Goal: Communication & Community: Answer question/provide support

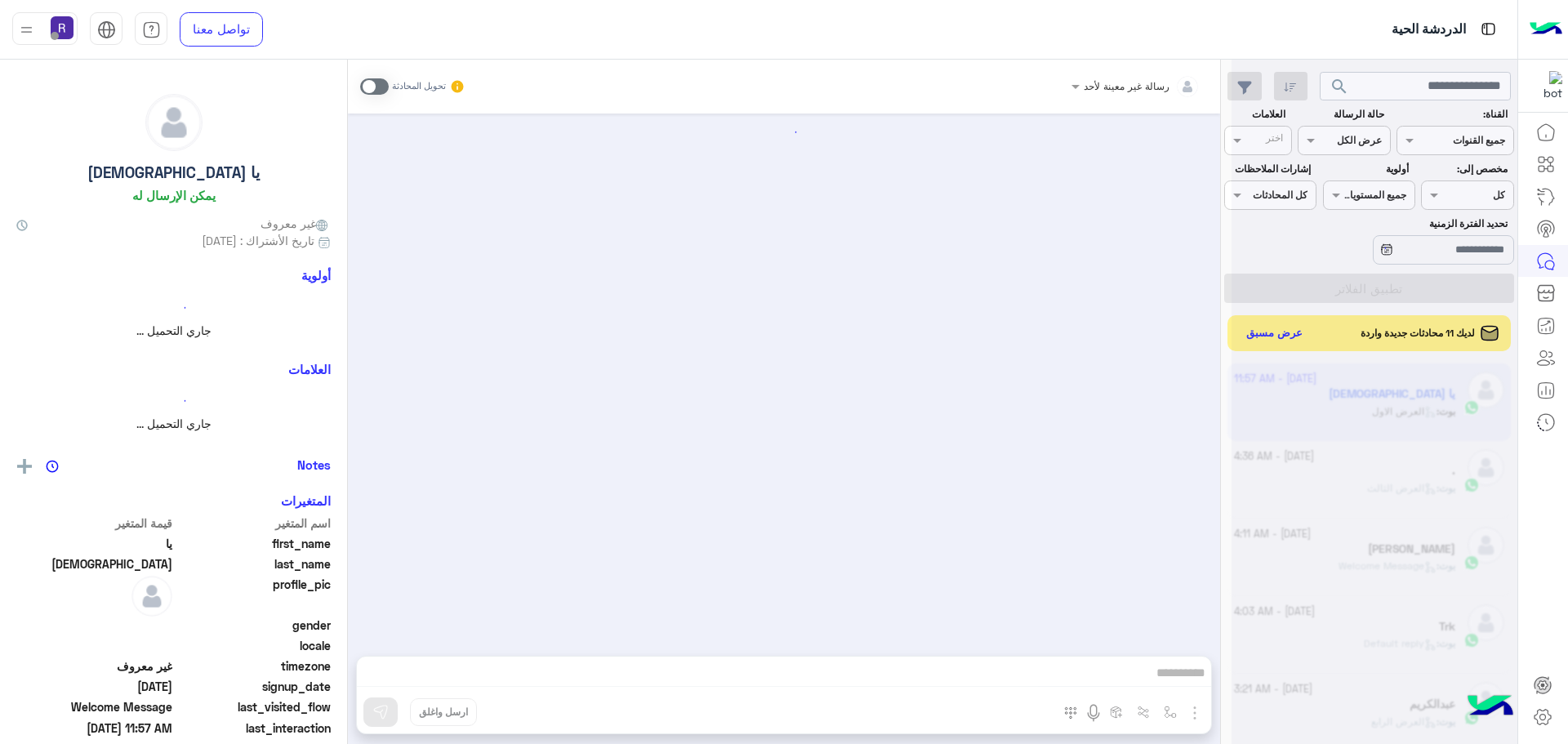
scroll to position [615, 0]
click at [1269, 333] on div at bounding box center [1374, 378] width 286 height 744
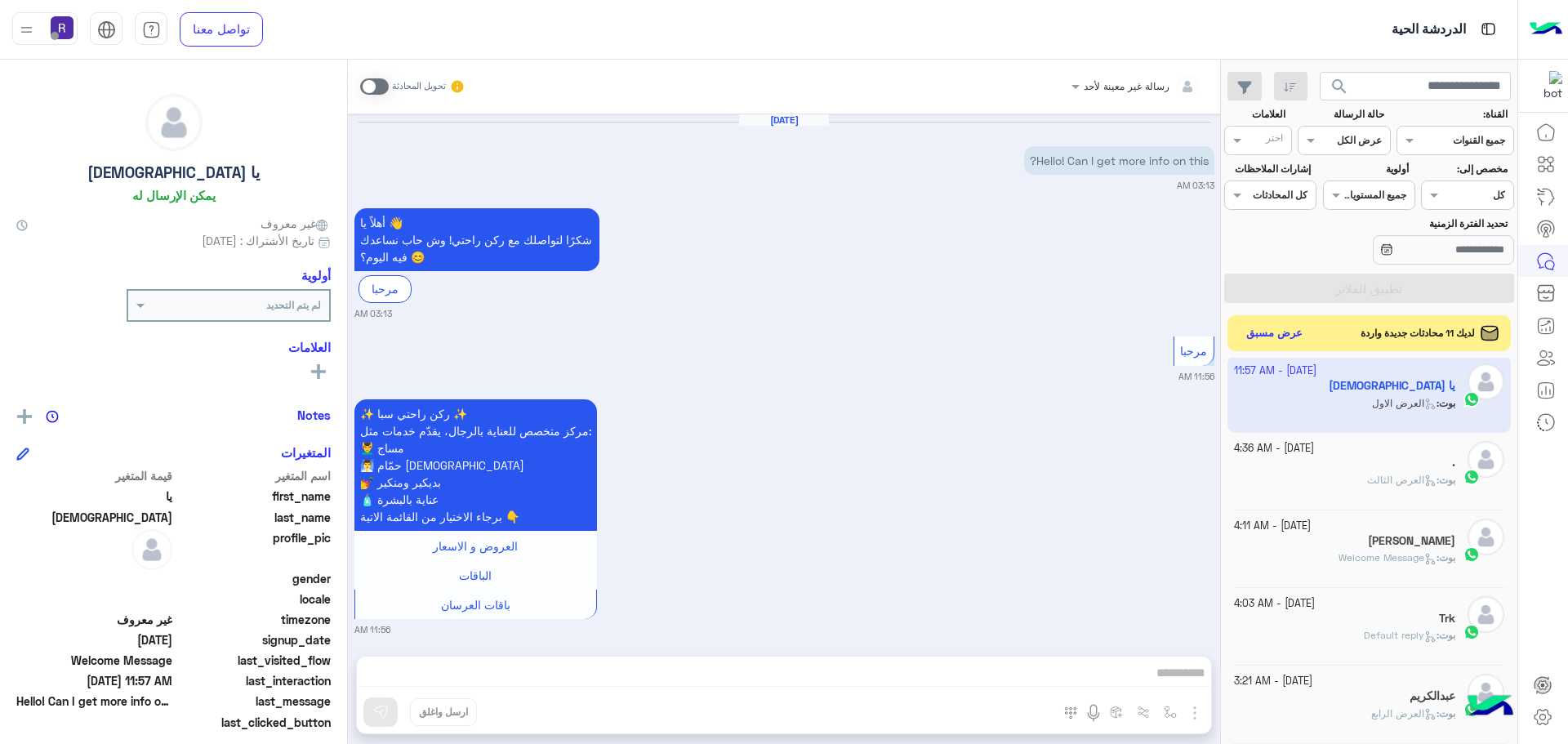
scroll to position [1974, 0]
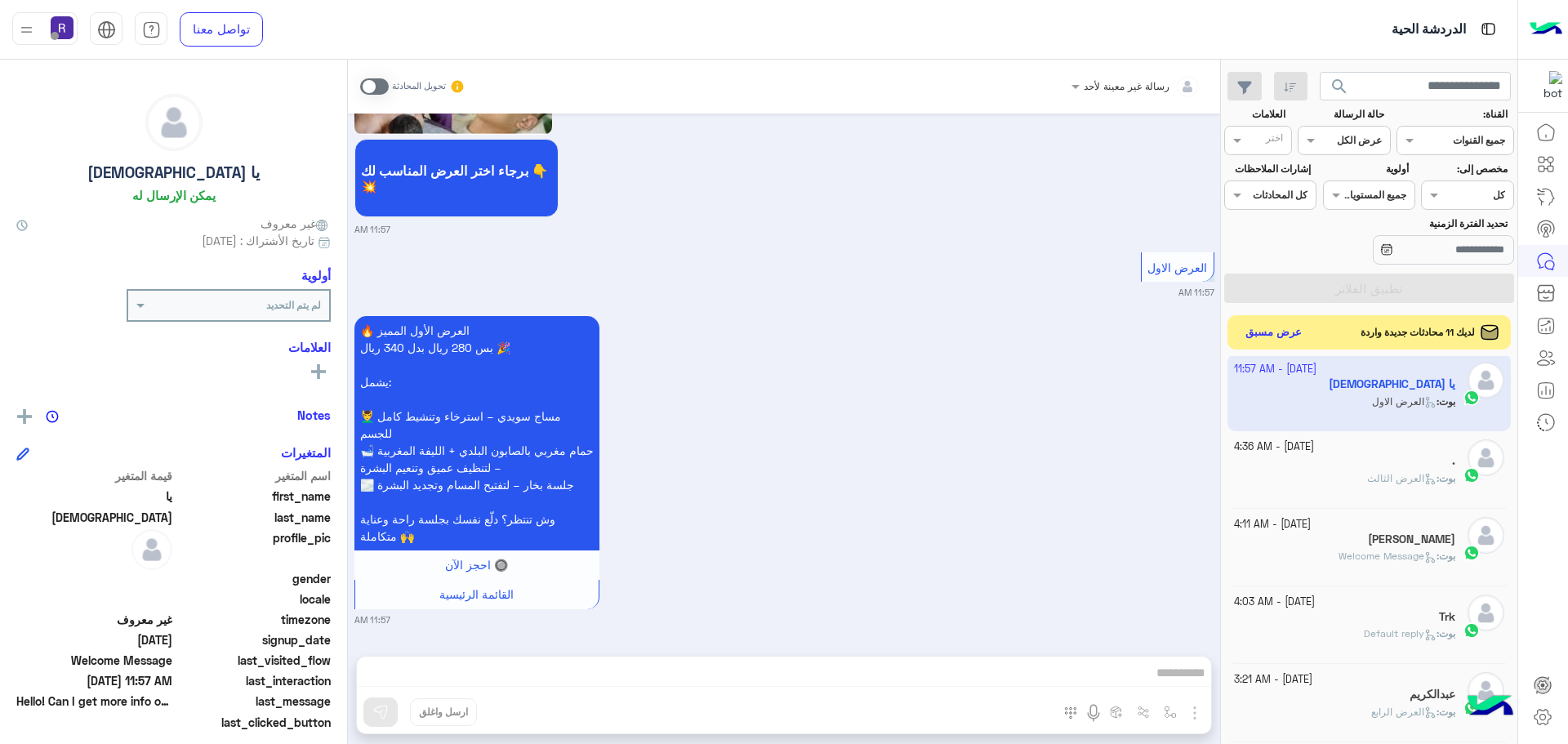
click at [1266, 336] on button "عرض مسبق" at bounding box center [1274, 332] width 69 height 22
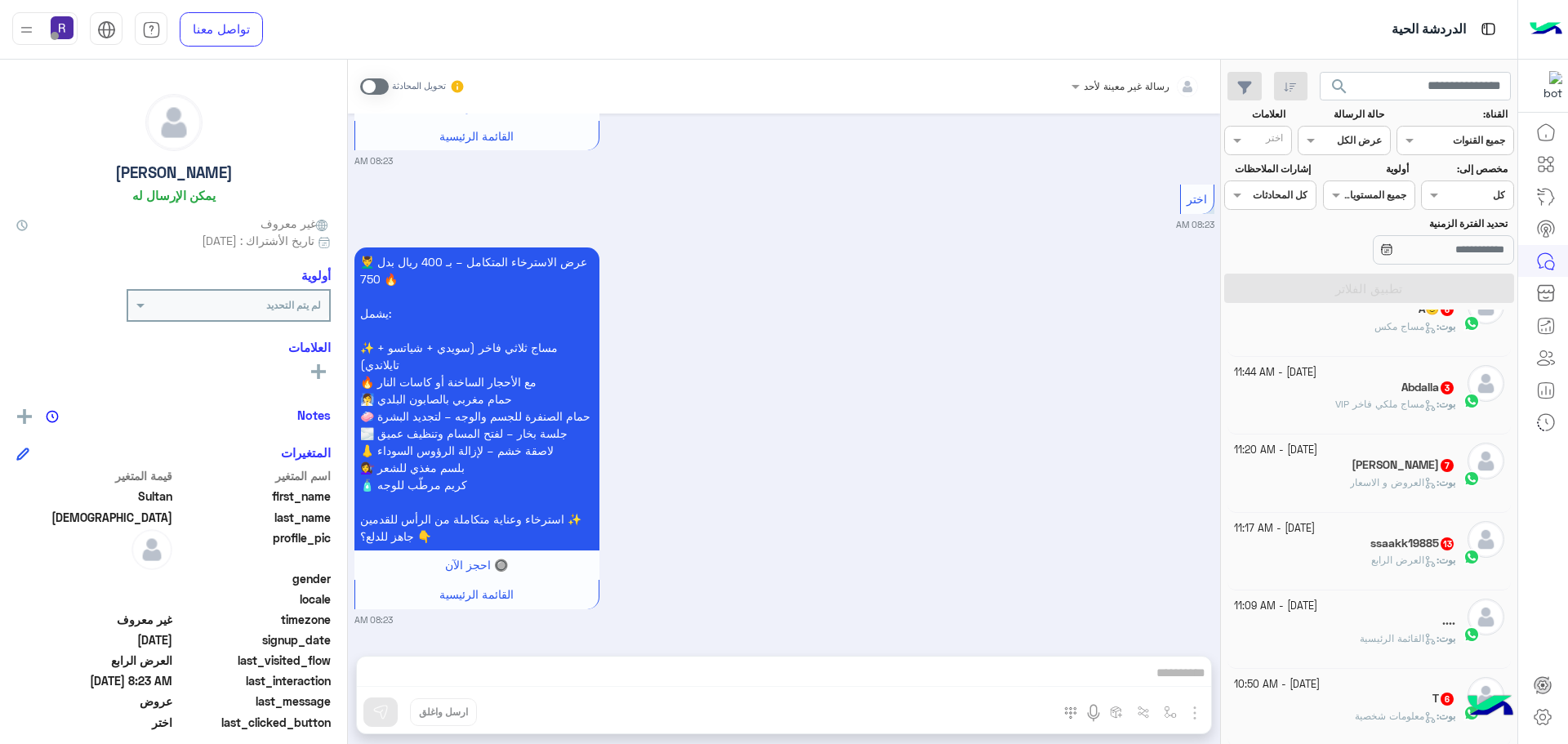
scroll to position [661, 0]
click at [1347, 555] on div "بوت : العرض الرابع" at bounding box center [1345, 565] width 222 height 28
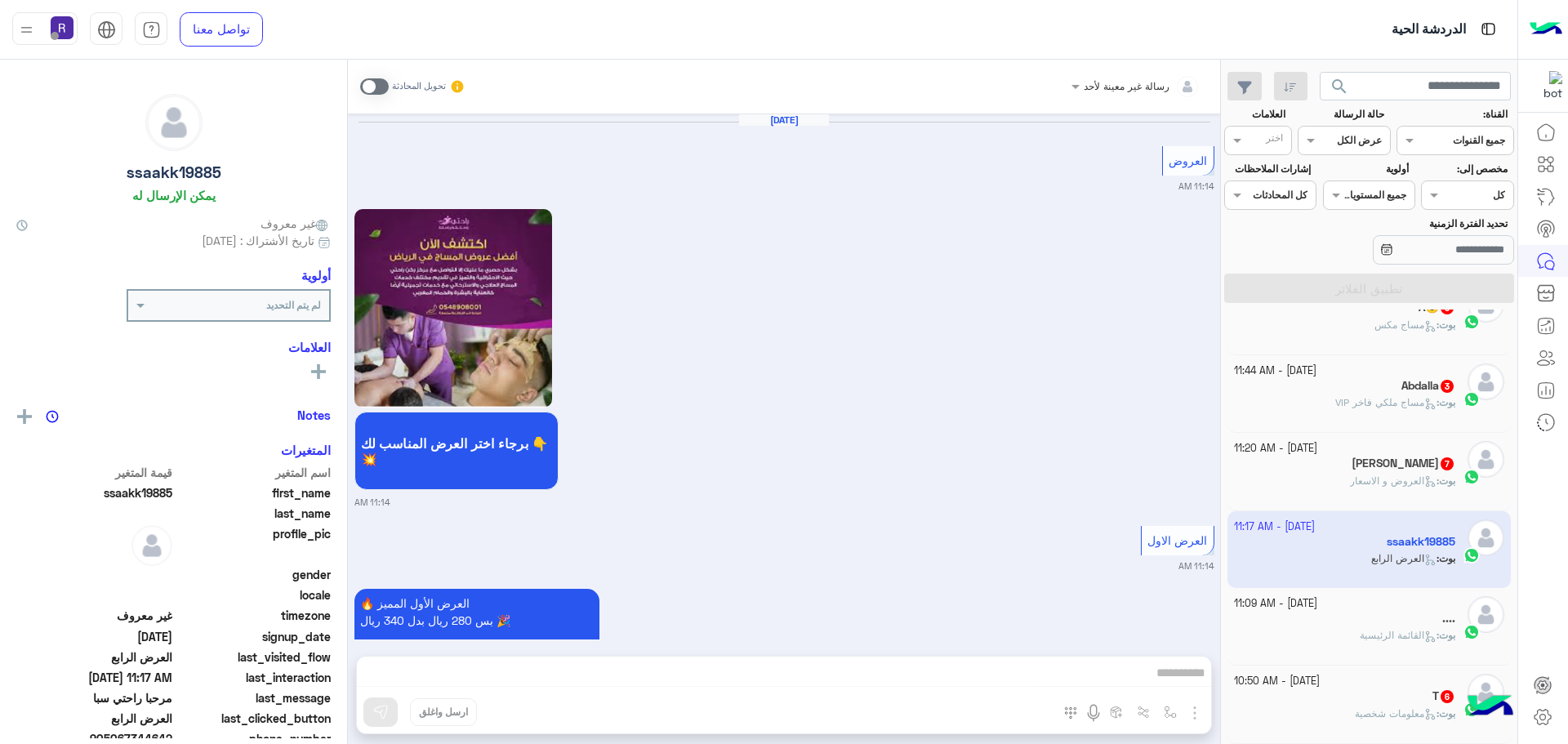
scroll to position [3285, 0]
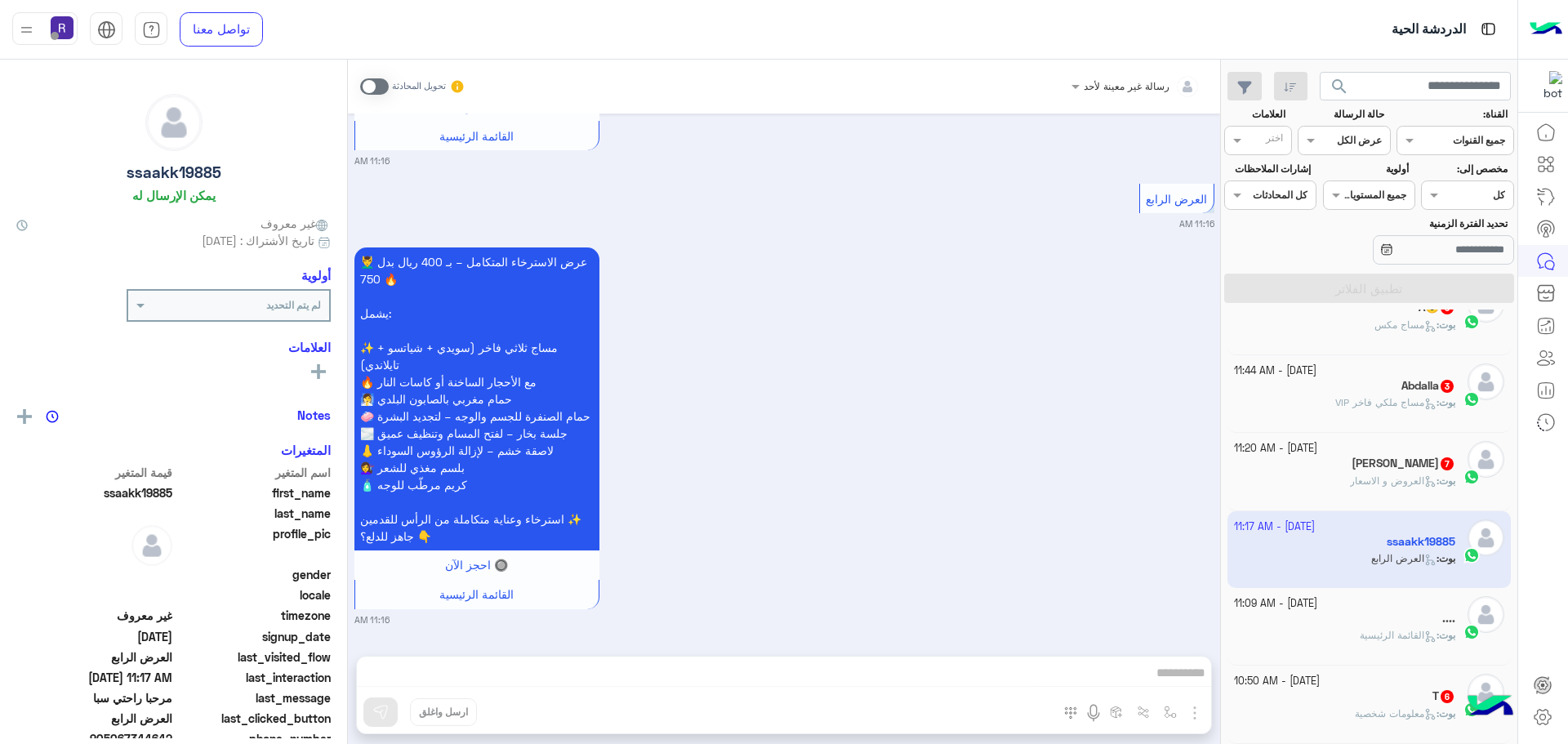
click at [1361, 476] on span "العروض و الاسعار" at bounding box center [1393, 480] width 87 height 12
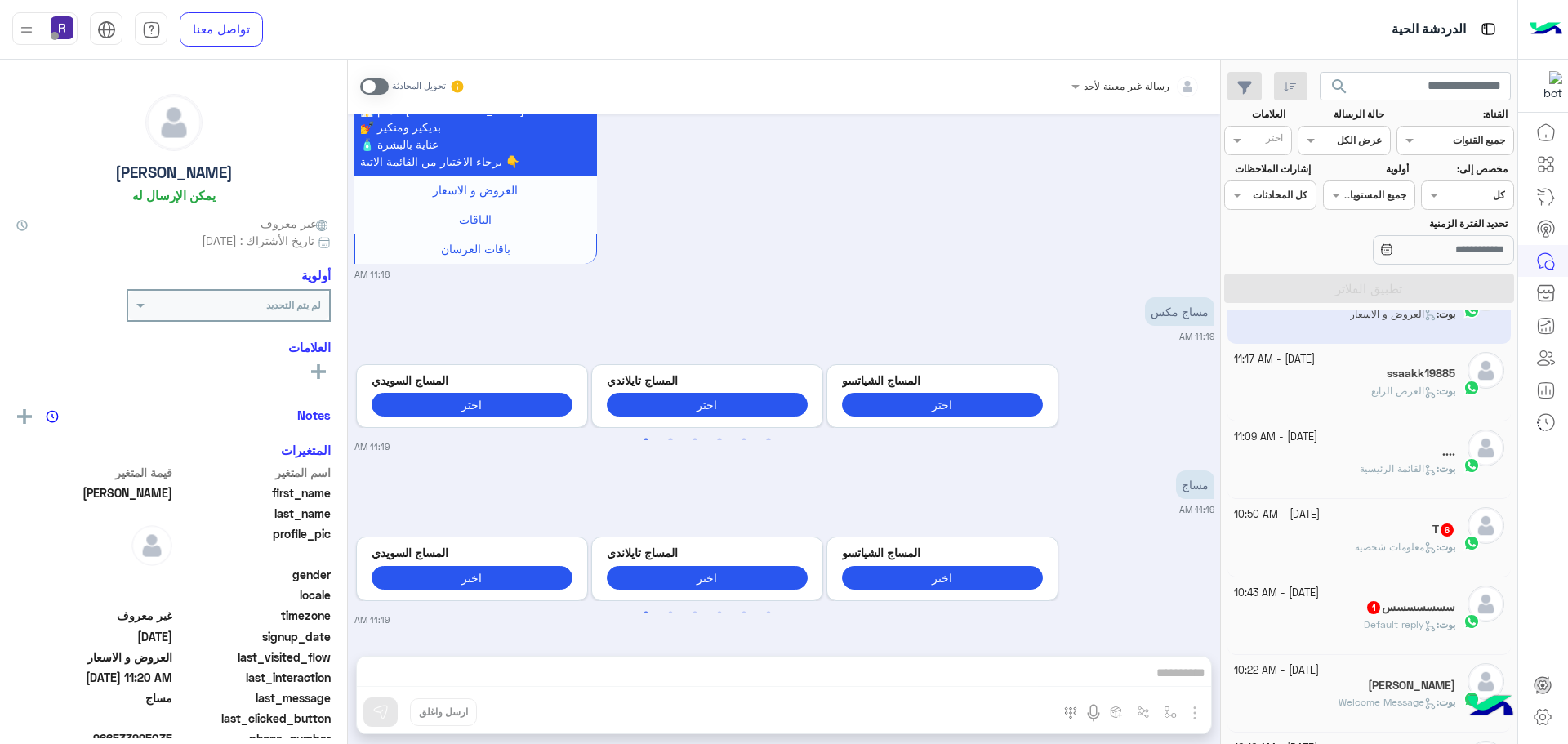
scroll to position [906, 0]
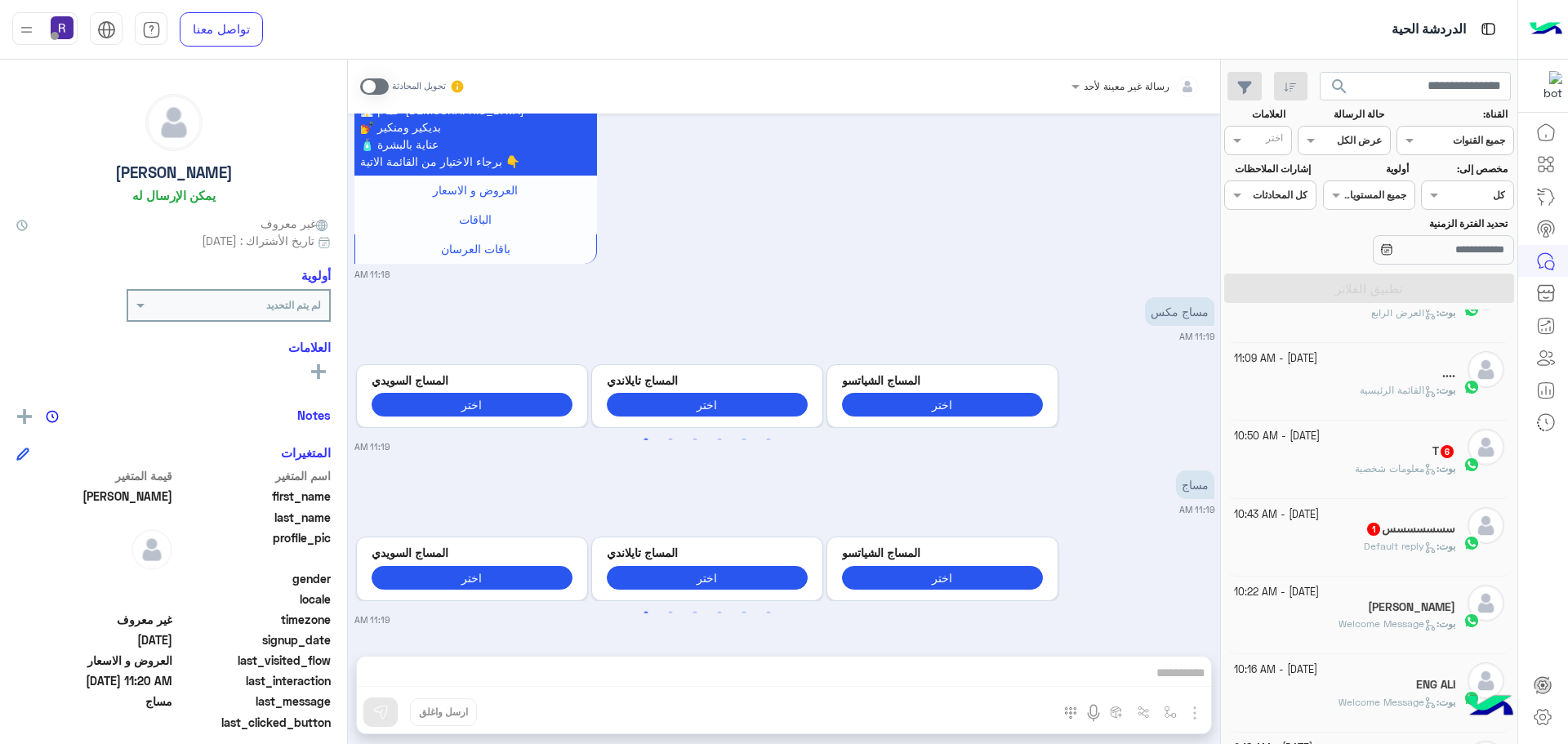
click at [1352, 532] on div "سسسسسسس 1" at bounding box center [1345, 530] width 222 height 17
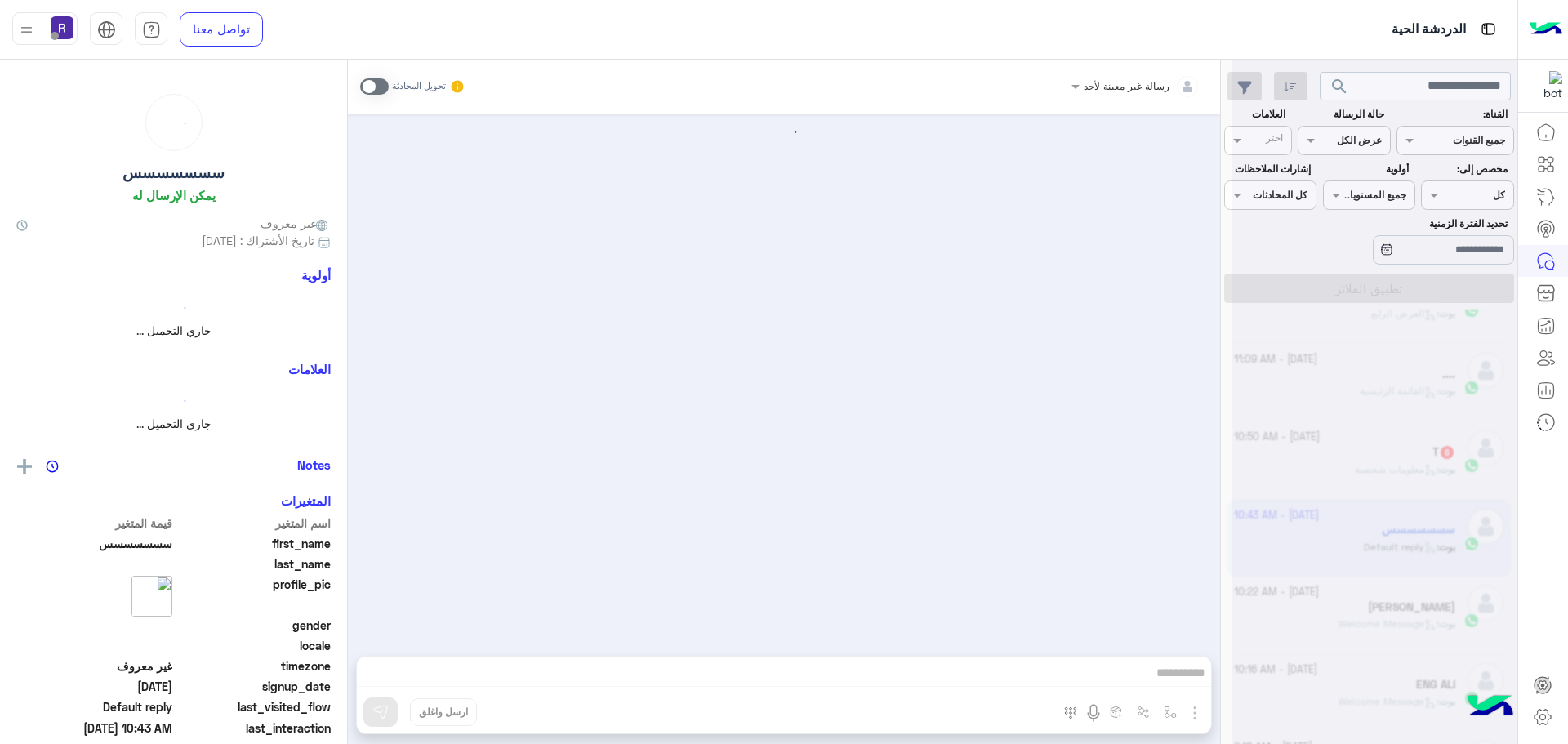
scroll to position [907, 0]
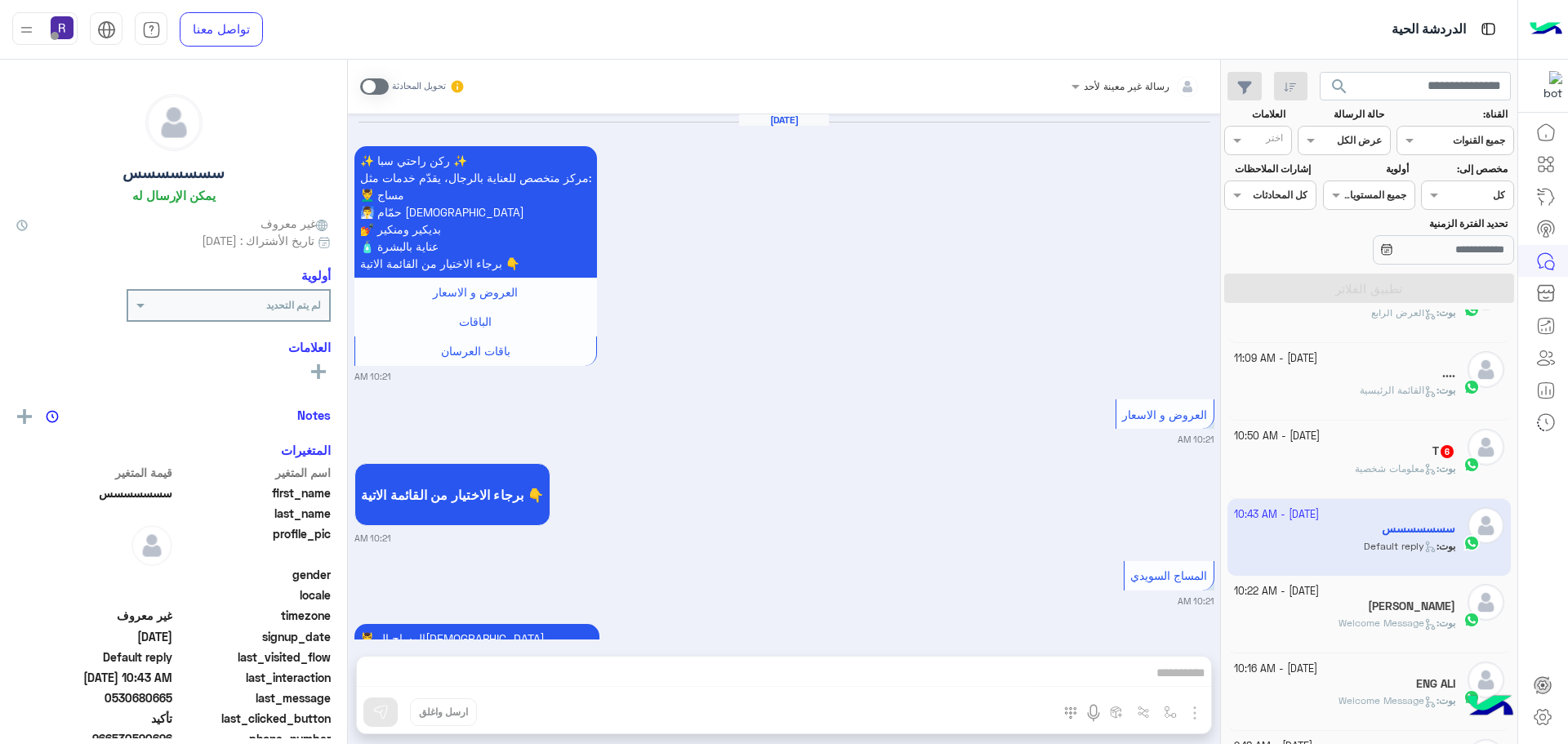
click at [1348, 458] on div "T 6" at bounding box center [1345, 453] width 222 height 17
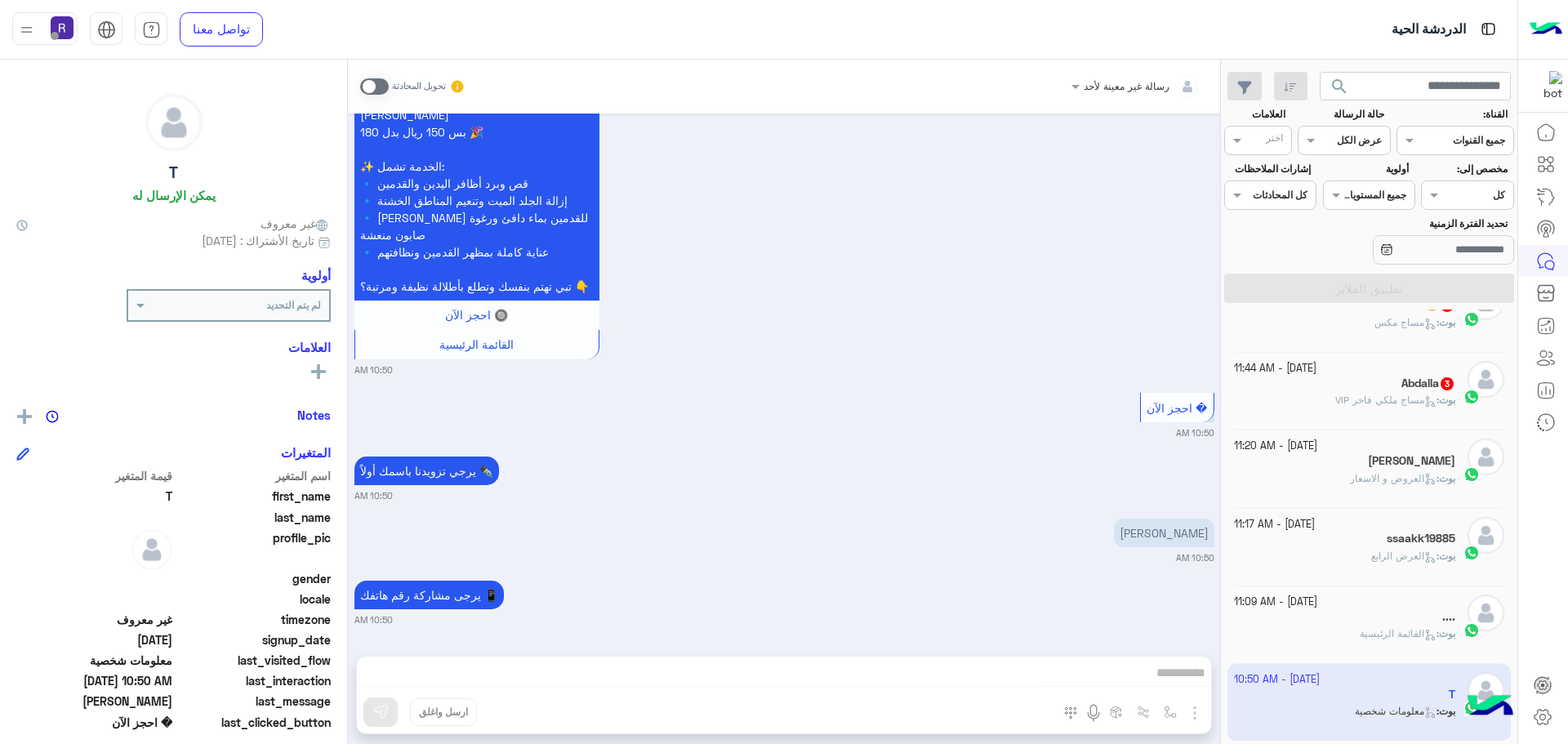
scroll to position [662, 0]
click at [1351, 395] on span "مساج ملكي فاخر VIP" at bounding box center [1385, 401] width 101 height 12
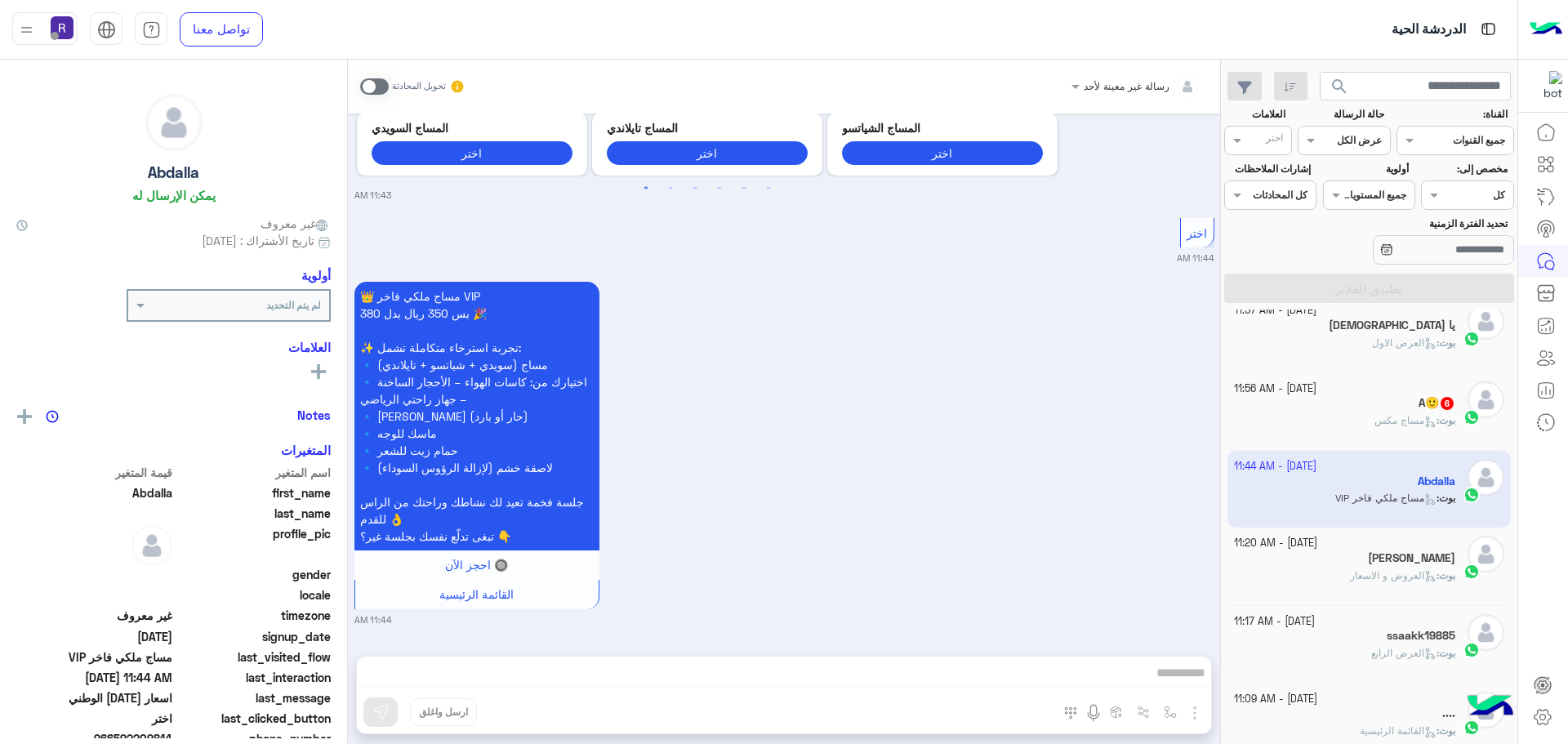
scroll to position [499, 0]
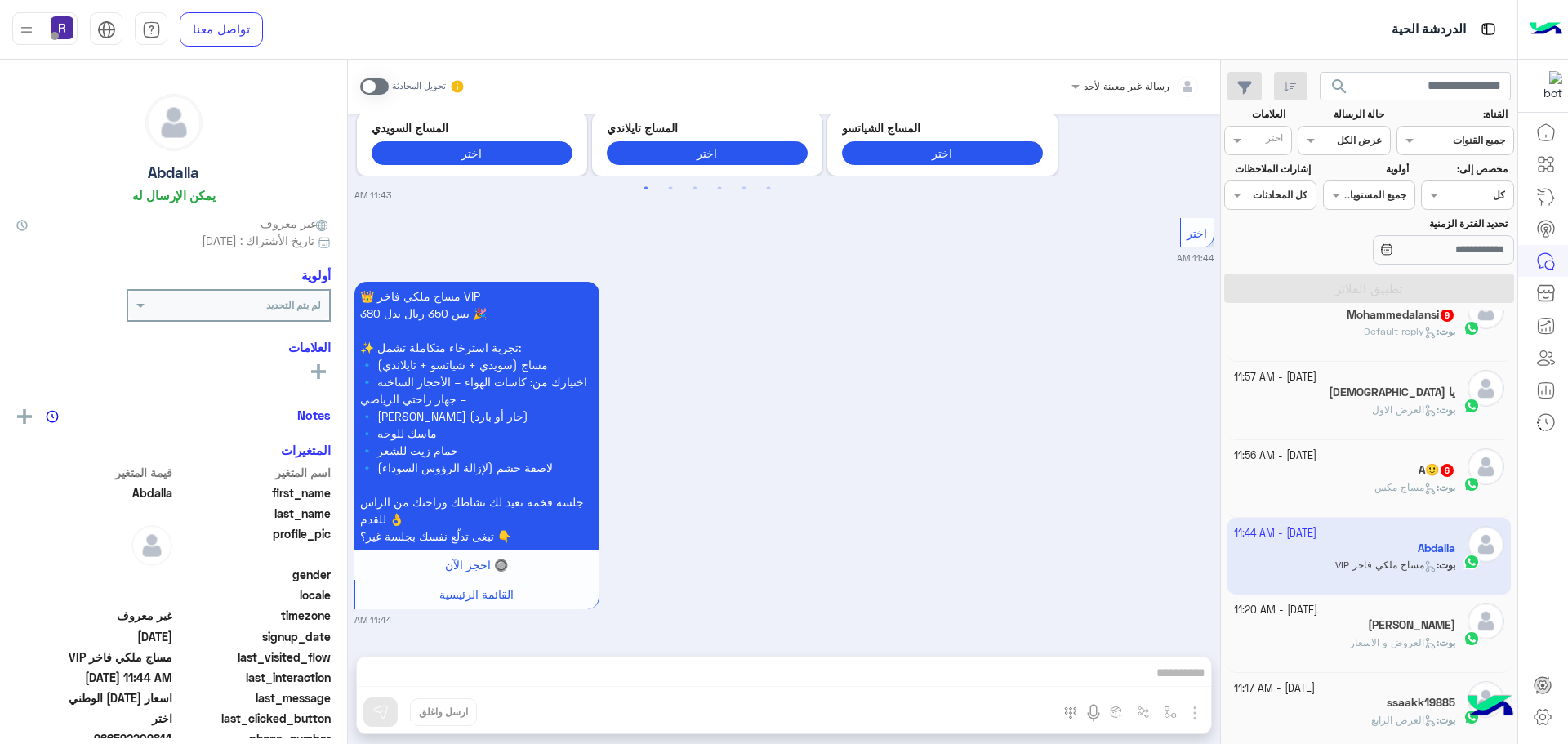
click at [1350, 468] on div "A🙂 6" at bounding box center [1345, 472] width 222 height 17
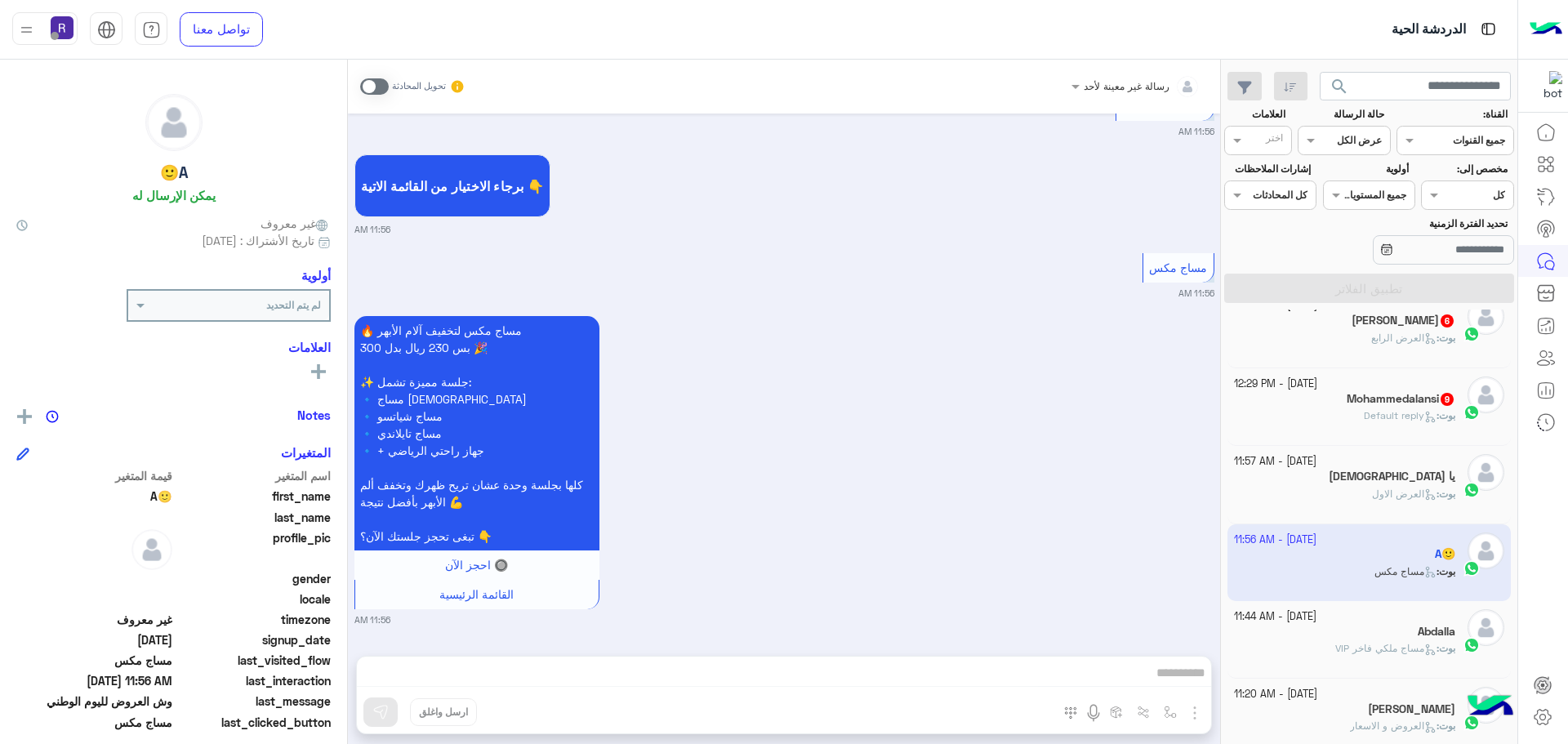
scroll to position [336, 0]
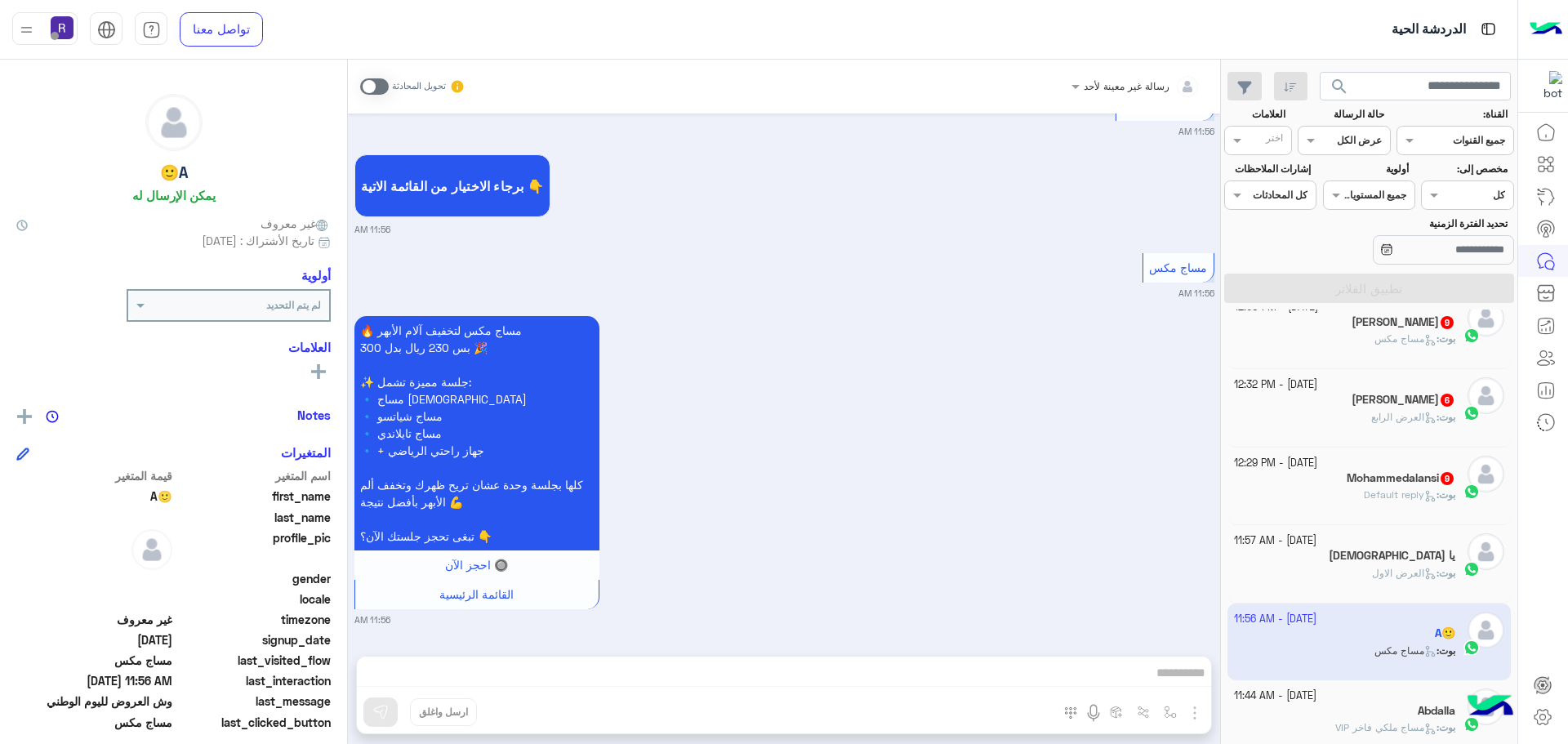
click at [1351, 481] on h5 "Mohammedalansi 9" at bounding box center [1401, 477] width 109 height 14
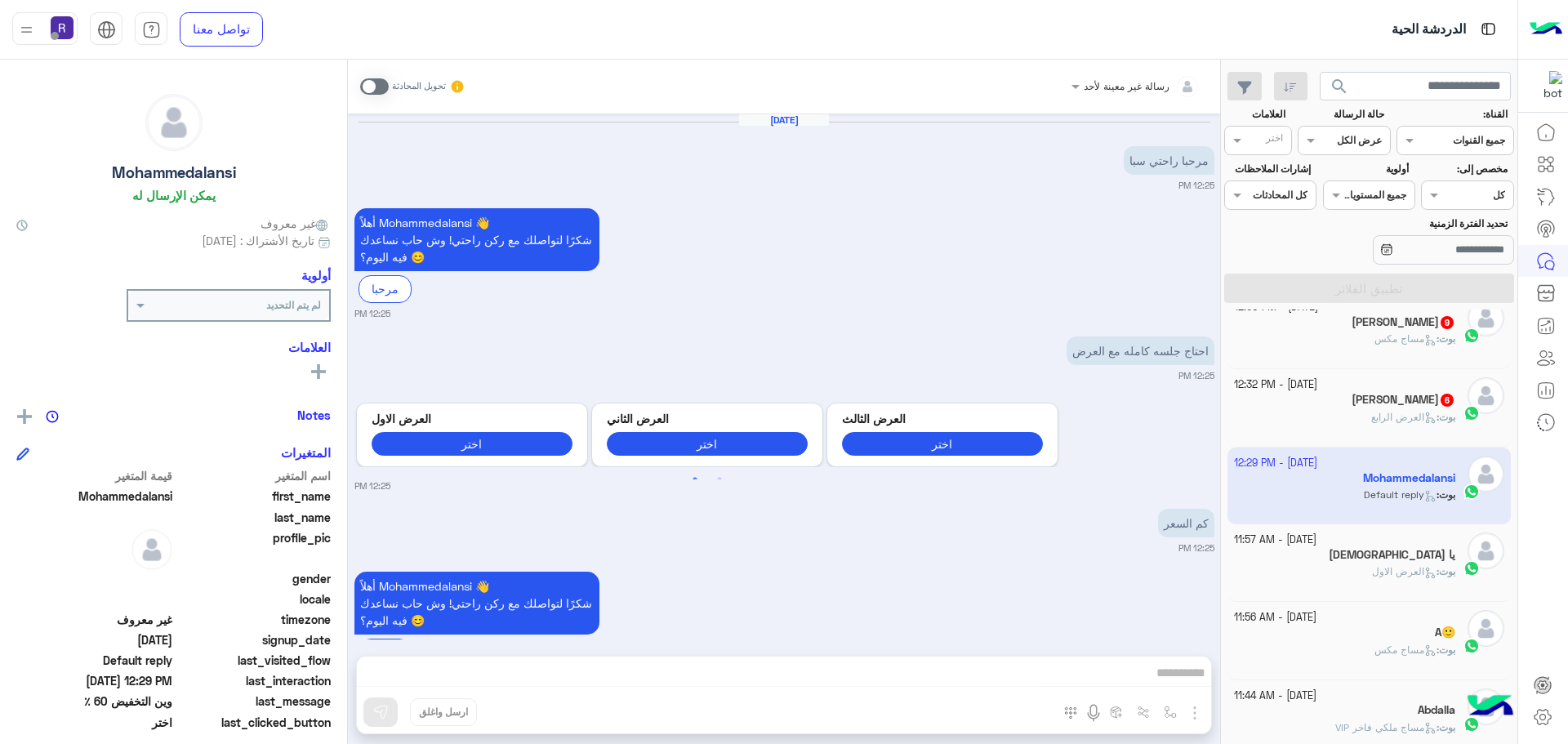
scroll to position [2397, 0]
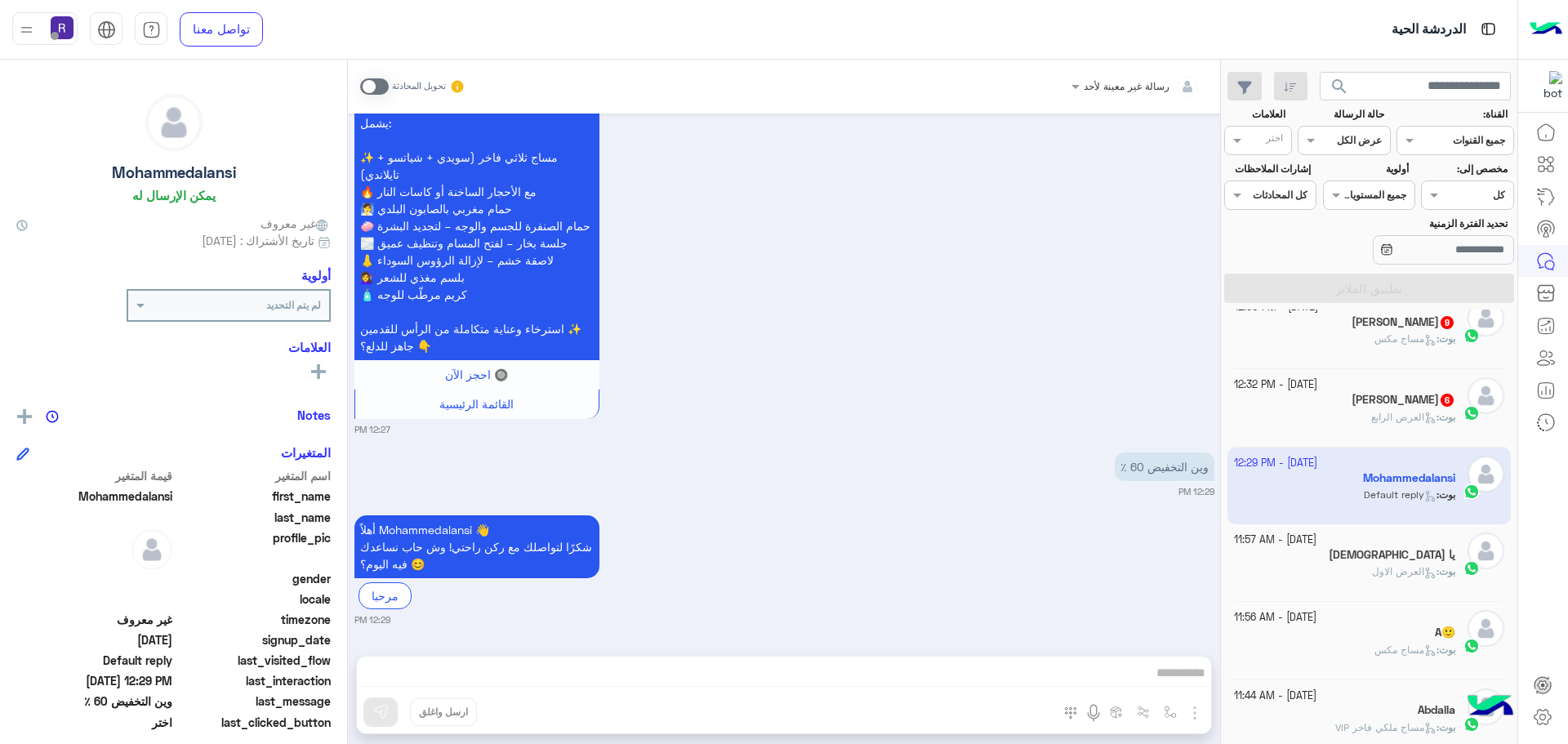
click at [1354, 411] on div "بوت : العرض الرابع" at bounding box center [1345, 424] width 222 height 28
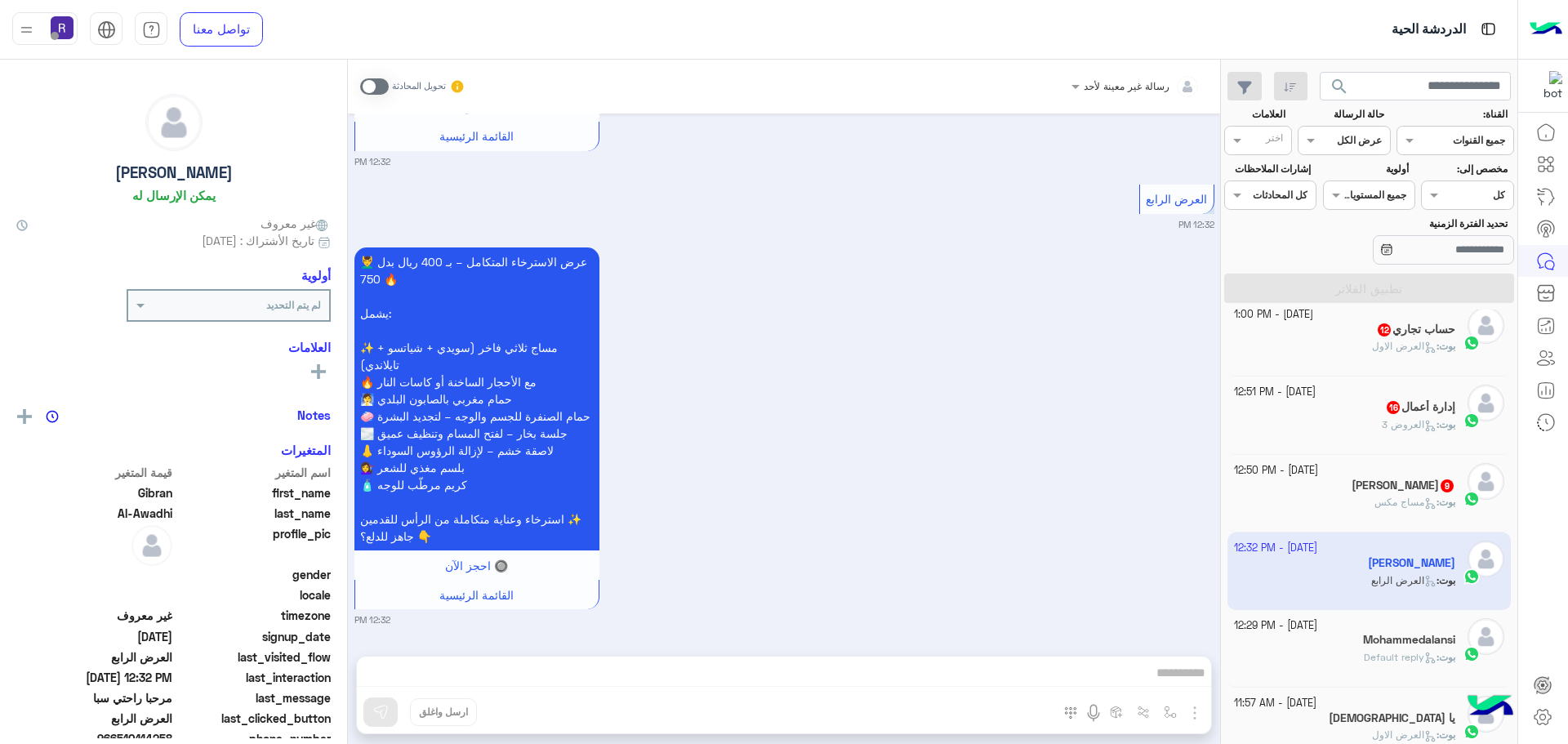
click at [1353, 487] on div "عبدالله الشهري 9" at bounding box center [1345, 487] width 222 height 17
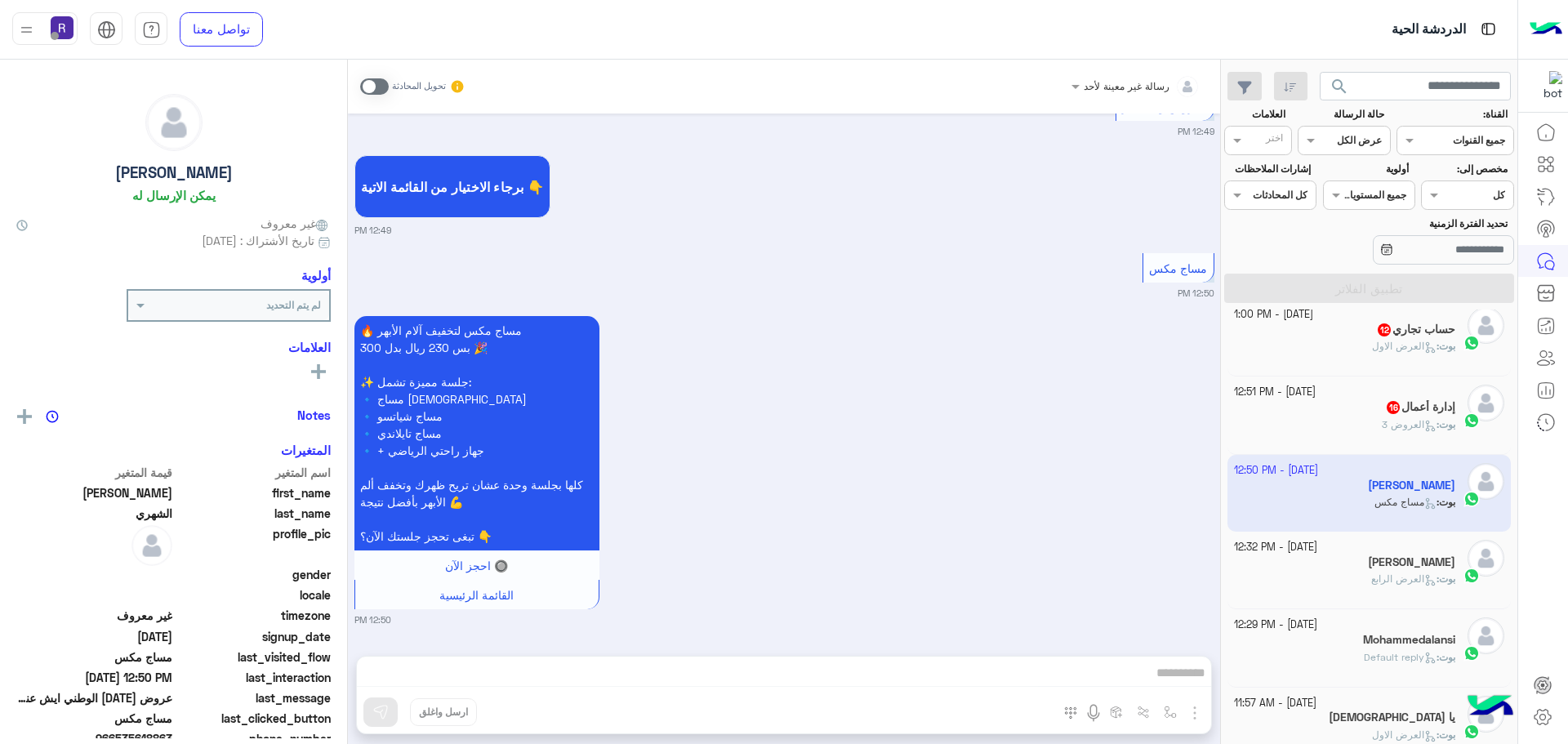
click at [1354, 417] on div "بوت : العروض 3" at bounding box center [1345, 431] width 222 height 28
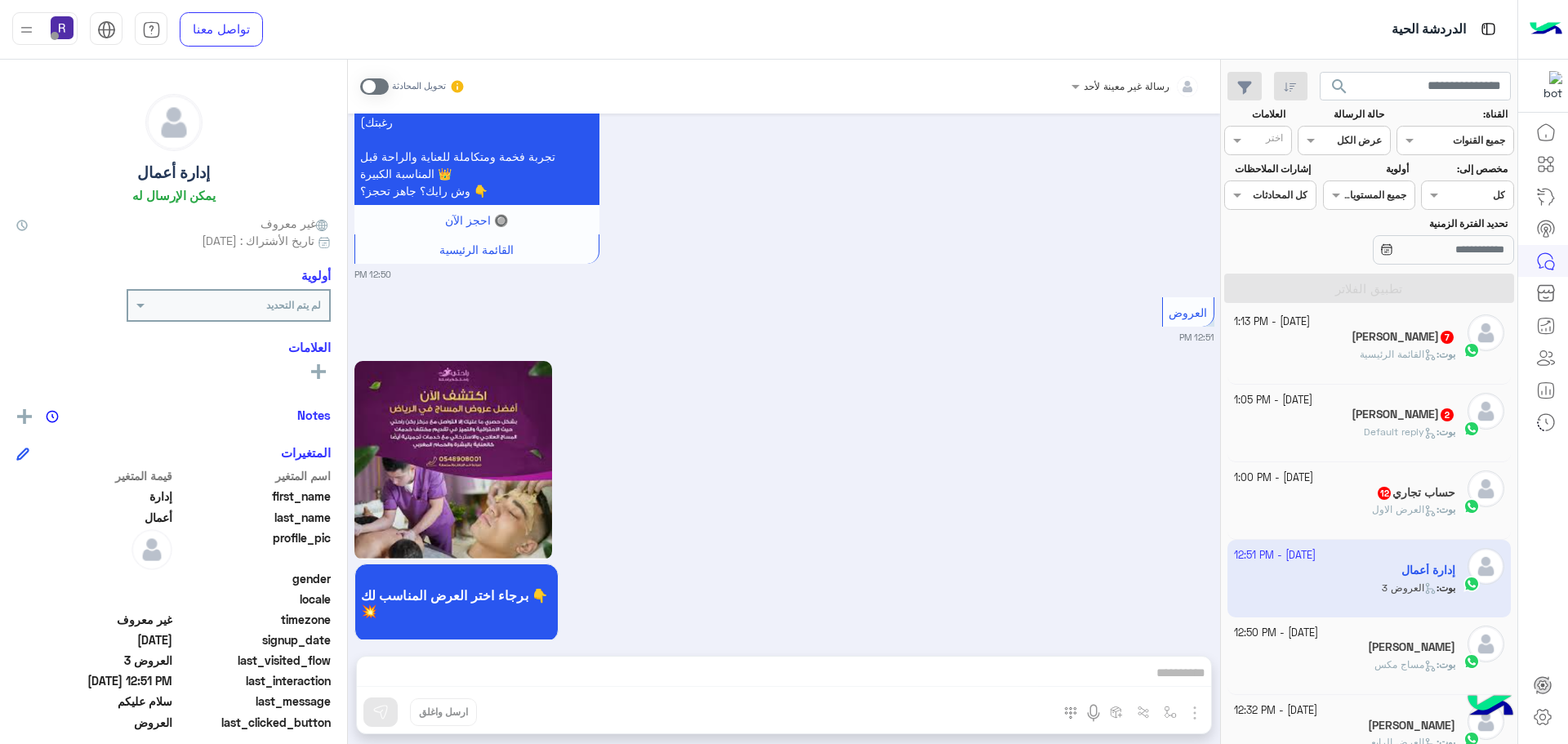
click at [1350, 502] on div "بوت : العرض الاول" at bounding box center [1345, 516] width 222 height 28
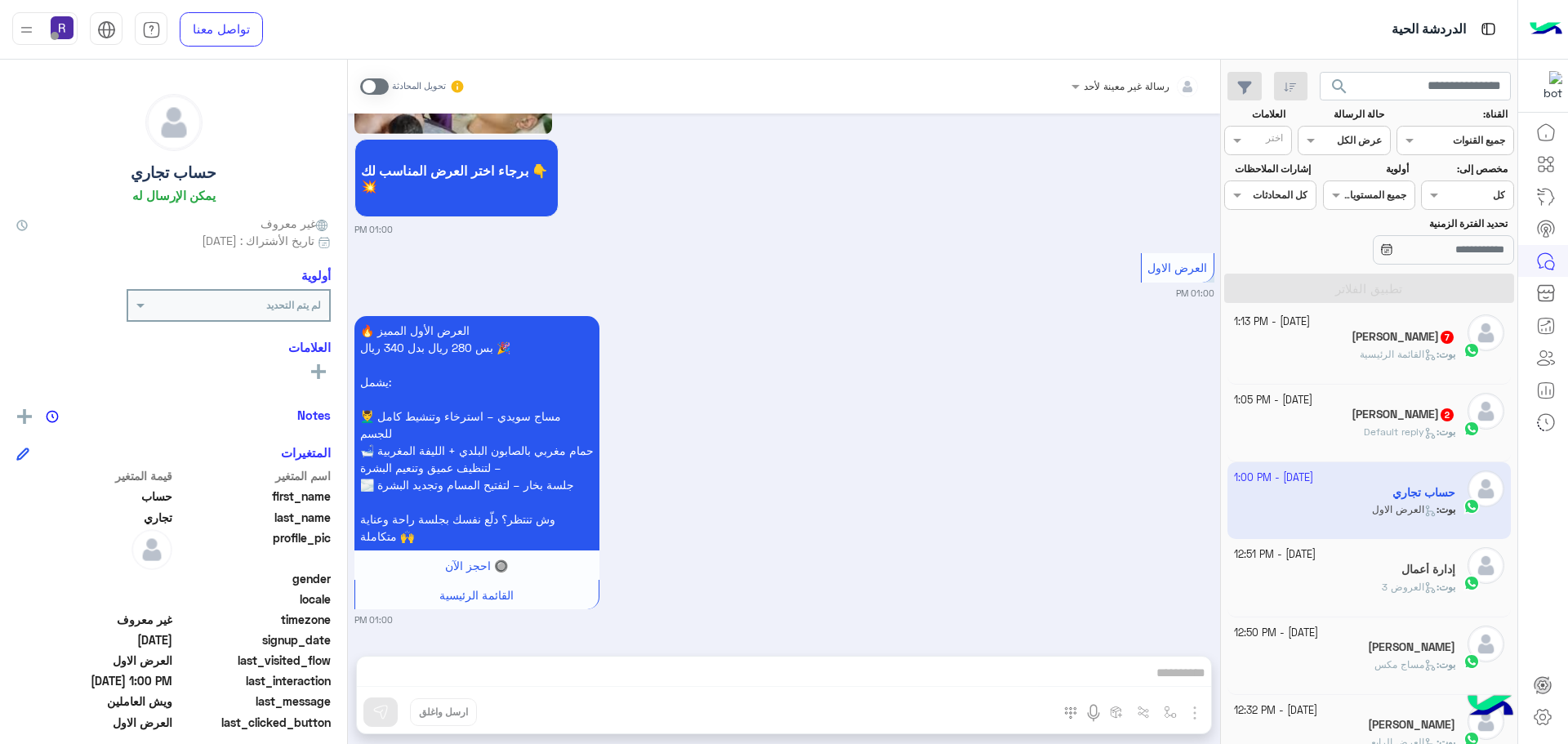
click at [1360, 424] on div "ابو جود 2" at bounding box center [1345, 416] width 222 height 17
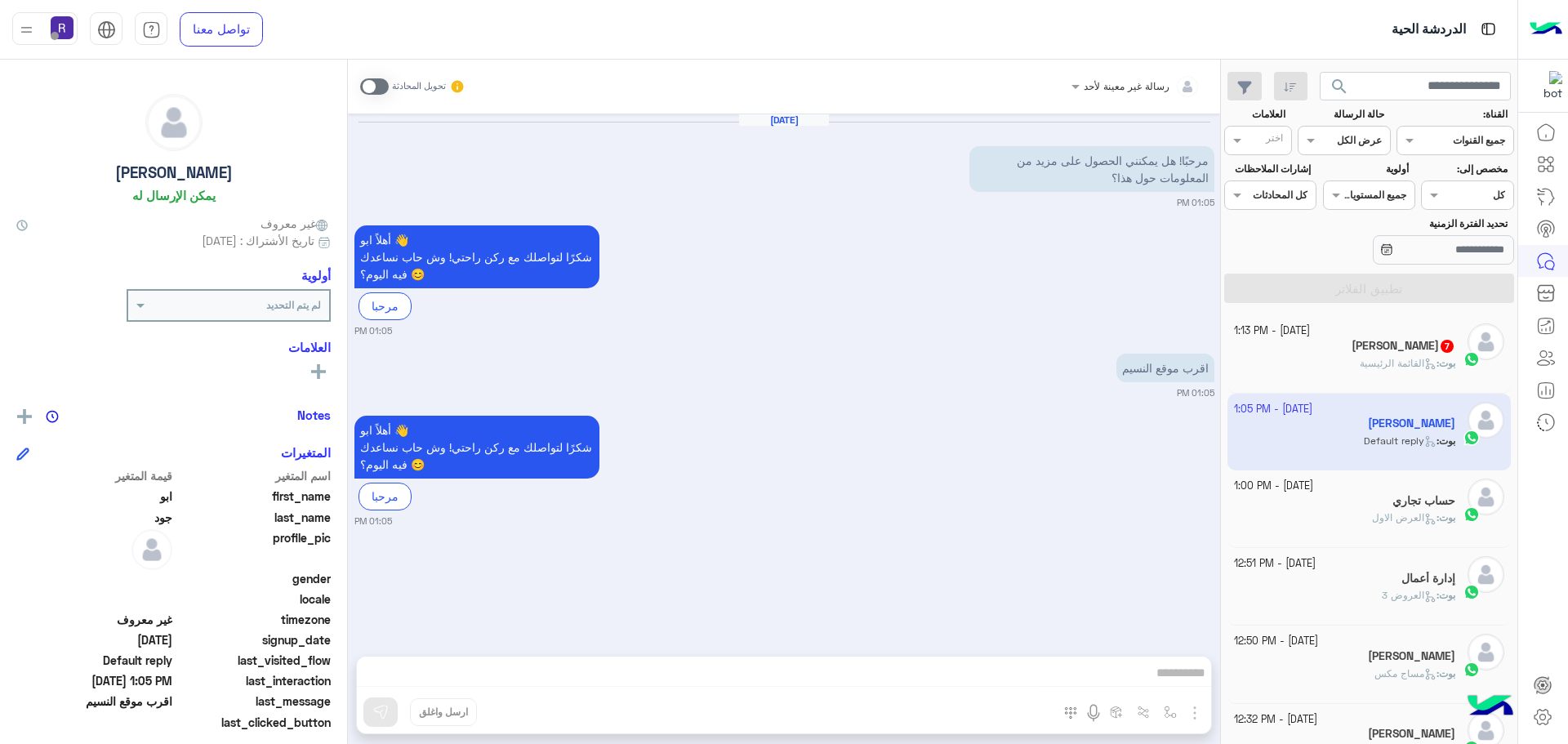
click at [1365, 360] on span "القائمة الرئيسية" at bounding box center [1398, 362] width 77 height 12
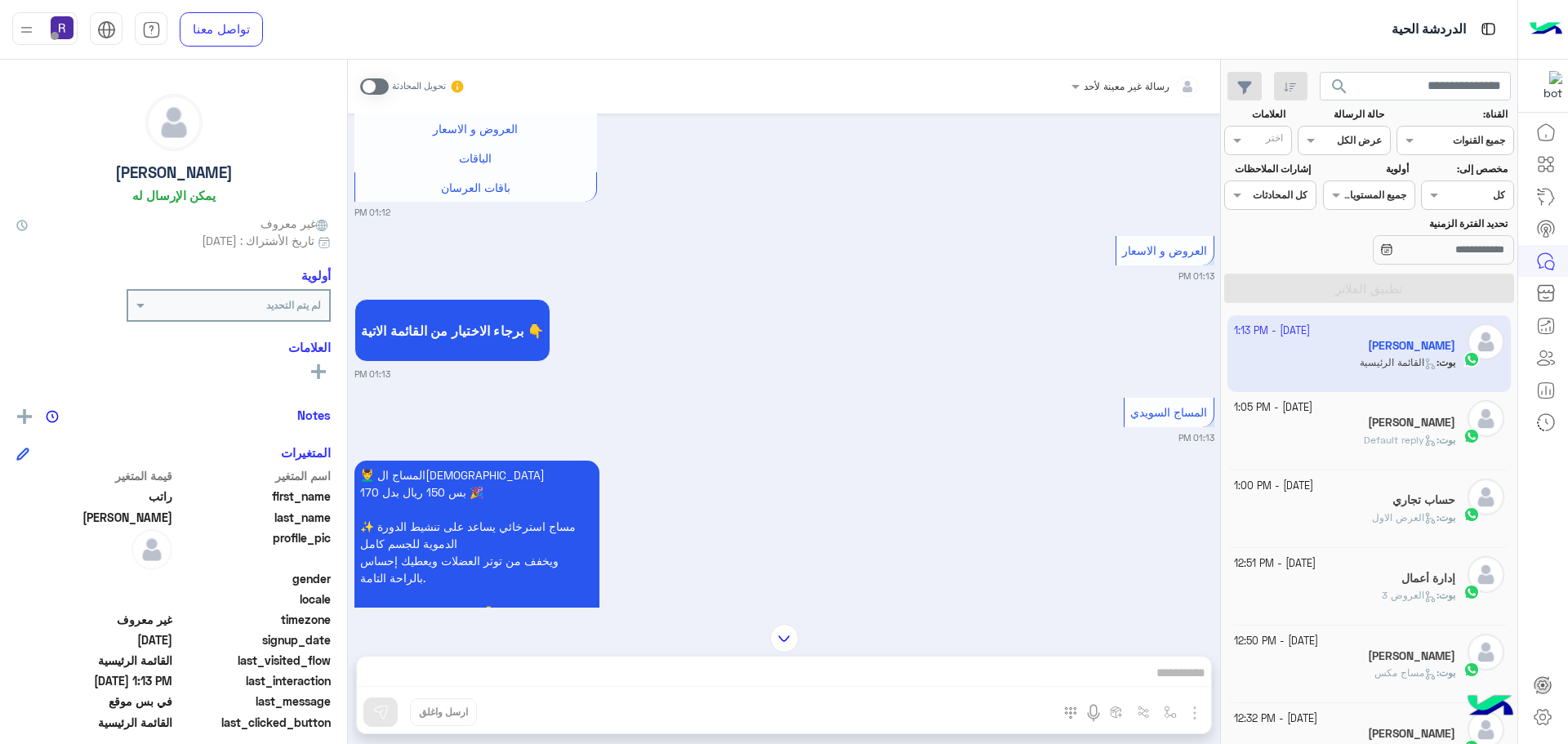
click at [382, 88] on span at bounding box center [375, 86] width 28 height 16
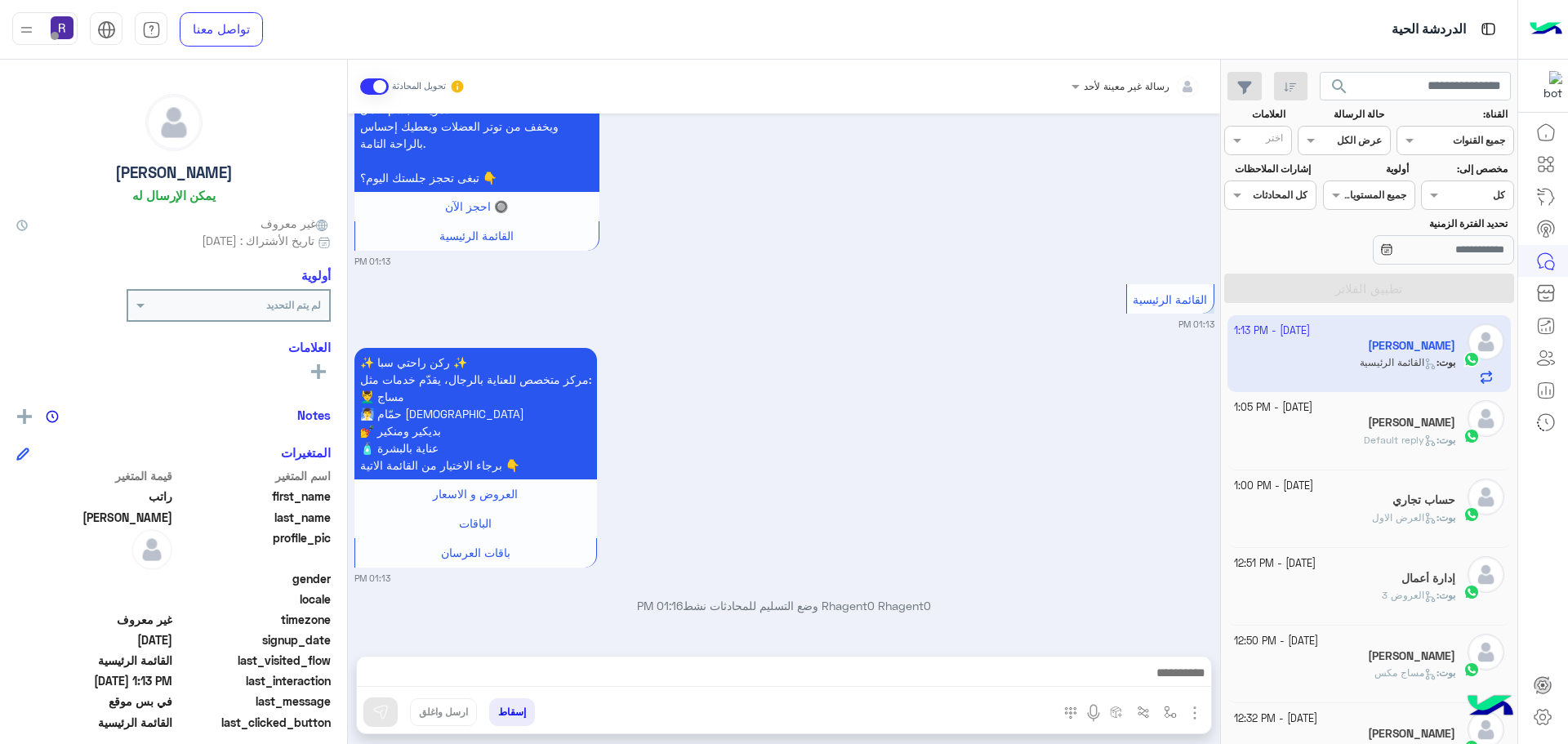
click at [1198, 702] on img "button" at bounding box center [1194, 712] width 20 height 20
click at [1184, 685] on img at bounding box center [1191, 677] width 13 height 19
click at [1186, 712] on img "button" at bounding box center [1194, 712] width 20 height 20
click at [1179, 684] on button "الصور" at bounding box center [1169, 676] width 69 height 33
click at [1365, 428] on div "[PERSON_NAME]" at bounding box center [1345, 424] width 222 height 17
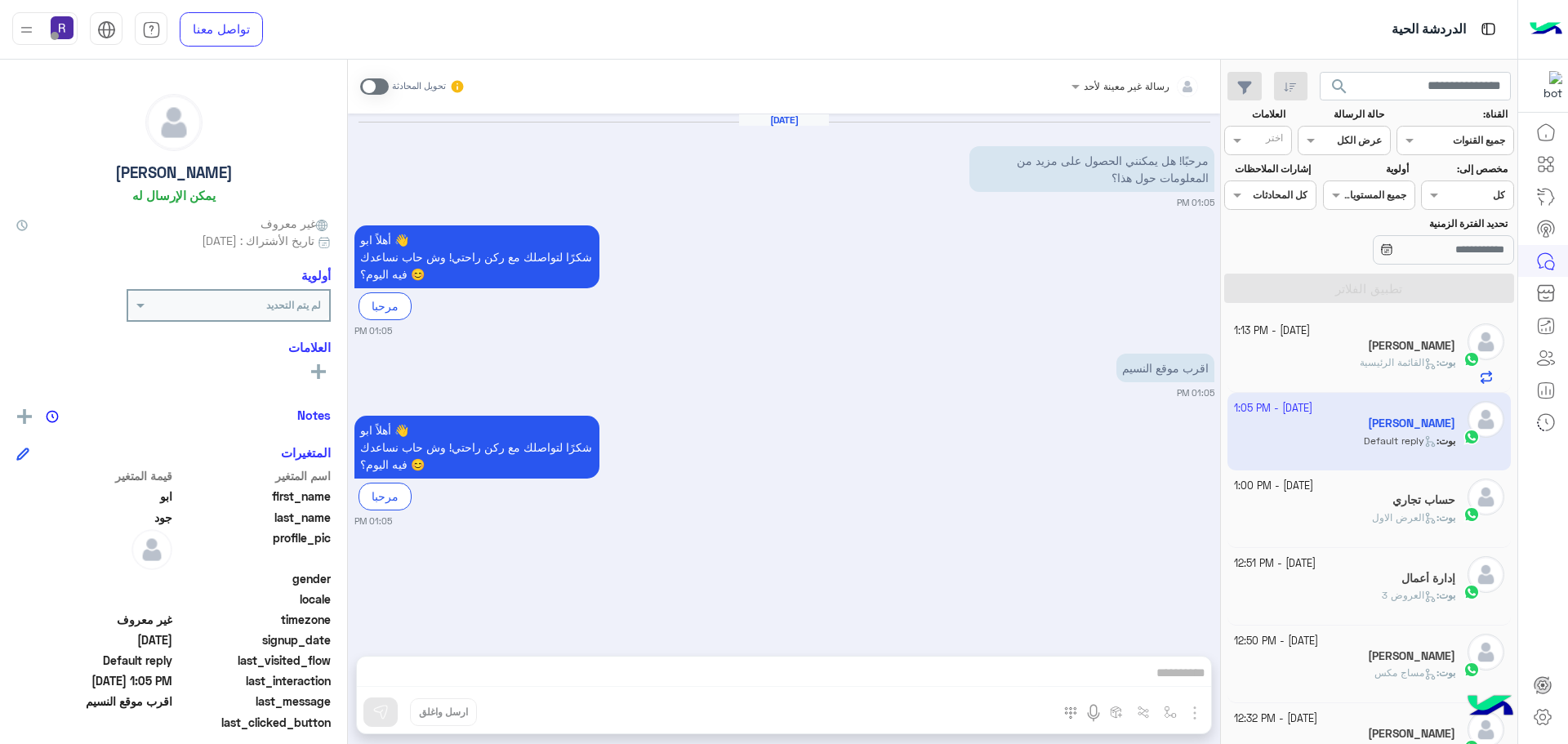
click at [383, 85] on span at bounding box center [375, 86] width 28 height 16
click at [1192, 718] on img "button" at bounding box center [1194, 712] width 20 height 20
click at [1172, 710] on img "button" at bounding box center [1170, 712] width 13 height 13
click at [1150, 683] on div "أدخل اسم مجموعة الرسائل" at bounding box center [1119, 676] width 112 height 15
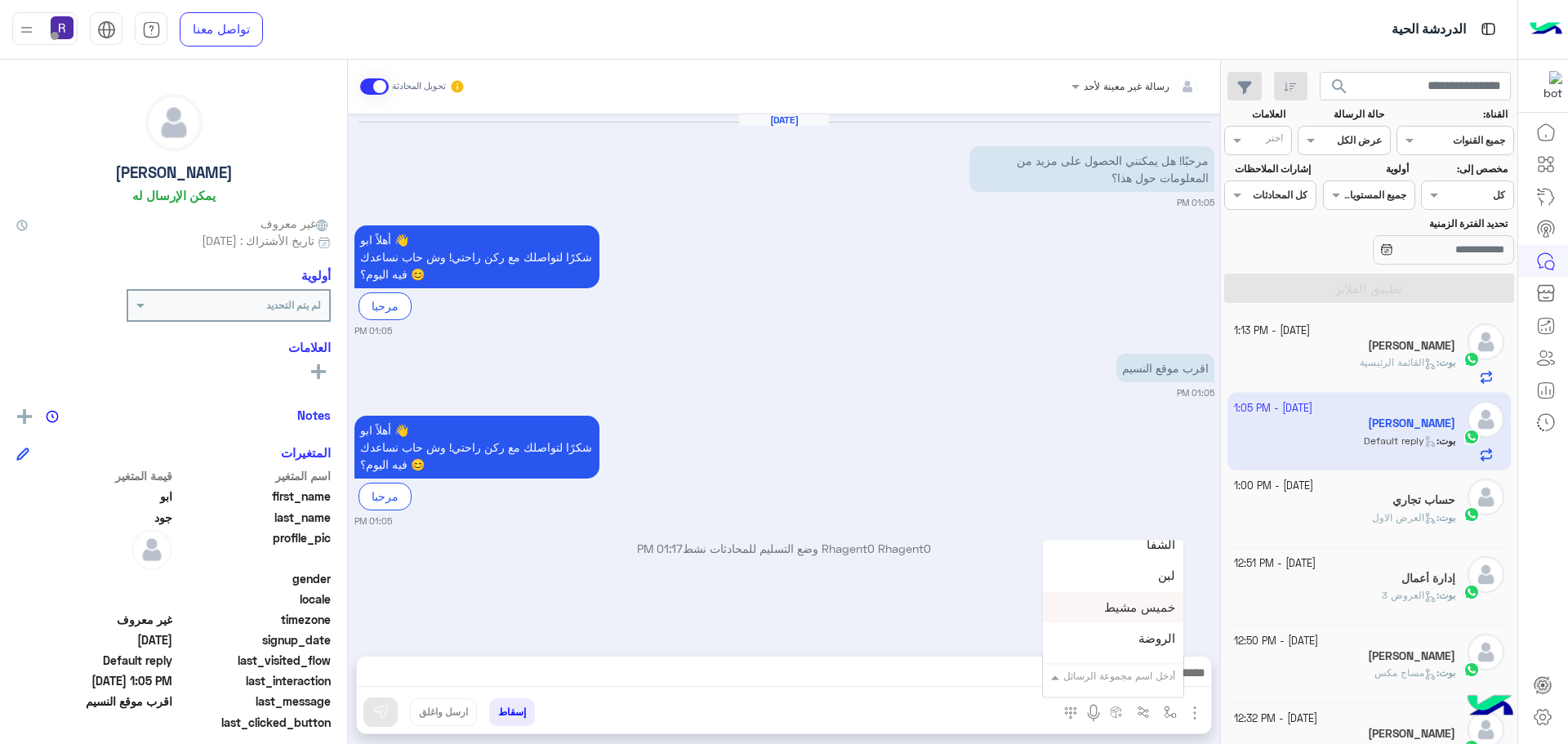
scroll to position [1061, 0]
click at [1137, 592] on span "الجنادرية" at bounding box center [1152, 595] width 44 height 15
type textarea "*********"
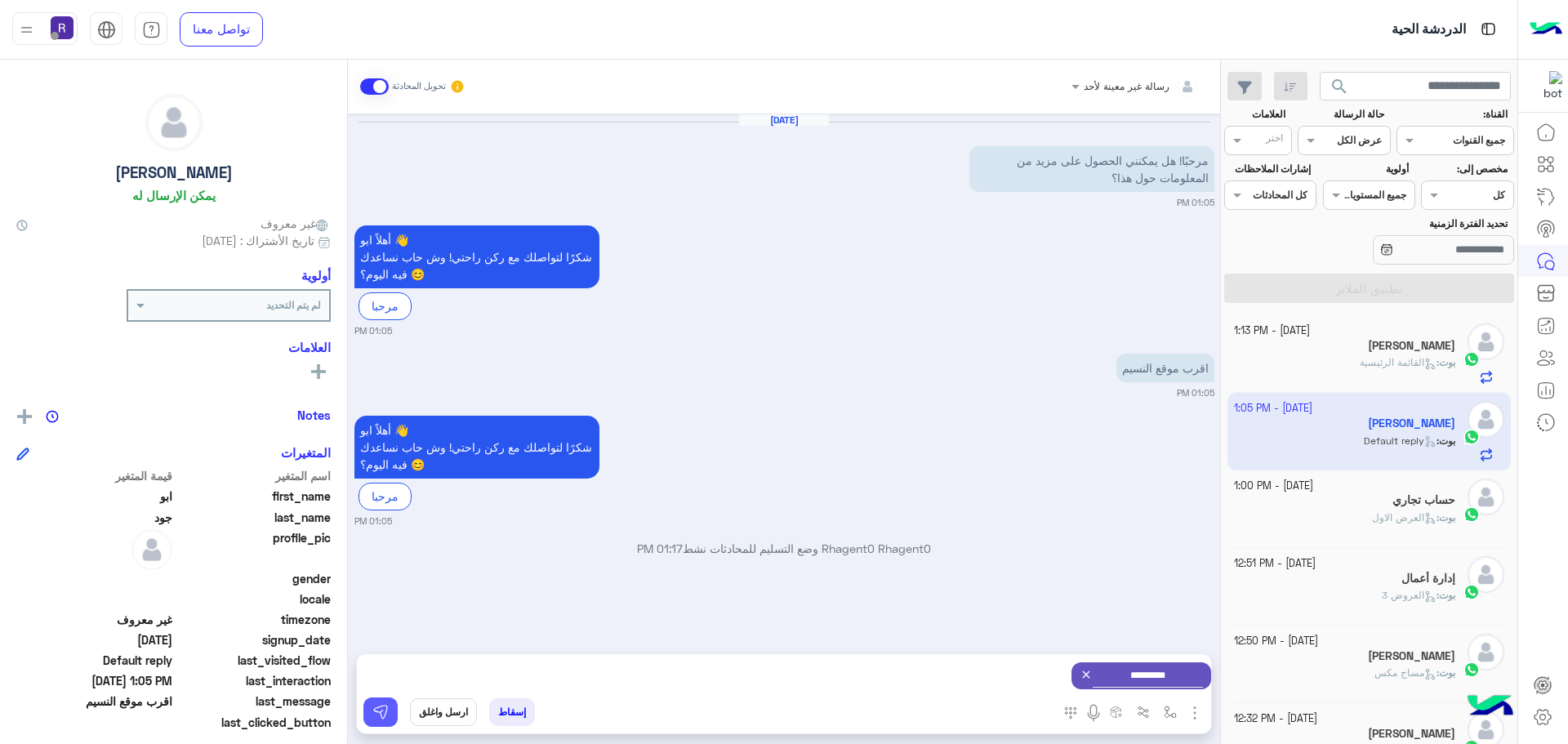
click at [377, 706] on img at bounding box center [380, 711] width 16 height 16
click at [1166, 714] on img "button" at bounding box center [1170, 712] width 13 height 13
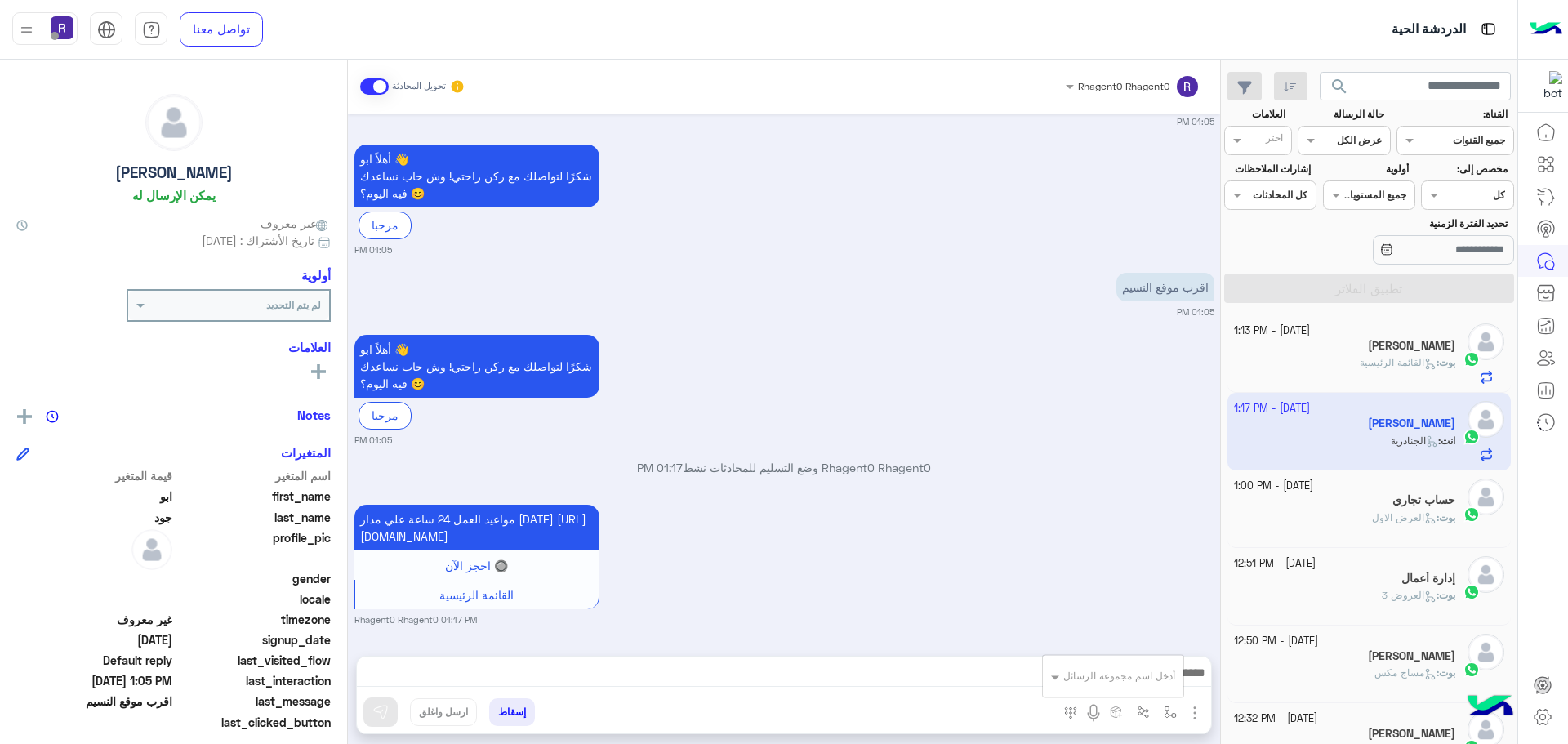
scroll to position [141, 0]
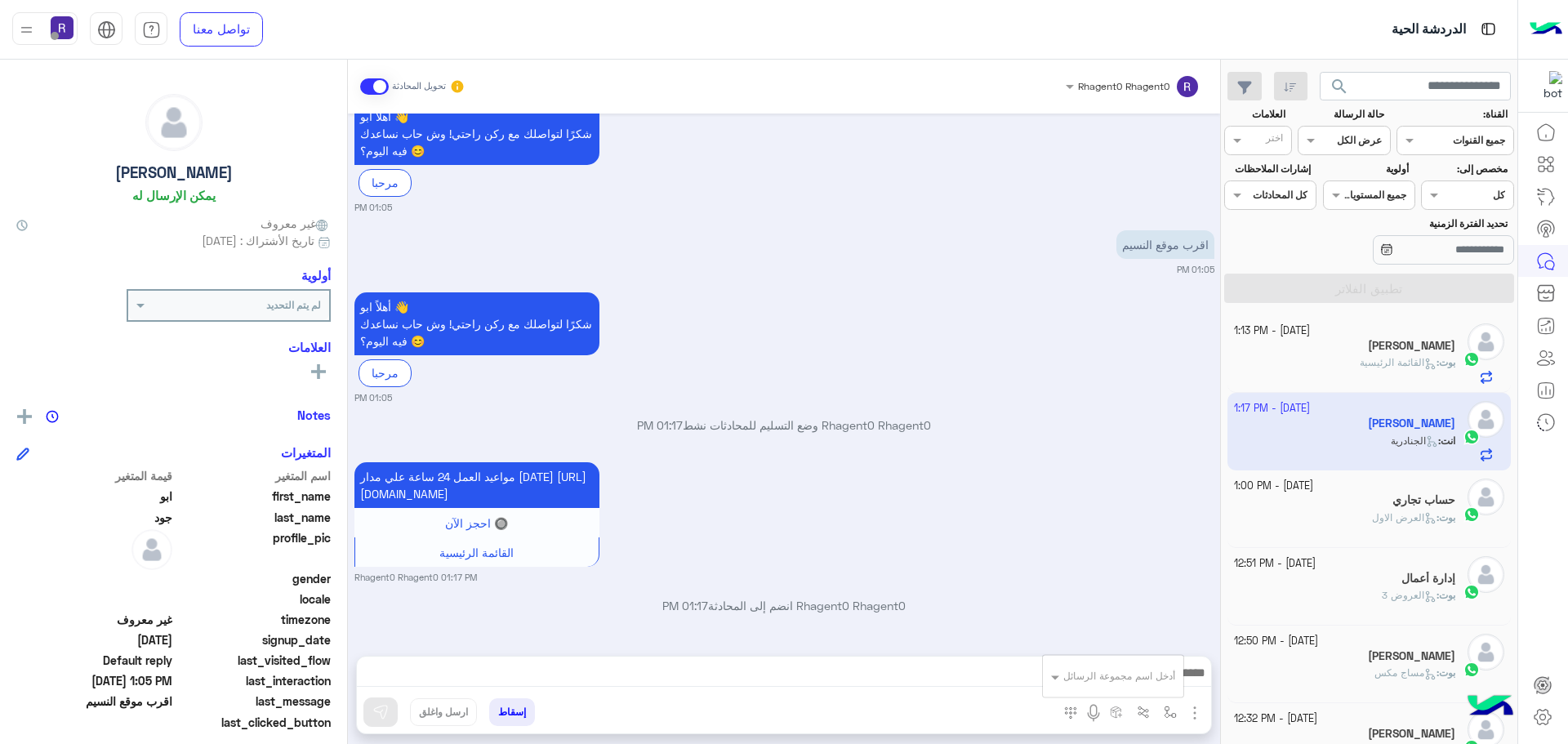
click at [1193, 702] on img "button" at bounding box center [1194, 712] width 20 height 20
click at [1170, 676] on span "الصور" at bounding box center [1163, 677] width 30 height 19
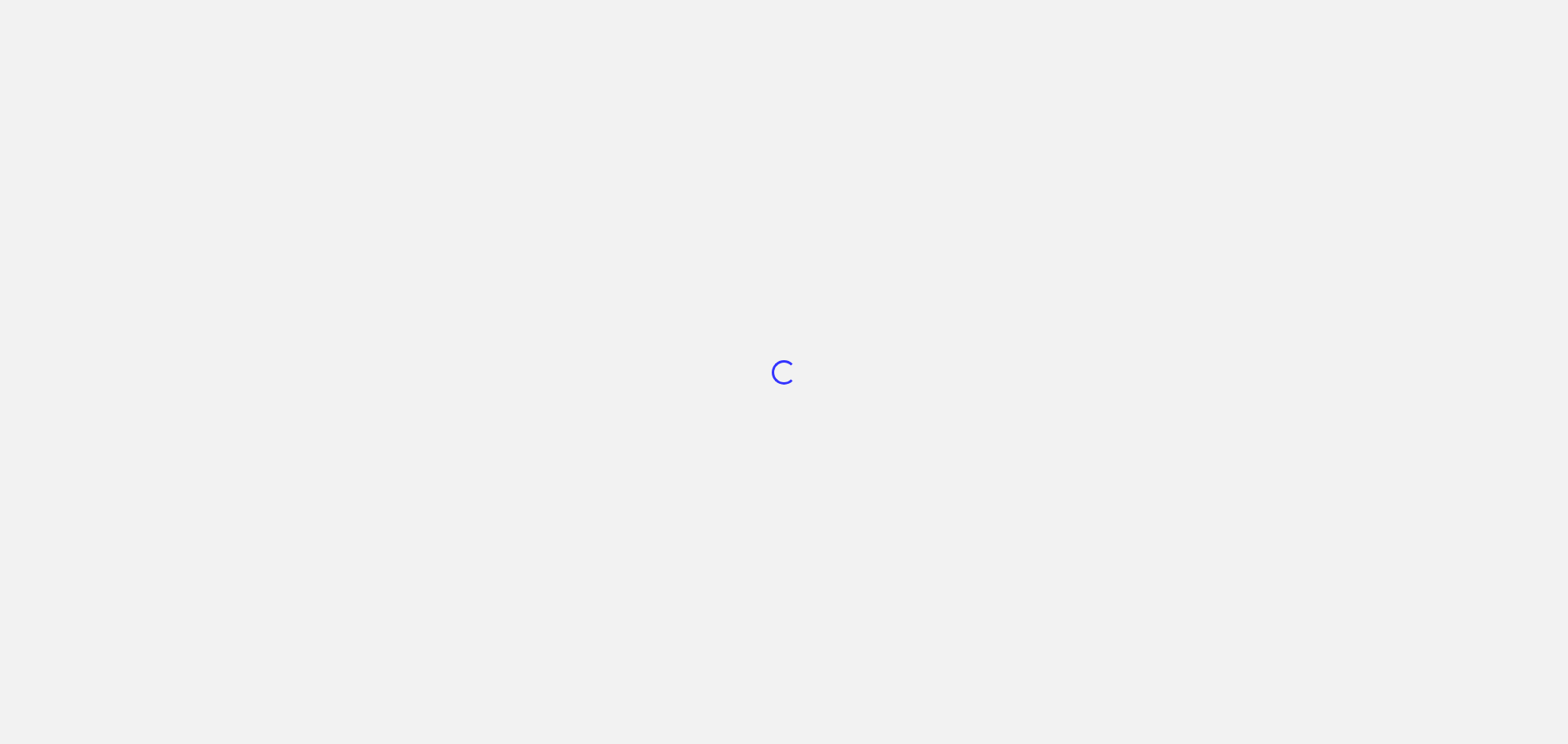
scroll to position [615, 0]
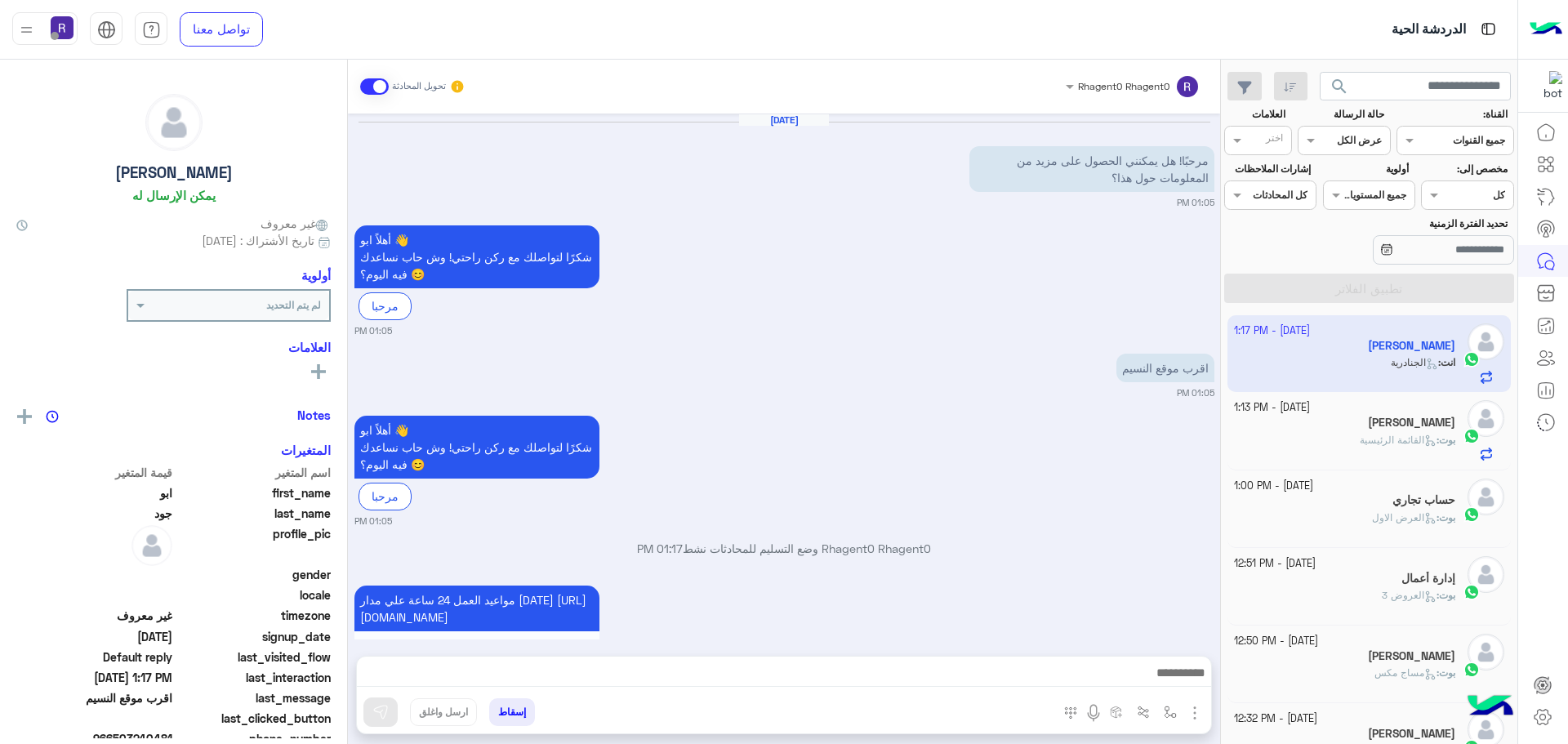
scroll to position [141, 0]
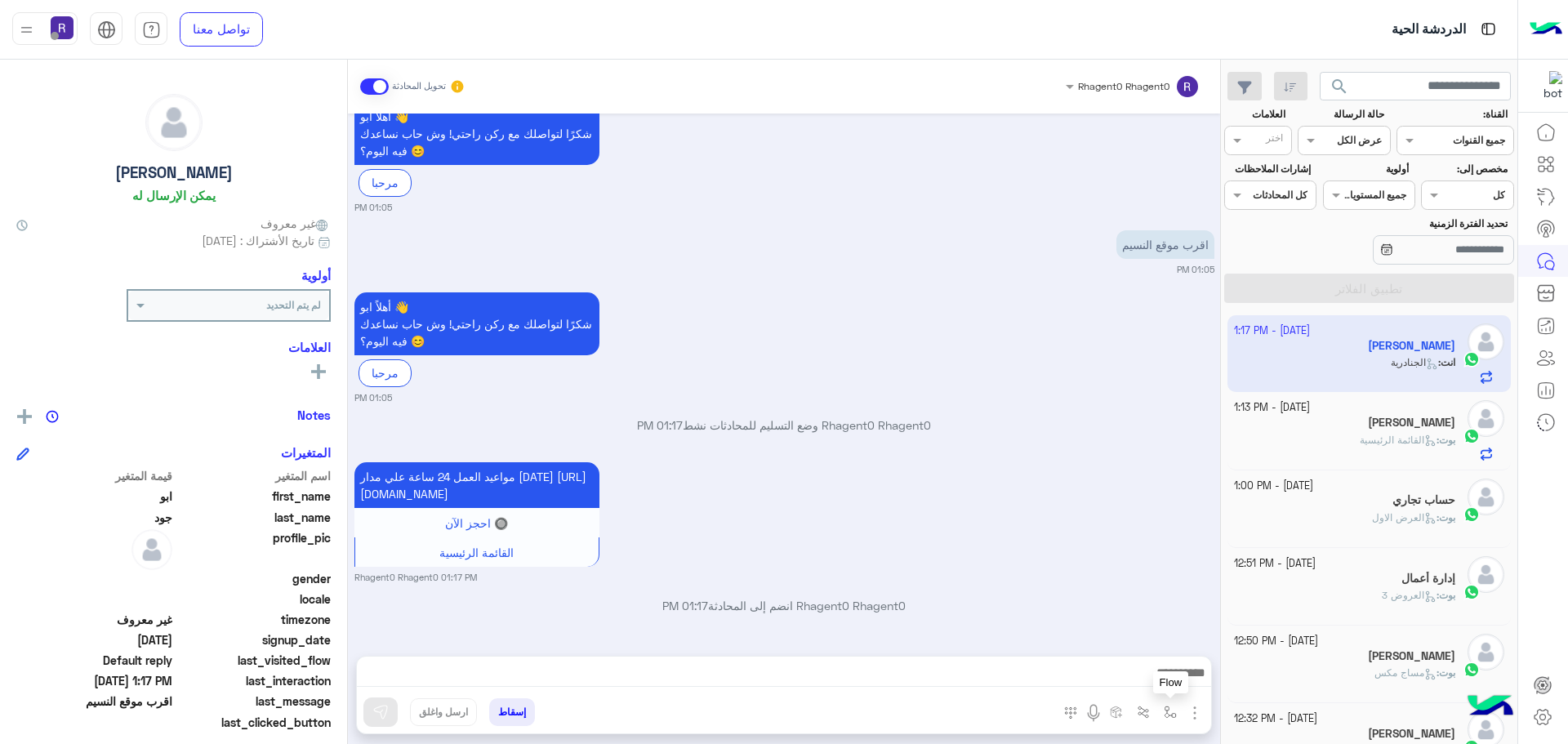
click at [1169, 713] on img "button" at bounding box center [1170, 712] width 13 height 13
click at [1146, 678] on input "text" at bounding box center [1133, 674] width 82 height 15
click at [1103, 473] on div "مواعيد العمل 24 ساعة علي مدار [DATE] [URL][DOMAIN_NAME] 🔘 احجز الآن القائمة الر…" at bounding box center [784, 520] width 860 height 126
click at [1193, 720] on img "button" at bounding box center [1194, 712] width 20 height 20
click at [1169, 684] on span "الصور" at bounding box center [1163, 677] width 30 height 19
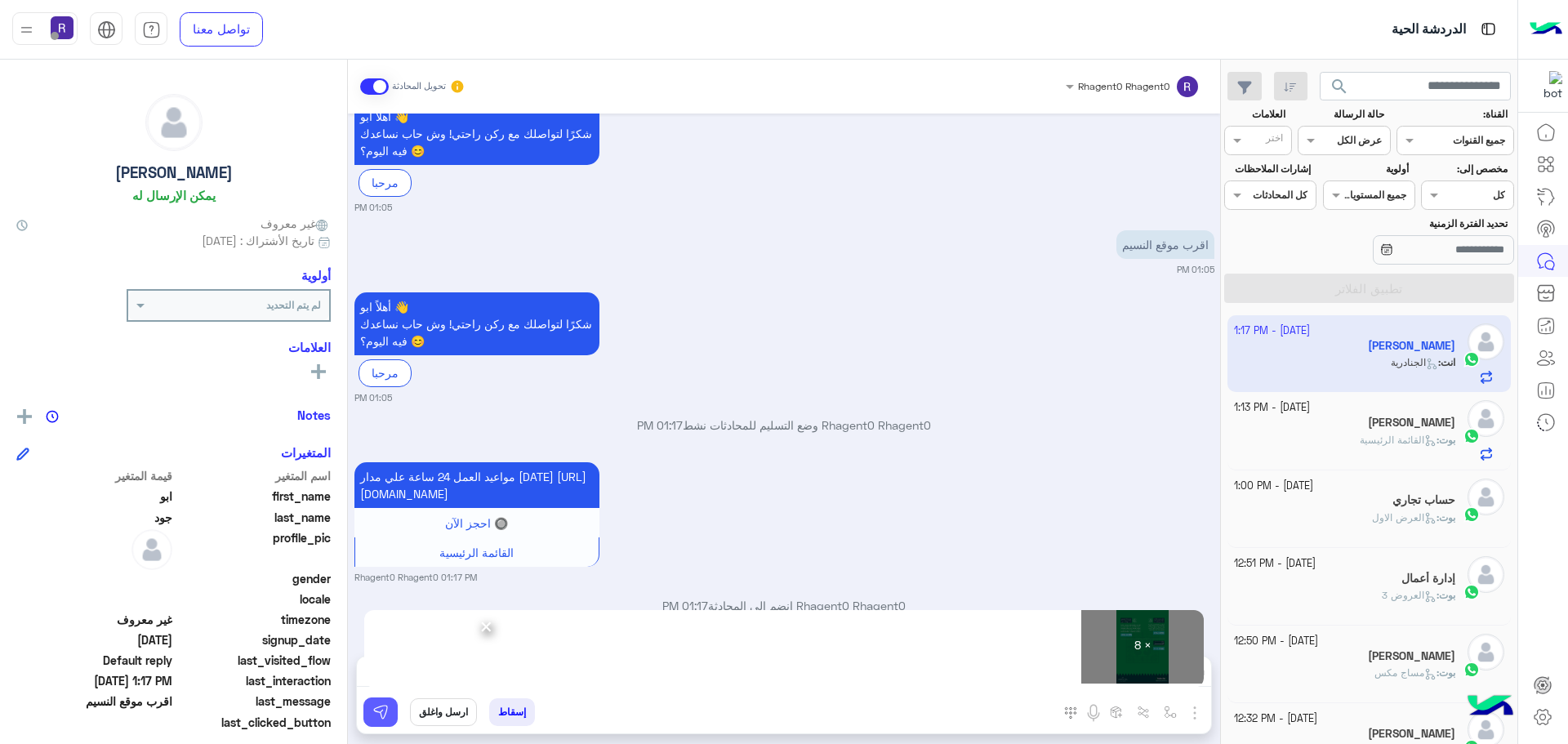
click at [376, 719] on img at bounding box center [380, 711] width 16 height 16
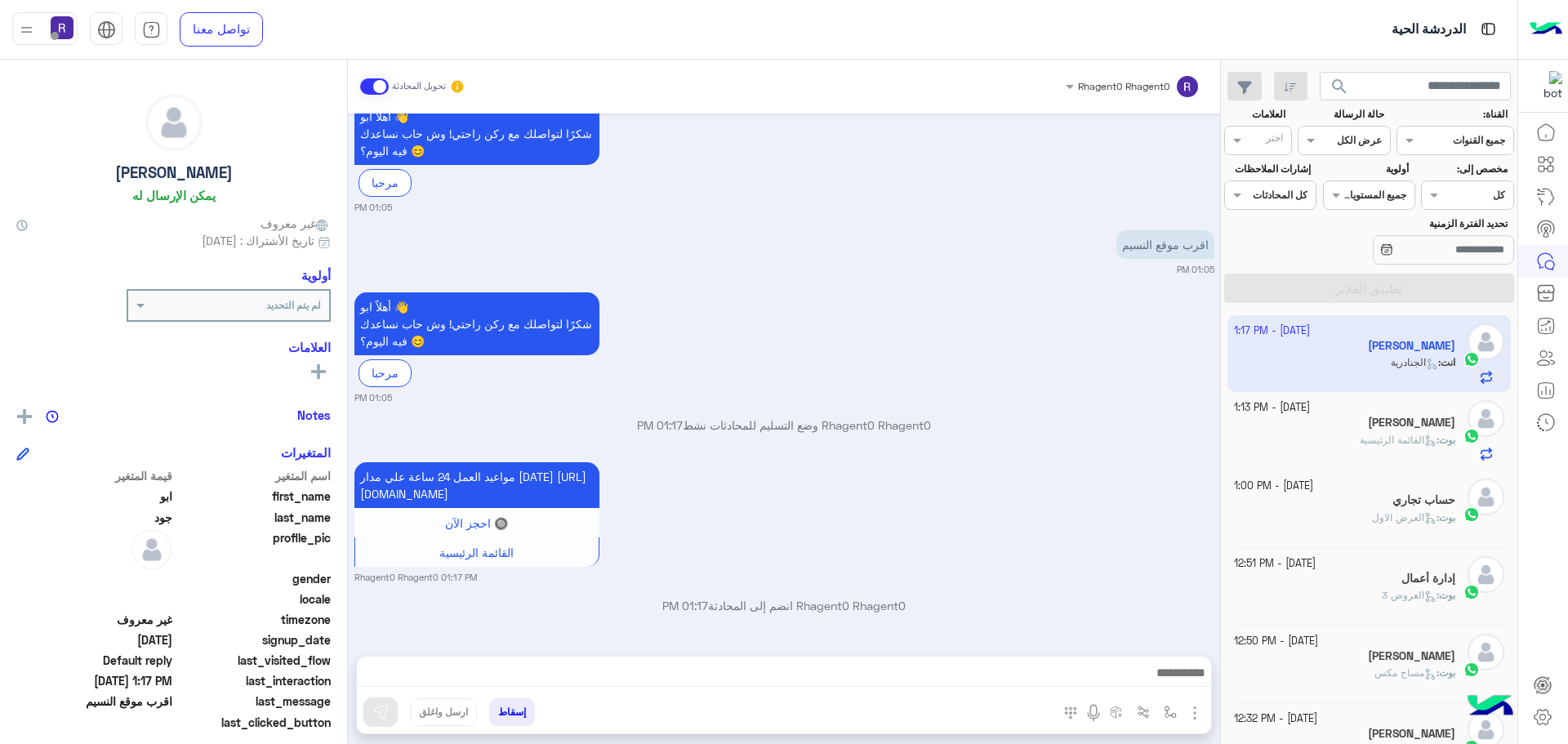
click at [1423, 427] on h5 "[PERSON_NAME]" at bounding box center [1411, 422] width 87 height 14
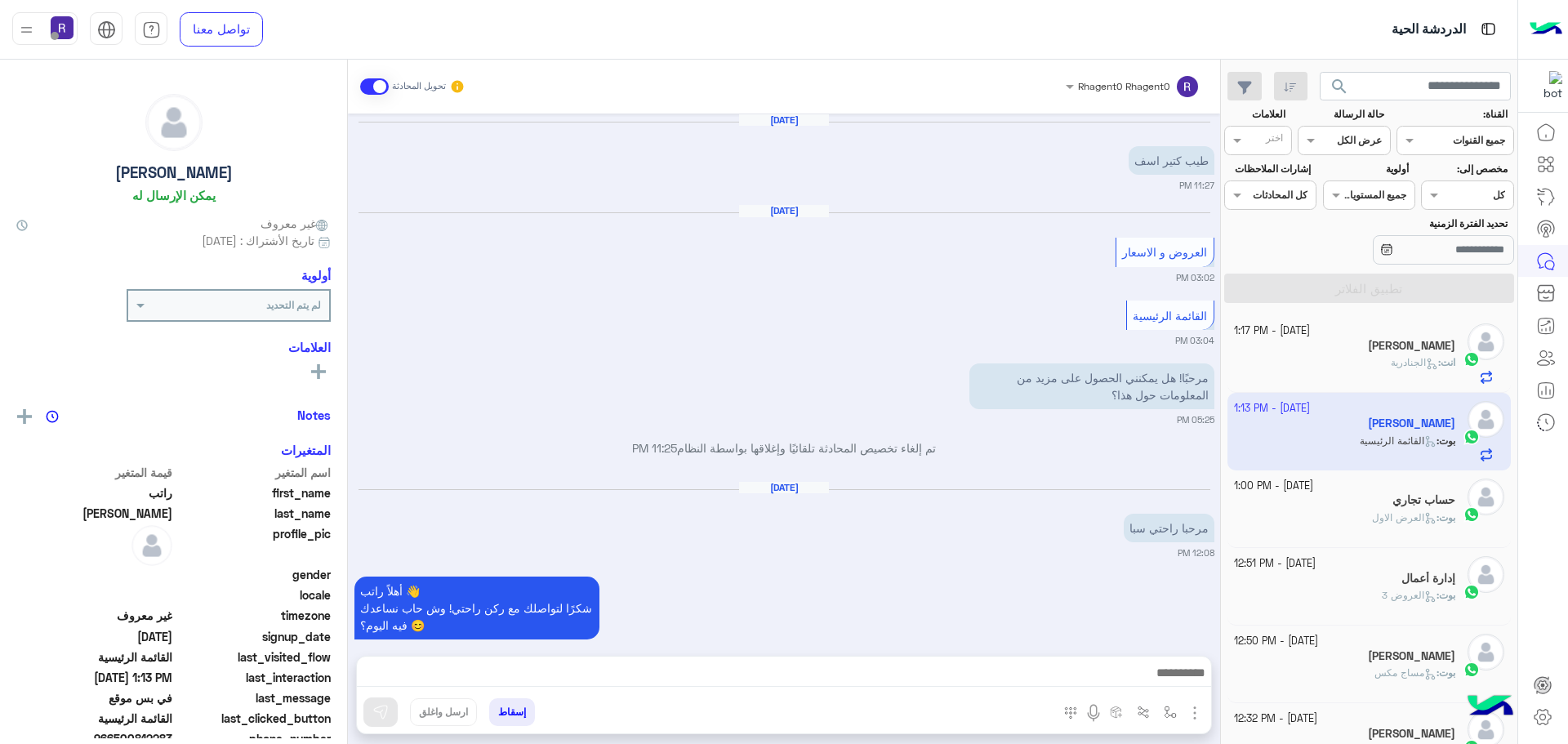
scroll to position [1616, 0]
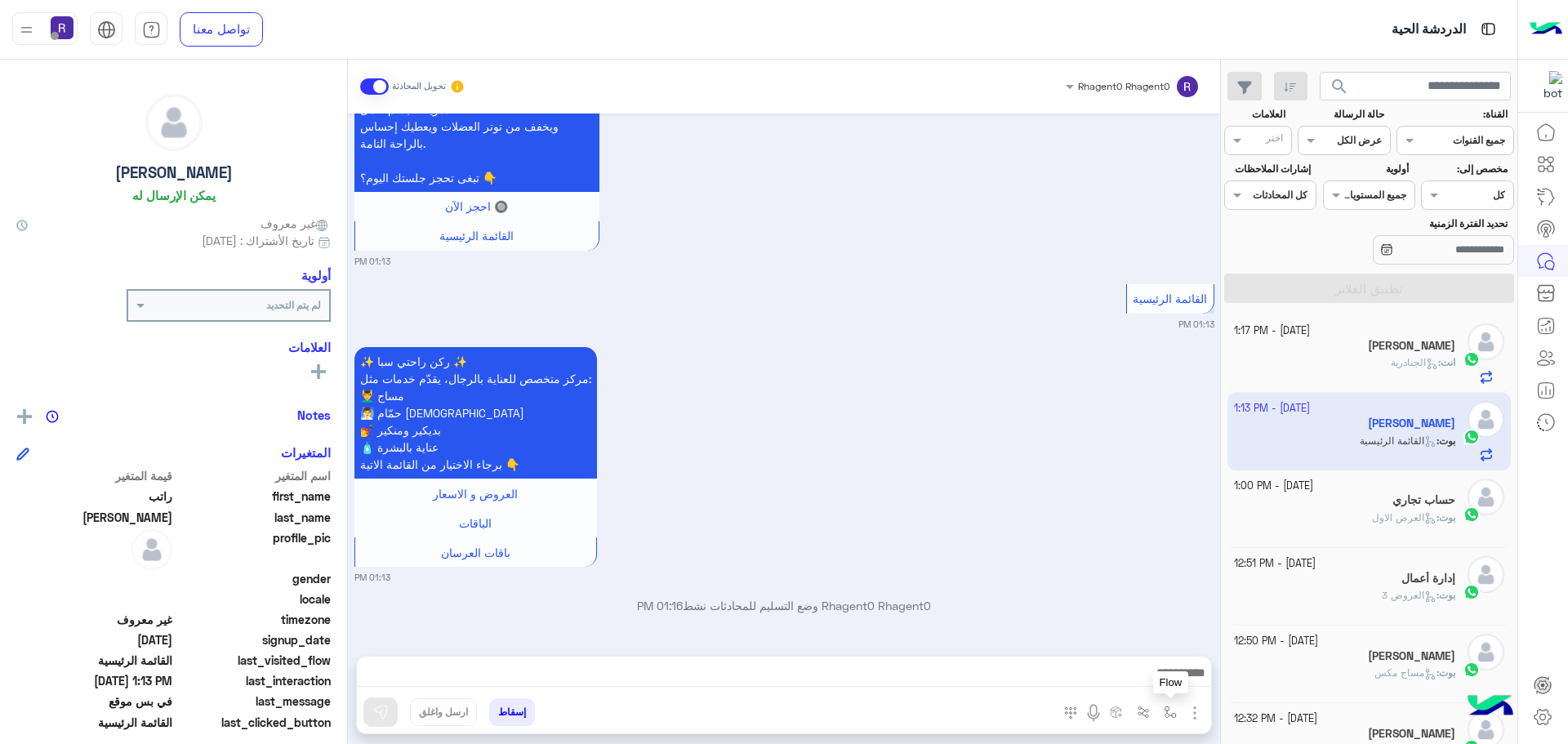
click at [1170, 716] on img "button" at bounding box center [1170, 712] width 13 height 13
click at [1134, 680] on input "text" at bounding box center [1133, 674] width 82 height 15
click at [968, 597] on p "Rhagent0 Rhagent0 وضع التسليم للمحادثات نشط 01:16 PM" at bounding box center [784, 605] width 860 height 17
click at [1193, 714] on img "button" at bounding box center [1194, 712] width 20 height 20
click at [1167, 685] on span "الصور" at bounding box center [1163, 677] width 30 height 19
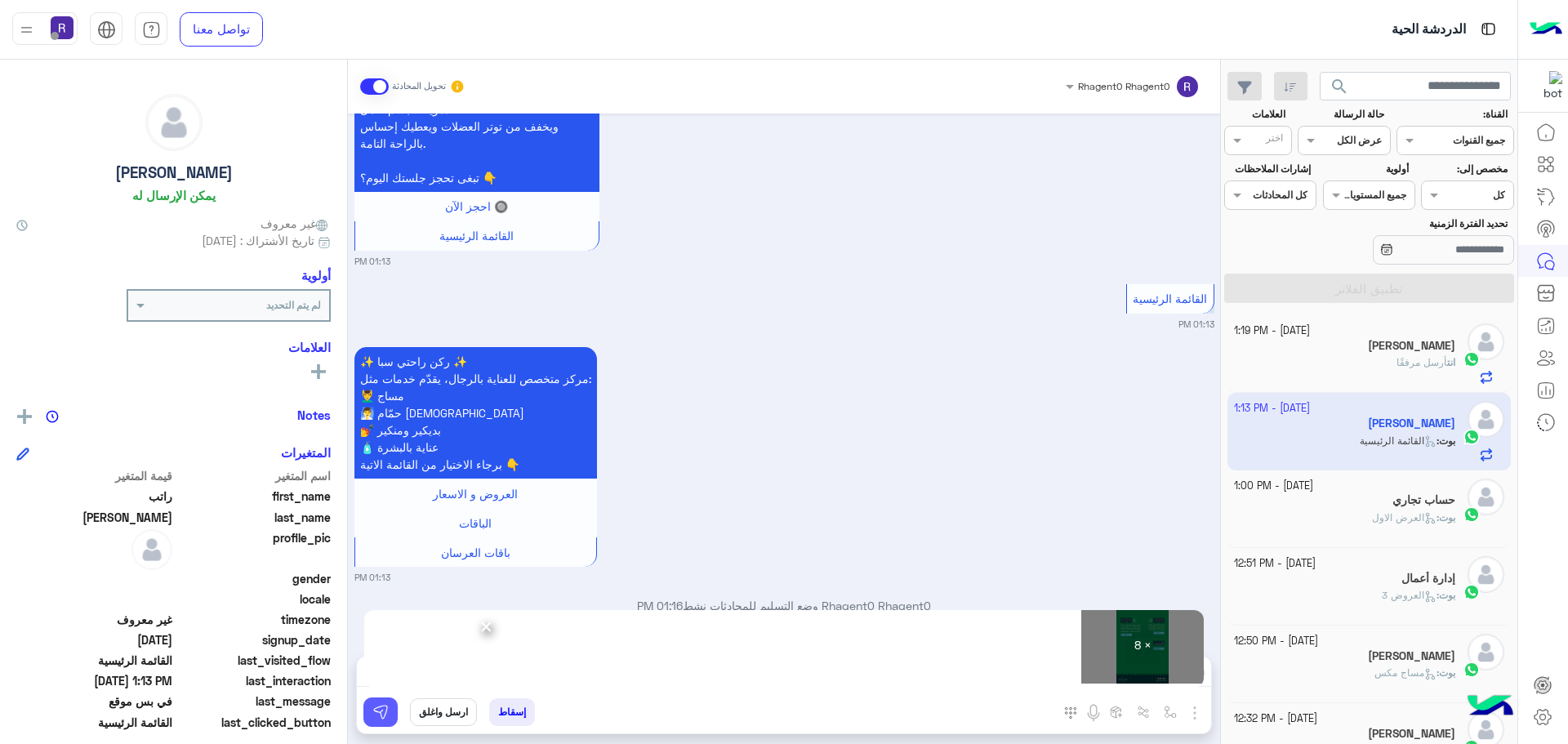
click at [386, 710] on img at bounding box center [380, 711] width 16 height 16
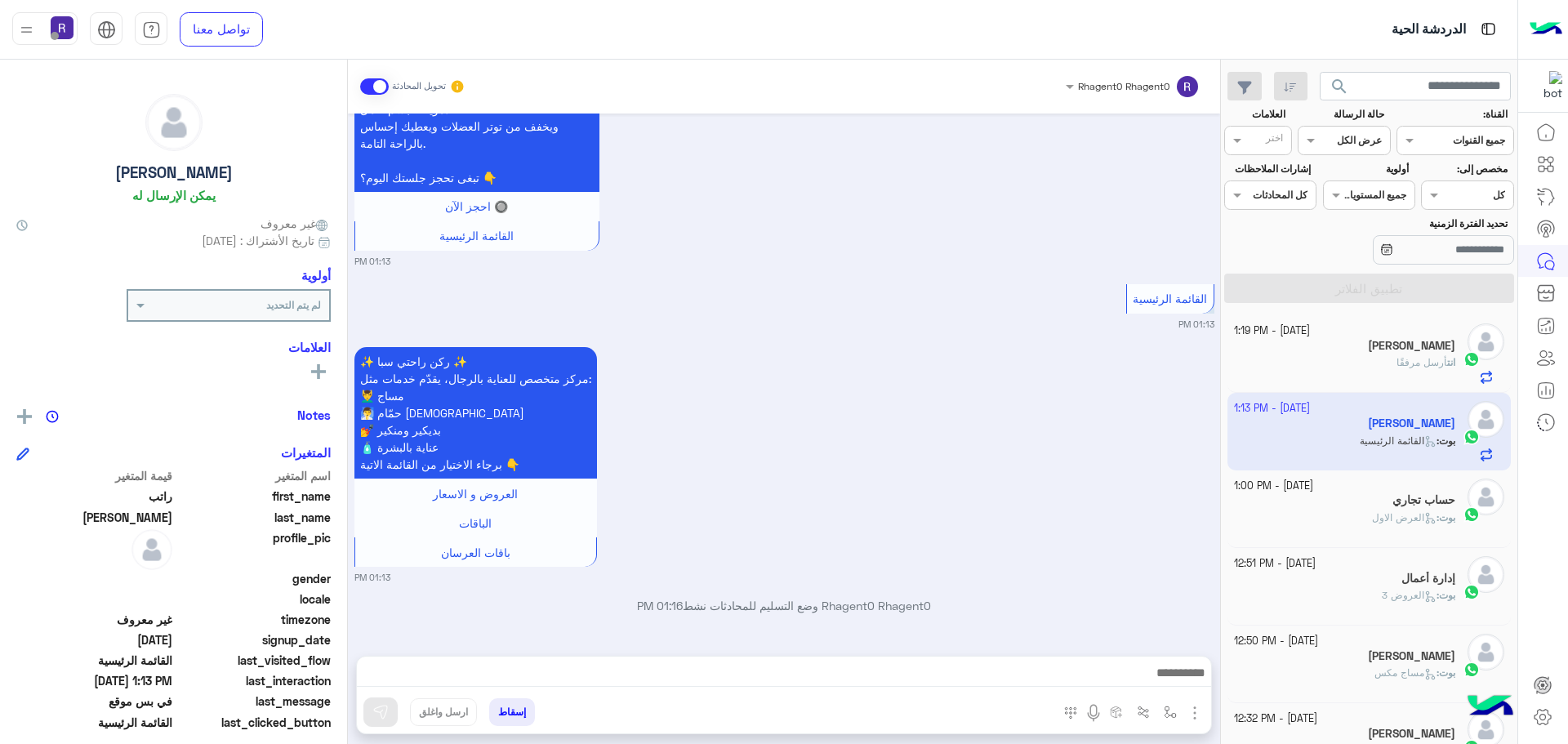
click at [1371, 510] on span "العرض الاول" at bounding box center [1403, 516] width 64 height 12
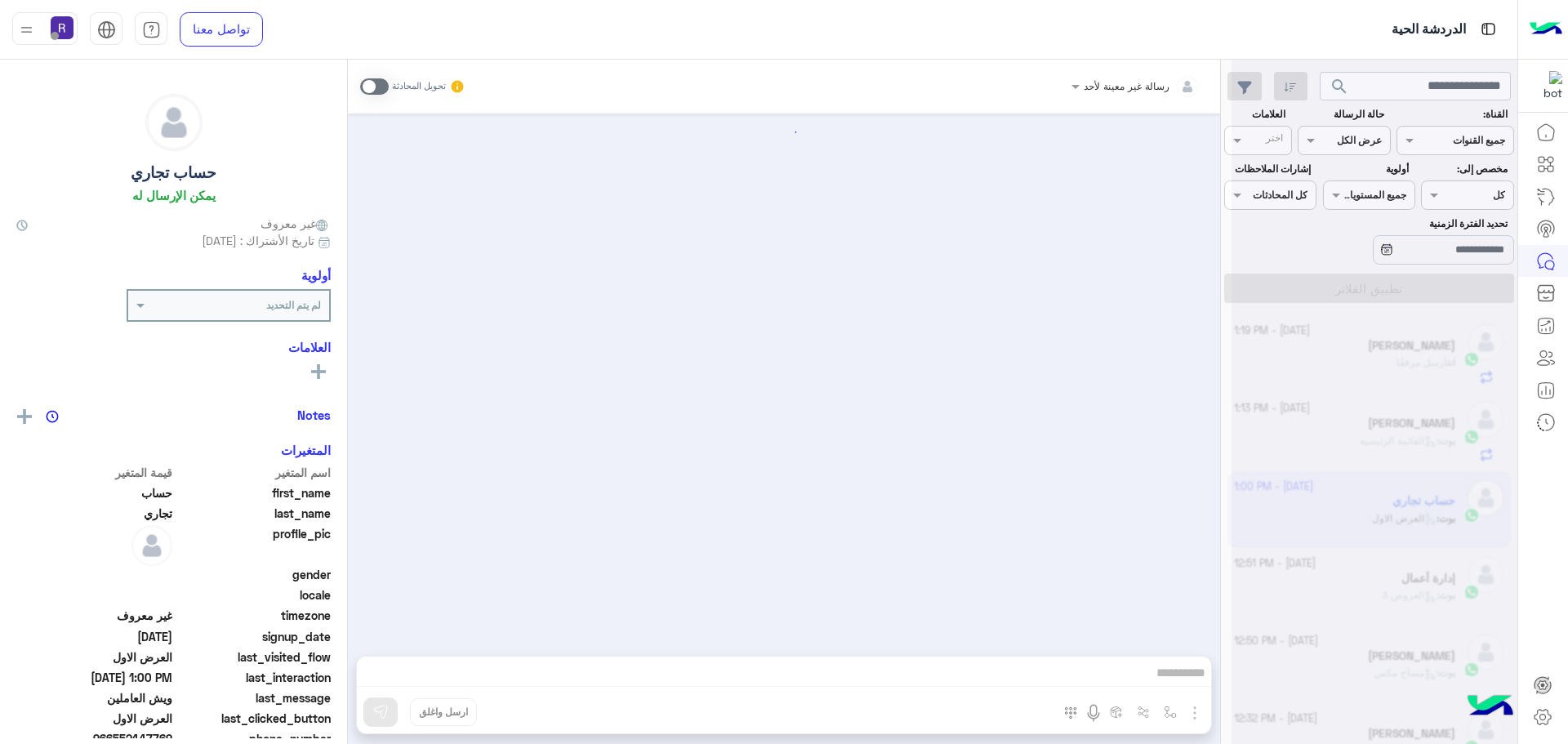
scroll to position [2574, 0]
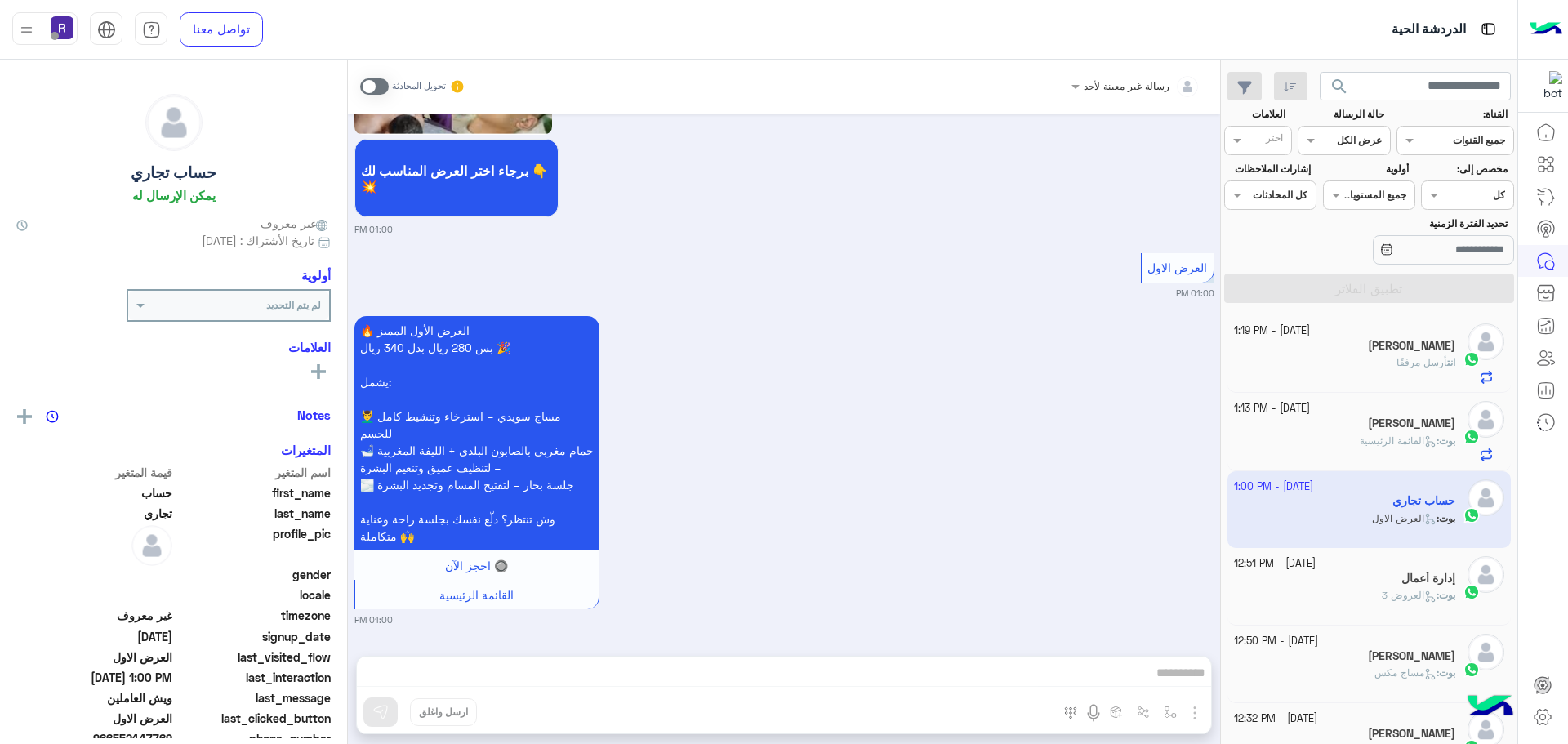
click at [381, 87] on span at bounding box center [375, 86] width 28 height 16
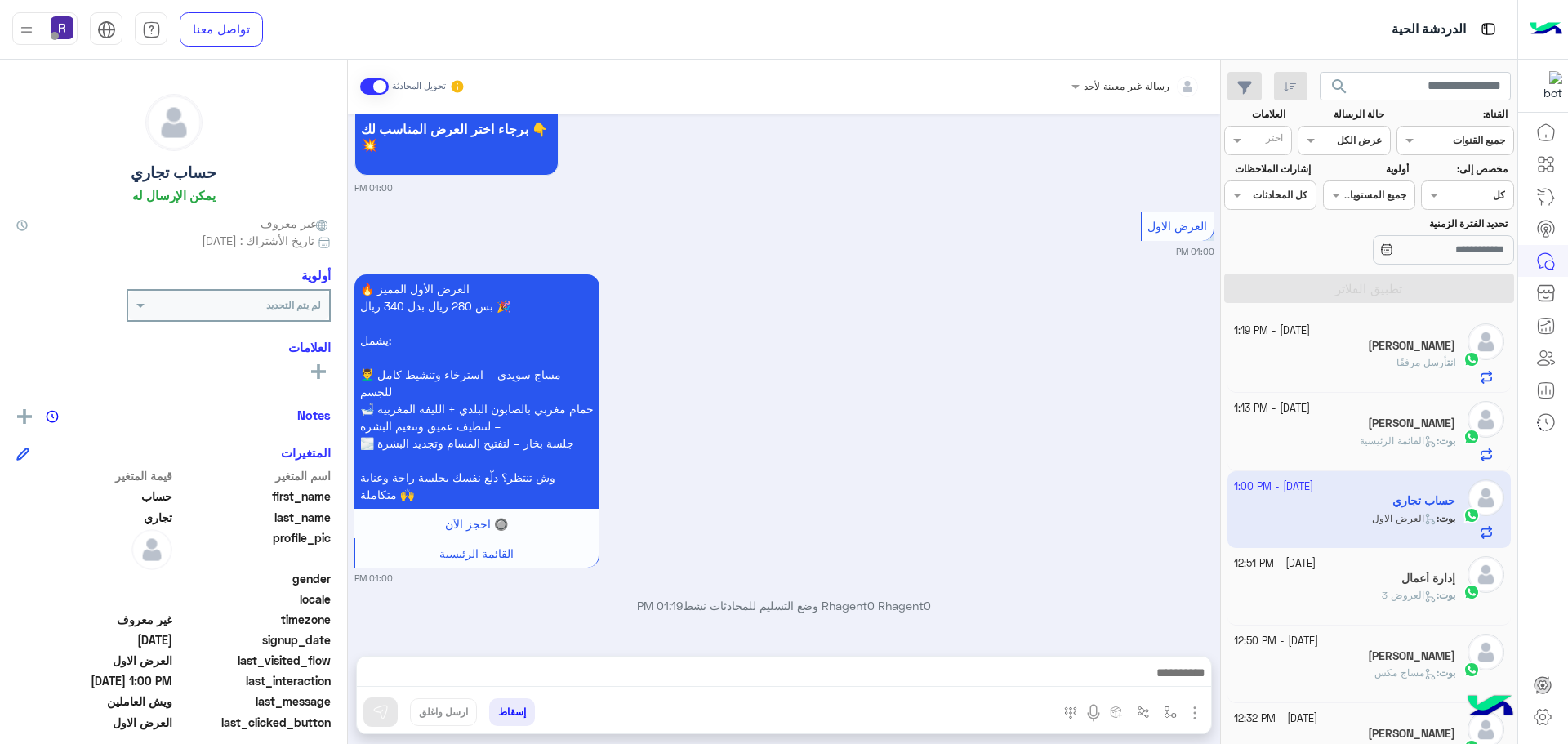
click at [1187, 707] on img "button" at bounding box center [1194, 712] width 20 height 20
click at [1176, 685] on button "الصور" at bounding box center [1169, 676] width 69 height 33
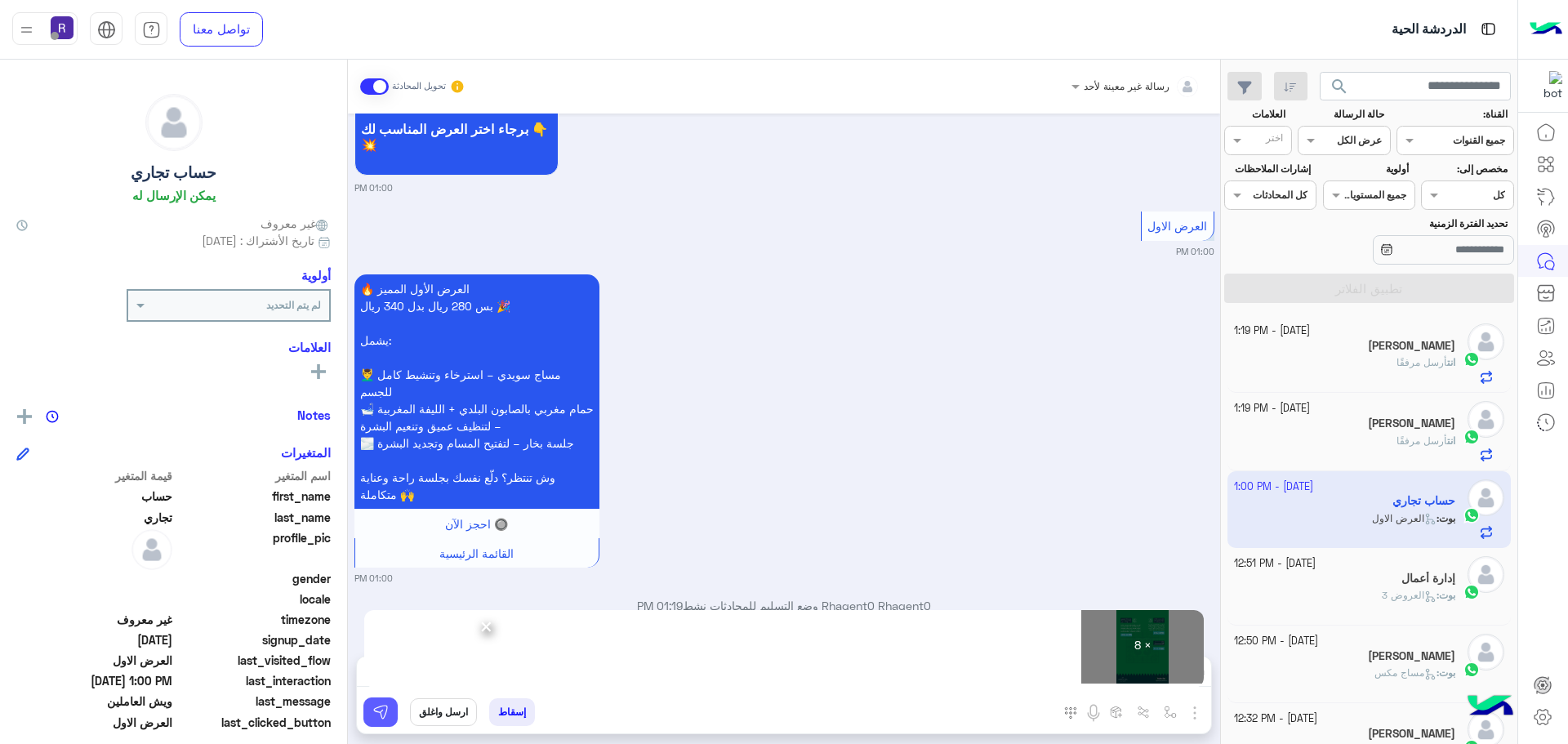
click at [374, 712] on img at bounding box center [380, 711] width 16 height 16
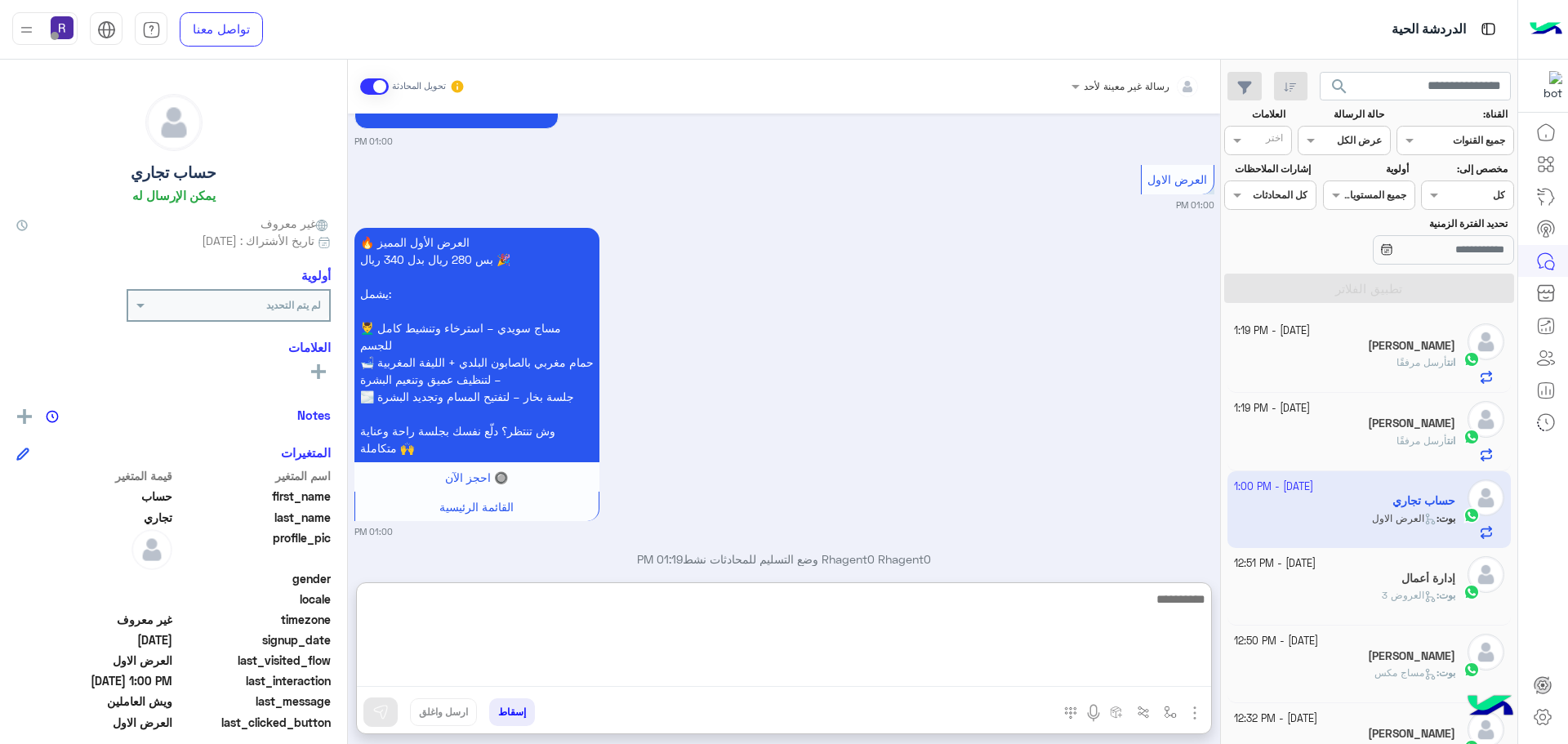
click at [861, 675] on textarea at bounding box center [783, 638] width 854 height 98
type textarea "*"
type textarea "**********"
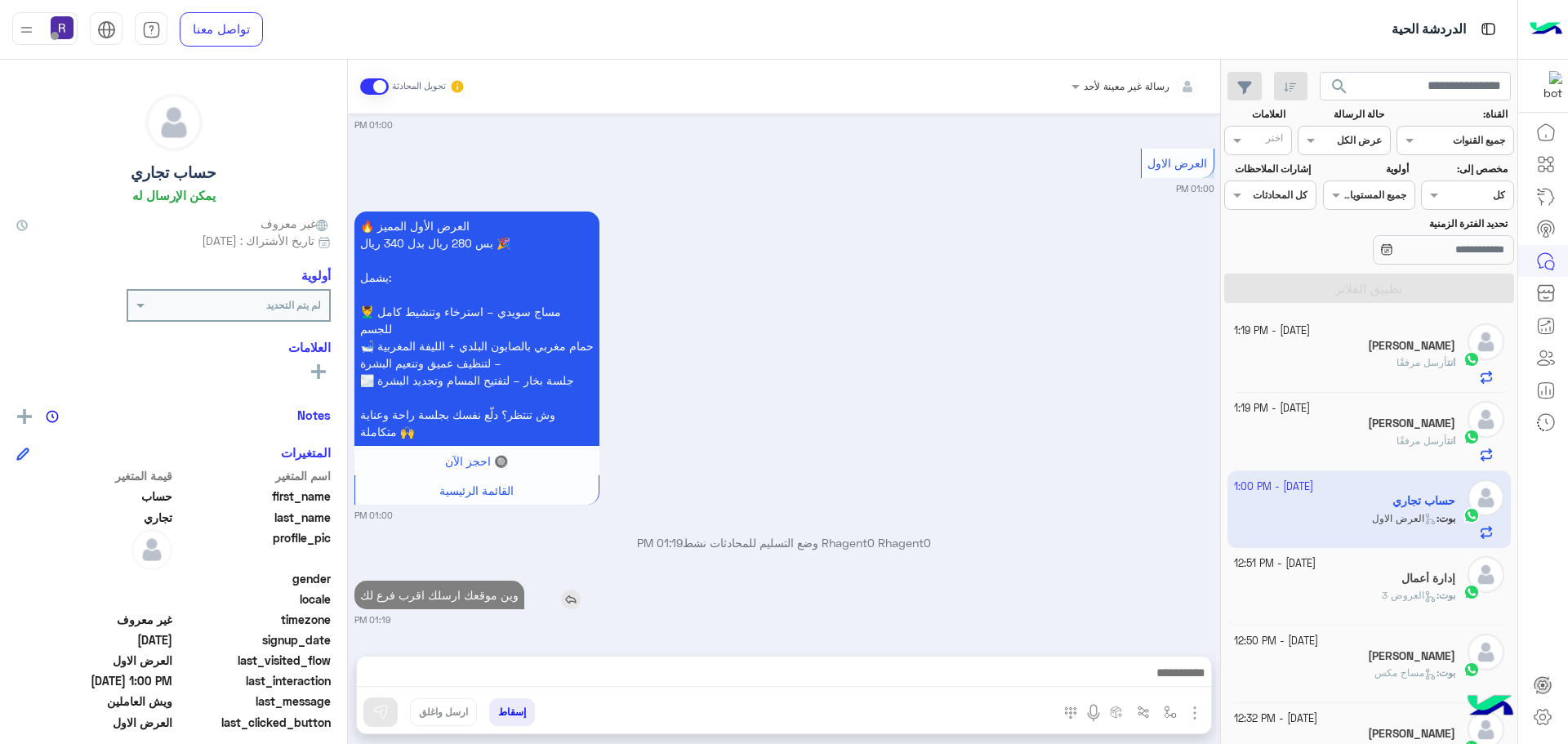
click at [461, 580] on p "وين موقعك ارسلك اقرب فرع لك" at bounding box center [440, 595] width 170 height 28
click at [461, 519] on div "[DATE] العروض و الاسعار 12:58 PM برجاء الاختيار من القائمة الاتية 👇 12:58 PM ال…" at bounding box center [784, 376] width 872 height 526
click at [477, 591] on p "وين موقعك ارسلك اقرب فرع لك" at bounding box center [440, 595] width 170 height 28
type textarea "*****"
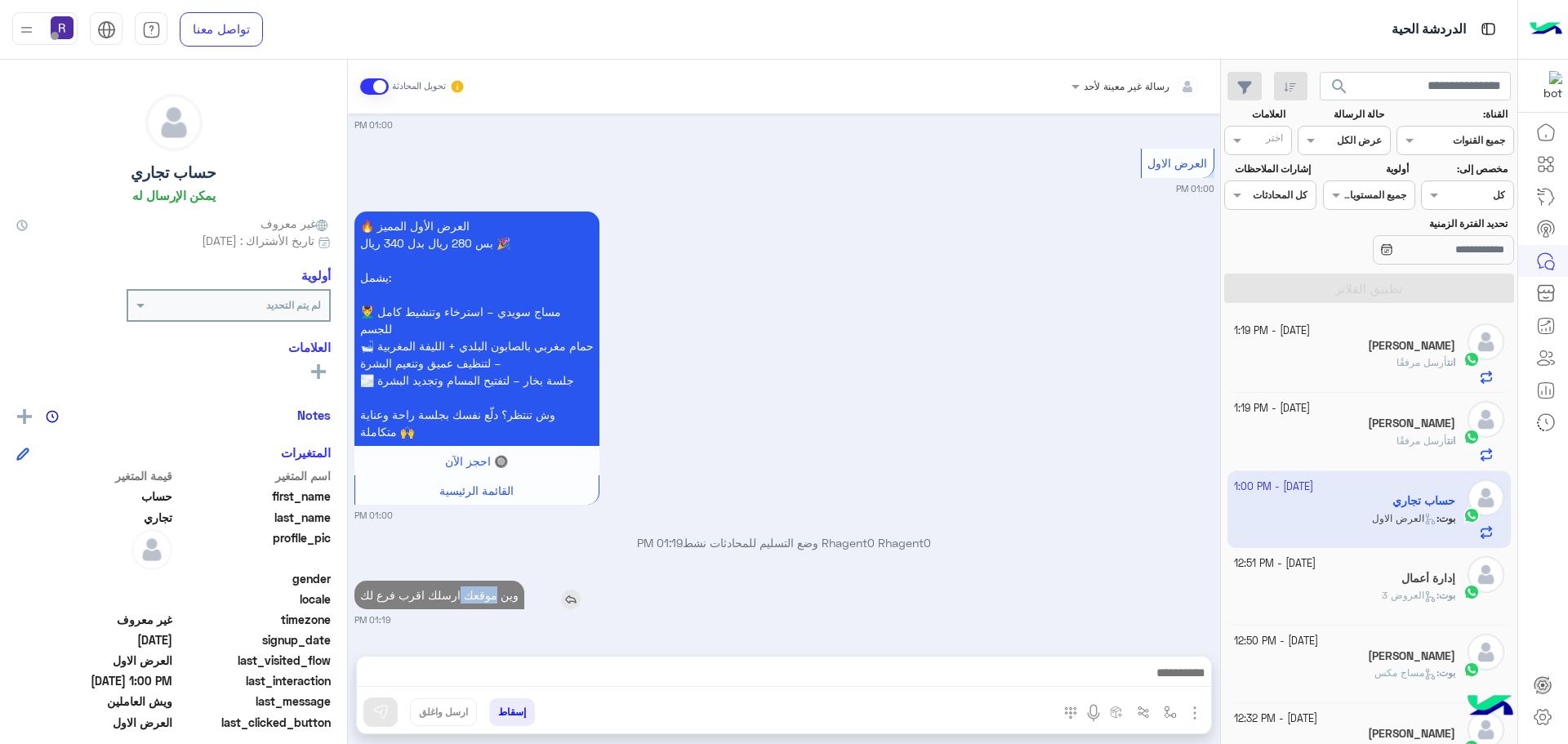
click at [477, 591] on p "وين موقعك ارسلك اقرب فرع لك" at bounding box center [440, 595] width 170 height 28
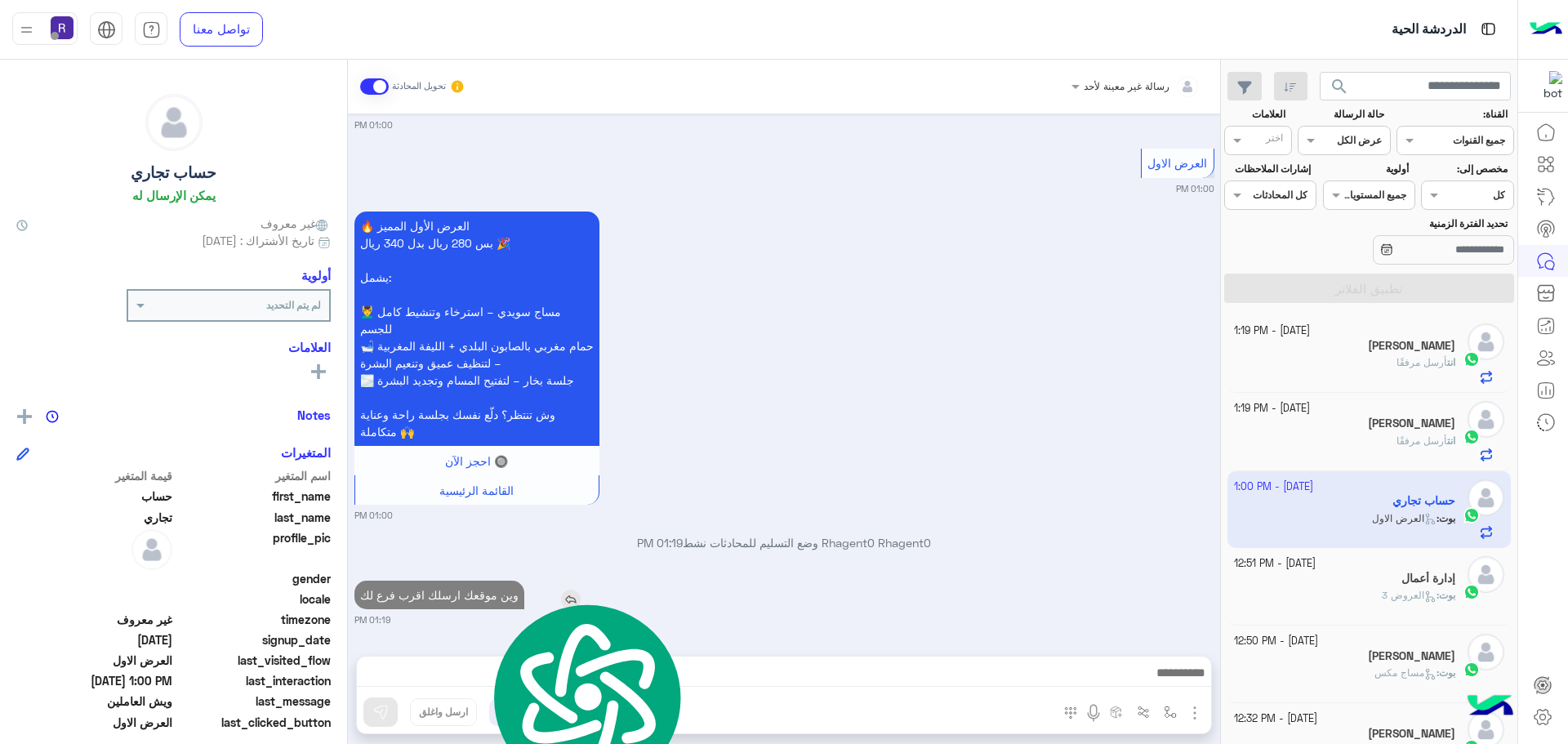
copy app-msgs-text
click at [1376, 427] on div "[PERSON_NAME]" at bounding box center [1345, 424] width 222 height 17
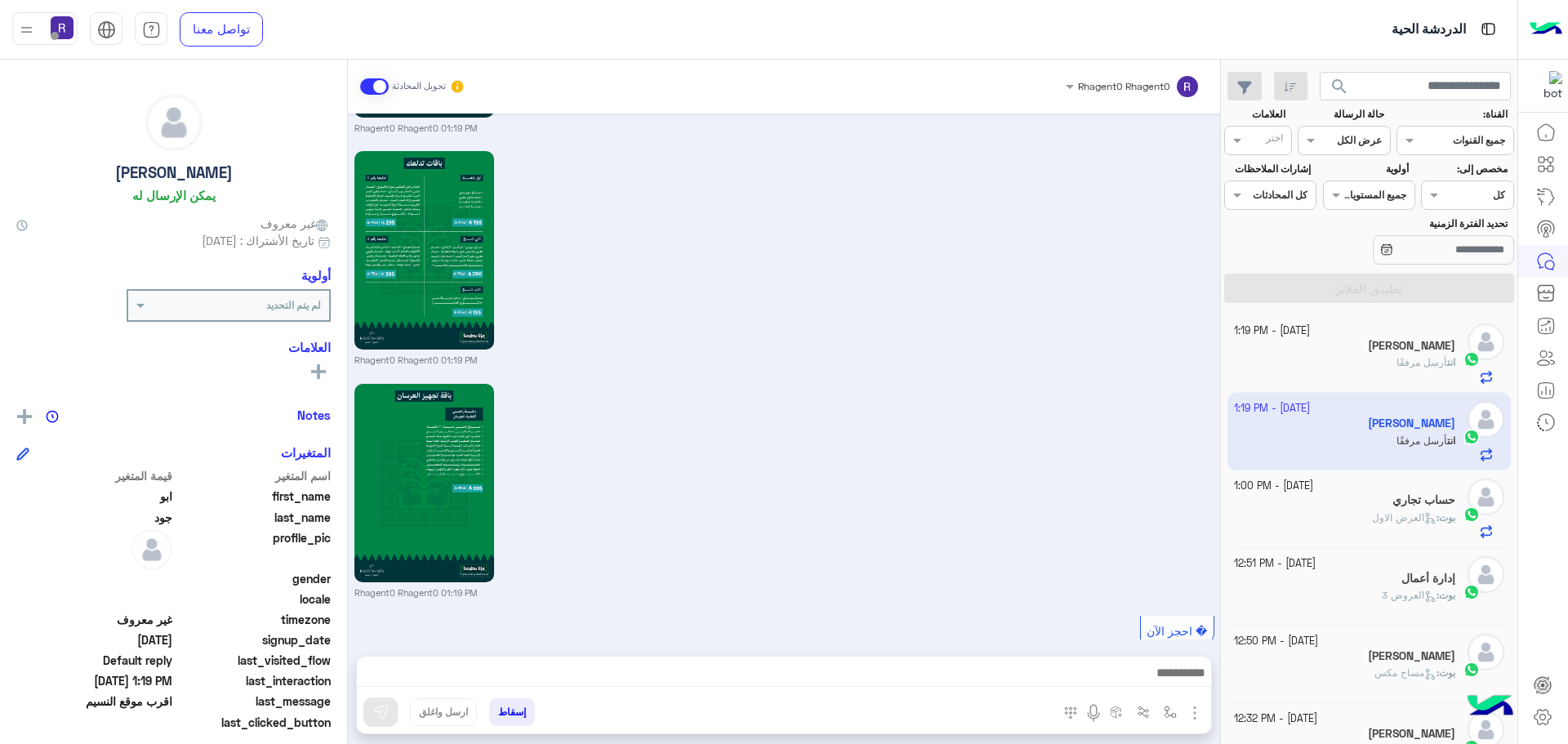
scroll to position [1979, 0]
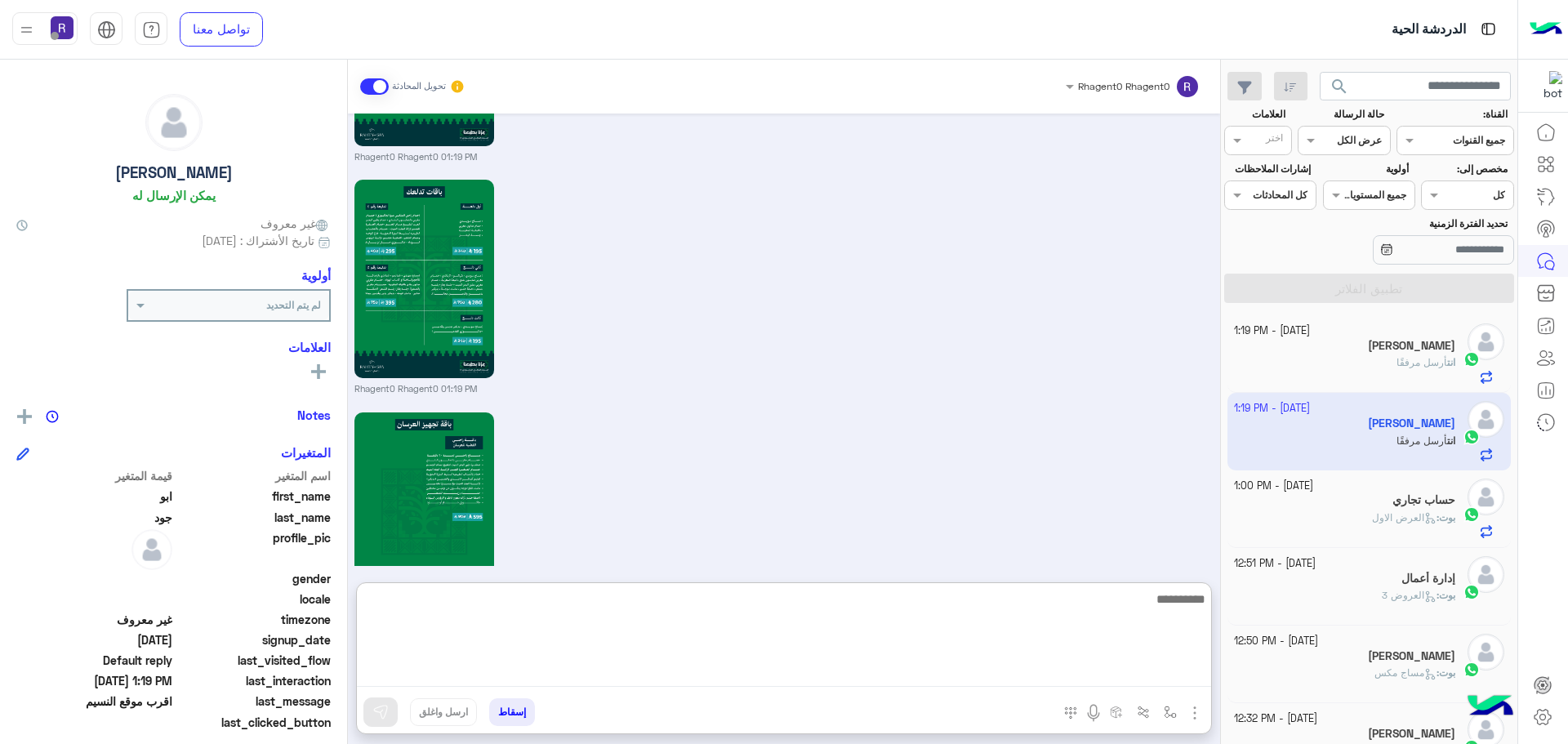
paste textarea "**********"
type textarea "**********"
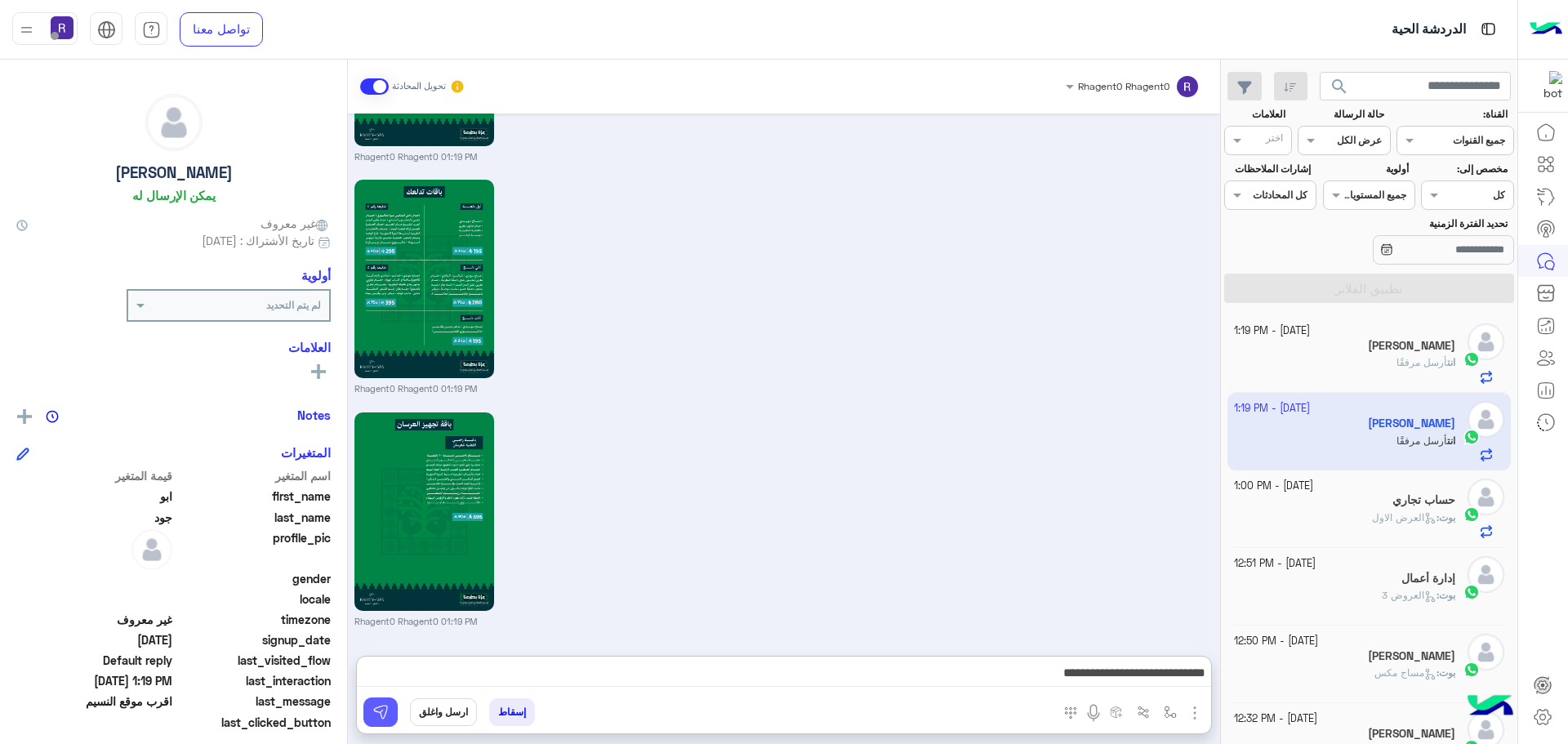
click at [386, 703] on img at bounding box center [380, 711] width 16 height 16
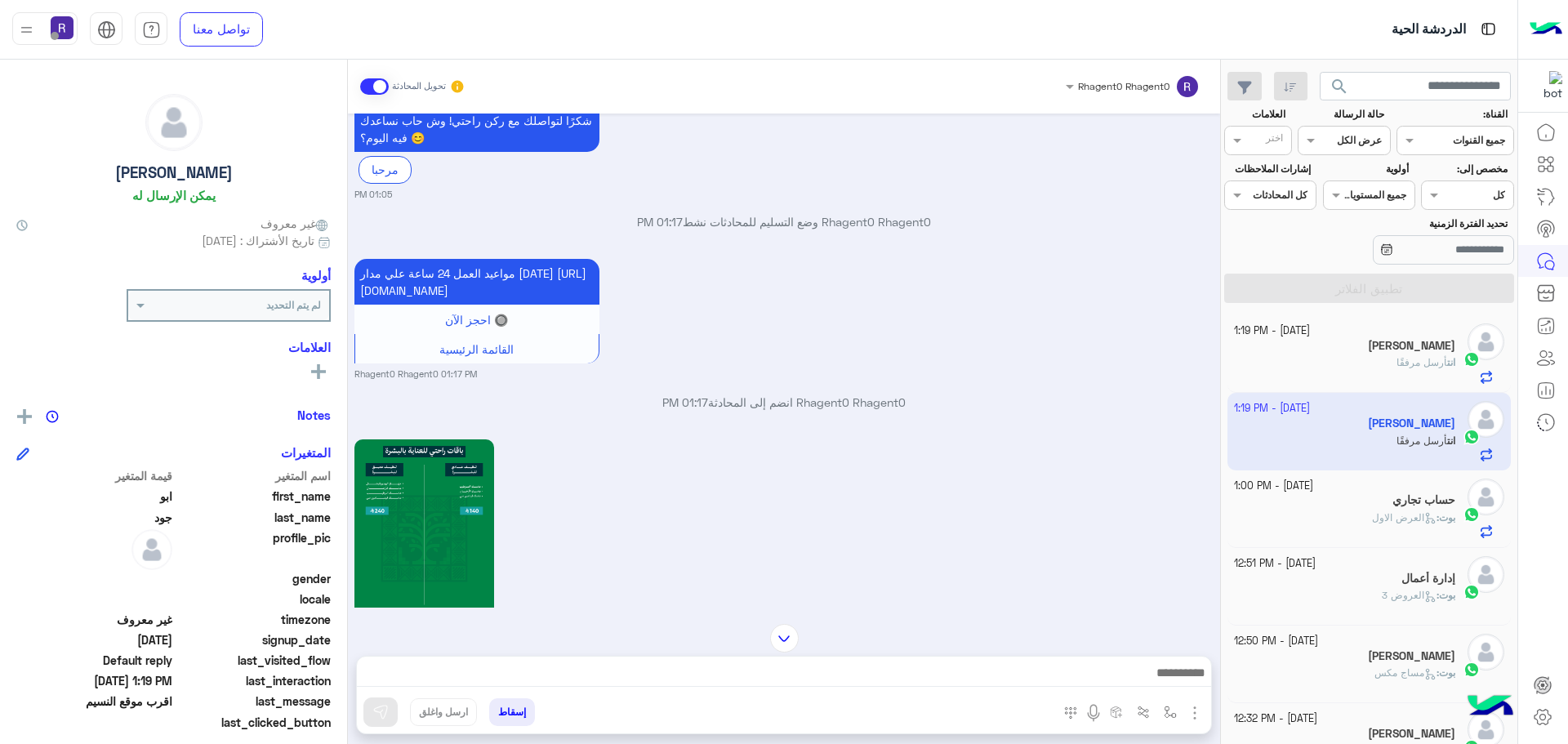
scroll to position [2122, 0]
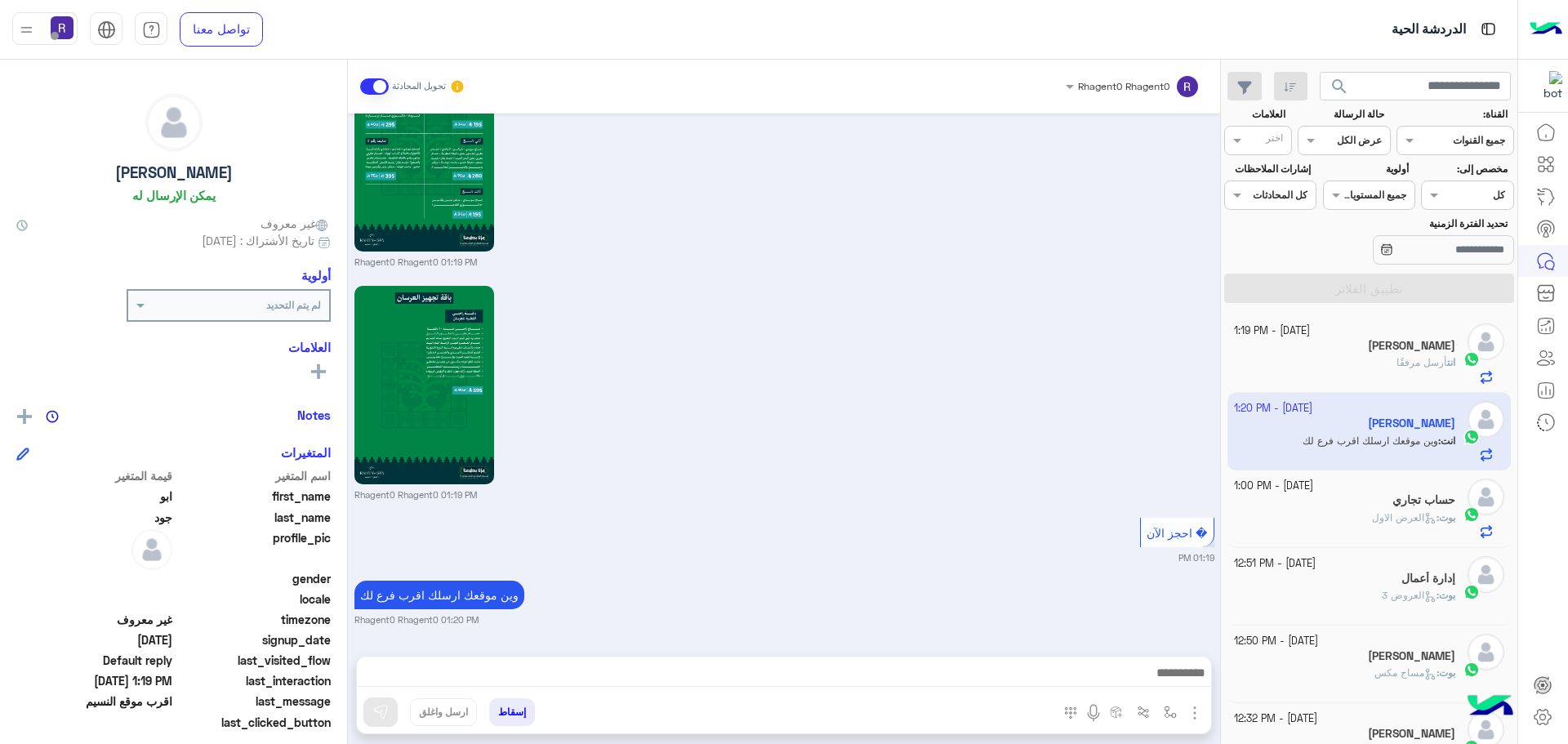
click at [1378, 355] on div "انت أرسل مرفقًا" at bounding box center [1345, 370] width 222 height 28
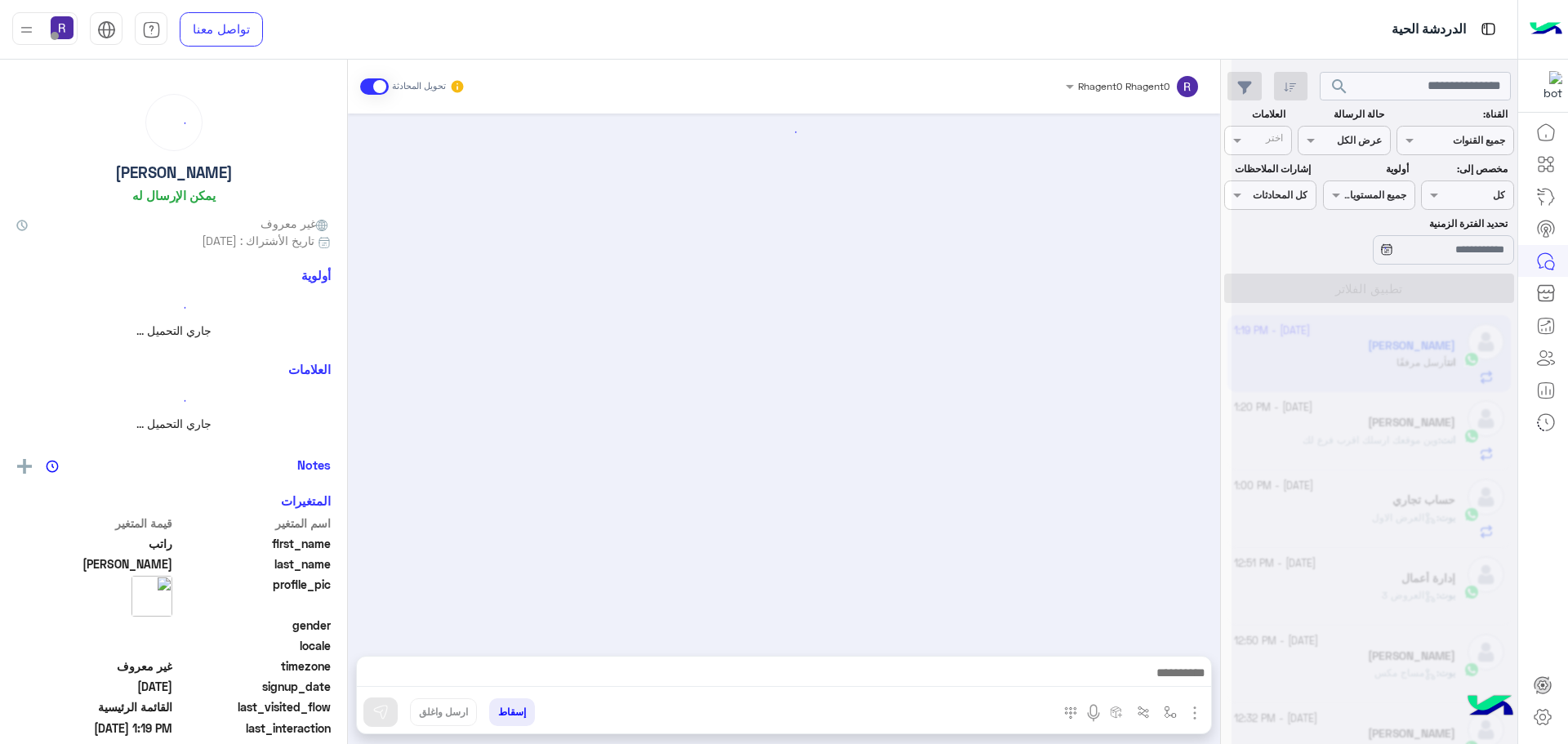
scroll to position [2765, 0]
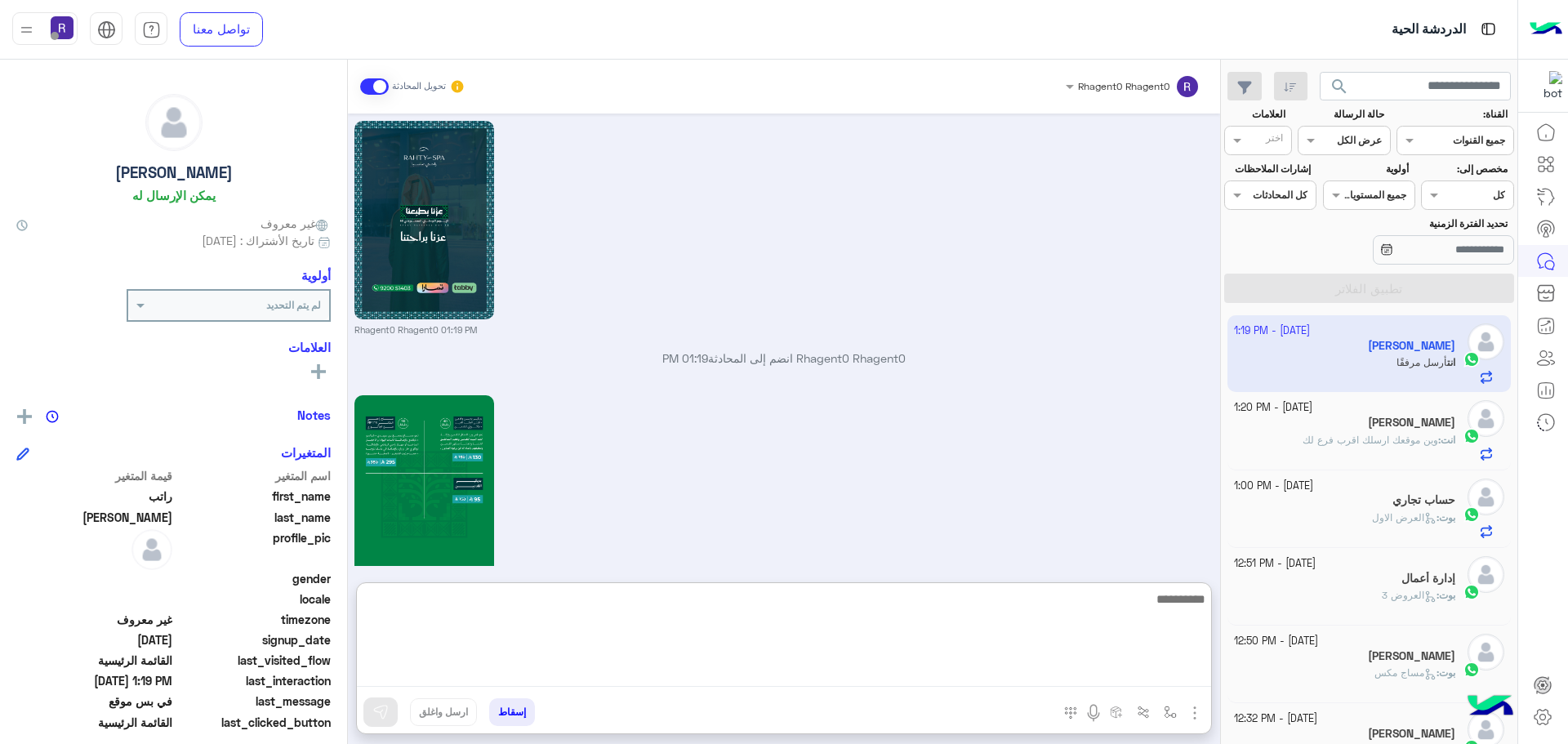
paste textarea "**********"
type textarea "**********"
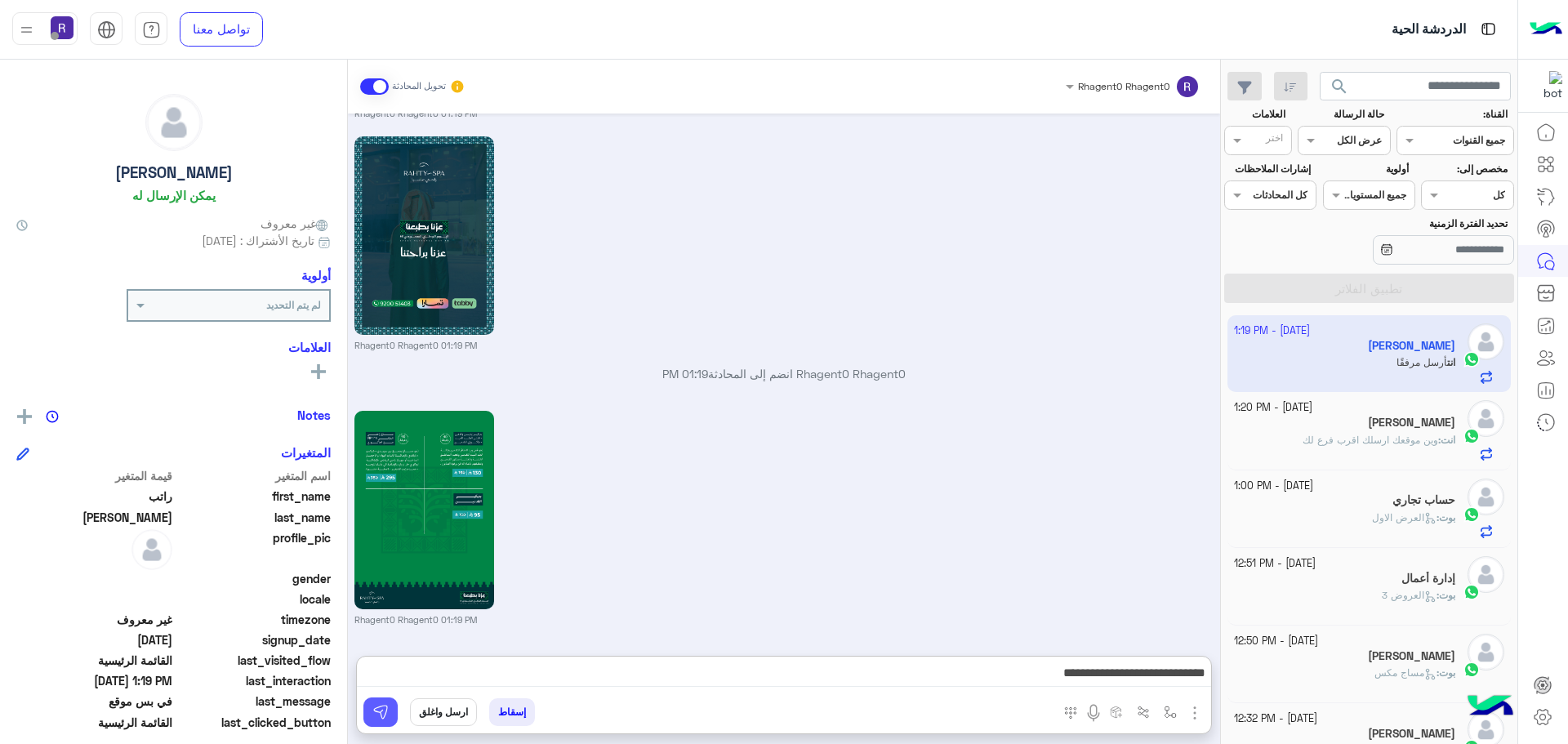
click at [389, 714] on button at bounding box center [380, 711] width 34 height 29
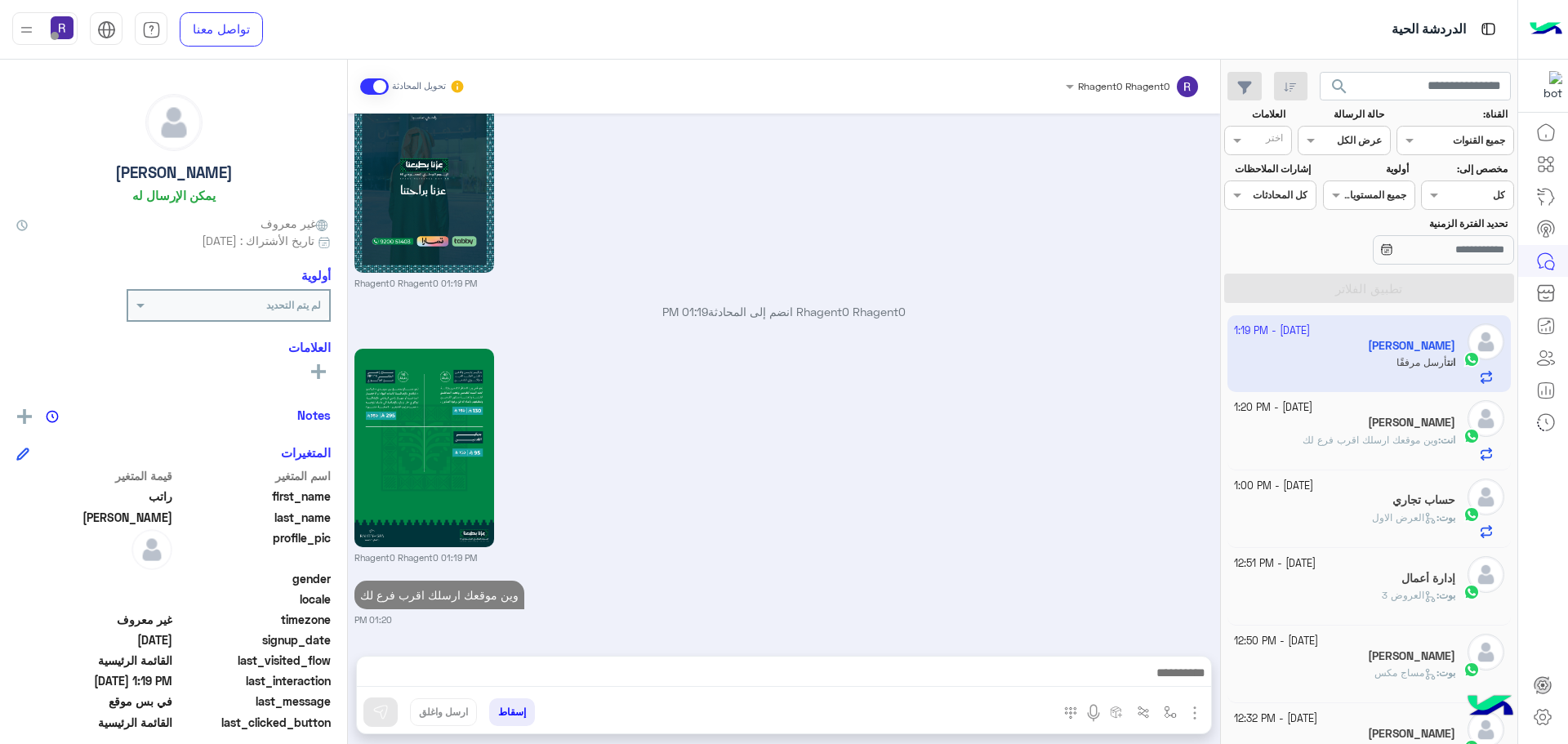
scroll to position [2828, 0]
click at [1432, 523] on icon at bounding box center [1434, 522] width 4 height 4
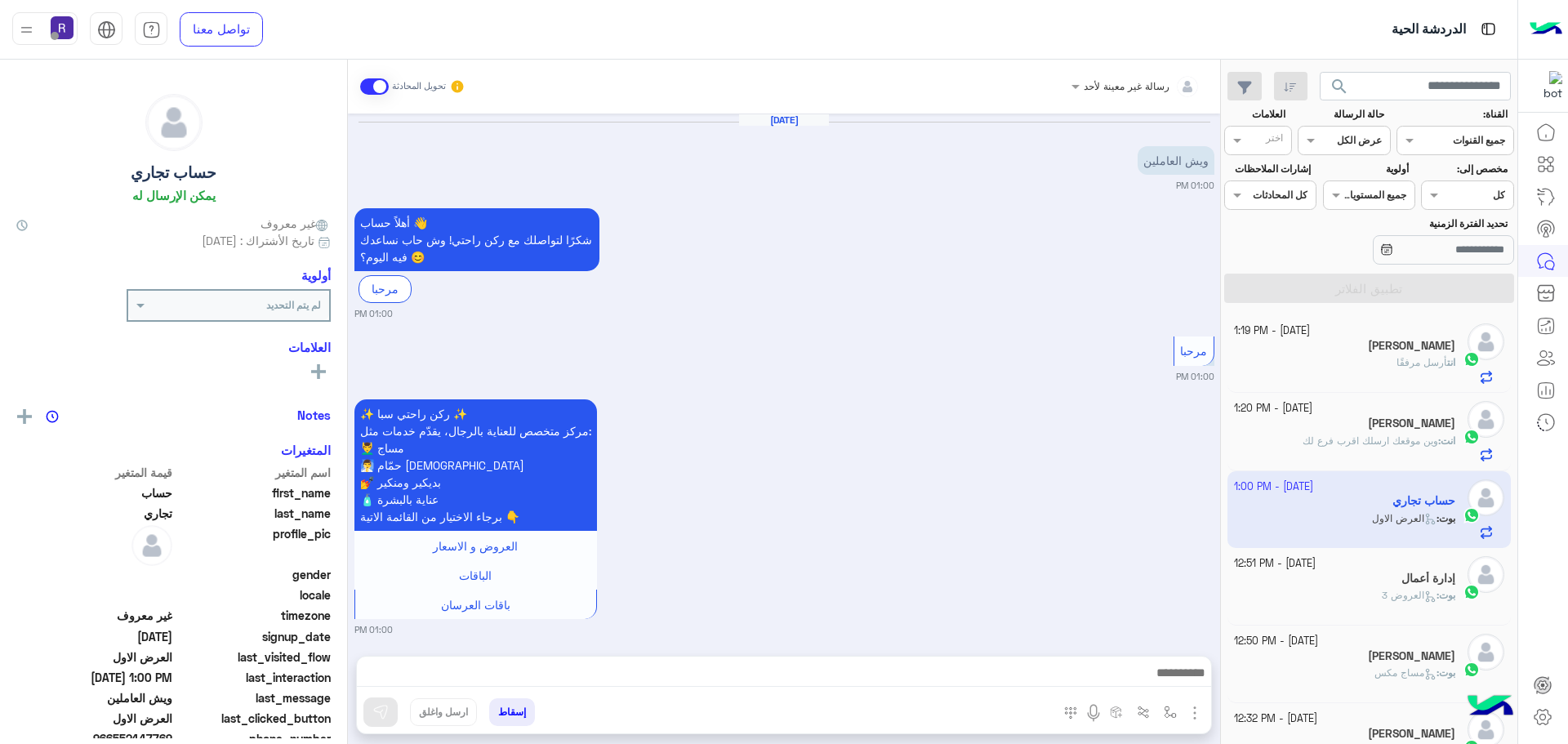
scroll to position [3099, 0]
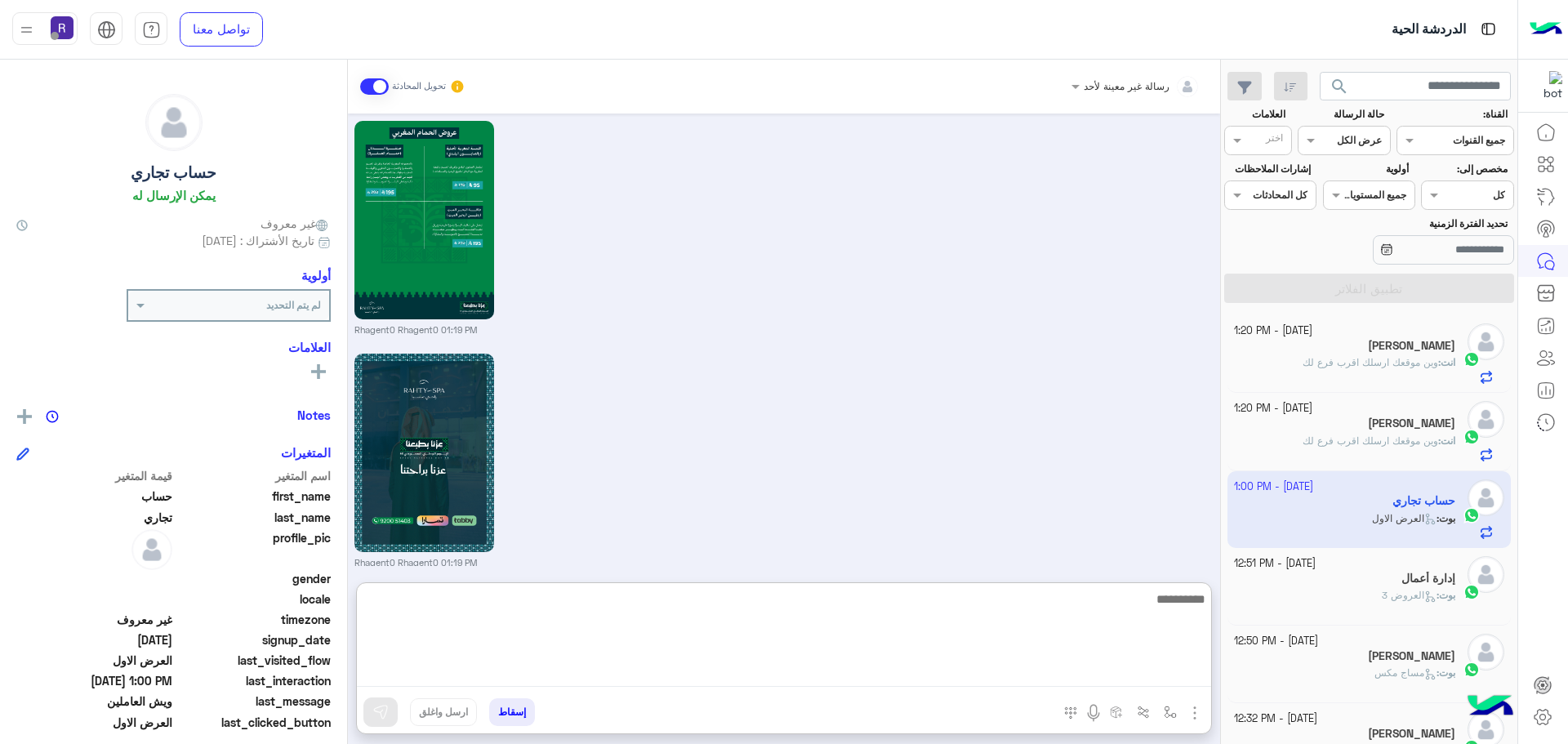
paste textarea "**********"
type textarea "**********"
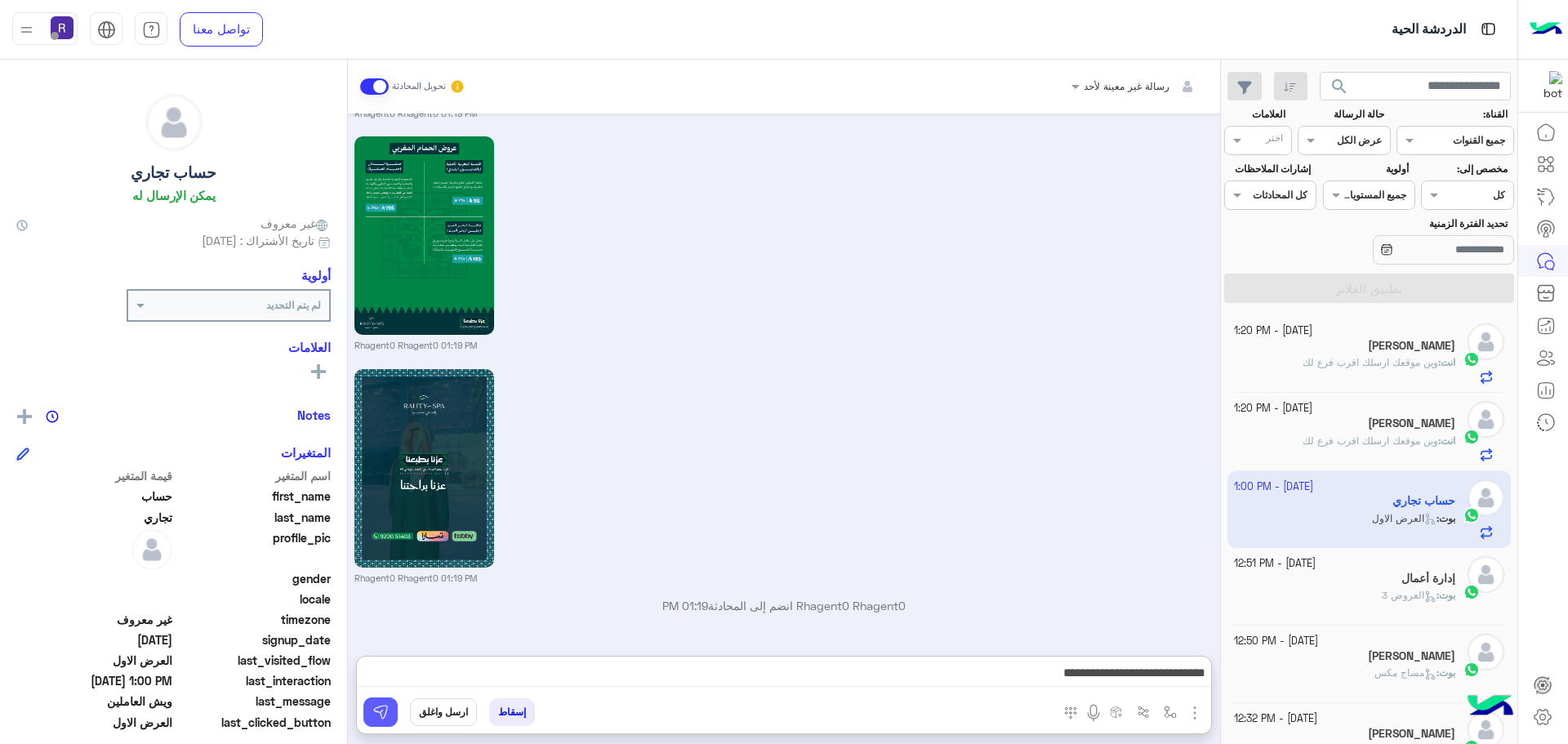
click at [374, 714] on img at bounding box center [380, 711] width 16 height 16
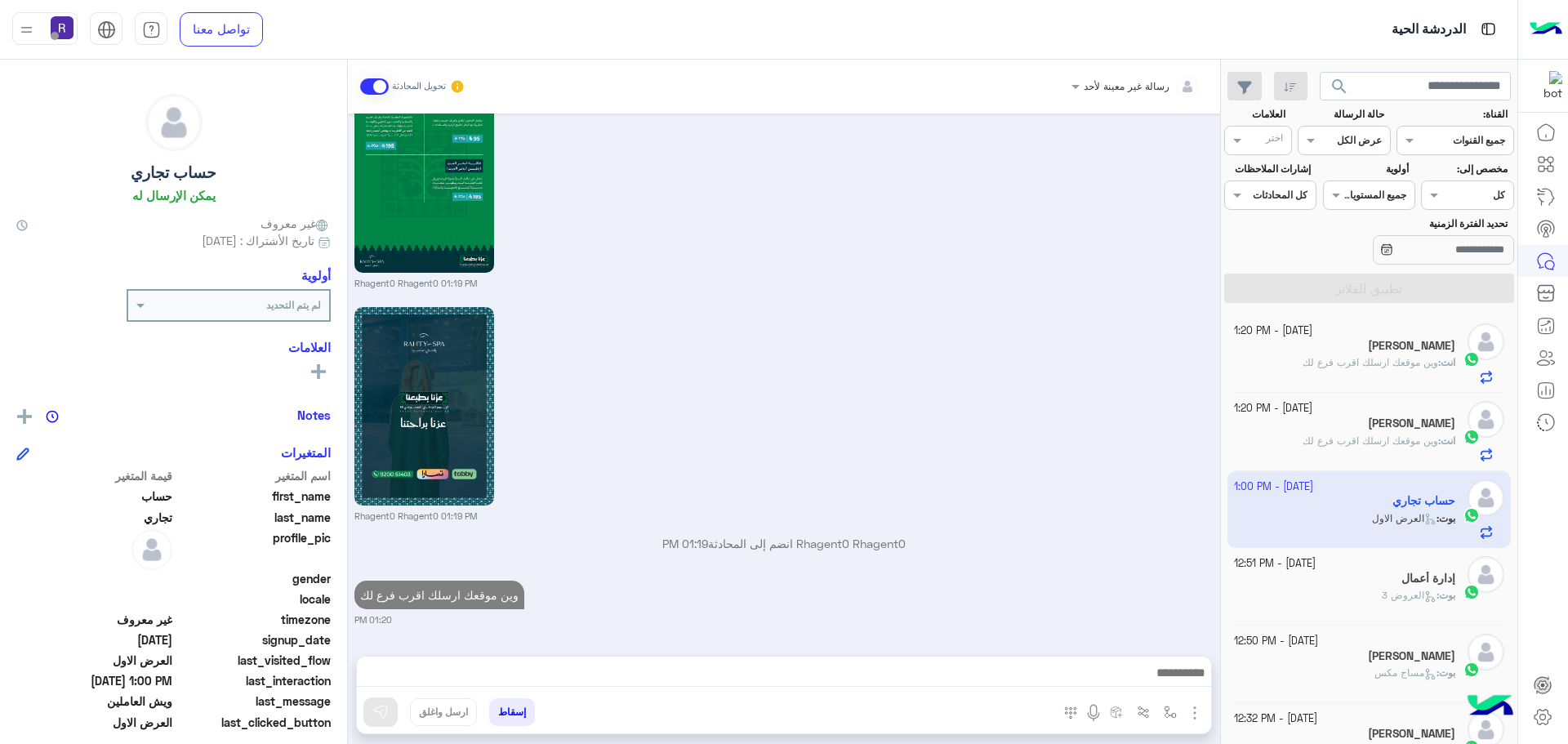
scroll to position [3161, 0]
click at [1382, 595] on span "العروض 3" at bounding box center [1409, 595] width 55 height 12
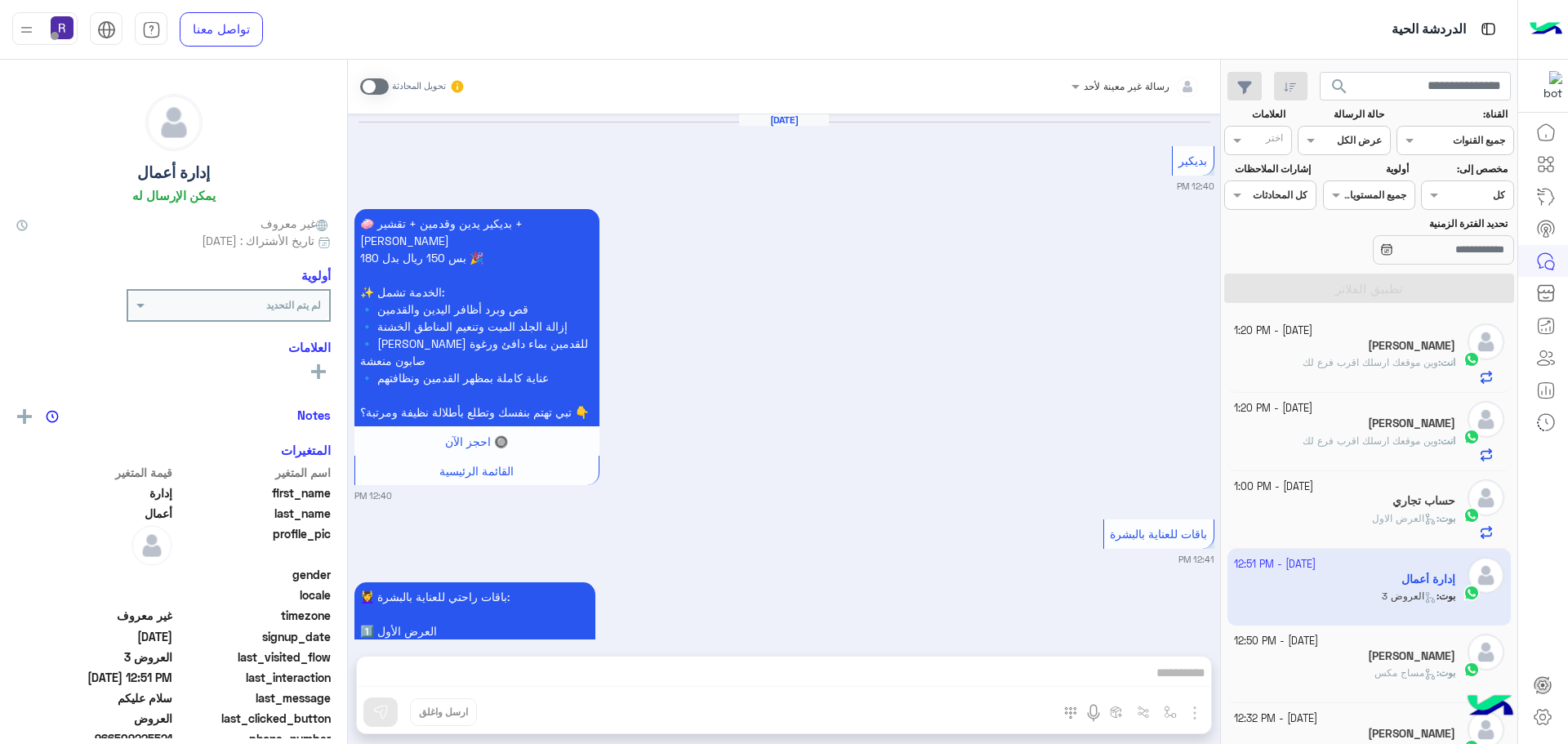
scroll to position [4050, 0]
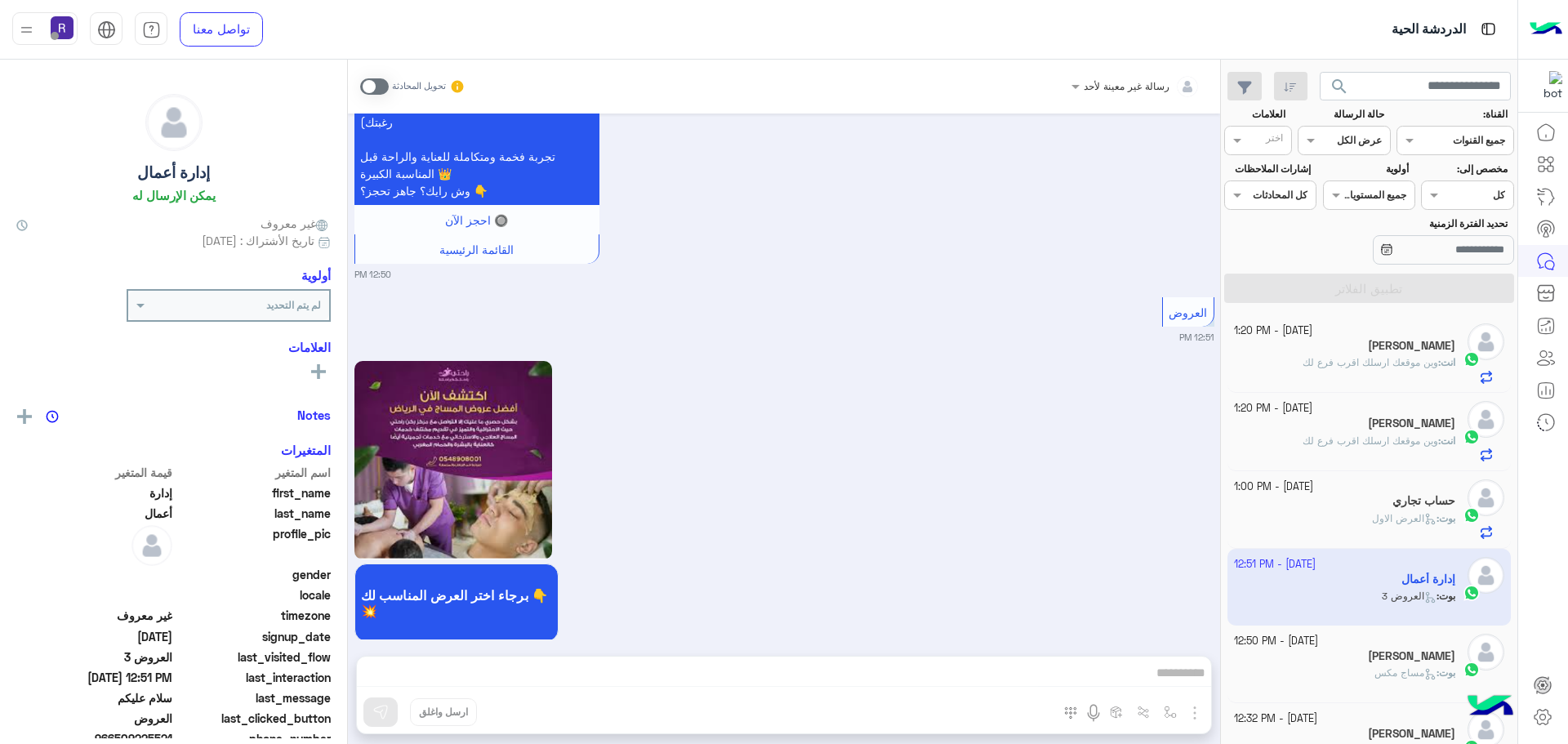
click at [381, 87] on span at bounding box center [375, 86] width 28 height 16
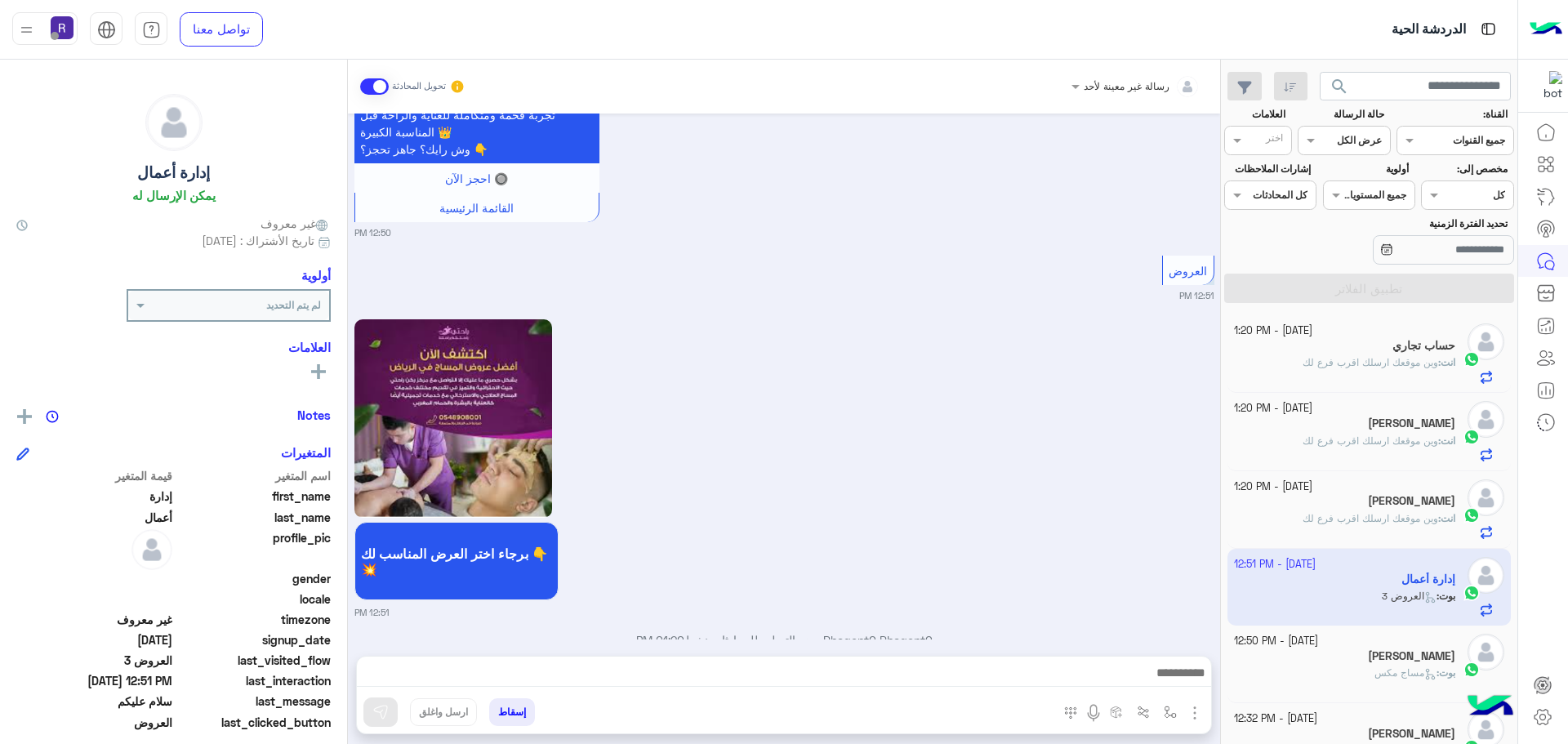
click at [1190, 710] on img "button" at bounding box center [1194, 712] width 20 height 20
click at [1163, 684] on span "الصور" at bounding box center [1163, 677] width 30 height 19
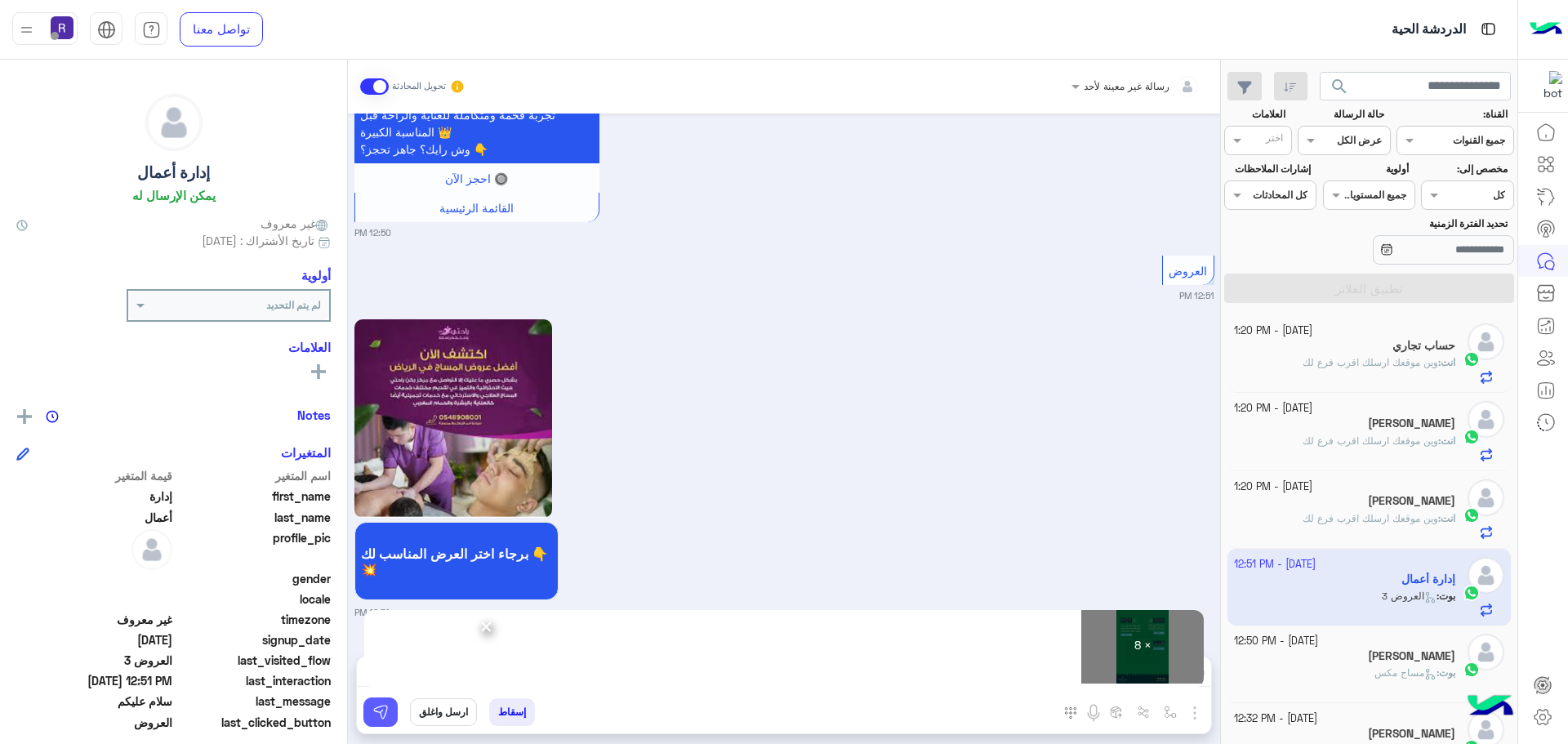
click at [393, 712] on button at bounding box center [380, 711] width 34 height 29
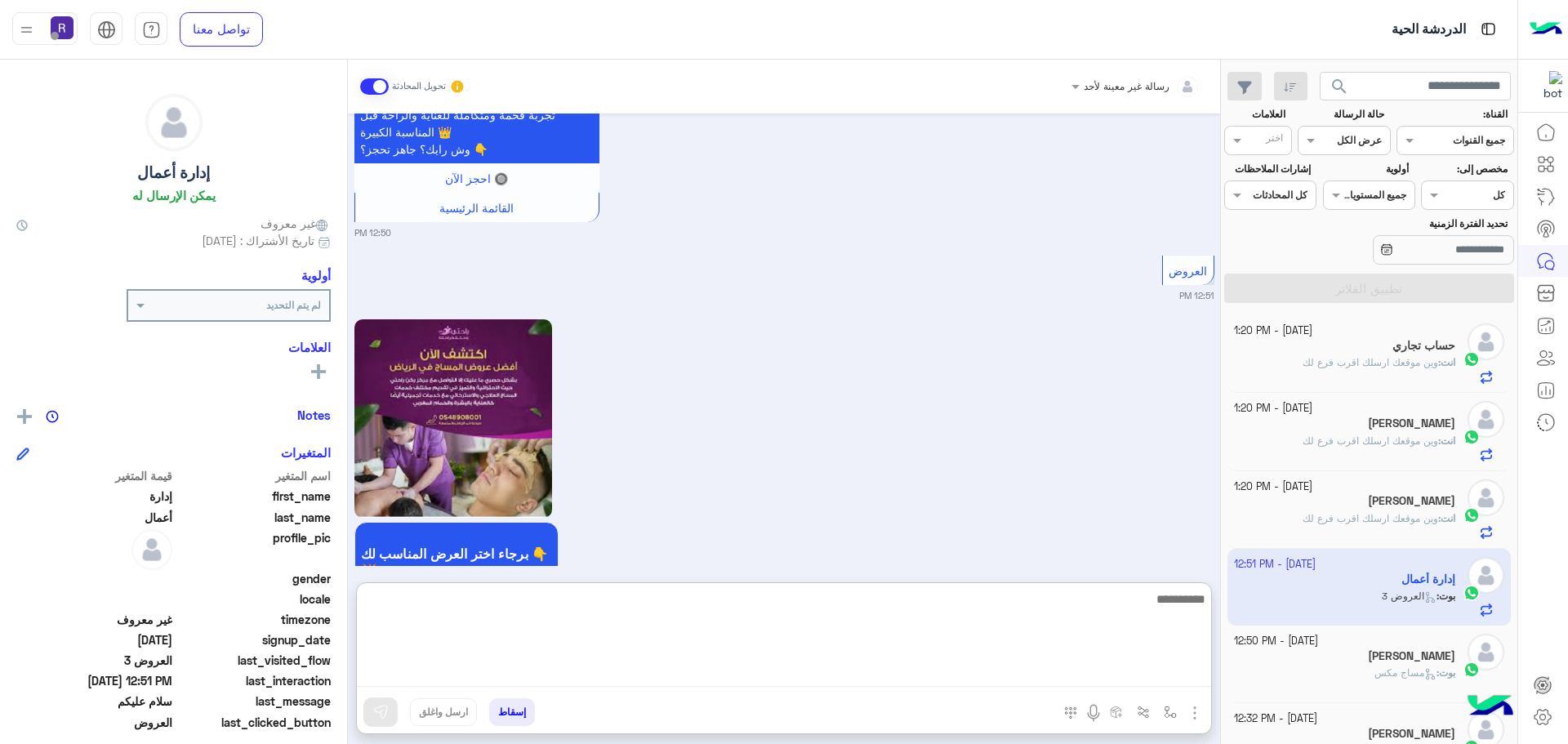
paste textarea "**********"
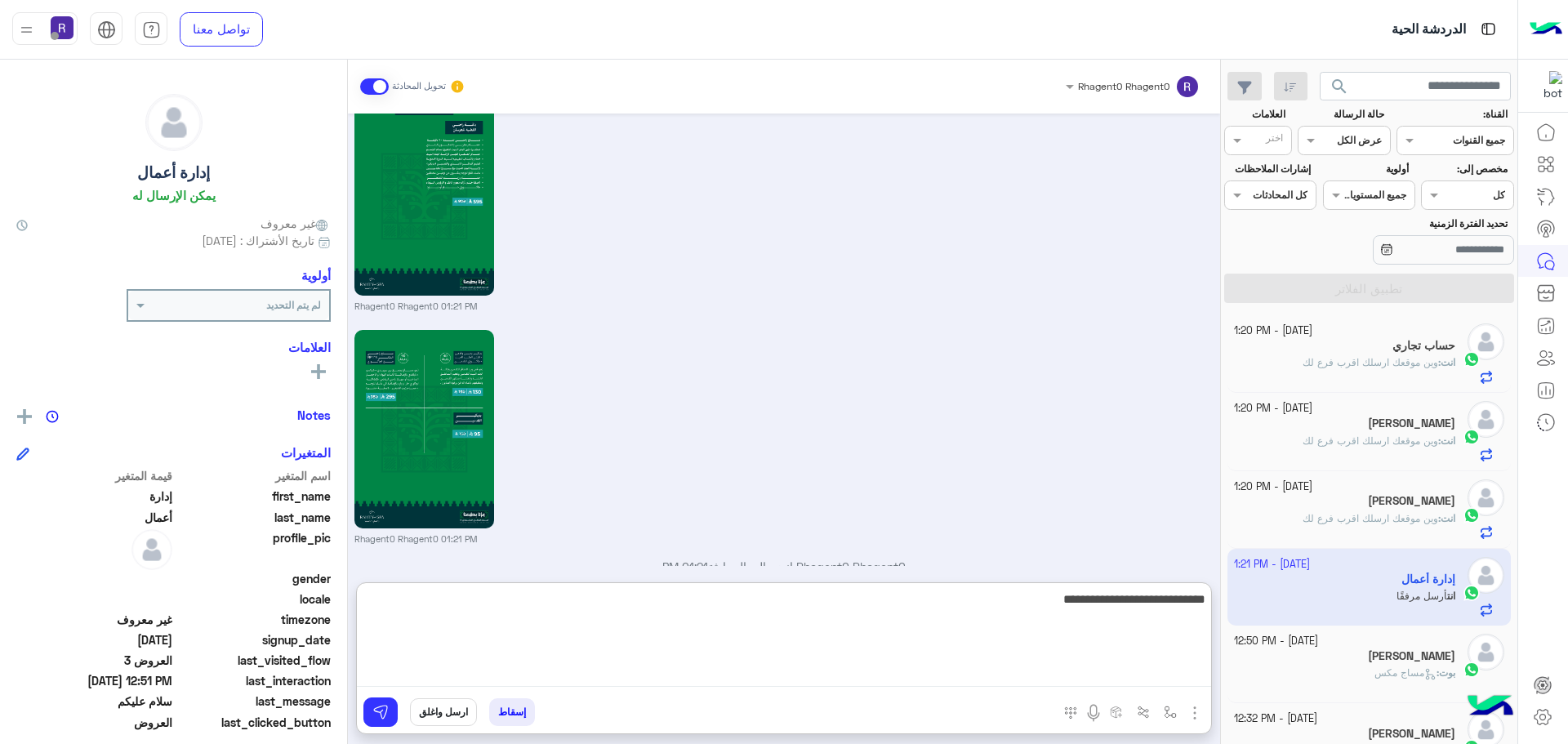
scroll to position [6064, 0]
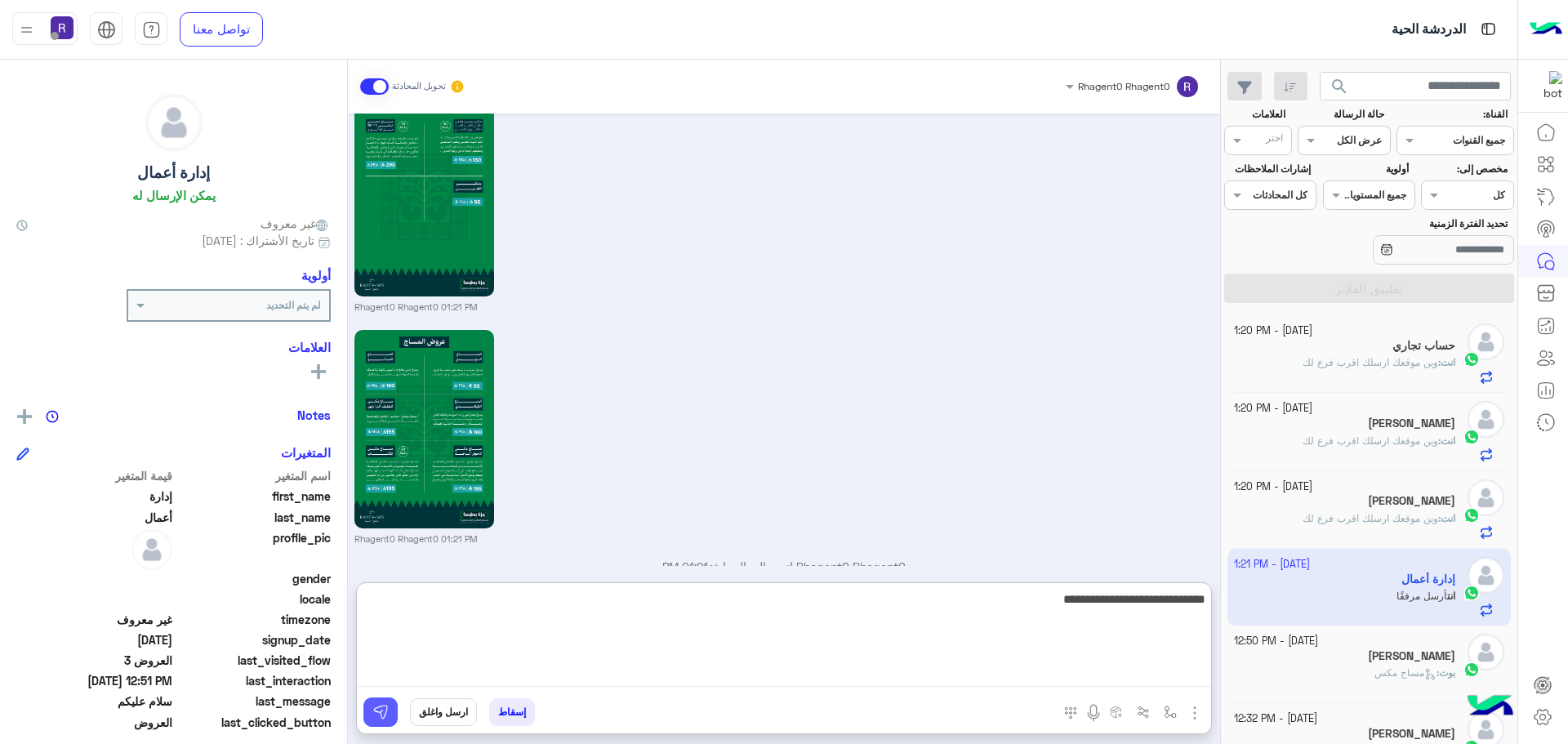
type textarea "**********"
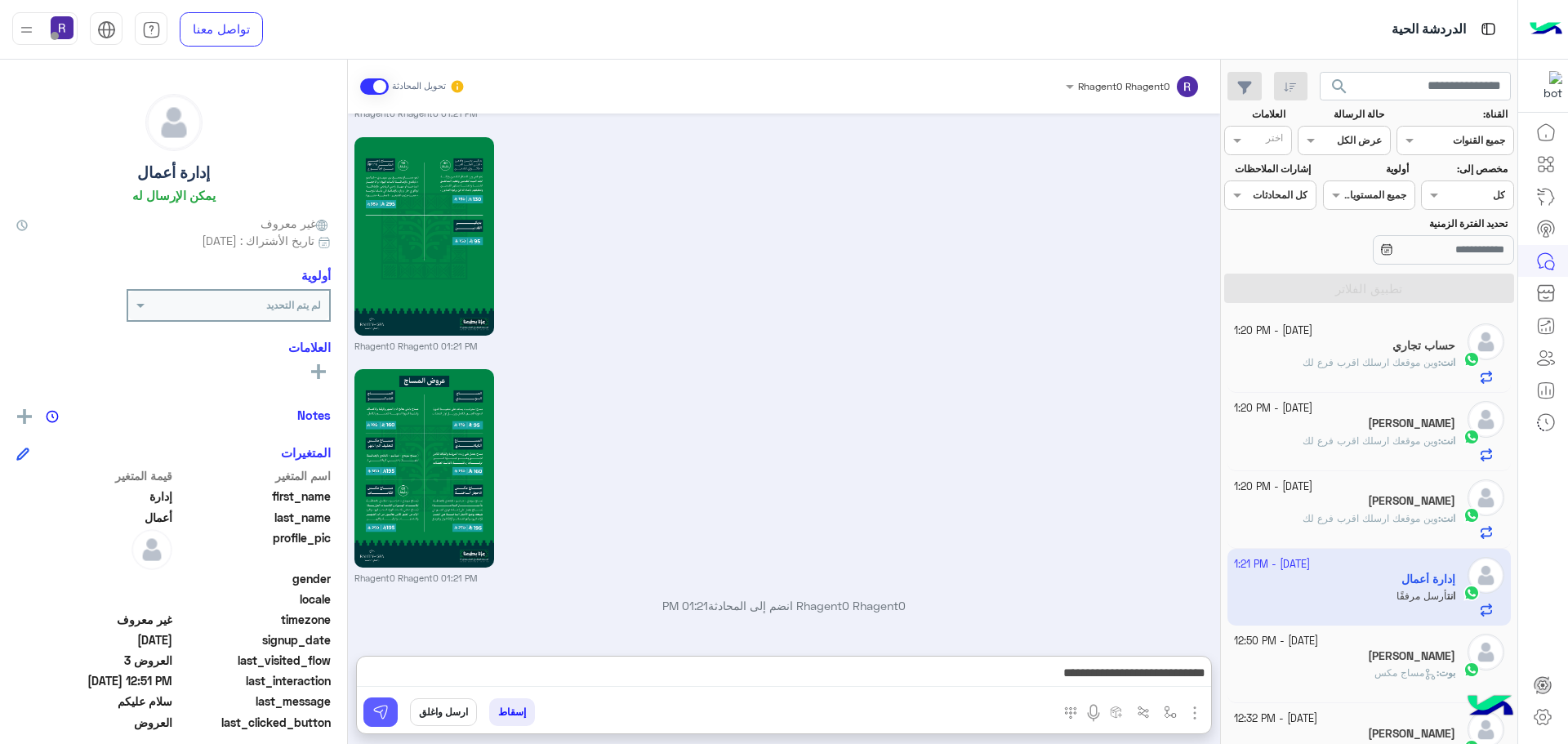
click at [385, 713] on img at bounding box center [380, 711] width 16 height 16
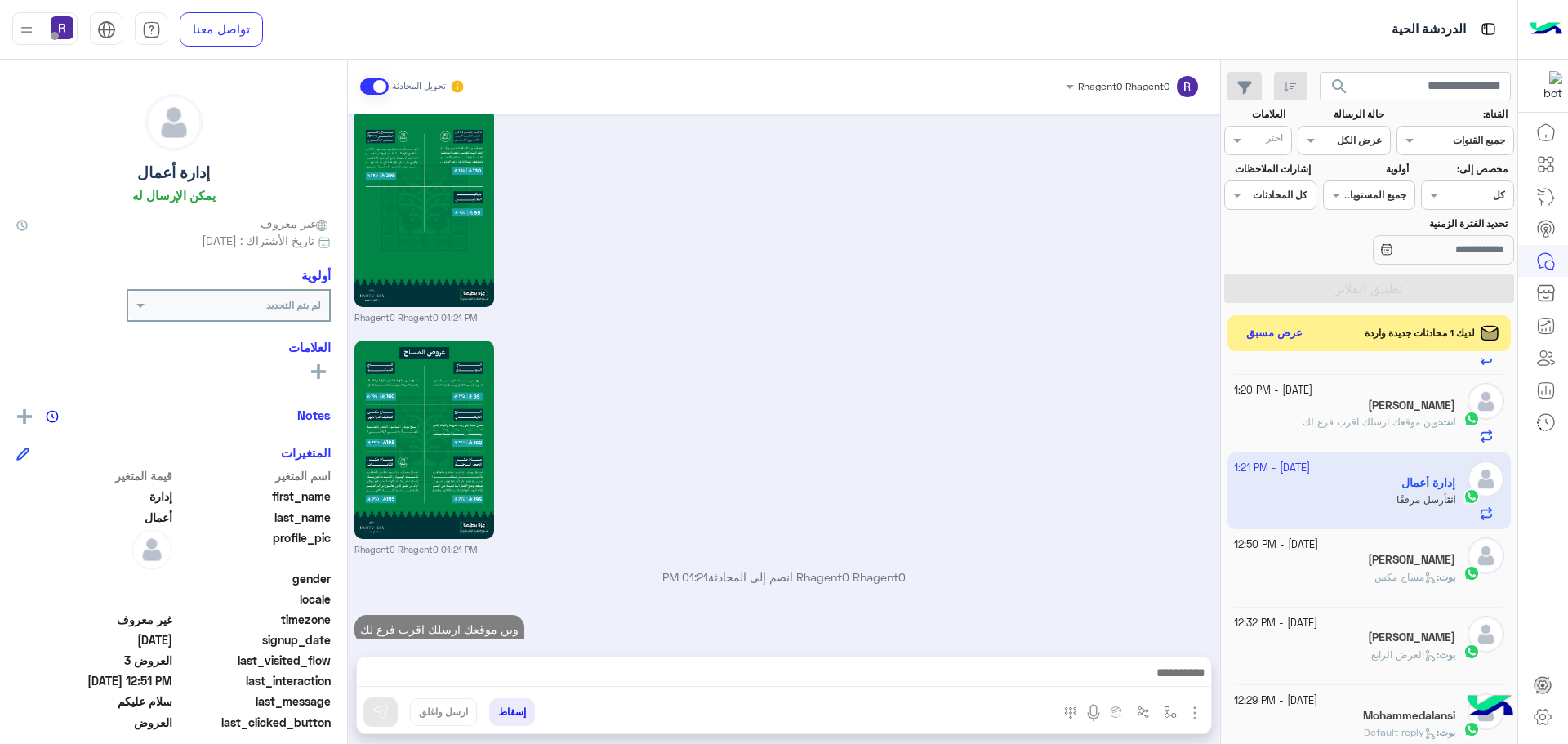
scroll to position [164, 0]
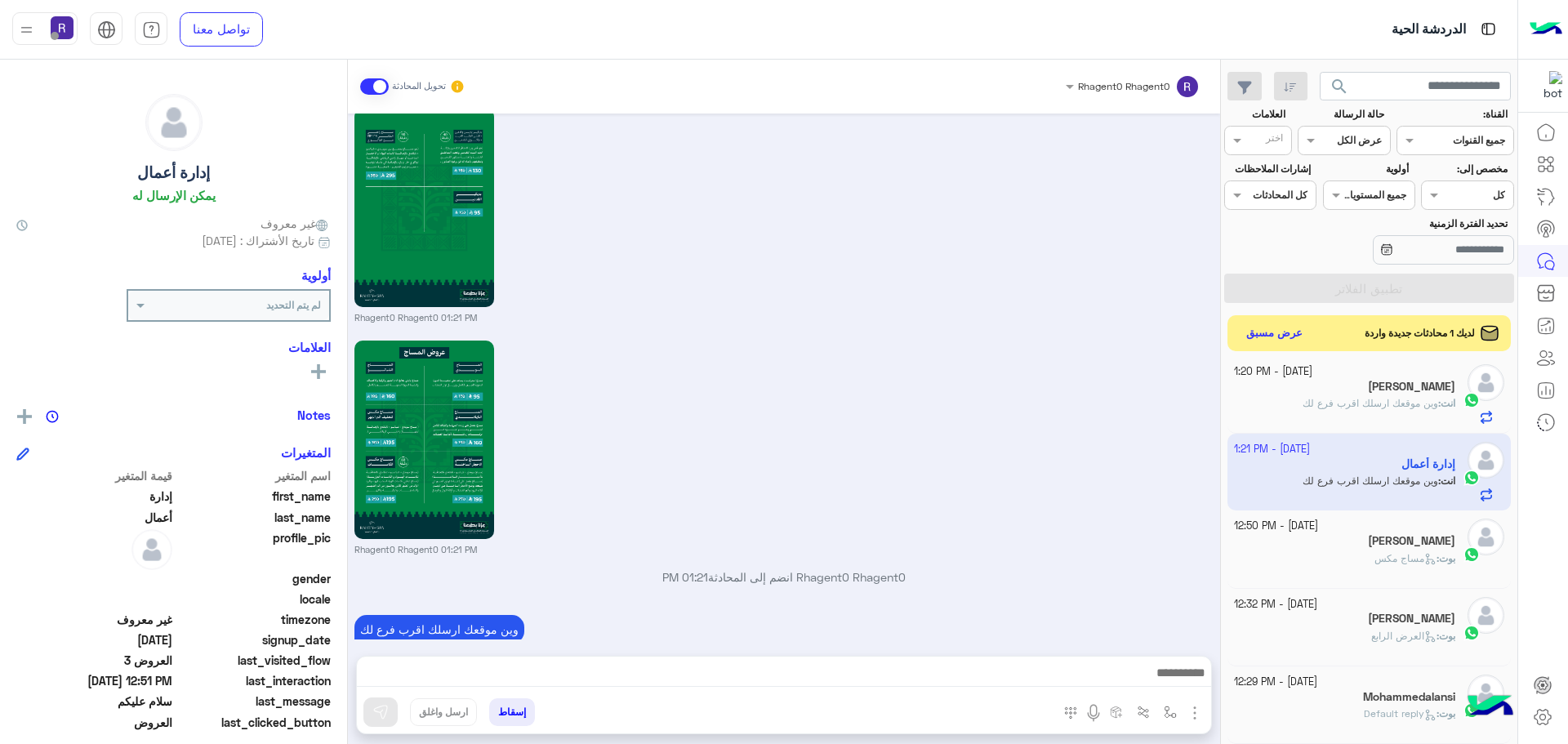
click at [1358, 495] on app-inbox-user "[DATE] - 1:21 PM إدارة أعمال انت : وين موقعك ارسلك اقرب فرع لك" at bounding box center [1369, 471] width 284 height 77
click at [1384, 548] on div "[PERSON_NAME]" at bounding box center [1345, 543] width 222 height 17
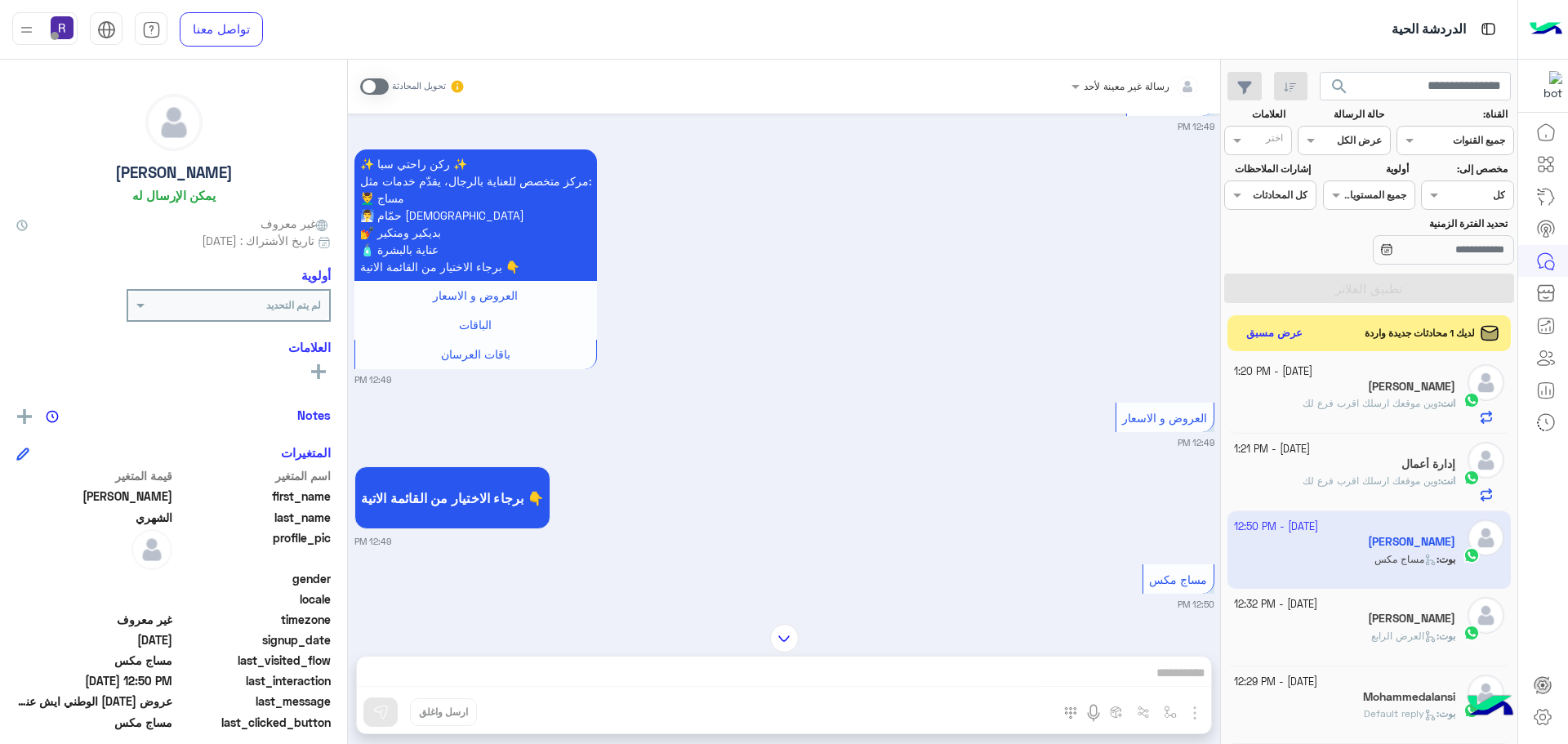
scroll to position [2073, 0]
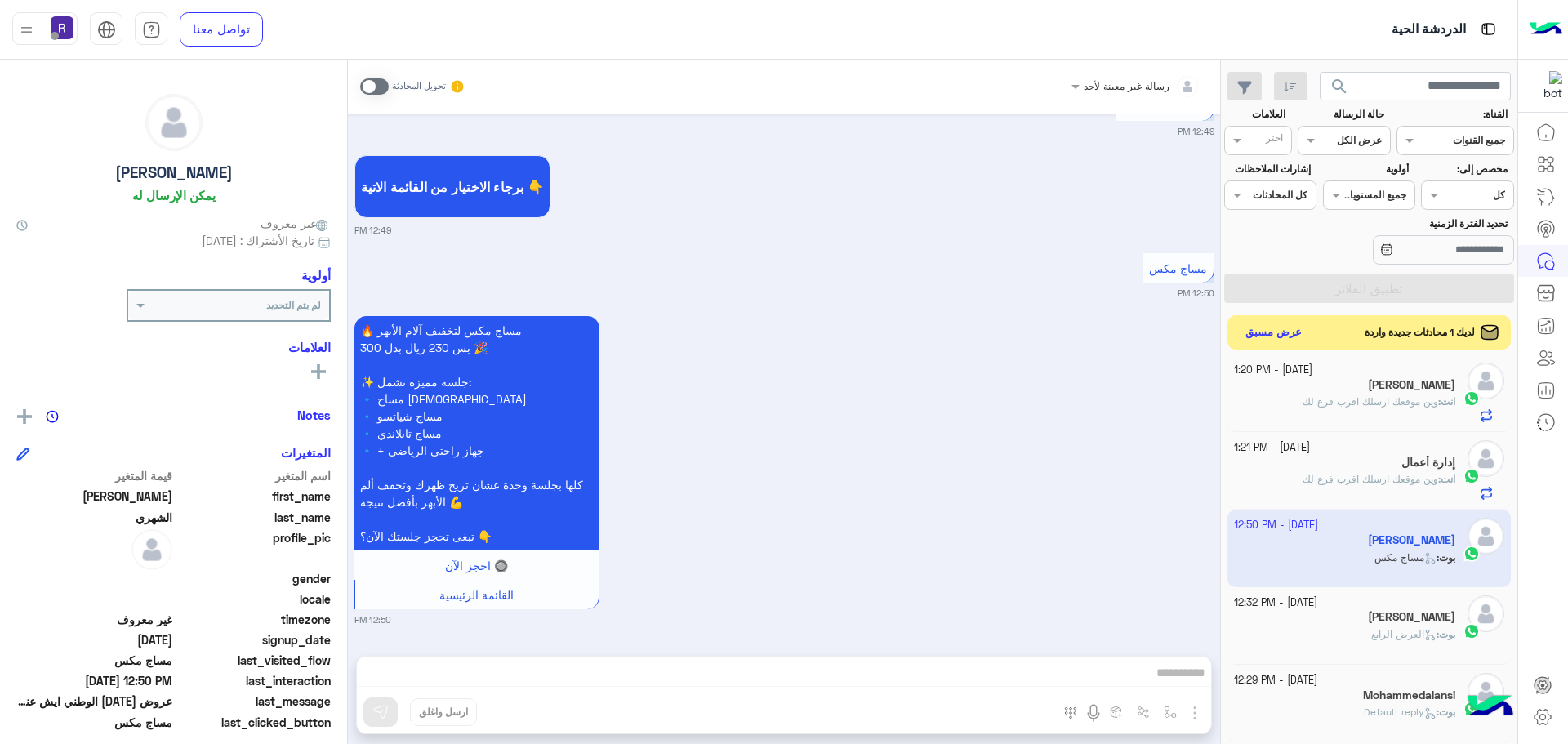
click at [1288, 334] on button "عرض مسبق" at bounding box center [1274, 332] width 69 height 22
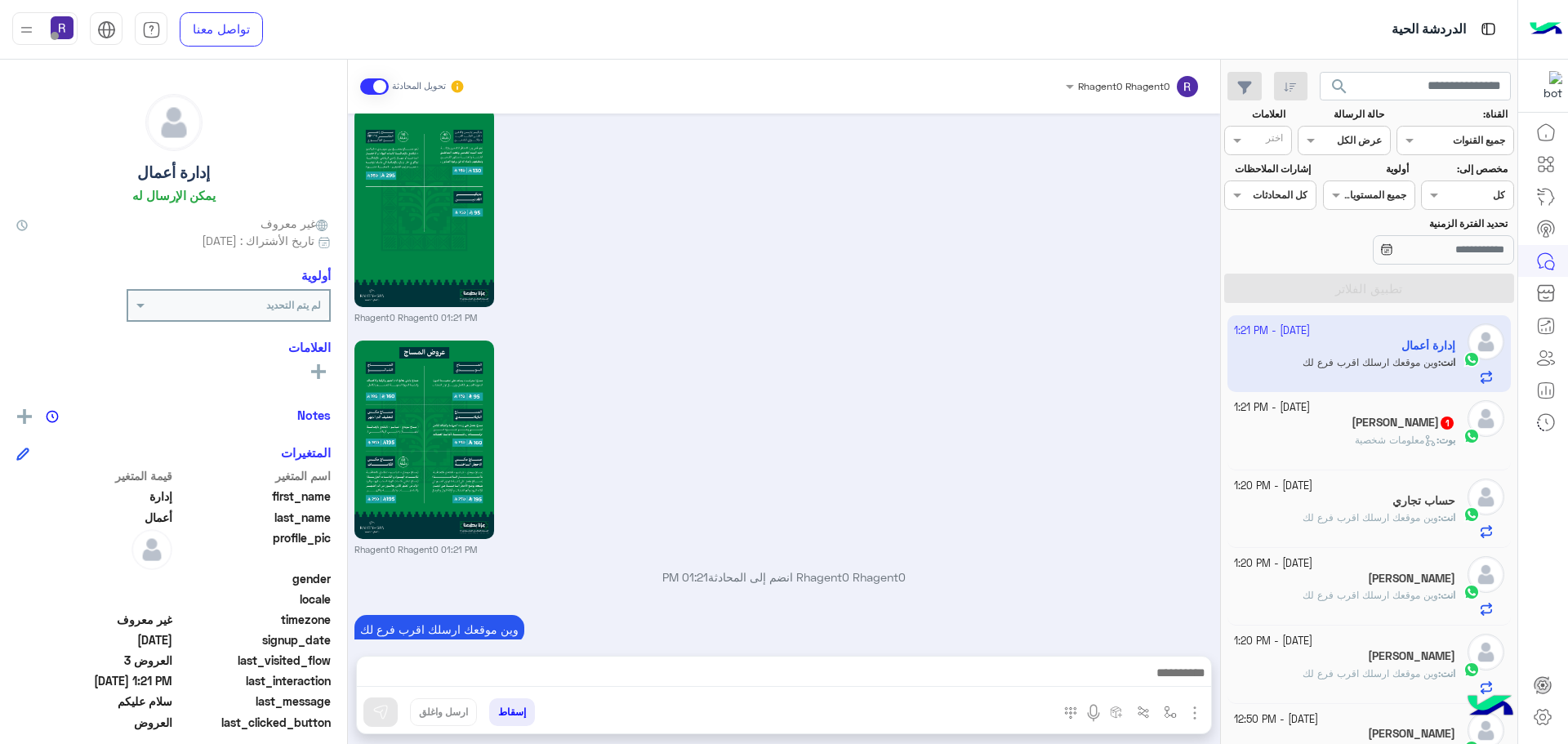
click at [1308, 418] on div "[PERSON_NAME] 1" at bounding box center [1345, 424] width 222 height 17
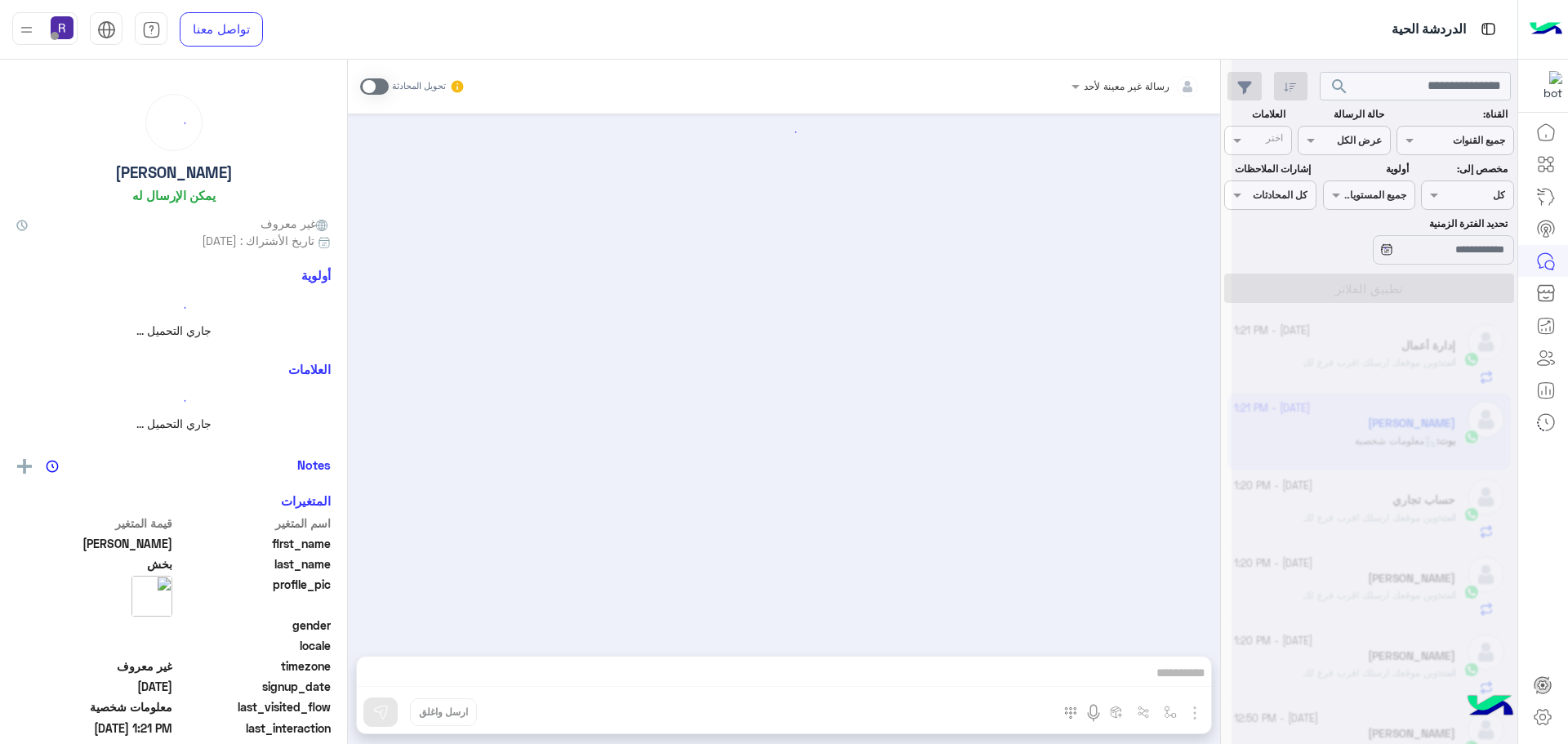
scroll to position [1187, 0]
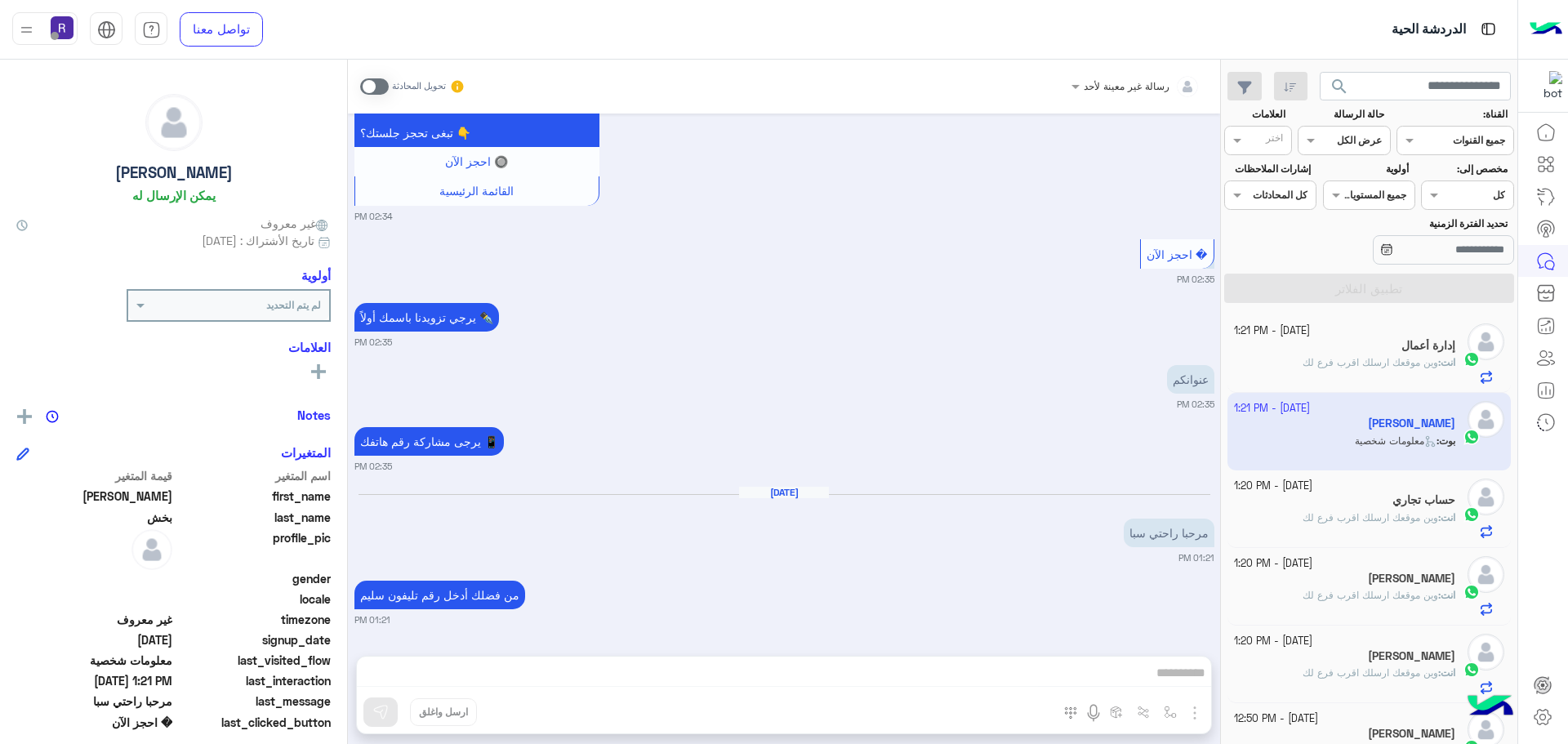
click at [379, 81] on span at bounding box center [375, 86] width 28 height 16
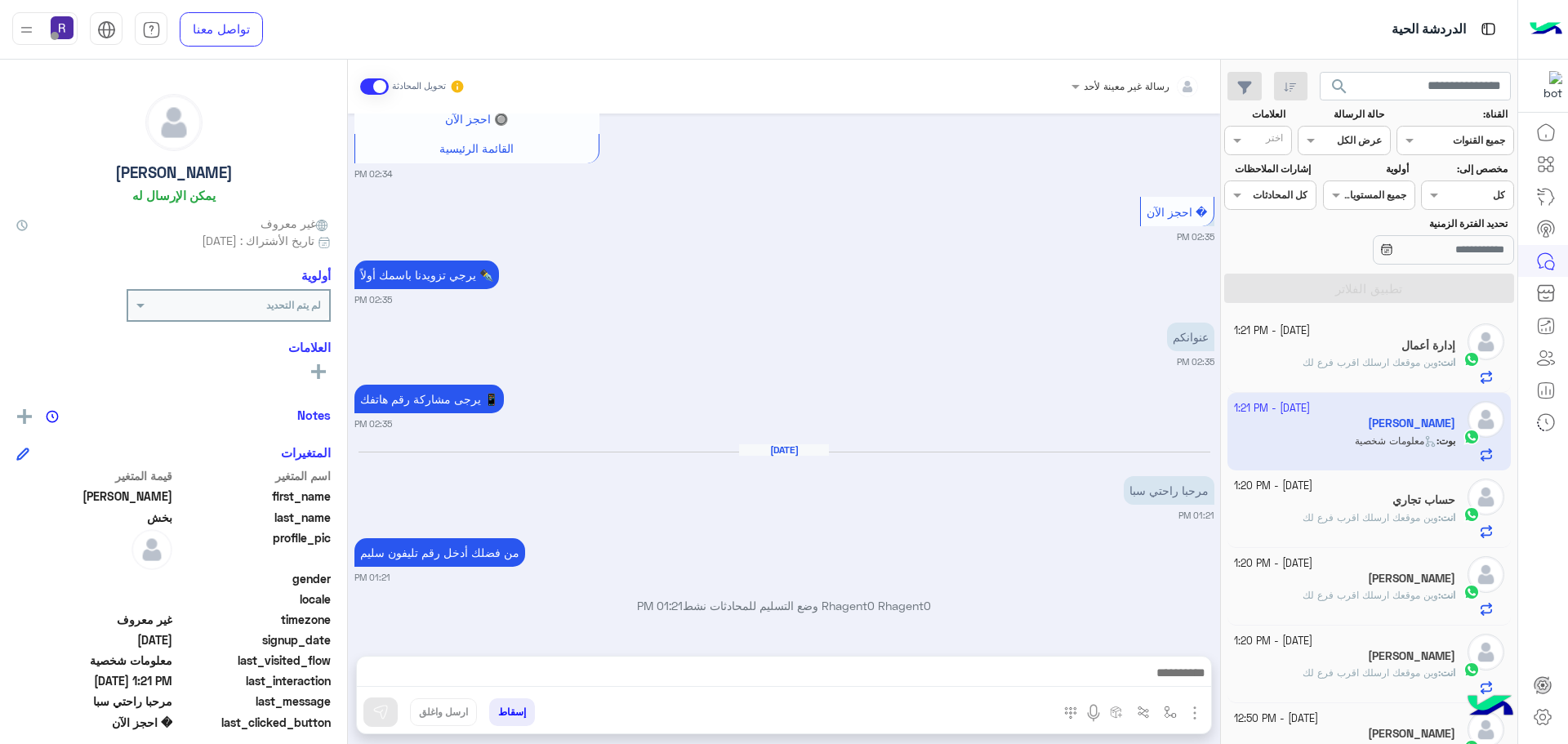
click at [1192, 710] on img "button" at bounding box center [1194, 712] width 20 height 20
click at [1165, 678] on span "الصور" at bounding box center [1163, 677] width 30 height 19
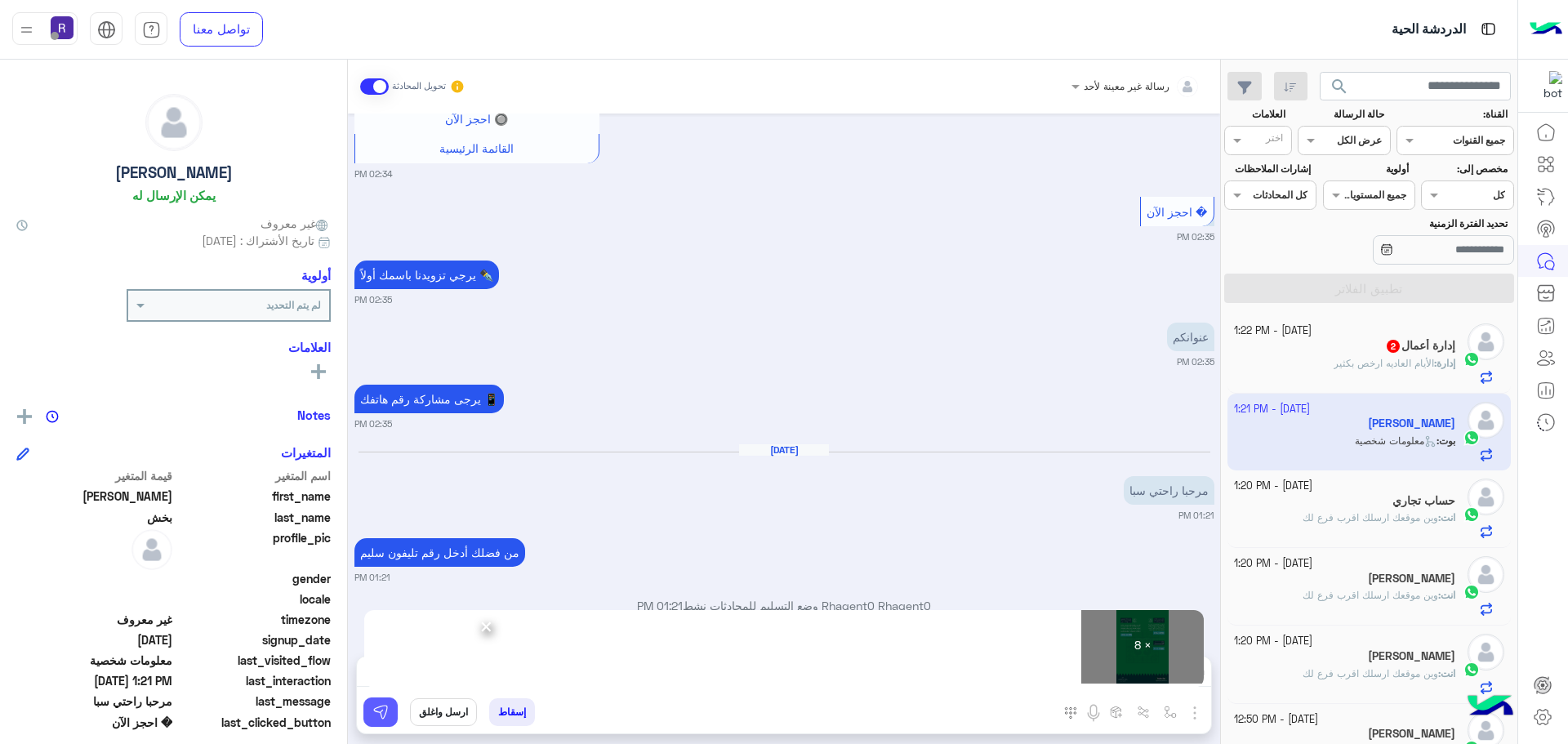
click at [392, 708] on button at bounding box center [380, 711] width 34 height 29
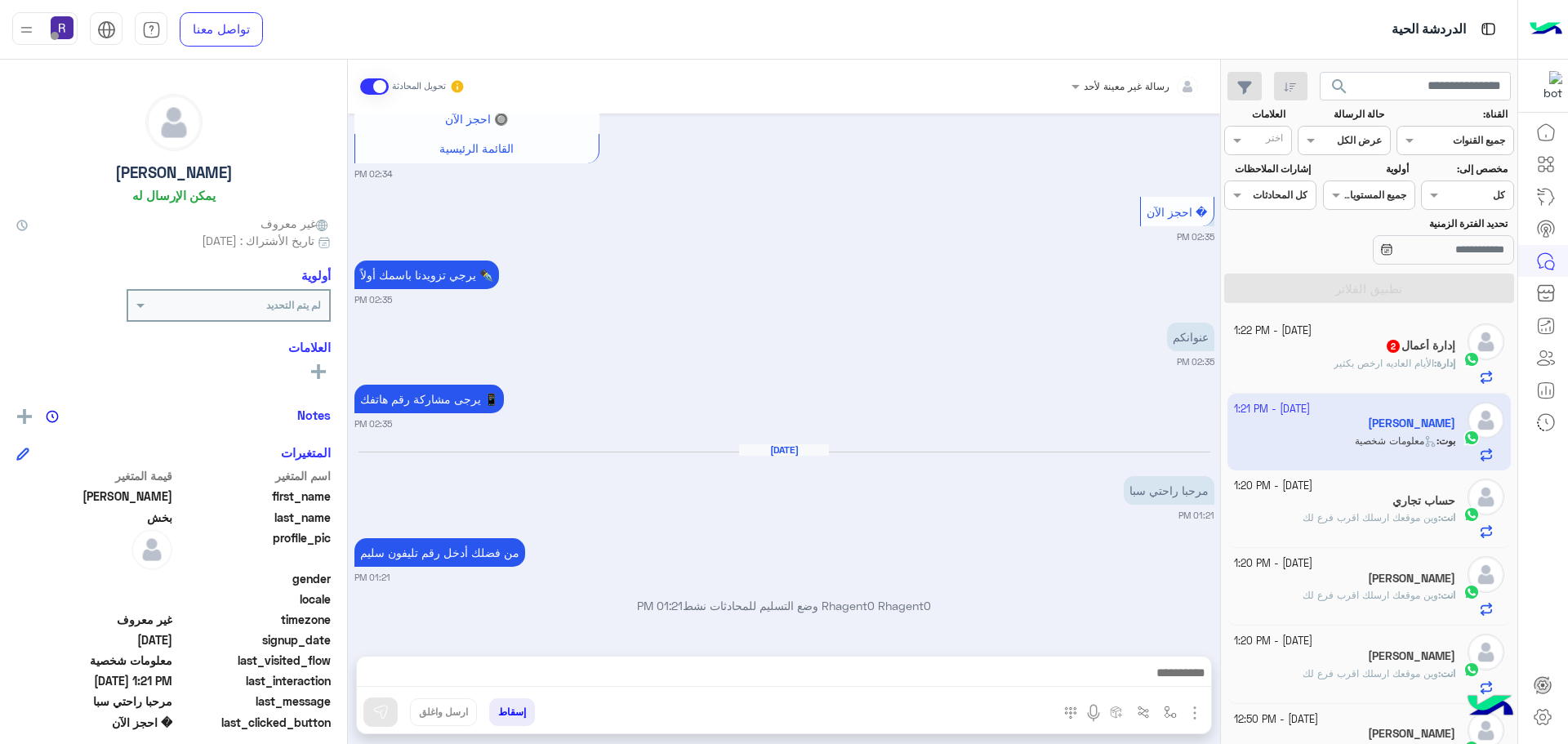
click at [1353, 352] on div "إدارة أعمال 2" at bounding box center [1345, 347] width 222 height 17
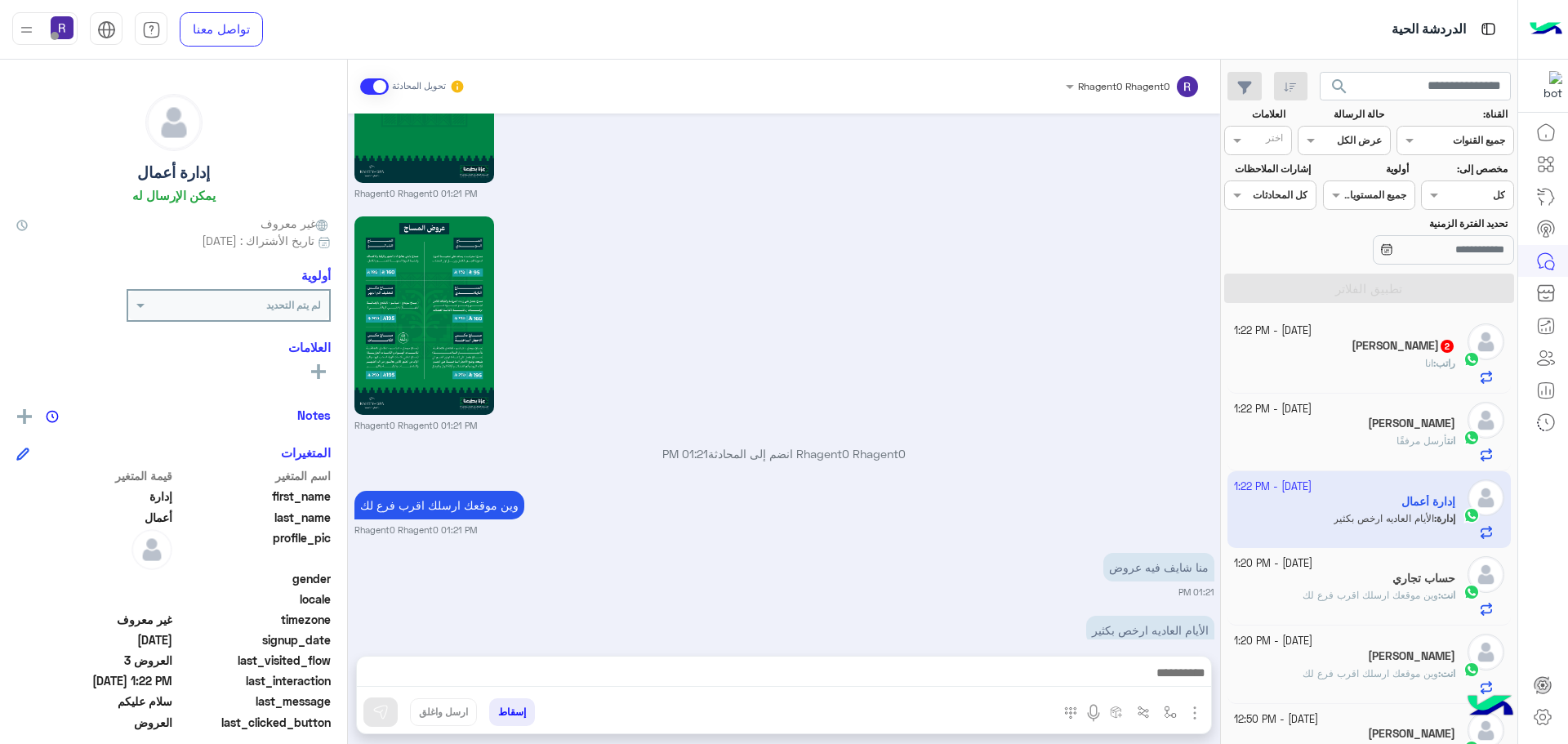
scroll to position [156, 0]
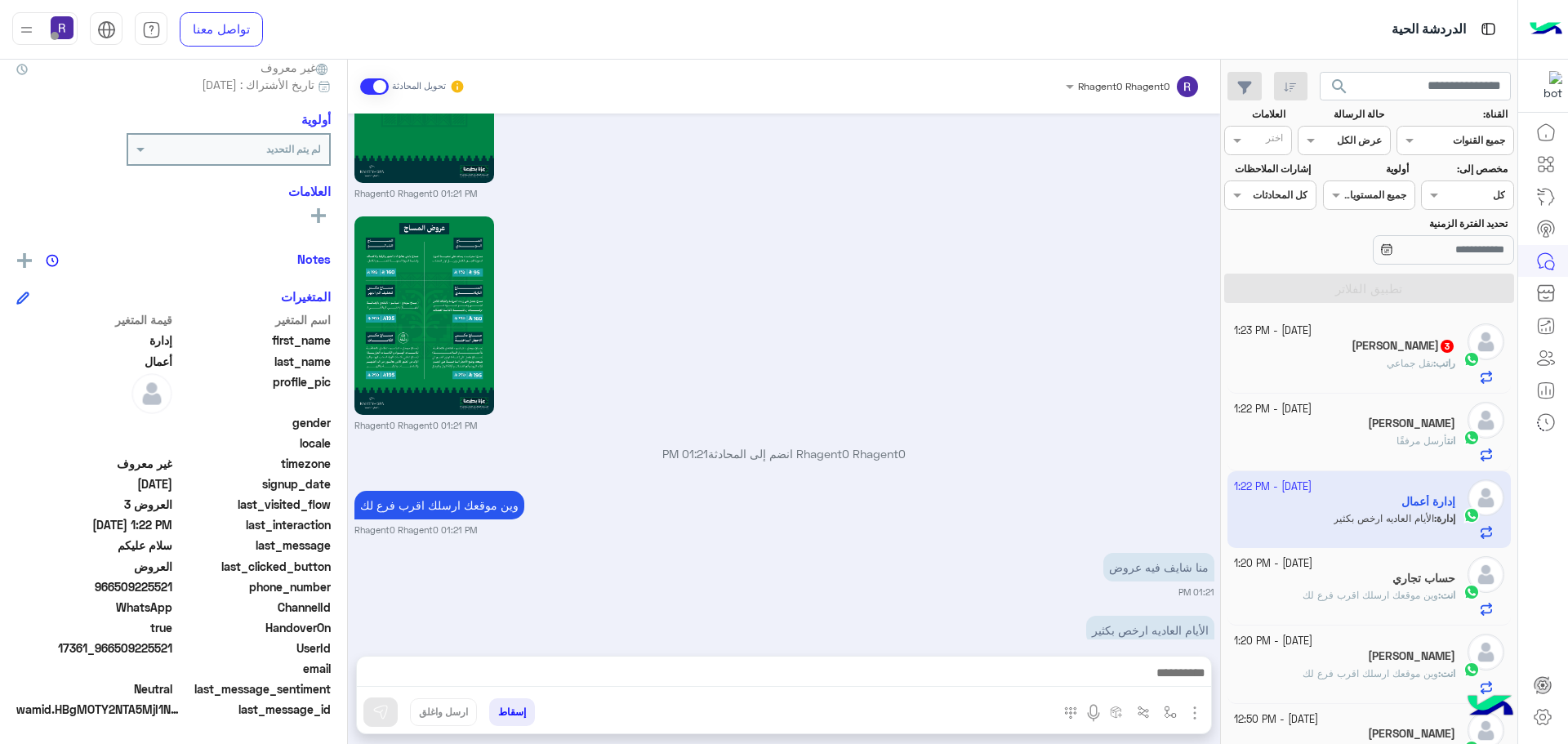
click at [1365, 362] on div "راتب : نقل جماعي" at bounding box center [1345, 370] width 222 height 28
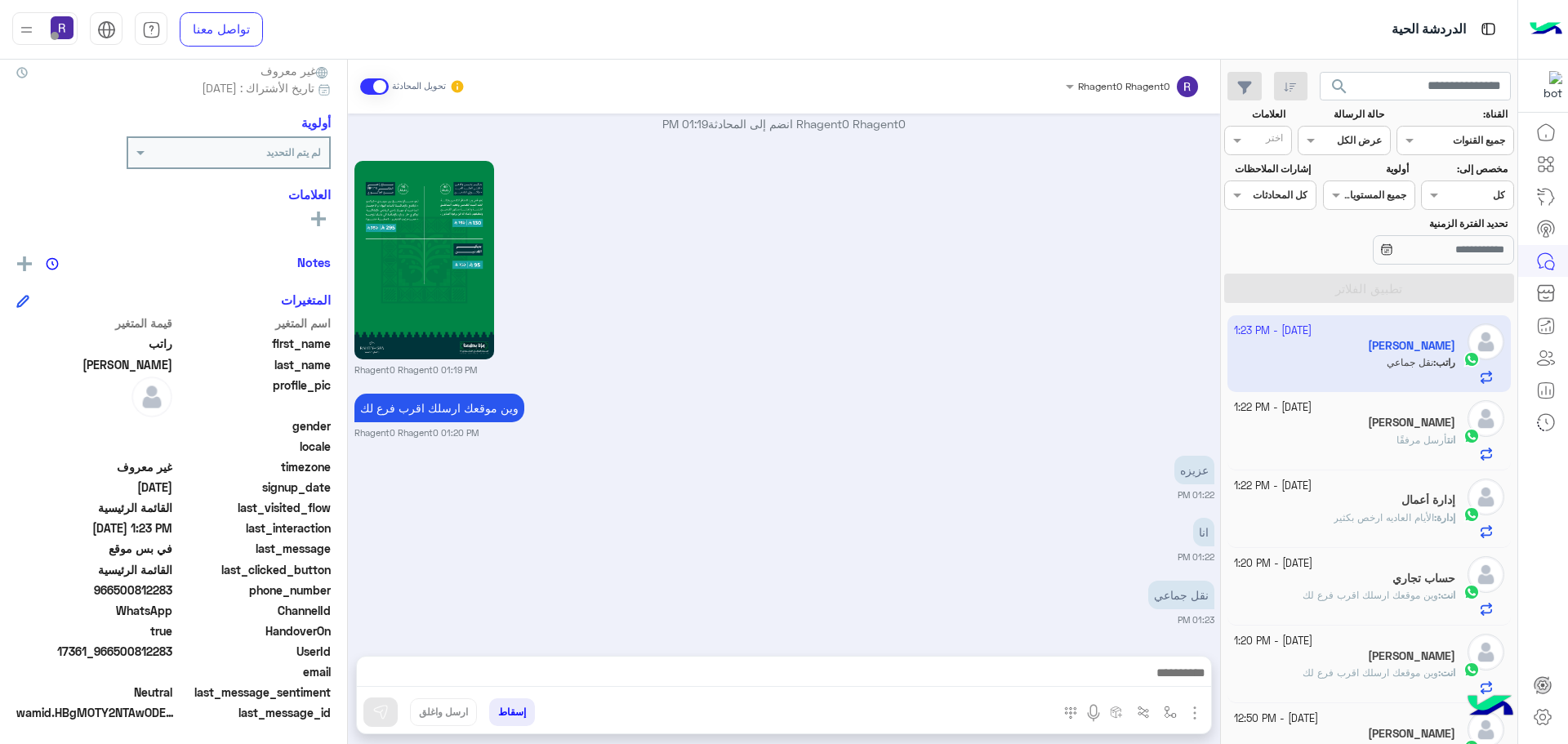
scroll to position [156, 0]
click at [1165, 708] on img "button" at bounding box center [1170, 712] width 13 height 13
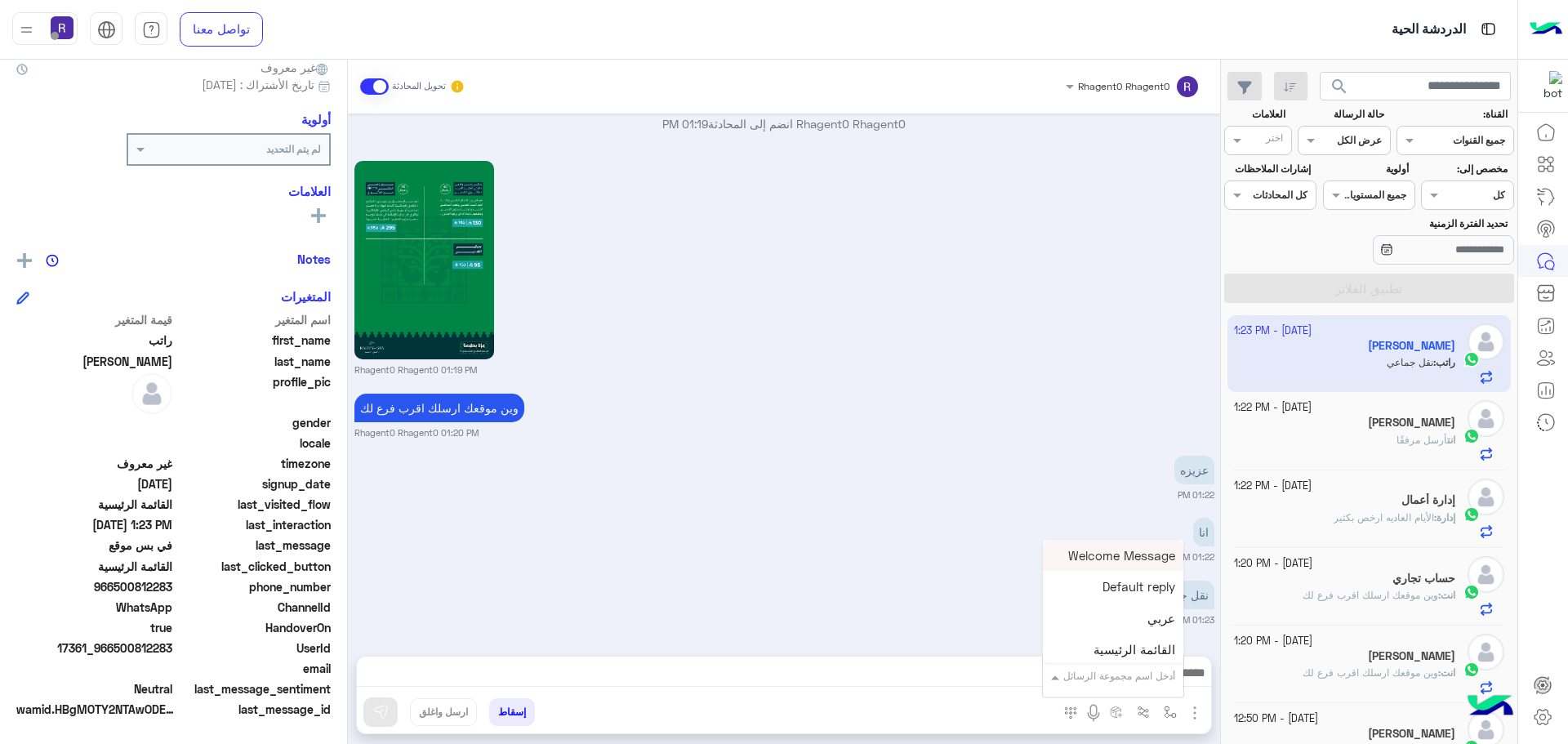
click at [1151, 683] on div "أدخل اسم مجموعة الرسائل" at bounding box center [1119, 676] width 112 height 15
click at [1146, 660] on div "لبن" at bounding box center [1113, 658] width 141 height 32
type textarea "***"
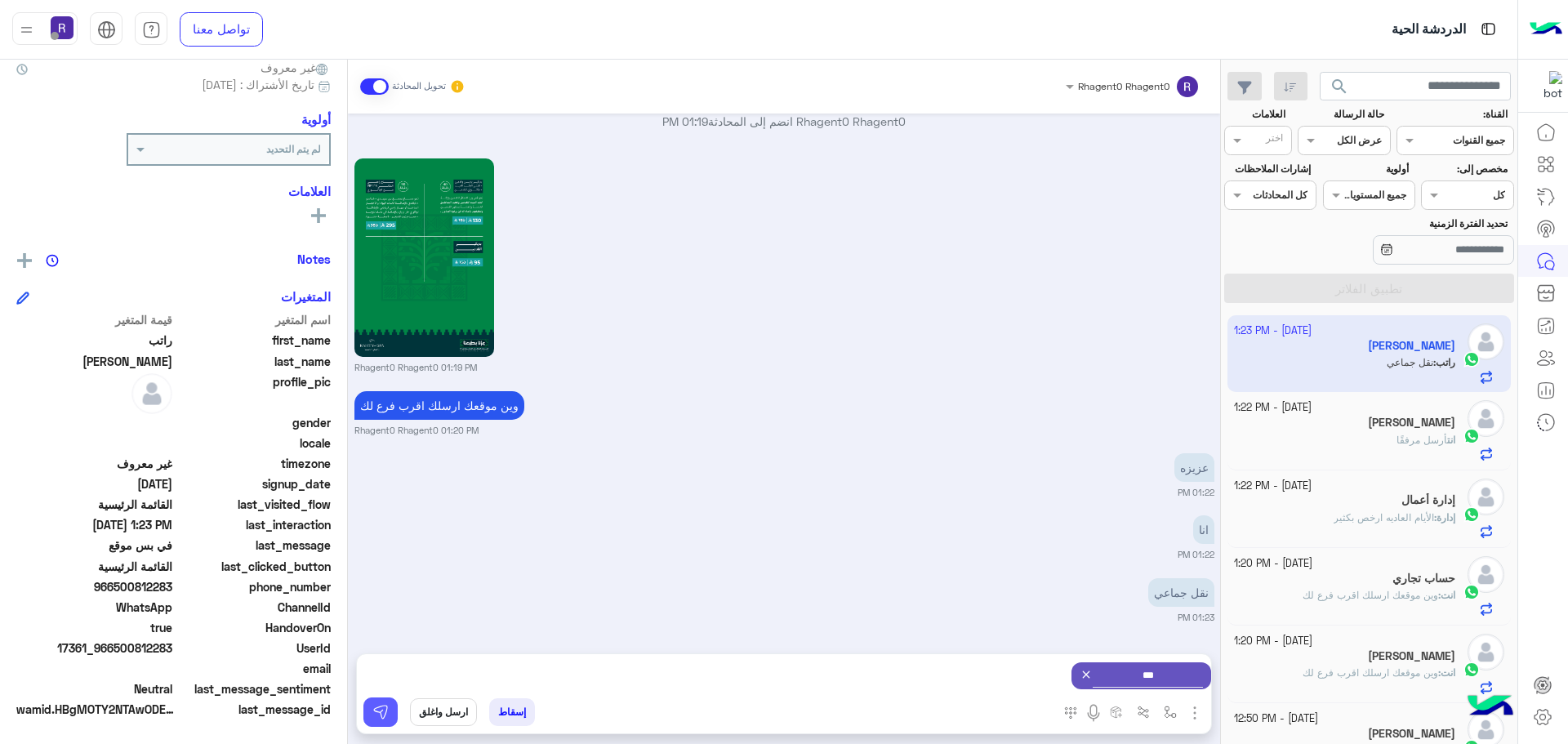
click at [377, 705] on img at bounding box center [380, 711] width 16 height 16
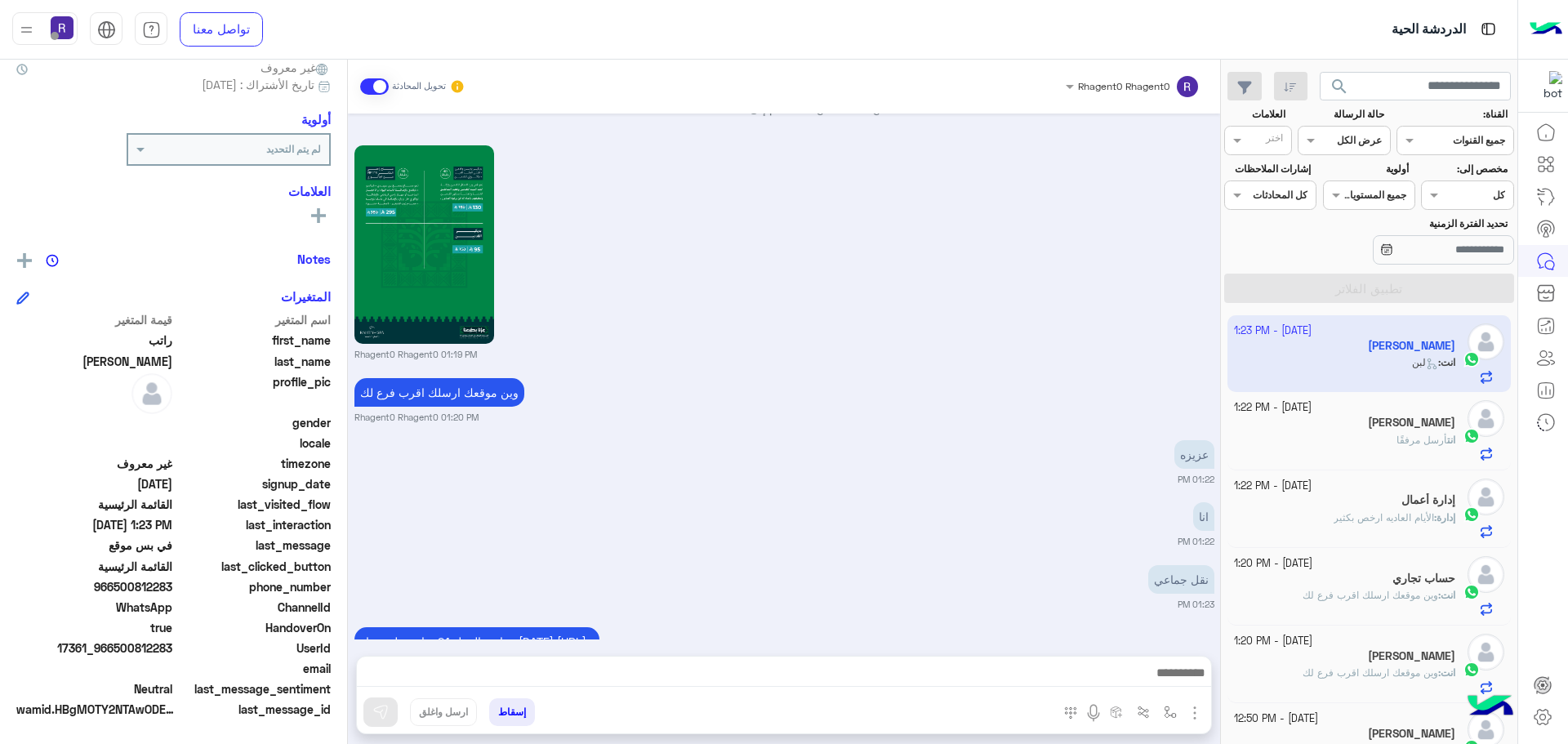
scroll to position [2663, 0]
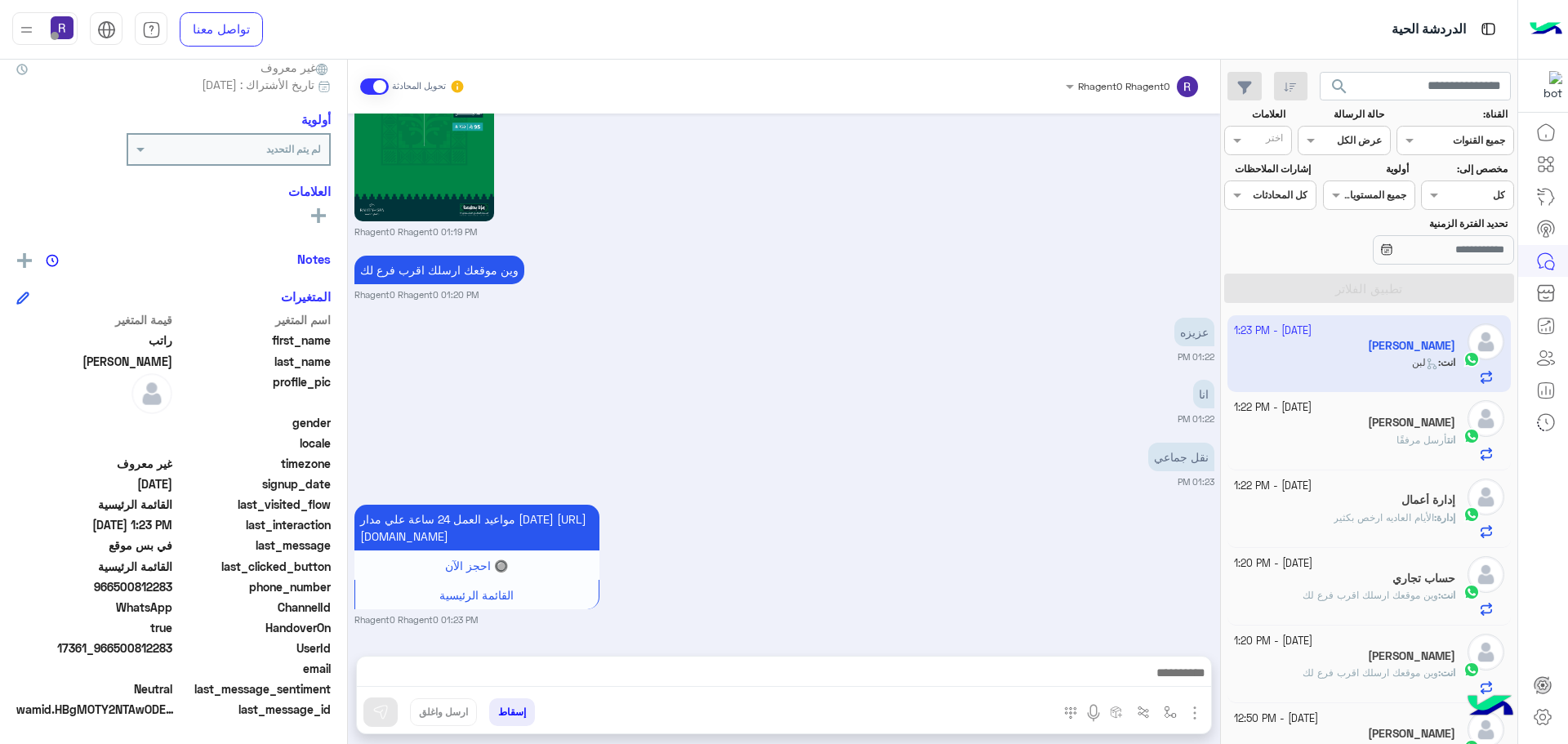
click at [1356, 451] on div "انت أرسل مرفقًا" at bounding box center [1345, 447] width 222 height 28
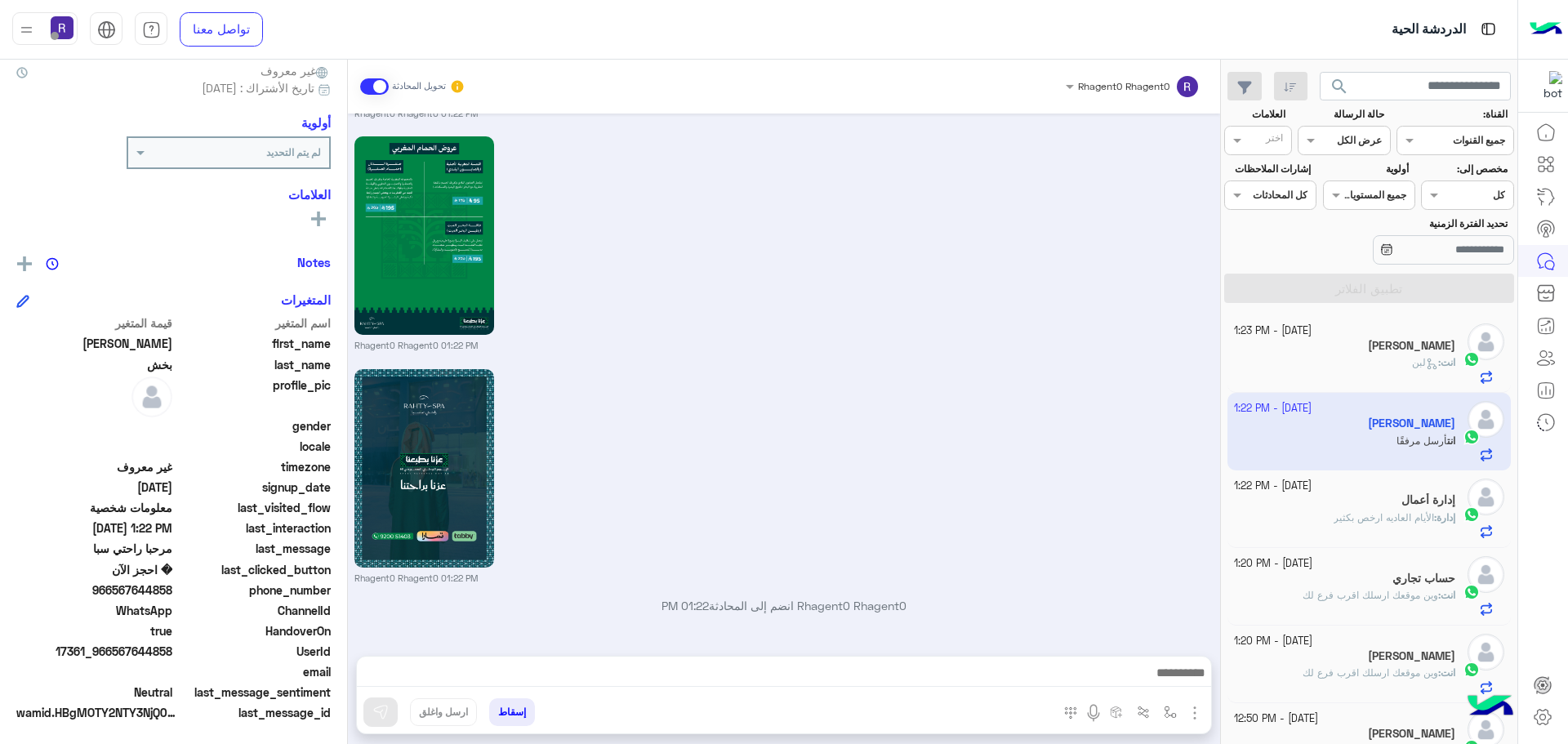
scroll to position [156, 0]
click at [1402, 356] on div "انت : لبن" at bounding box center [1345, 370] width 222 height 28
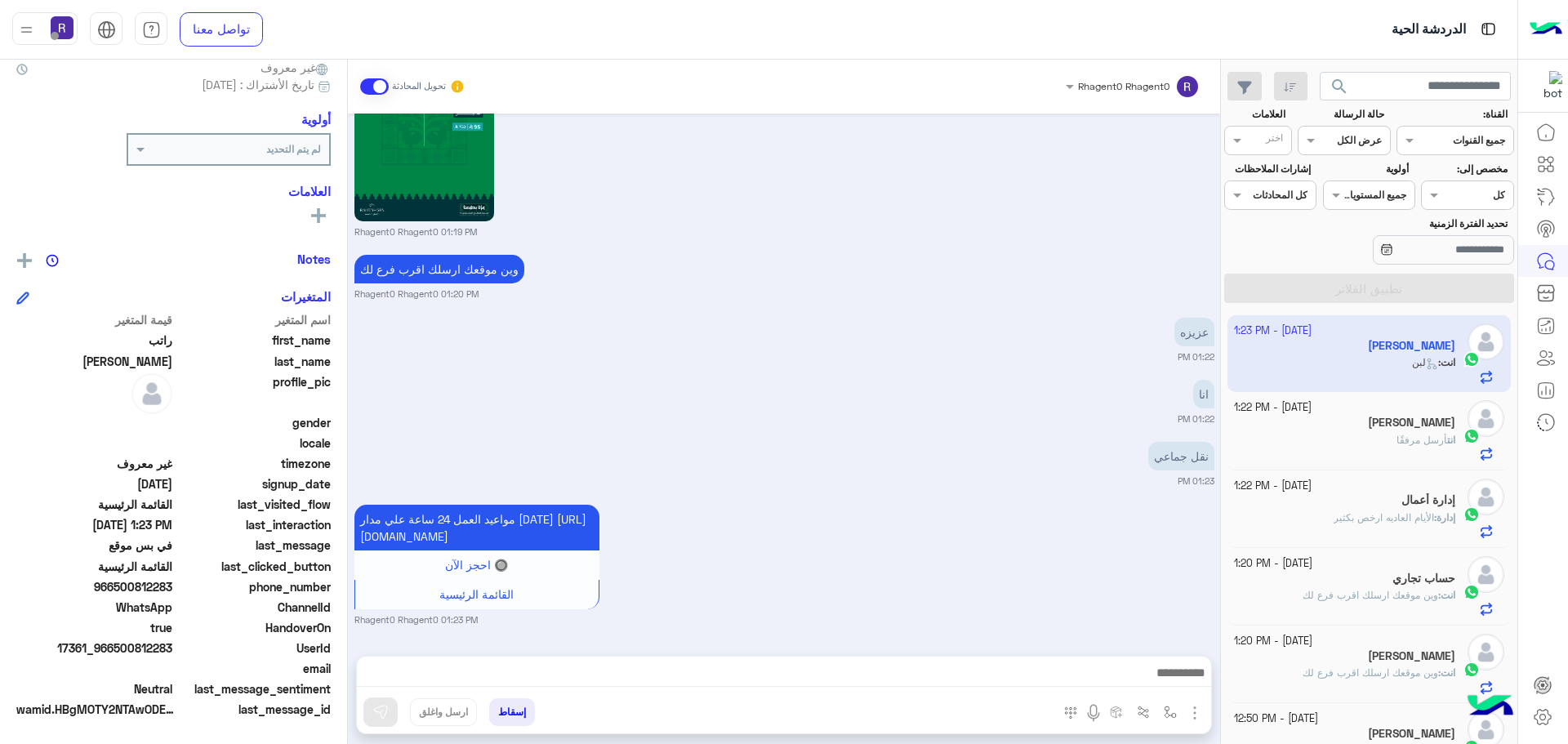
click at [1351, 439] on div "انت أرسل مرفقًا" at bounding box center [1345, 447] width 222 height 28
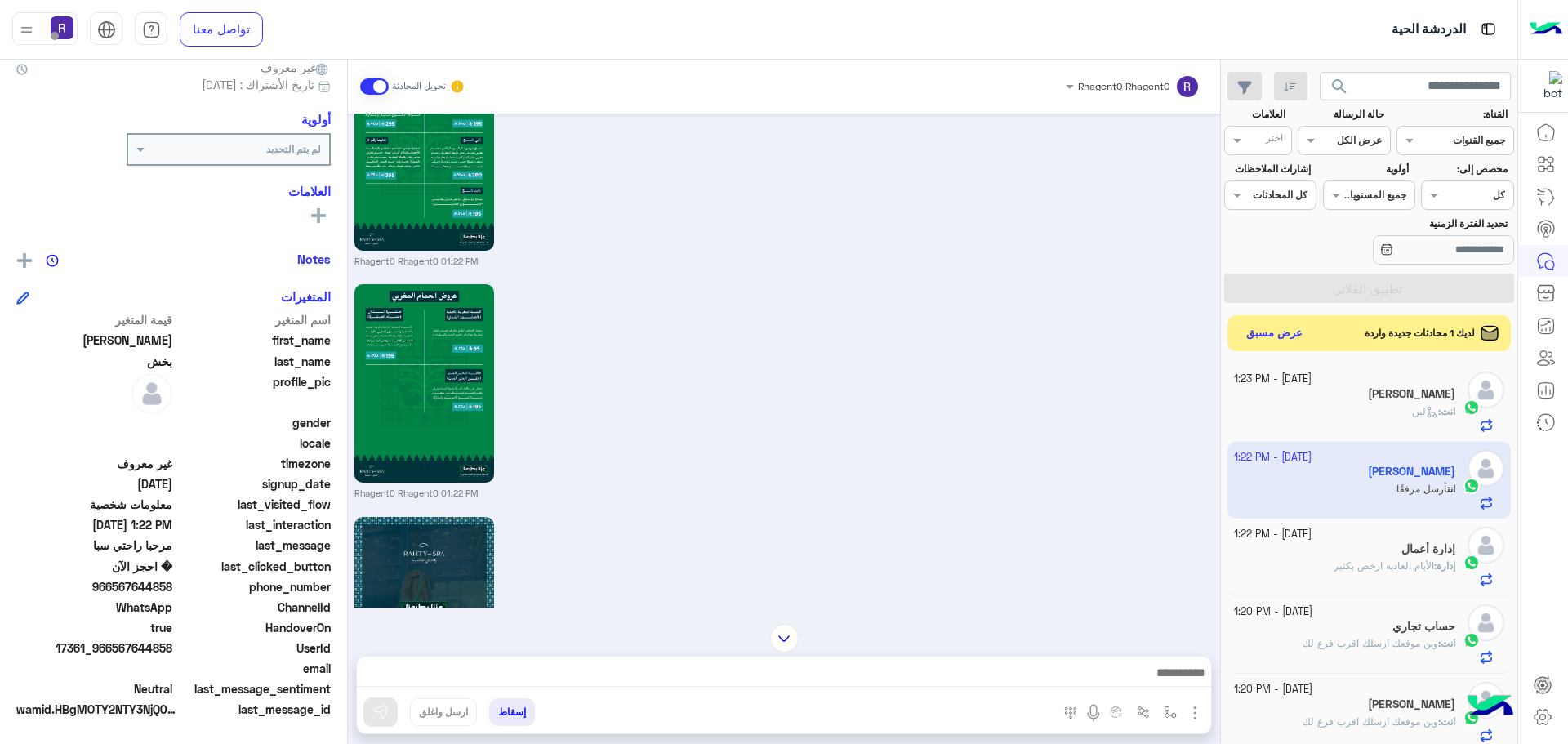
scroll to position [2431, 0]
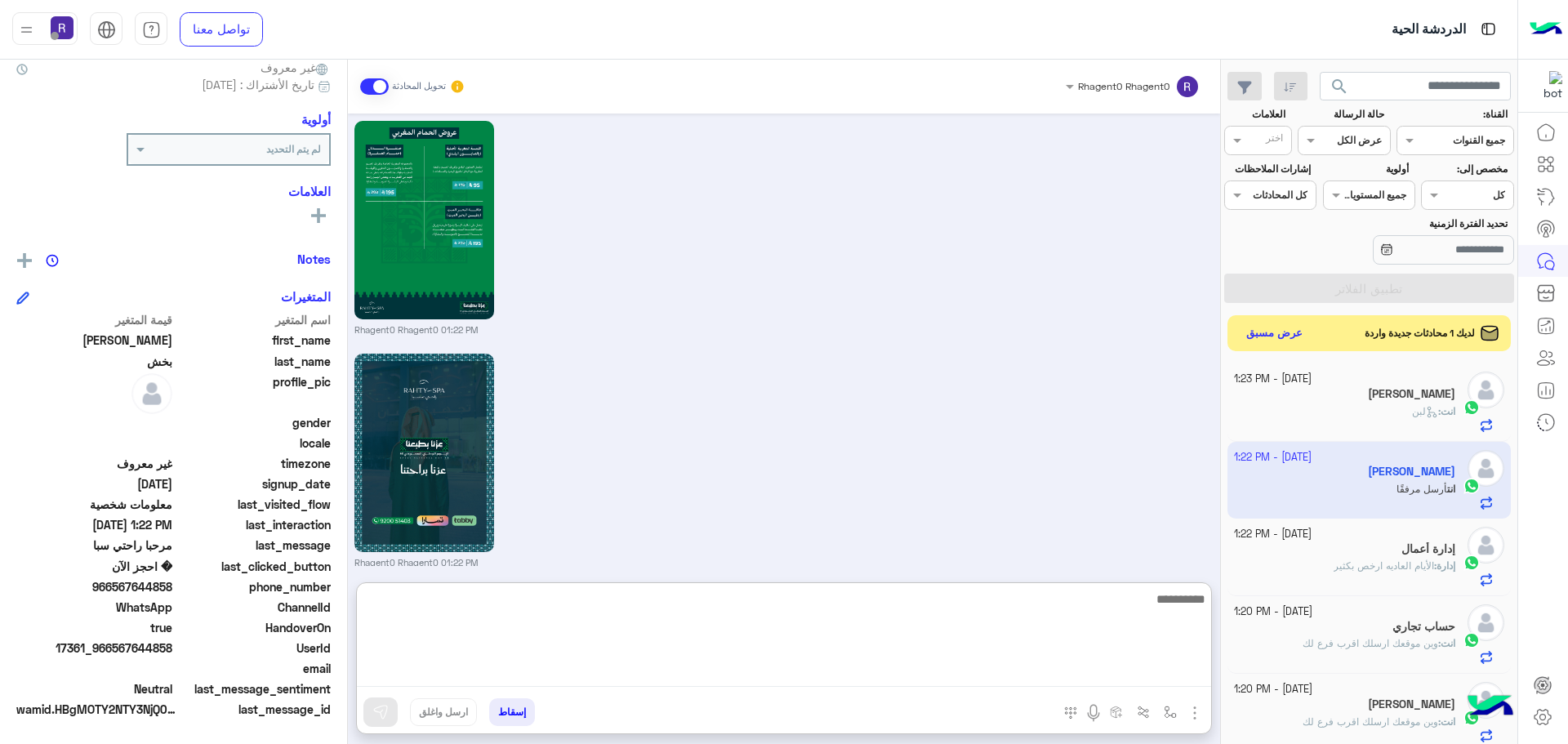
paste textarea "**********"
type textarea "**********"
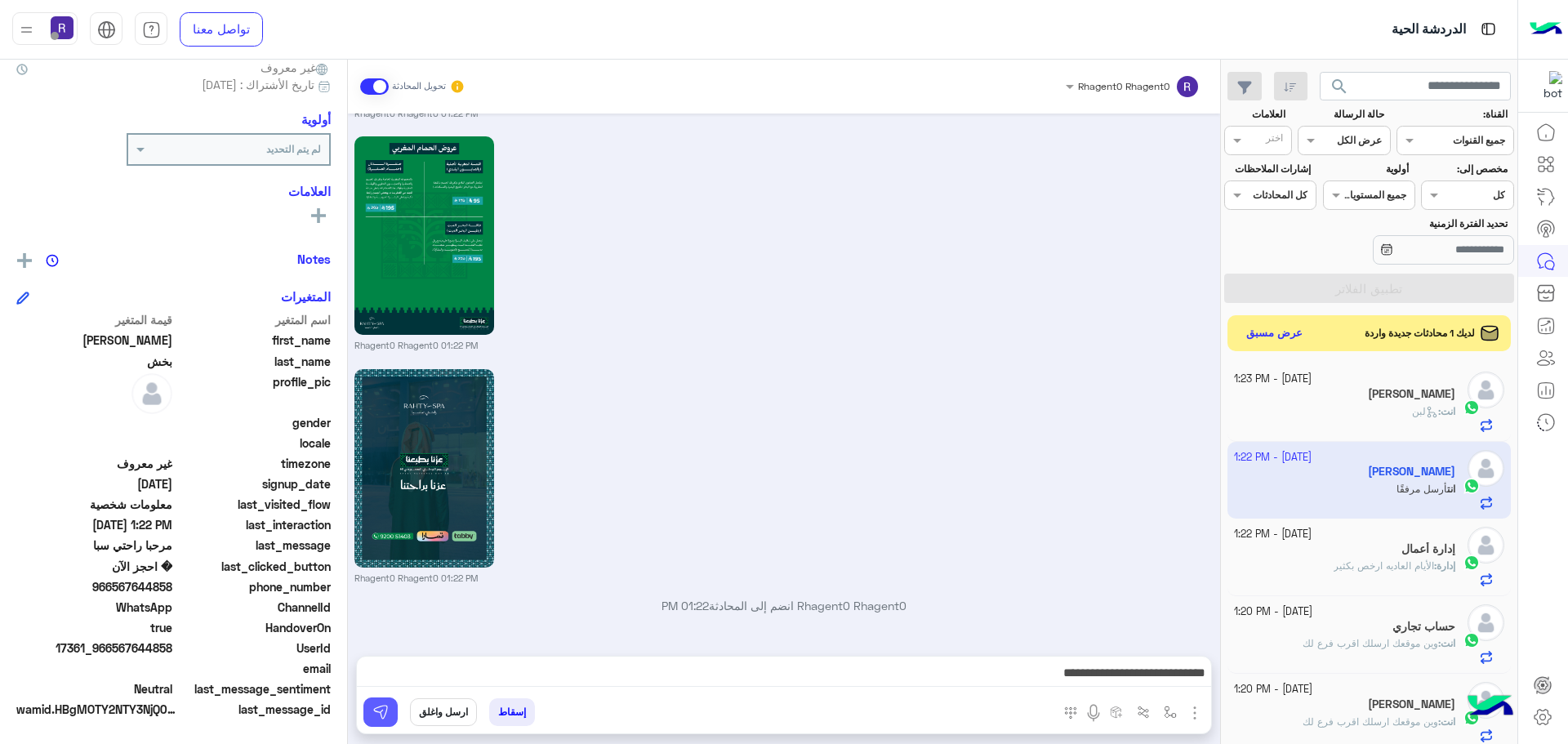
click at [386, 710] on img at bounding box center [380, 711] width 16 height 16
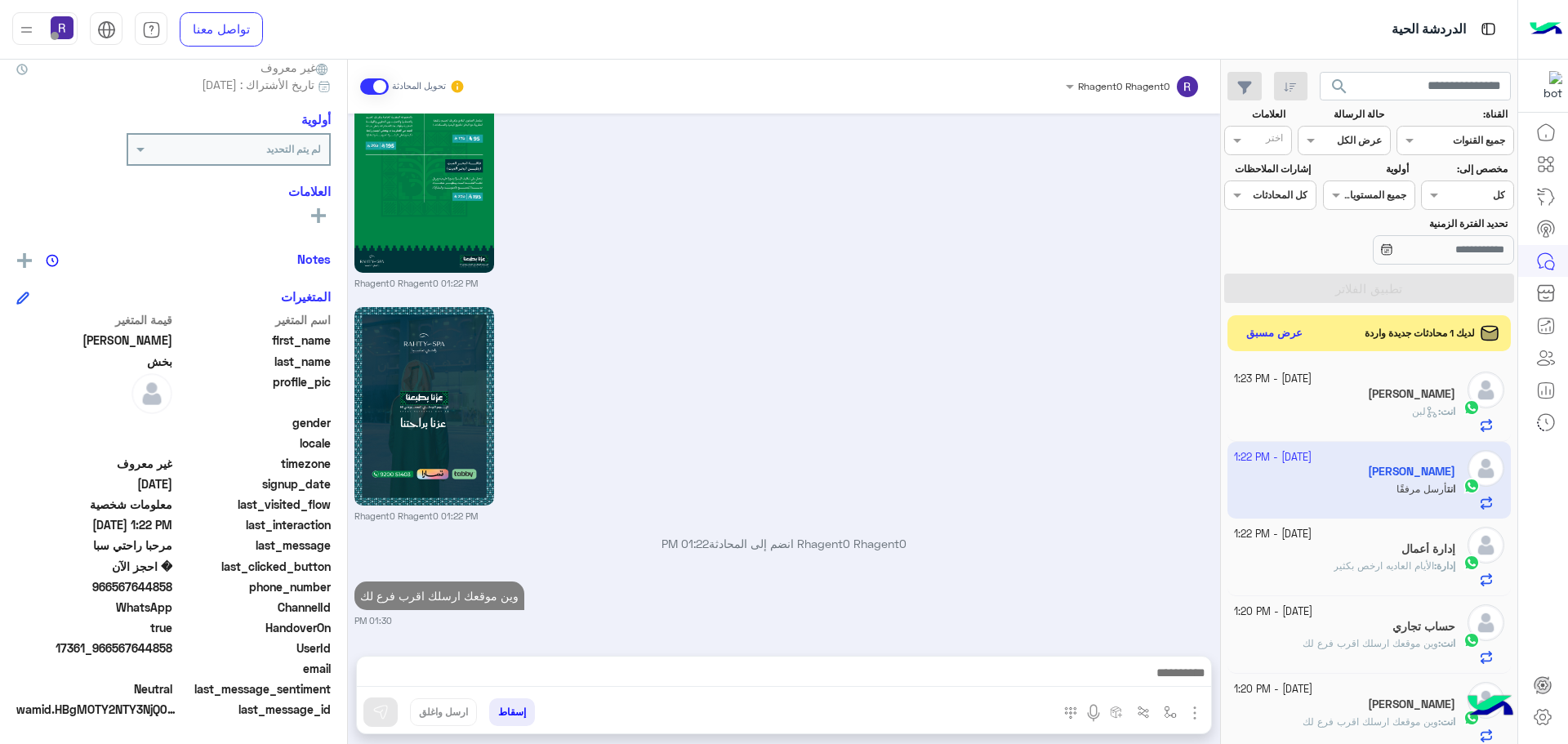
scroll to position [2494, 0]
click at [1274, 328] on button "عرض مسبق" at bounding box center [1274, 332] width 69 height 22
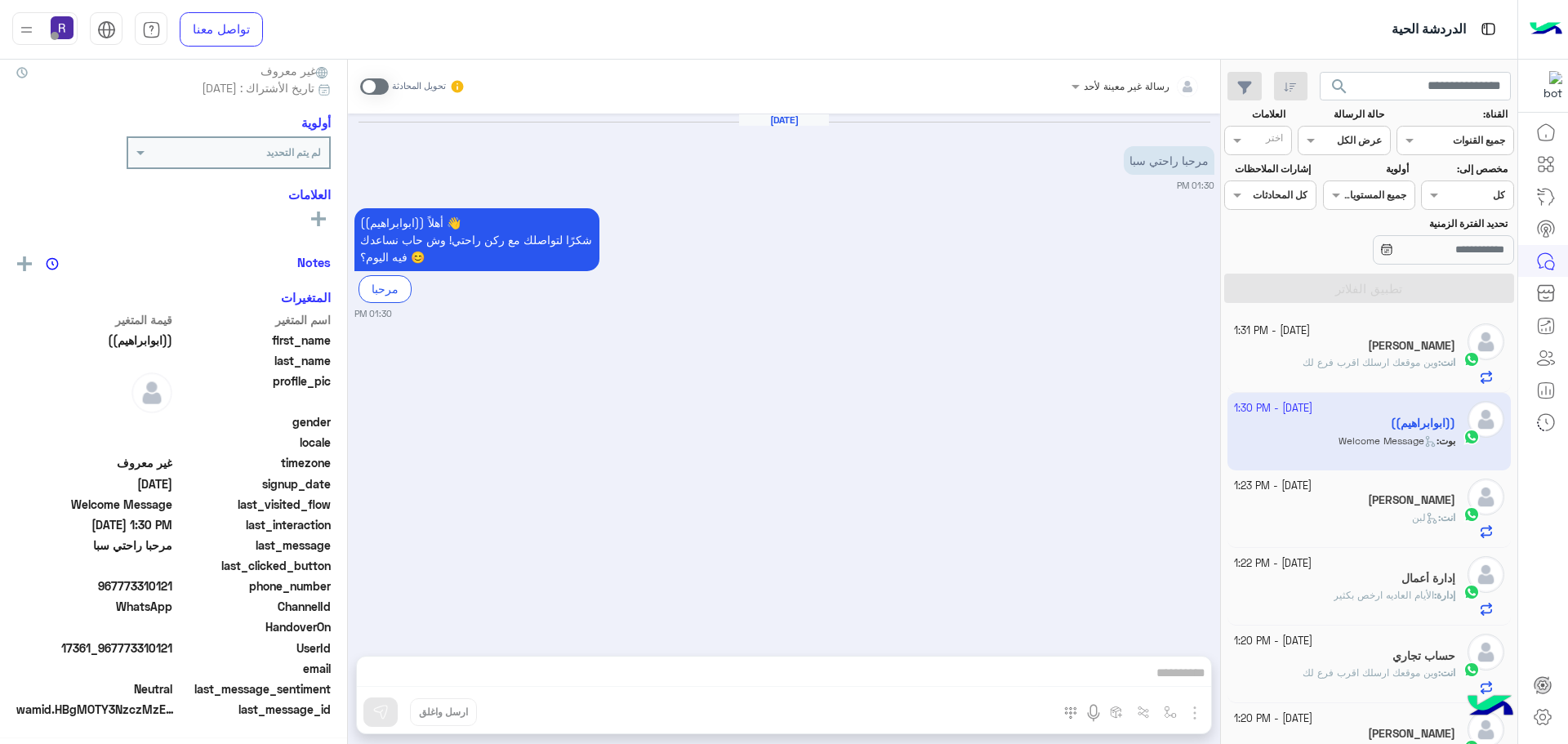
scroll to position [156, 0]
click at [376, 87] on span at bounding box center [375, 86] width 28 height 16
click at [1193, 706] on img "button" at bounding box center [1194, 712] width 20 height 20
click at [1179, 682] on button "الصور" at bounding box center [1169, 676] width 69 height 33
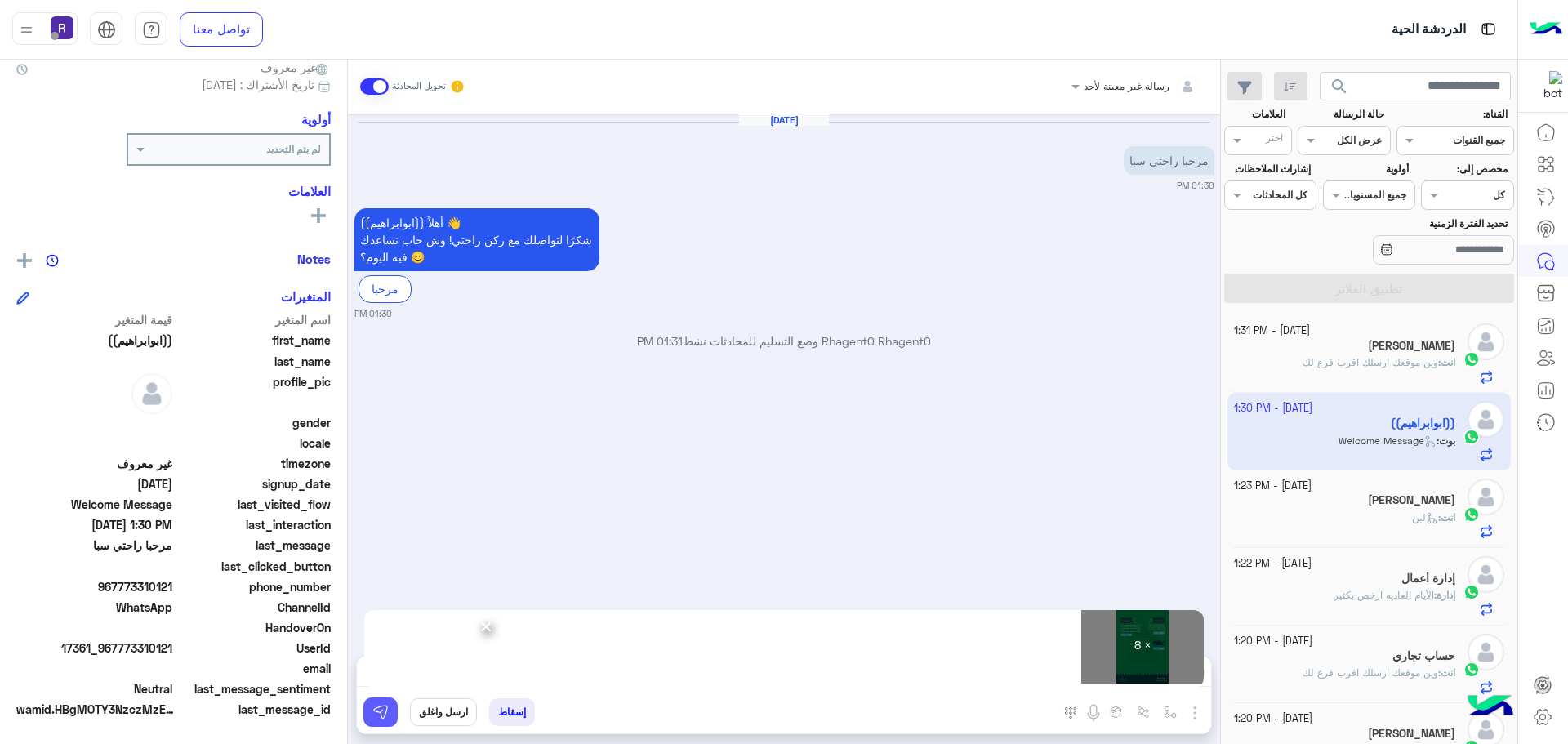
click at [386, 709] on img at bounding box center [380, 711] width 16 height 16
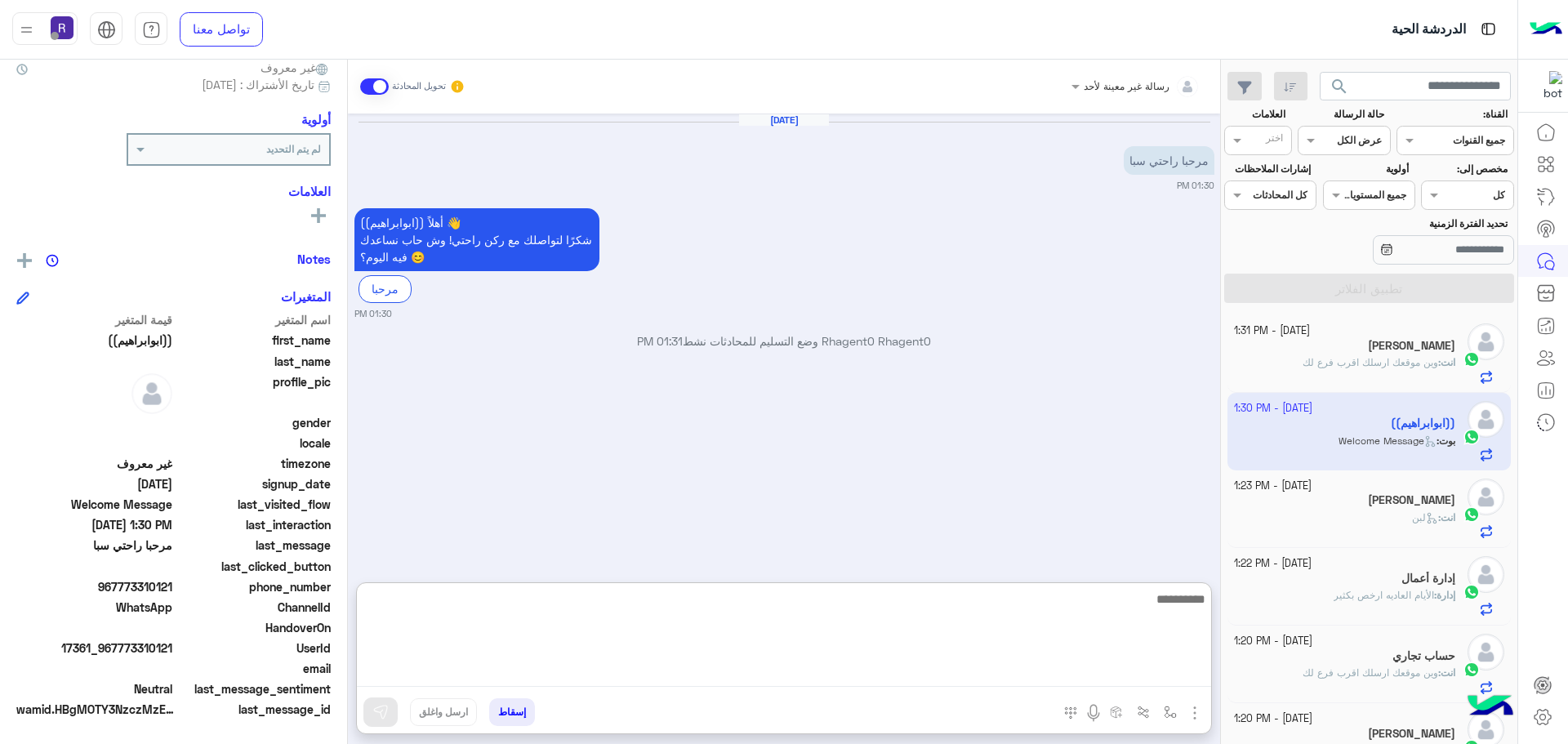
paste textarea "**********"
type textarea "**********"
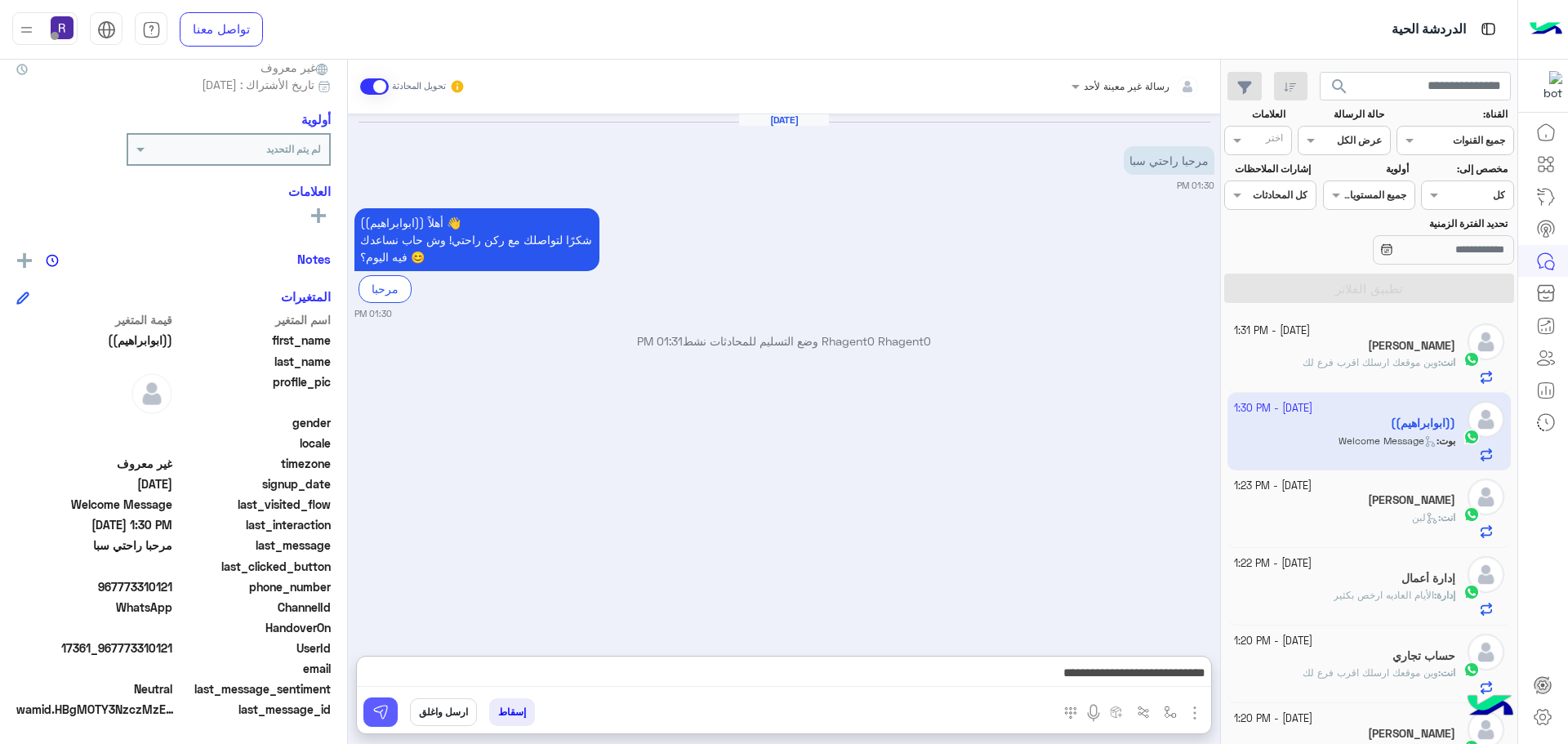
click at [380, 718] on img at bounding box center [380, 711] width 16 height 16
click at [1382, 501] on div "[PERSON_NAME]" at bounding box center [1345, 501] width 222 height 17
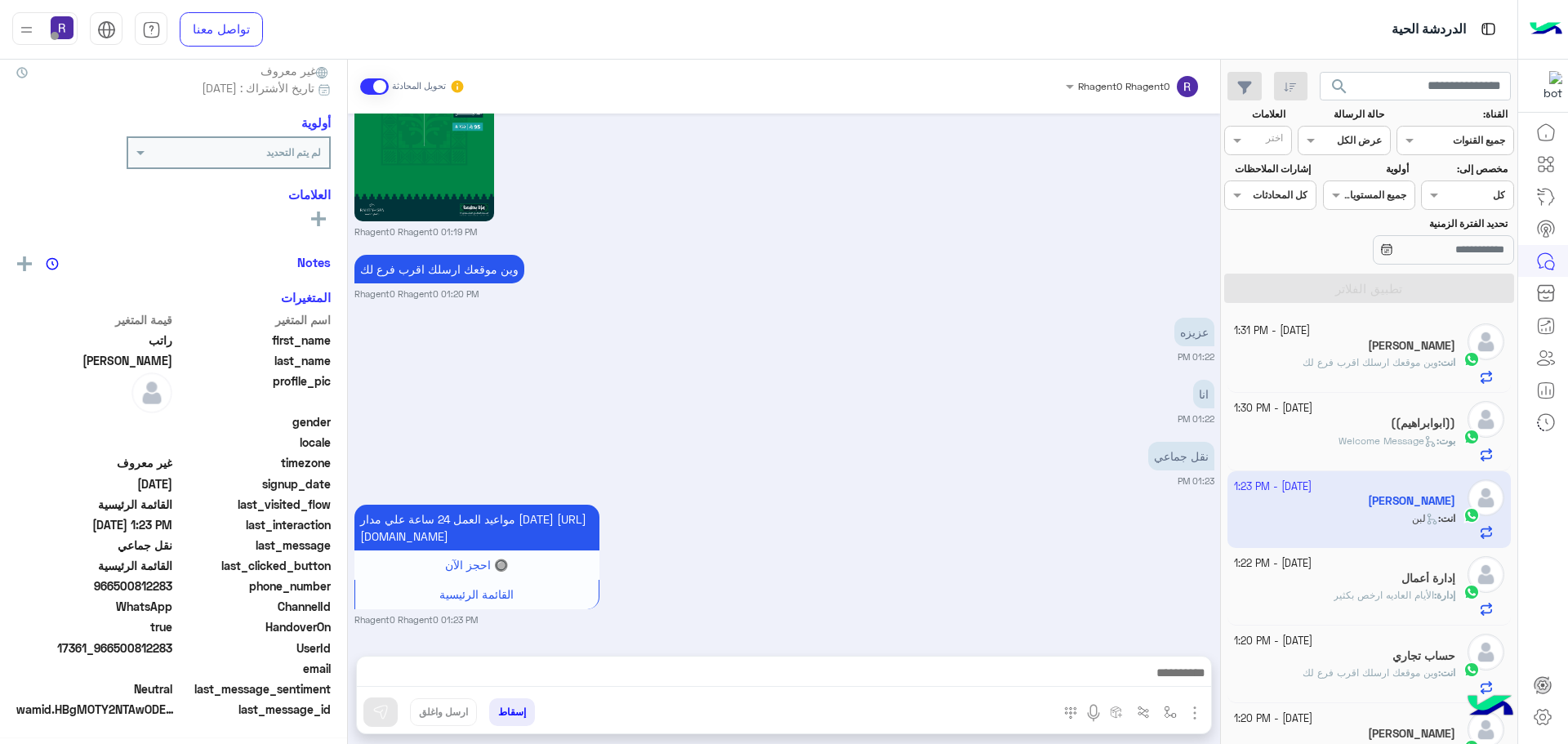
scroll to position [156, 0]
drag, startPoint x: 992, startPoint y: 349, endPoint x: 1391, endPoint y: 436, distance: 408.4
click at [993, 349] on div "[DATE] برجاء الاختيار من القائمة الاتية 👇 01:13 PM المساج ال[DEMOGRAPHIC_DATA] …" at bounding box center [784, 376] width 872 height 526
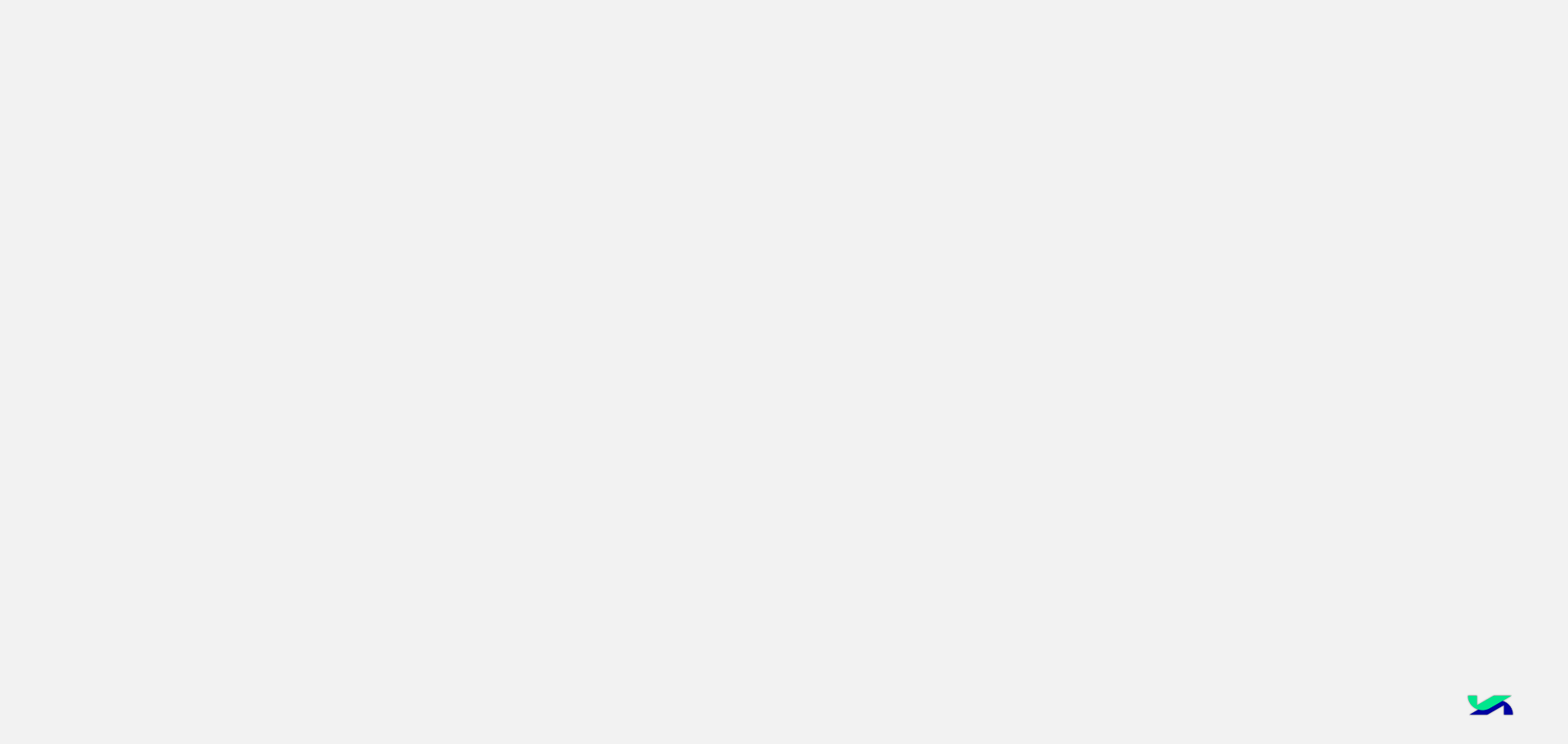
scroll to position [615, 0]
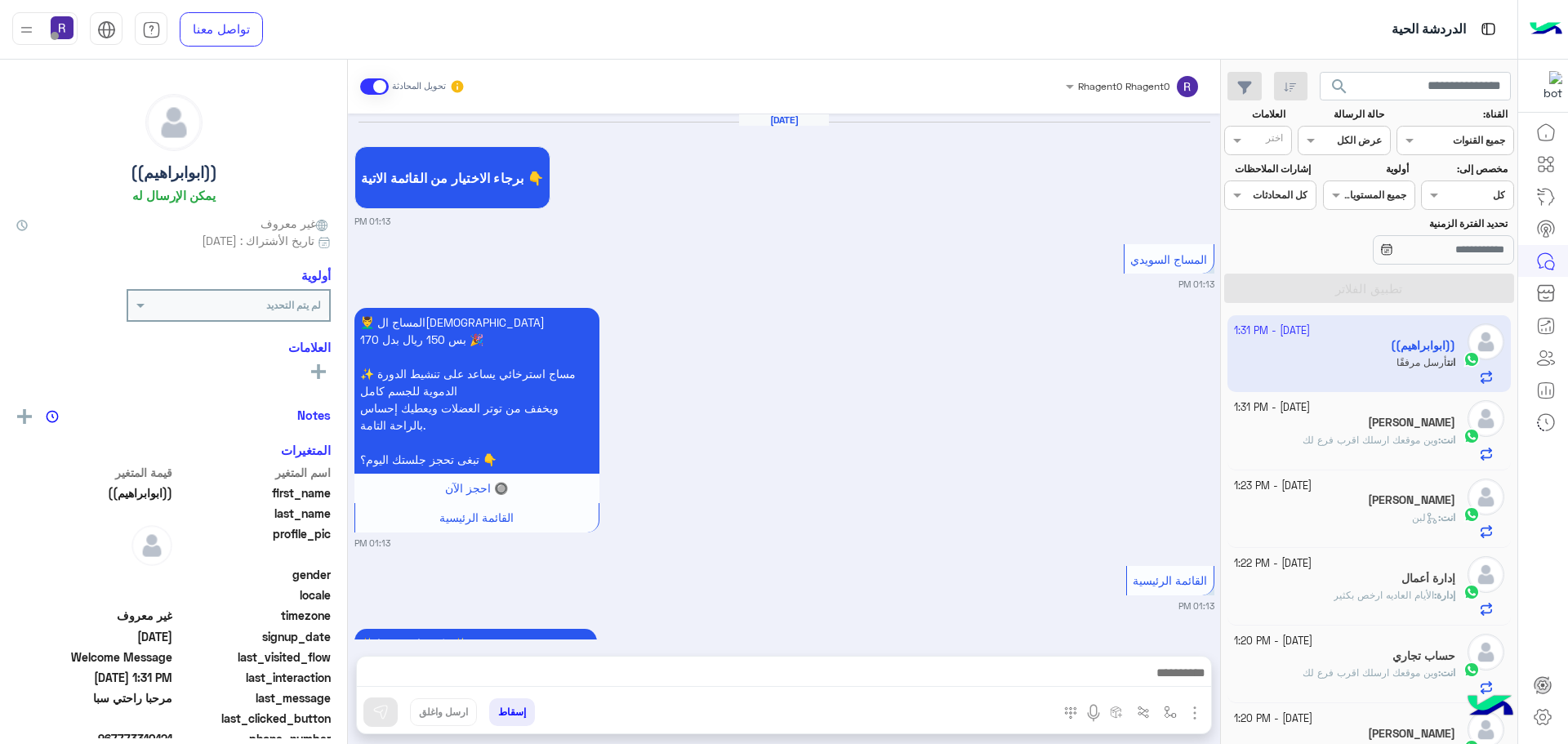
scroll to position [4794, 0]
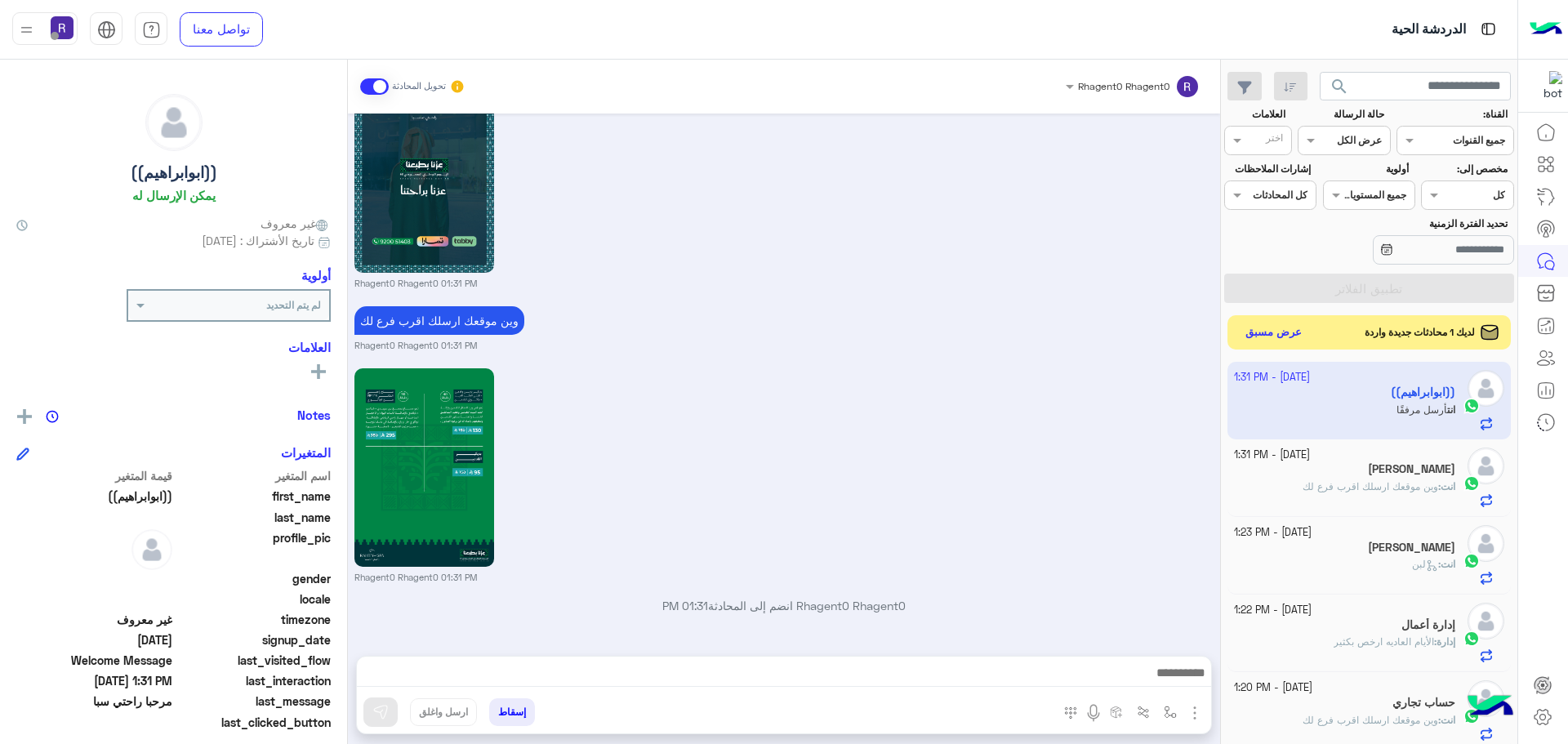
click at [1298, 335] on button "عرض مسبق" at bounding box center [1274, 332] width 69 height 22
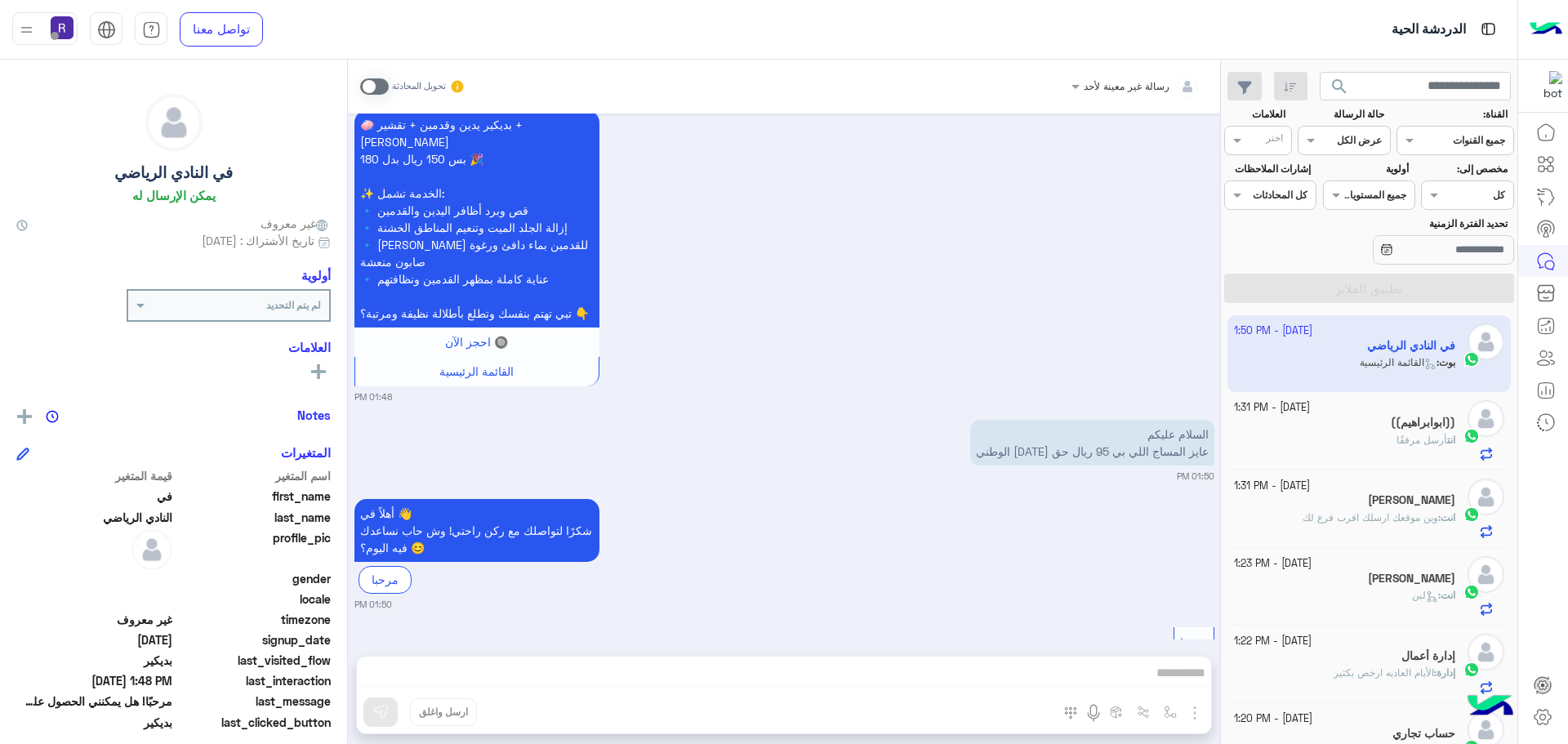
scroll to position [2437, 0]
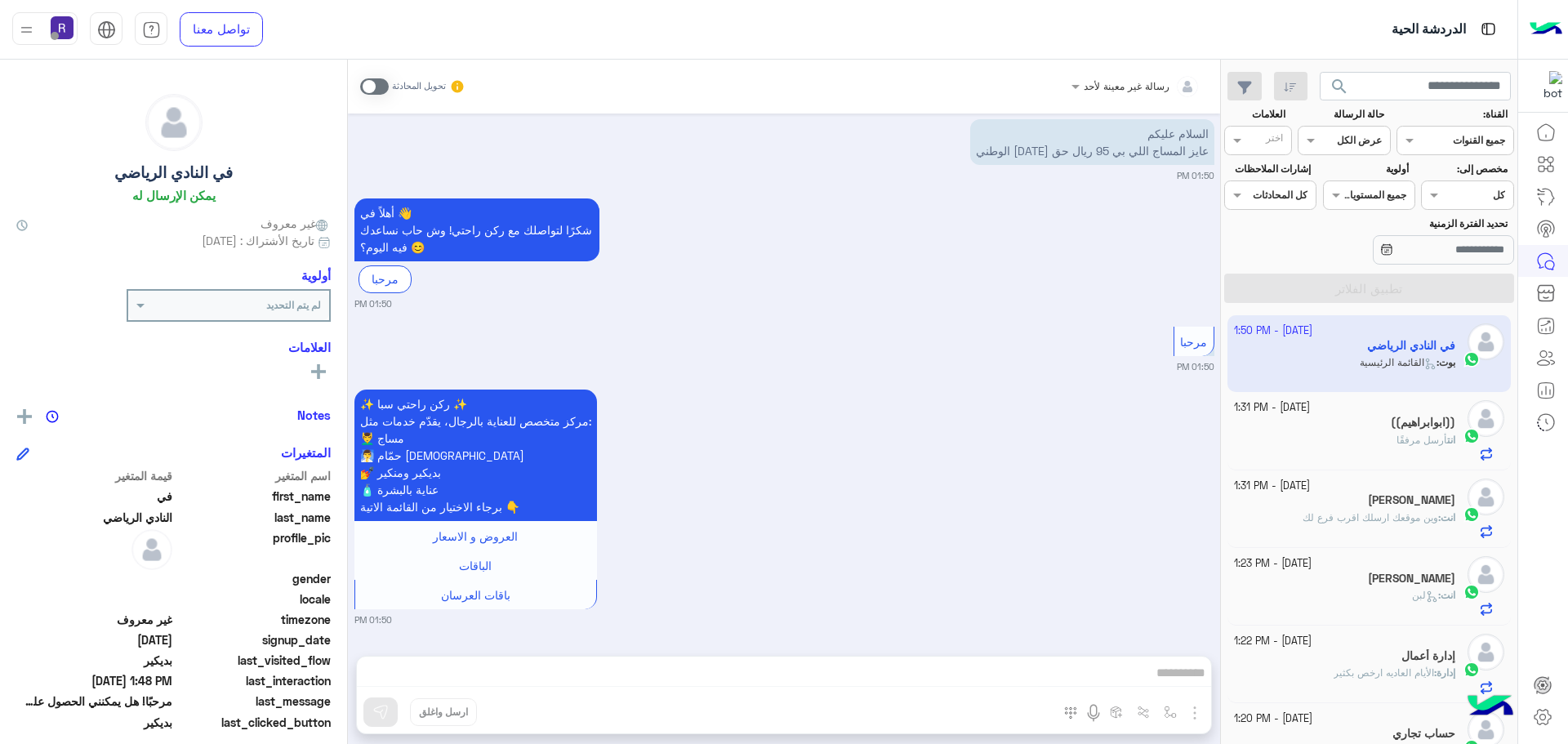
click at [1365, 440] on div "انت أرسل مرفقًا" at bounding box center [1345, 447] width 222 height 28
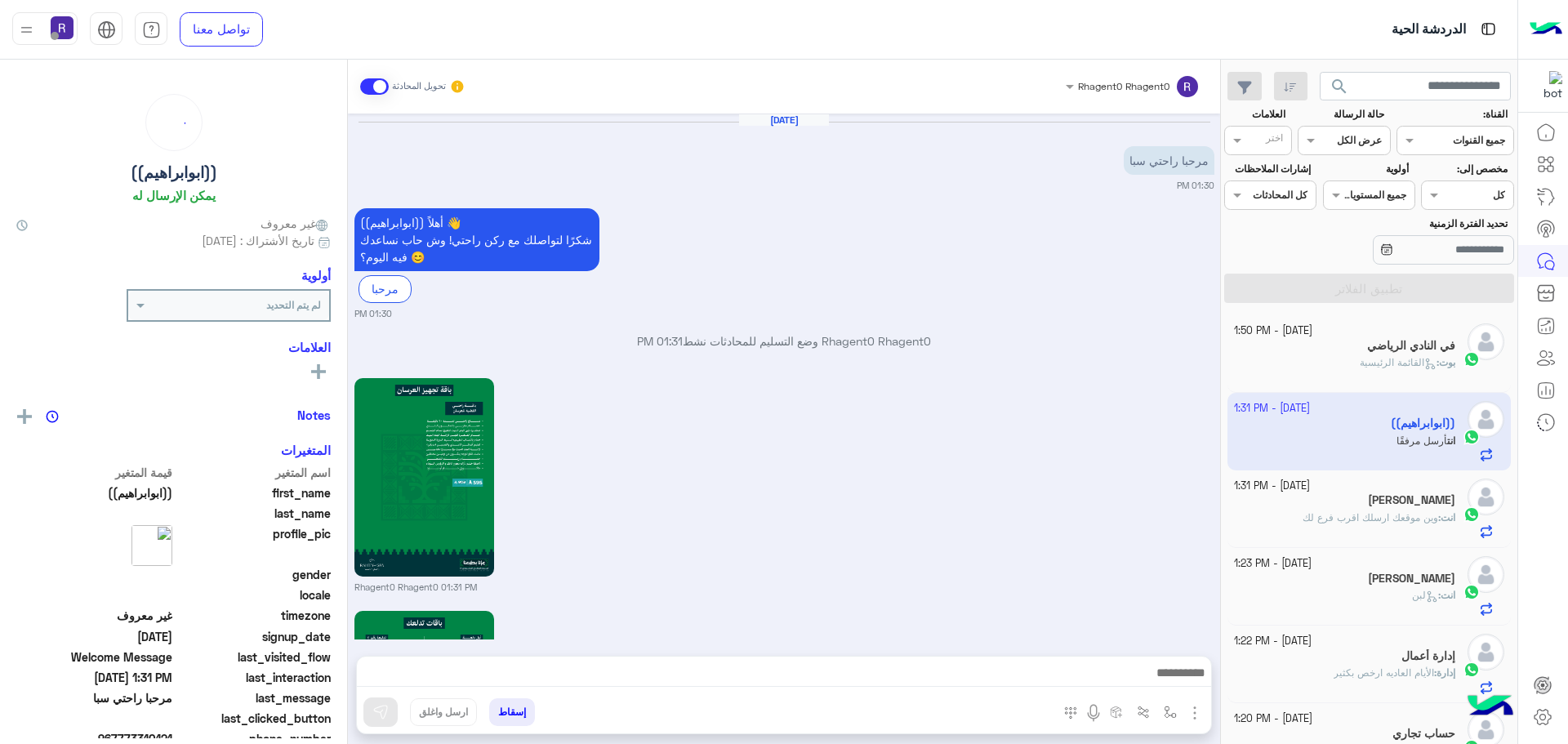
scroll to position [1696, 0]
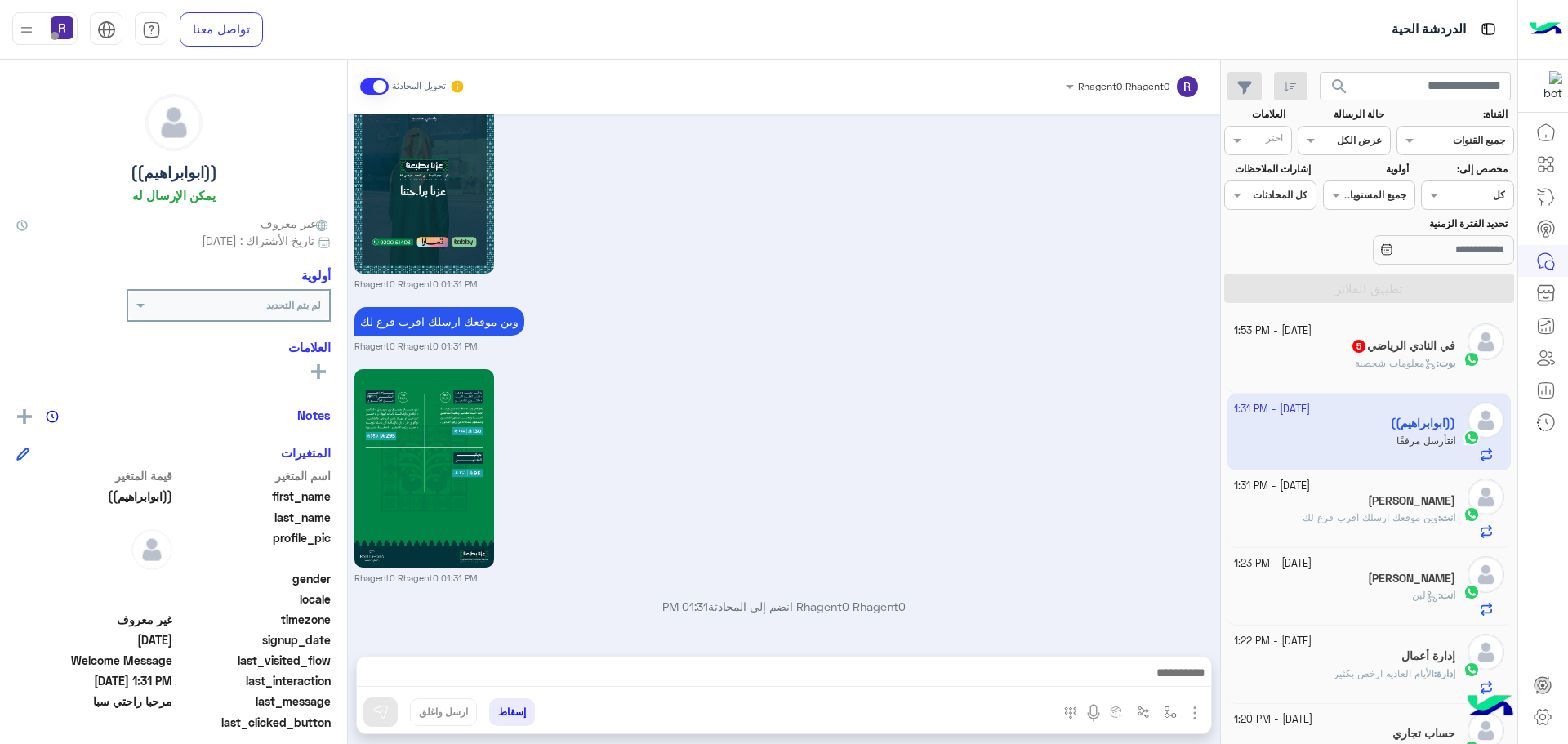
click at [1424, 357] on icon at bounding box center [1430, 363] width 12 height 12
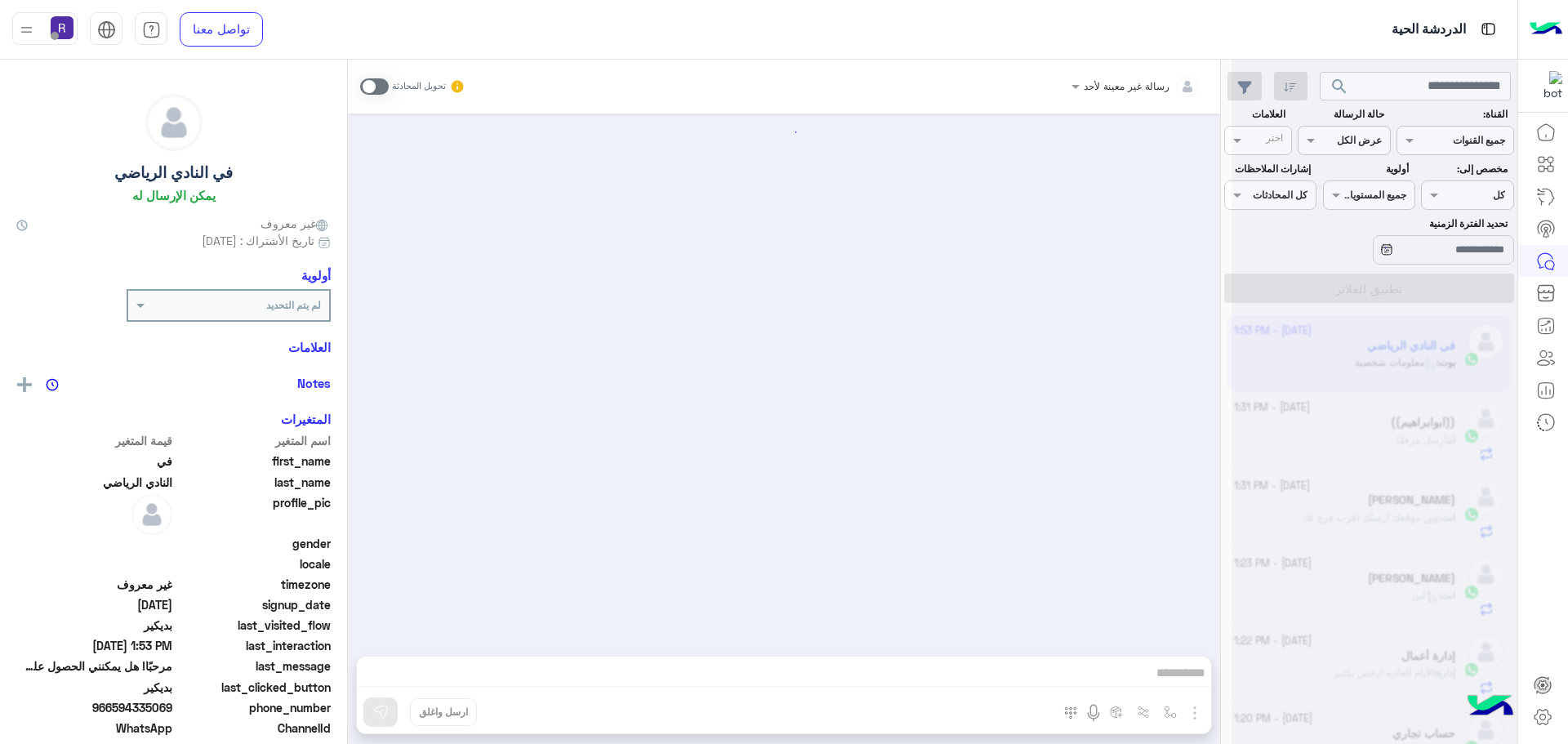
scroll to position [2650, 0]
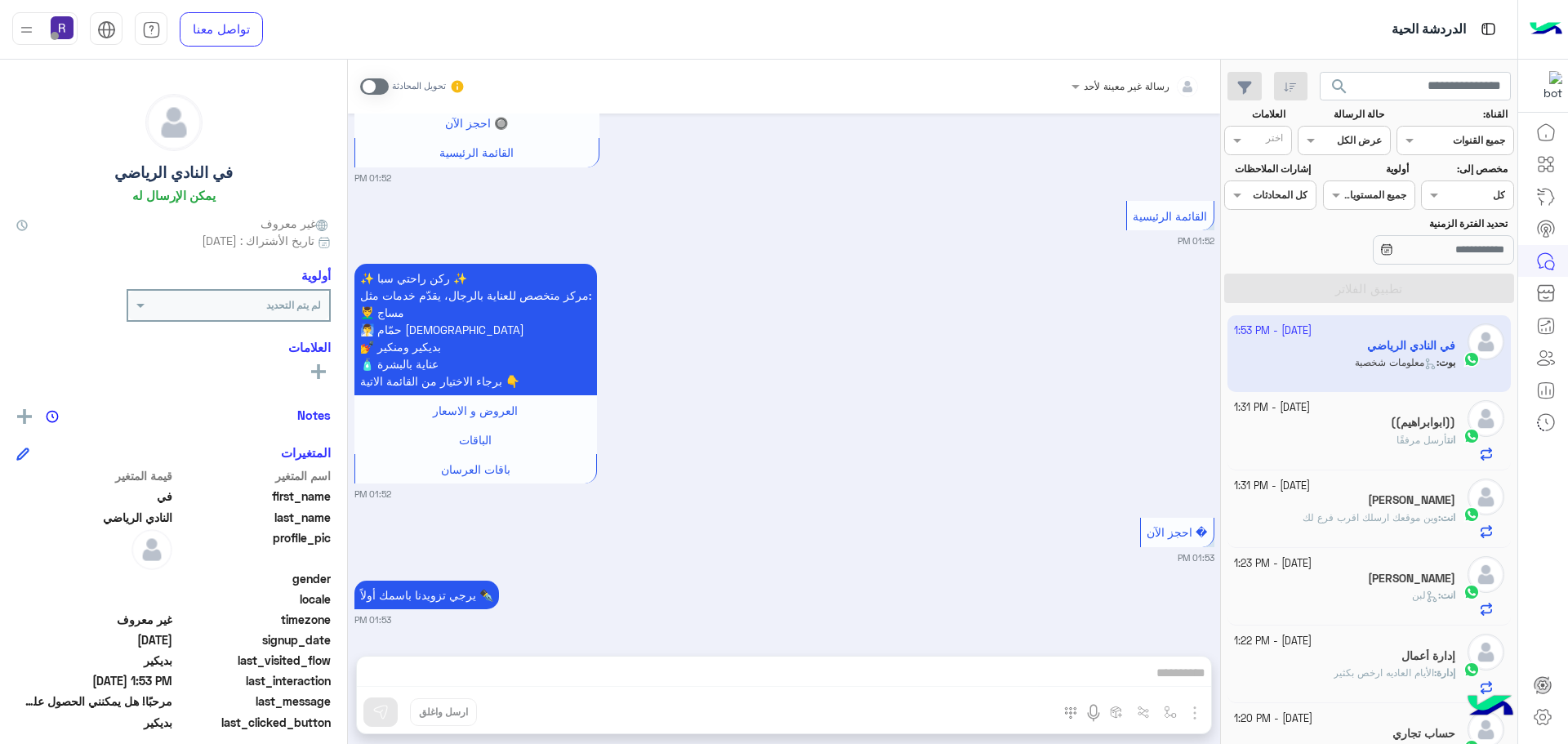
click at [386, 86] on span at bounding box center [375, 86] width 28 height 16
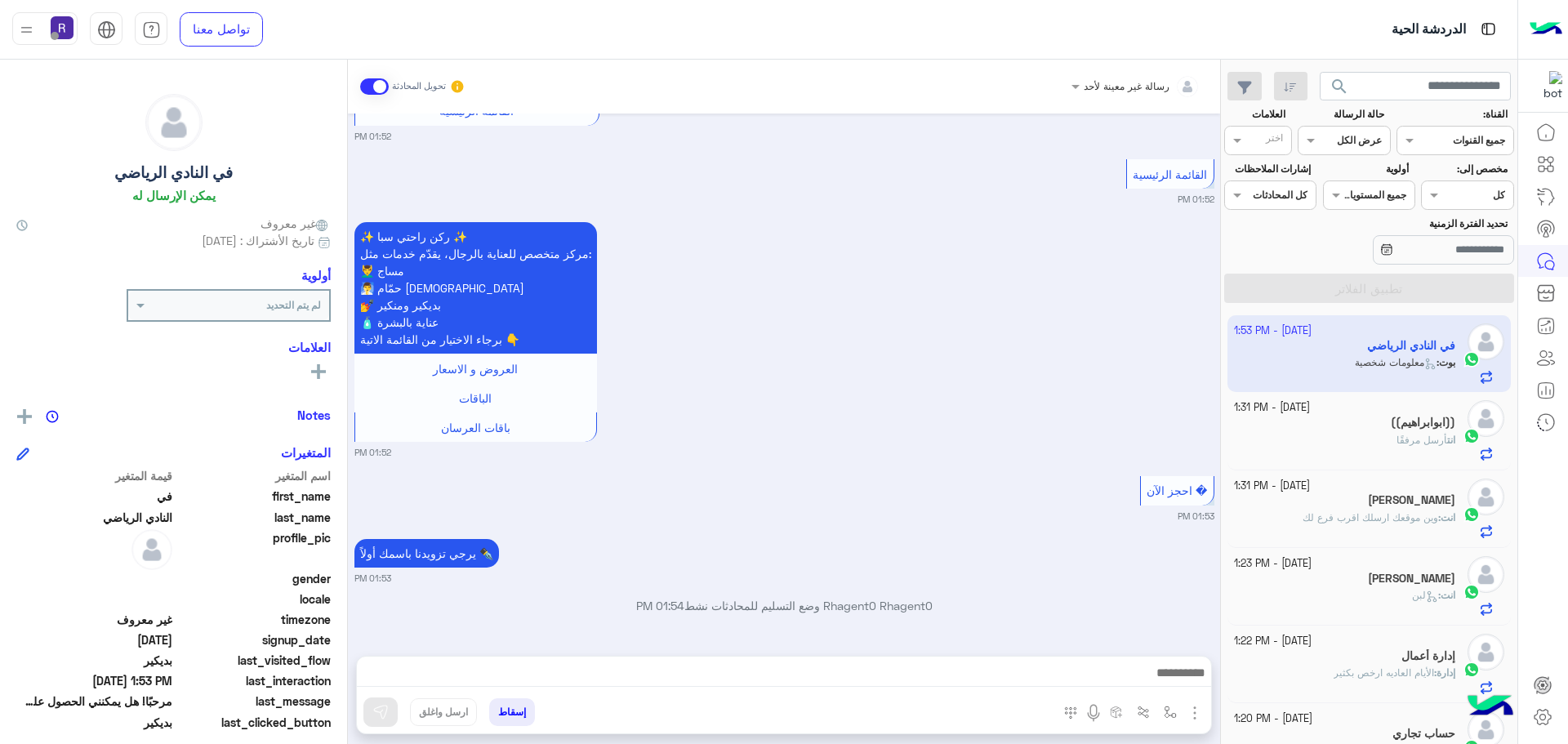
click at [1190, 708] on img "button" at bounding box center [1194, 712] width 20 height 20
click at [1190, 687] on button "الصور" at bounding box center [1169, 676] width 69 height 33
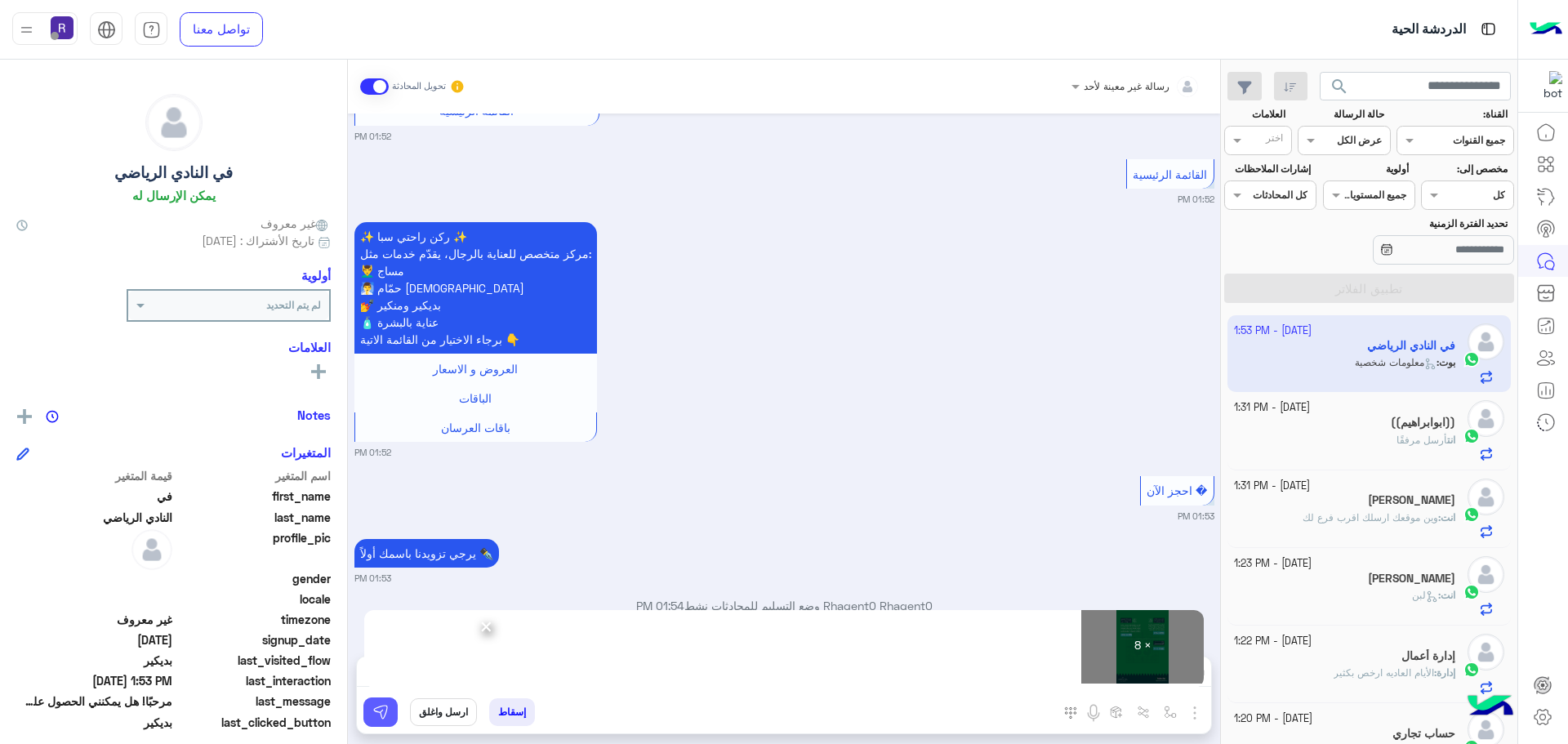
click at [383, 717] on img at bounding box center [380, 711] width 16 height 16
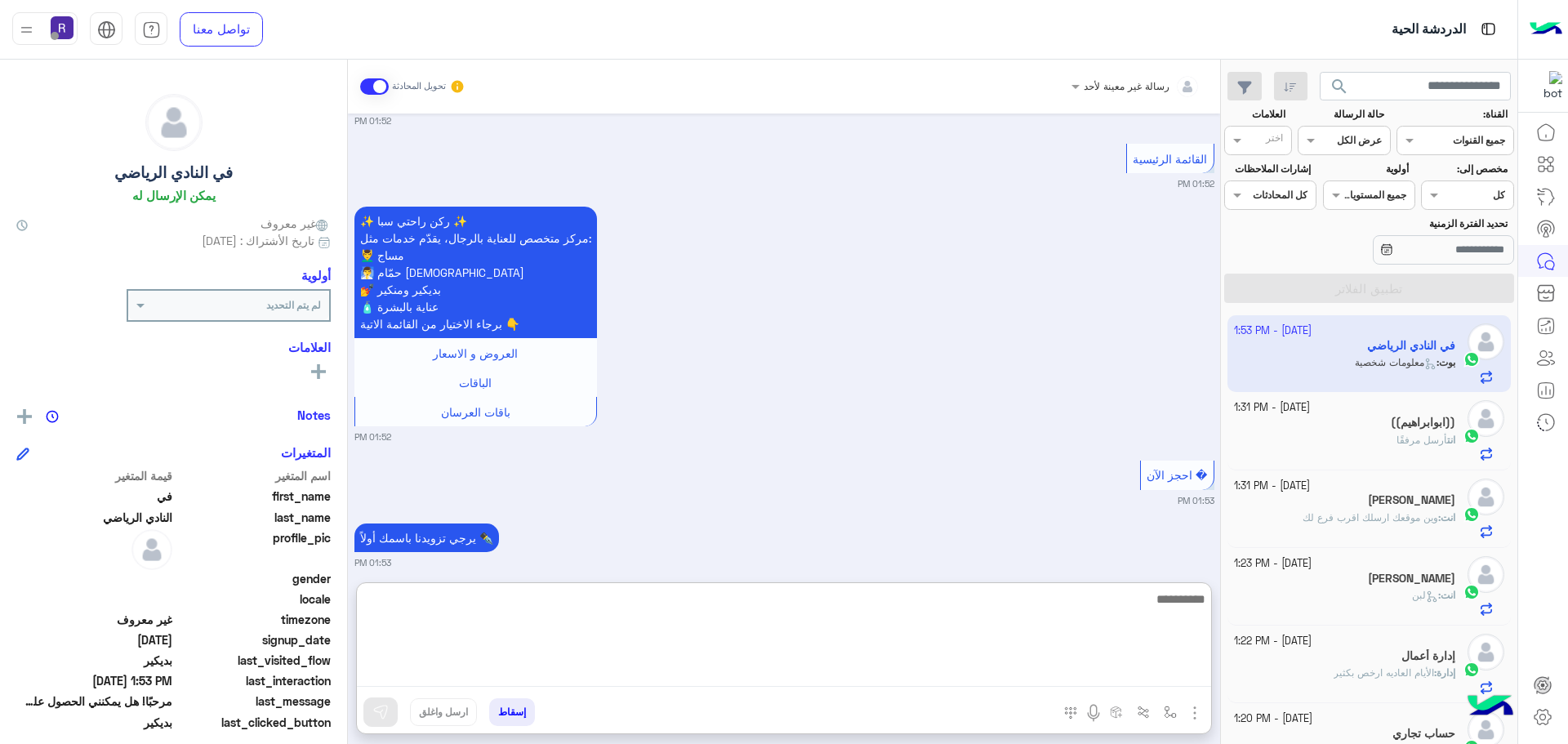
paste textarea "**********"
type textarea "**********"
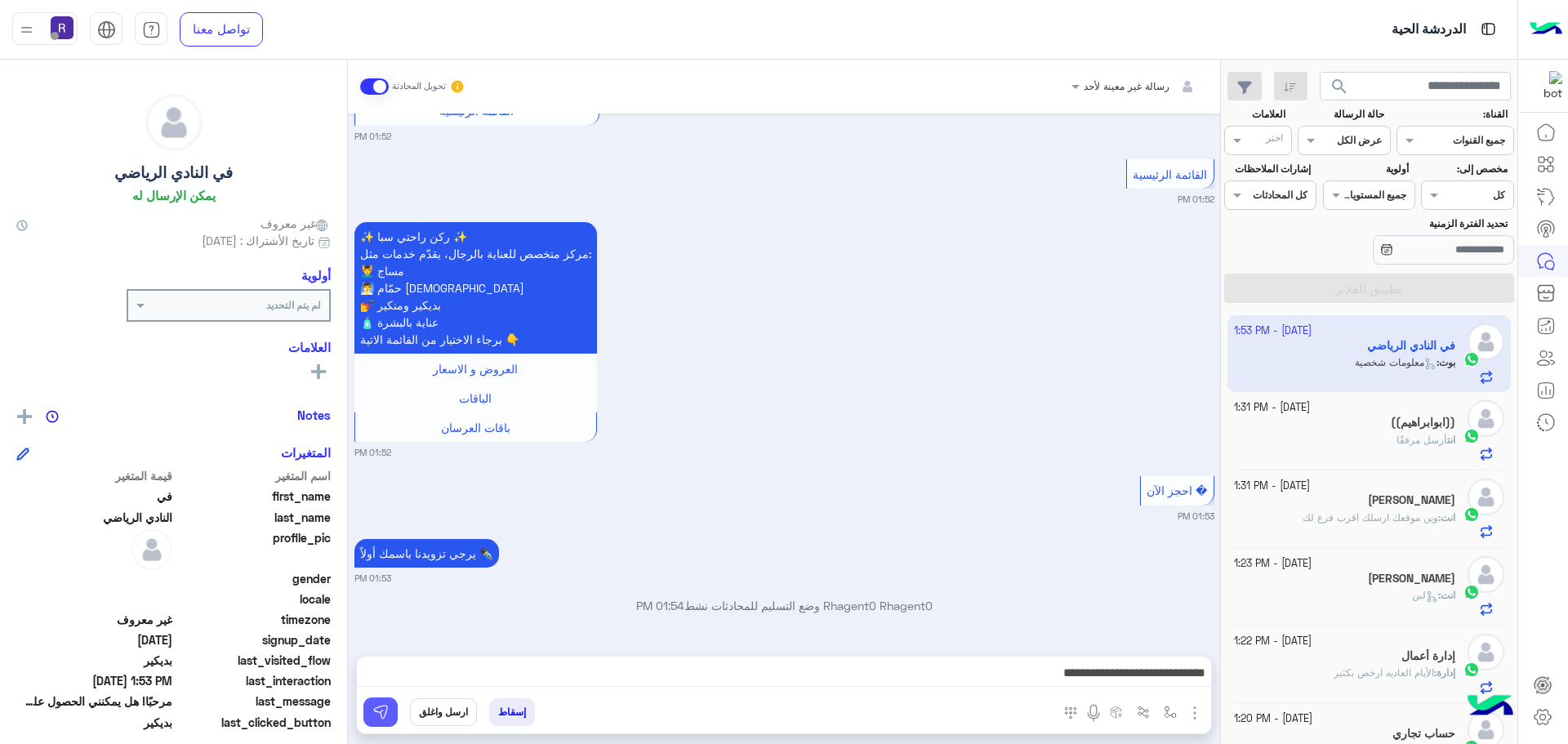
click at [383, 714] on img at bounding box center [380, 711] width 16 height 16
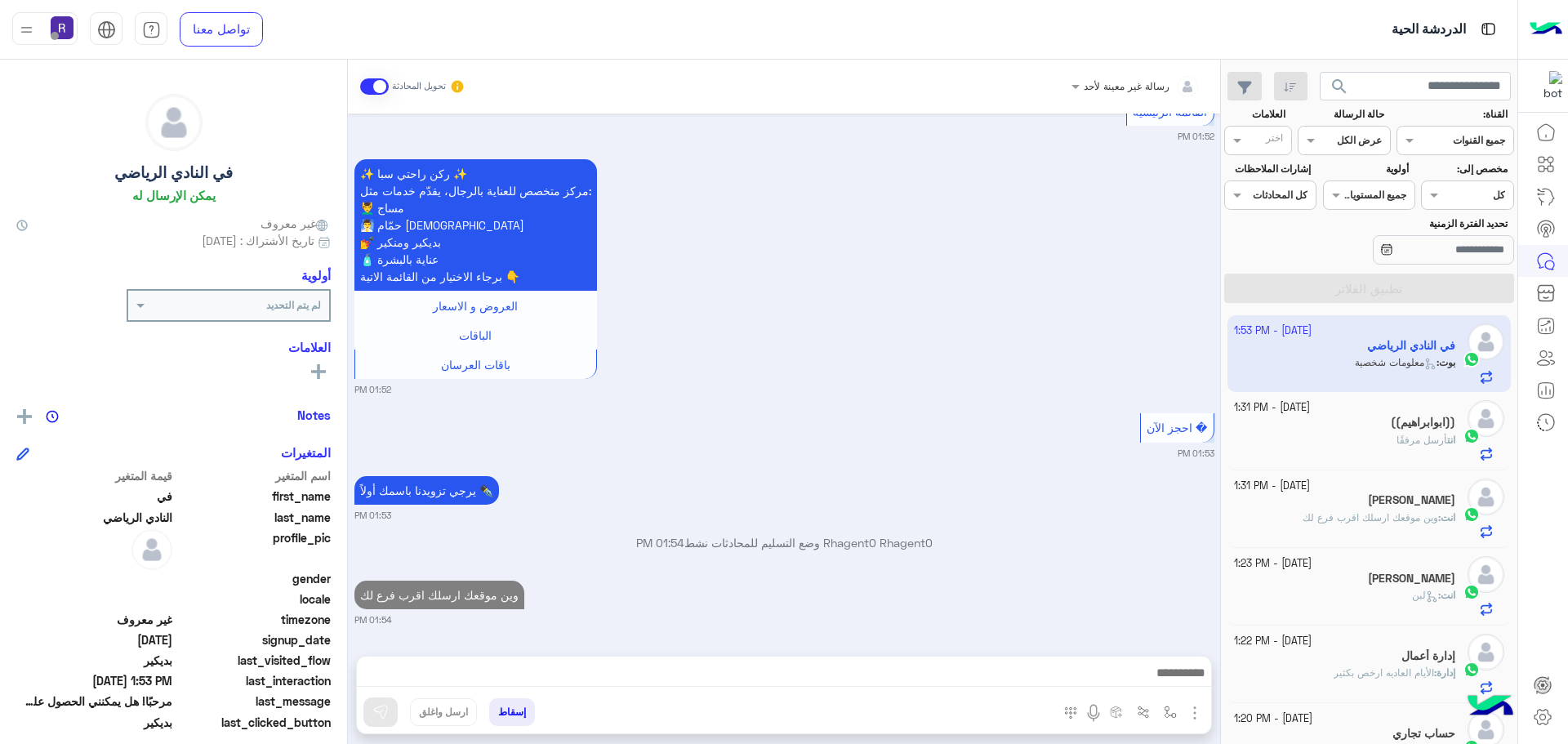
click at [1378, 439] on div "انت أرسل مرفقًا" at bounding box center [1345, 447] width 222 height 28
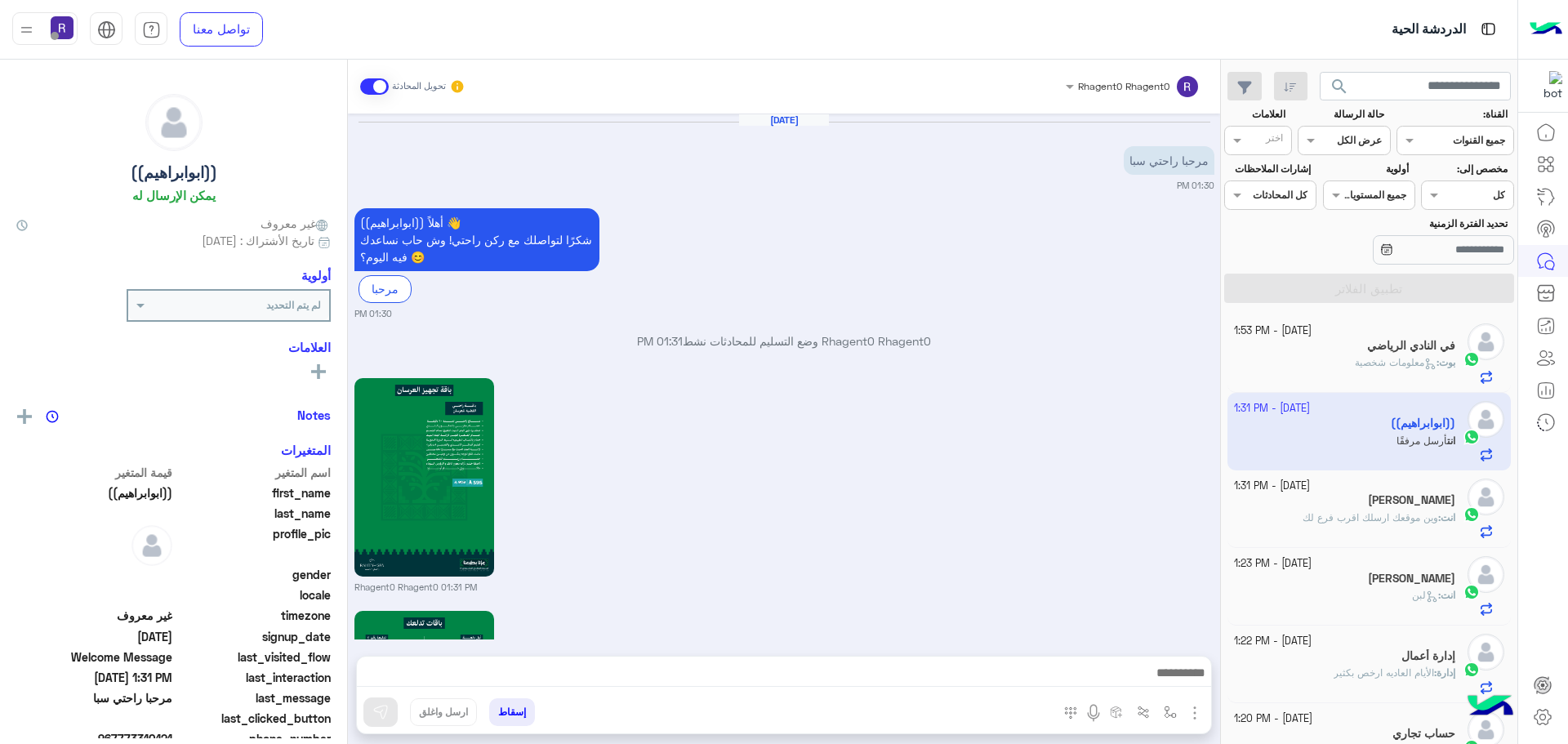
scroll to position [1696, 0]
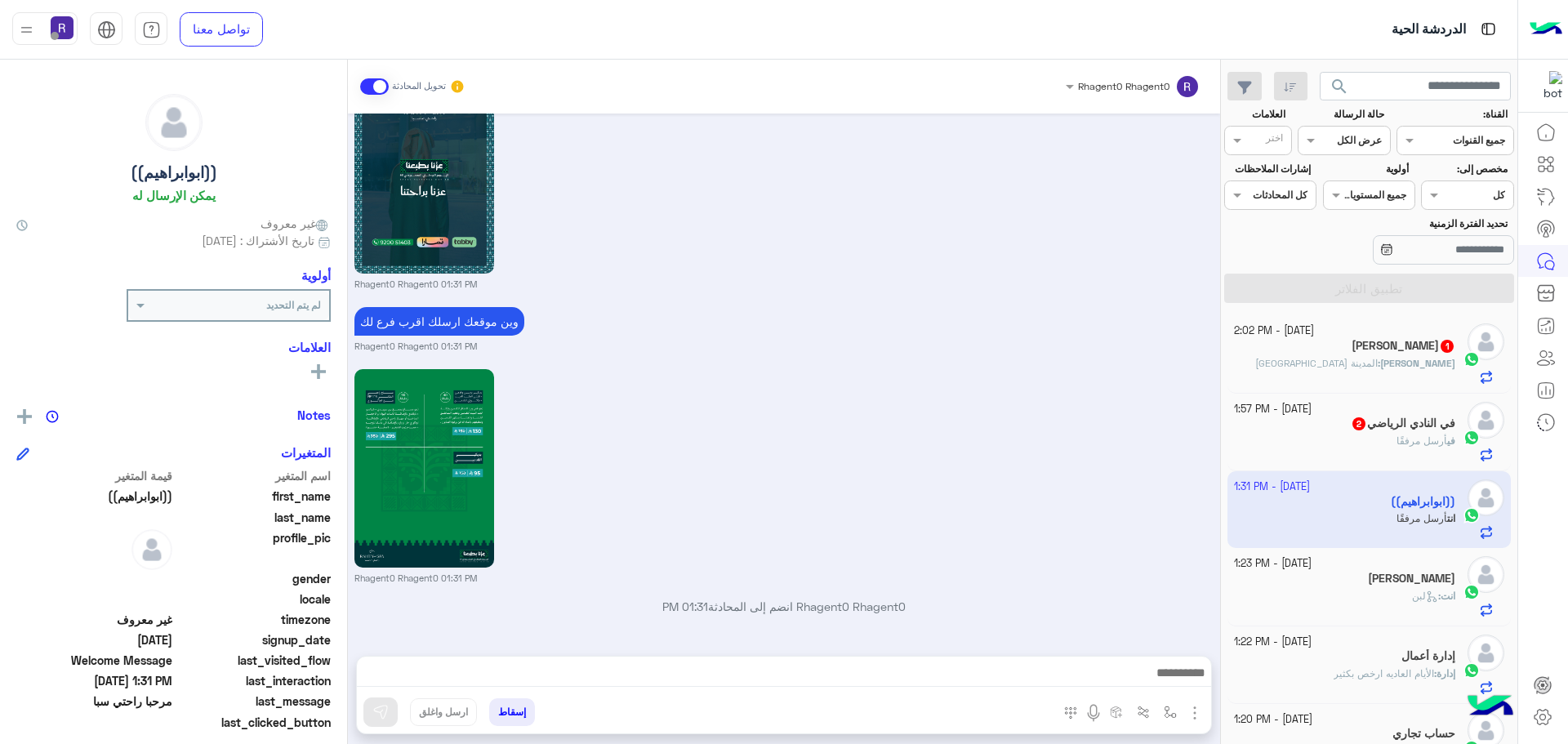
click at [1380, 439] on div "في أرسل مرفقًا" at bounding box center [1345, 447] width 222 height 28
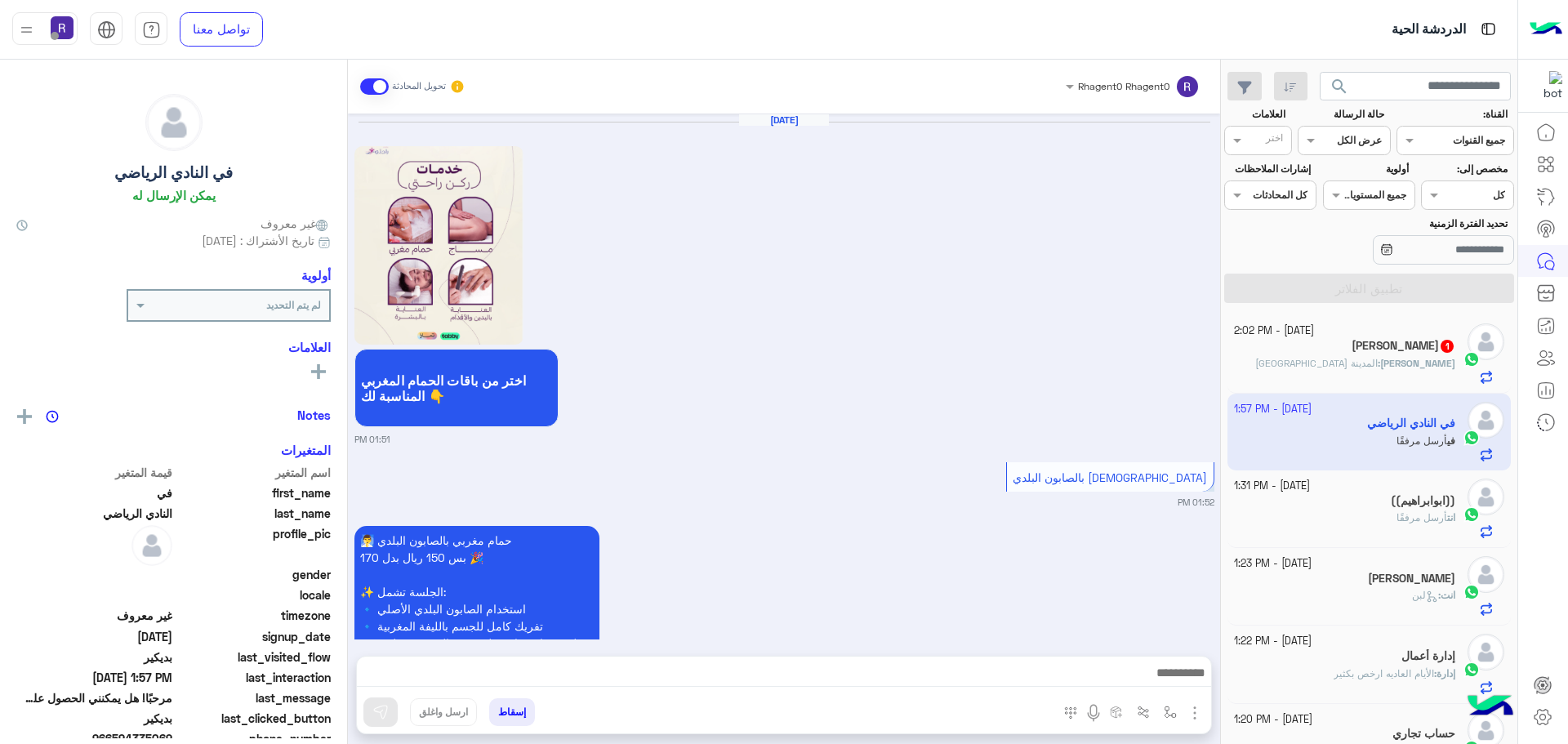
scroll to position [2993, 0]
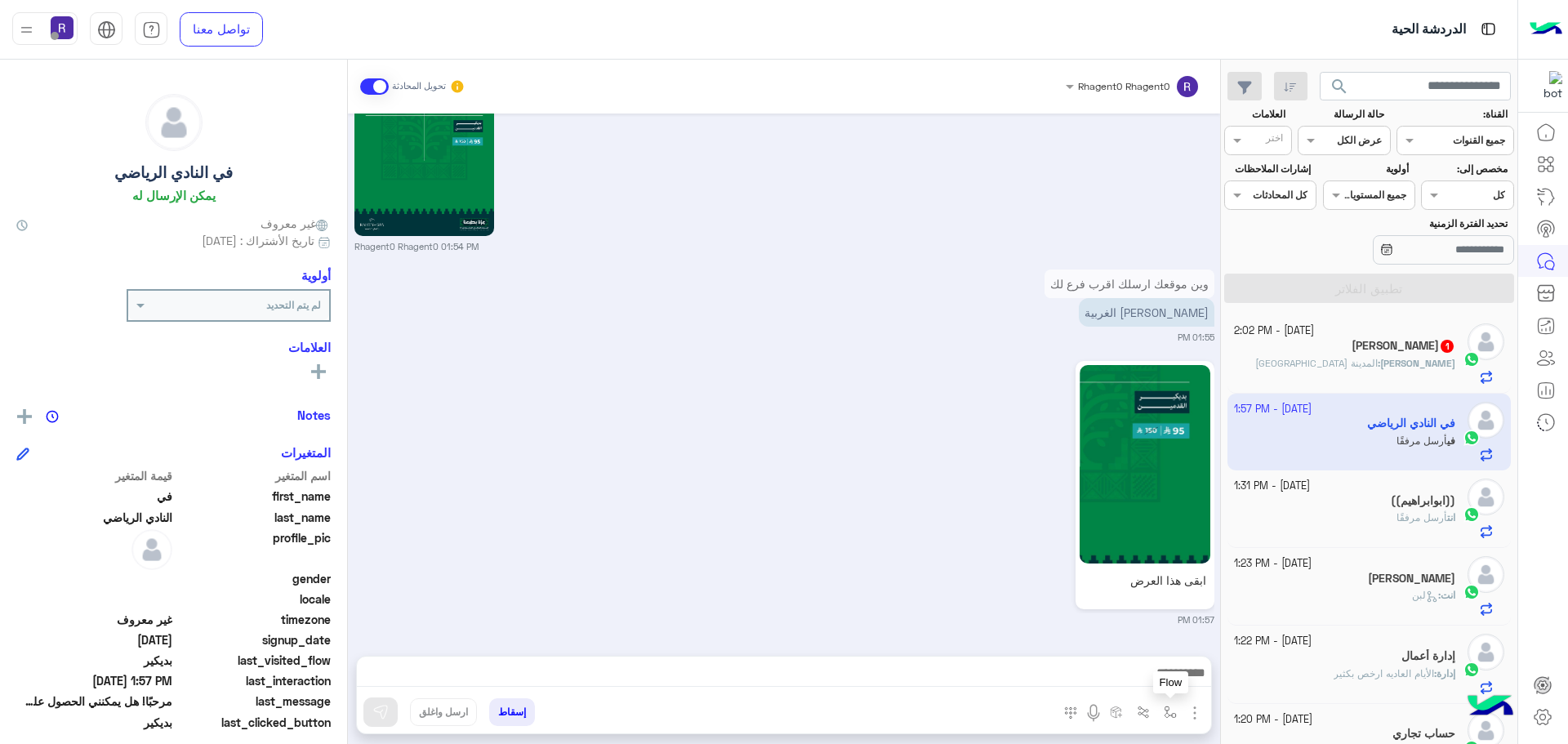
click at [1172, 712] on img "button" at bounding box center [1170, 712] width 13 height 13
click at [1157, 689] on div "أدخل اسم مجموعة الرسائل" at bounding box center [1113, 675] width 141 height 29
click at [1124, 581] on div "لبن" at bounding box center [1113, 576] width 141 height 32
type textarea "***"
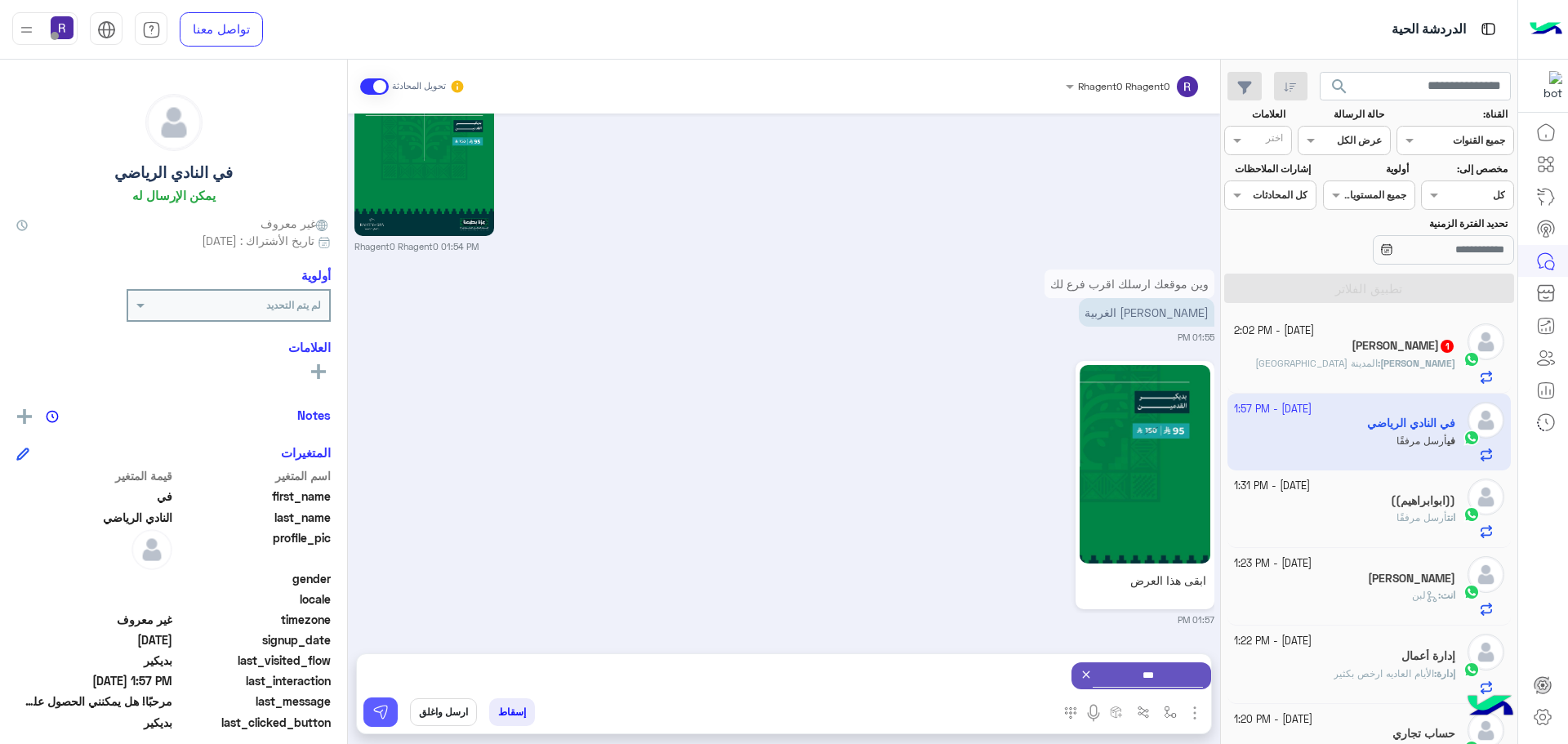
click at [391, 702] on button at bounding box center [380, 711] width 34 height 29
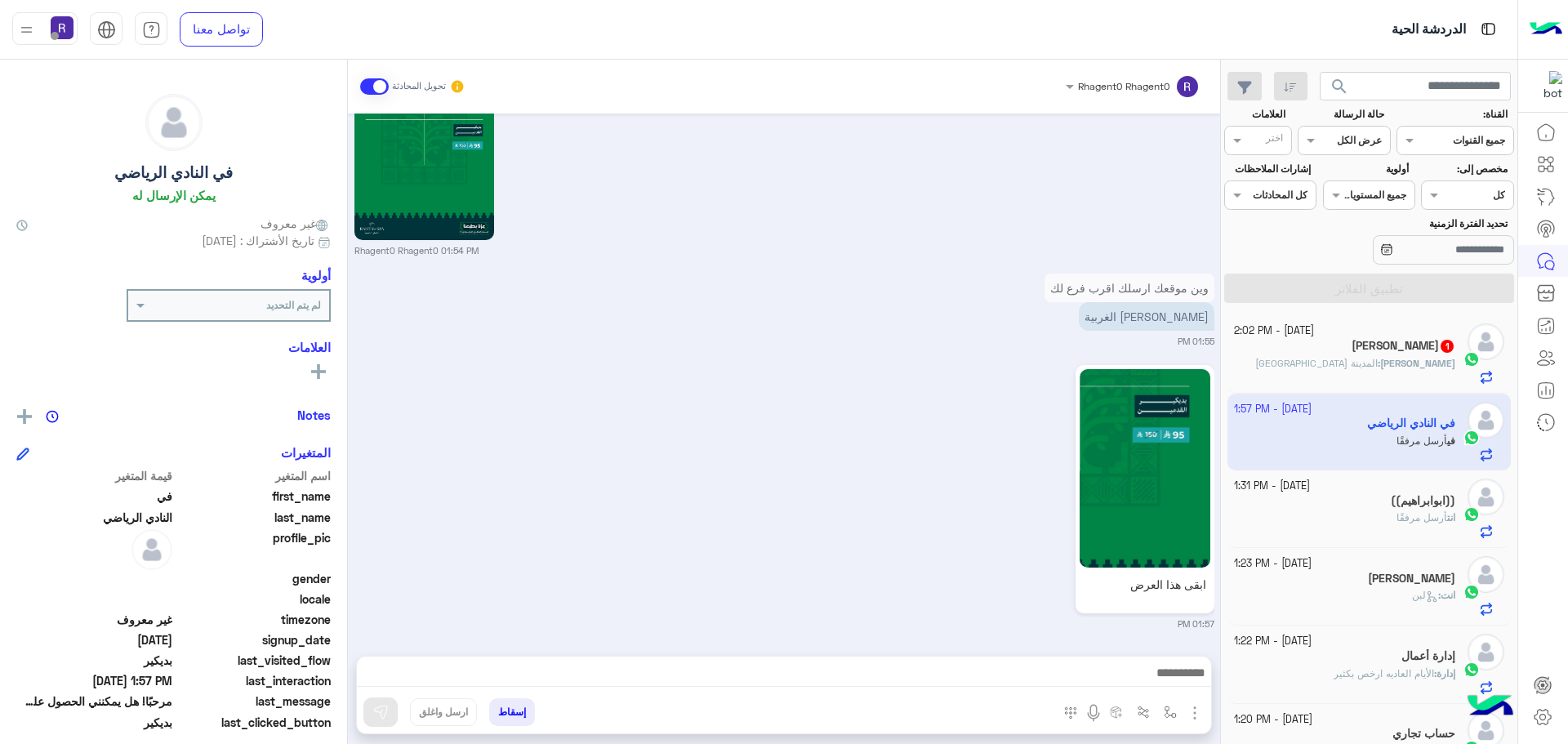
scroll to position [2993, 0]
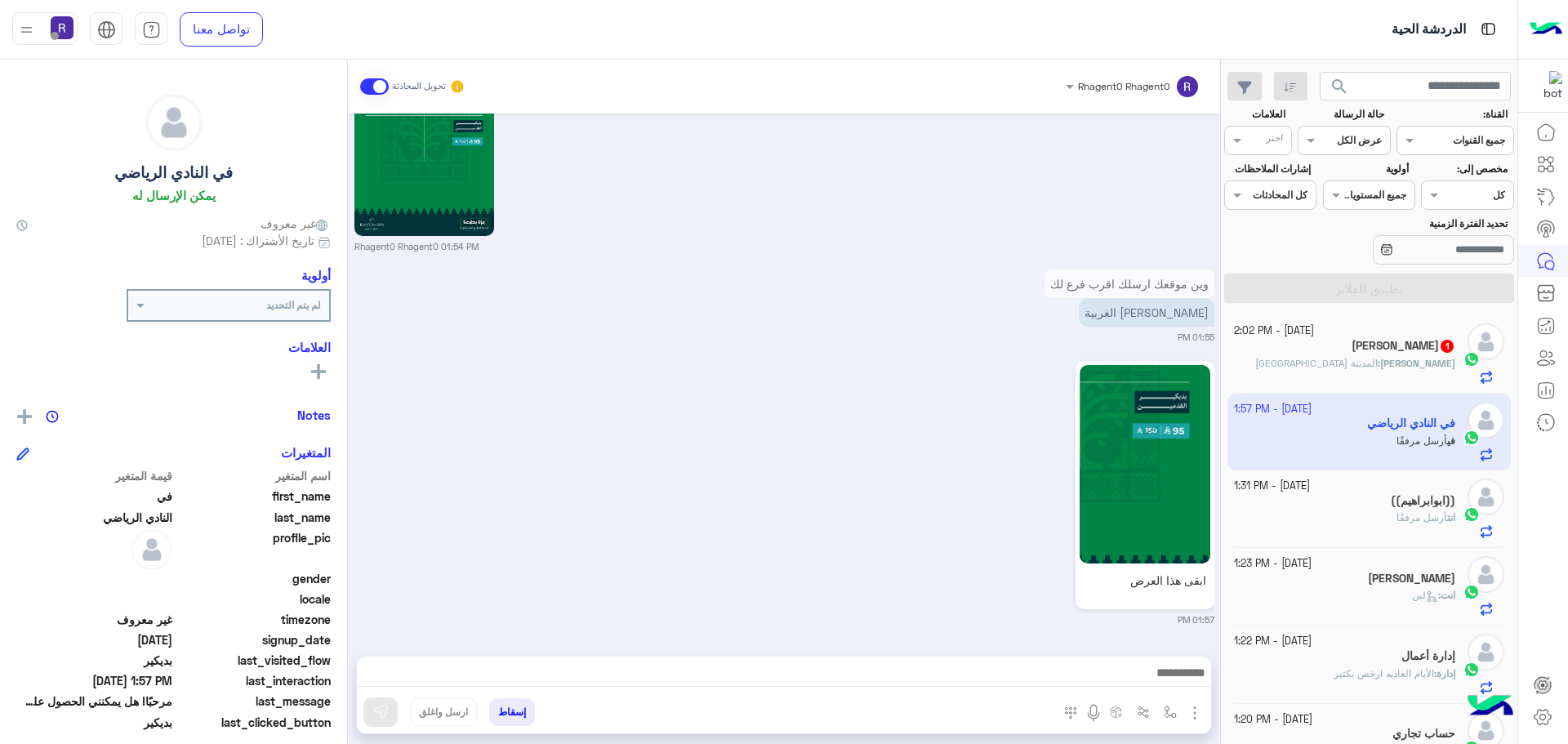
click at [1306, 347] on div "[PERSON_NAME] 1" at bounding box center [1345, 347] width 222 height 17
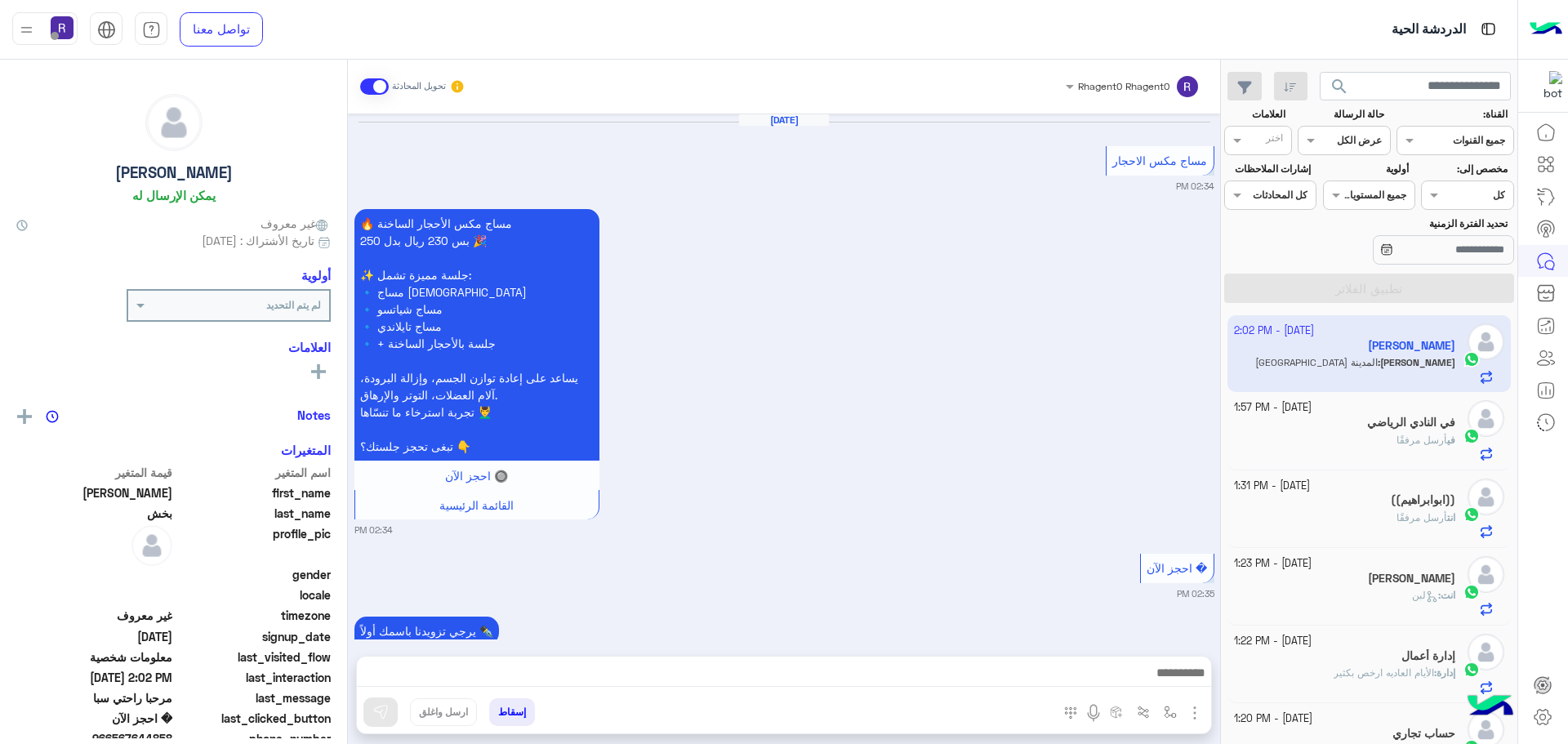
scroll to position [2379, 0]
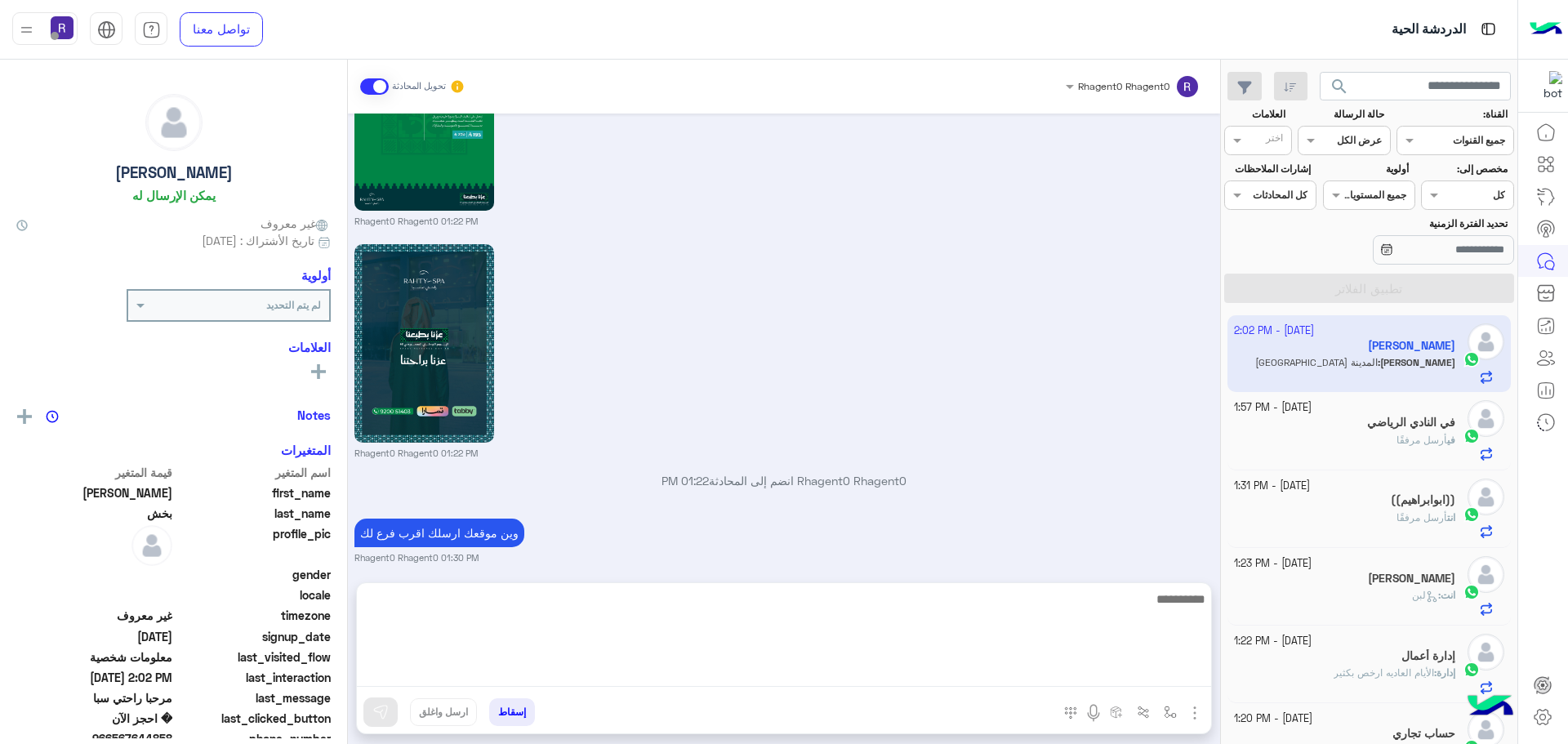
click at [764, 677] on textarea at bounding box center [783, 638] width 854 height 98
type textarea "**"
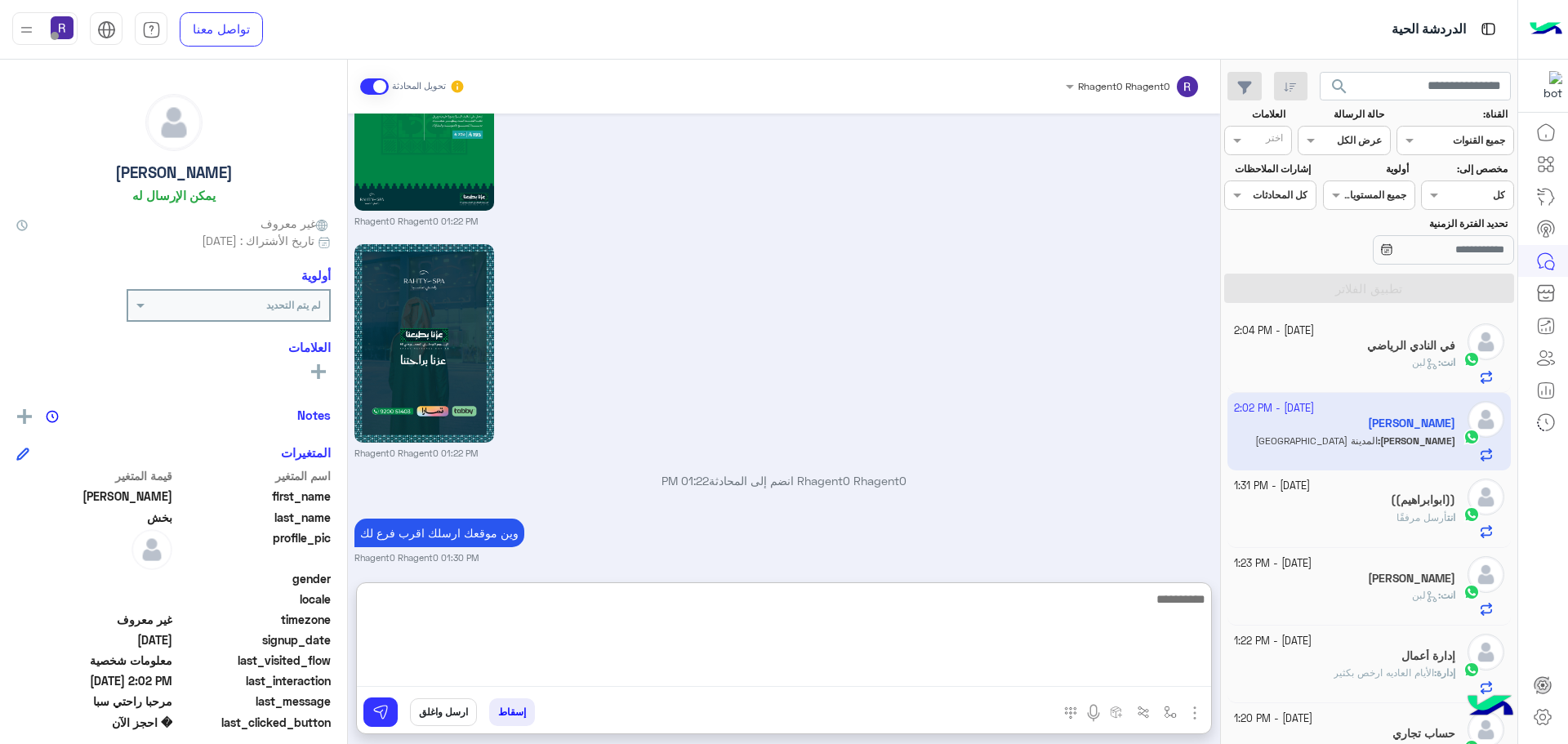
scroll to position [2515, 0]
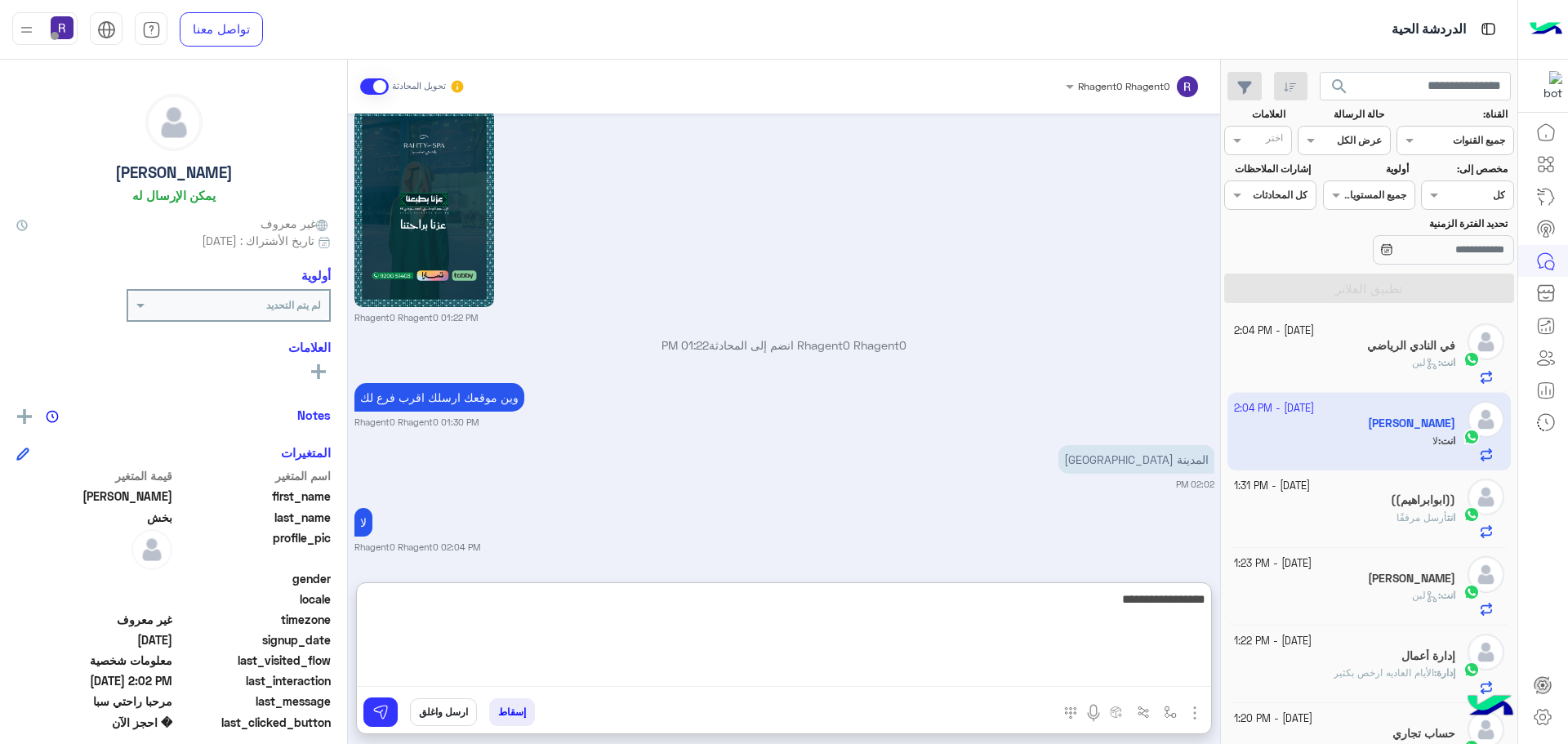
type textarea "**********"
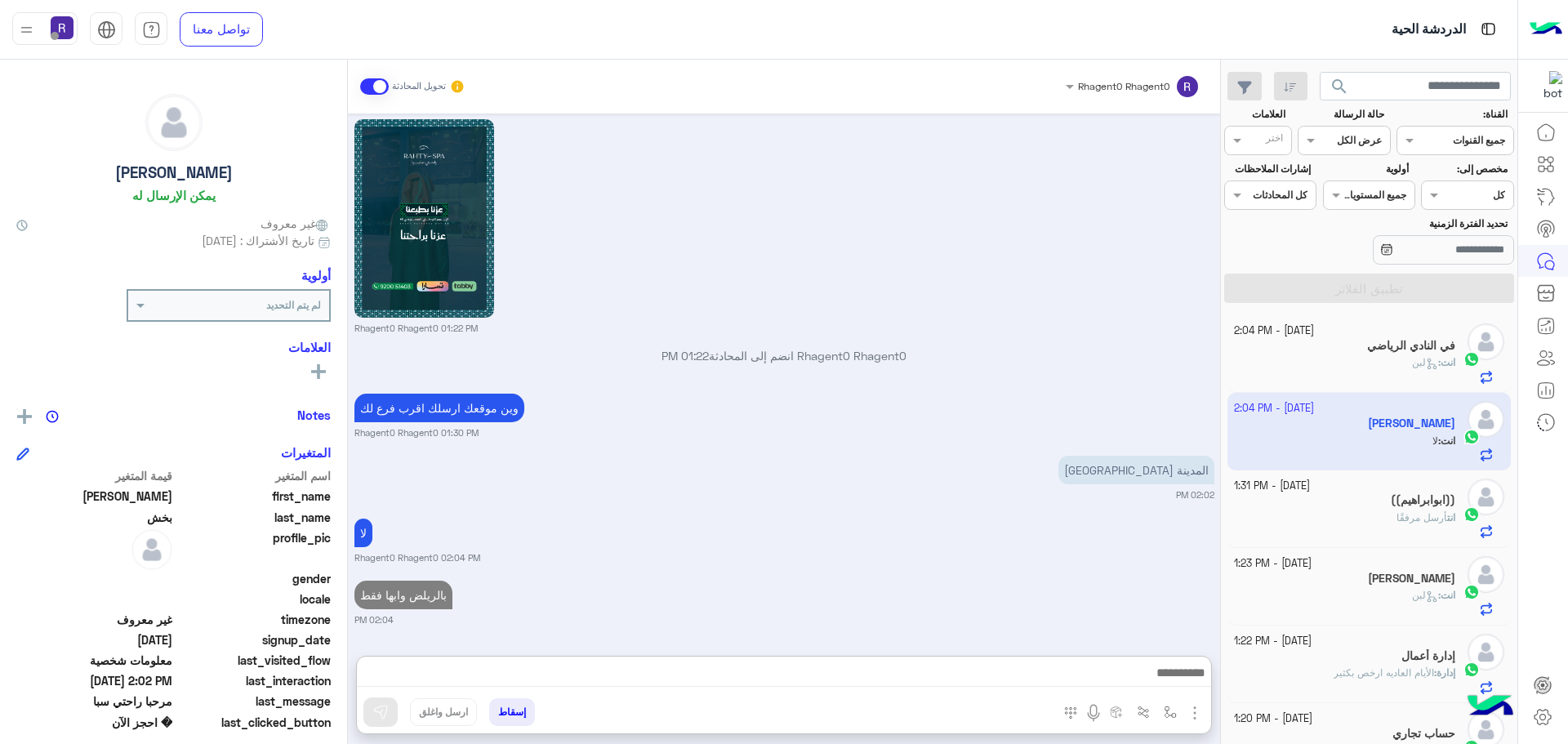
click at [1348, 476] on div "18 September - 1:31 PM ((ابوابراهيم)) انت أرسل مرفقًا" at bounding box center [1369, 509] width 284 height 78
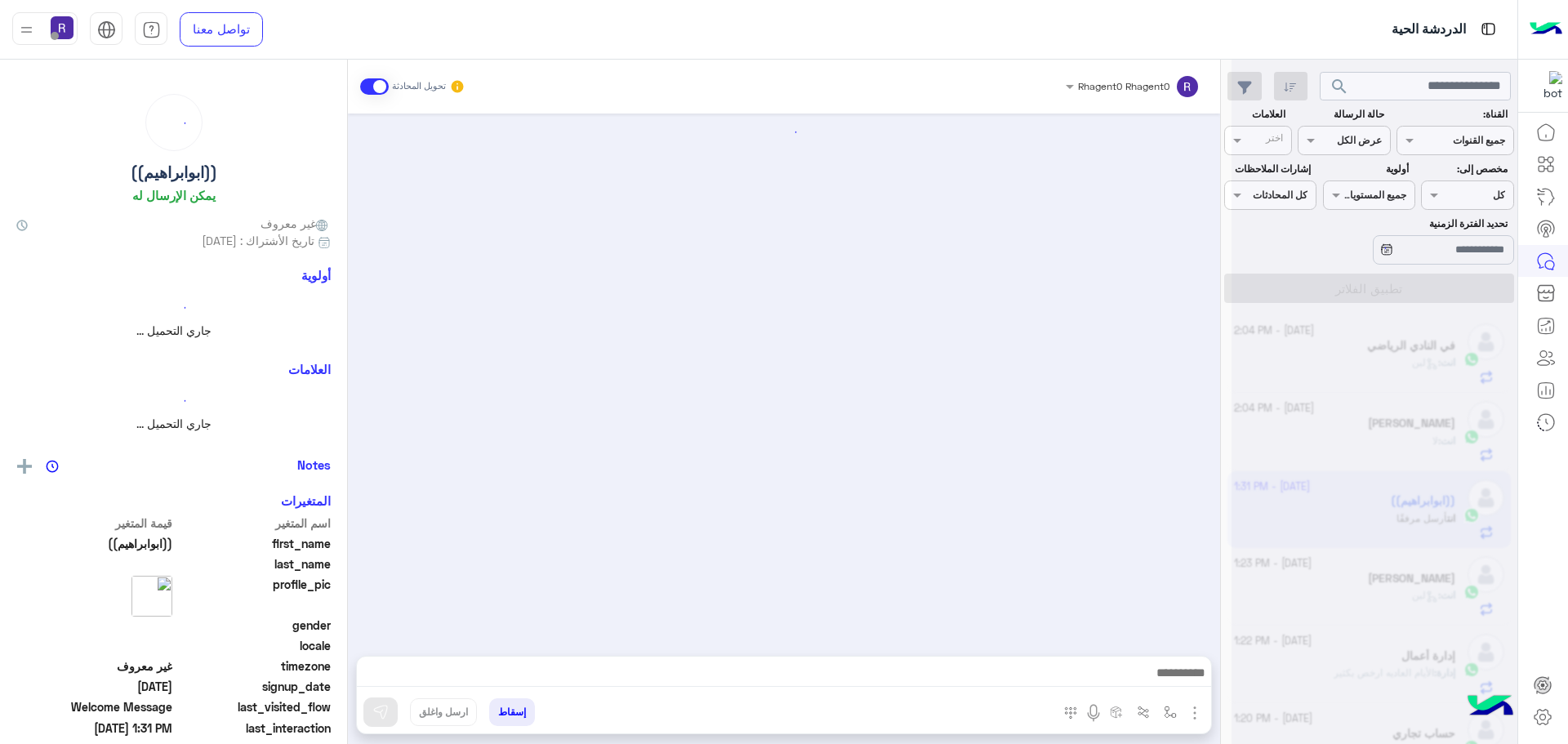
scroll to position [1696, 0]
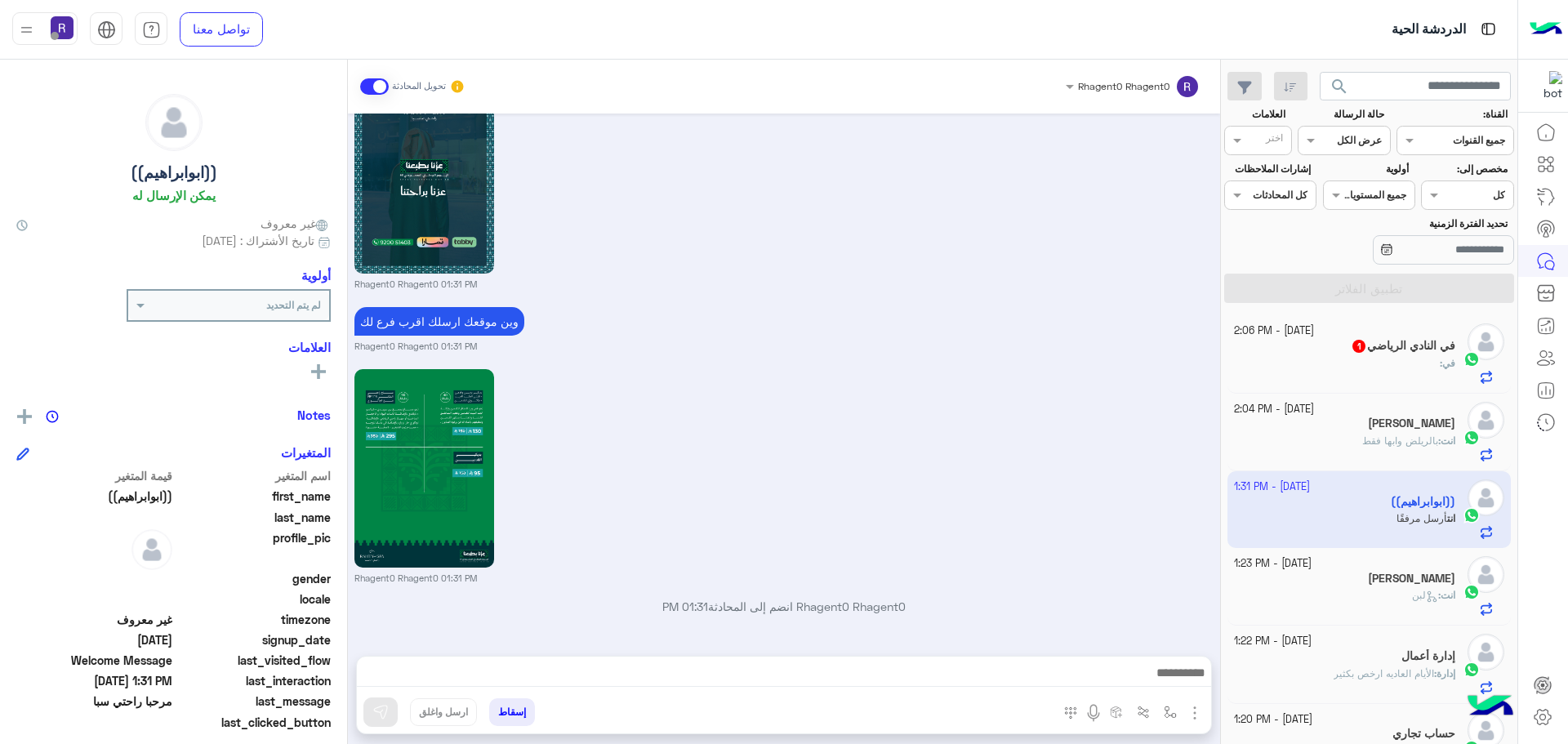
click at [1352, 351] on span "1" at bounding box center [1359, 346] width 13 height 13
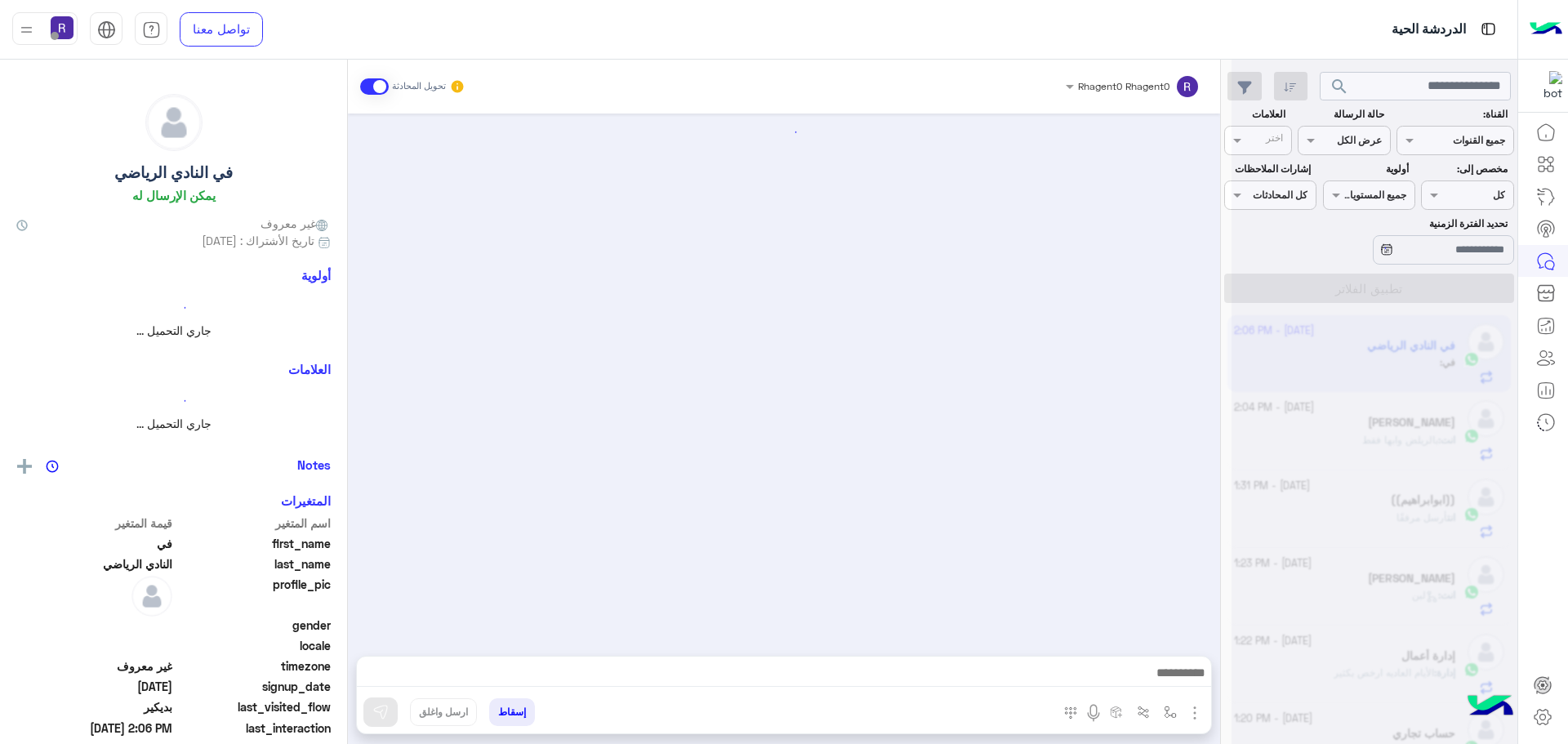
scroll to position [2832, 0]
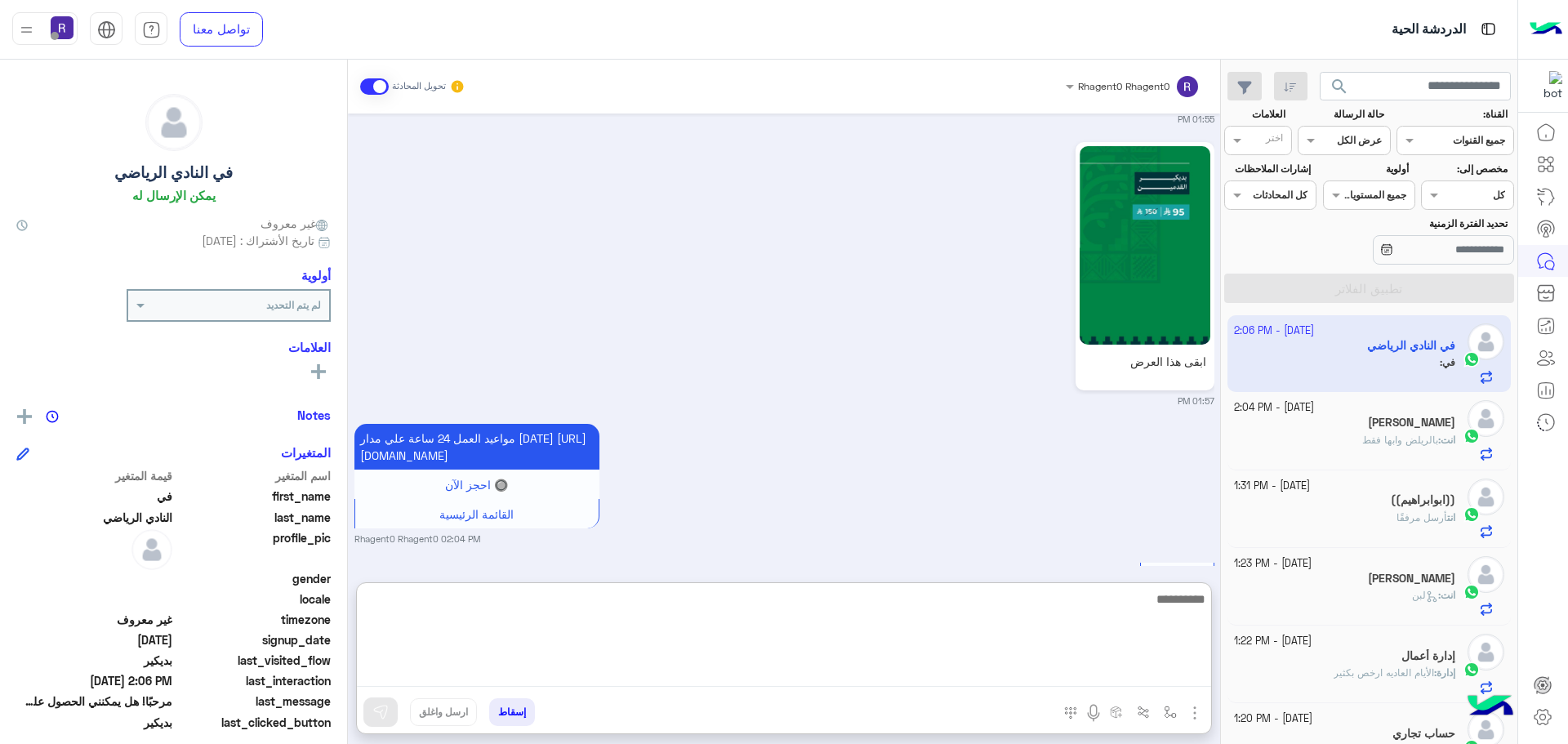
click at [696, 673] on textarea at bounding box center [783, 638] width 854 height 98
type textarea "**********"
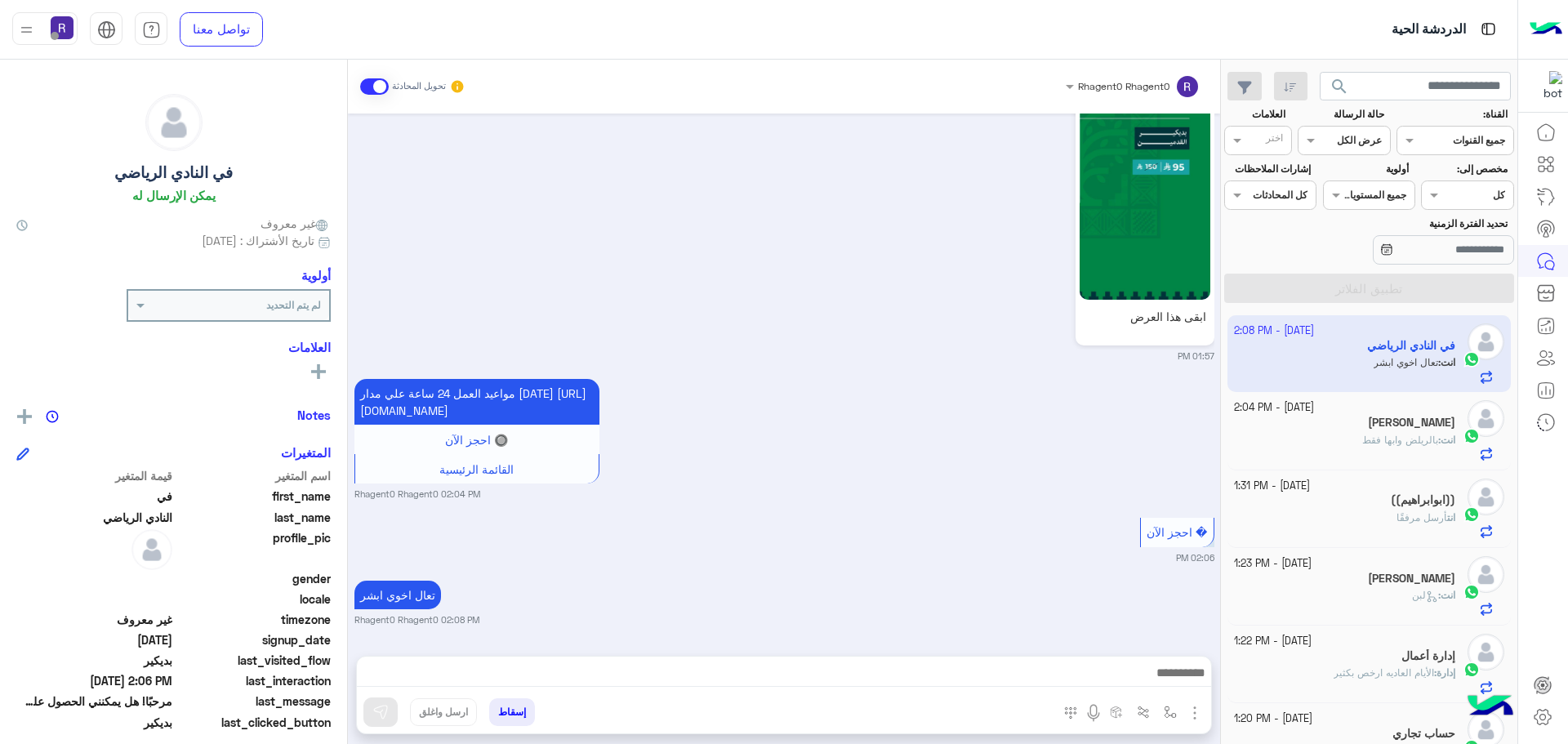
click at [859, 577] on div "تعال اخوي ابشر Rhagent0 Rhagent0 02:08 PM" at bounding box center [784, 601] width 860 height 50
click at [1432, 441] on span "بالريلض وابها فقط" at bounding box center [1400, 439] width 76 height 12
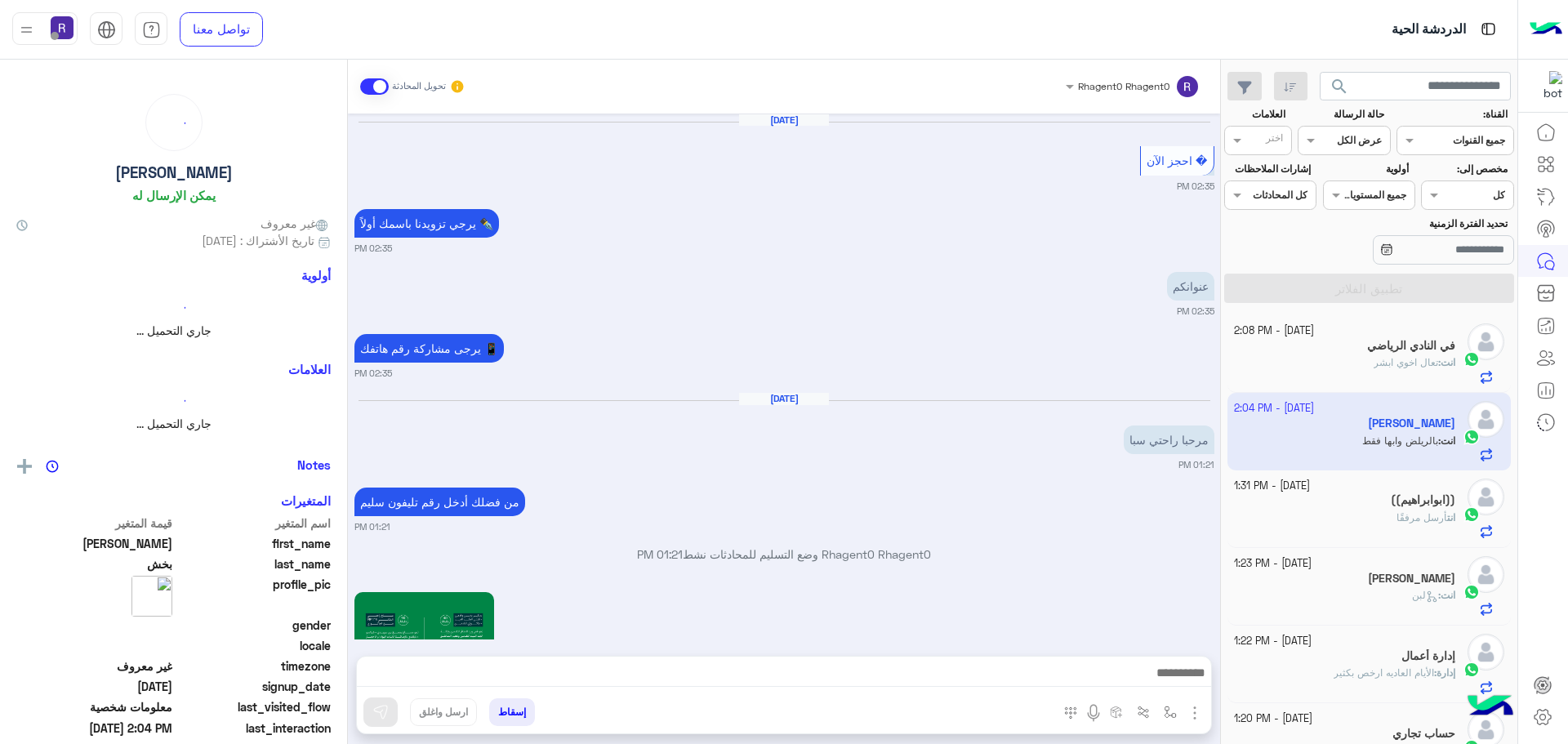
scroll to position [2097, 0]
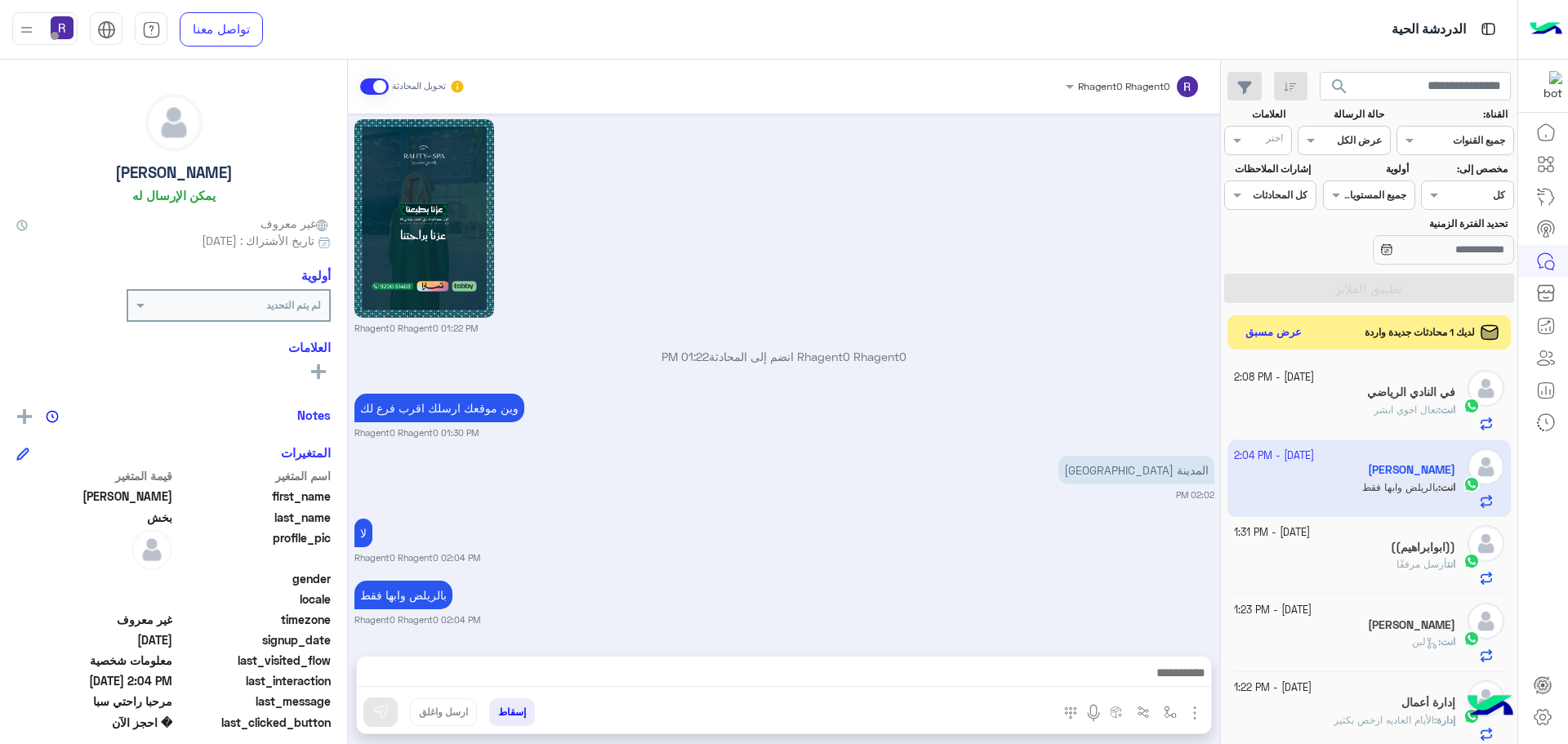
click at [1304, 333] on button "عرض مسبق" at bounding box center [1274, 332] width 69 height 22
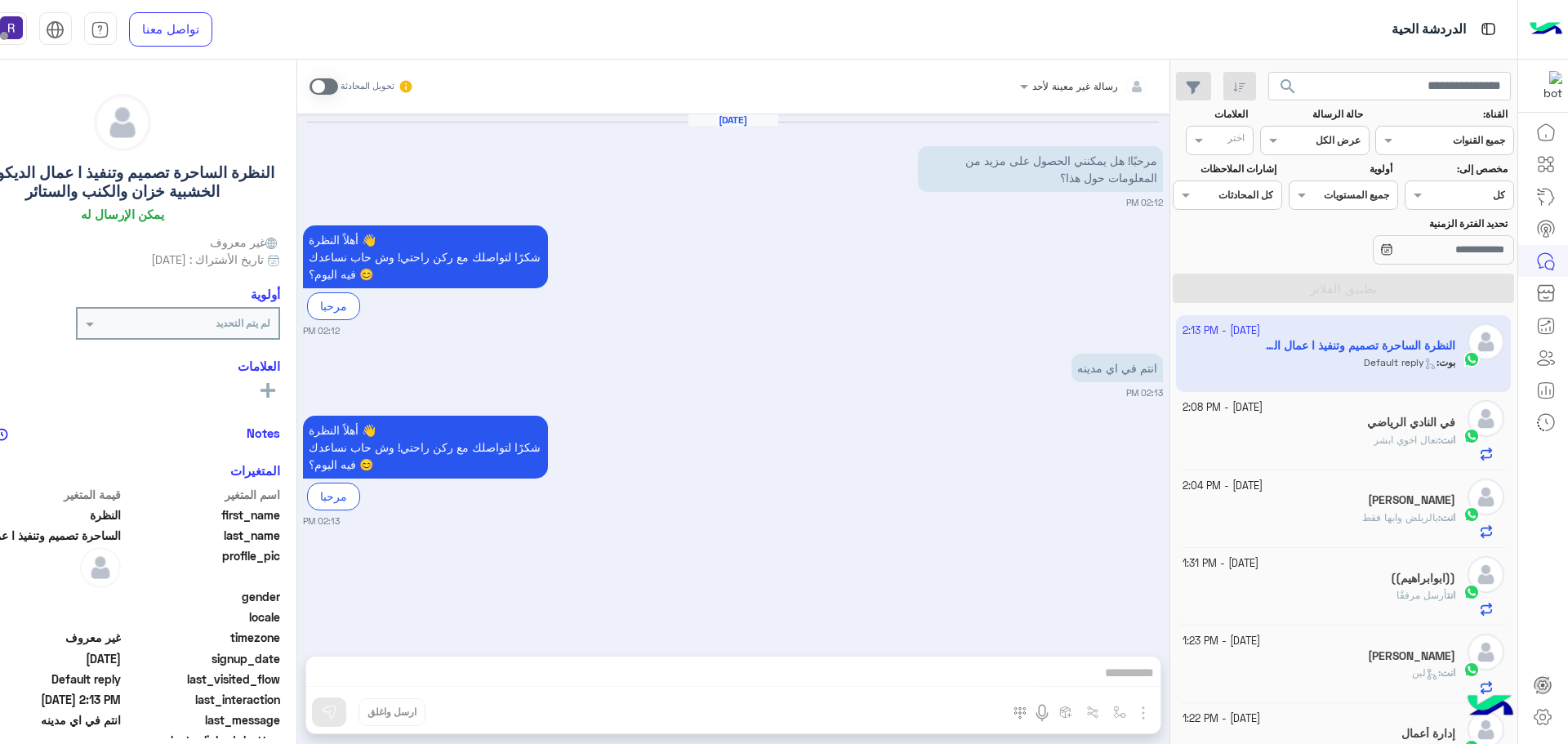
click at [332, 87] on span at bounding box center [323, 86] width 28 height 16
click at [1017, 373] on img at bounding box center [1024, 372] width 20 height 20
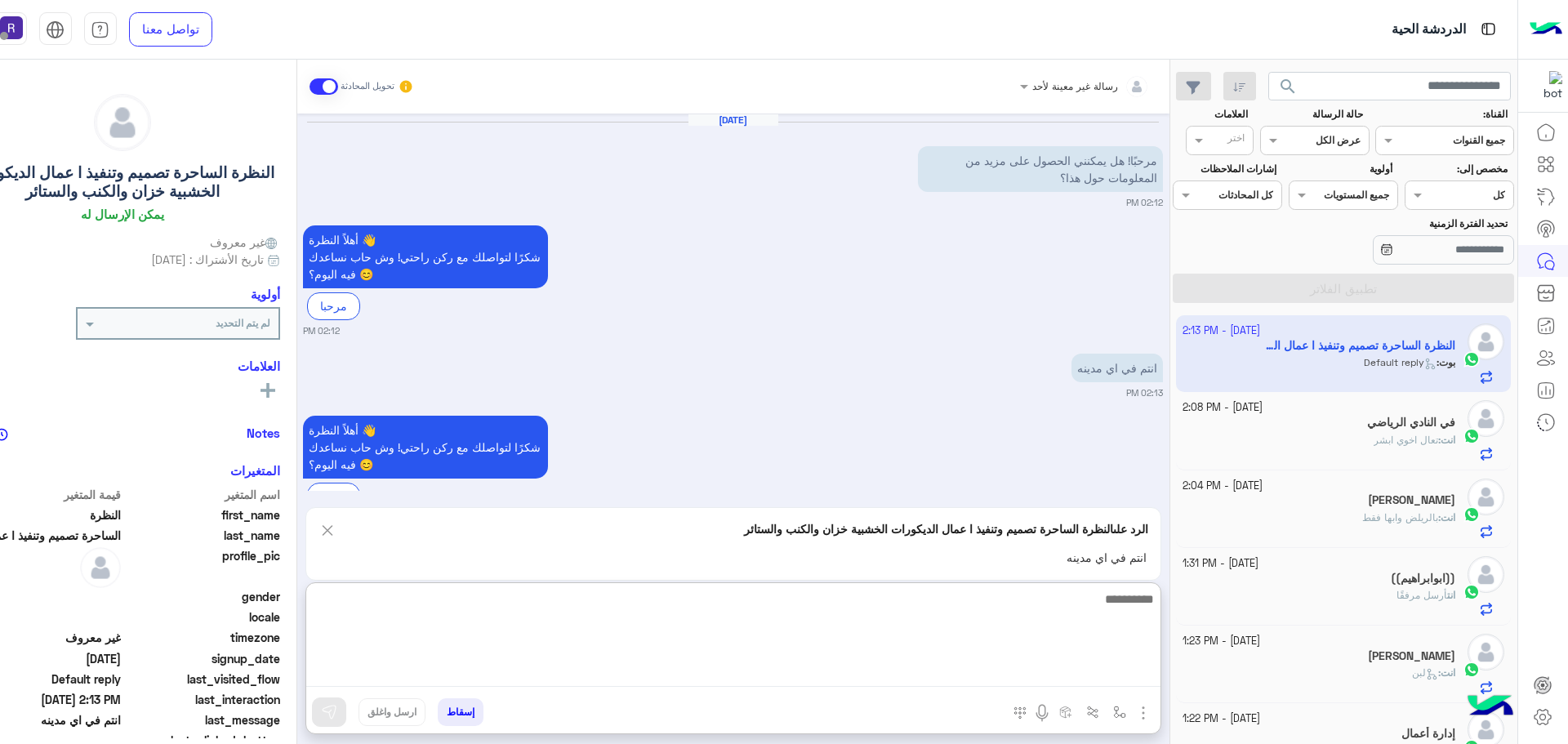
paste textarea "**********"
type textarea "**********"
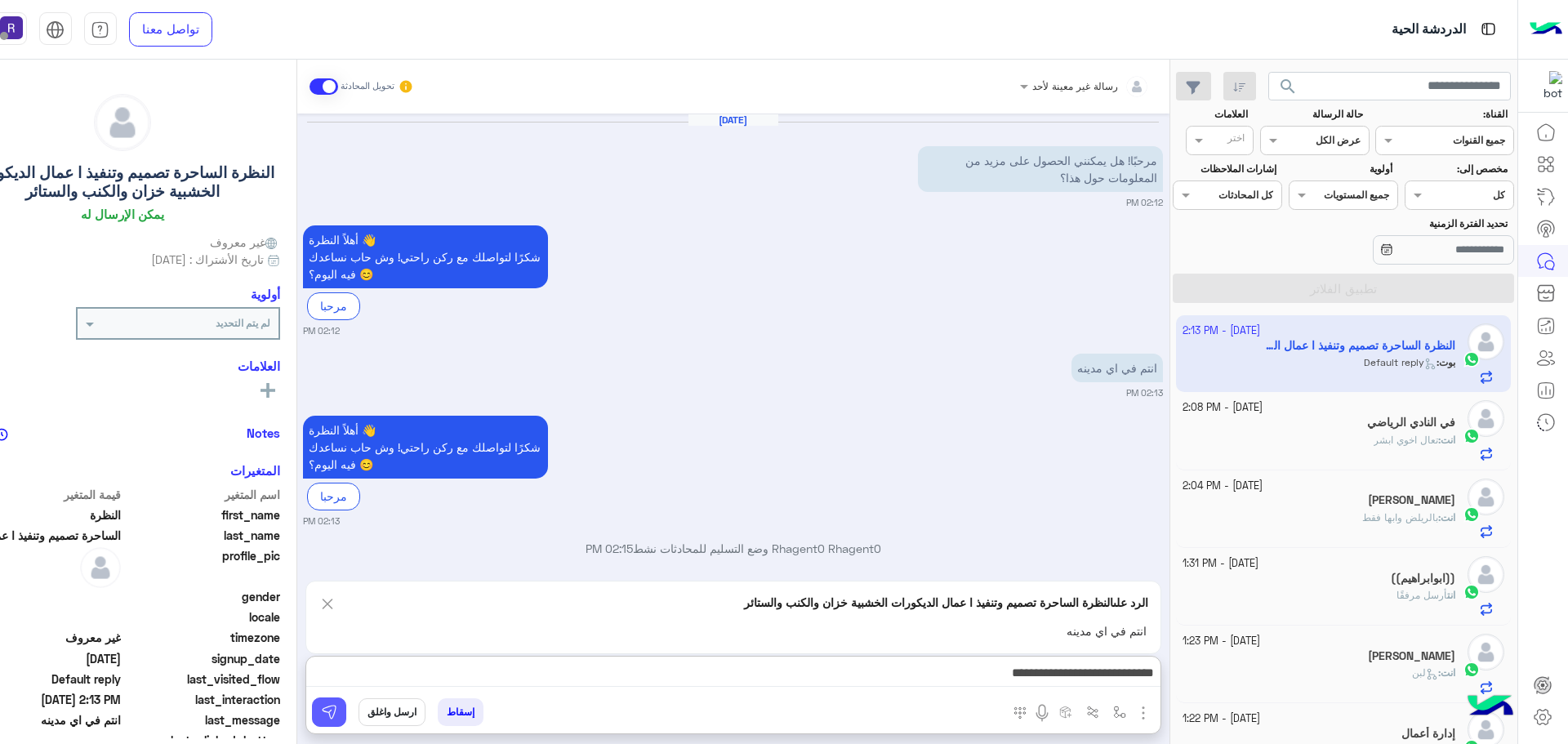
click at [328, 718] on img at bounding box center [328, 711] width 16 height 16
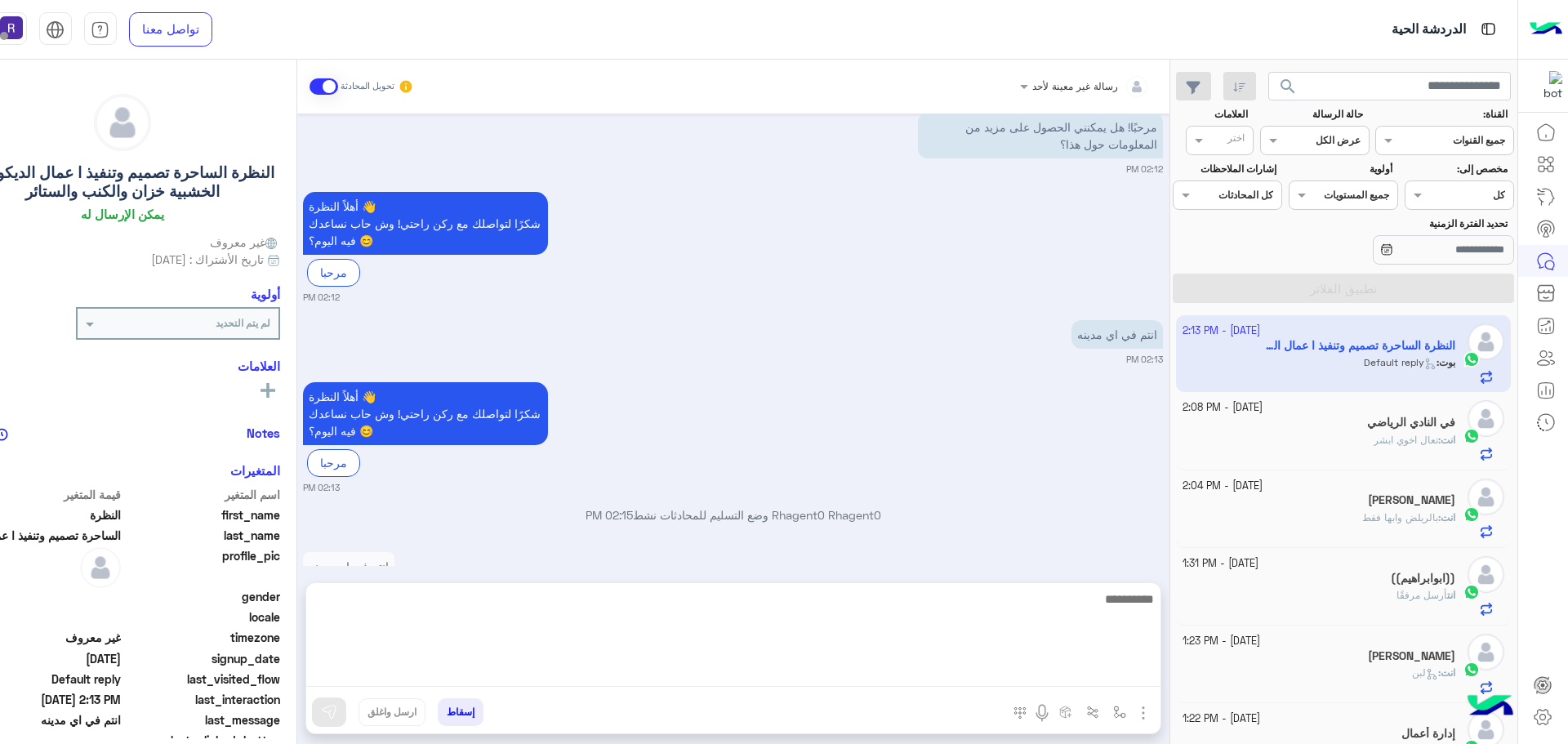
click at [553, 670] on textarea at bounding box center [733, 638] width 854 height 98
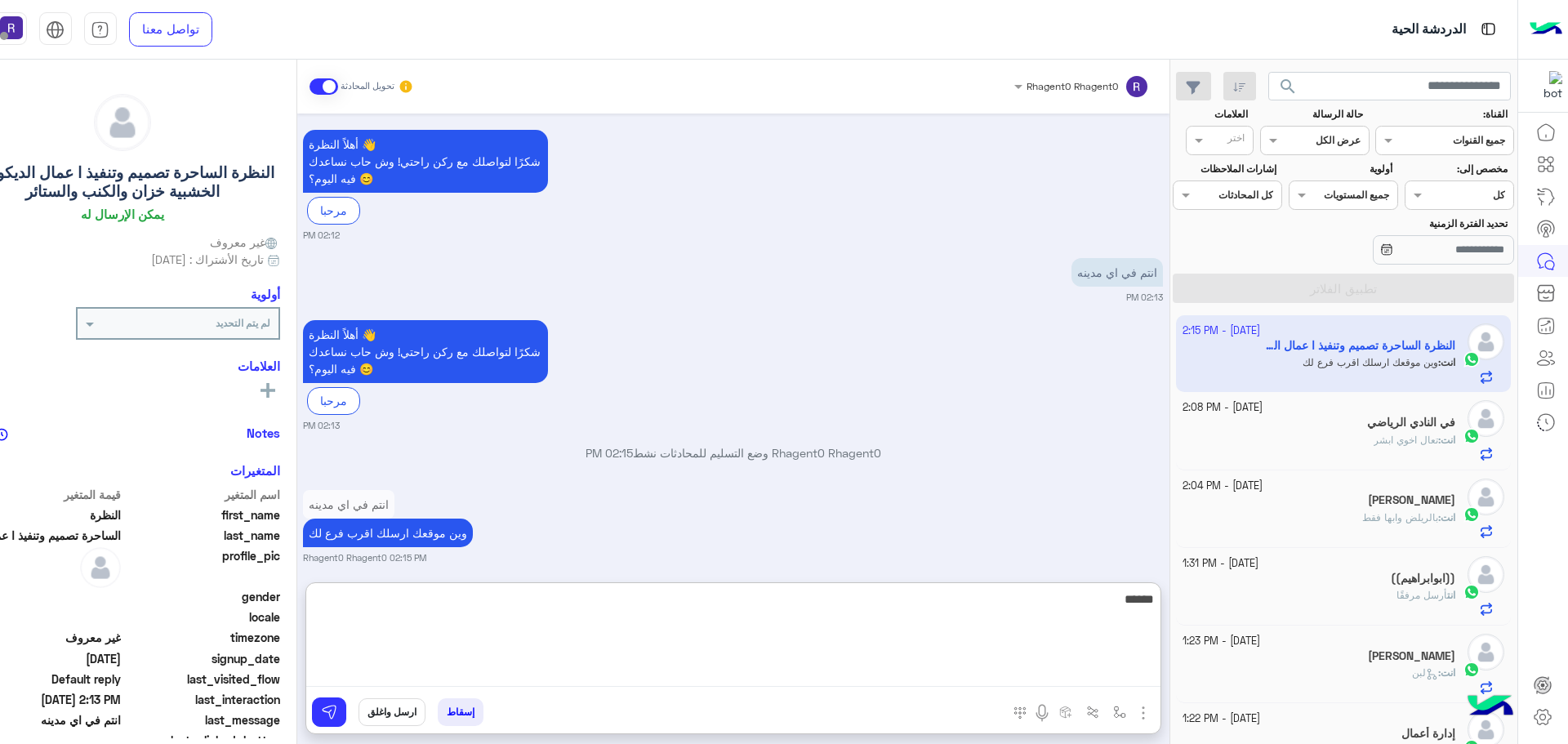
scroll to position [149, 0]
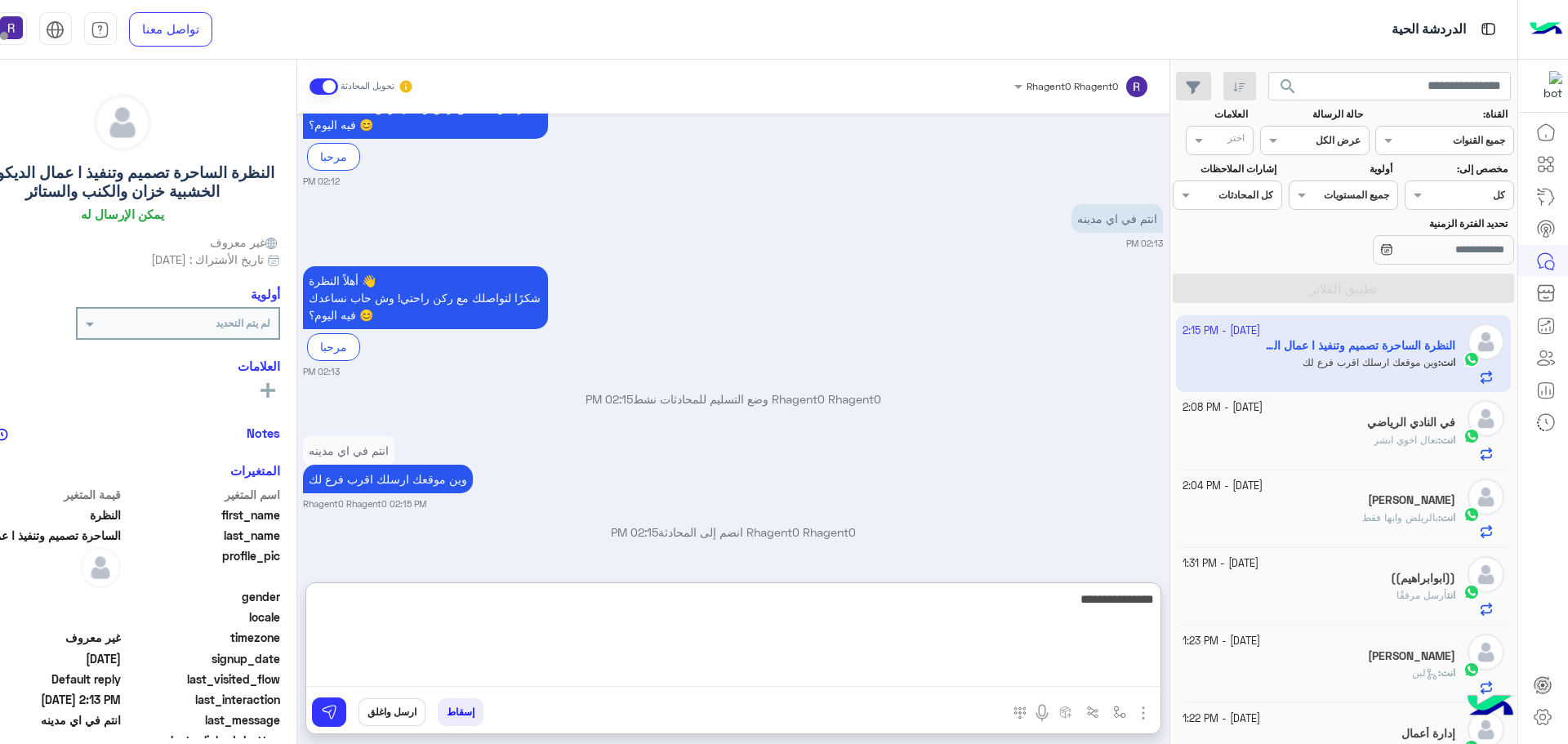
type textarea "**********"
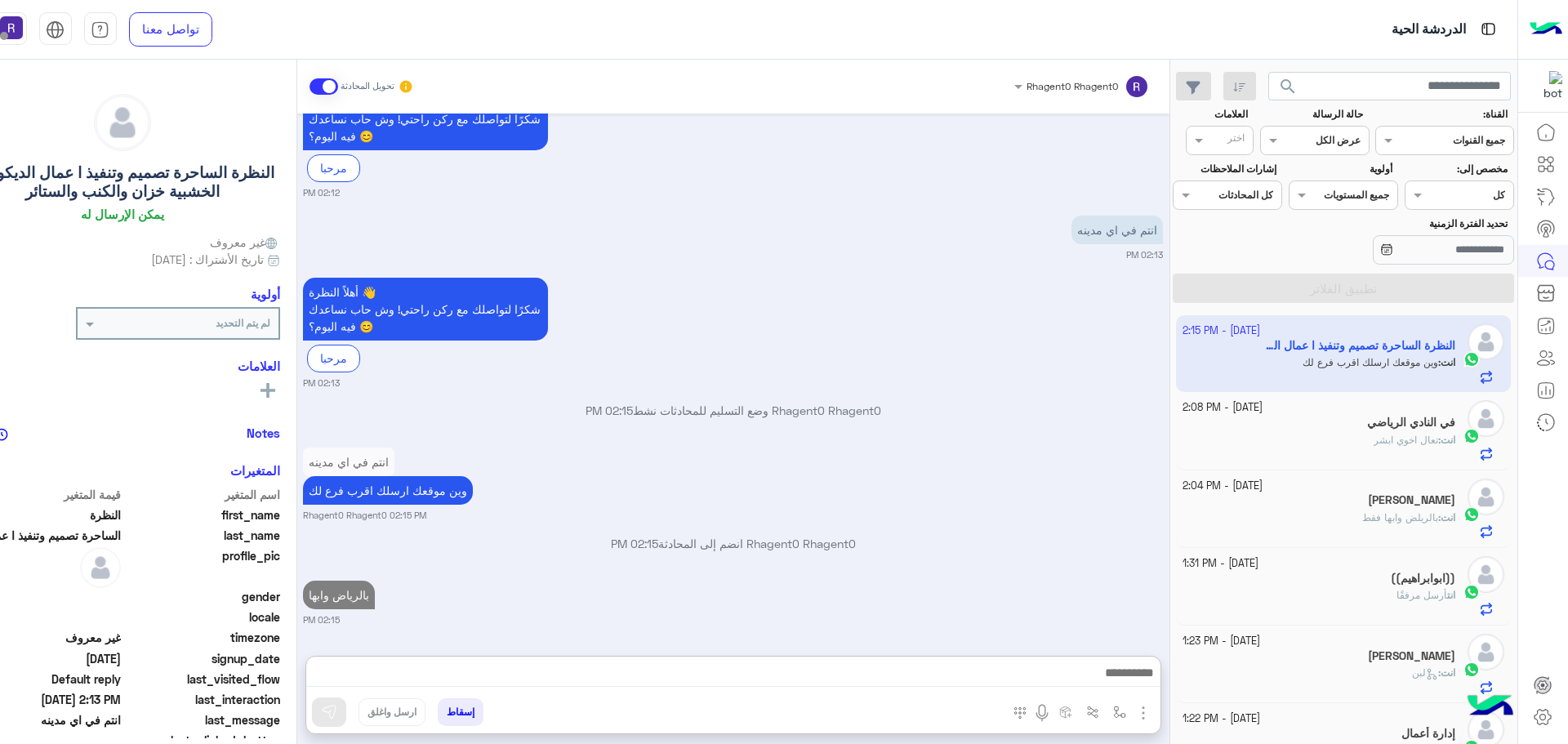
click at [610, 577] on div "بالرياض وابها 02:15 PM" at bounding box center [732, 601] width 860 height 50
click at [1354, 433] on div "انت : تعال اخوي ابشر" at bounding box center [1318, 447] width 272 height 28
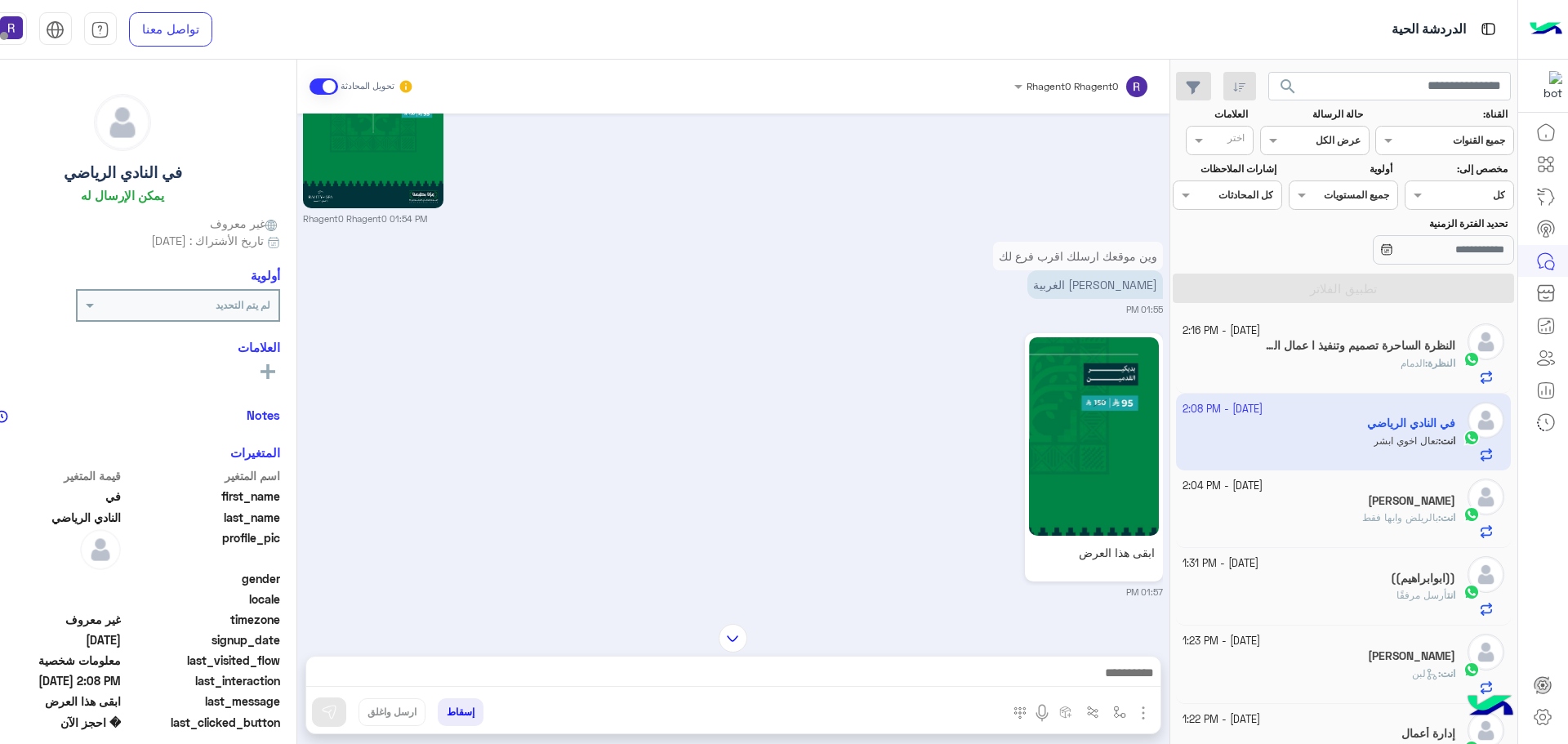
scroll to position [2602, 0]
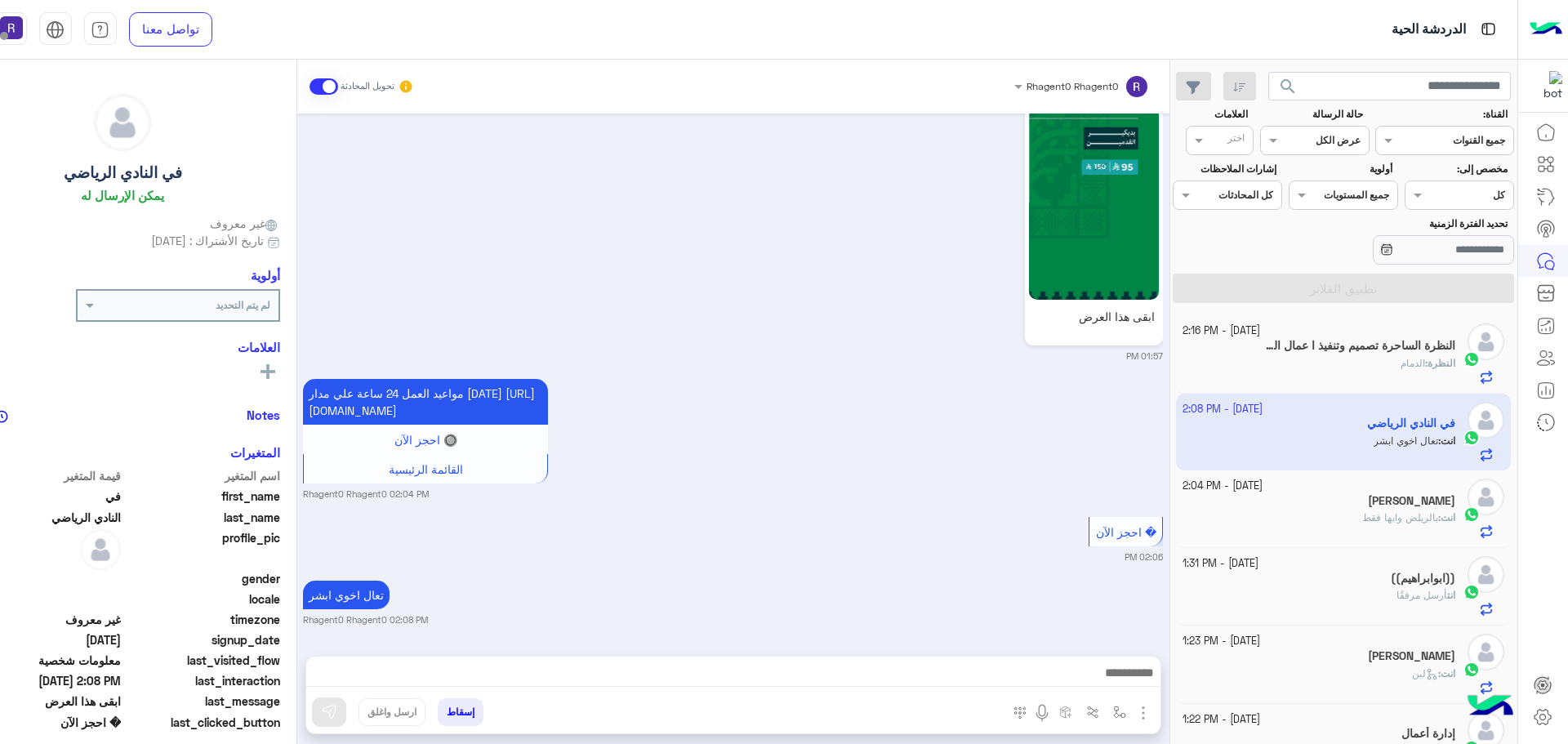
click at [1378, 364] on div "النظرة : الدمام" at bounding box center [1318, 370] width 272 height 28
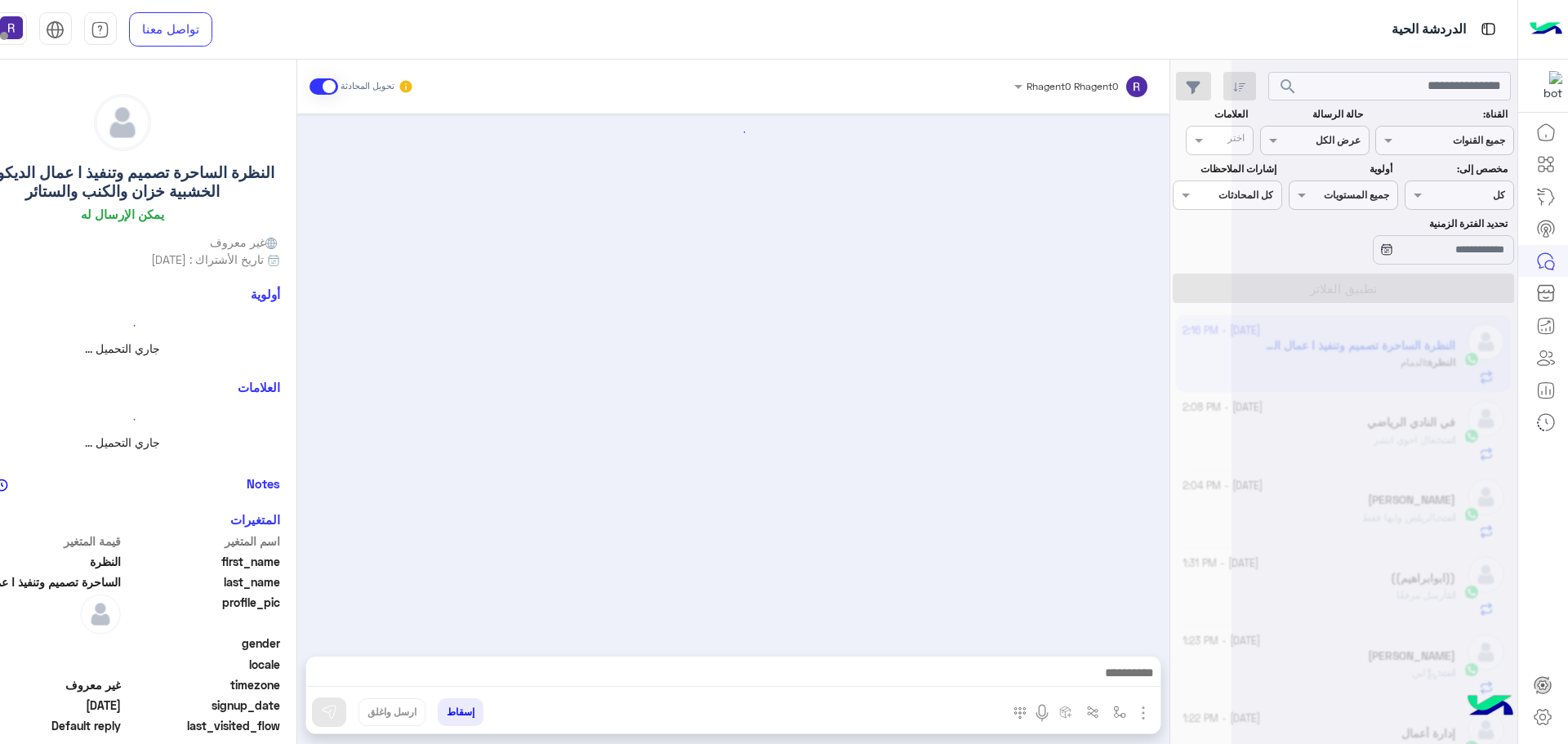
scroll to position [200, 0]
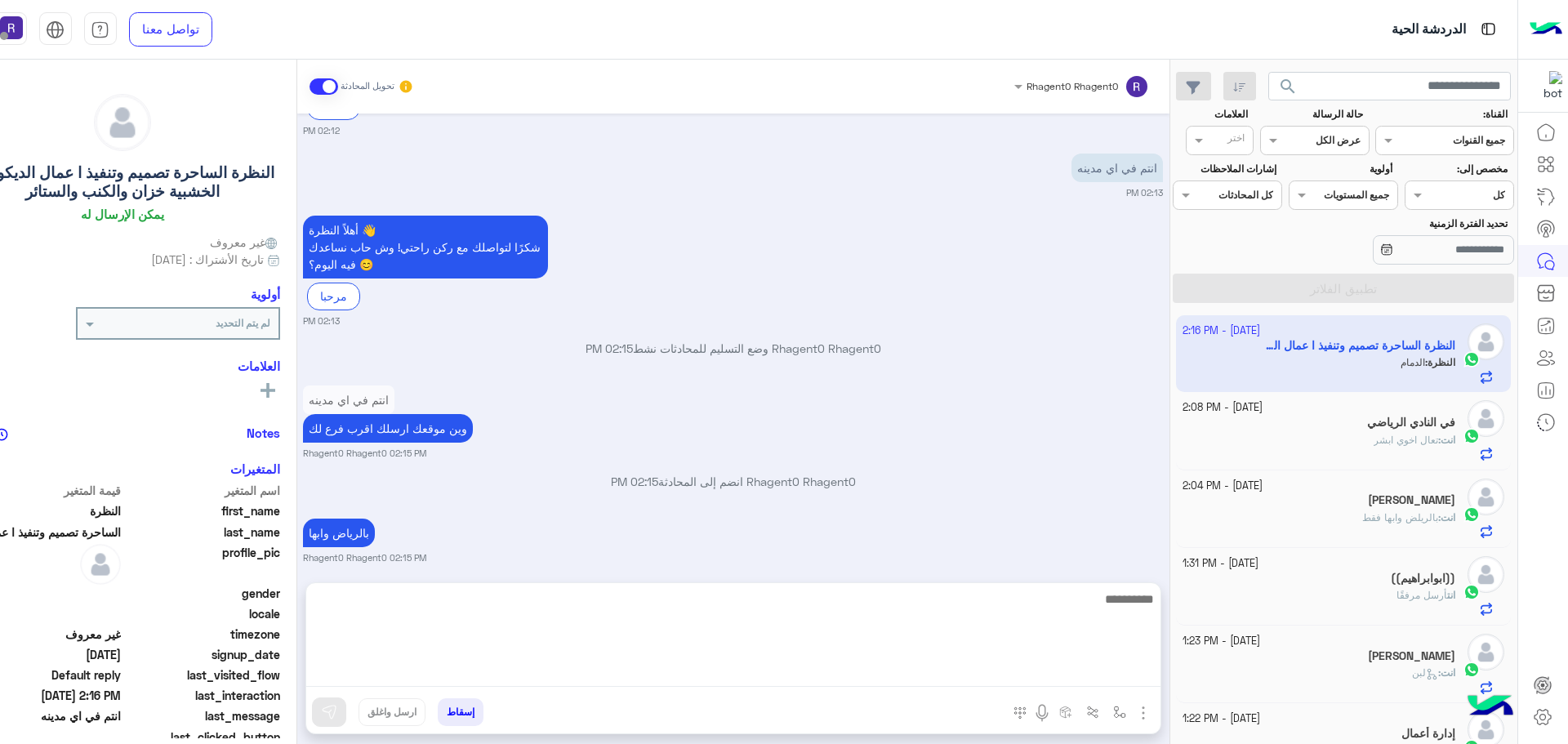
click at [761, 669] on textarea at bounding box center [733, 638] width 854 height 98
type textarea "*******"
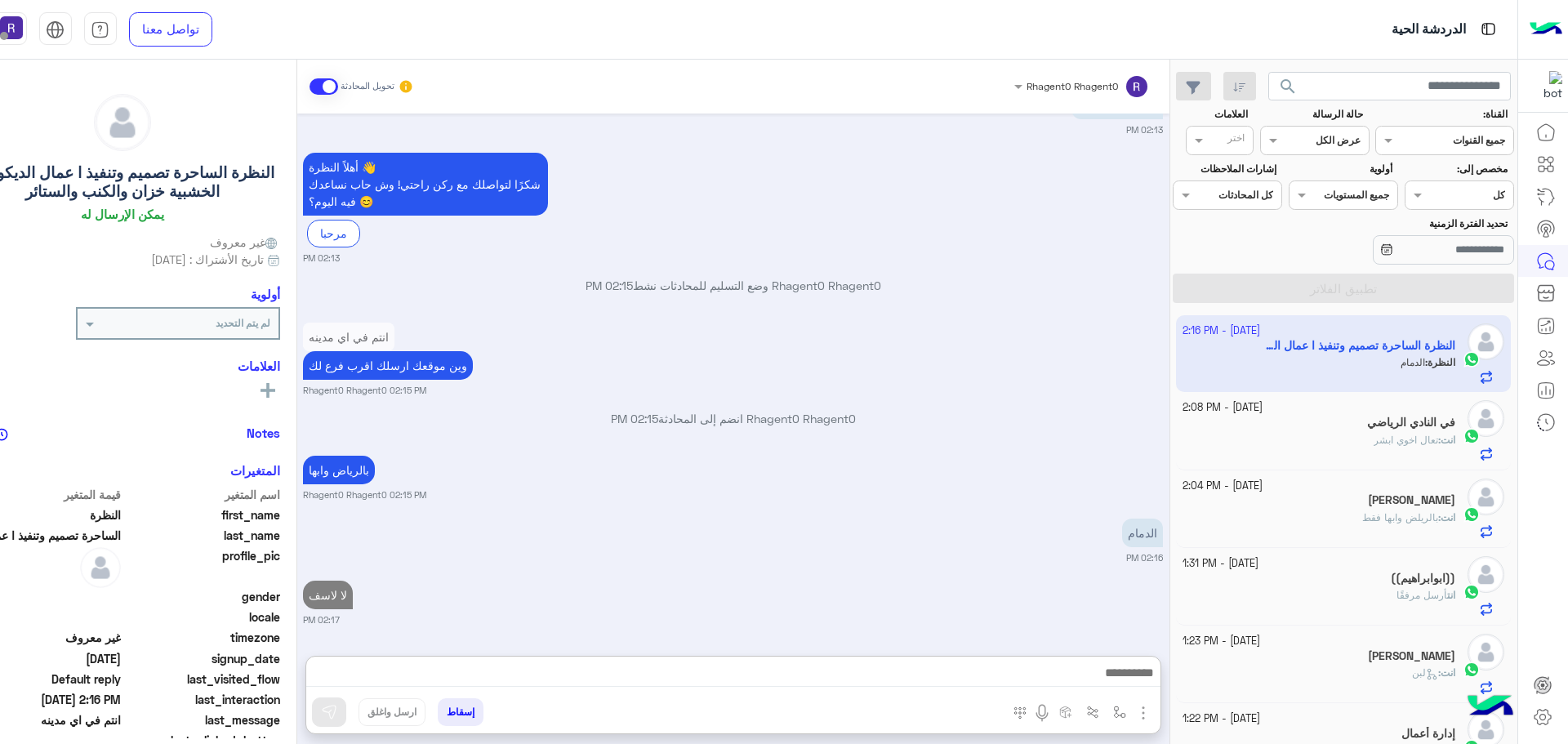
click at [723, 577] on div "لا لاسف 02:17 PM" at bounding box center [732, 601] width 860 height 50
click at [1367, 416] on h5 "في النادي الرياضي" at bounding box center [1410, 422] width 88 height 14
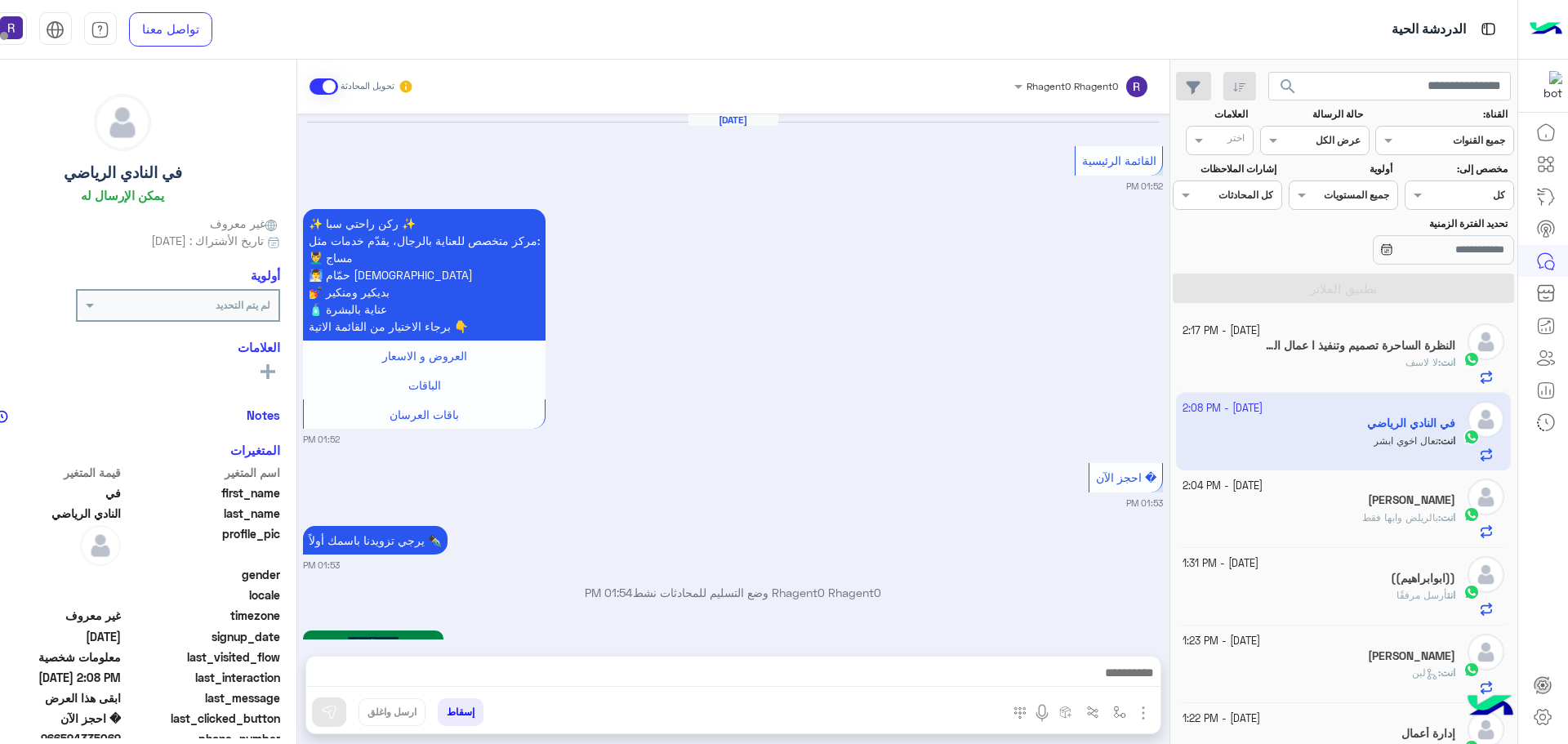
scroll to position [2602, 0]
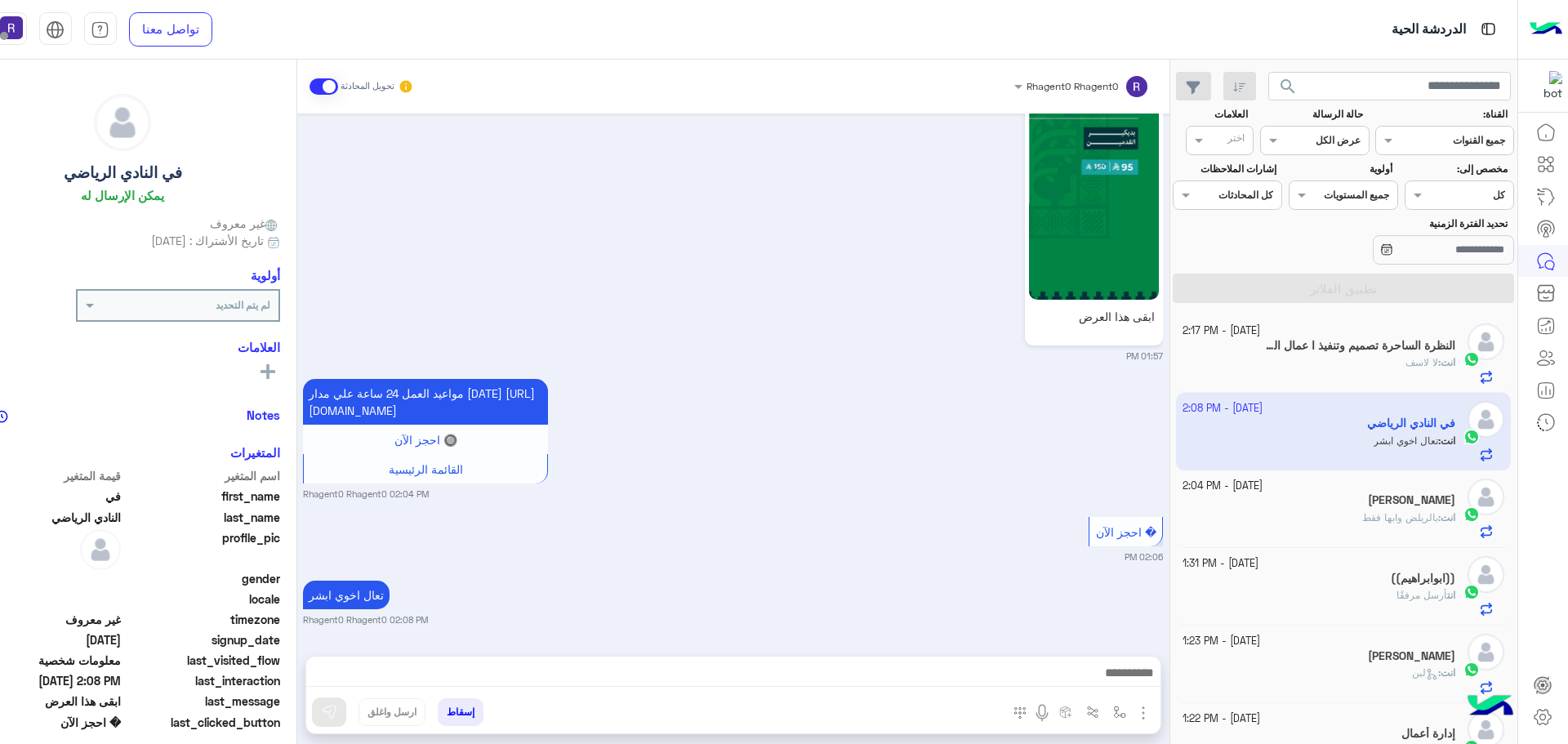
click at [1416, 528] on div "انت : بالريلض وابها فقط" at bounding box center [1318, 525] width 272 height 28
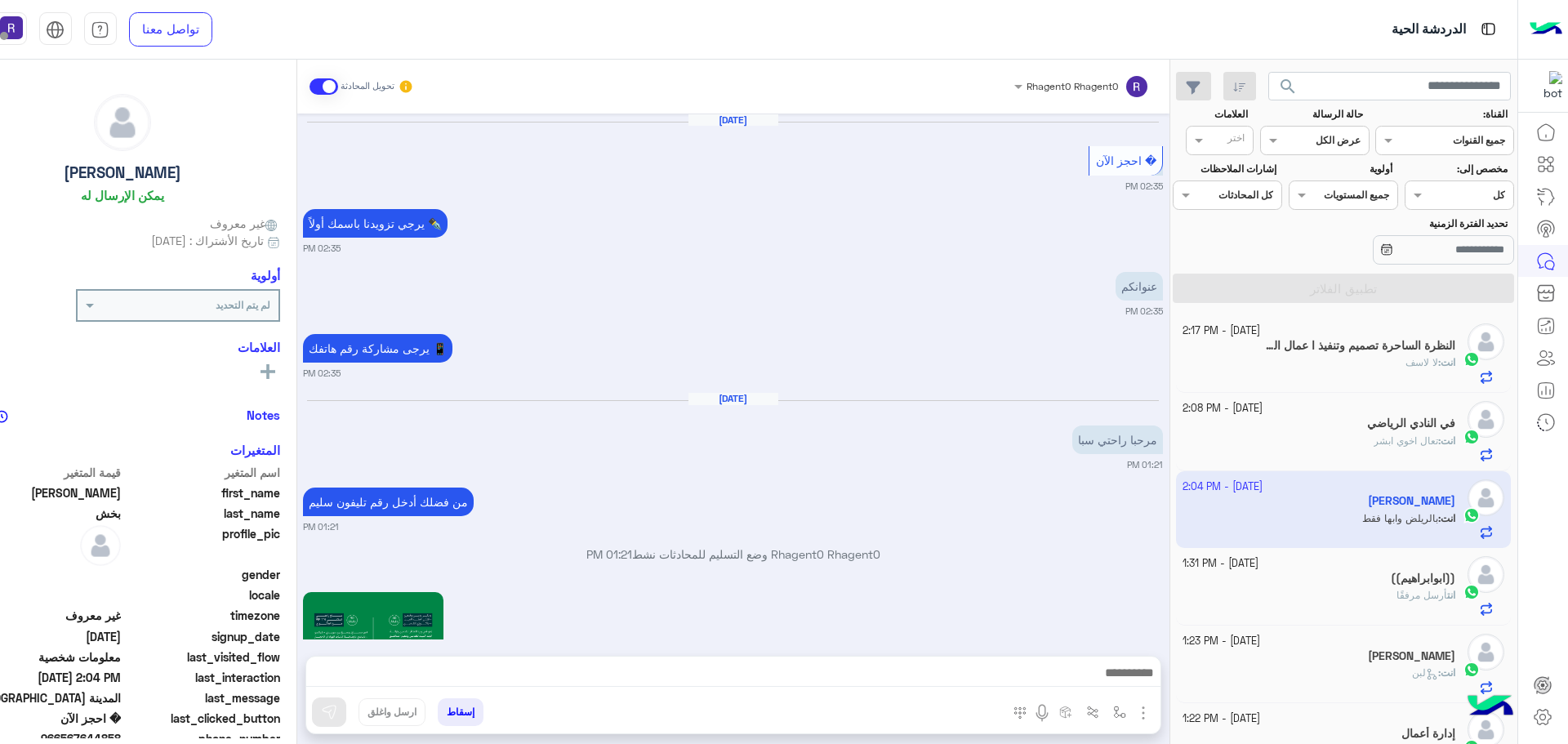
scroll to position [2097, 0]
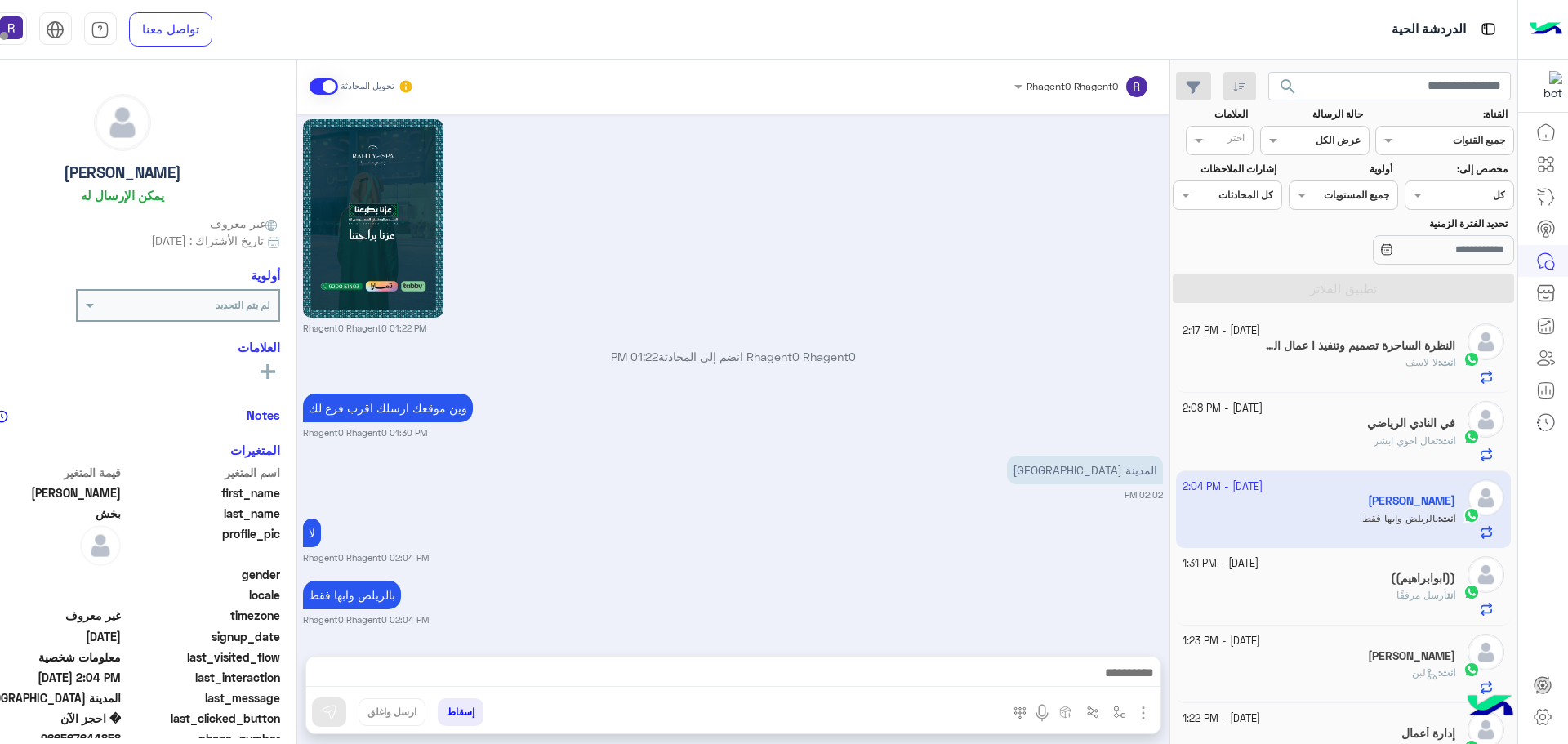
click at [1411, 367] on span "لا لاسف" at bounding box center [1421, 361] width 33 height 12
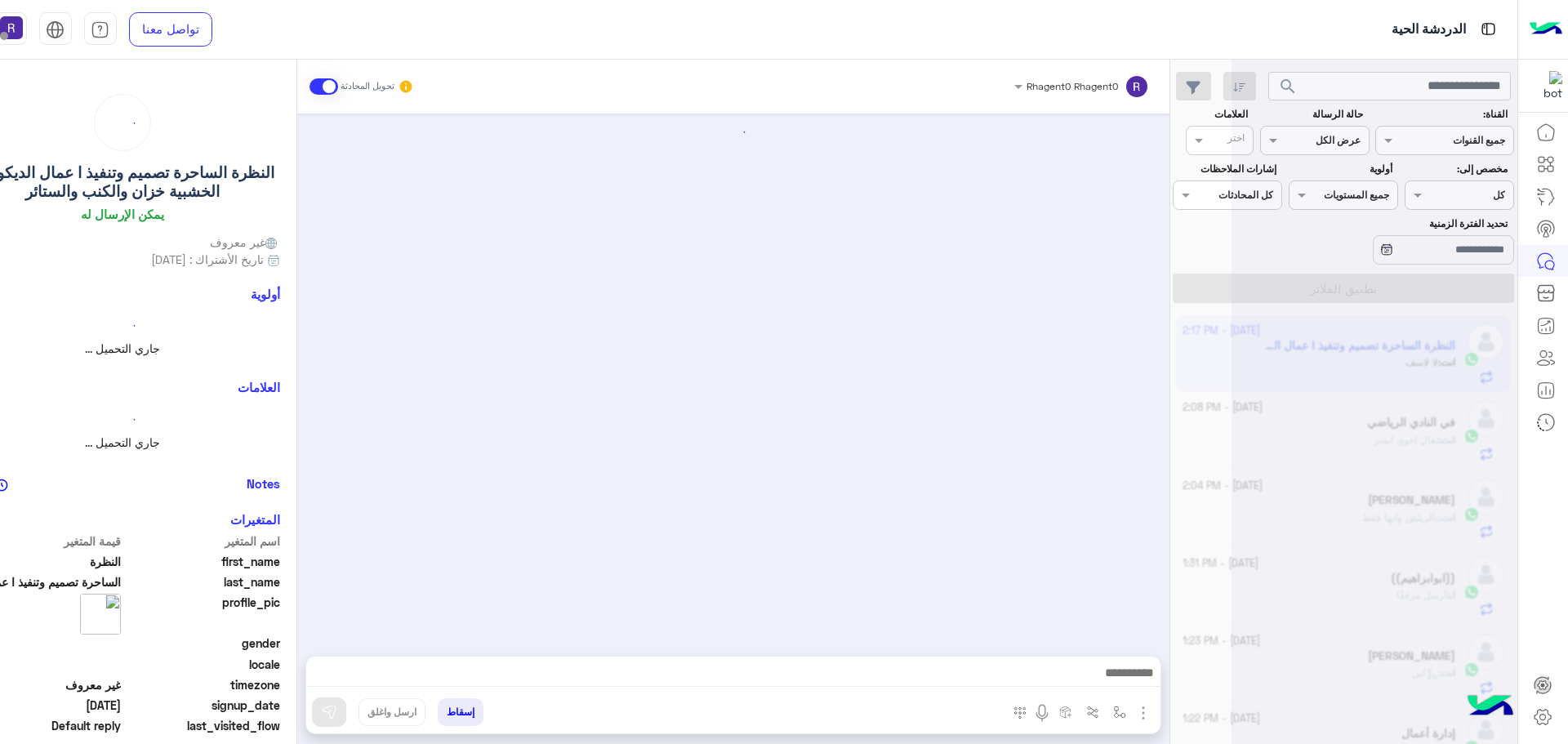
scroll to position [263, 0]
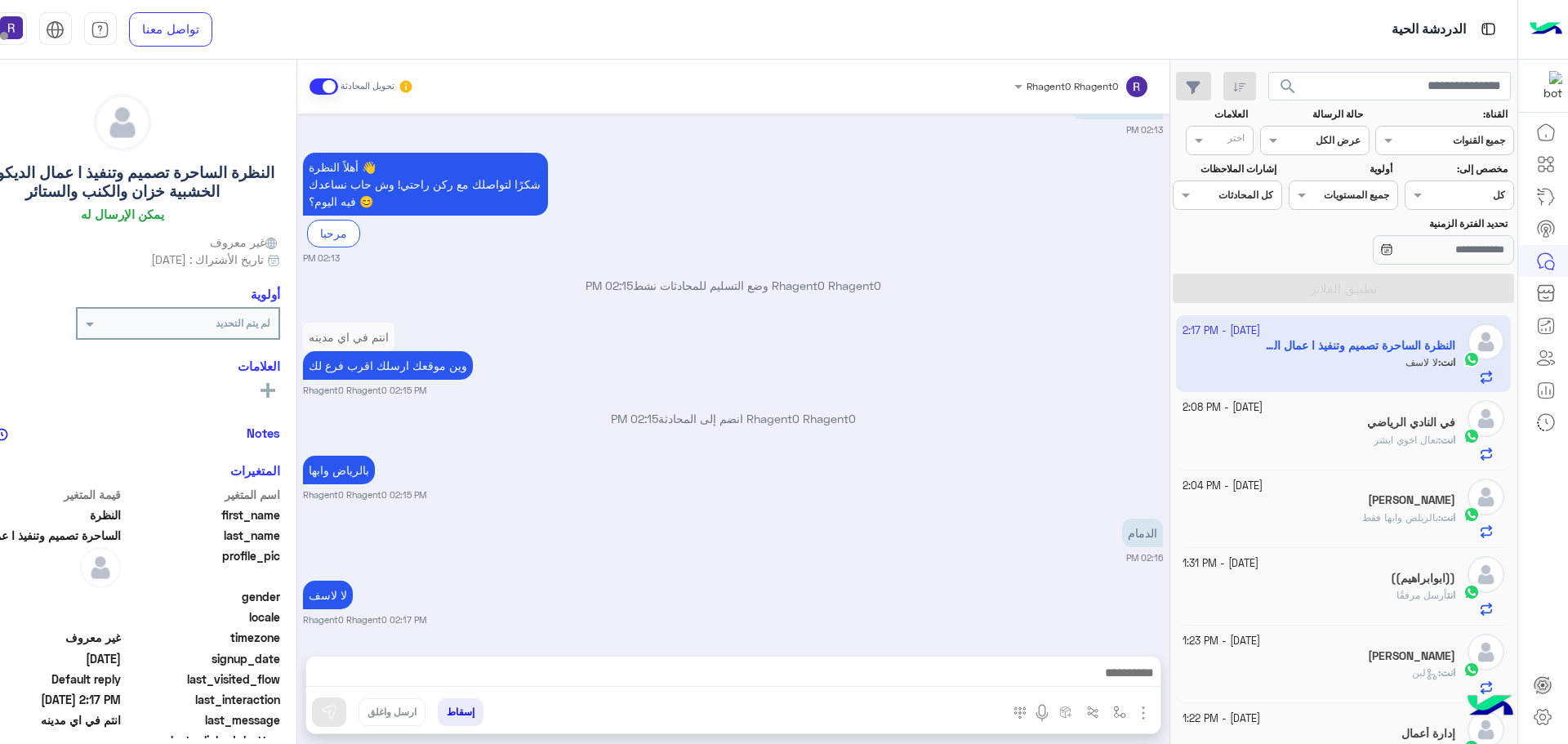
click at [1363, 437] on div "انت : تعال اخوي ابشر" at bounding box center [1318, 447] width 272 height 28
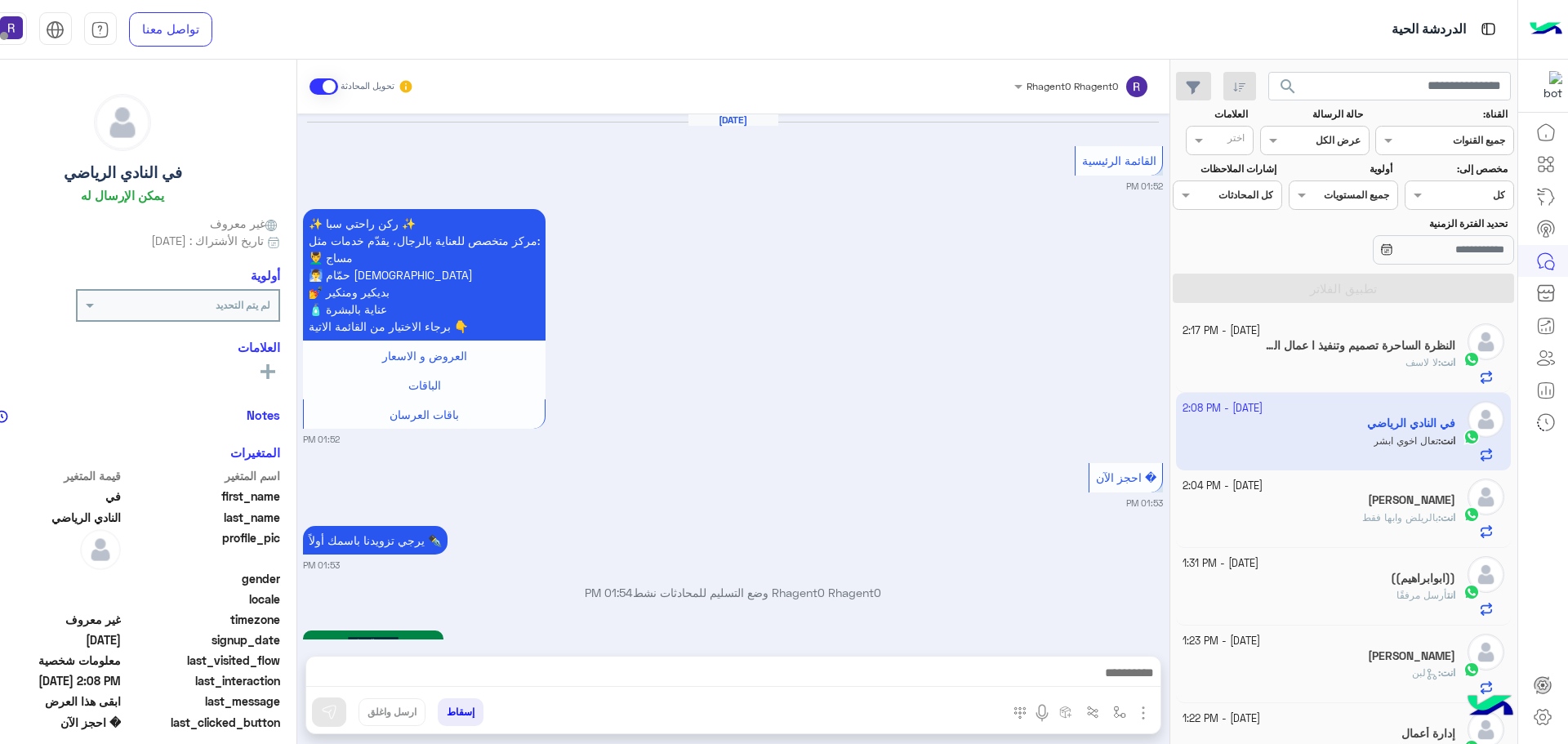
scroll to position [2602, 0]
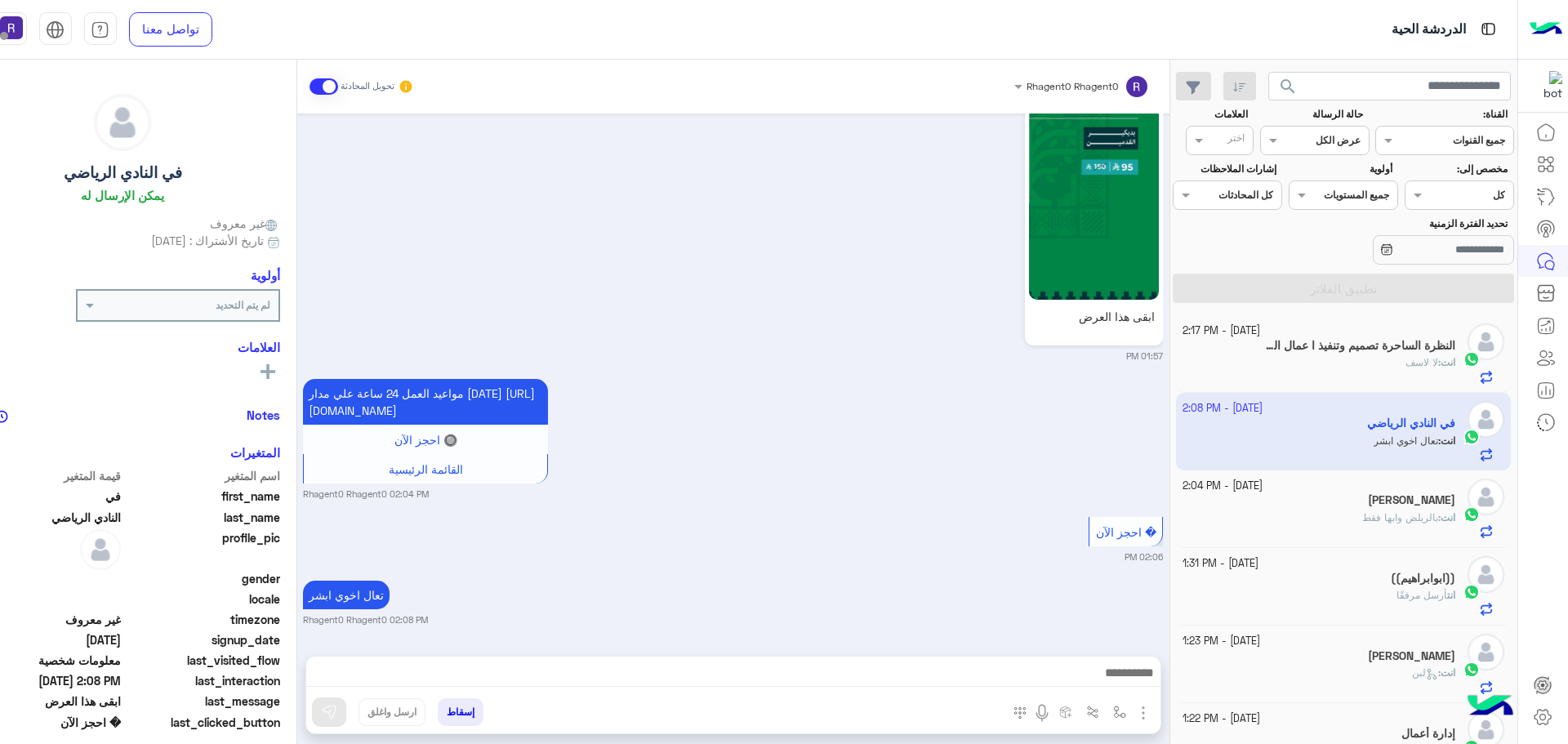
click at [1295, 362] on div "انت : لا لاسف" at bounding box center [1318, 370] width 272 height 28
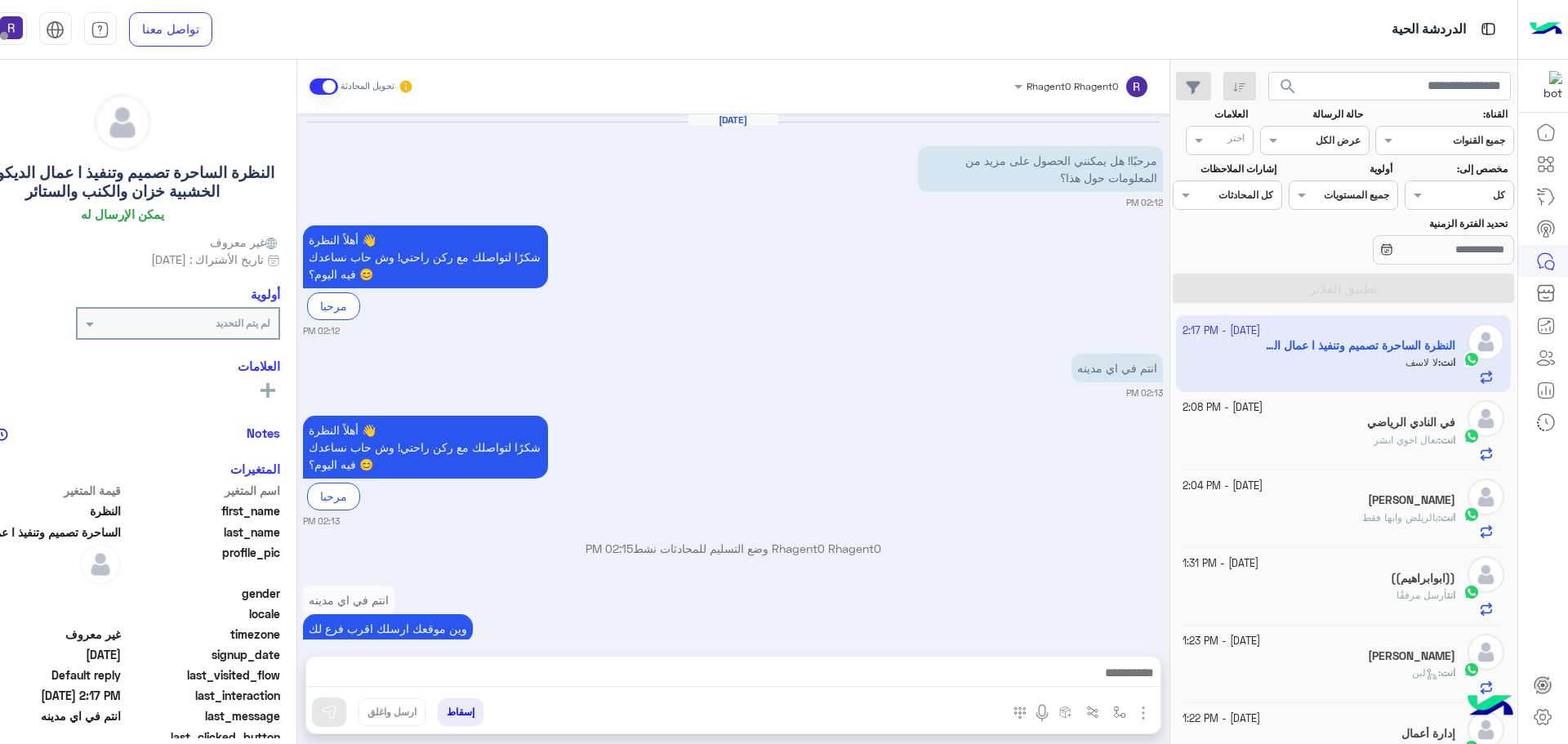
scroll to position [263, 0]
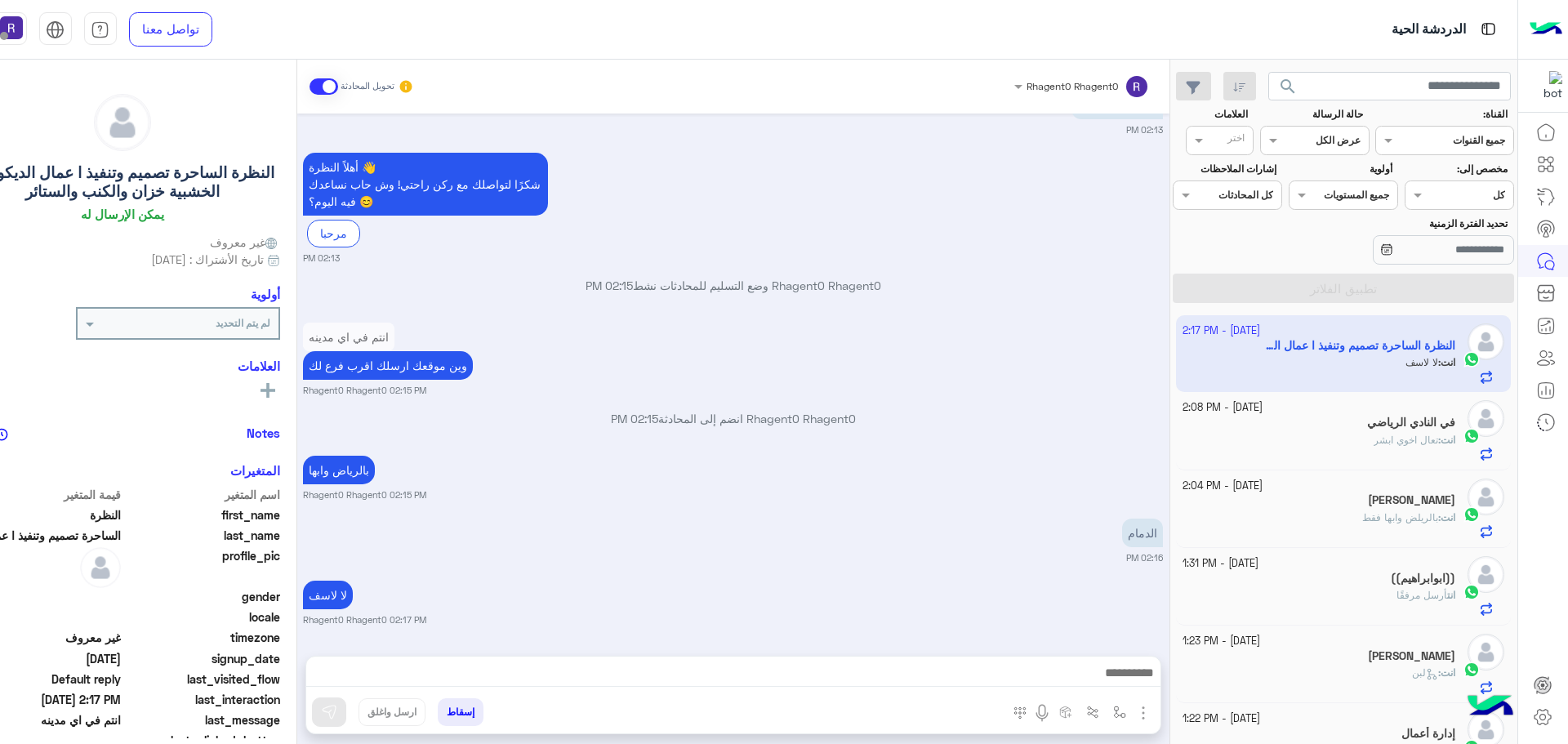
click at [1335, 444] on div "انت : تعال اخوي ابشر" at bounding box center [1318, 447] width 272 height 28
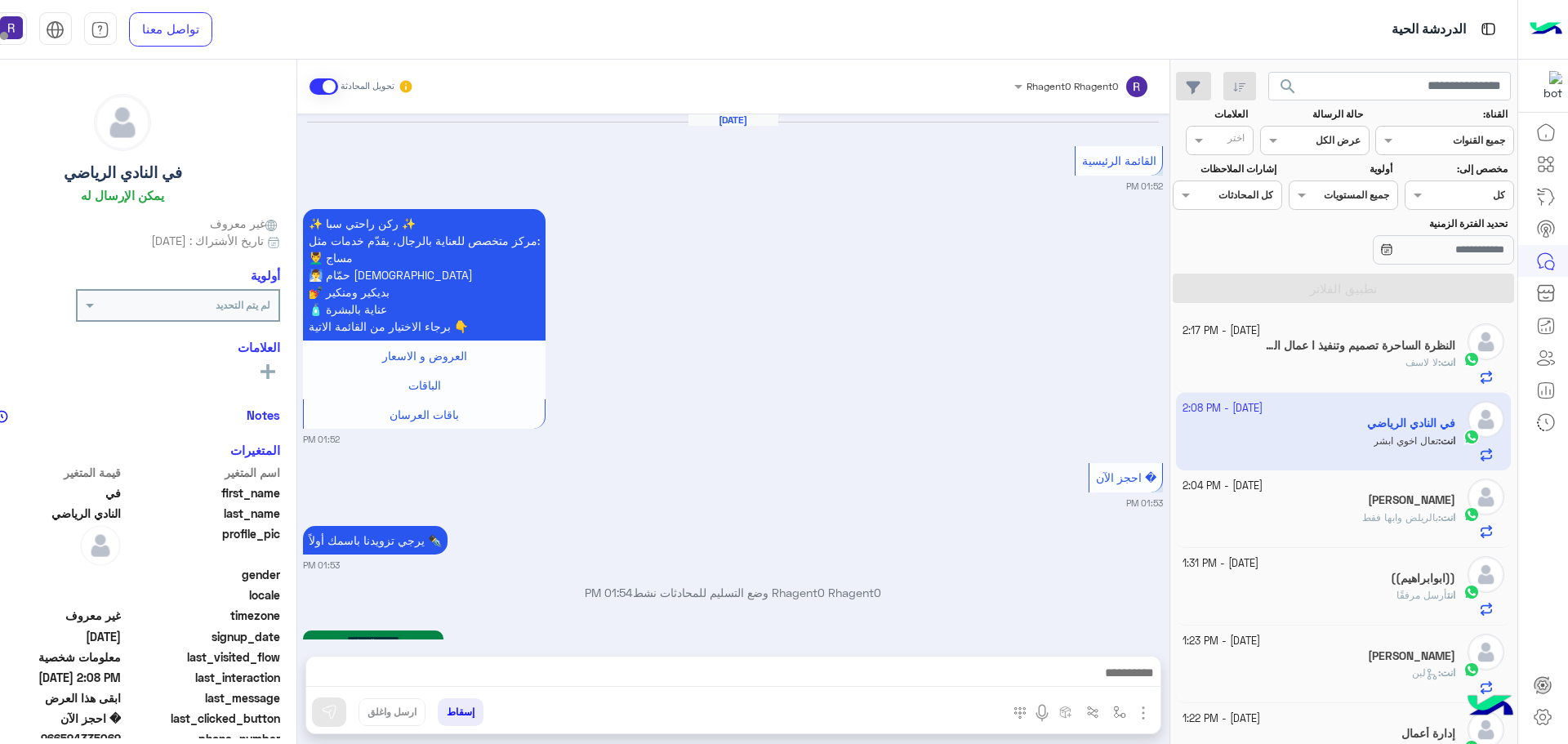
scroll to position [2602, 0]
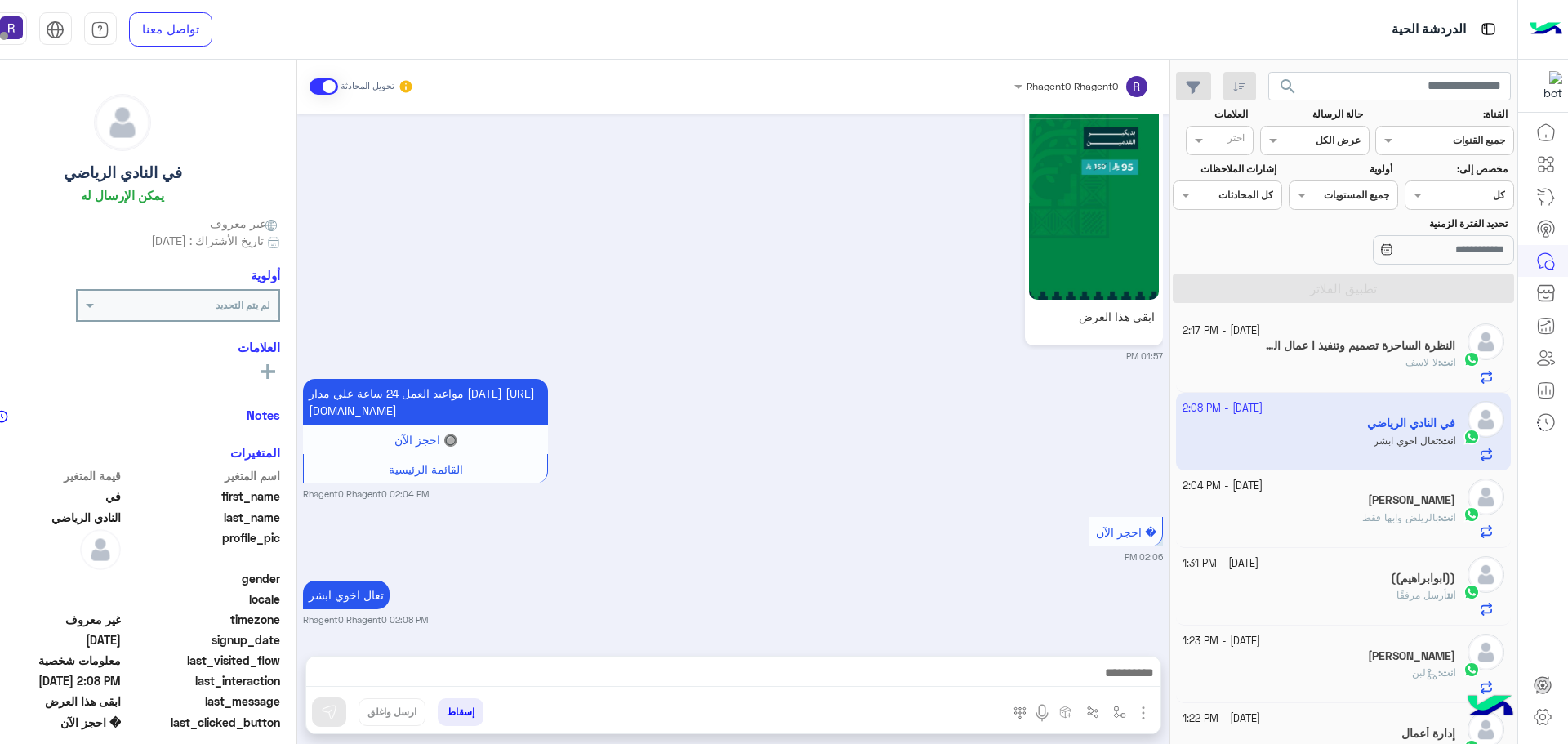
click at [1329, 354] on div "النظرة الساحرة تصميم وتنفيذ ا عمال الديكورات الخشبية خزان والكنب والستائر" at bounding box center [1318, 347] width 272 height 17
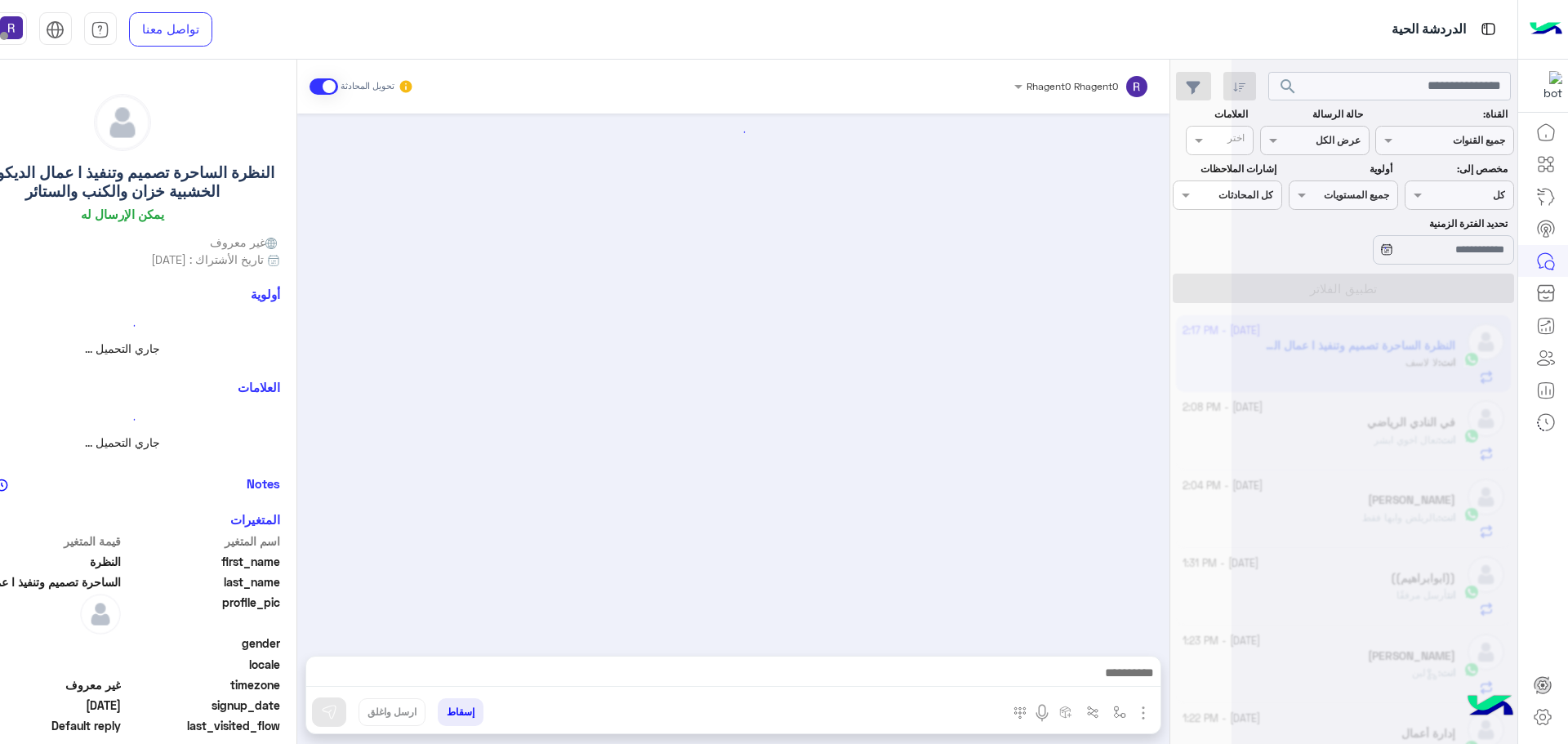
click at [1294, 433] on div at bounding box center [1374, 378] width 286 height 744
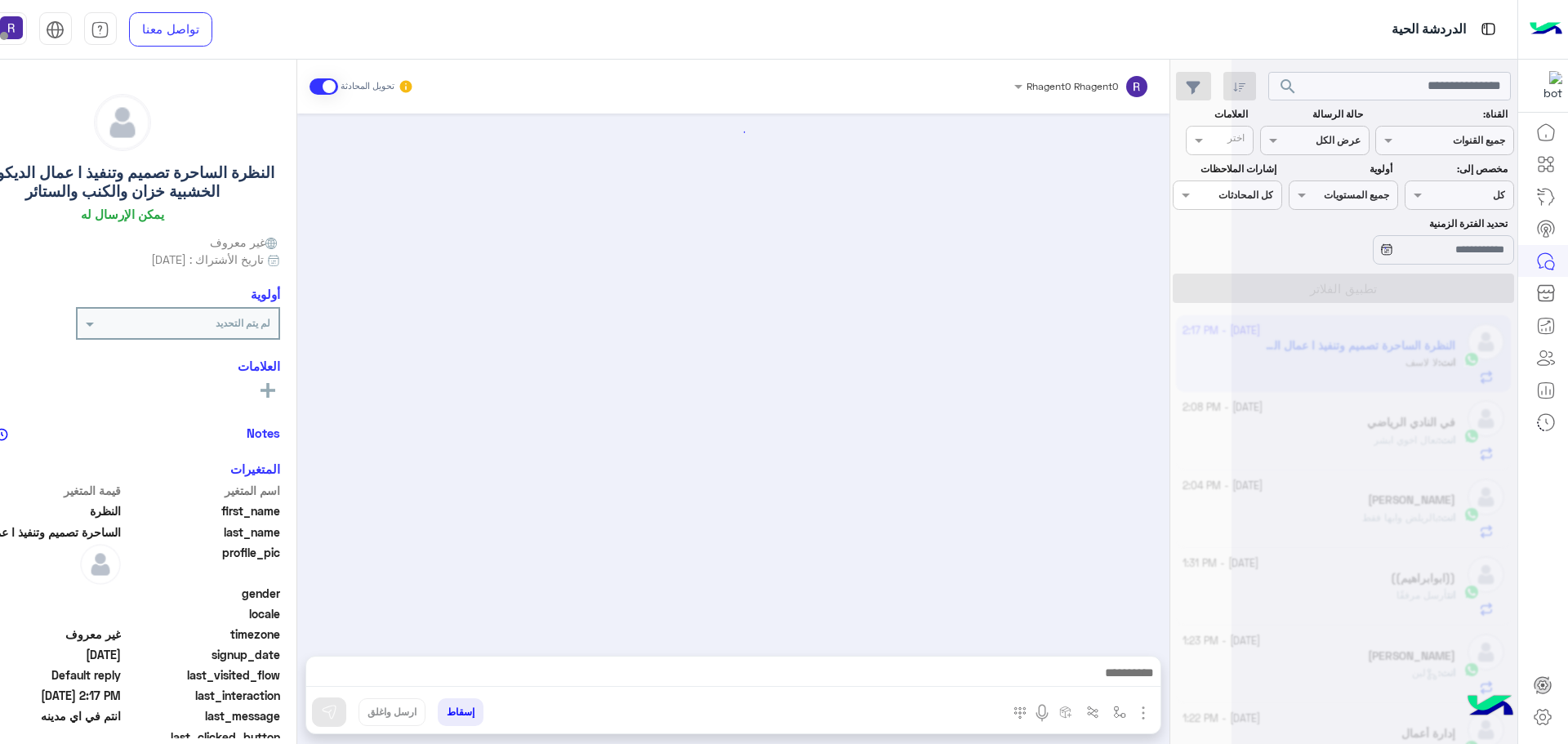
scroll to position [263, 0]
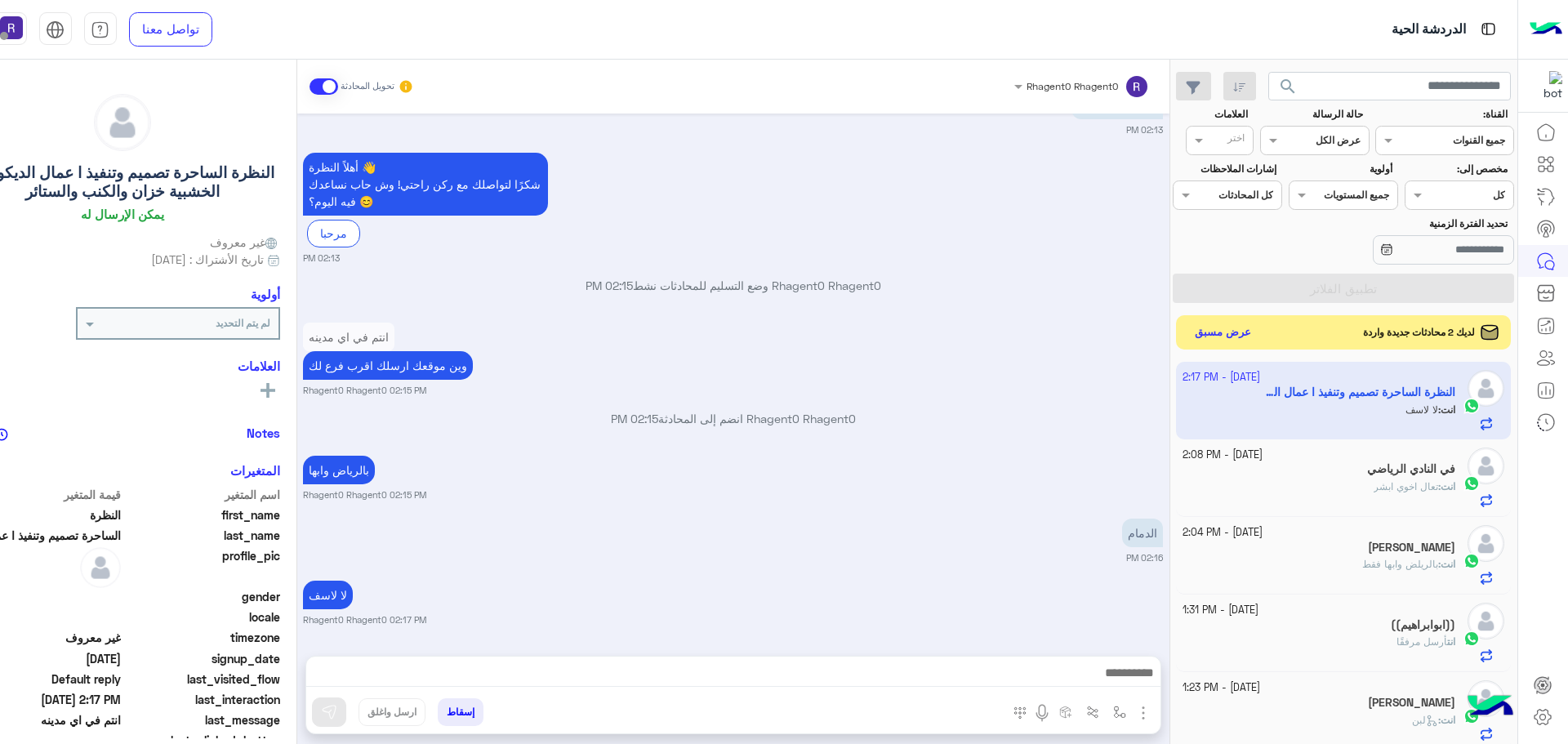
click at [1241, 339] on button "عرض مسبق" at bounding box center [1222, 332] width 69 height 22
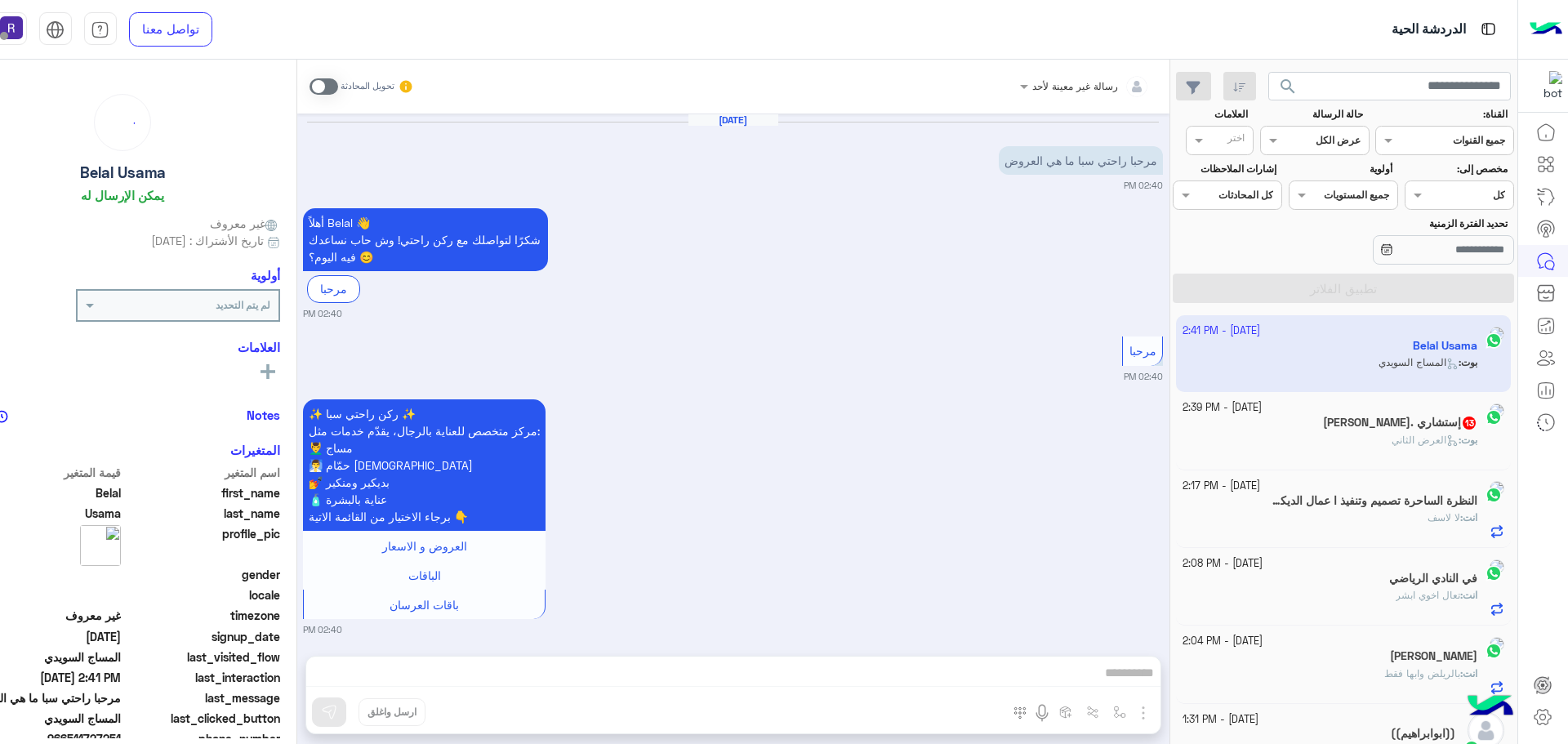
scroll to position [1220, 0]
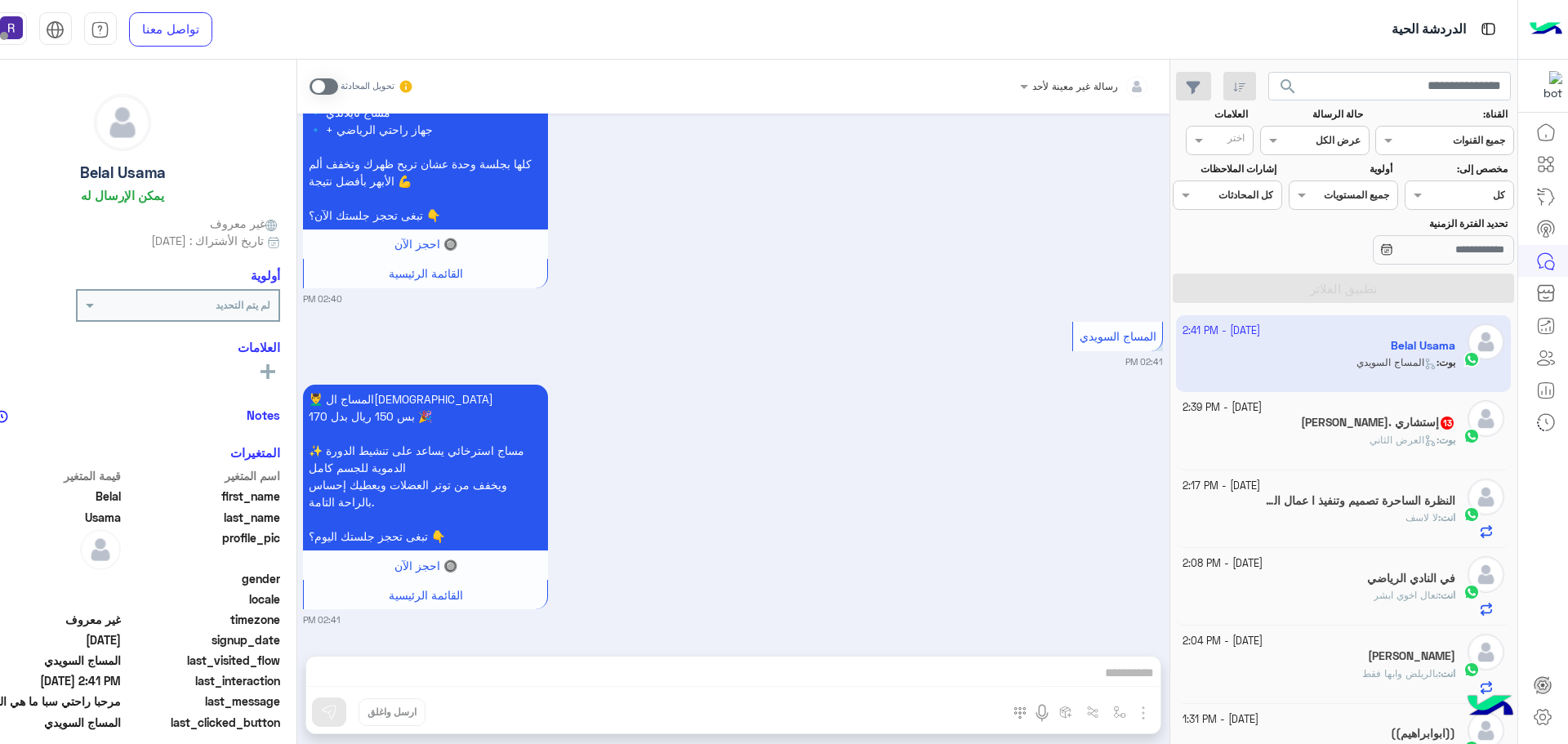
click at [330, 89] on span at bounding box center [323, 86] width 28 height 16
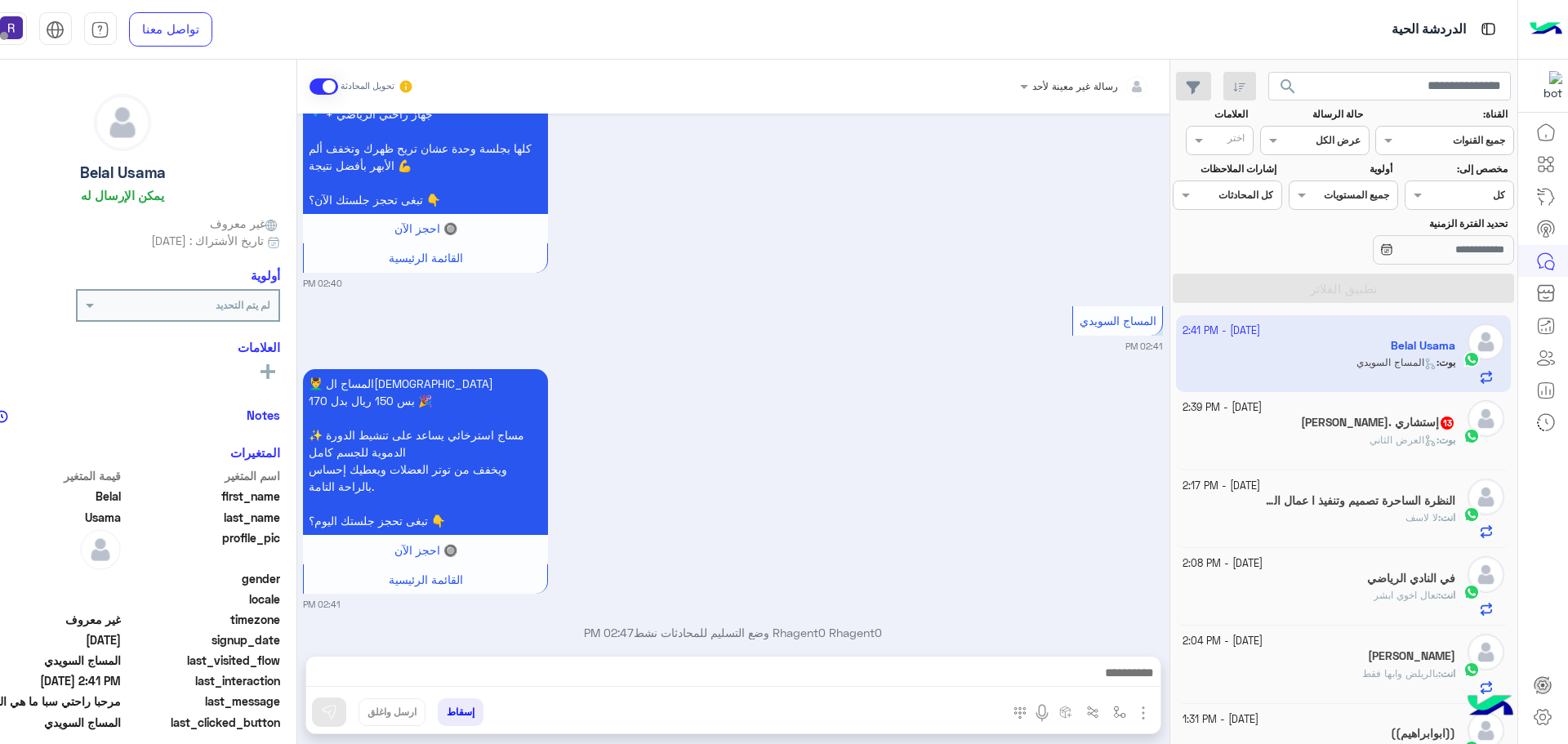
scroll to position [1261, 0]
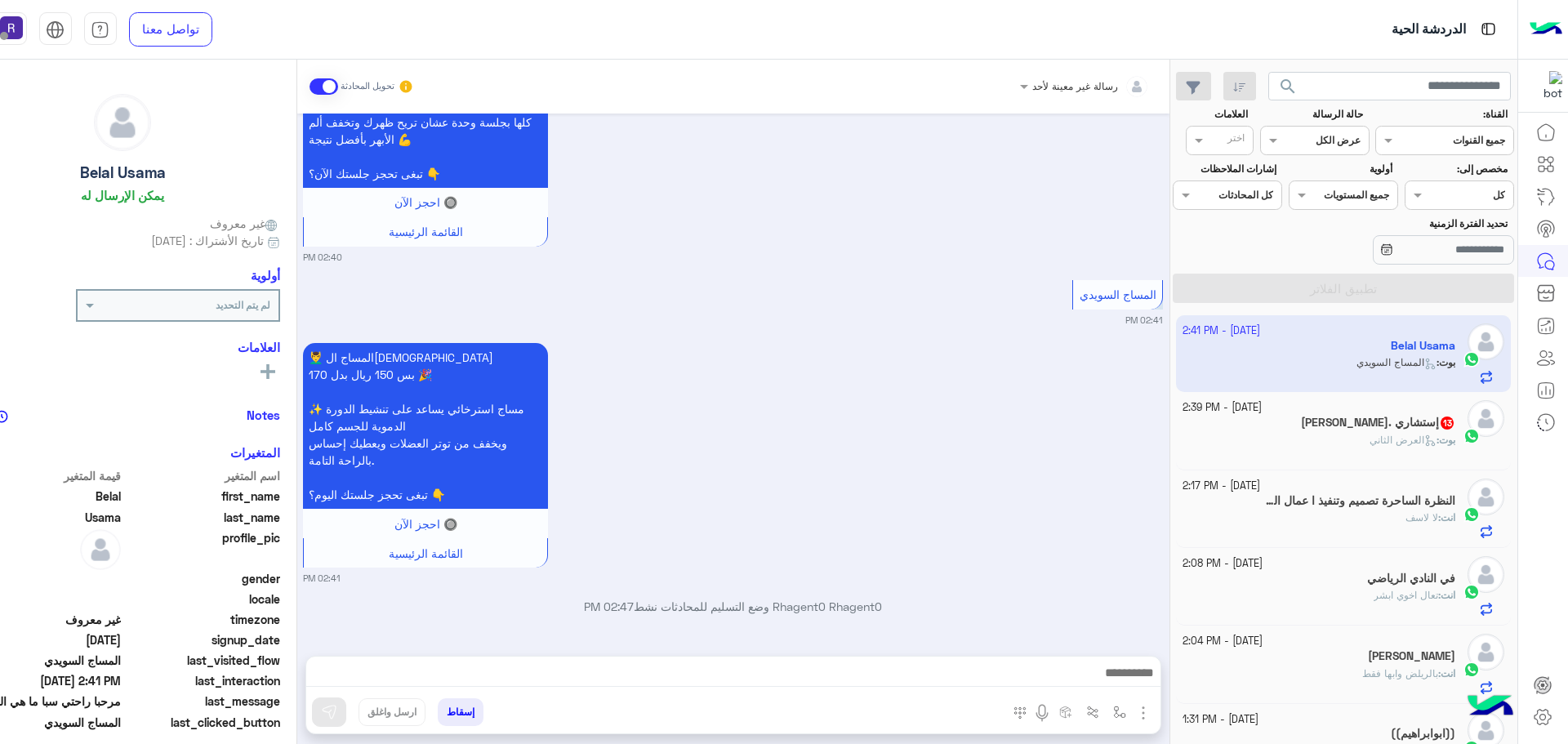
click at [1144, 708] on img "button" at bounding box center [1142, 712] width 20 height 20
click at [1124, 684] on span "الصور" at bounding box center [1112, 677] width 30 height 19
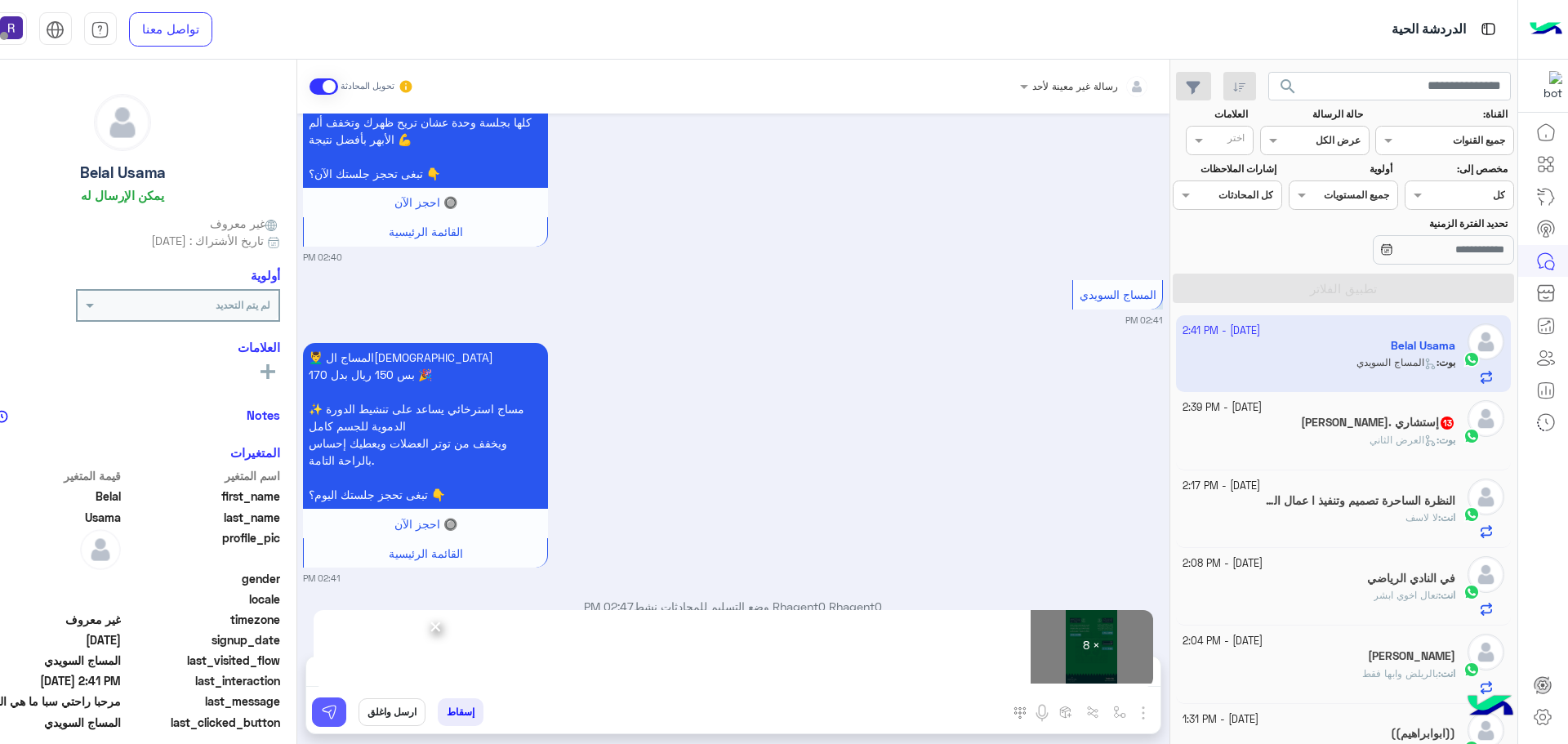
click at [331, 717] on img at bounding box center [328, 711] width 16 height 16
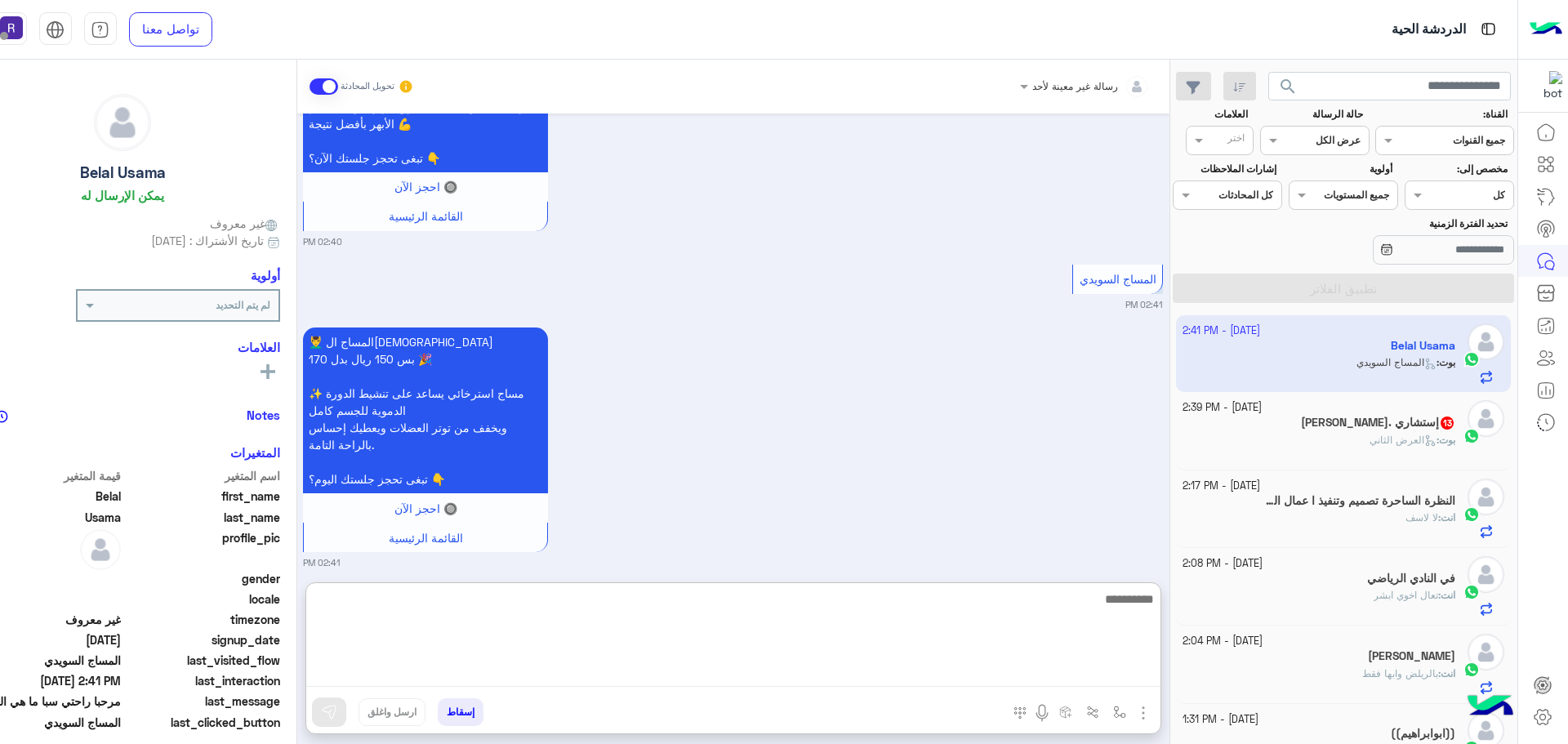
paste textarea "**********"
type textarea "**********"
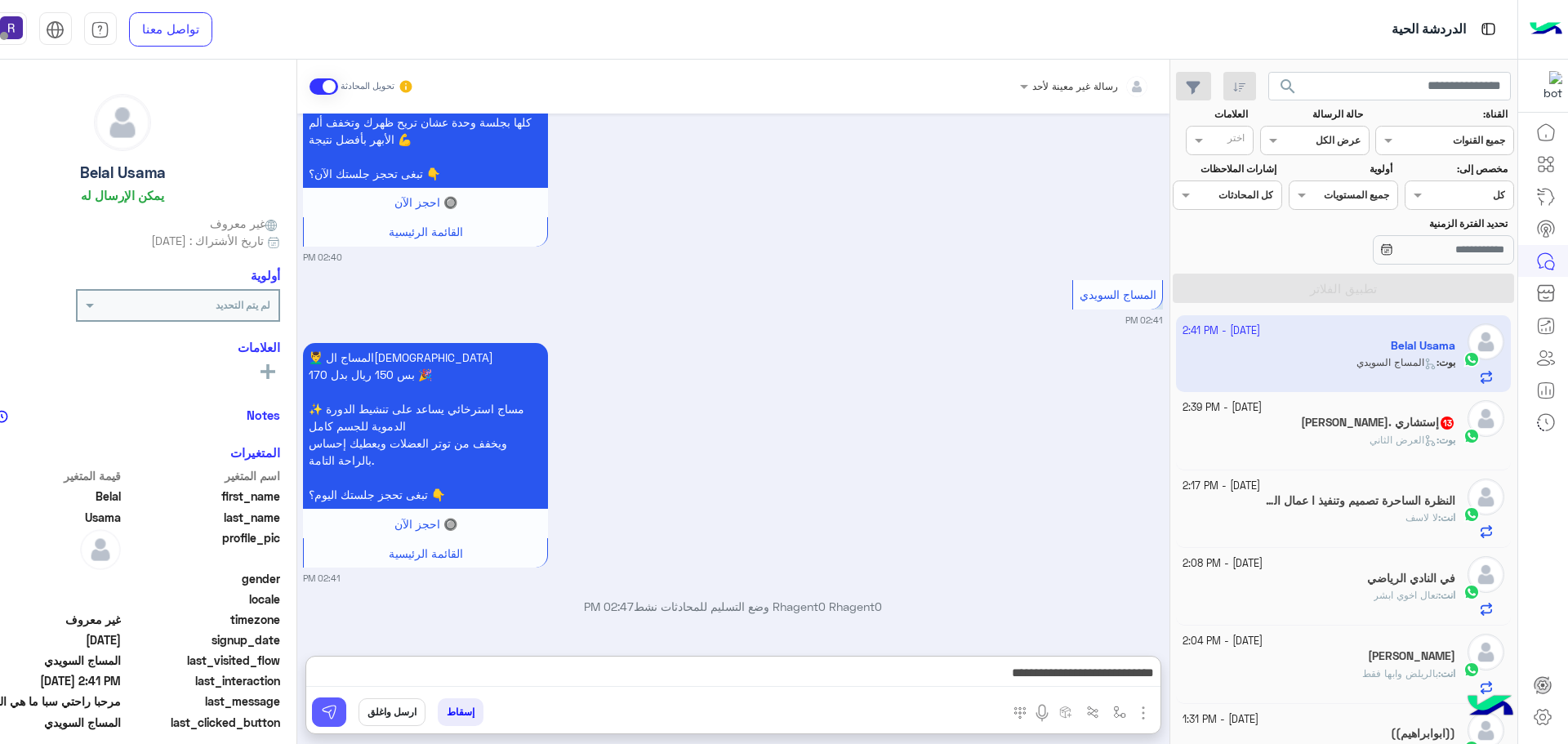
click at [338, 712] on button at bounding box center [329, 711] width 34 height 29
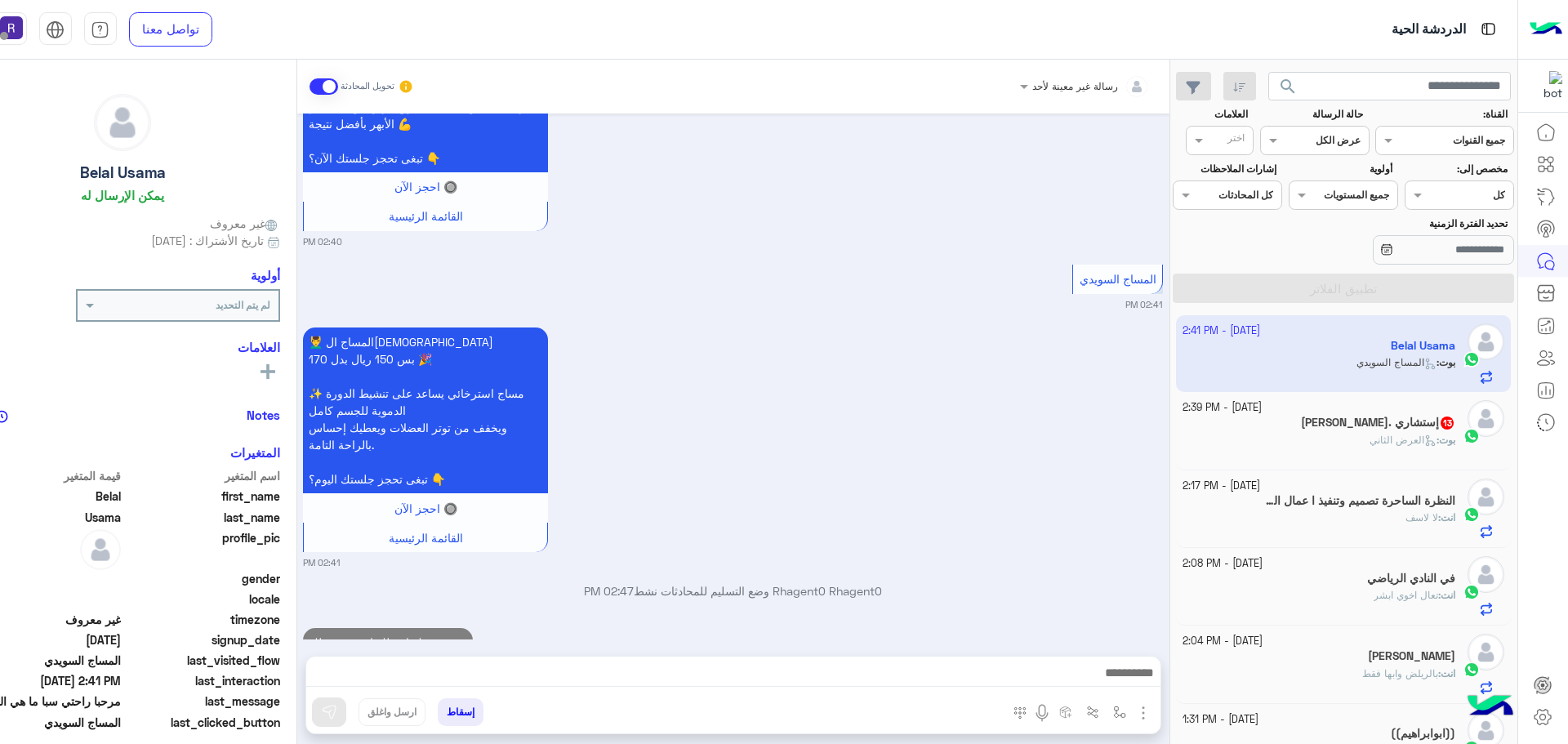
scroll to position [1324, 0]
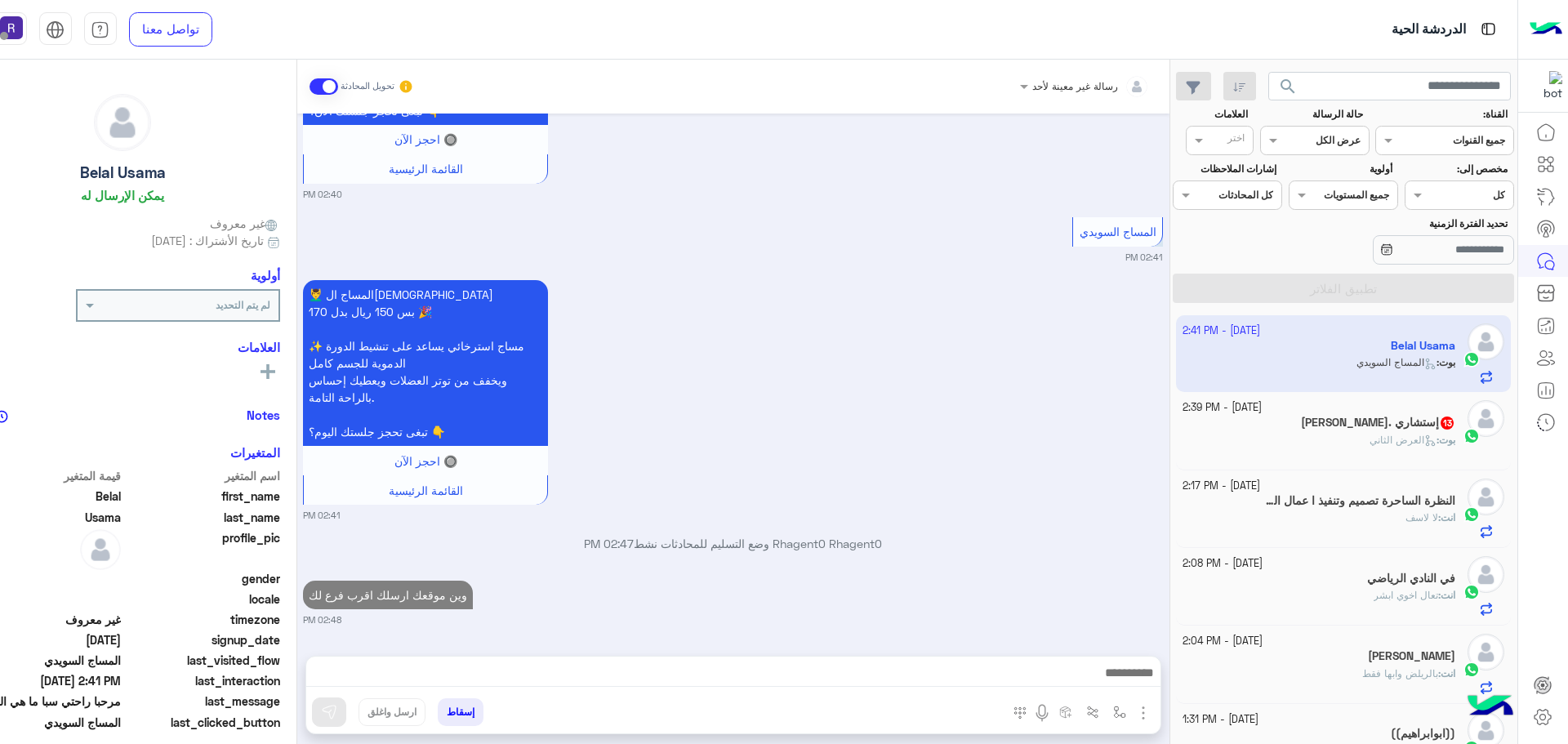
click at [1385, 423] on h5 "ابو عمر. إستشاري 13" at bounding box center [1377, 422] width 154 height 14
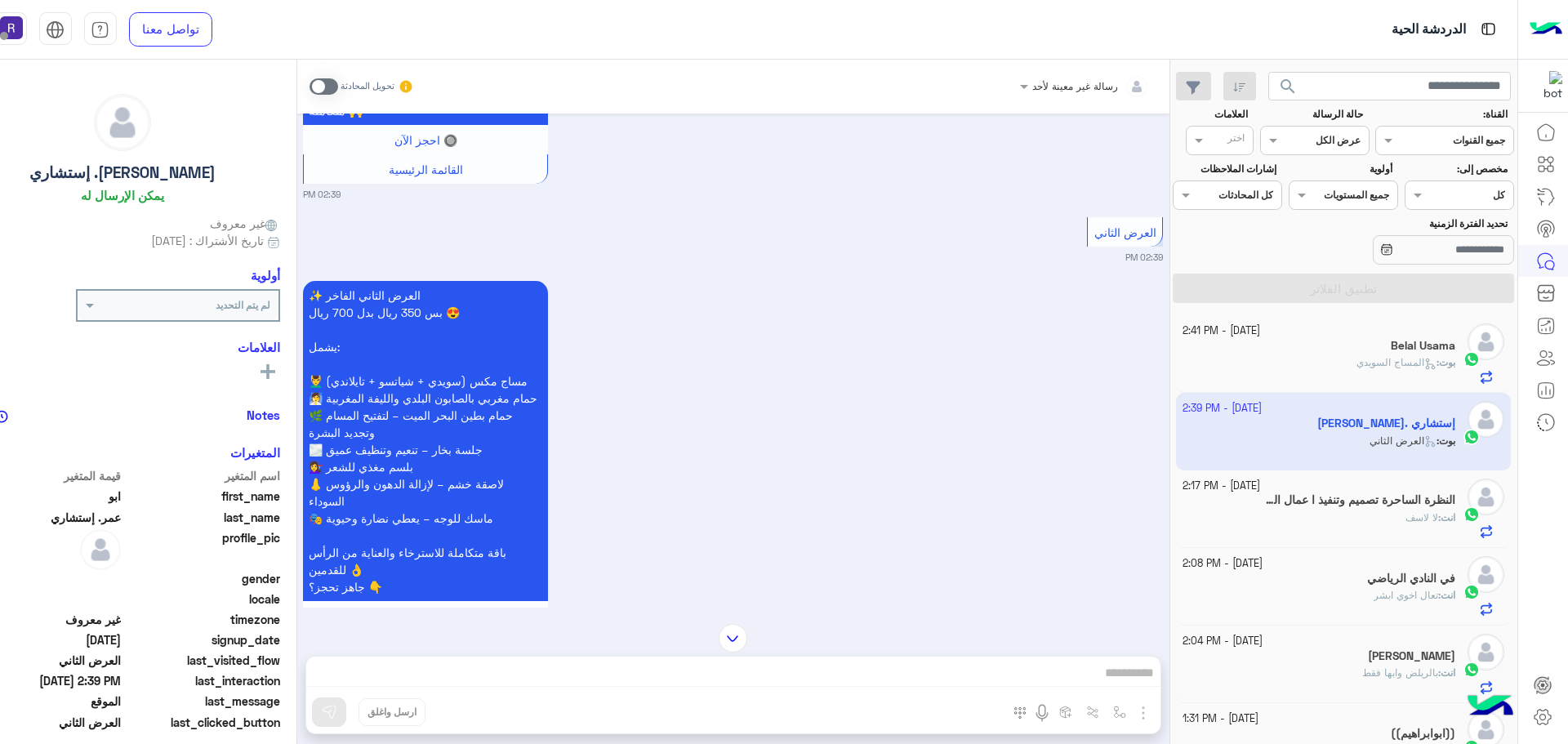
scroll to position [2957, 0]
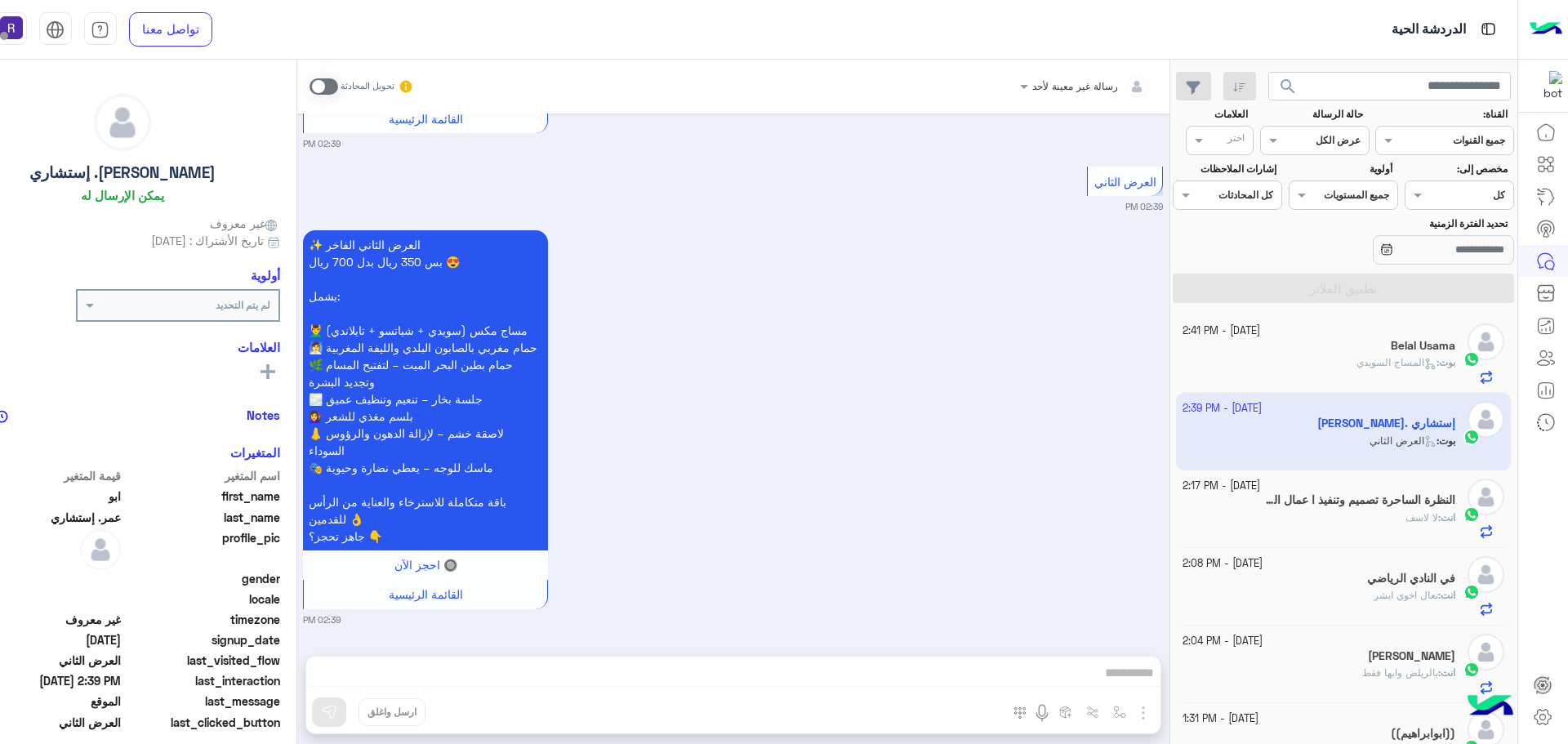
click at [327, 84] on span at bounding box center [323, 86] width 28 height 16
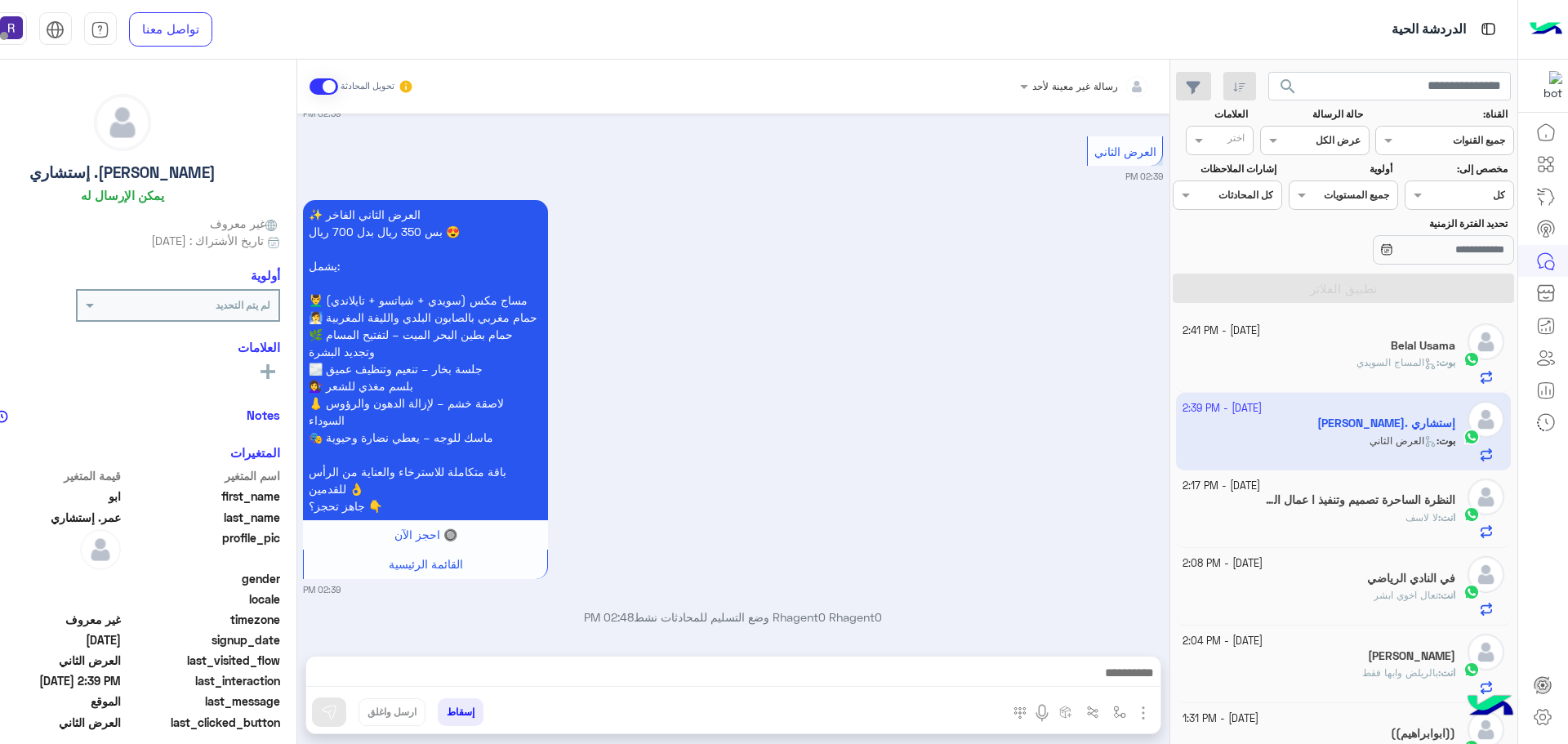
scroll to position [3000, 0]
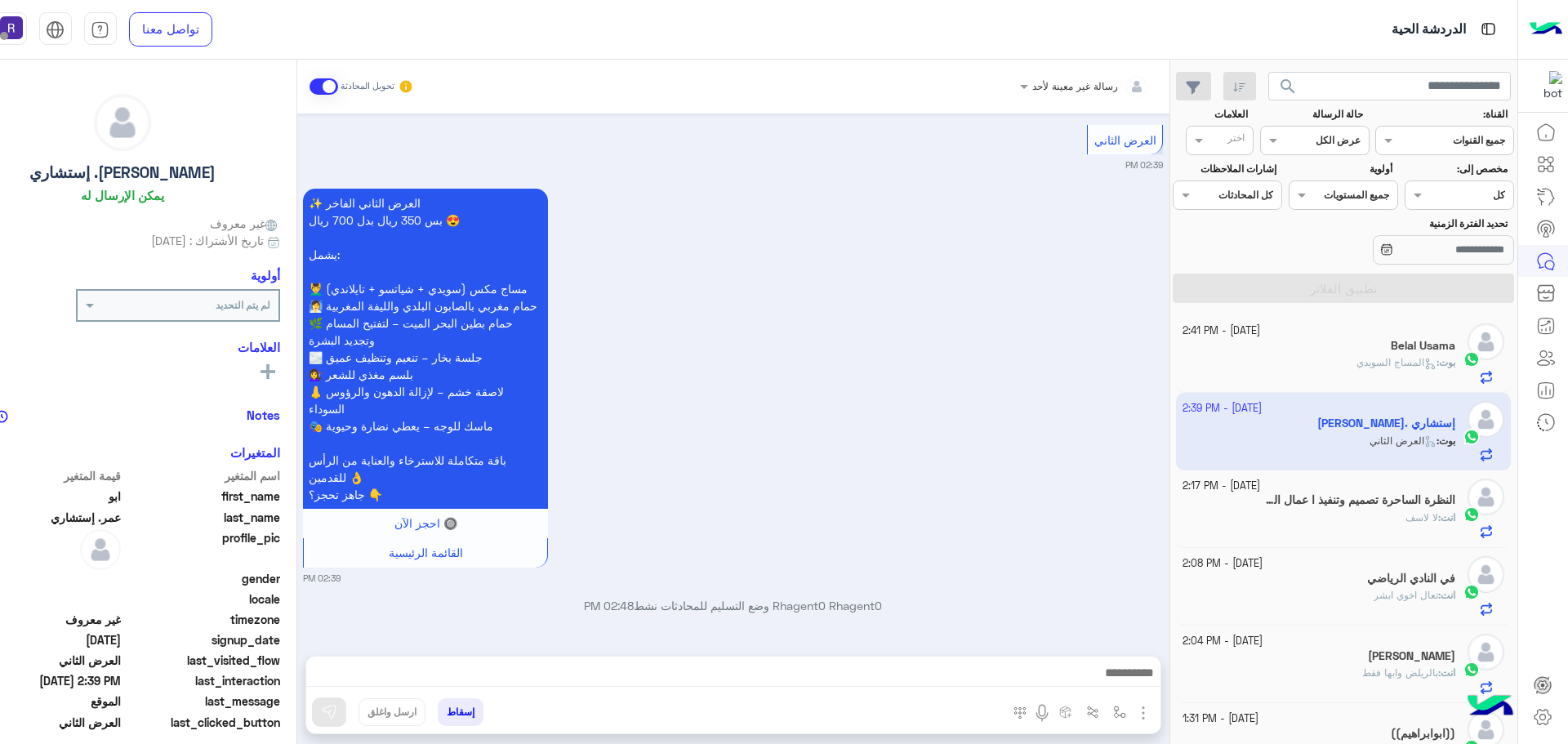
click at [1133, 716] on img "button" at bounding box center [1142, 712] width 20 height 20
click at [1130, 682] on button "الصور" at bounding box center [1118, 676] width 69 height 33
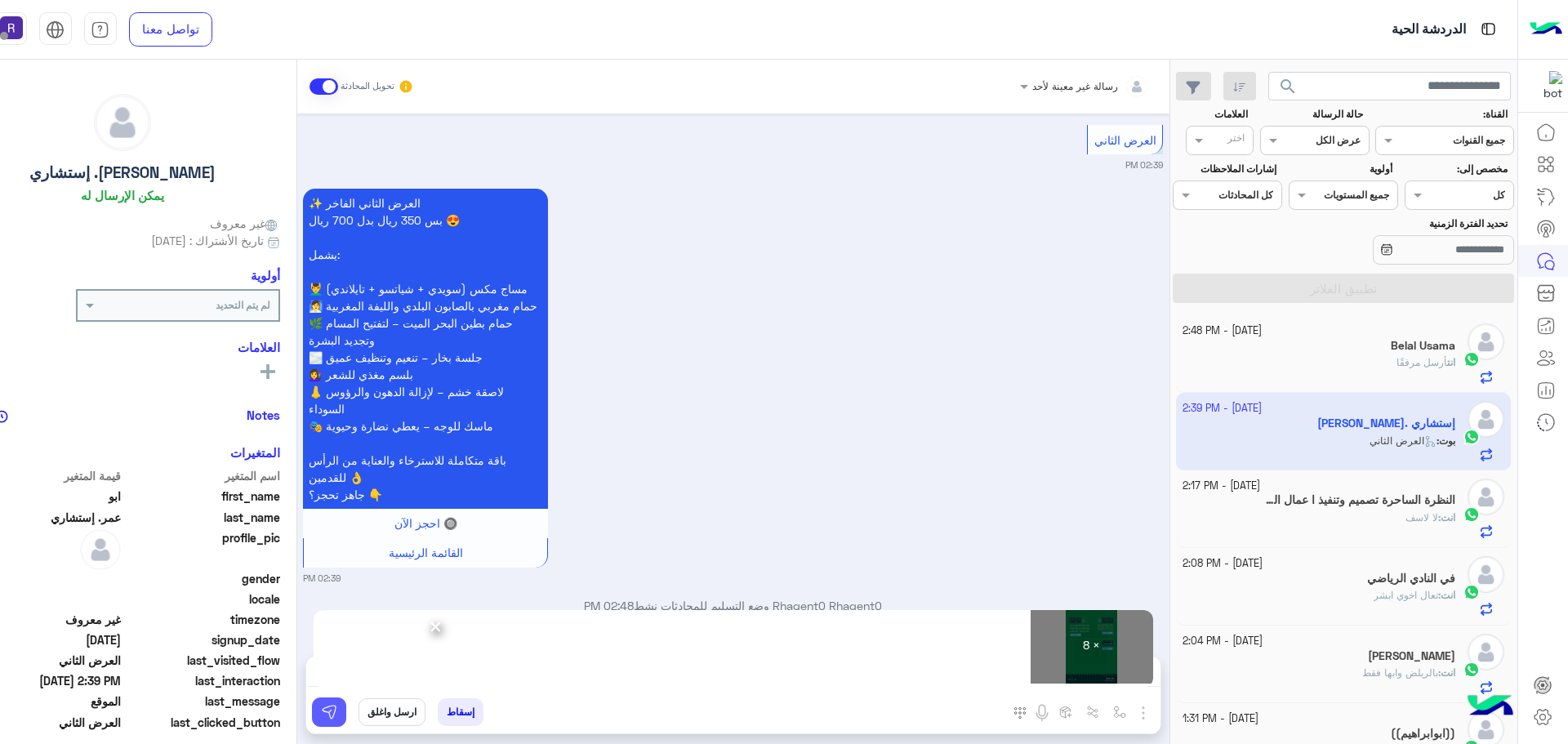
click at [330, 714] on img at bounding box center [328, 711] width 16 height 16
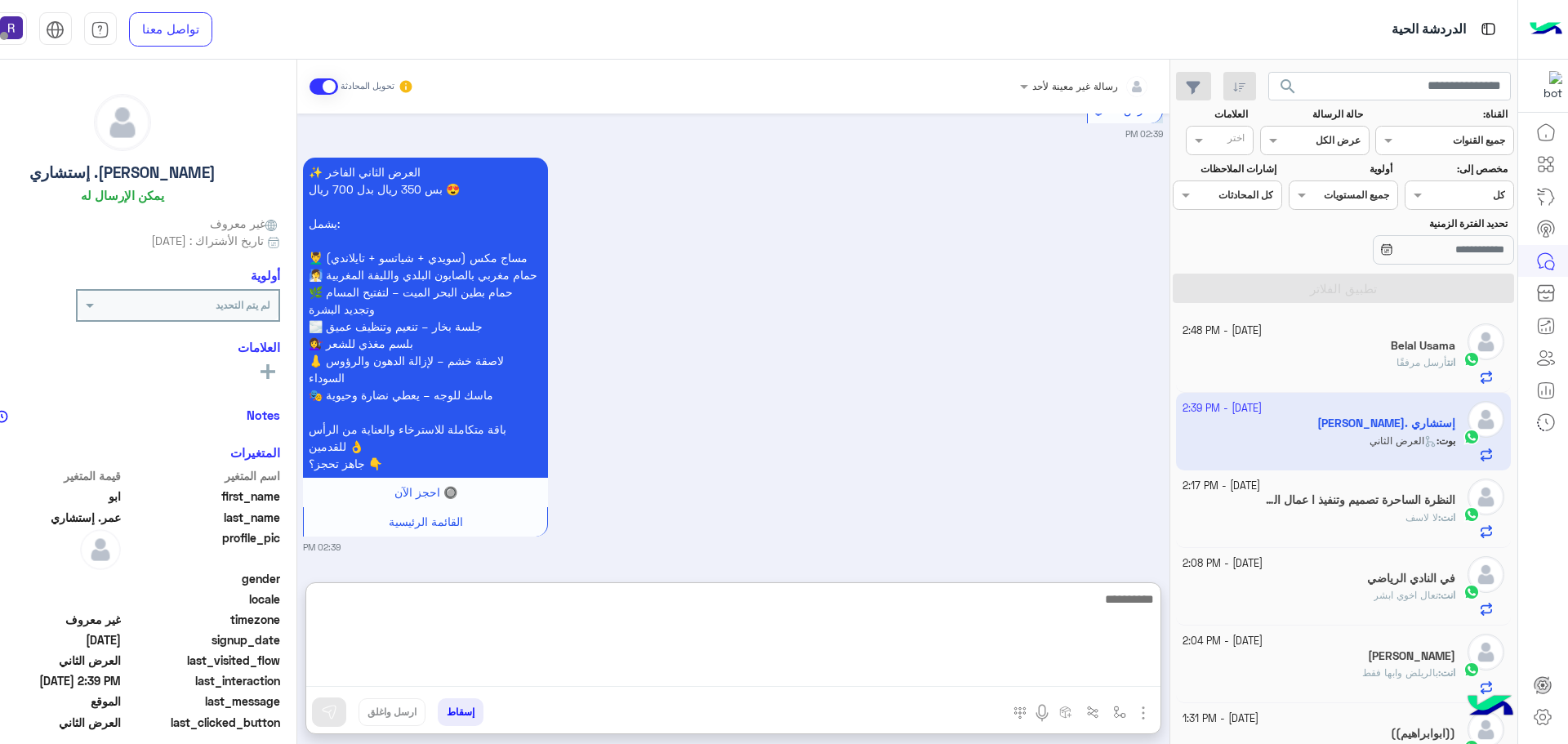
paste textarea "**********"
type textarea "**********"
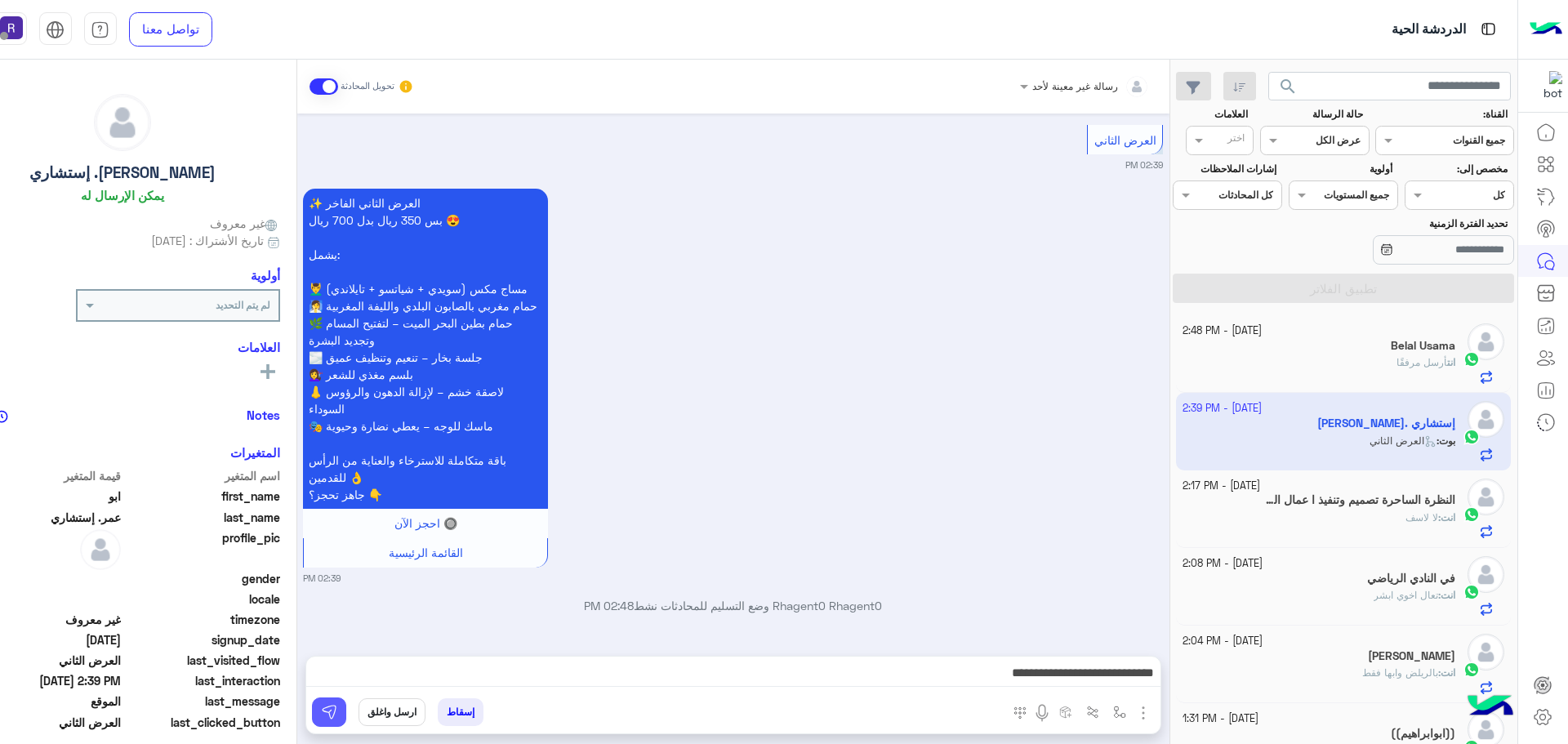
click at [325, 717] on img at bounding box center [328, 711] width 16 height 16
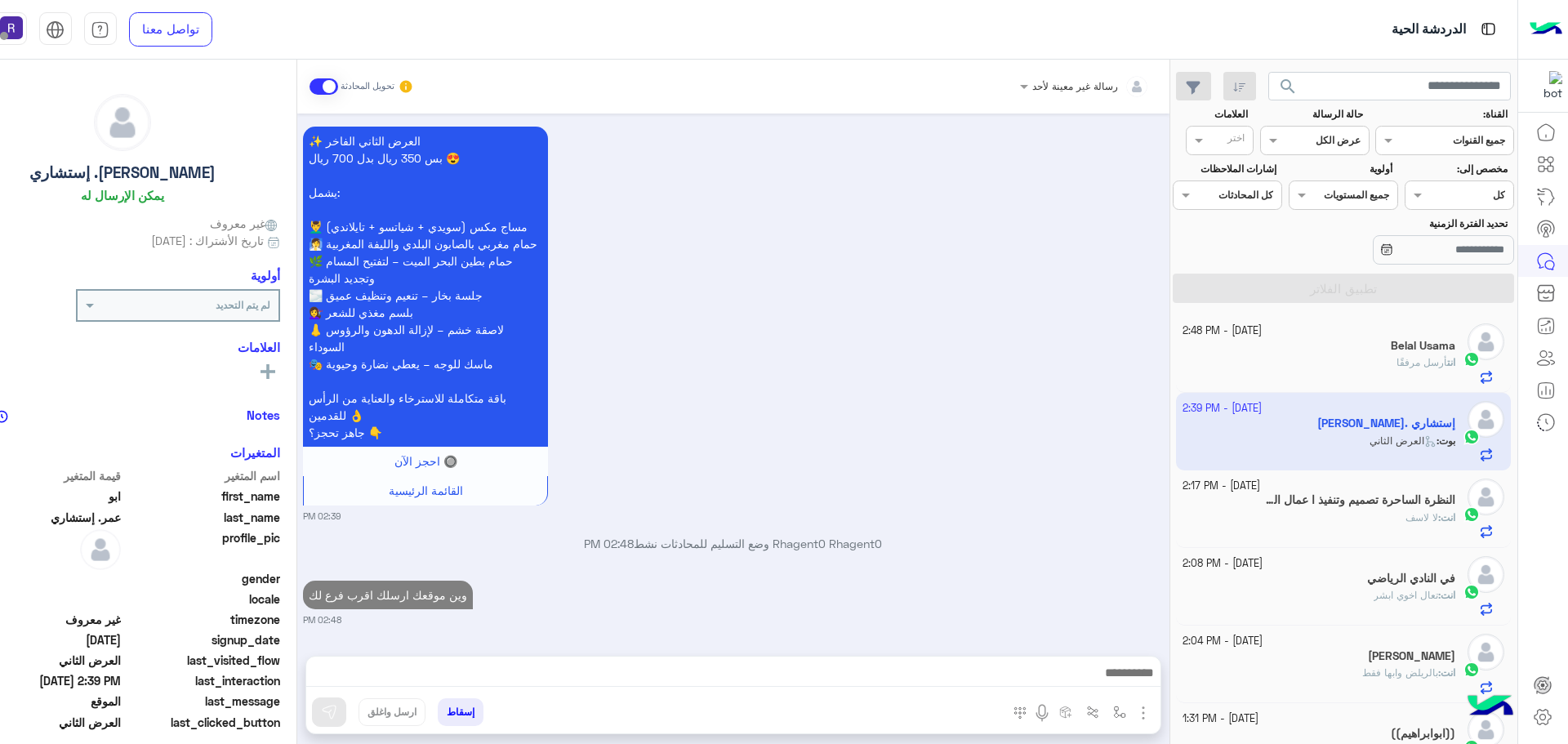
click at [1327, 494] on h5 "النظرة الساحرة تصميم وتنفيذ ا عمال الديكورات الخشبية خزان والكنب والستائر" at bounding box center [1360, 499] width 191 height 14
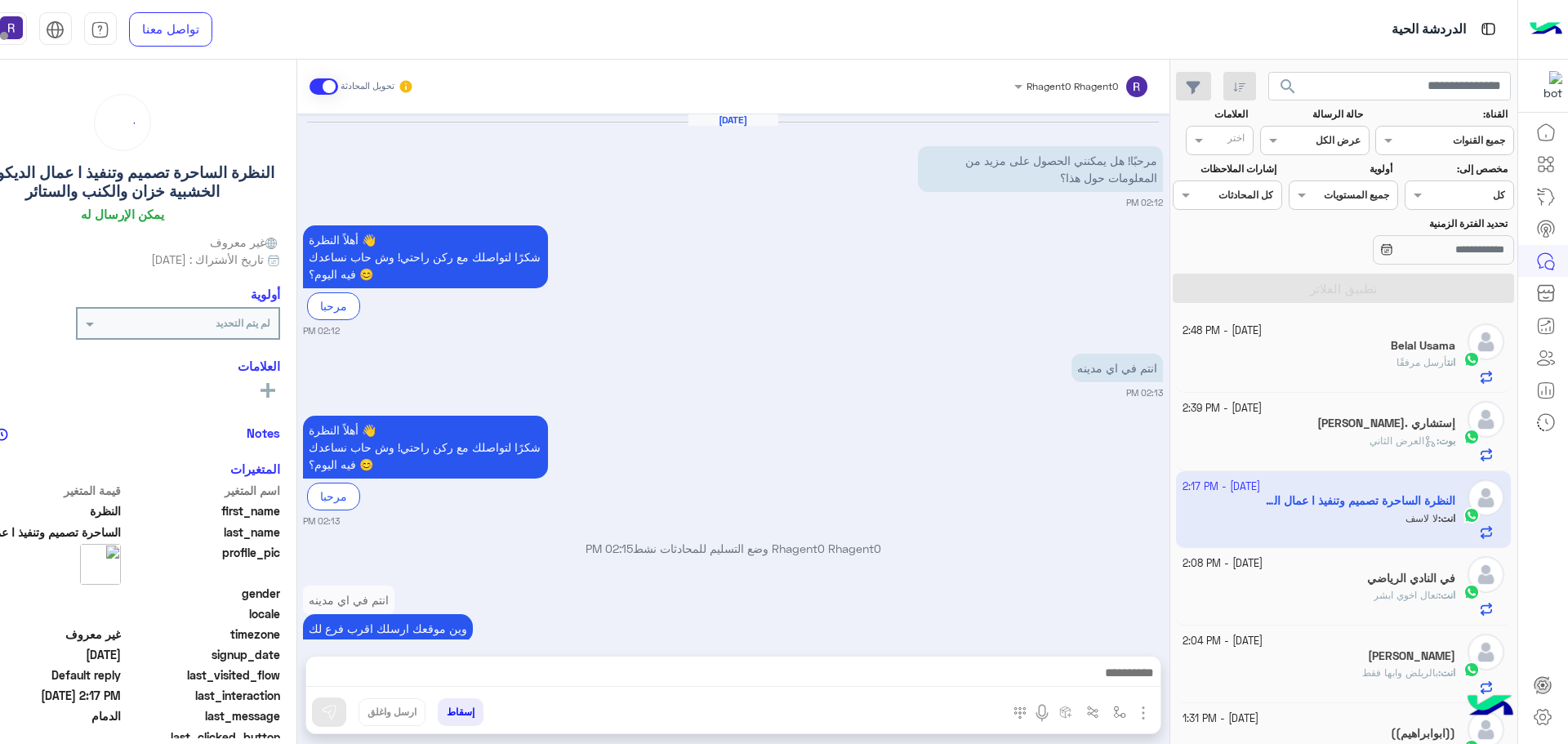
scroll to position [263, 0]
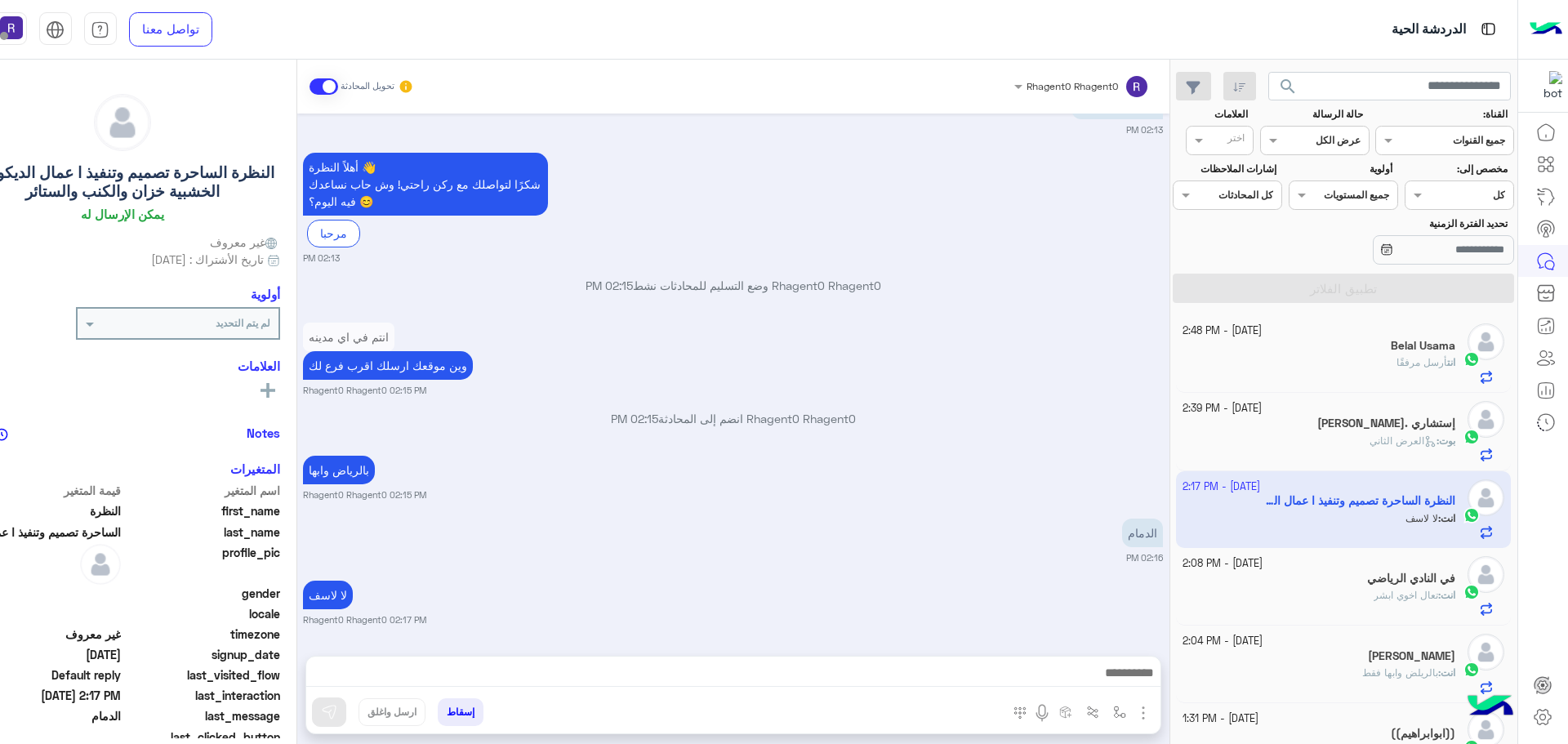
click at [1345, 581] on div "في النادي الرياضي" at bounding box center [1318, 580] width 272 height 17
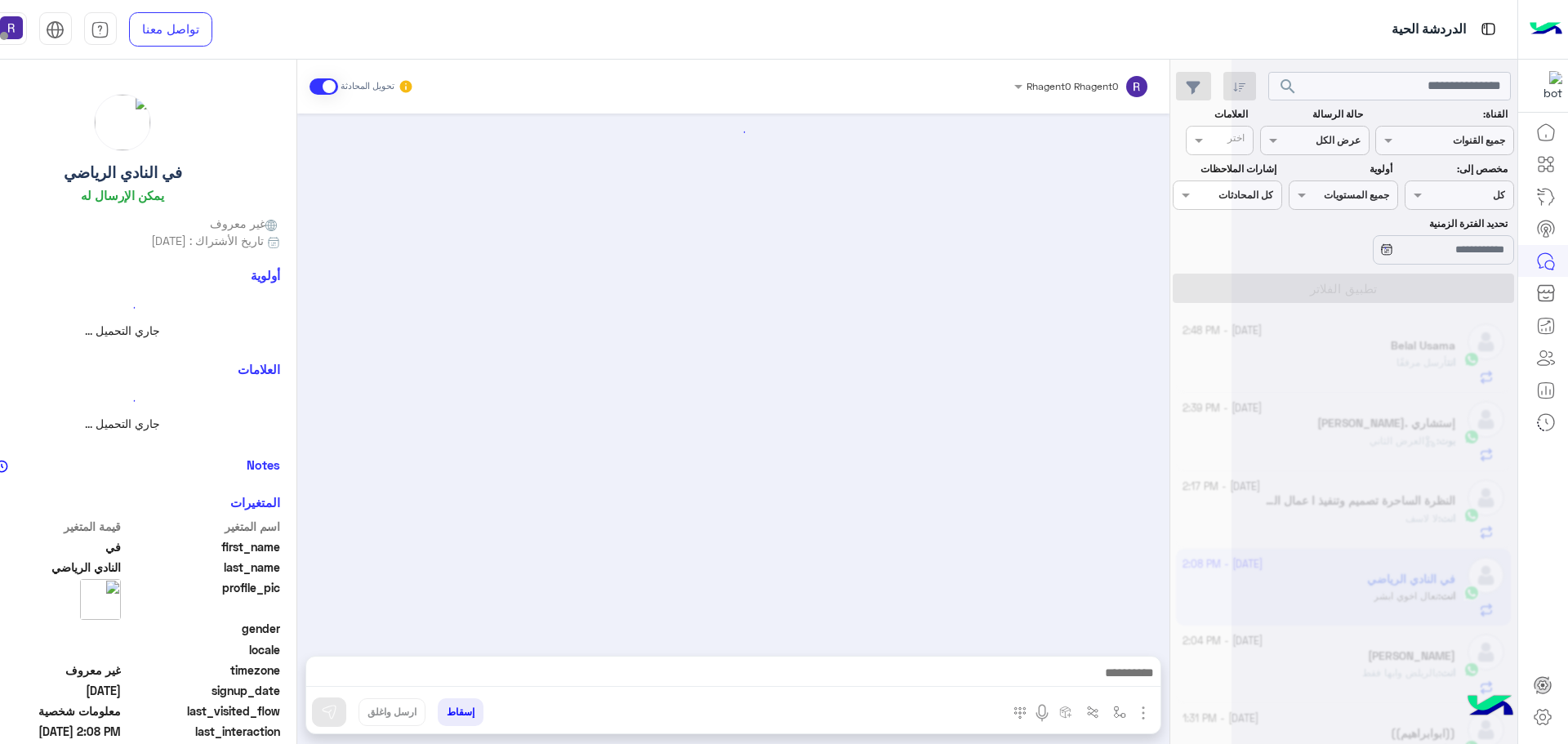
scroll to position [2602, 0]
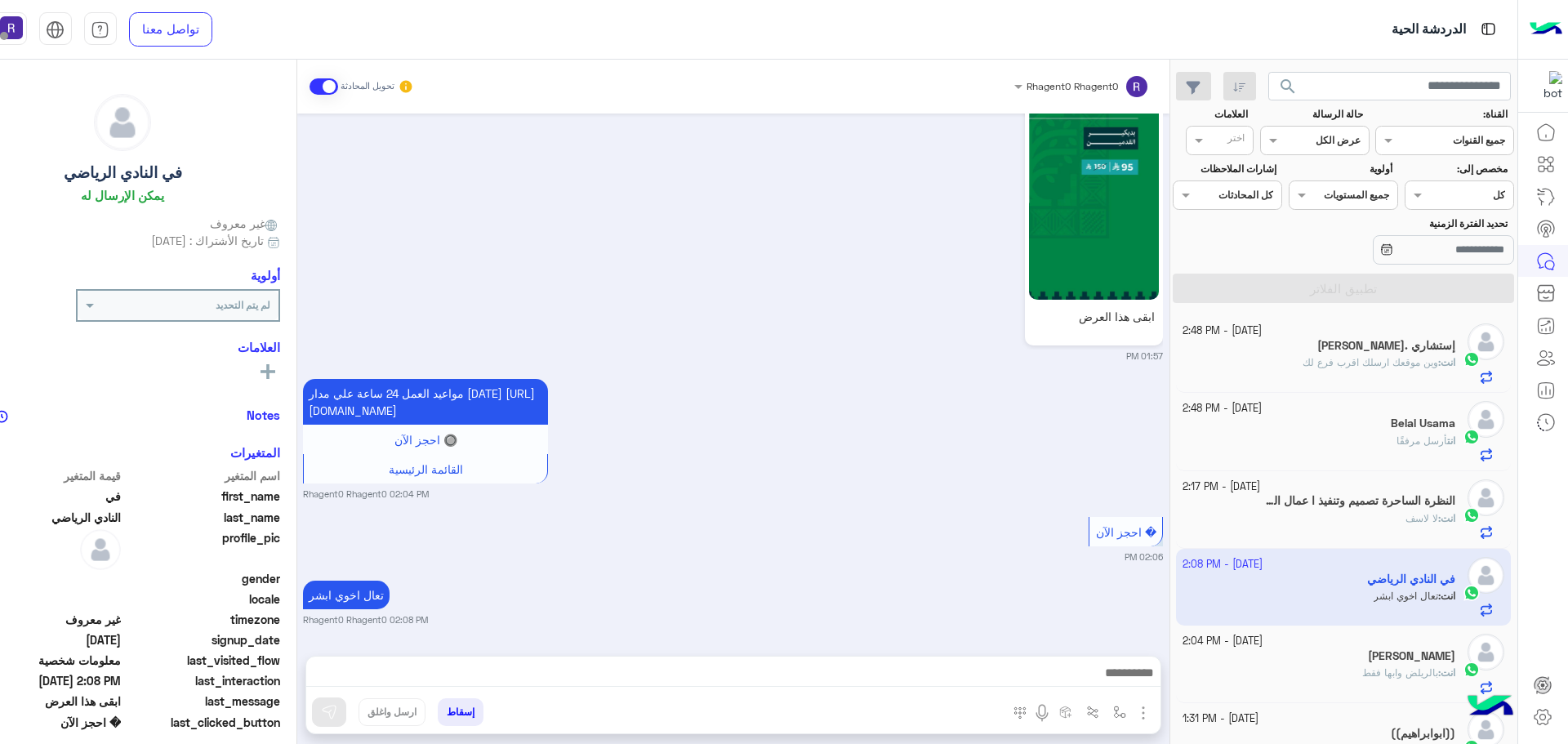
click at [1414, 375] on div "انت : وين موقعك ارسلك اقرب فرع لك" at bounding box center [1318, 370] width 272 height 28
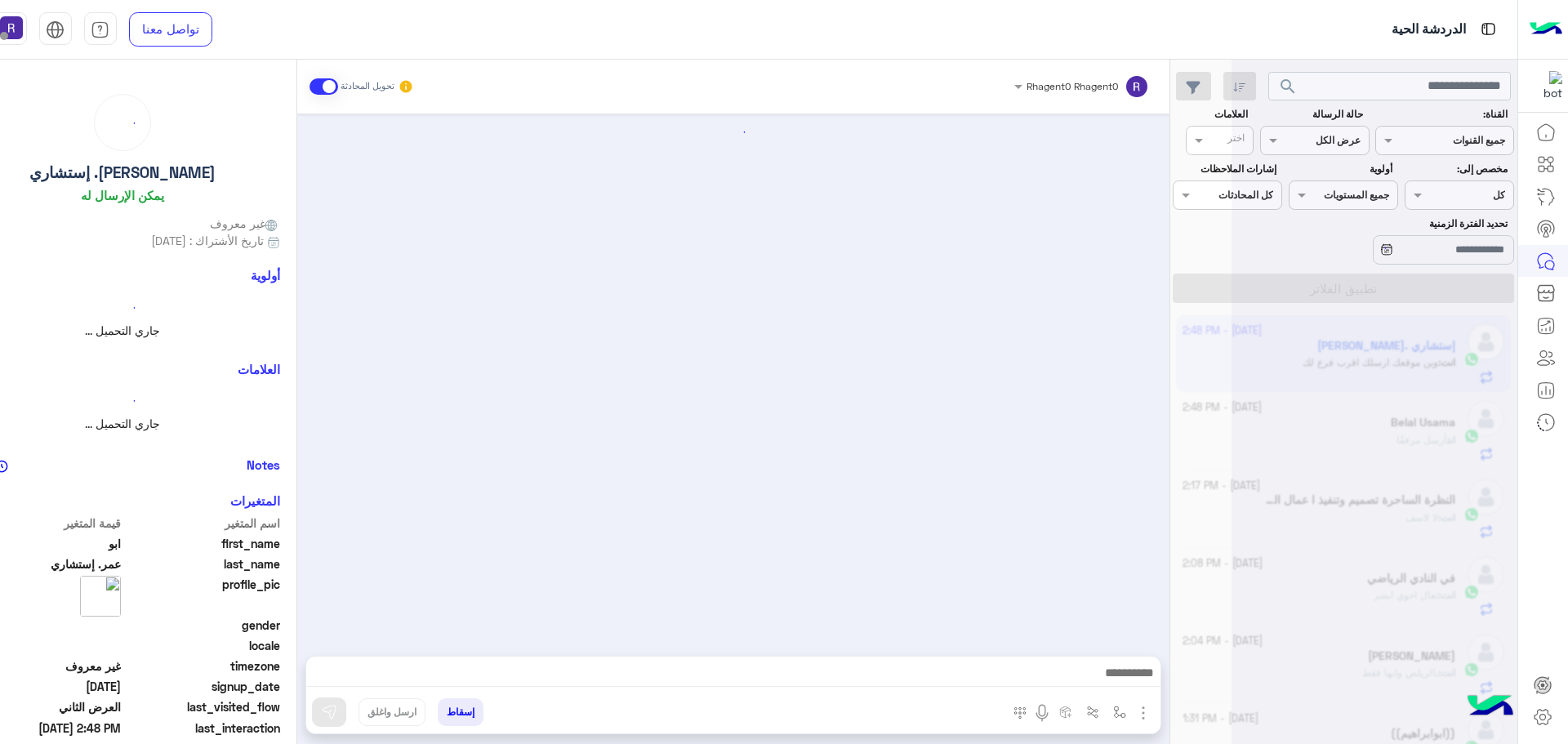
scroll to position [3372, 0]
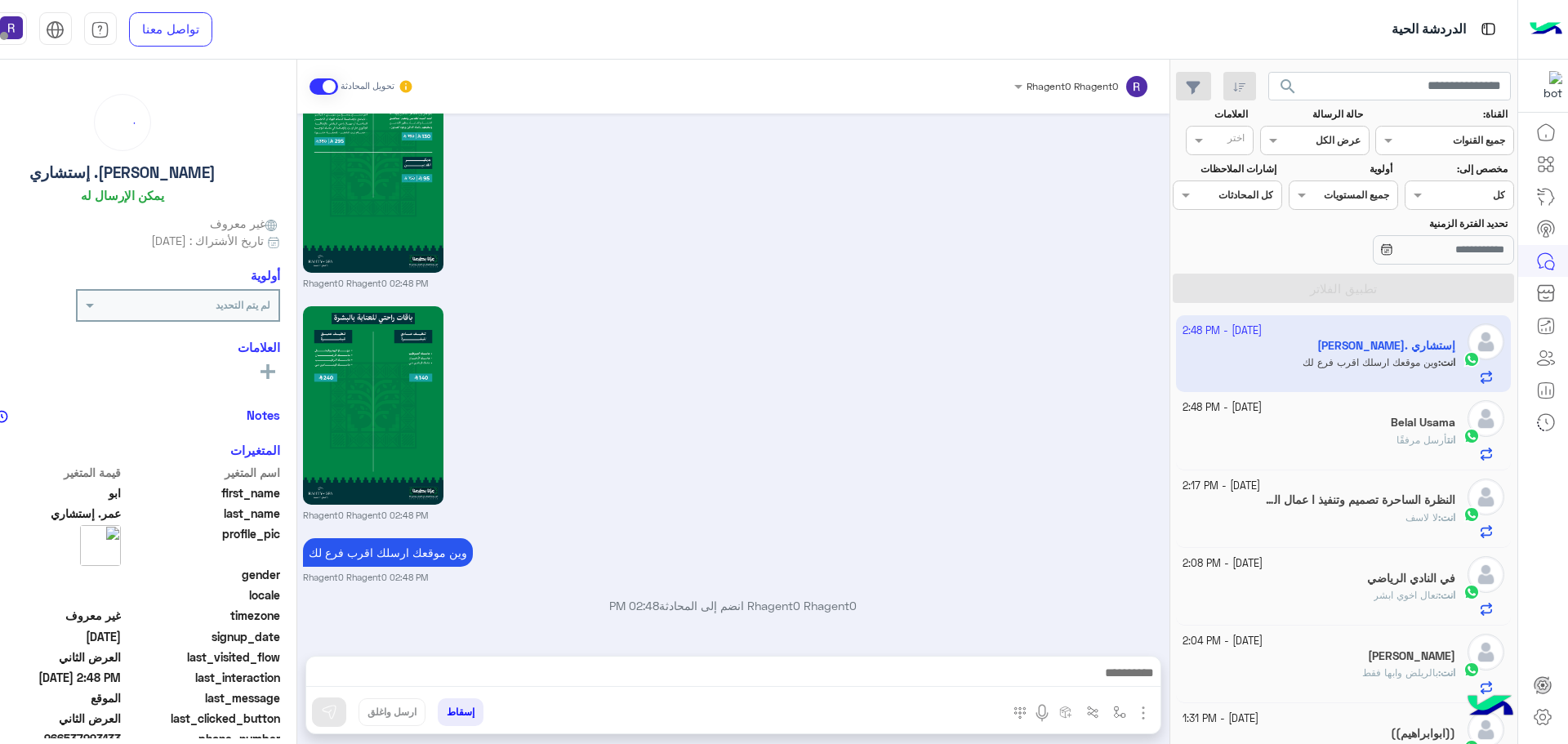
click at [1360, 436] on div "انت أرسل مرفقًا" at bounding box center [1318, 447] width 272 height 28
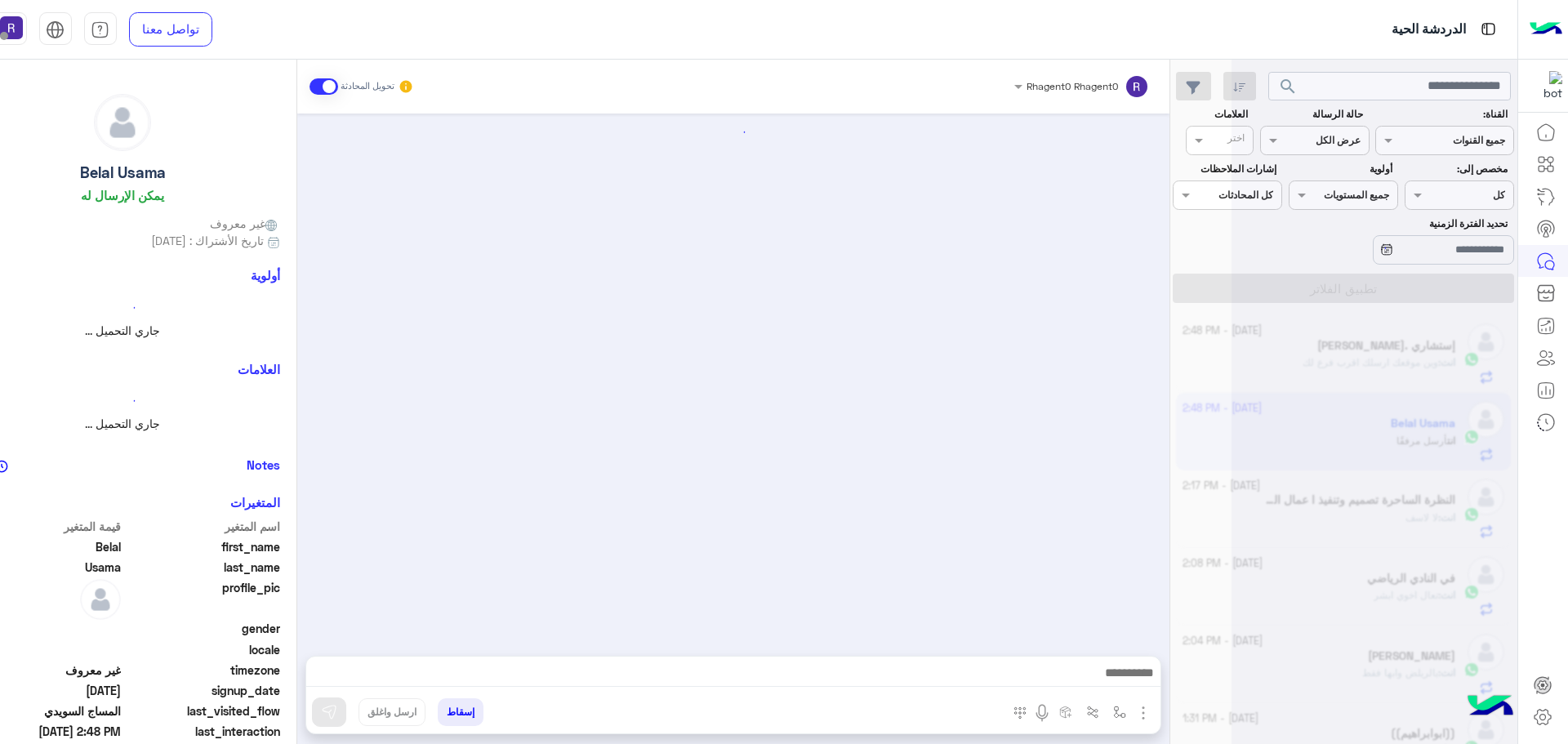
scroll to position [2969, 0]
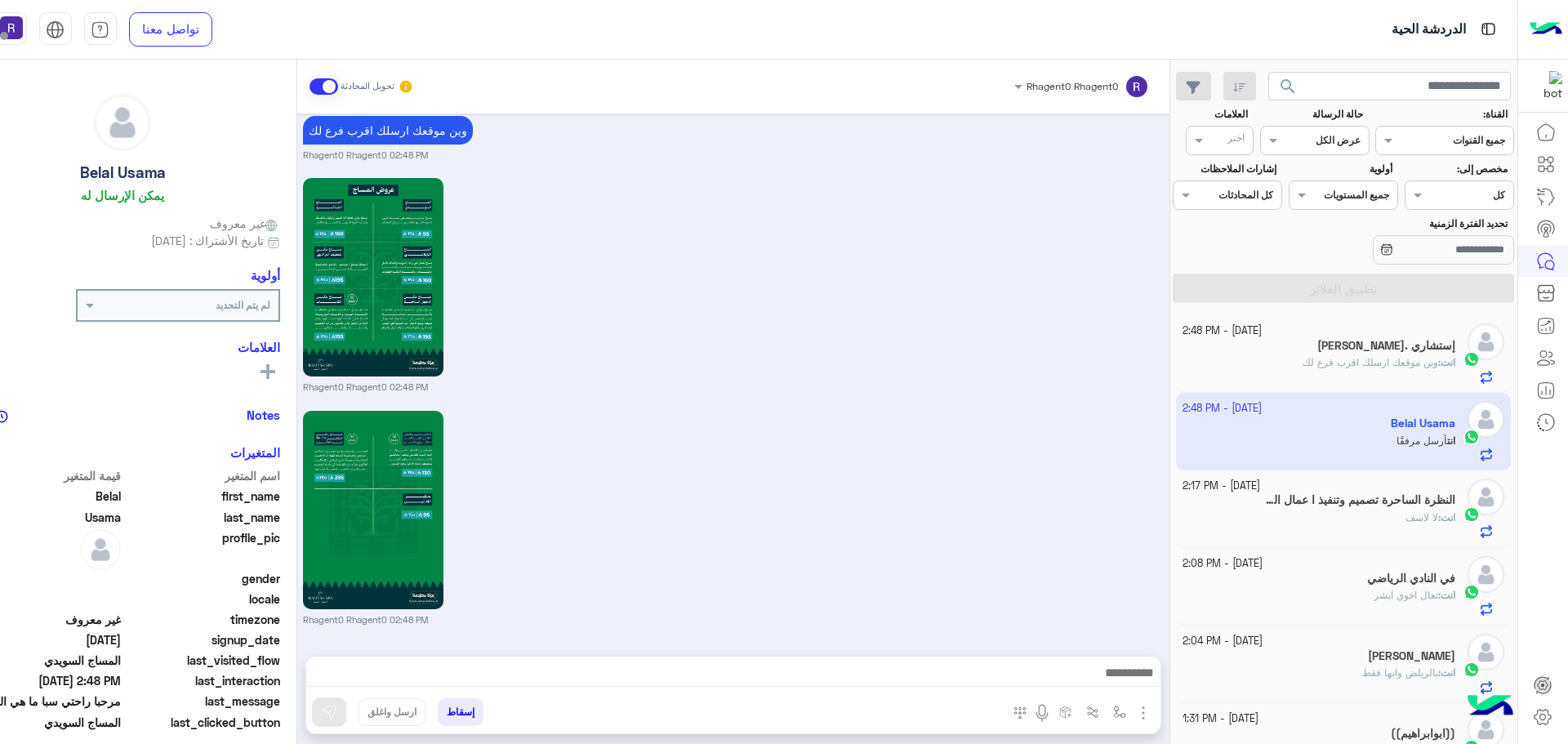
click at [1398, 351] on h5 "ابو عمر. إستشاري" at bounding box center [1386, 345] width 138 height 14
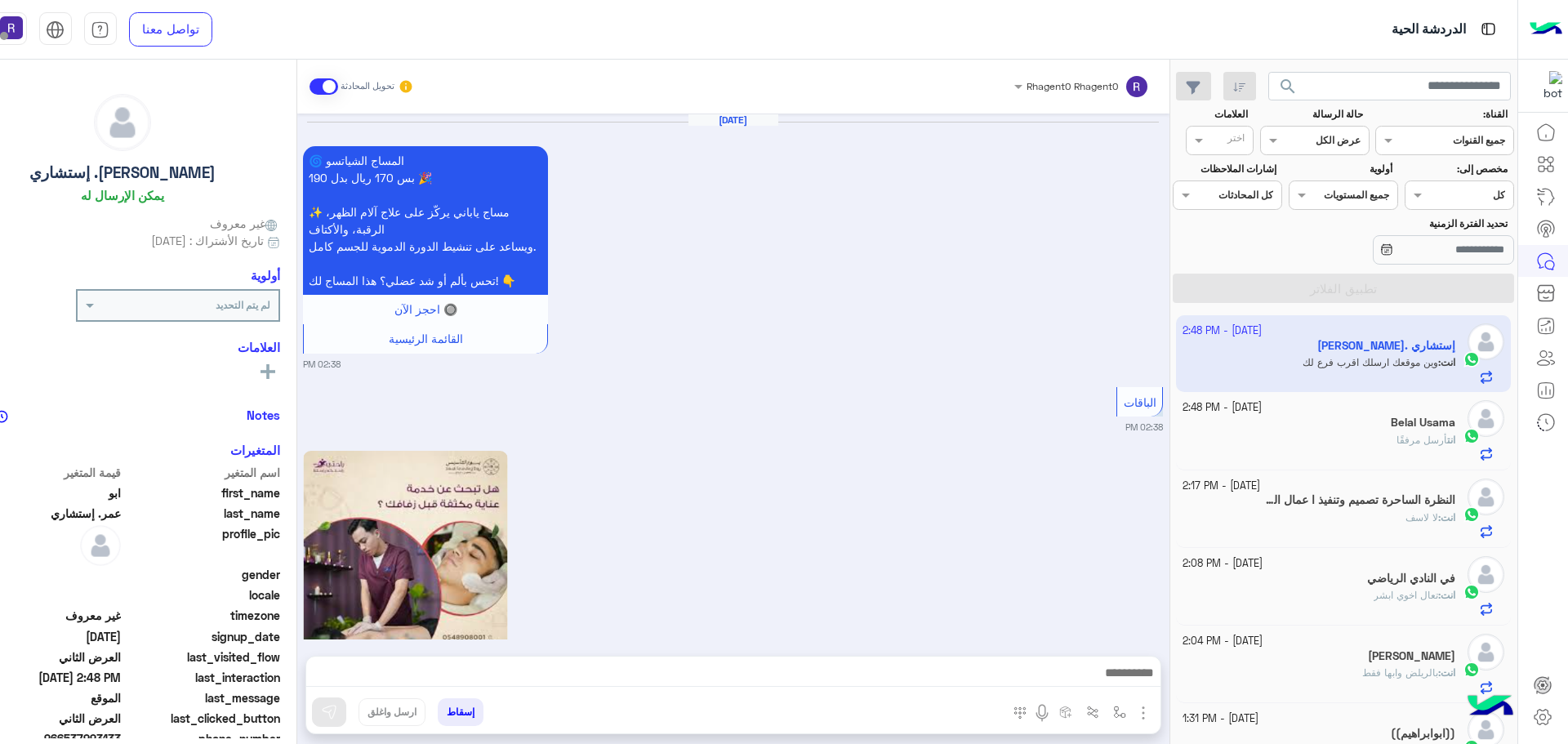
scroll to position [3372, 0]
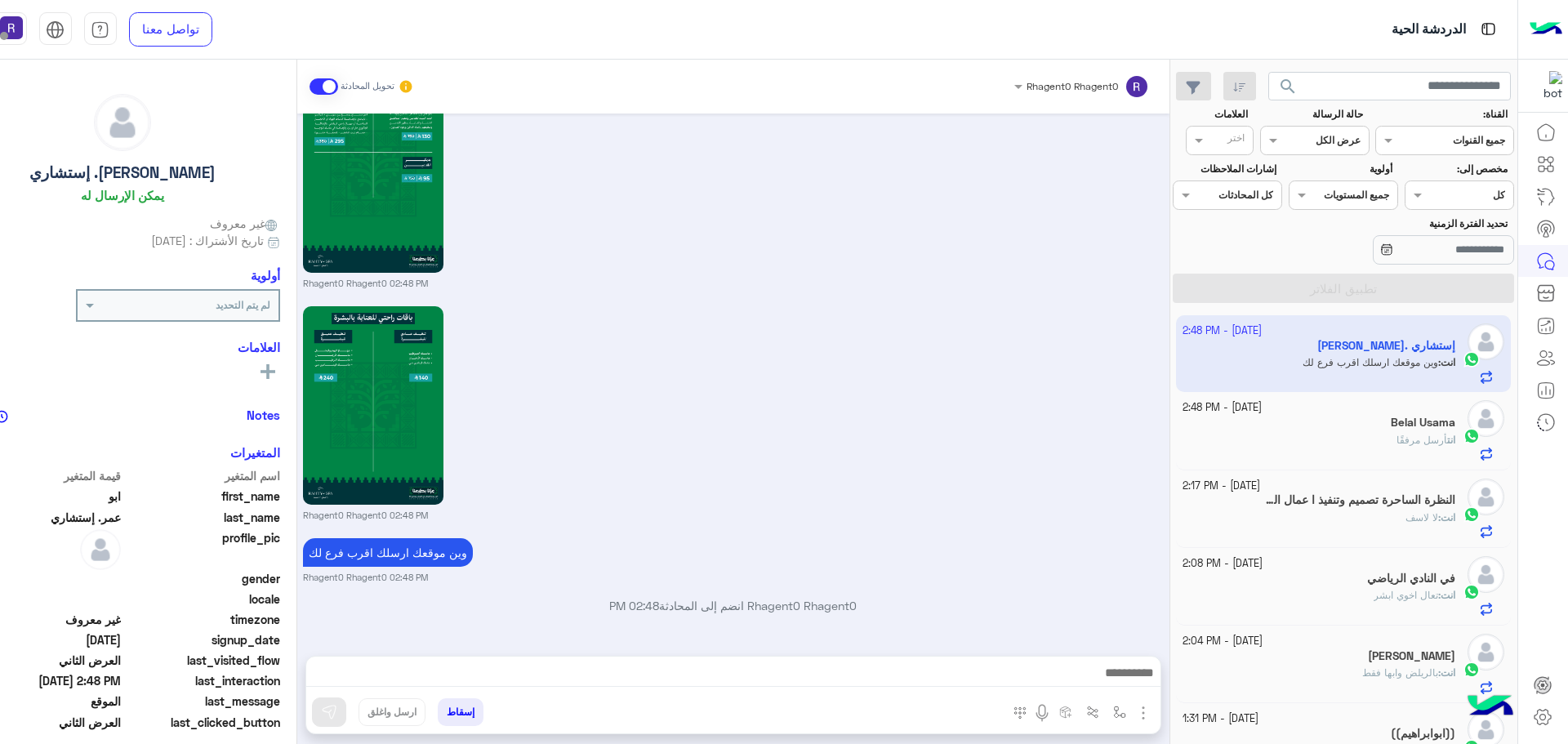
click at [1380, 435] on div "انت أرسل مرفقًا" at bounding box center [1318, 447] width 272 height 28
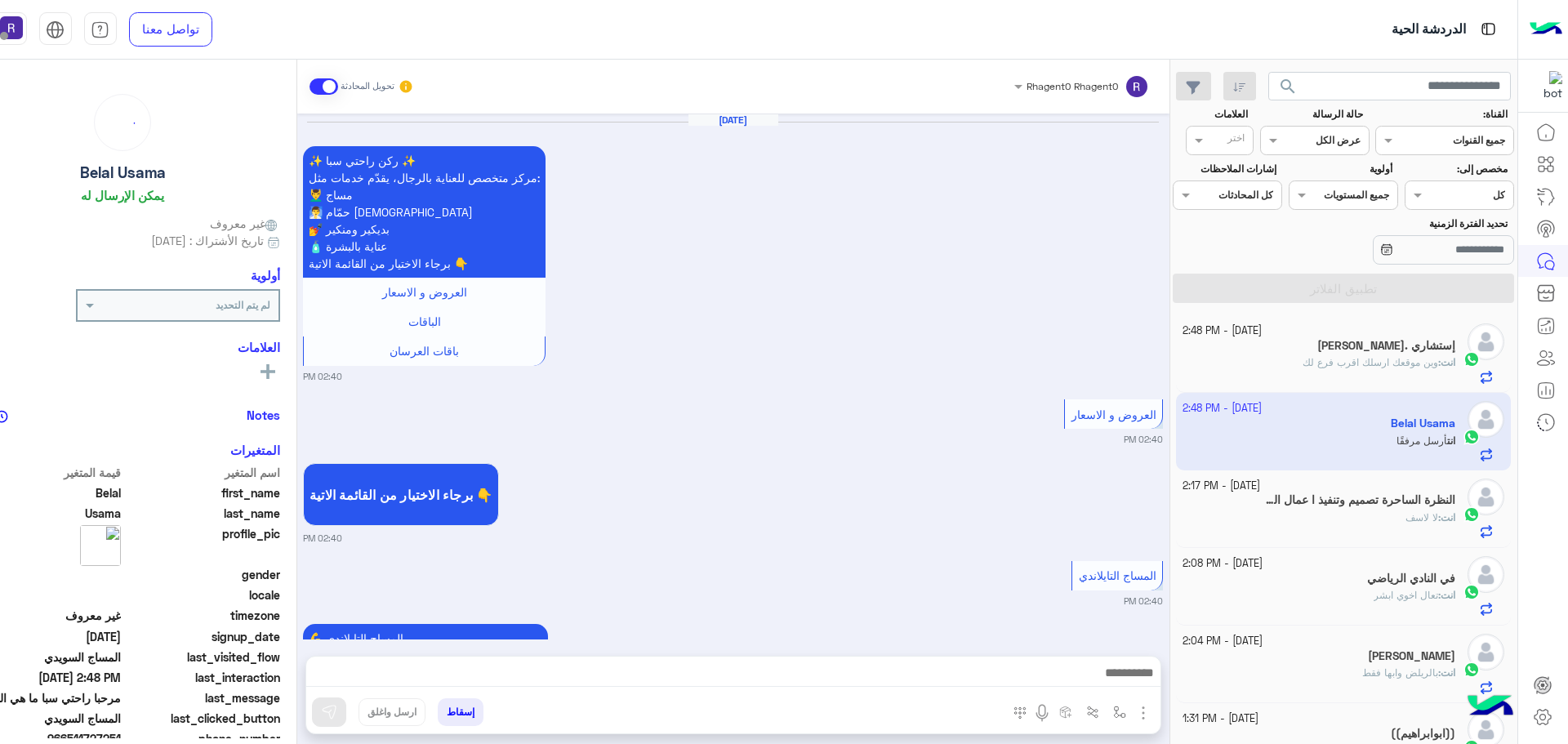
scroll to position [2969, 0]
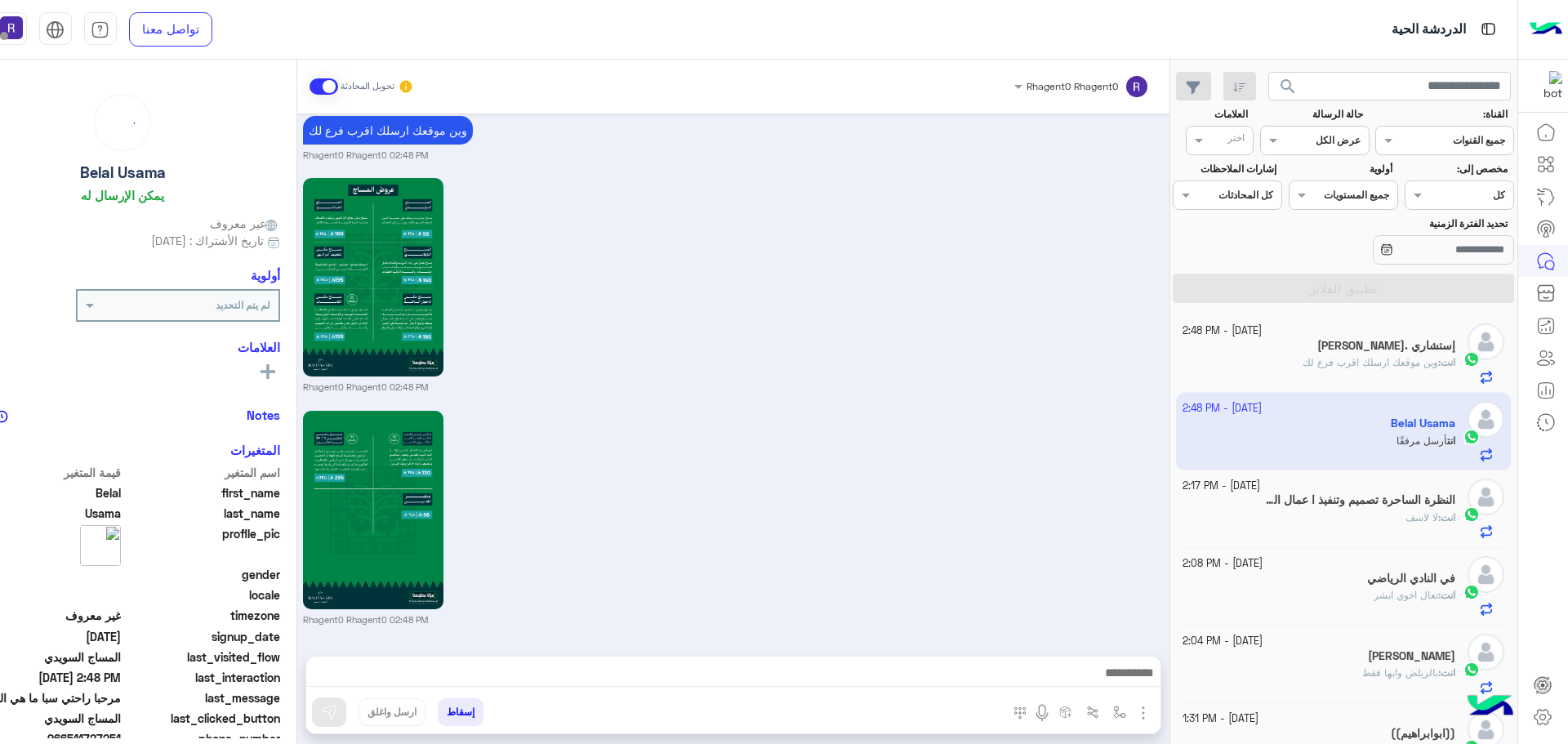
click at [1368, 357] on span "وين موقعك ارسلك اقرب فرع لك" at bounding box center [1369, 361] width 135 height 12
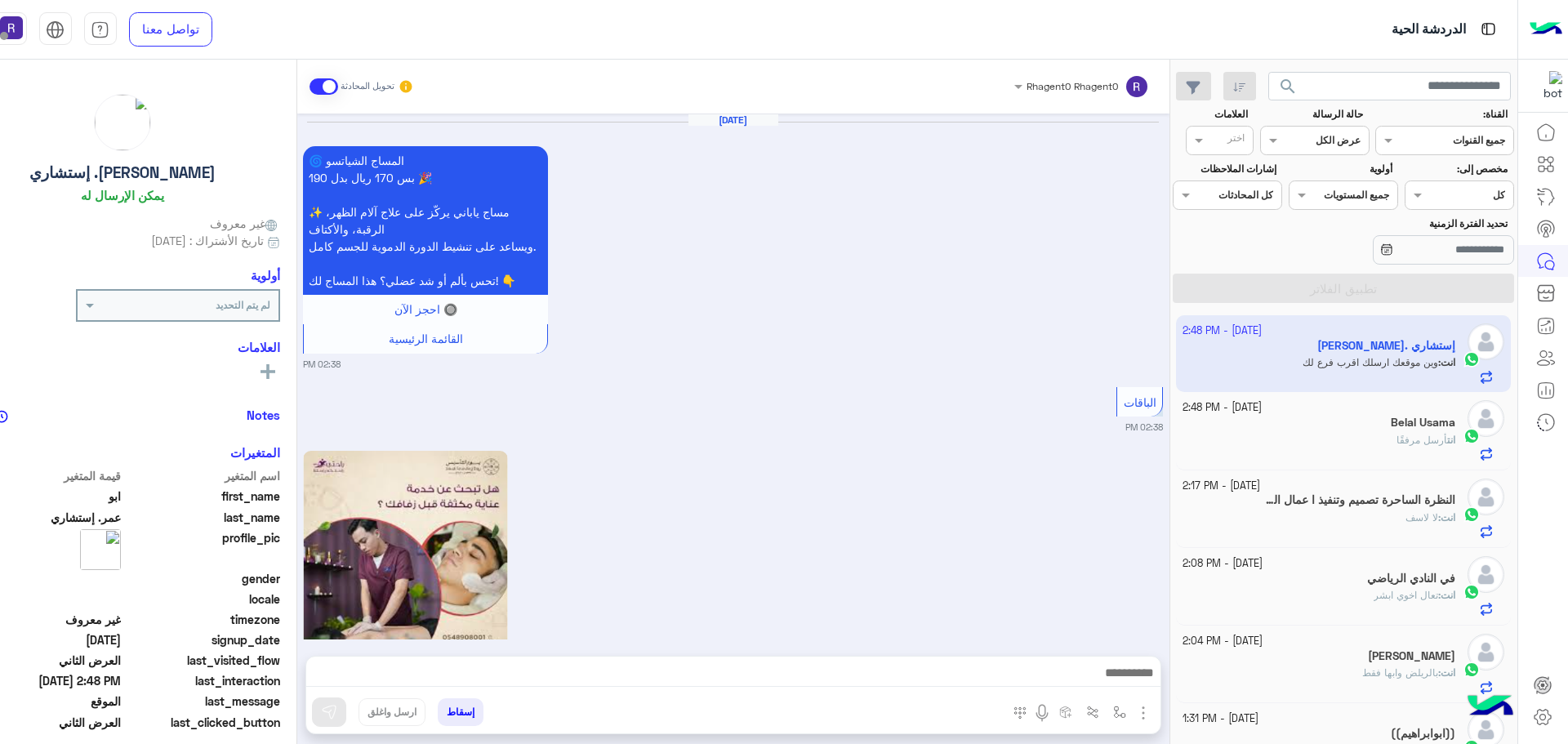
scroll to position [3372, 0]
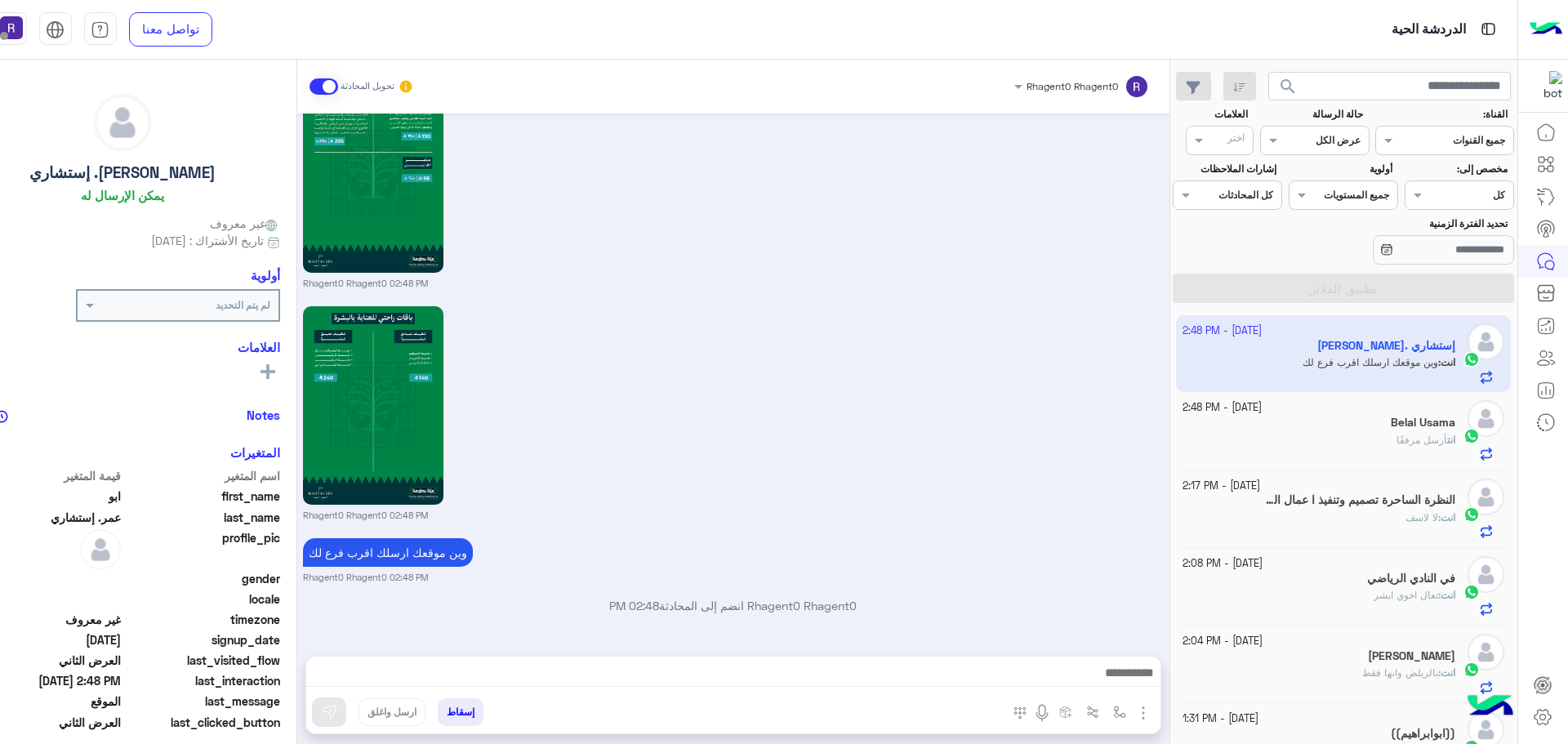
click at [1061, 397] on div "Rhagent0 Rhagent0 02:48 PM" at bounding box center [732, 411] width 860 height 219
click at [1396, 436] on span "أرسل مرفقًا" at bounding box center [1421, 439] width 51 height 12
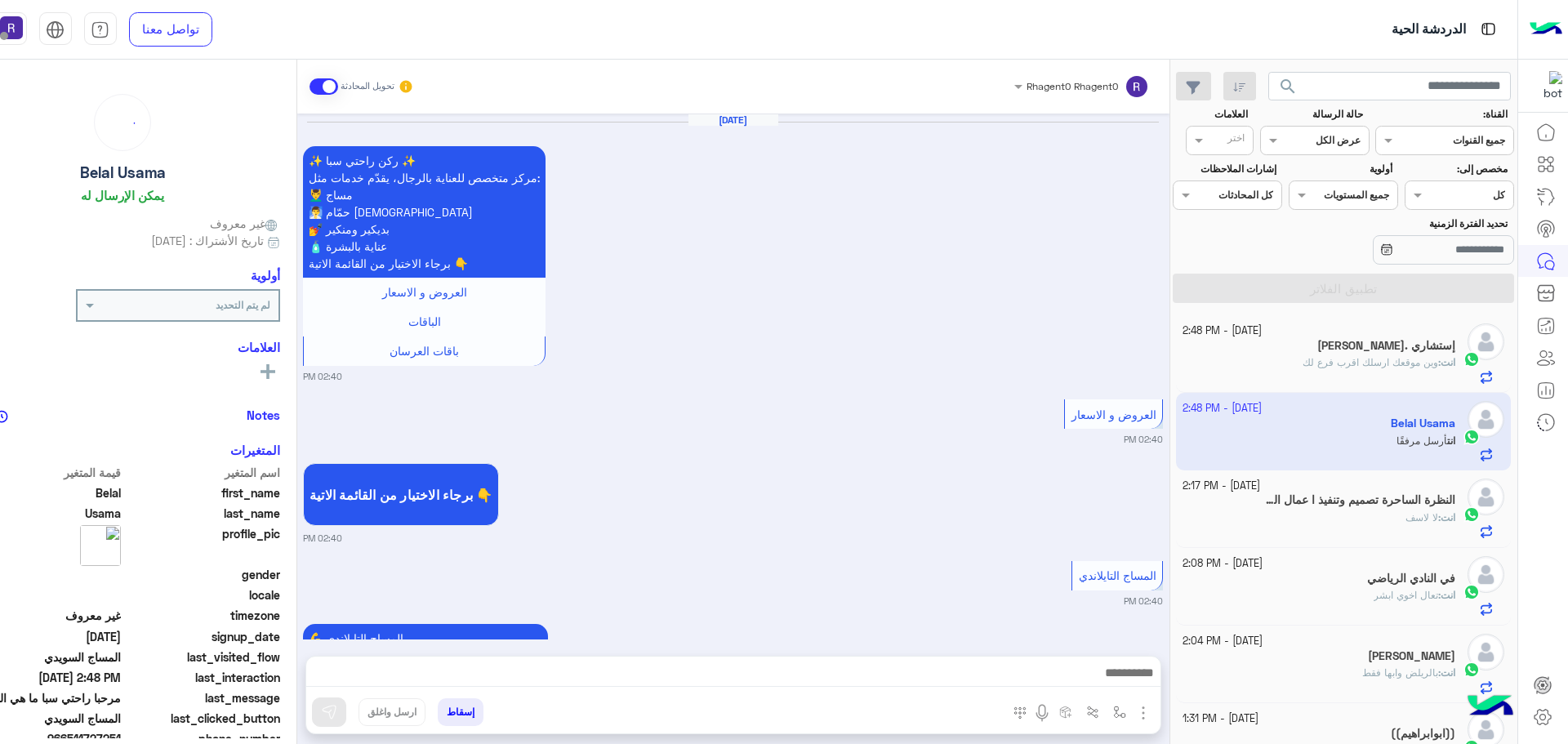
scroll to position [2969, 0]
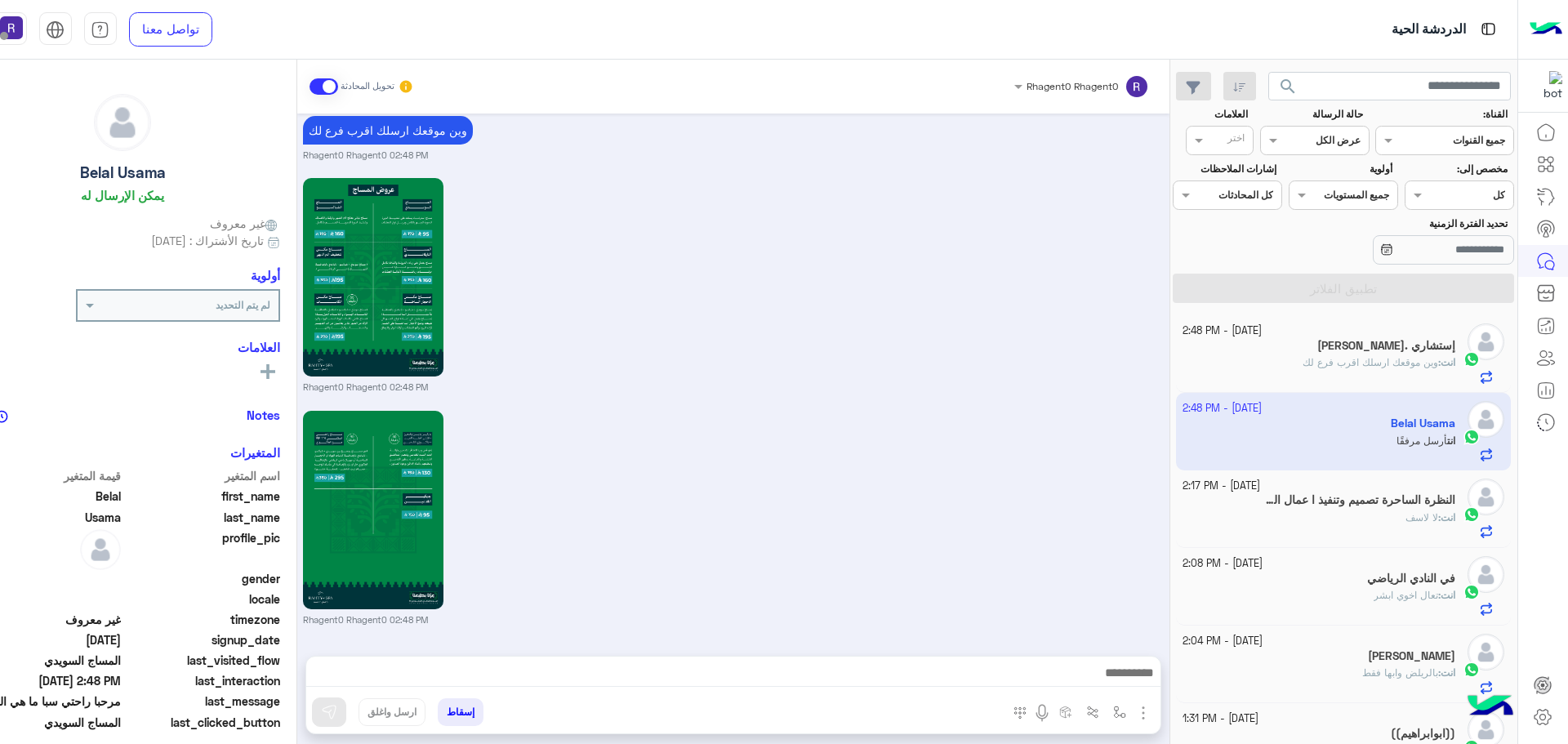
click at [1376, 363] on span "وين موقعك ارسلك اقرب فرع لك" at bounding box center [1369, 361] width 135 height 12
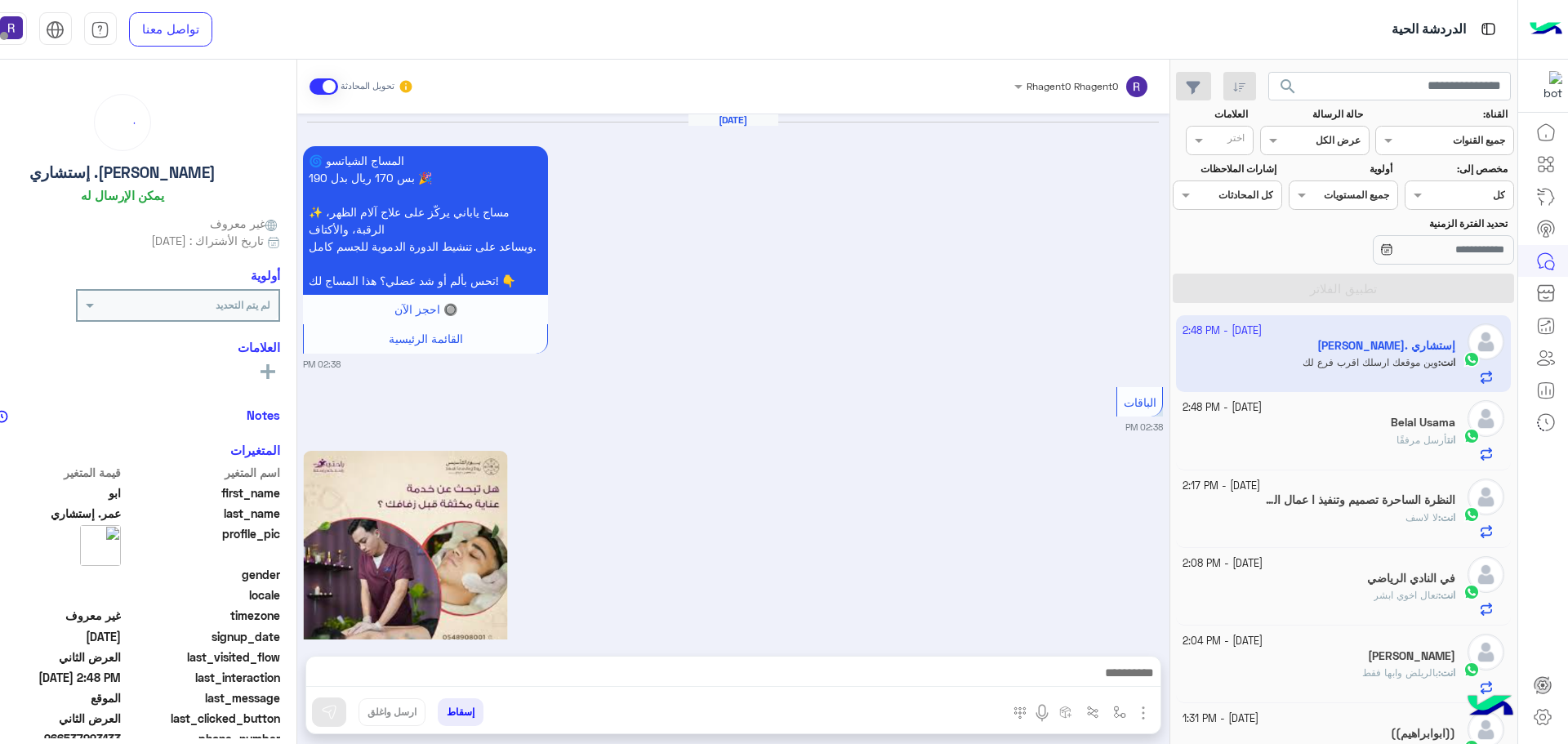
scroll to position [3372, 0]
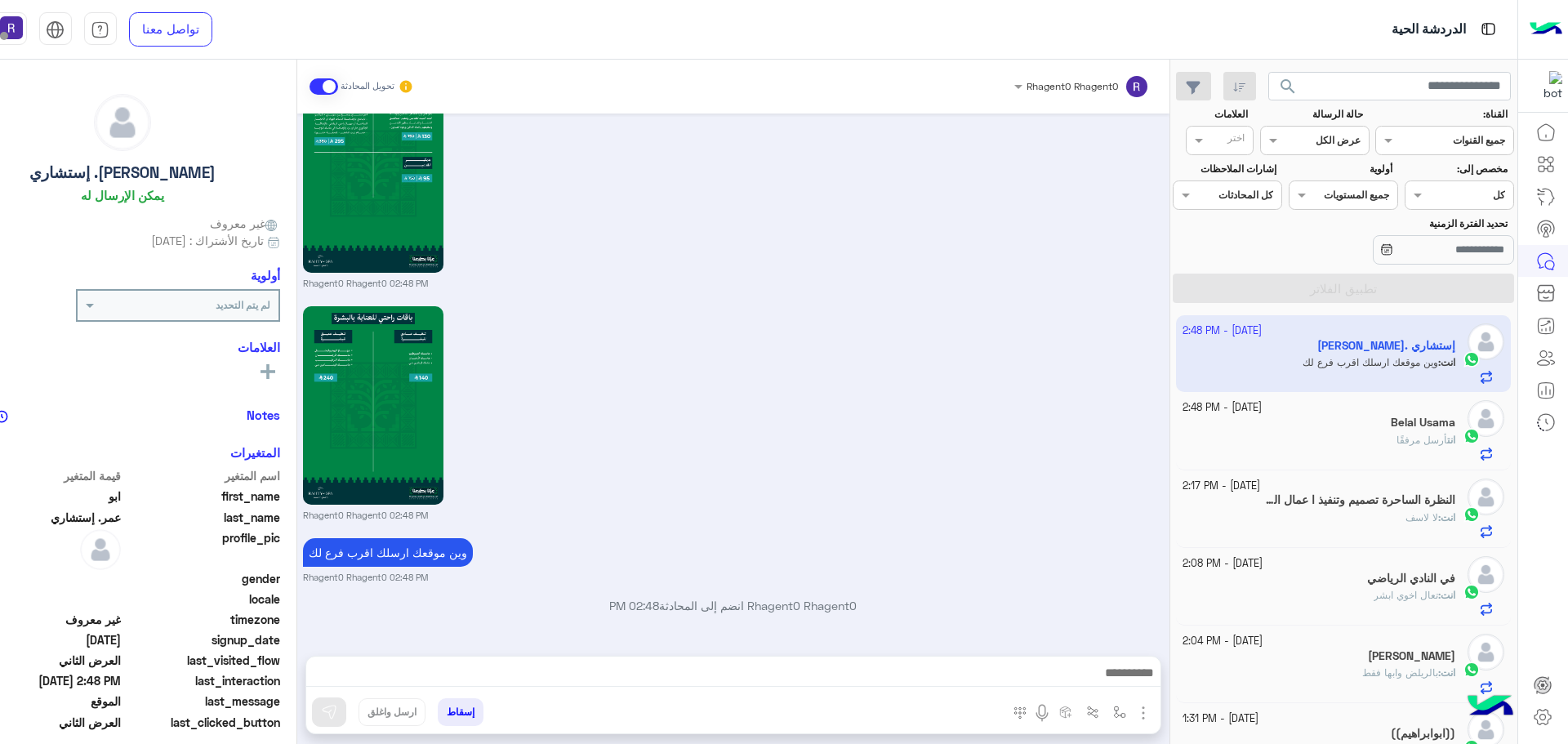
click at [1357, 428] on div "Belal Usama" at bounding box center [1318, 424] width 272 height 17
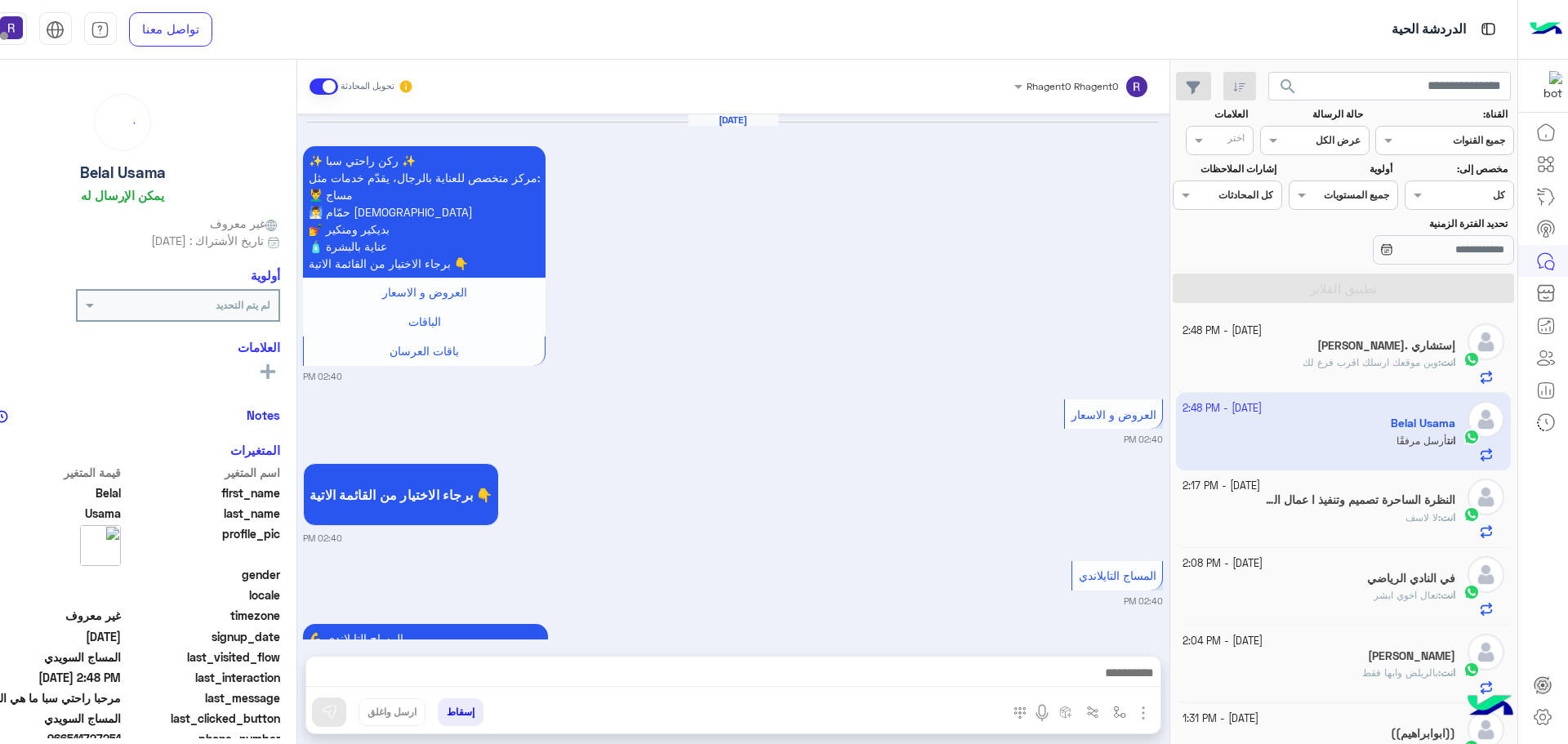
scroll to position [2969, 0]
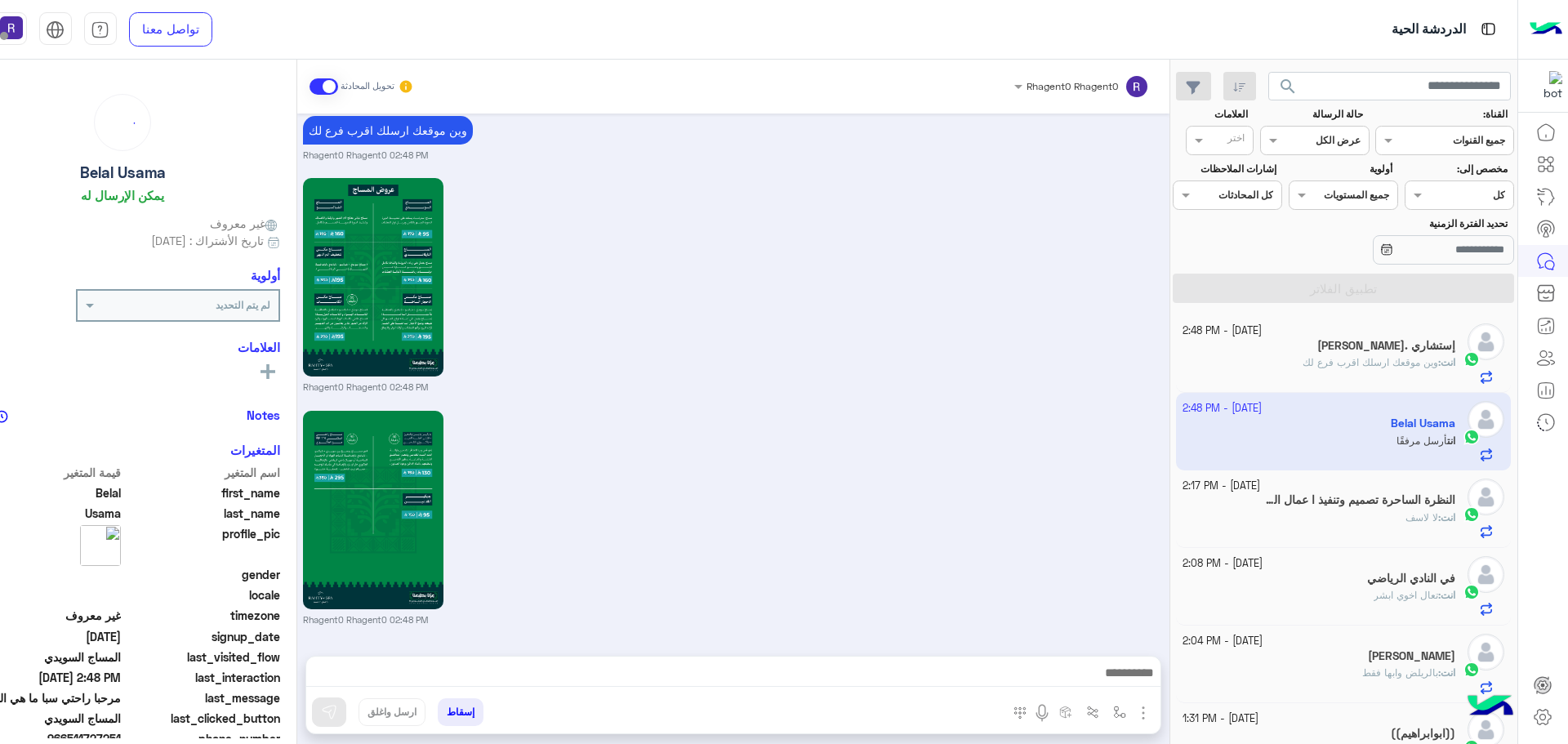
click at [1337, 517] on div "انت : لا لاسف" at bounding box center [1318, 525] width 272 height 28
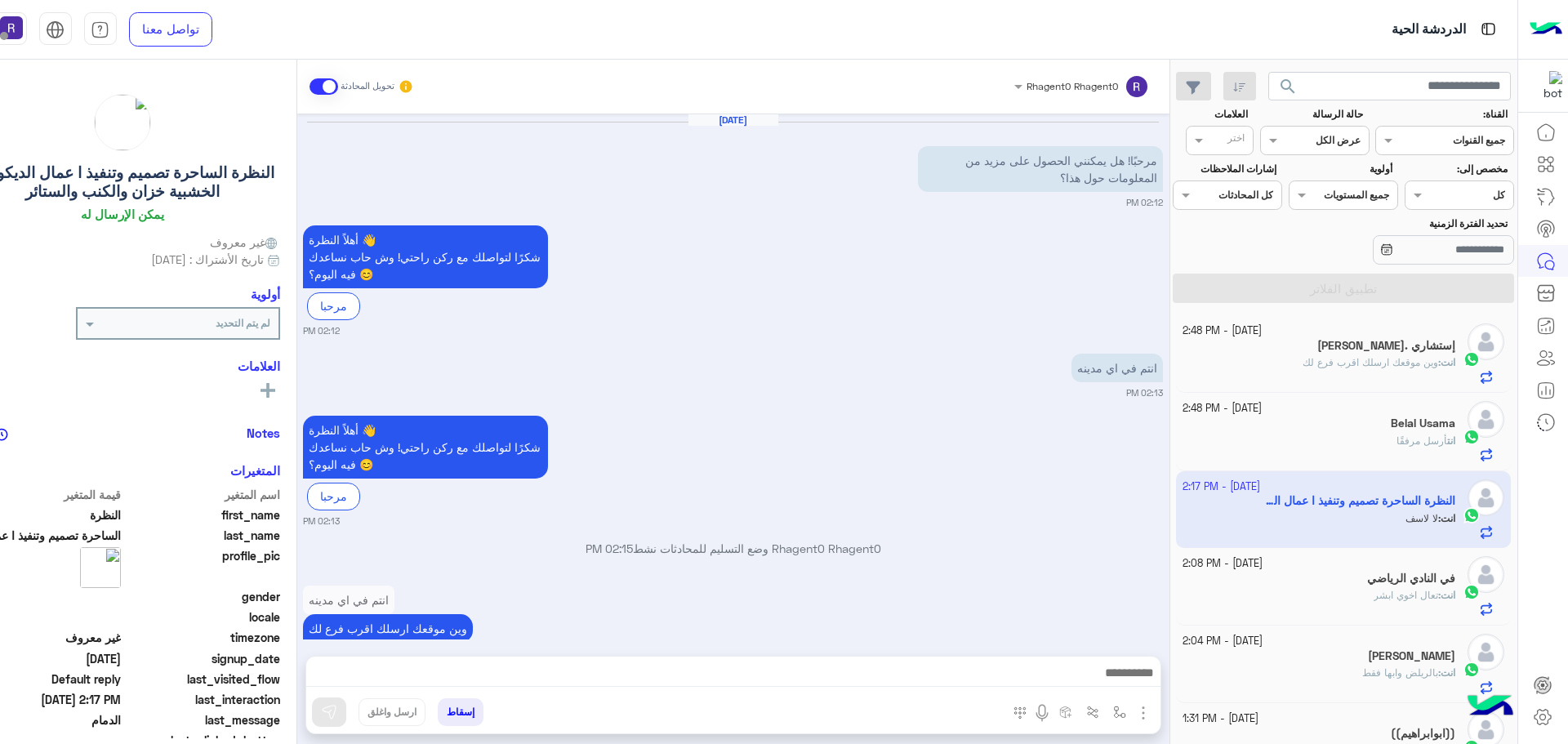
scroll to position [263, 0]
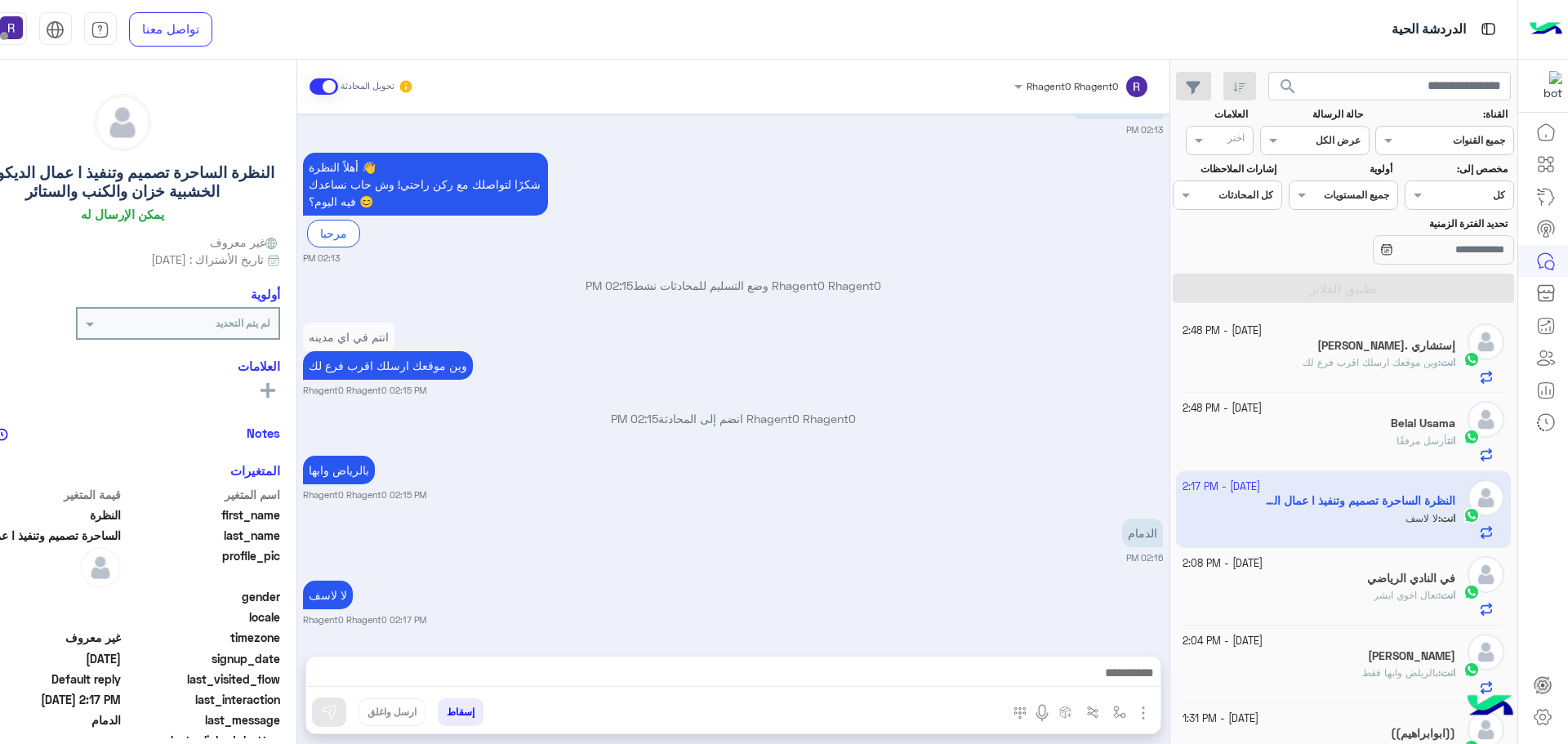
click at [1289, 359] on div "انت : وين موقعك ارسلك اقرب فرع لك" at bounding box center [1318, 370] width 272 height 28
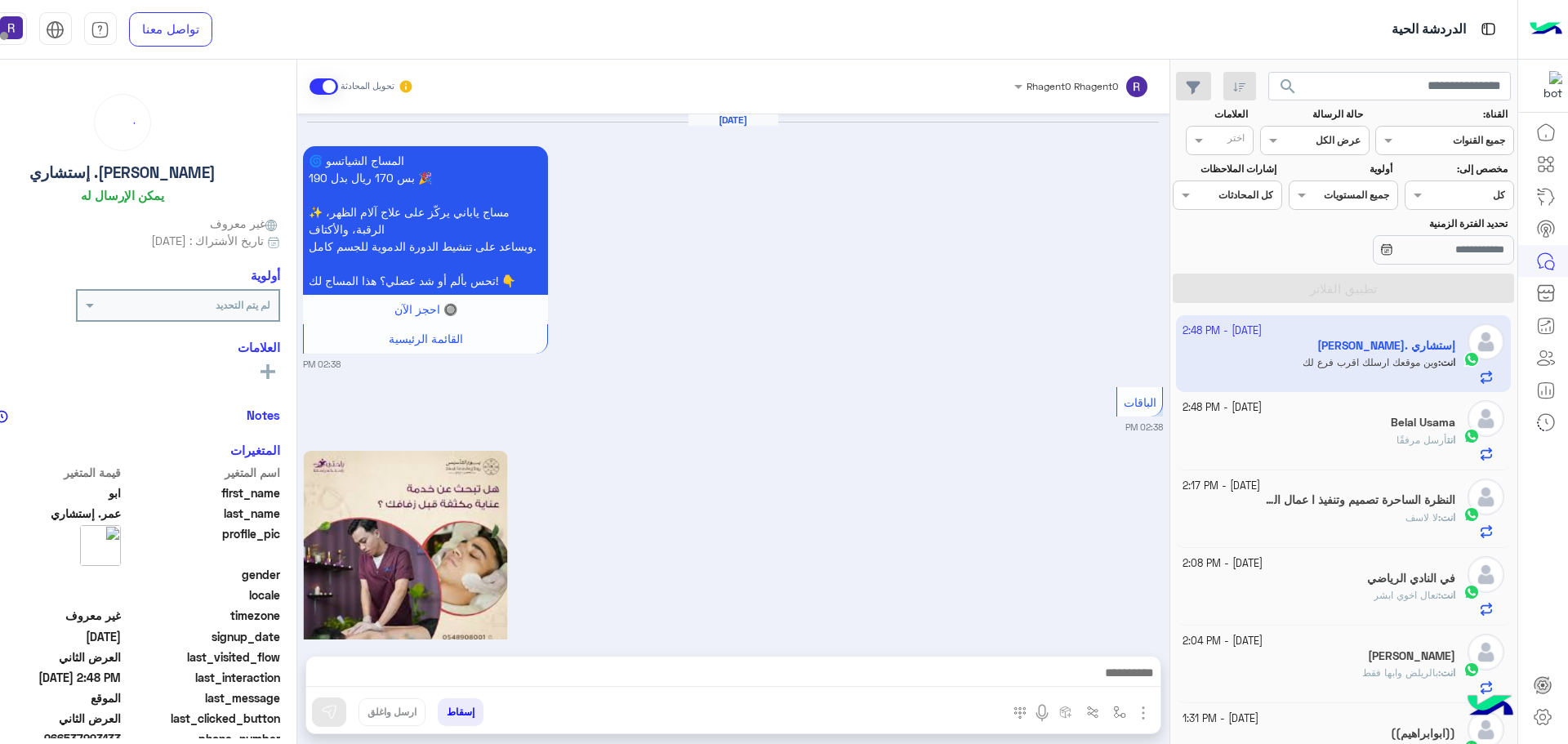
scroll to position [3372, 0]
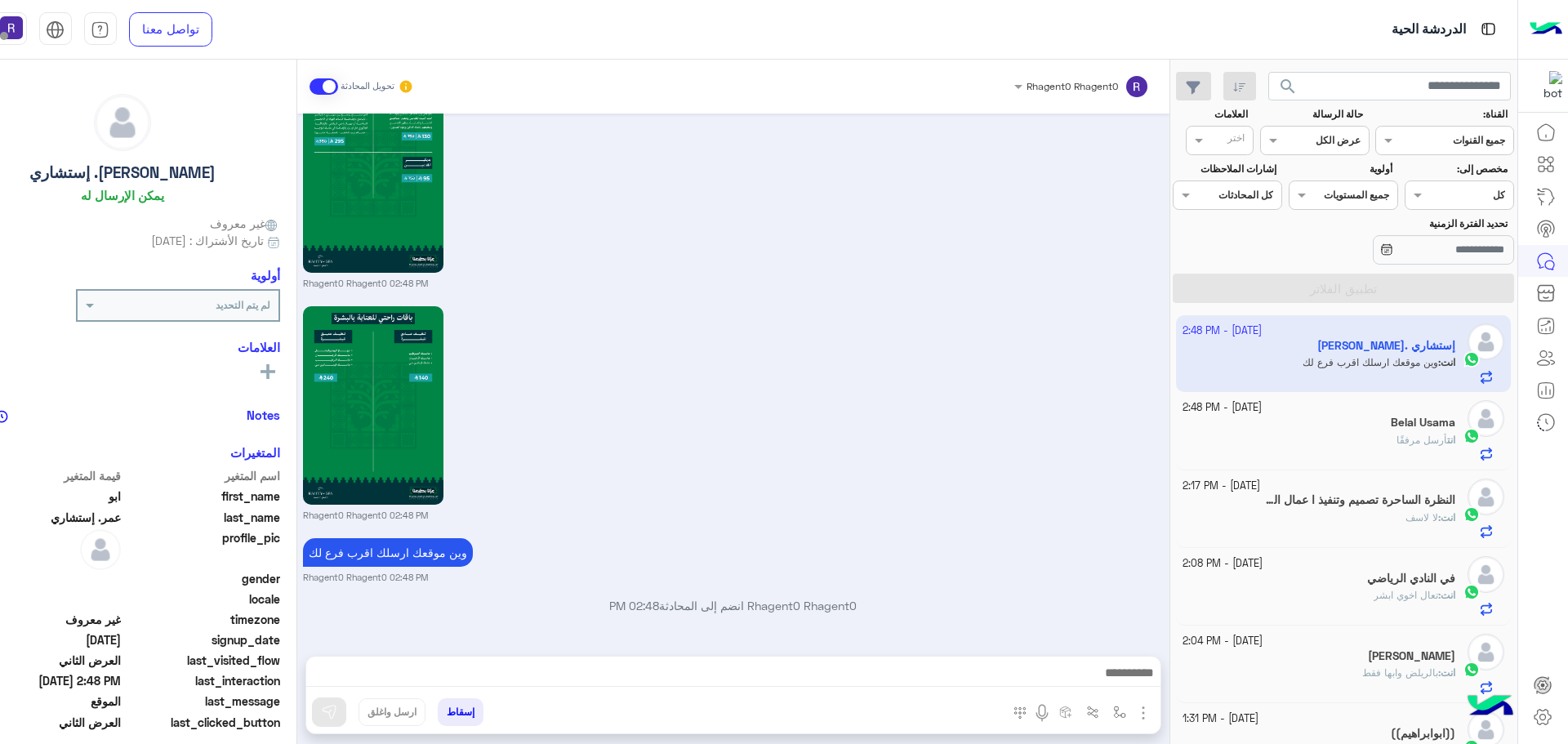
click at [1389, 445] on div "انت أرسل مرفقًا" at bounding box center [1318, 447] width 272 height 28
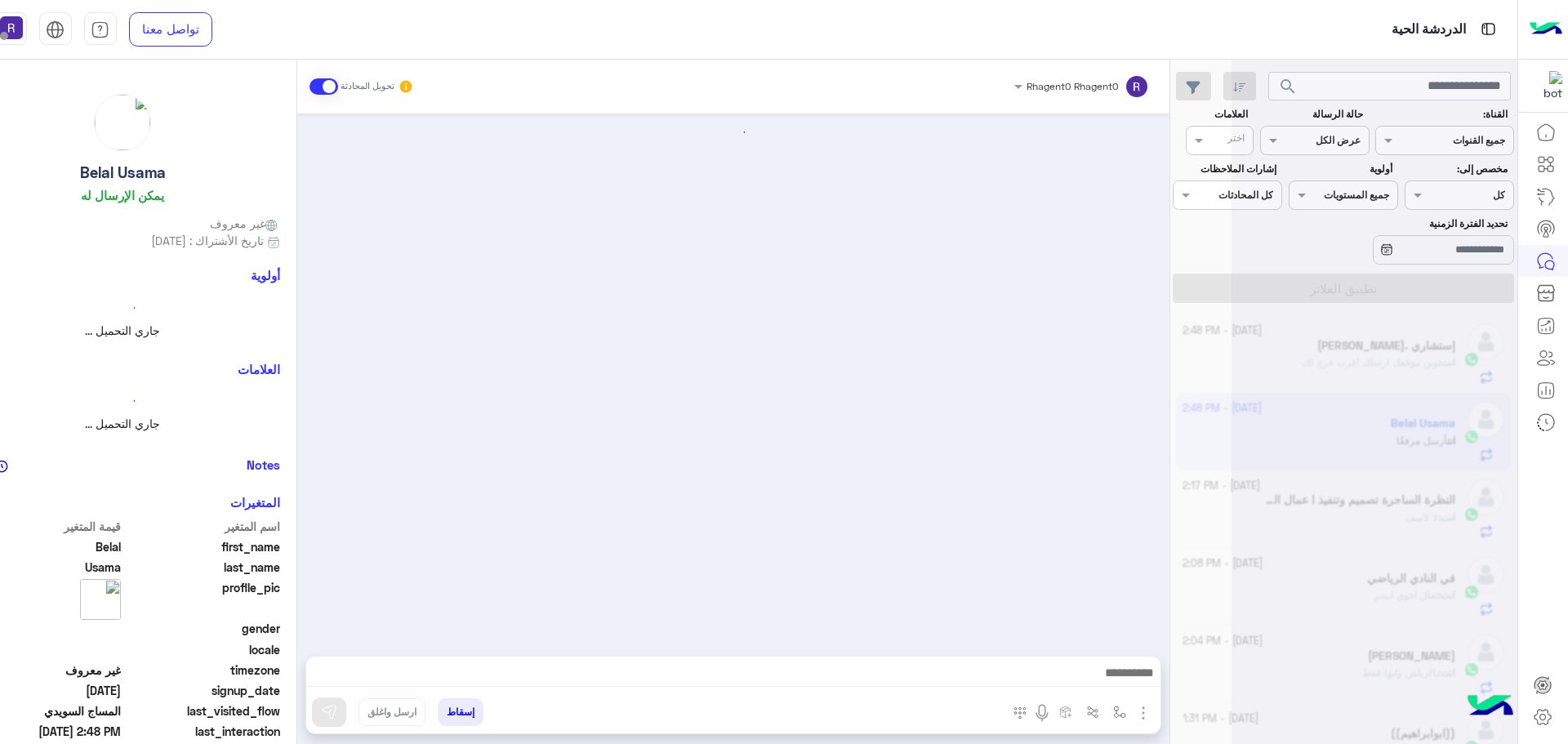
scroll to position [2969, 0]
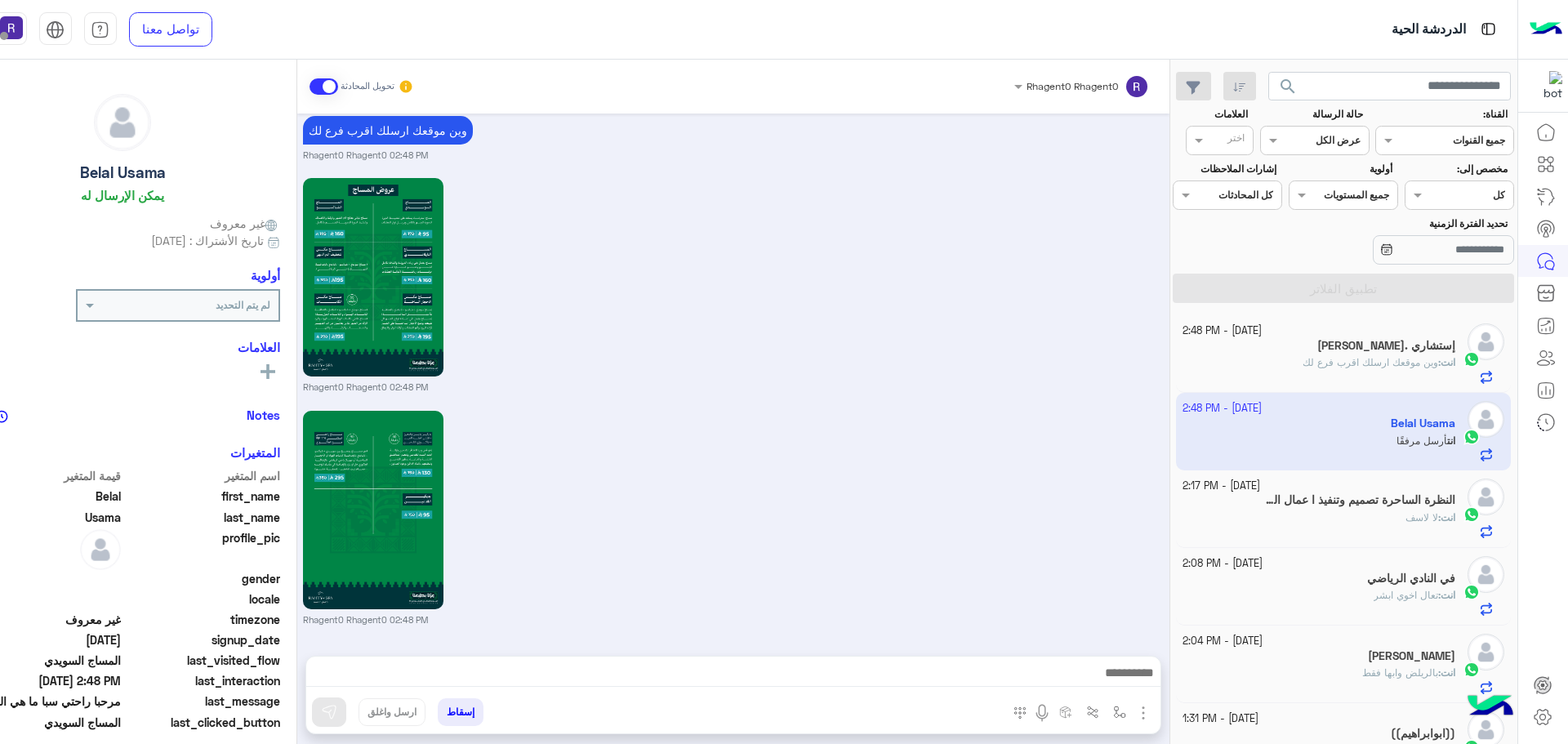
click at [1313, 509] on div "النظرة الساحرة تصميم وتنفيذ ا عمال الديكورات الخشبية خزان والكنب والستائر" at bounding box center [1318, 501] width 272 height 17
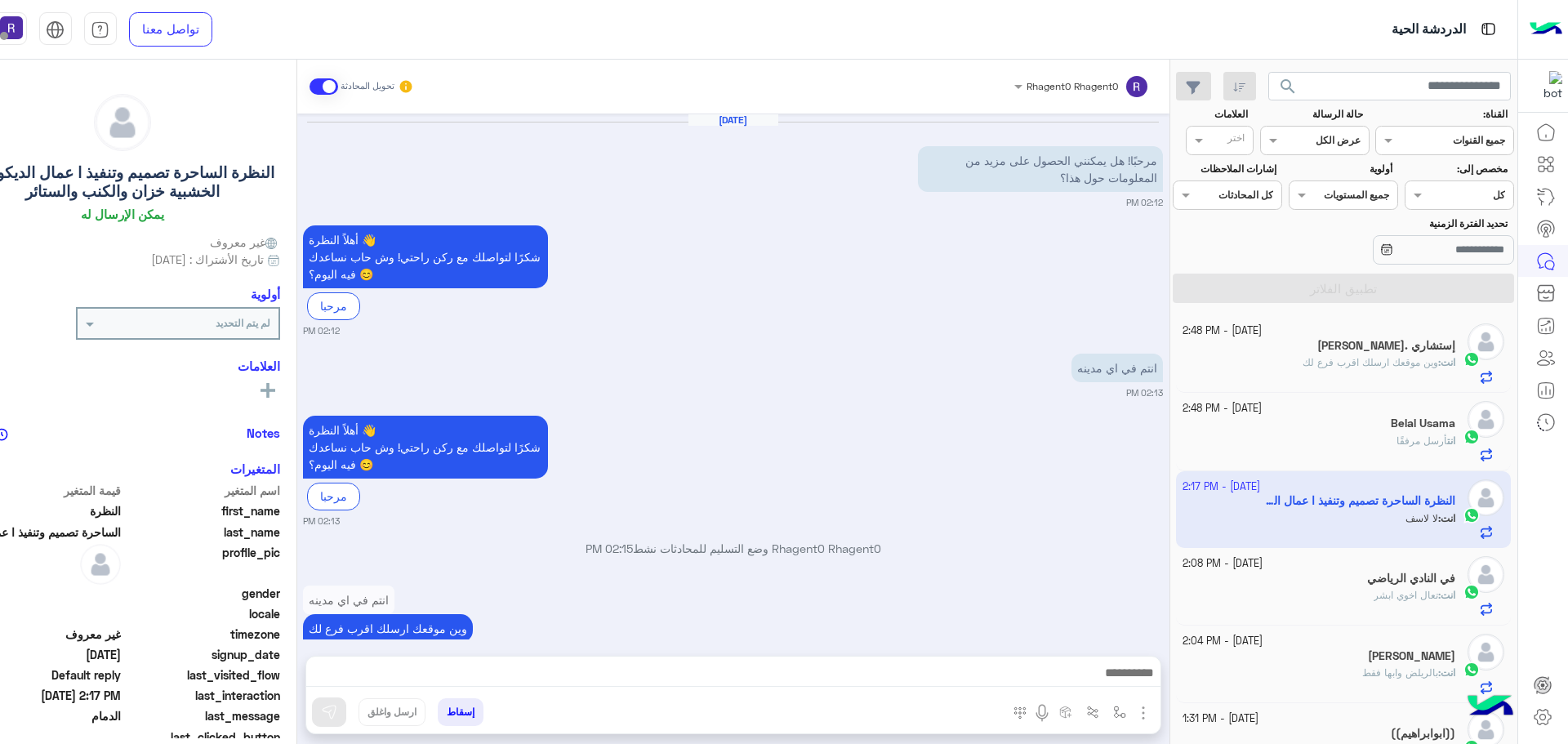
scroll to position [263, 0]
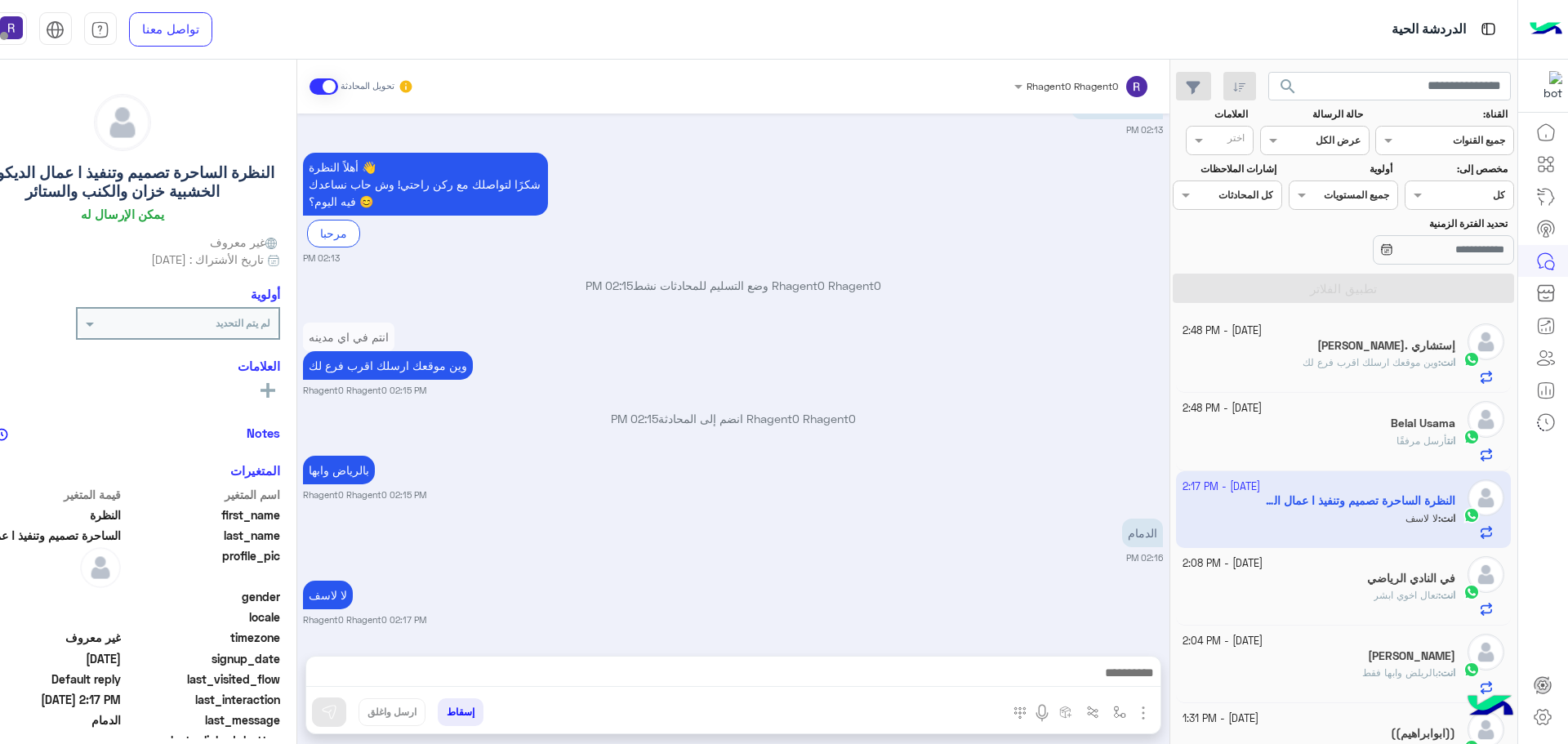
click at [1308, 440] on div "انت أرسل مرفقًا" at bounding box center [1318, 447] width 272 height 28
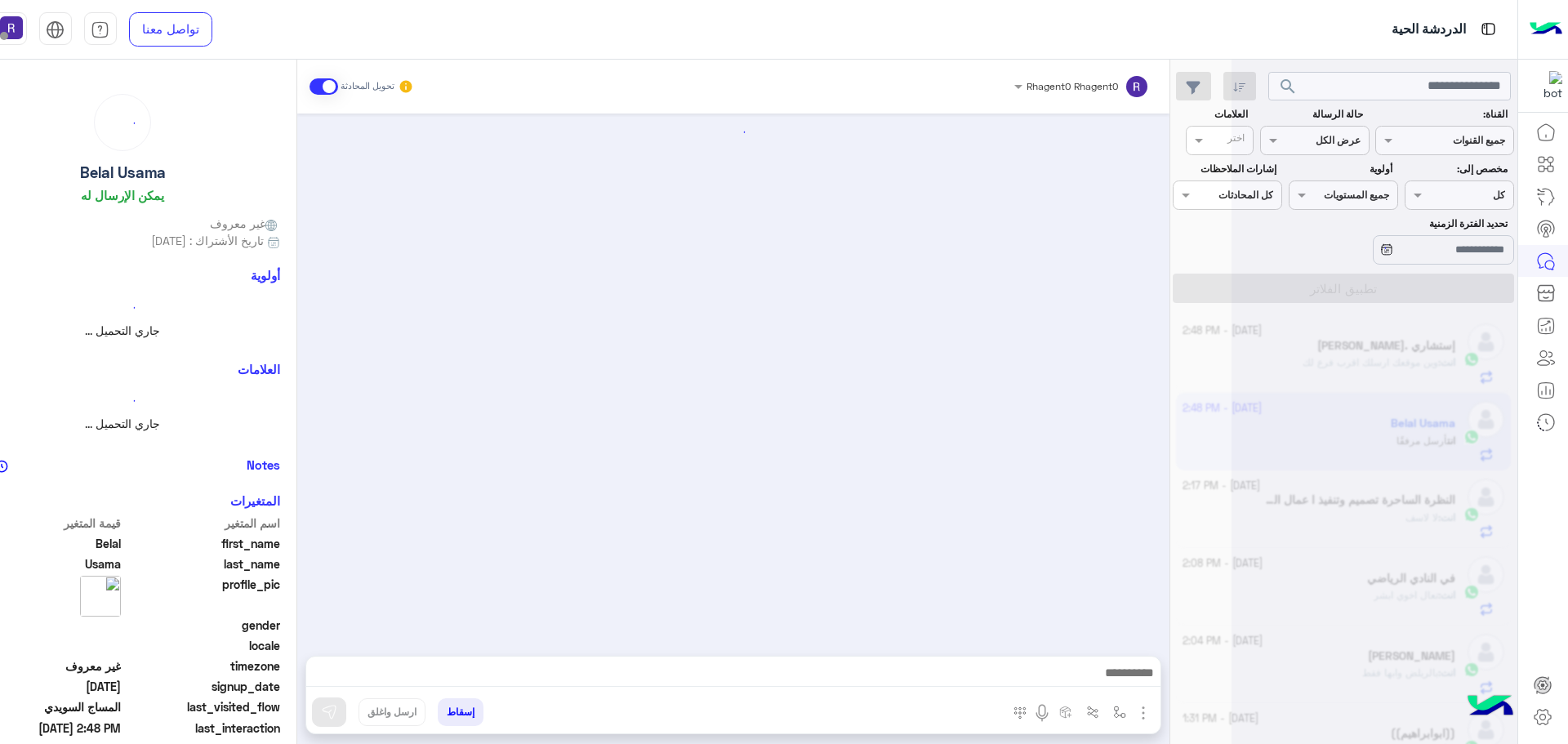
scroll to position [2969, 0]
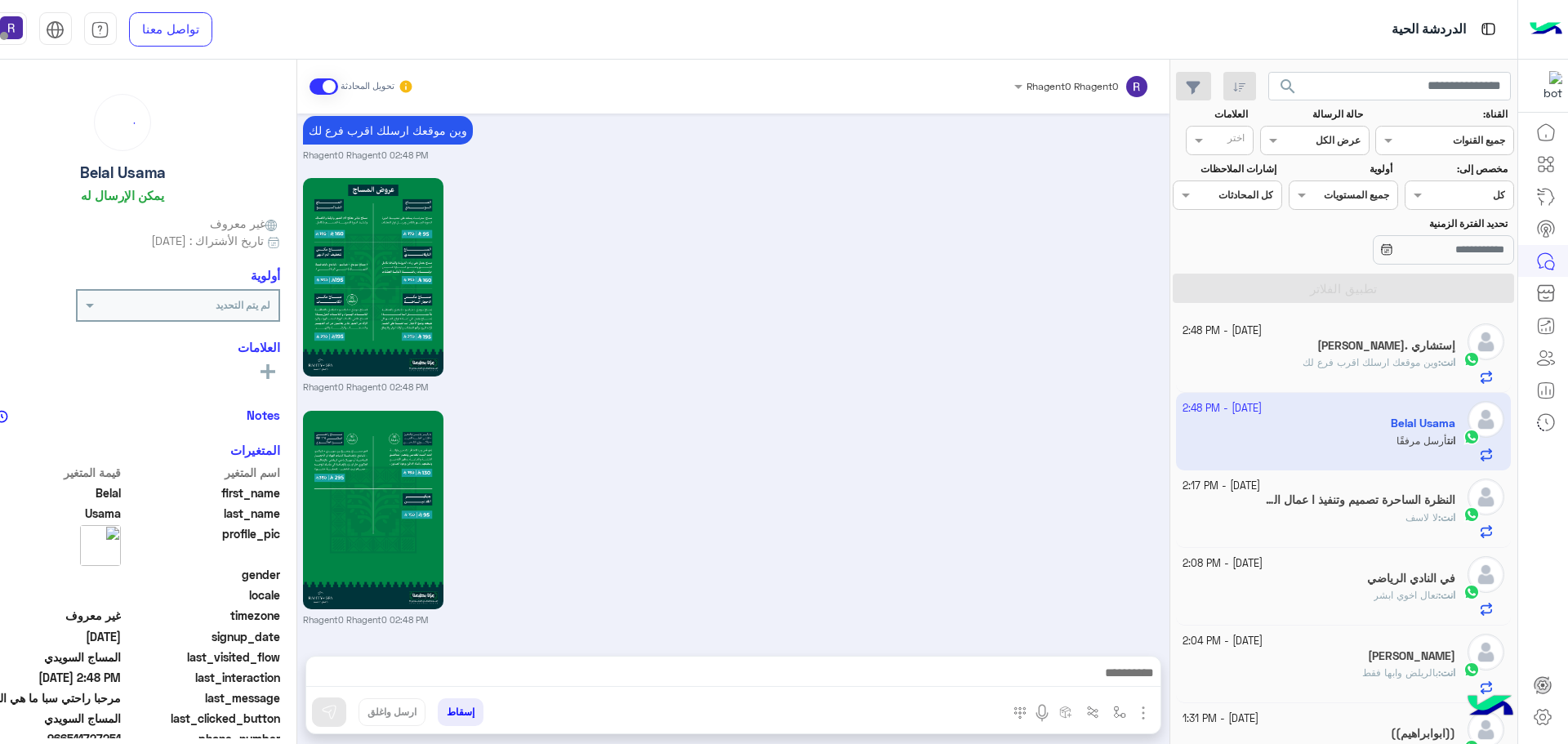
click at [1323, 359] on span "وين موقعك ارسلك اقرب فرع لك" at bounding box center [1369, 361] width 135 height 12
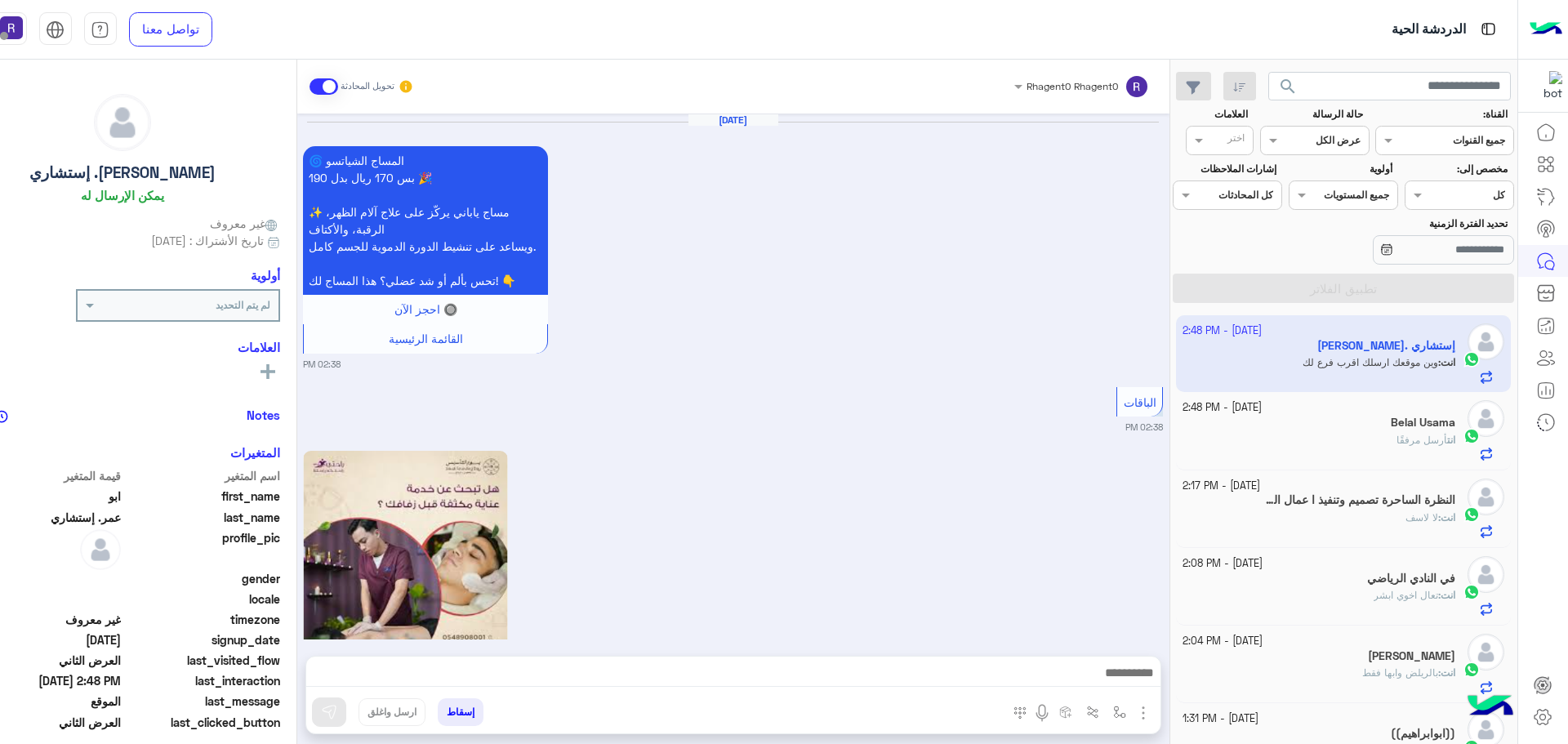
scroll to position [3372, 0]
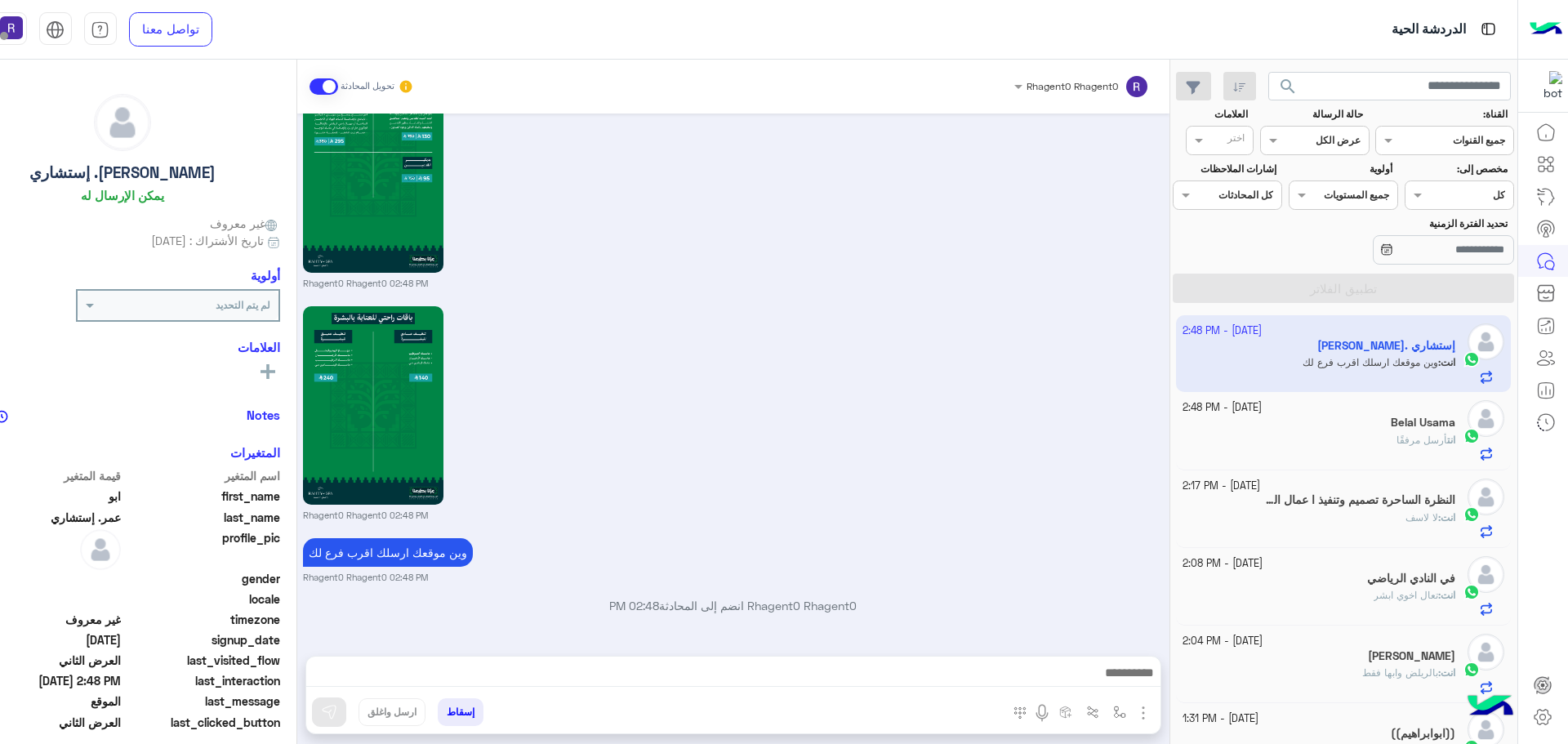
click at [1281, 433] on div "انت أرسل مرفقًا" at bounding box center [1318, 447] width 272 height 28
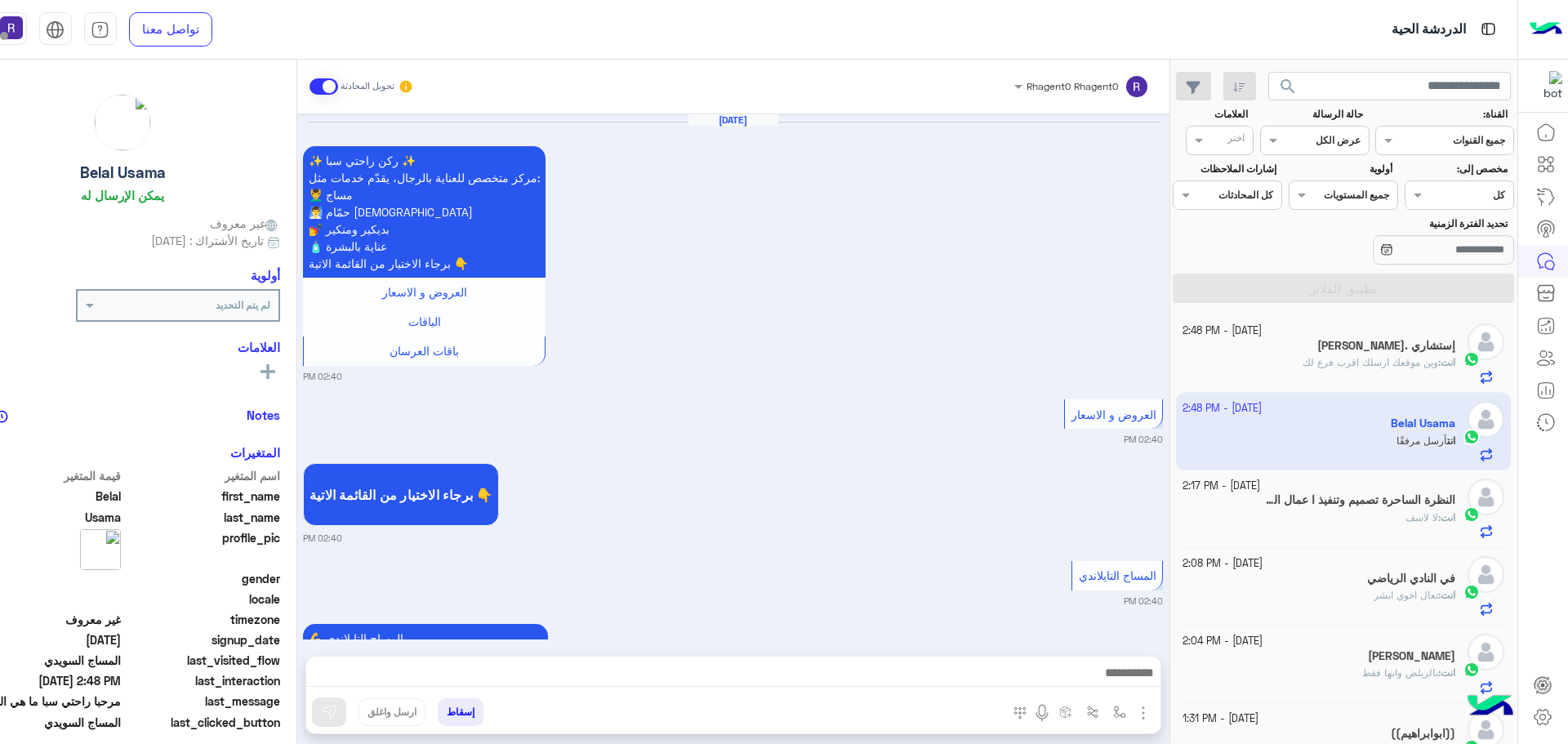
scroll to position [2969, 0]
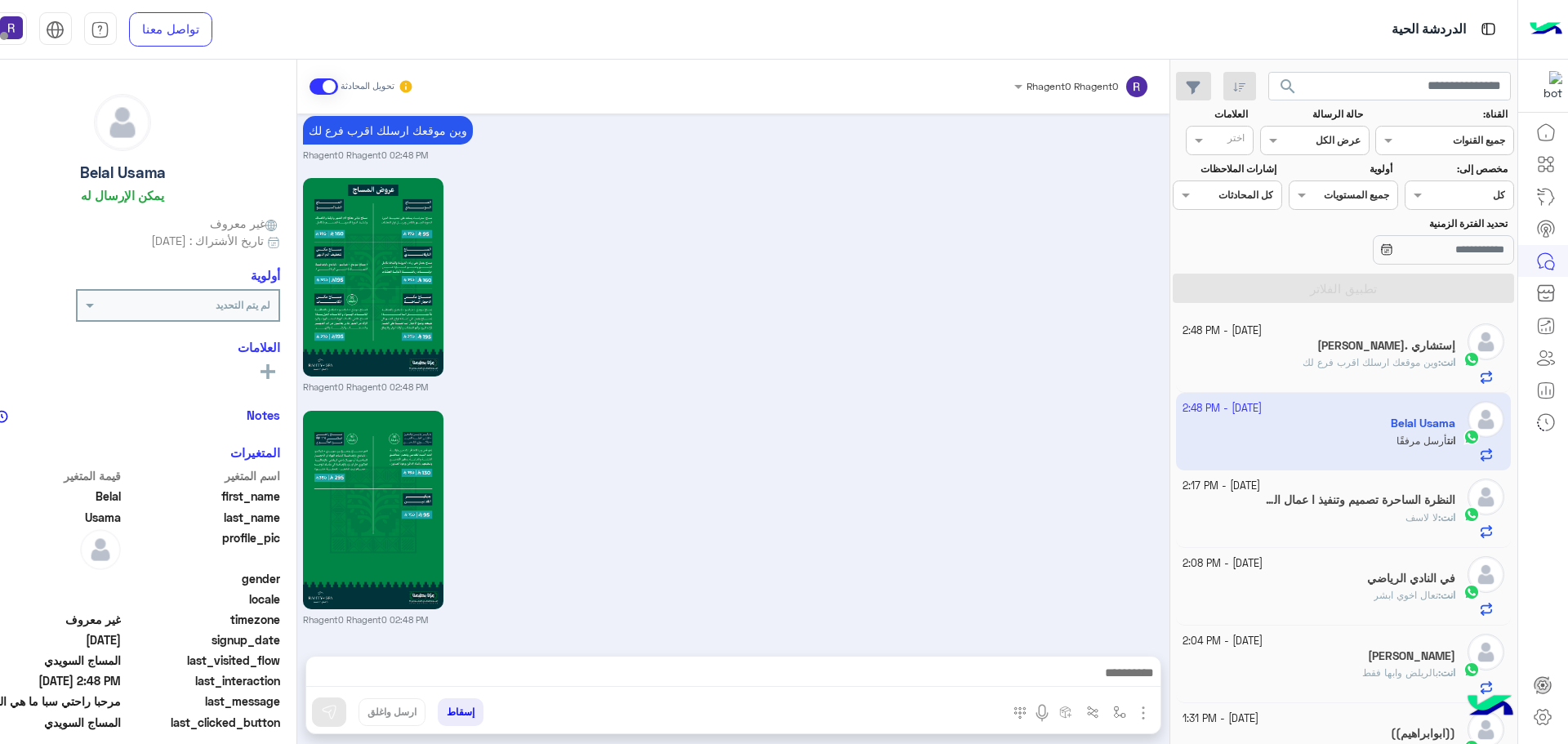
click at [1278, 357] on div "انت : وين موقعك ارسلك اقرب فرع لك" at bounding box center [1318, 370] width 272 height 28
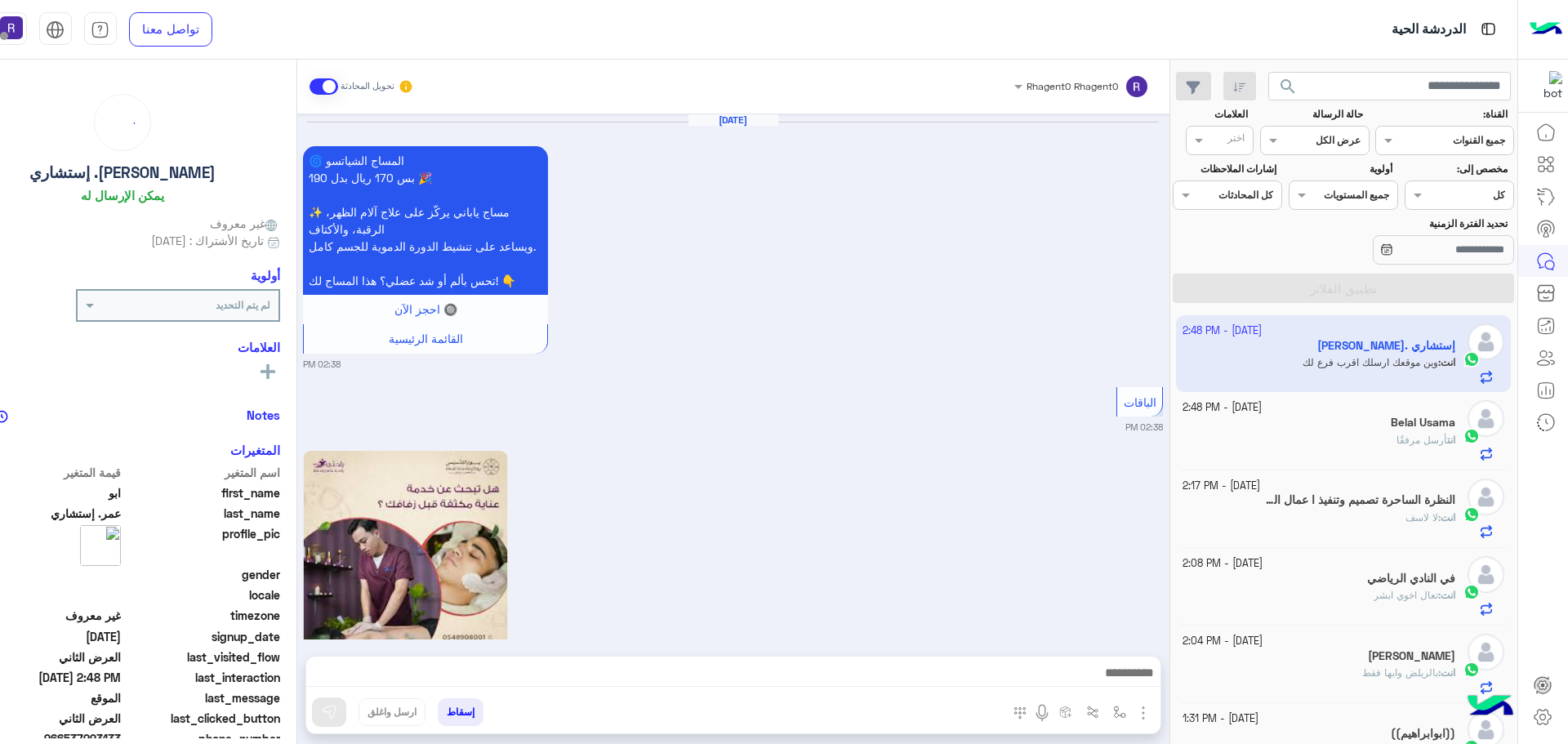
scroll to position [3372, 0]
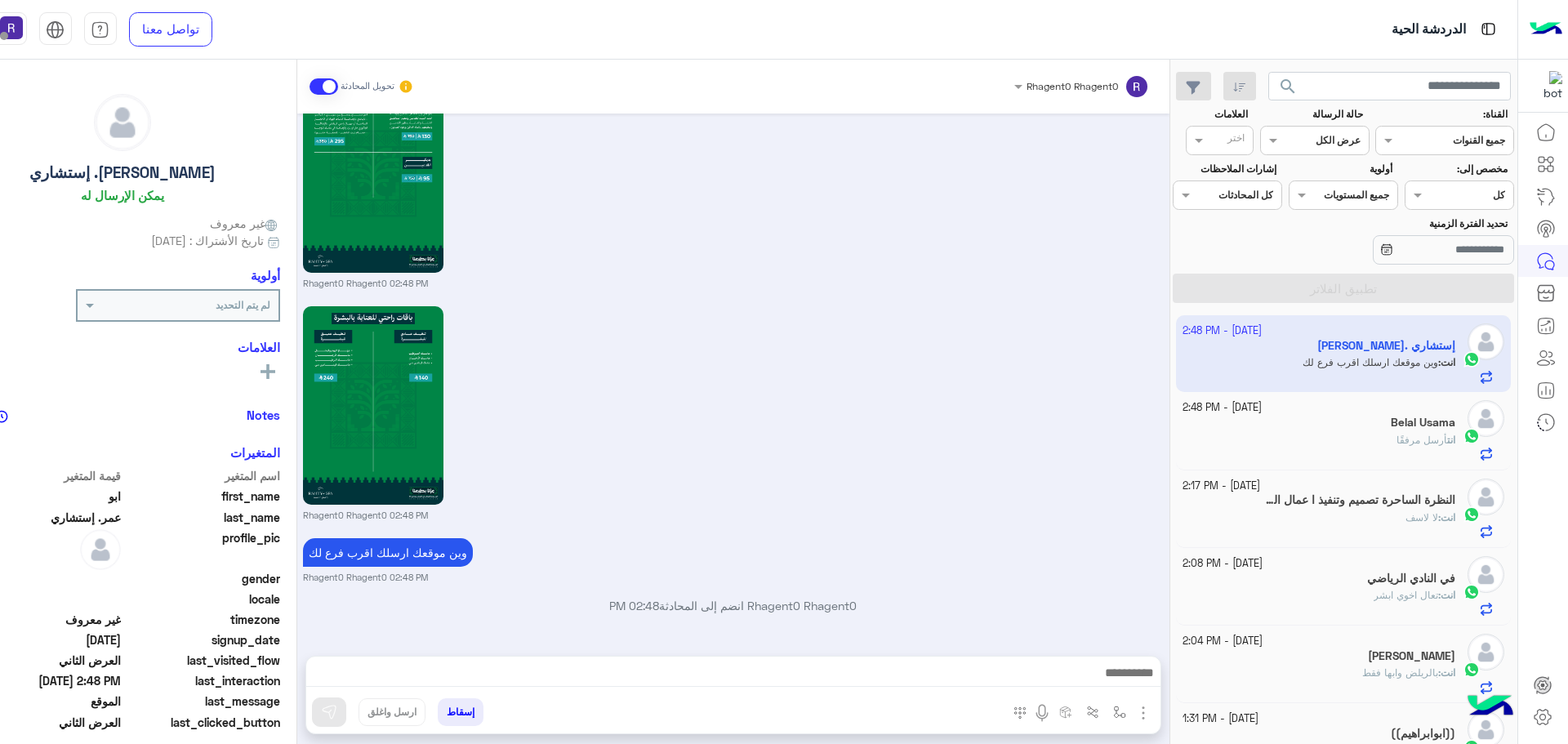
click at [1407, 442] on span "أرسل مرفقًا" at bounding box center [1421, 439] width 51 height 12
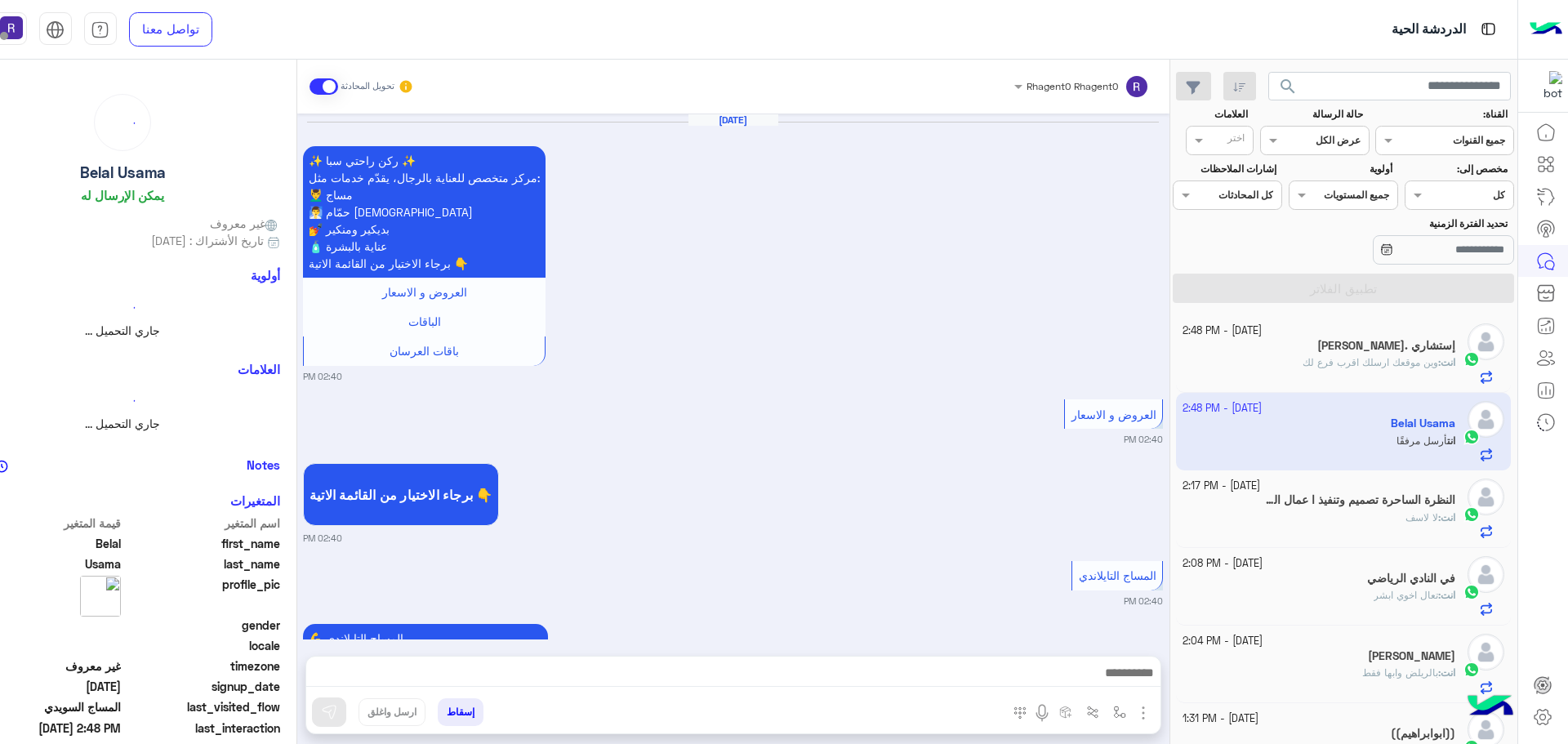
scroll to position [2969, 0]
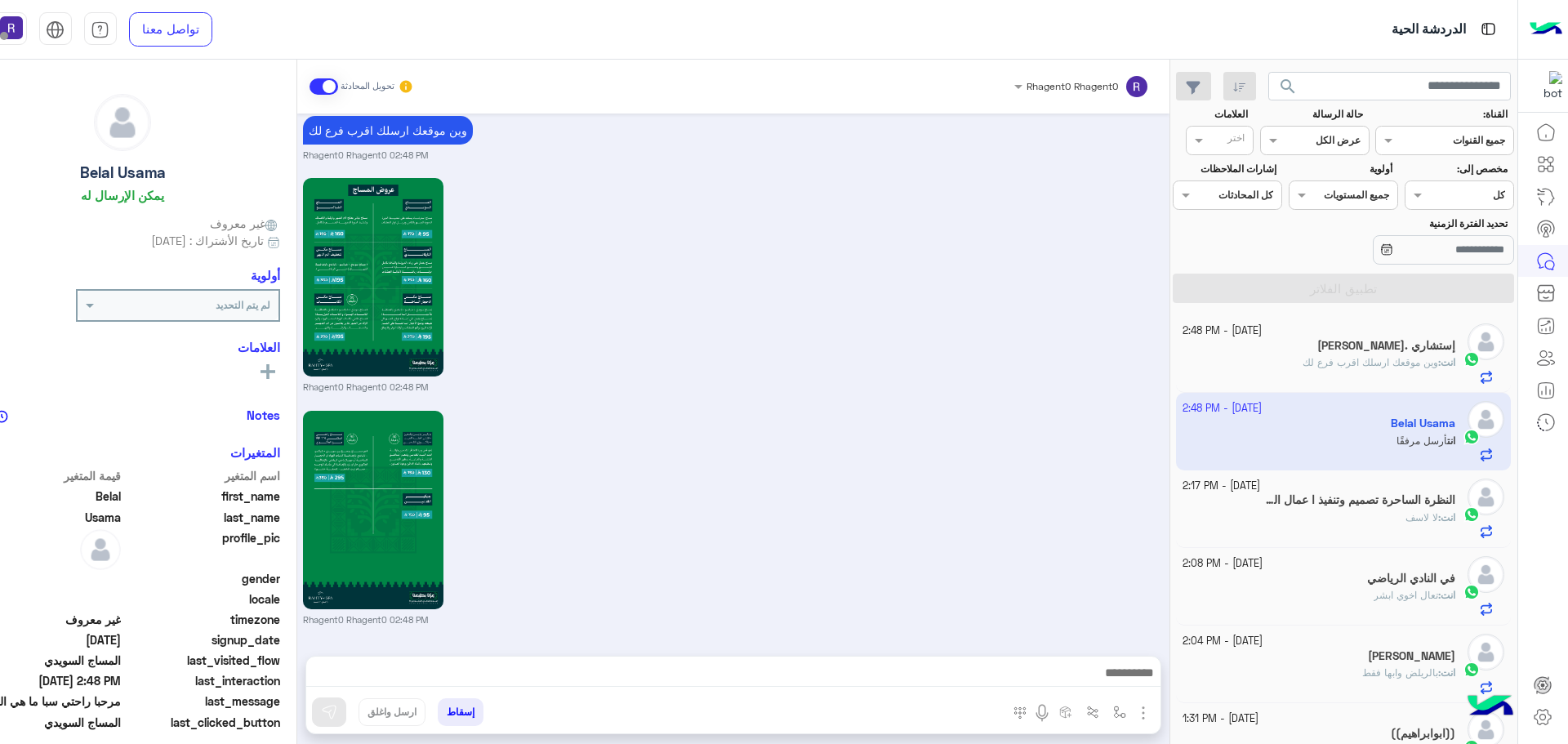
click at [1308, 355] on span "وين موقعك ارسلك اقرب فرع لك" at bounding box center [1369, 361] width 135 height 12
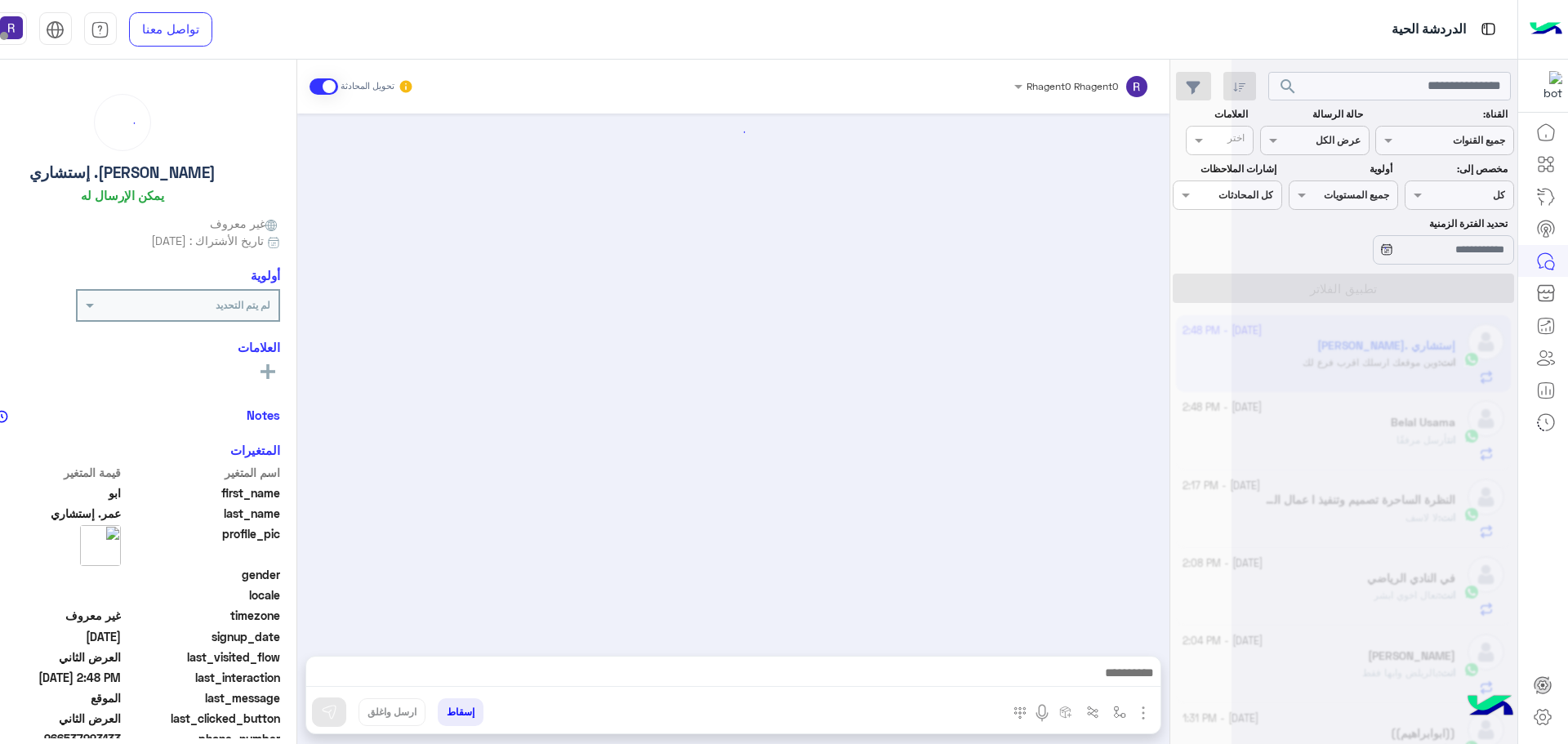
scroll to position [3372, 0]
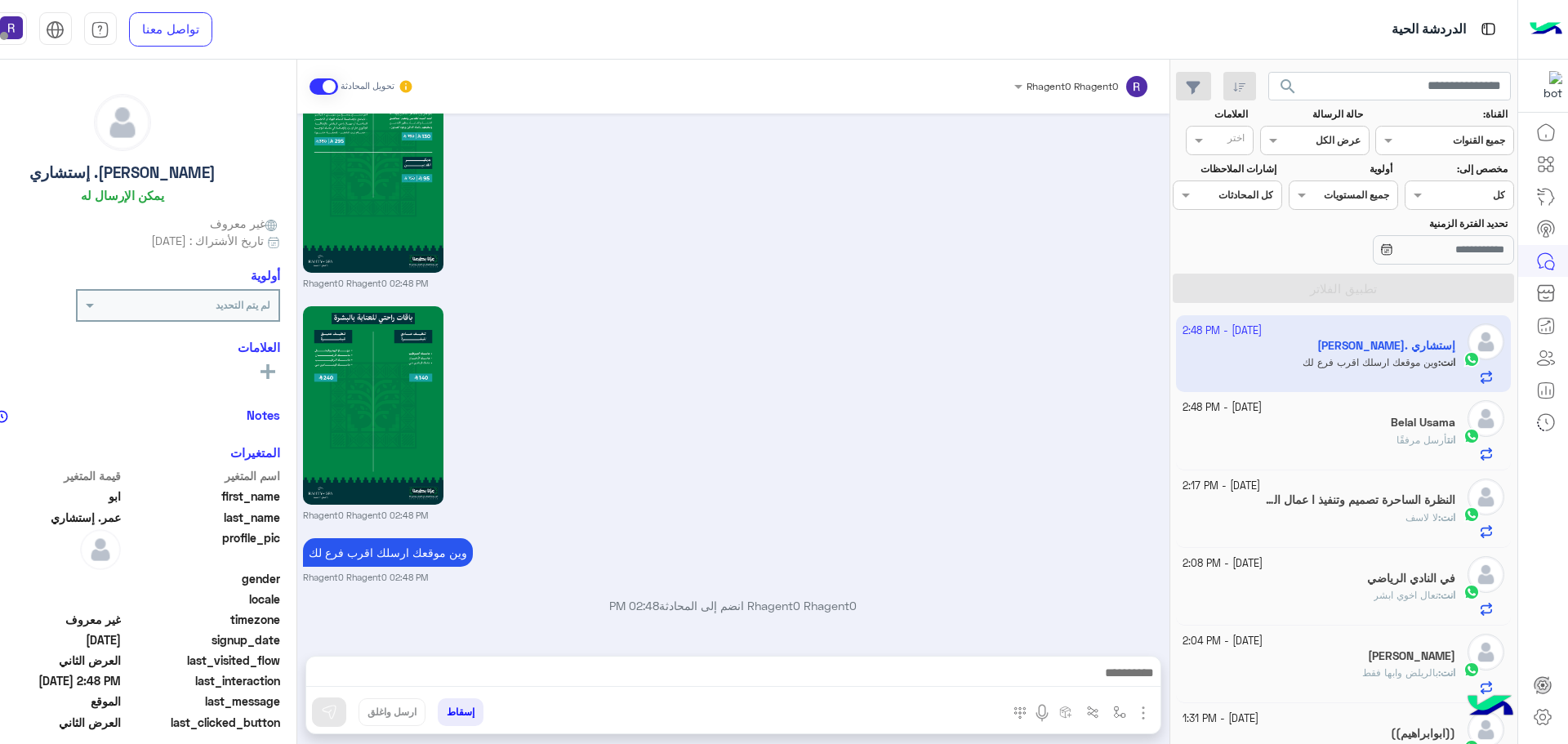
click at [1417, 438] on span "أرسل مرفقًا" at bounding box center [1421, 439] width 51 height 12
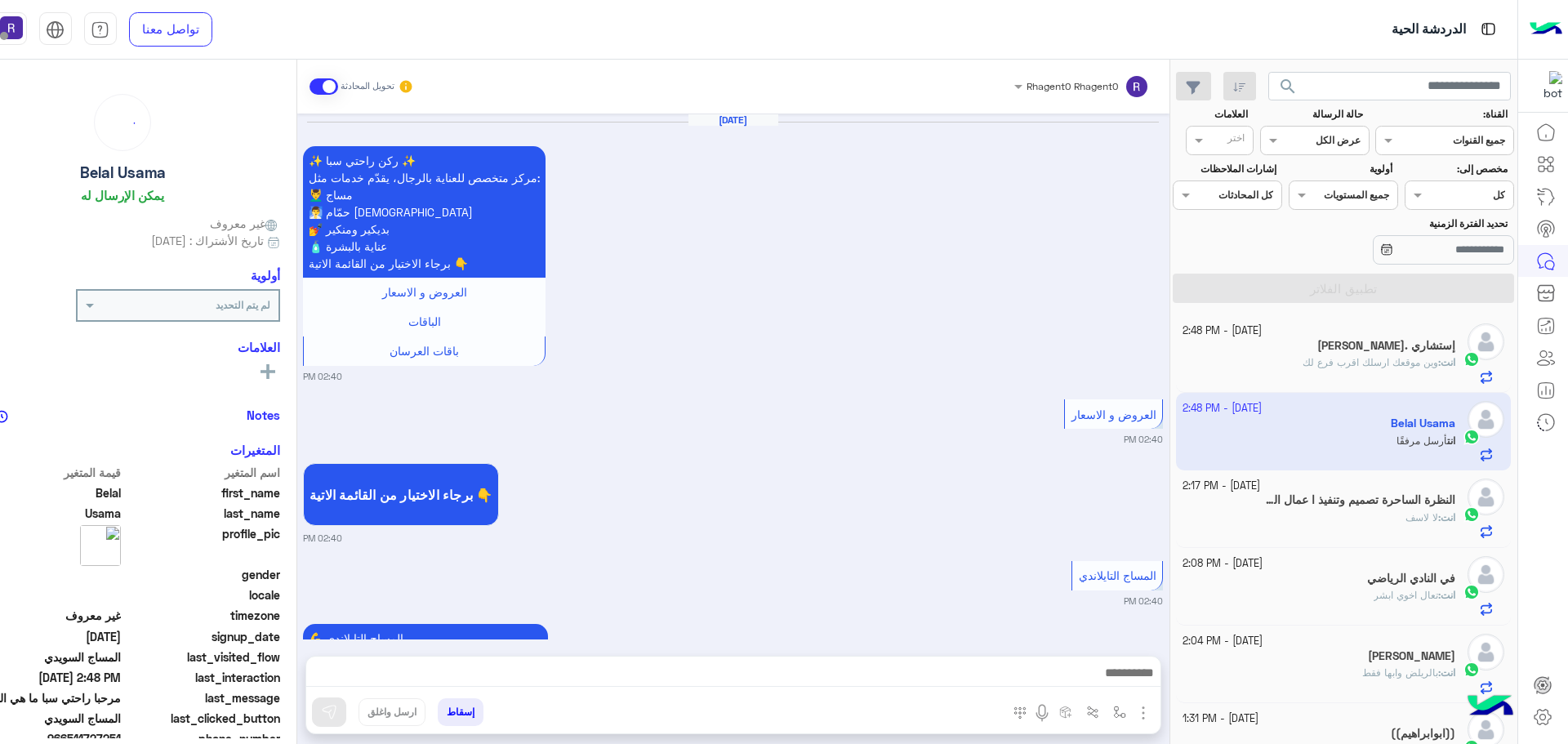
scroll to position [2969, 0]
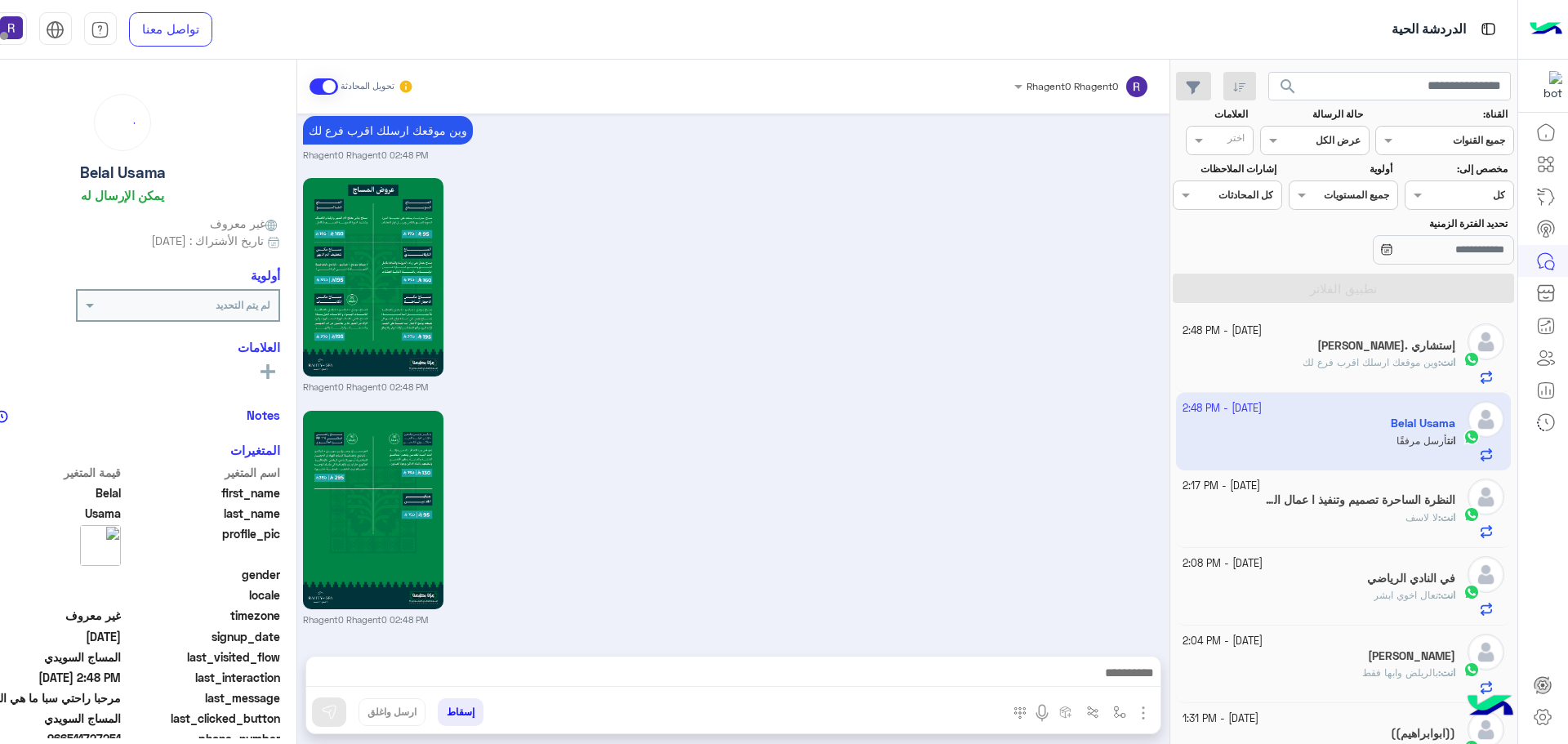
click at [1396, 492] on div "18 September - 2:17 PM" at bounding box center [1318, 486] width 272 height 15
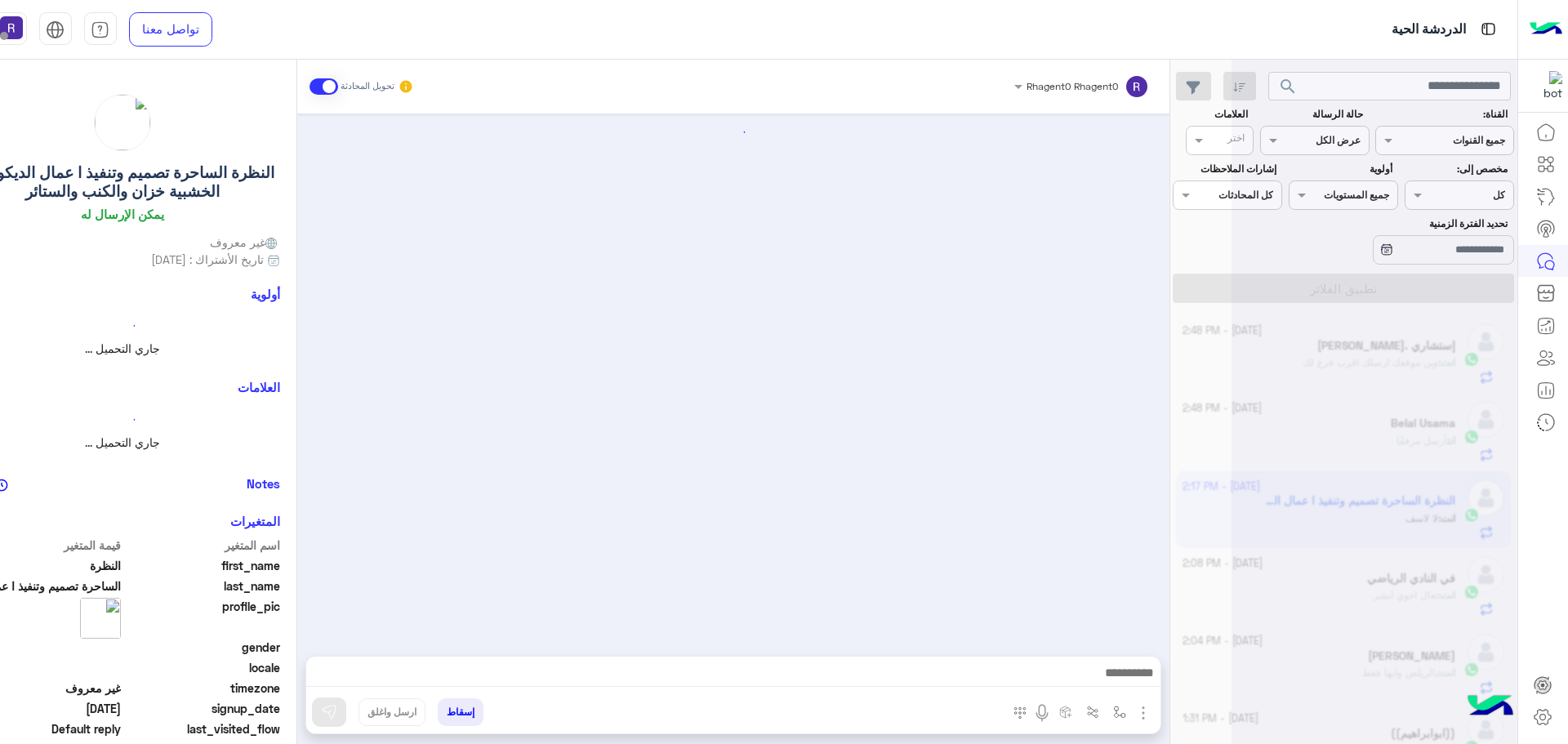
scroll to position [263, 0]
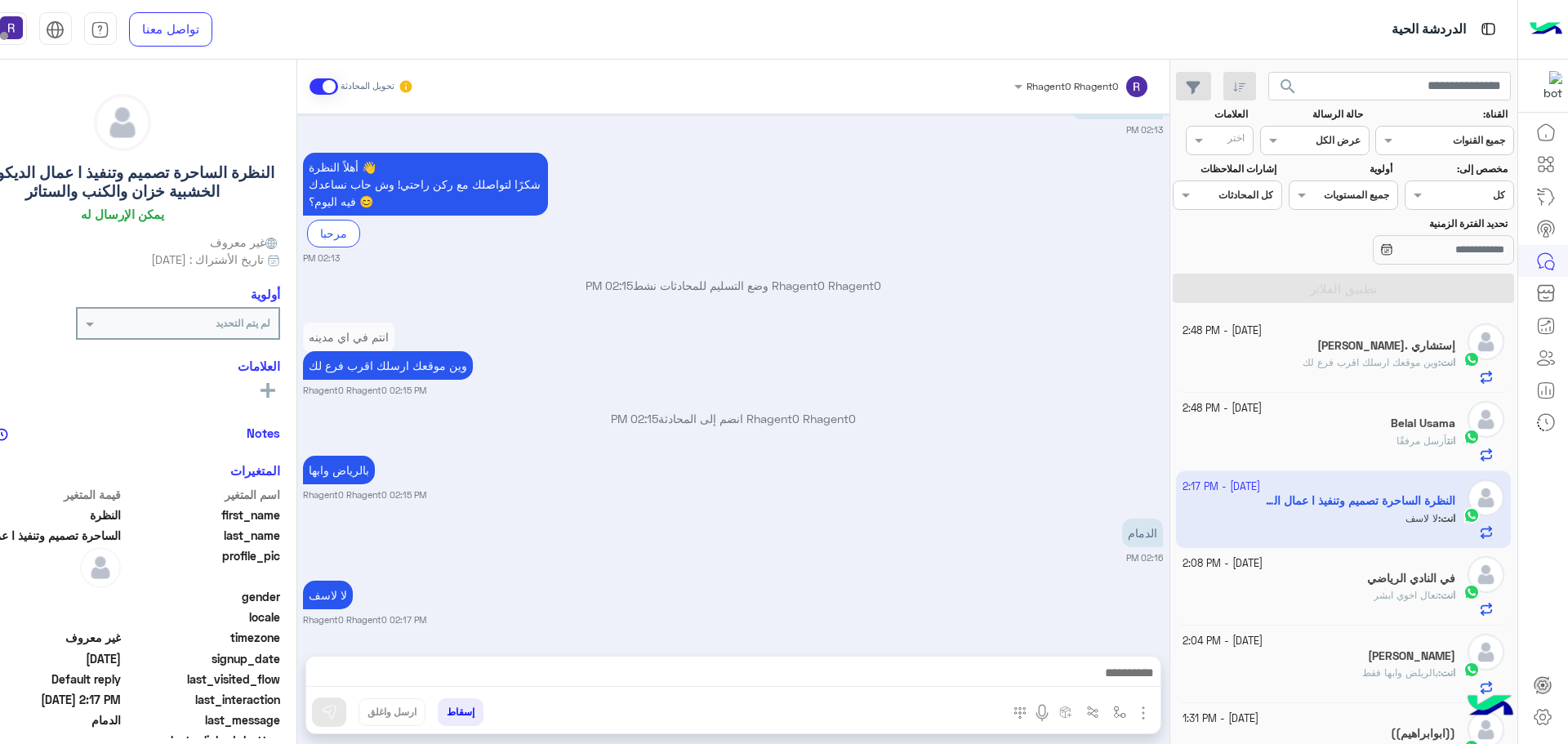
click at [1294, 366] on div "انت : وين موقعك ارسلك اقرب فرع لك" at bounding box center [1318, 370] width 272 height 28
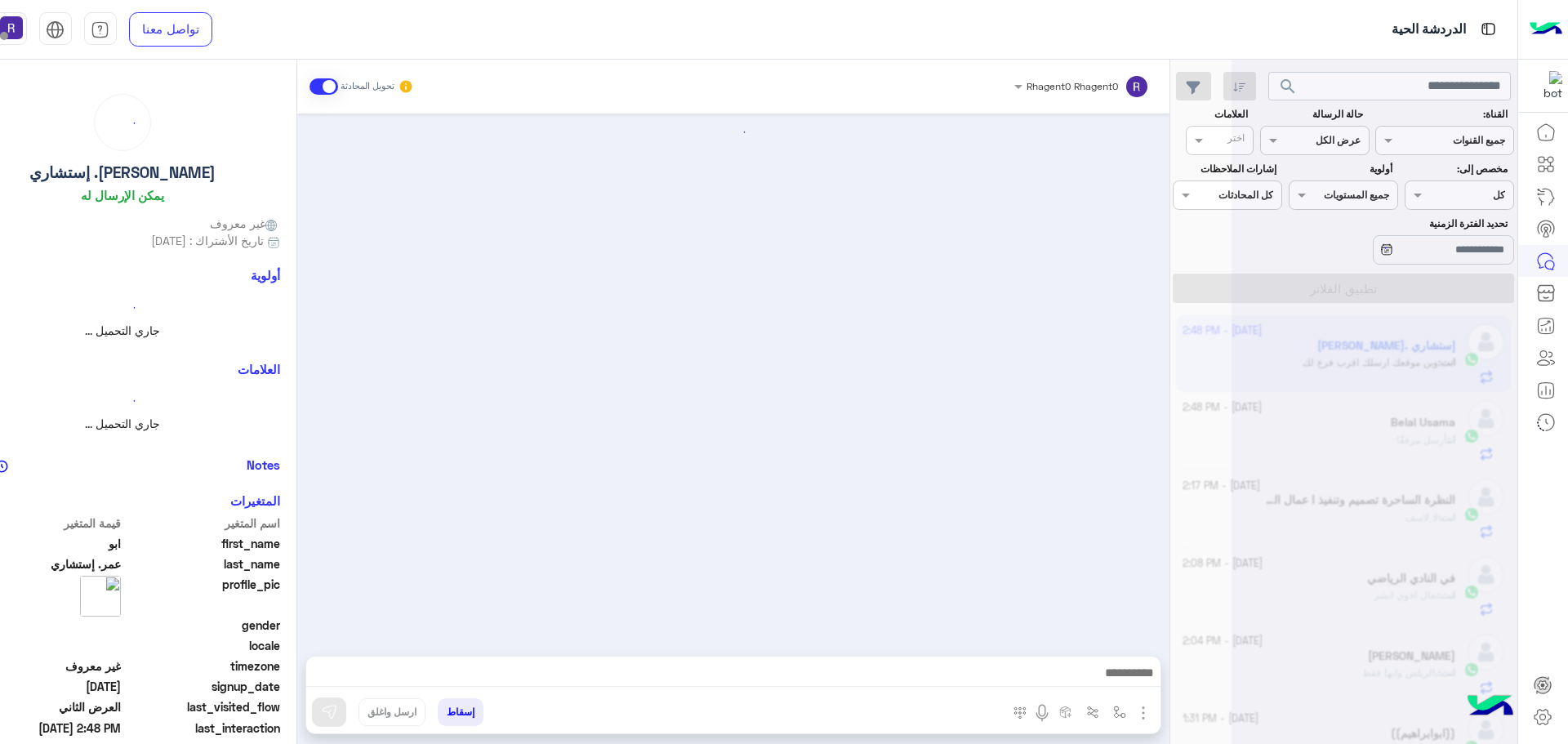
scroll to position [3372, 0]
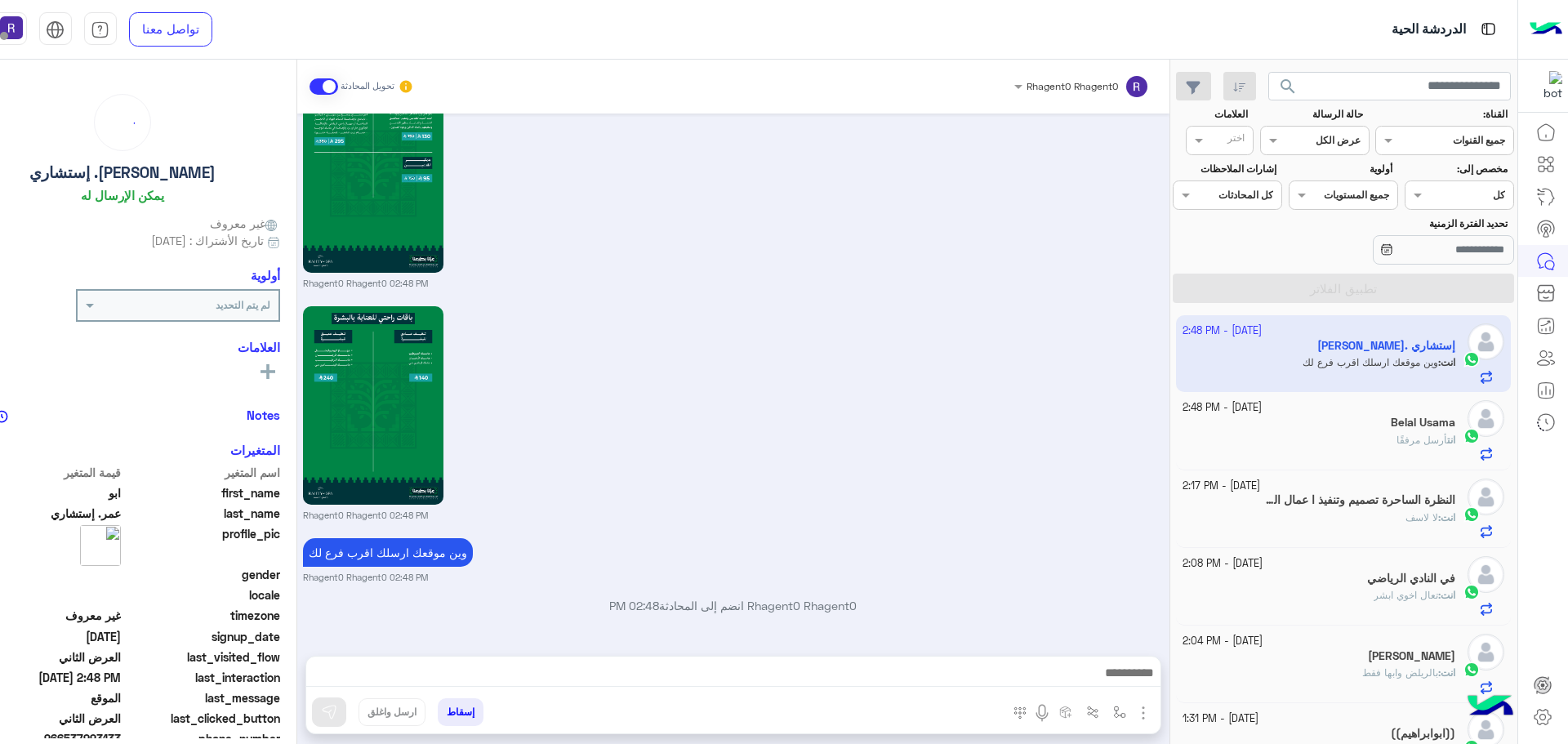
click at [1380, 440] on div "انت أرسل مرفقًا" at bounding box center [1318, 447] width 272 height 28
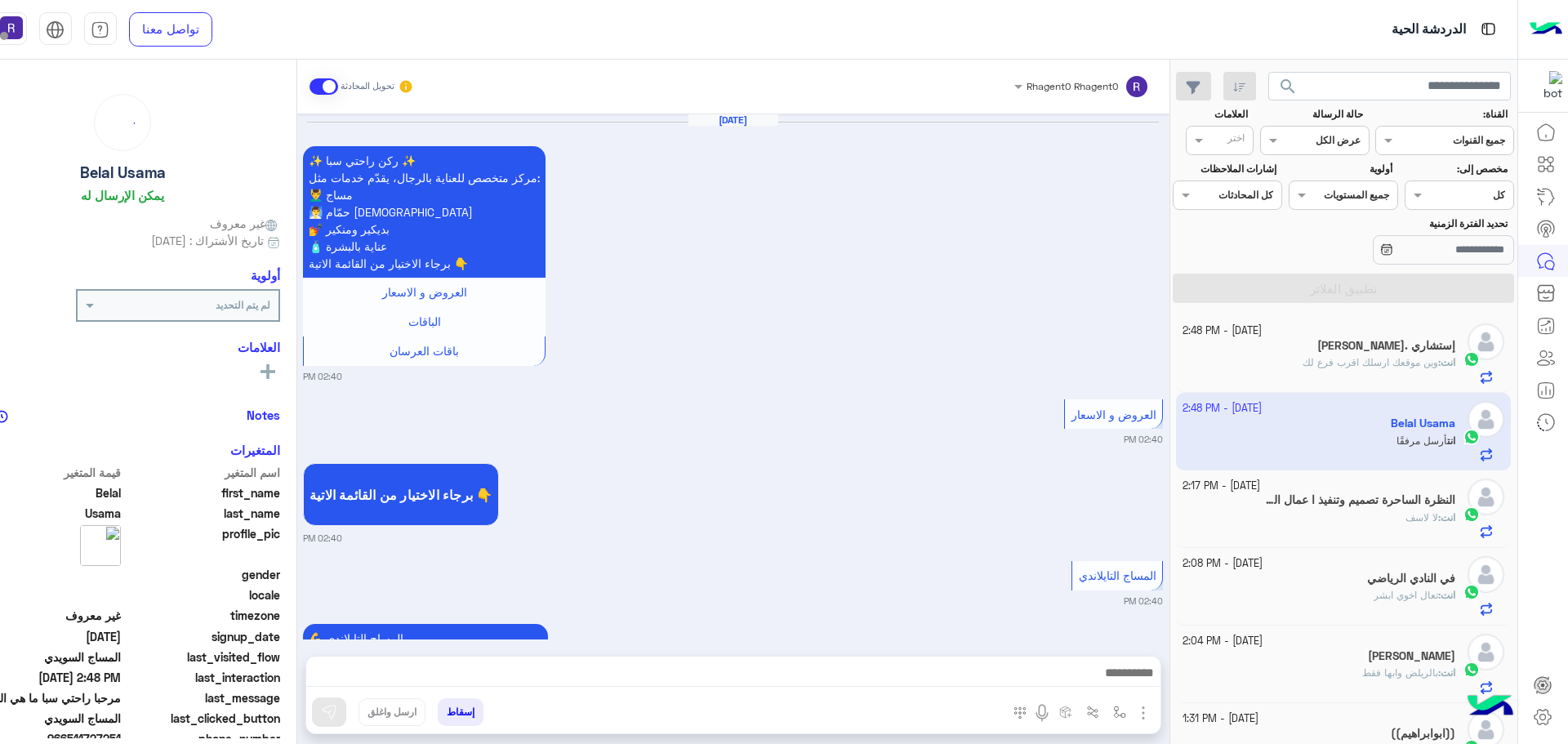
scroll to position [2969, 0]
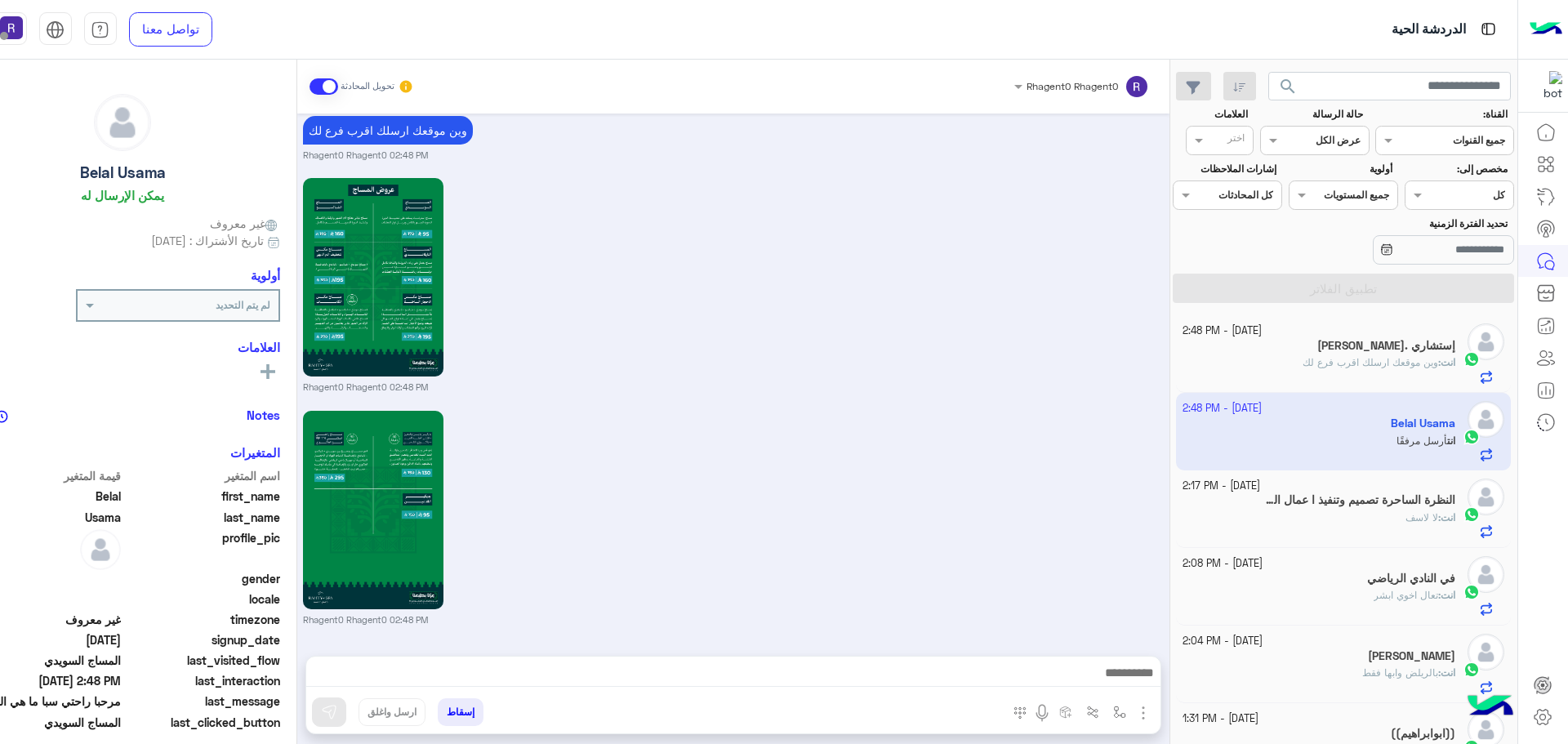
click at [1378, 363] on span "وين موقعك ارسلك اقرب فرع لك" at bounding box center [1369, 361] width 135 height 12
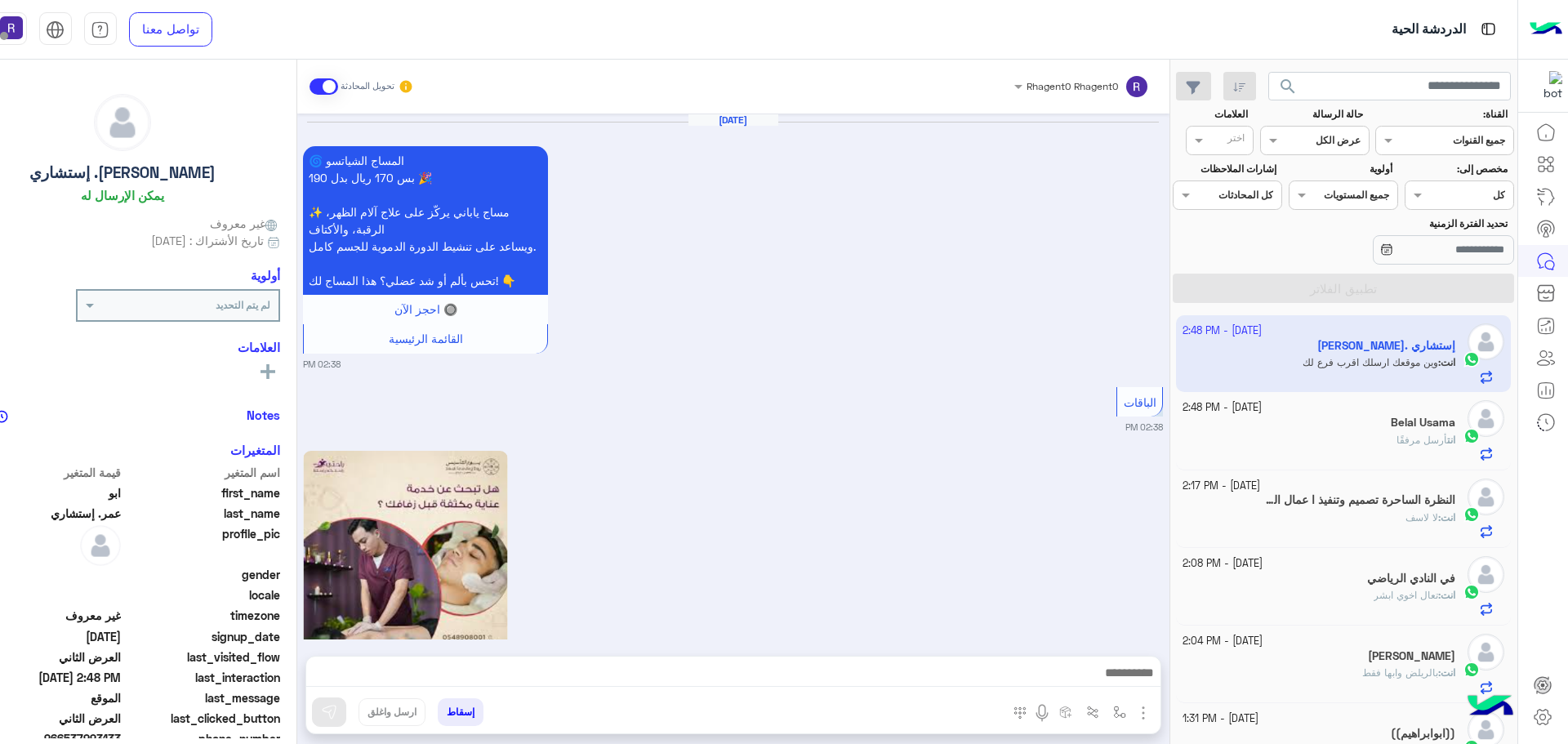
scroll to position [3372, 0]
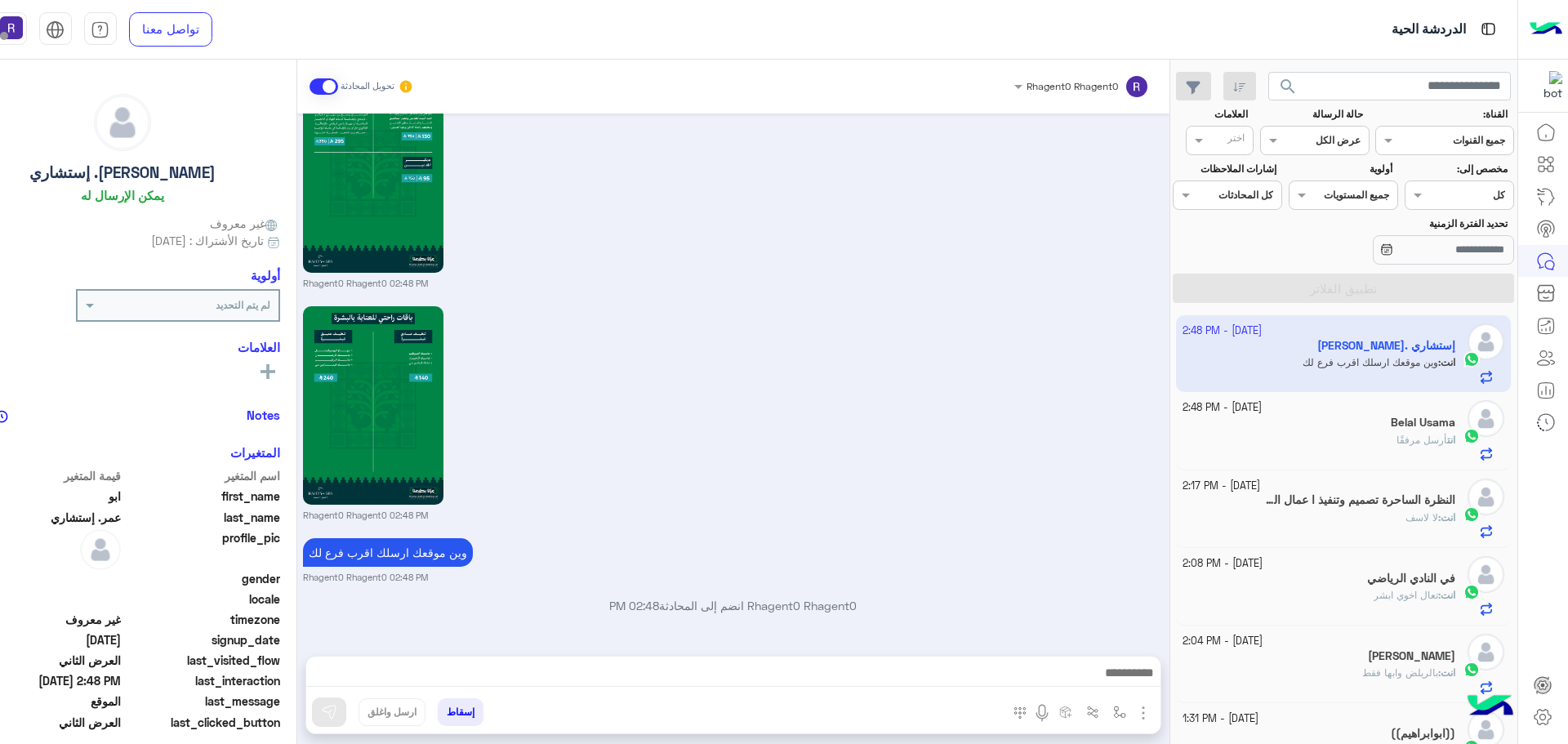
click at [1385, 446] on div "انت أرسل مرفقًا" at bounding box center [1318, 447] width 272 height 28
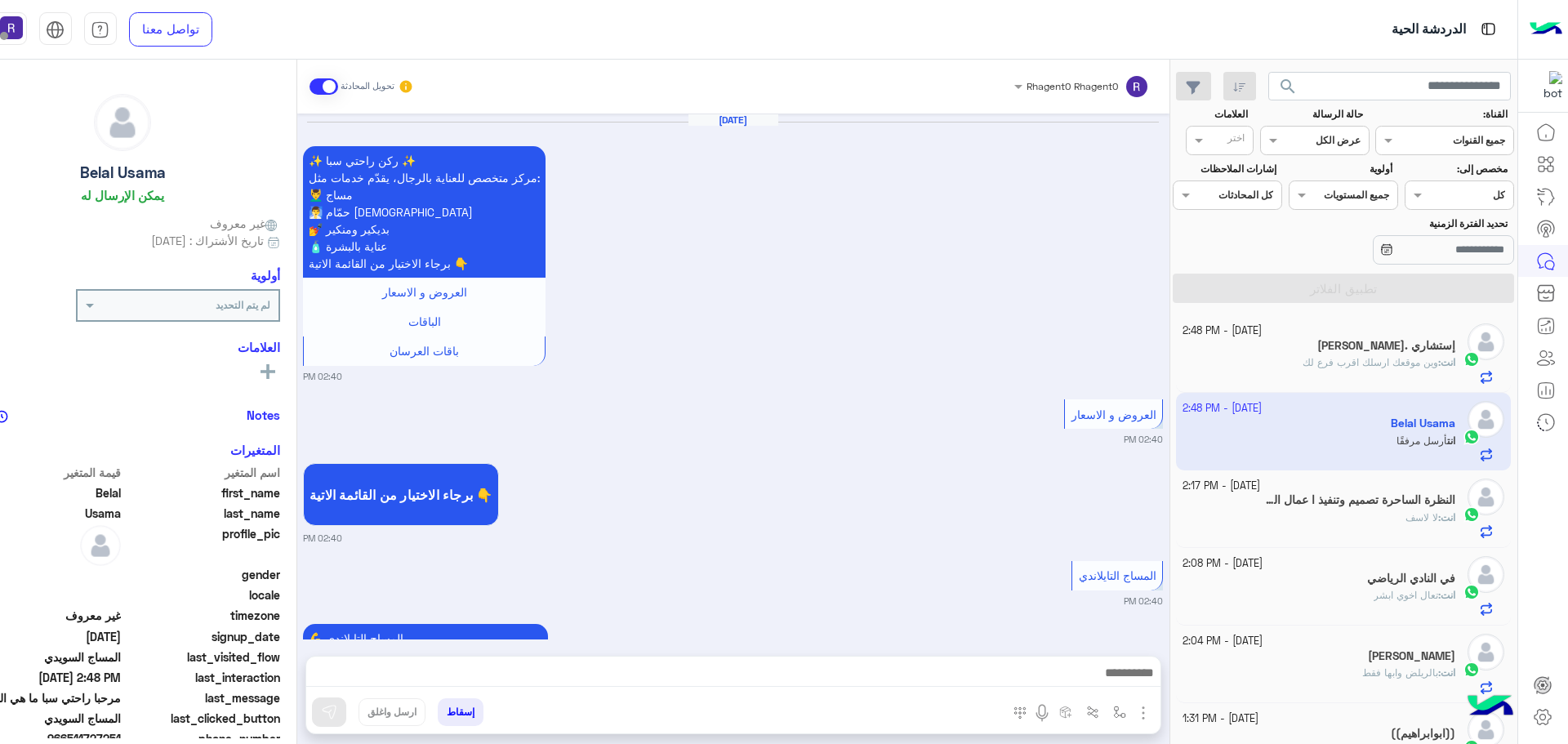
scroll to position [2969, 0]
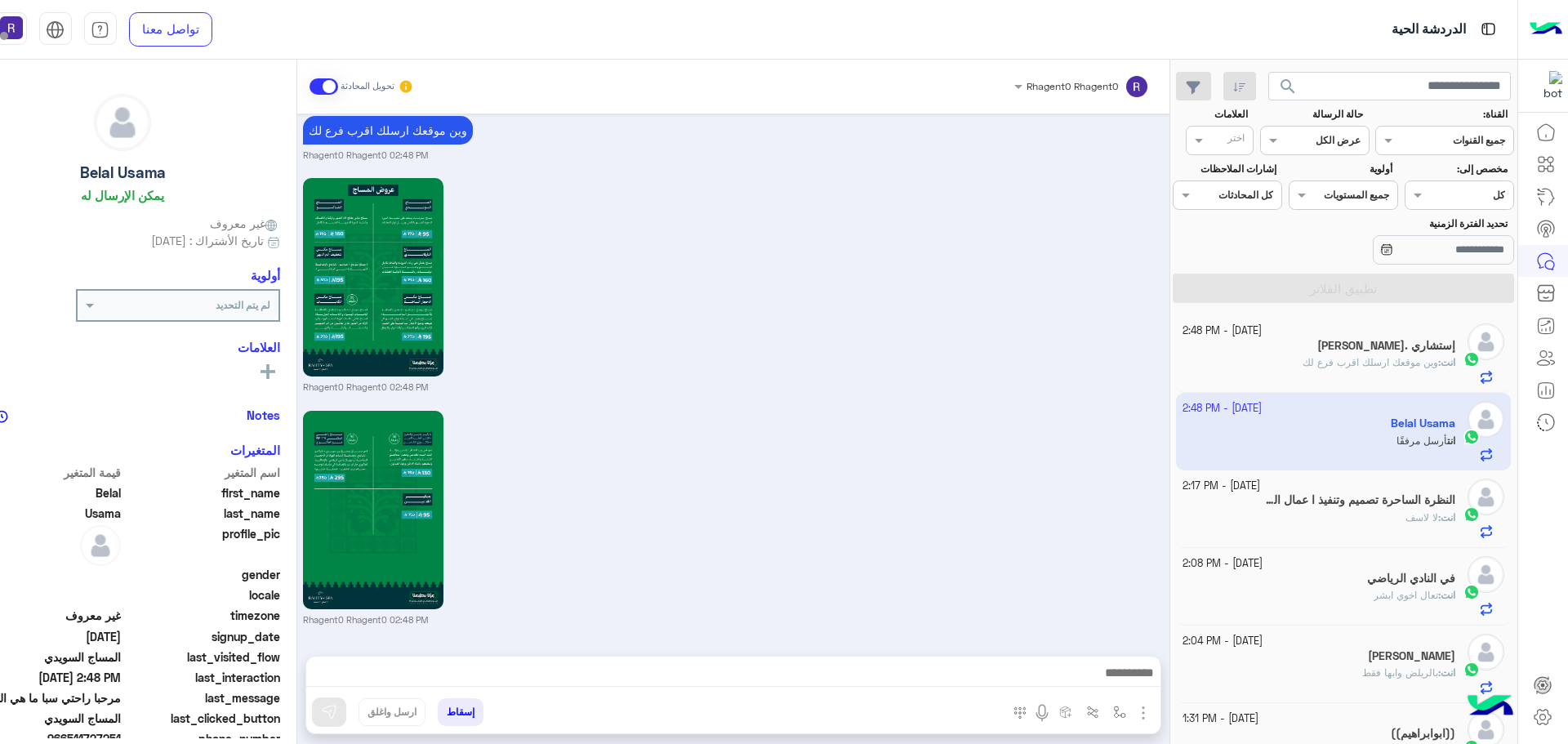
click at [1391, 366] on span "وين موقعك ارسلك اقرب فرع لك" at bounding box center [1369, 361] width 135 height 12
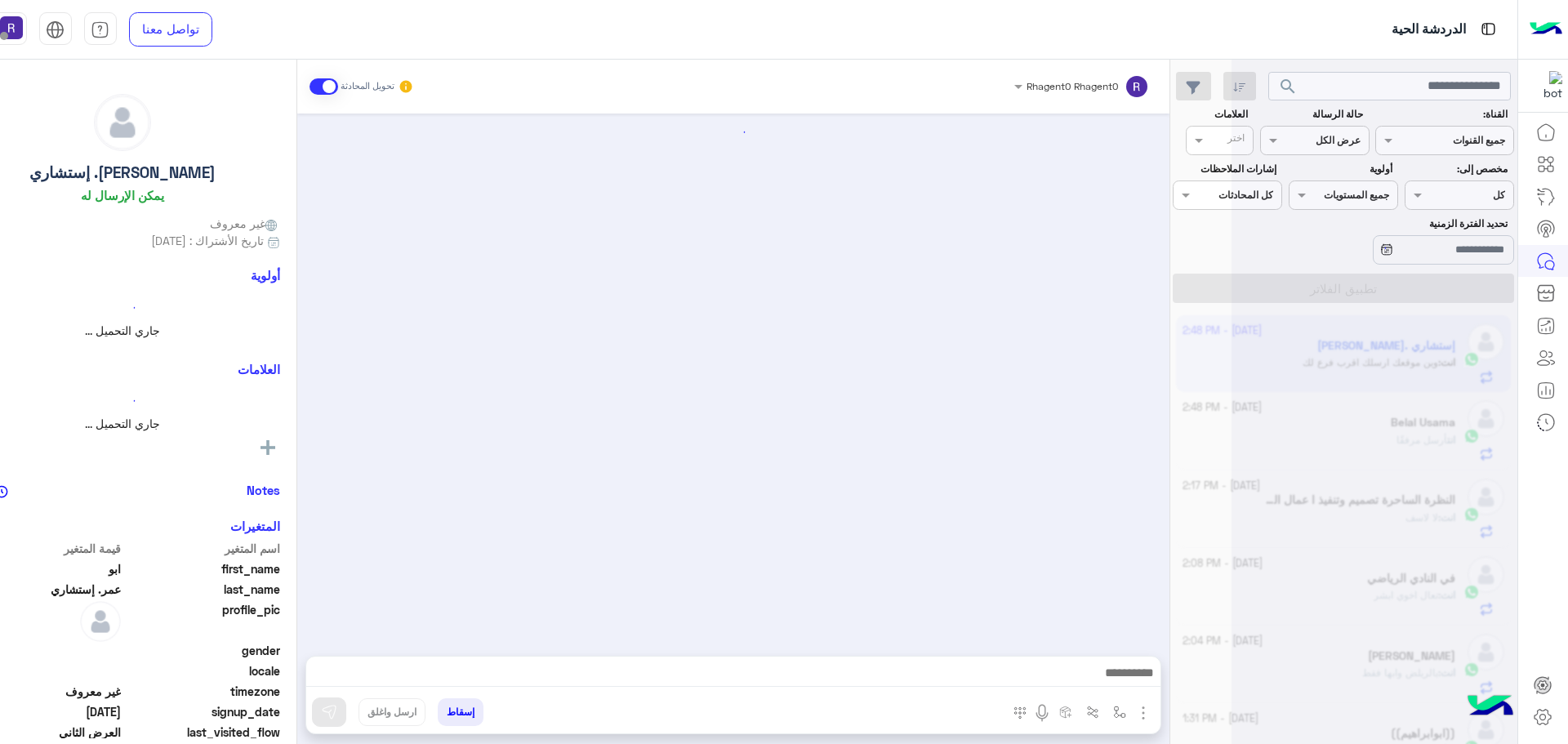
scroll to position [3372, 0]
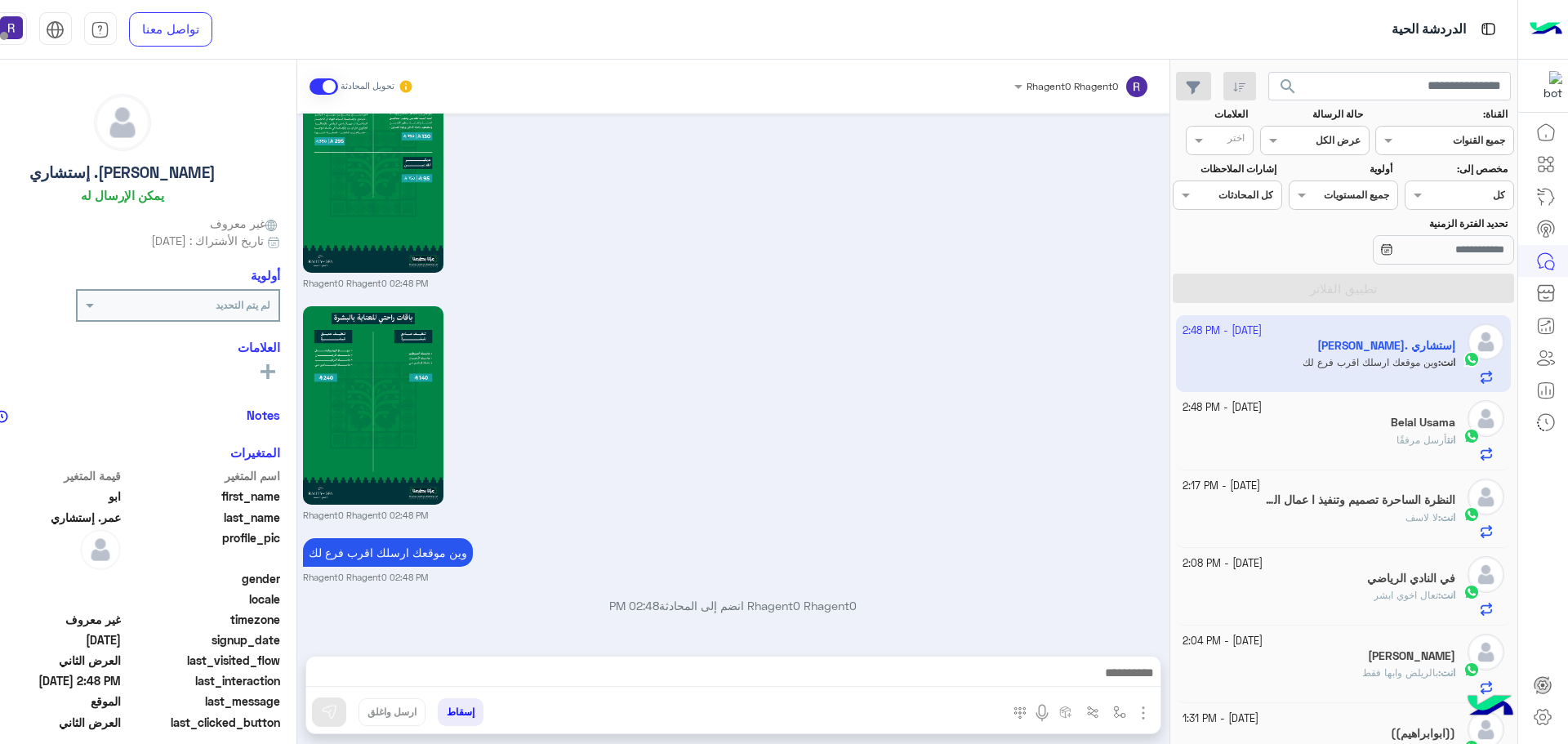
click at [1396, 508] on div "النظرة الساحرة تصميم وتنفيذ ا عمال الديكورات الخشبية خزان والكنب والستائر" at bounding box center [1318, 501] width 272 height 17
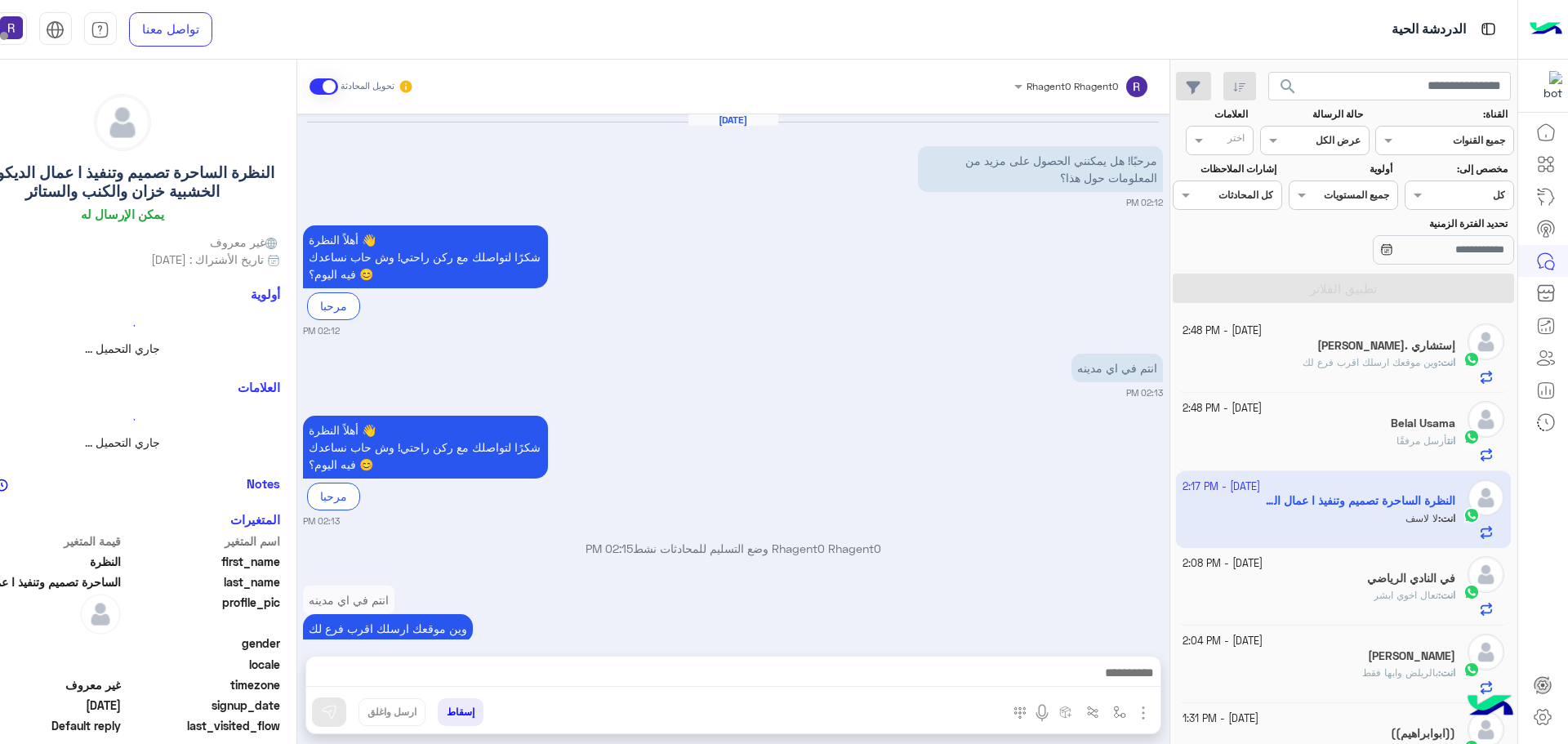
scroll to position [263, 0]
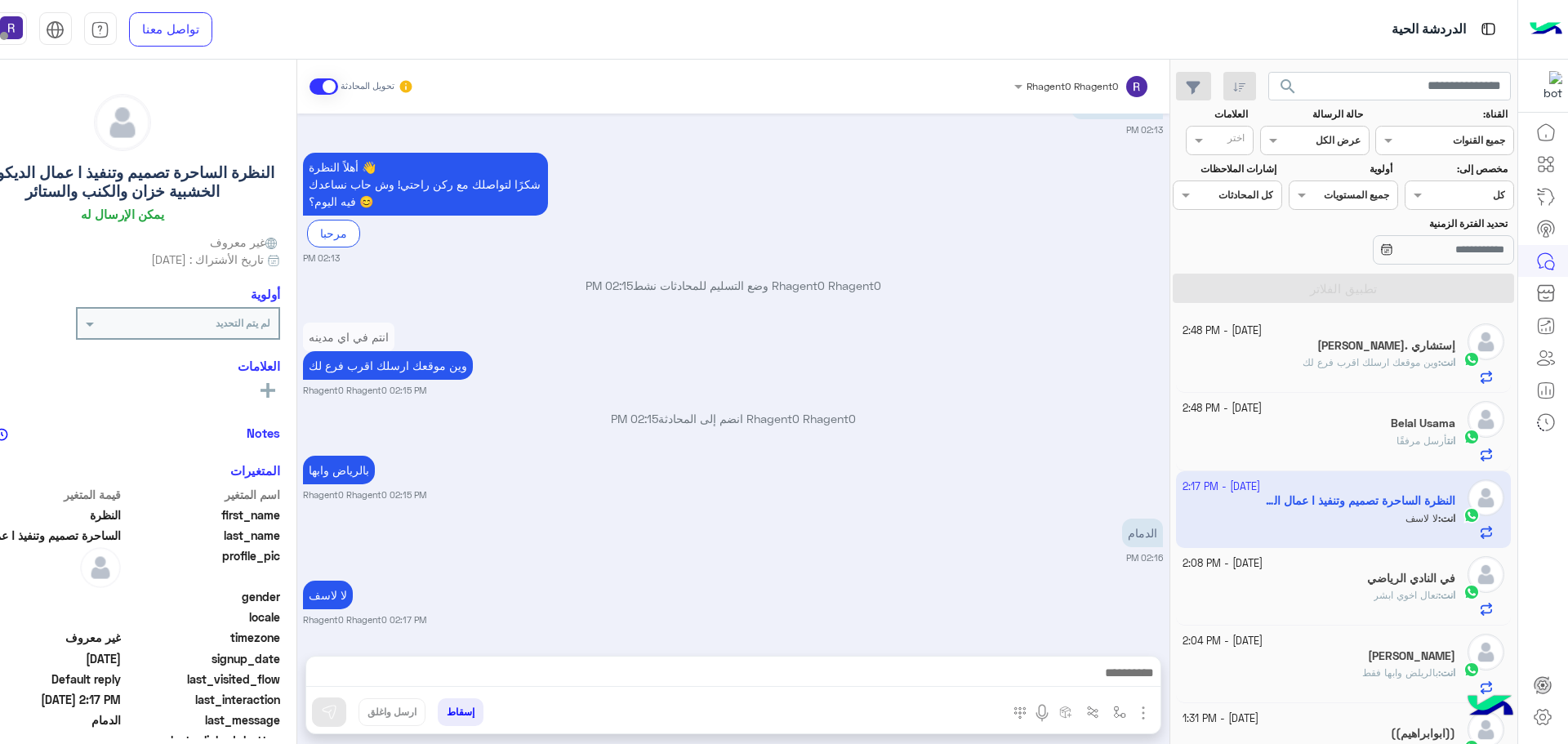
click at [1378, 343] on h5 "ابو عمر. إستشاري" at bounding box center [1386, 345] width 138 height 14
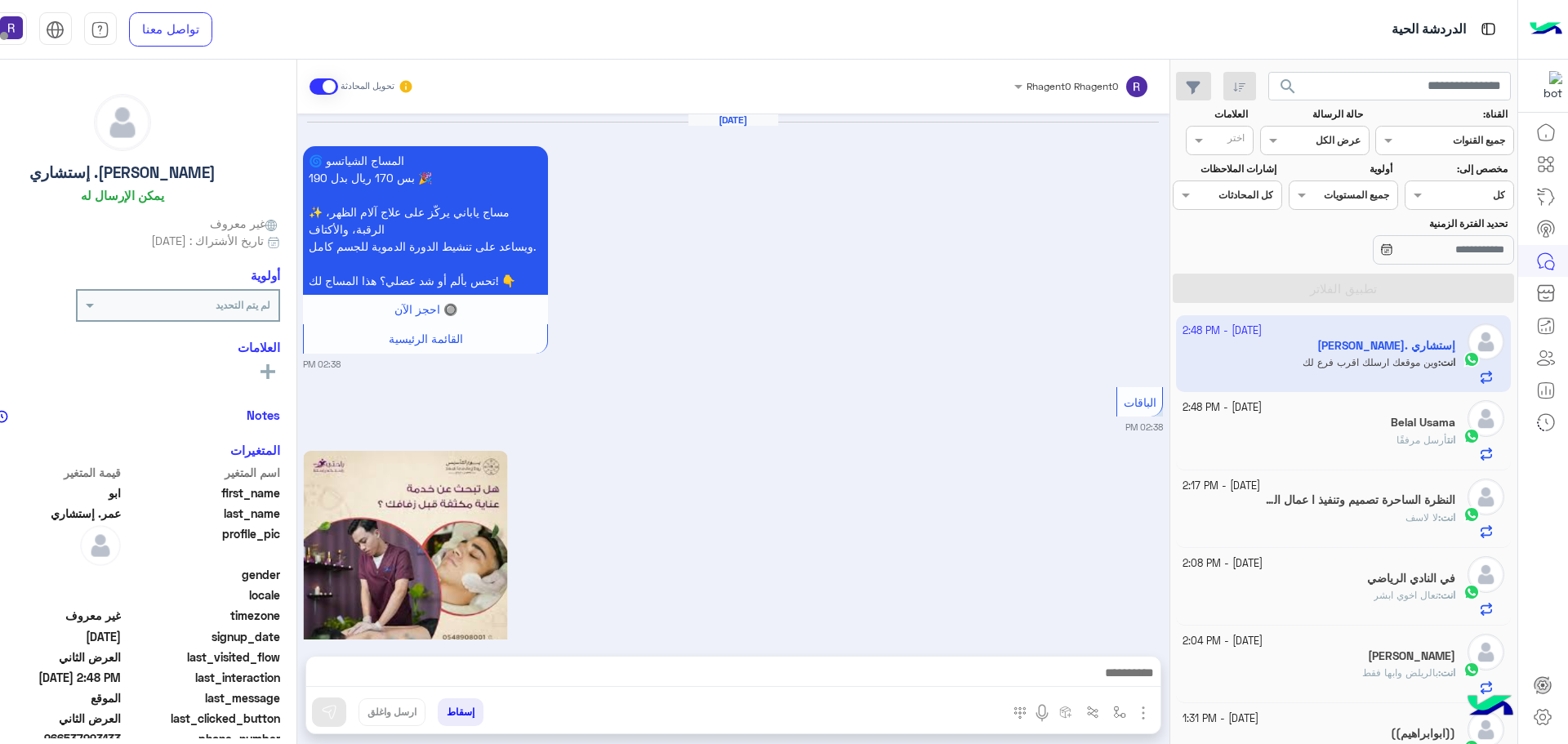
scroll to position [3372, 0]
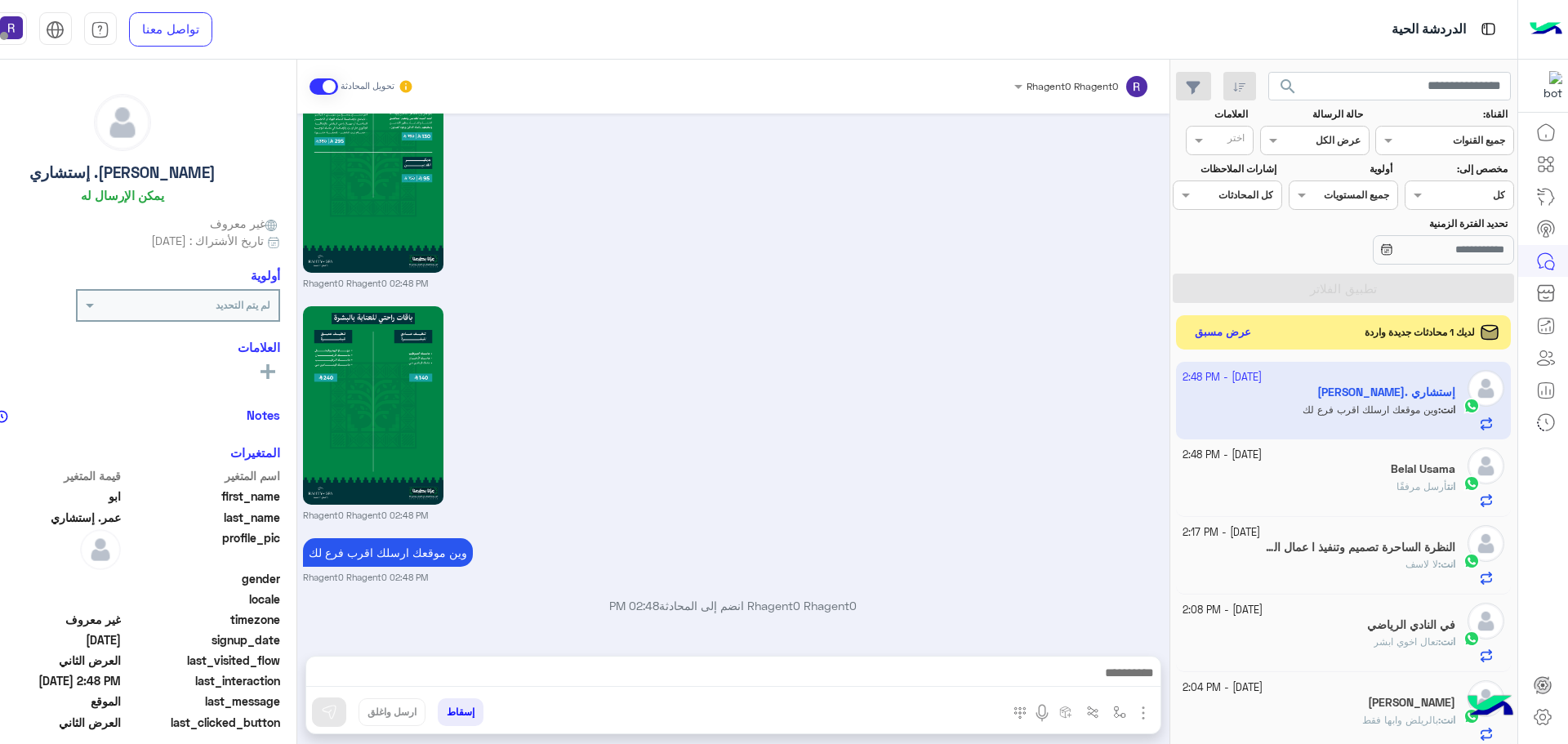
click at [1240, 336] on button "عرض مسبق" at bounding box center [1222, 332] width 69 height 22
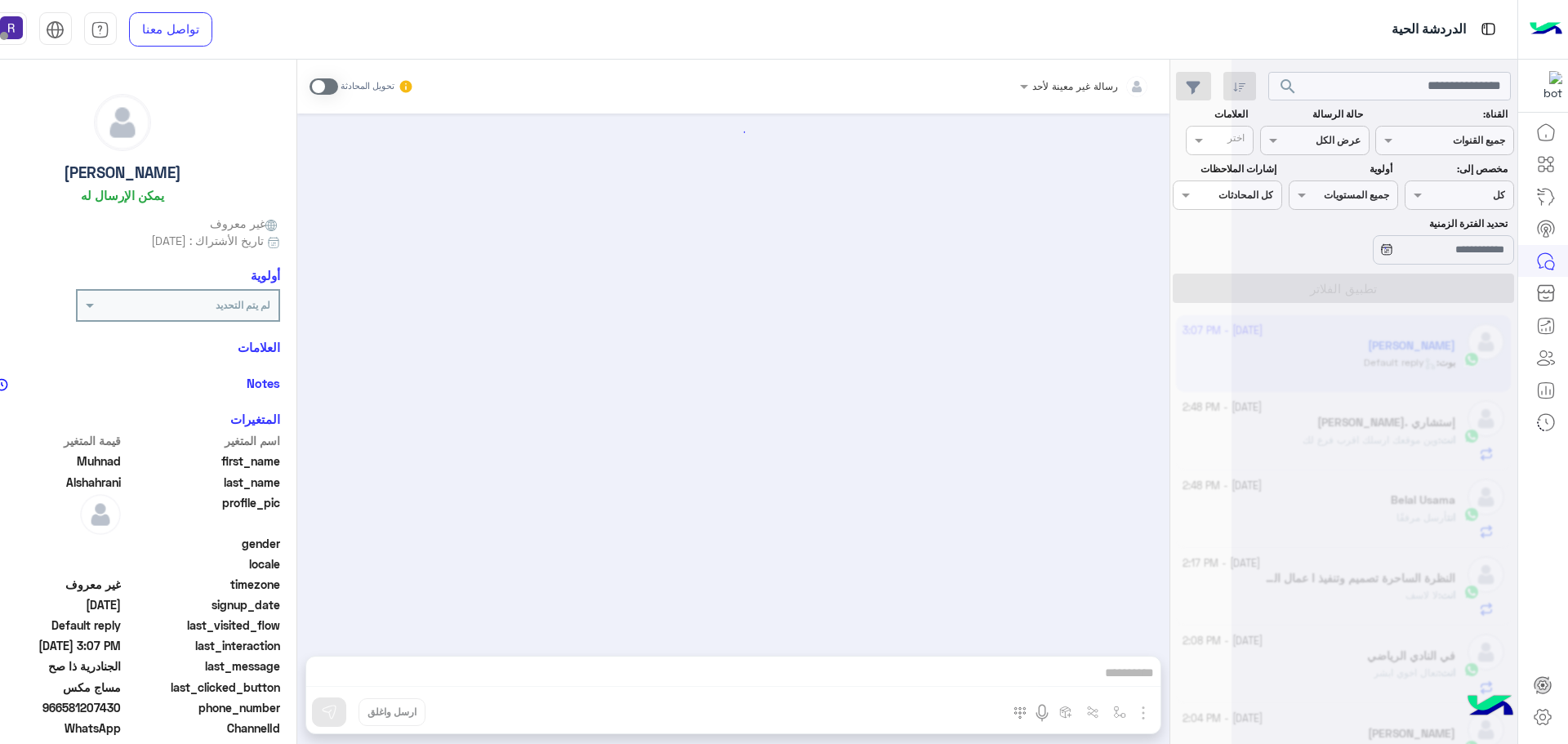
scroll to position [2542, 0]
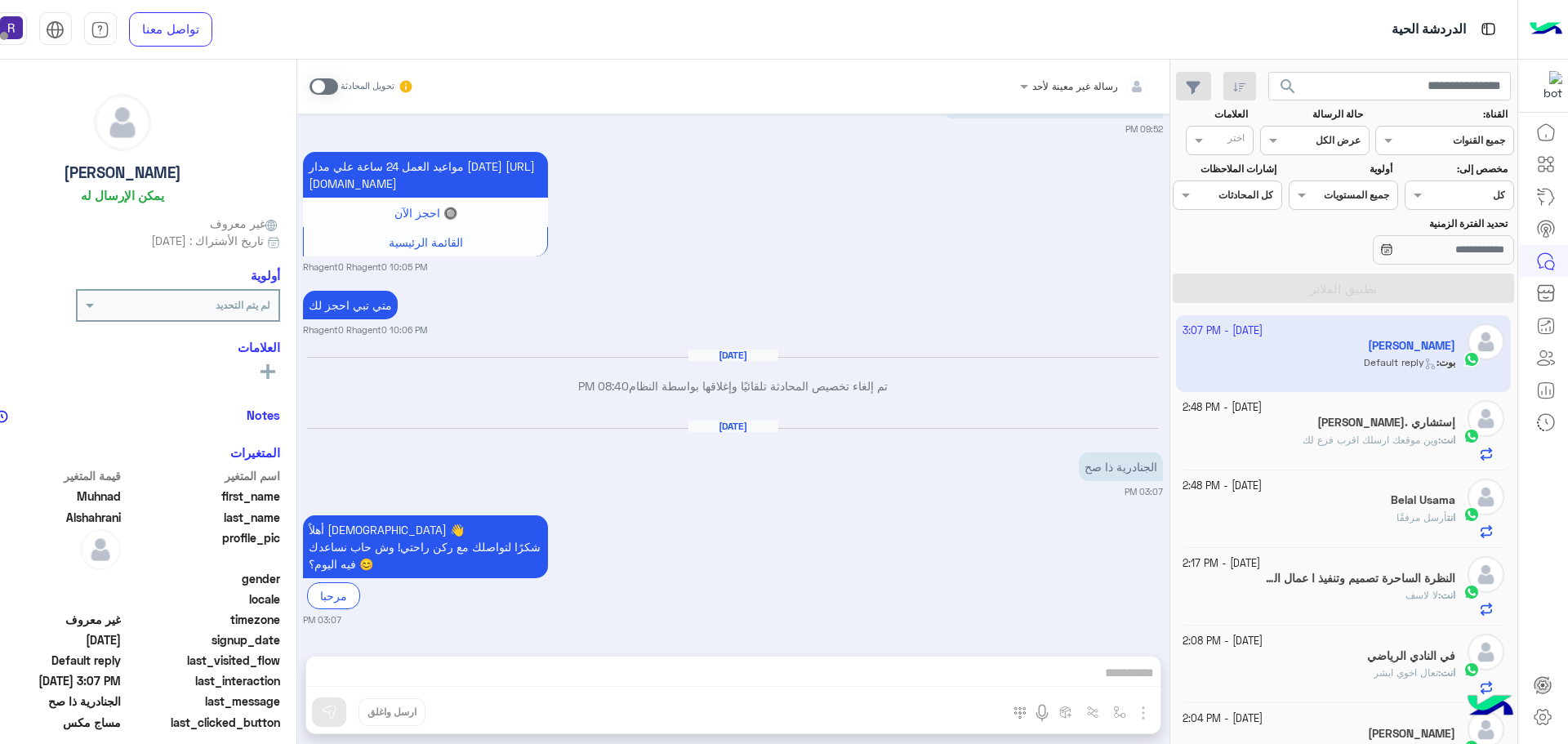
click at [1143, 708] on div "رسالة غير معينة لأحد تحويل المحادثة Sep 16, 2025 Muhnad Alshahrani غادر المحادث…" at bounding box center [733, 405] width 872 height 690
click at [334, 88] on span at bounding box center [323, 86] width 28 height 16
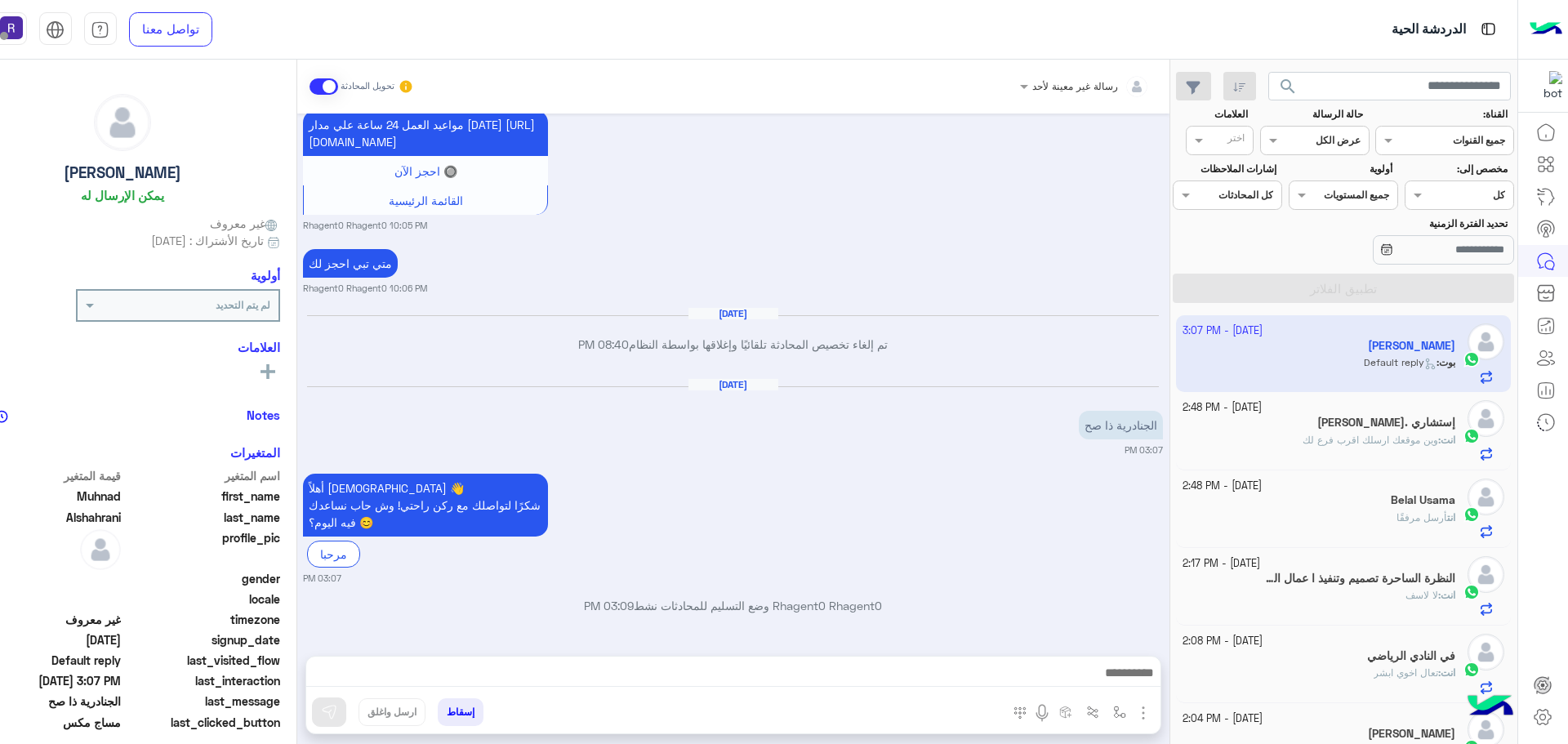
scroll to position [2584, 0]
click at [1143, 713] on img "button" at bounding box center [1142, 712] width 20 height 20
click at [1124, 676] on span "الصور" at bounding box center [1112, 677] width 30 height 19
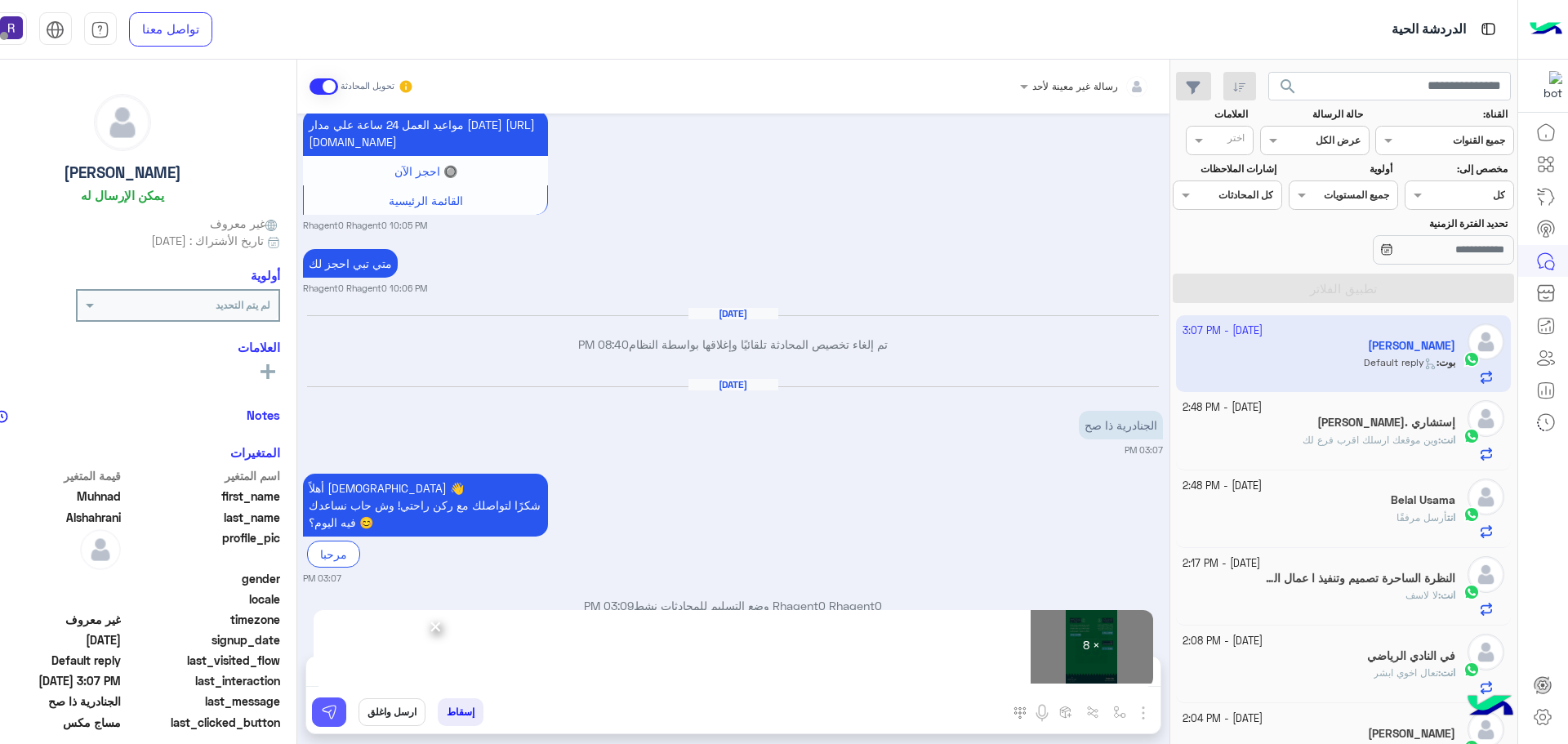
click at [330, 718] on img at bounding box center [328, 711] width 16 height 16
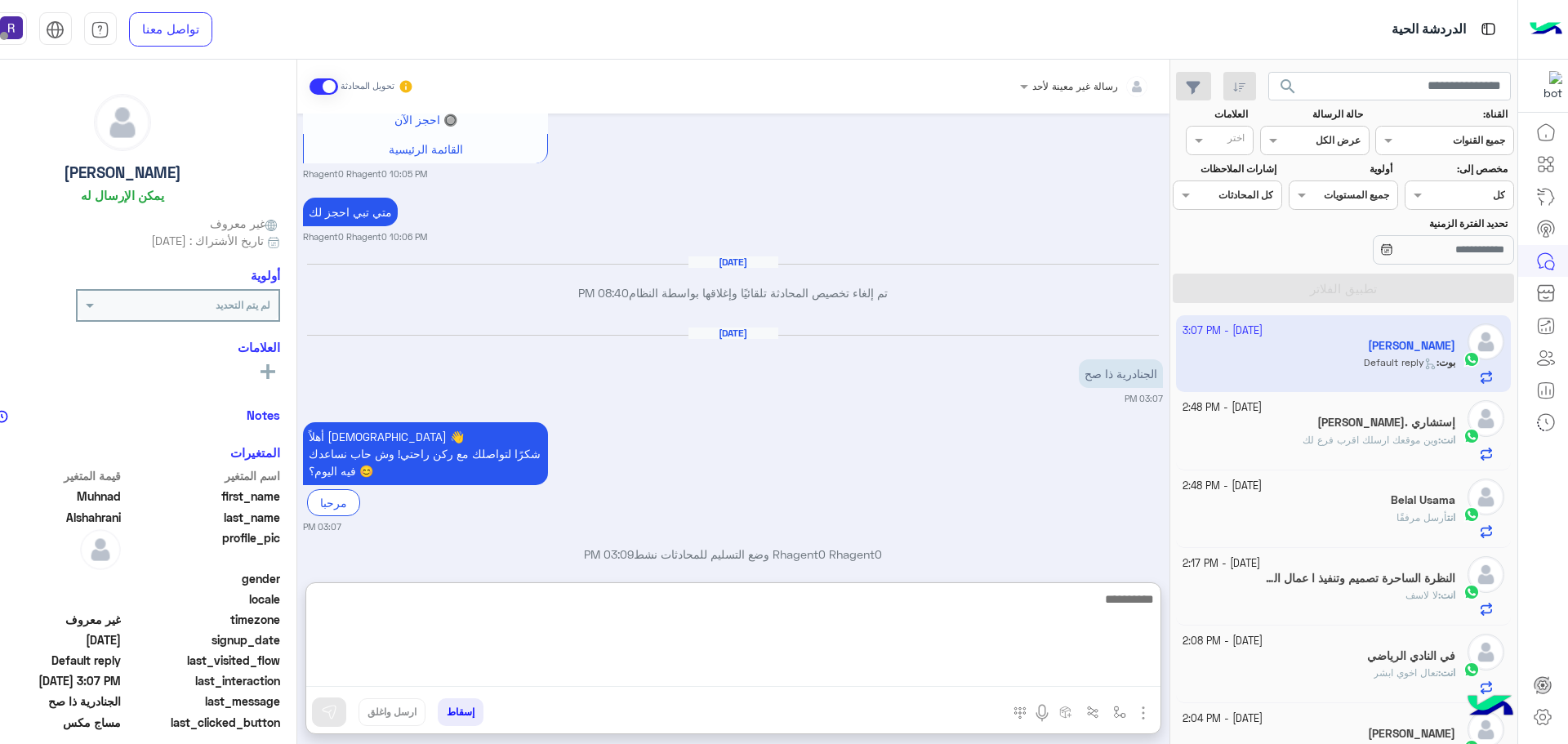
paste textarea "**********"
type textarea "**********"
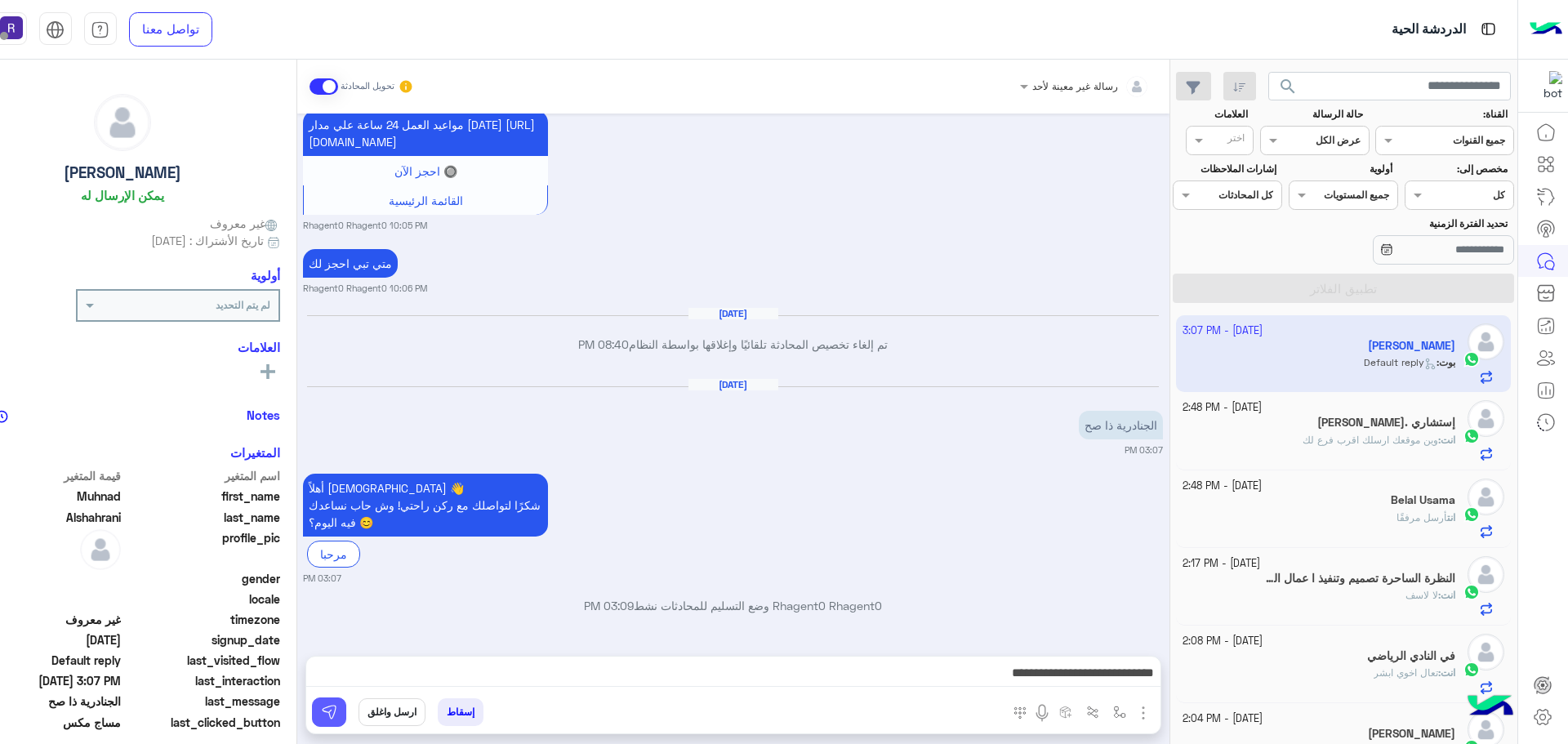
click at [337, 715] on img at bounding box center [328, 711] width 16 height 16
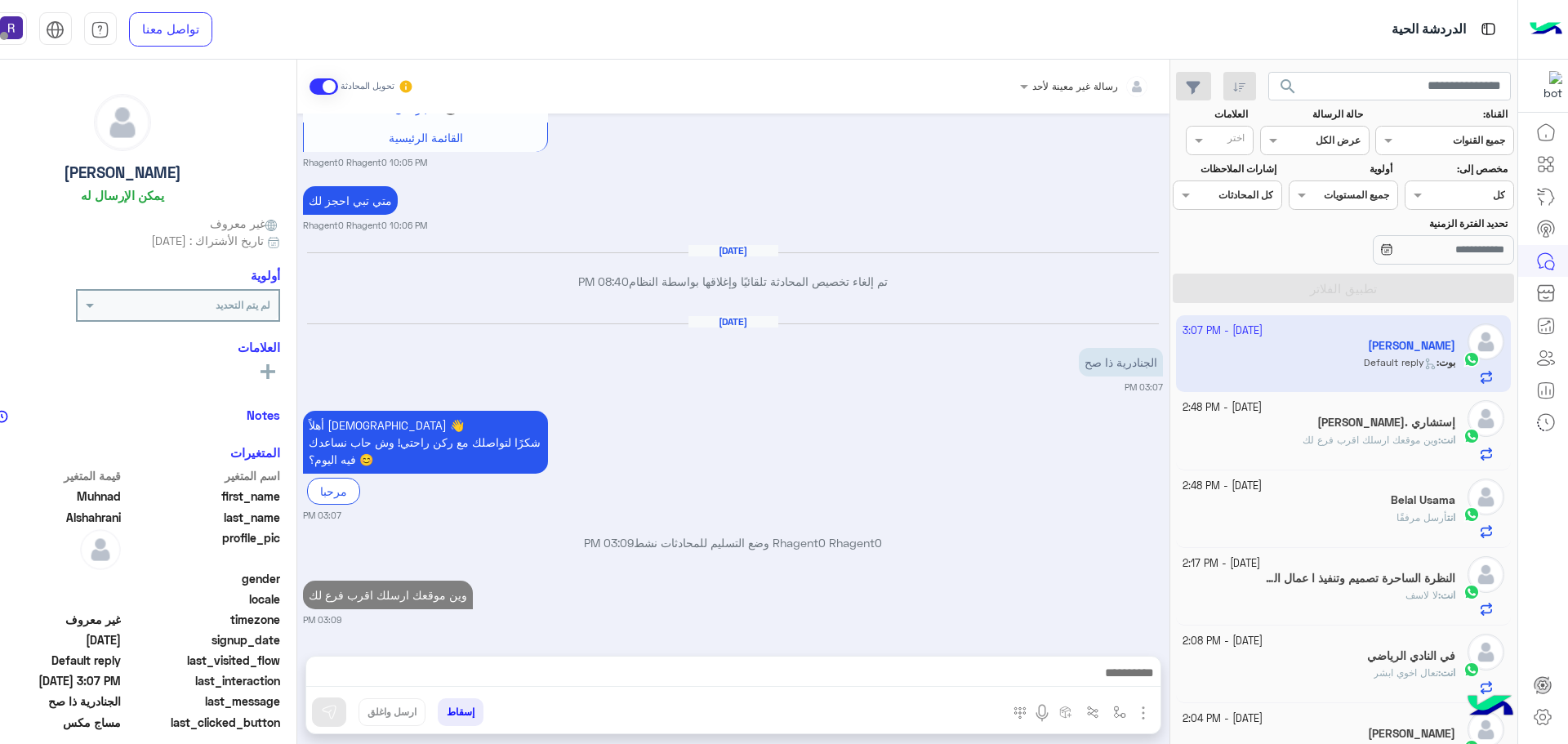
click at [1279, 440] on div "انت : وين موقعك ارسلك اقرب فرع لك" at bounding box center [1318, 447] width 272 height 28
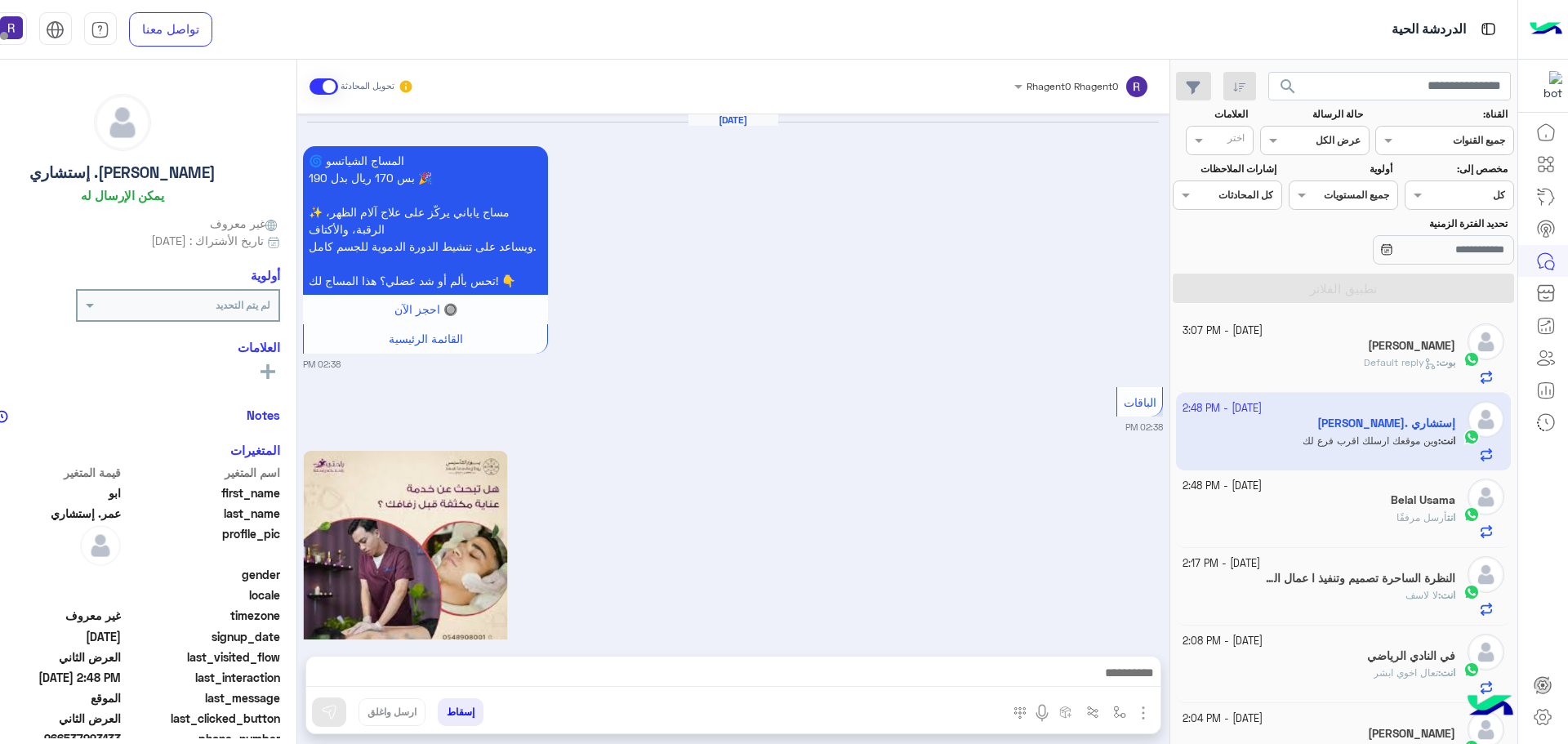
scroll to position [3372, 0]
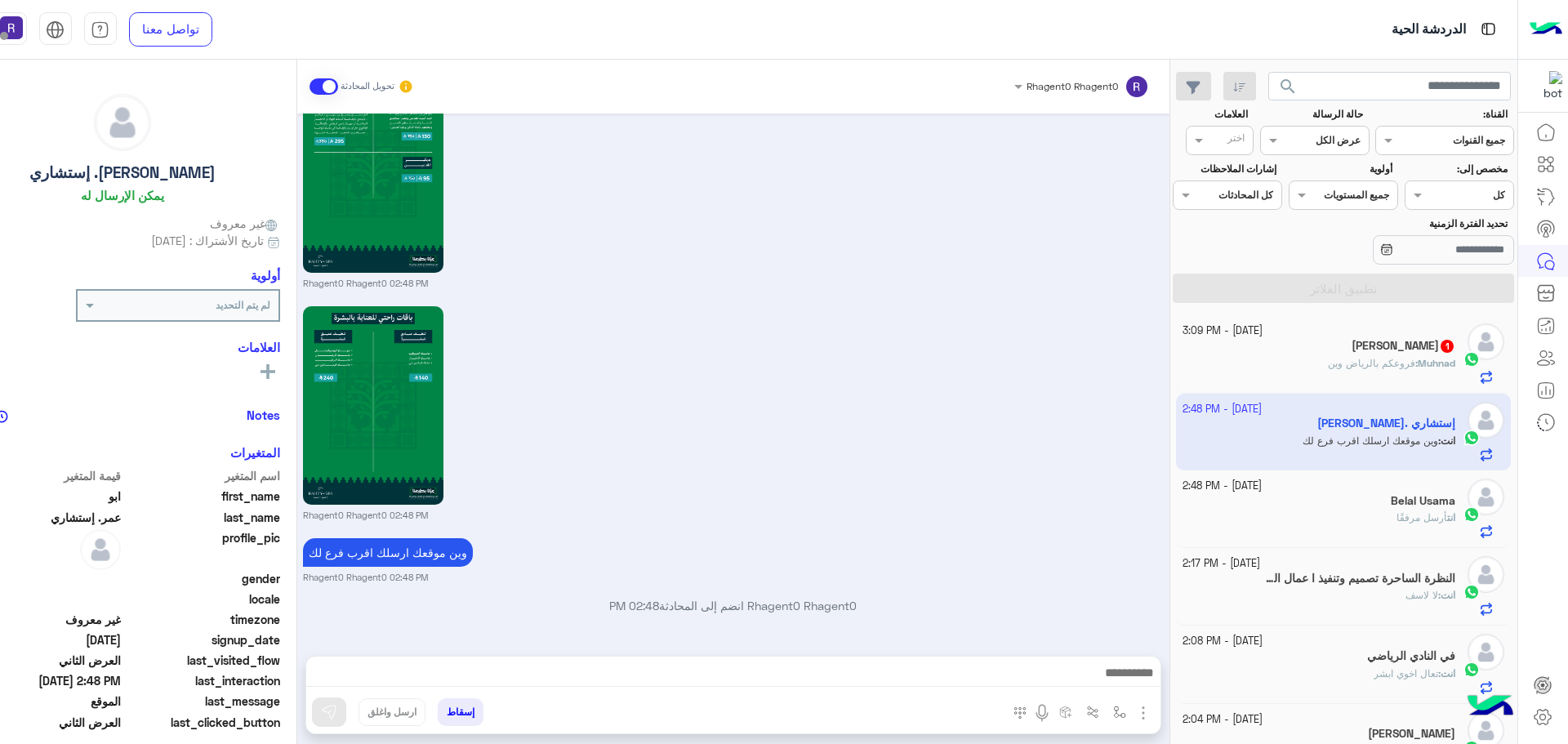
click at [1312, 375] on div "Muhnad : فروعكم بالرياض وين" at bounding box center [1318, 370] width 272 height 28
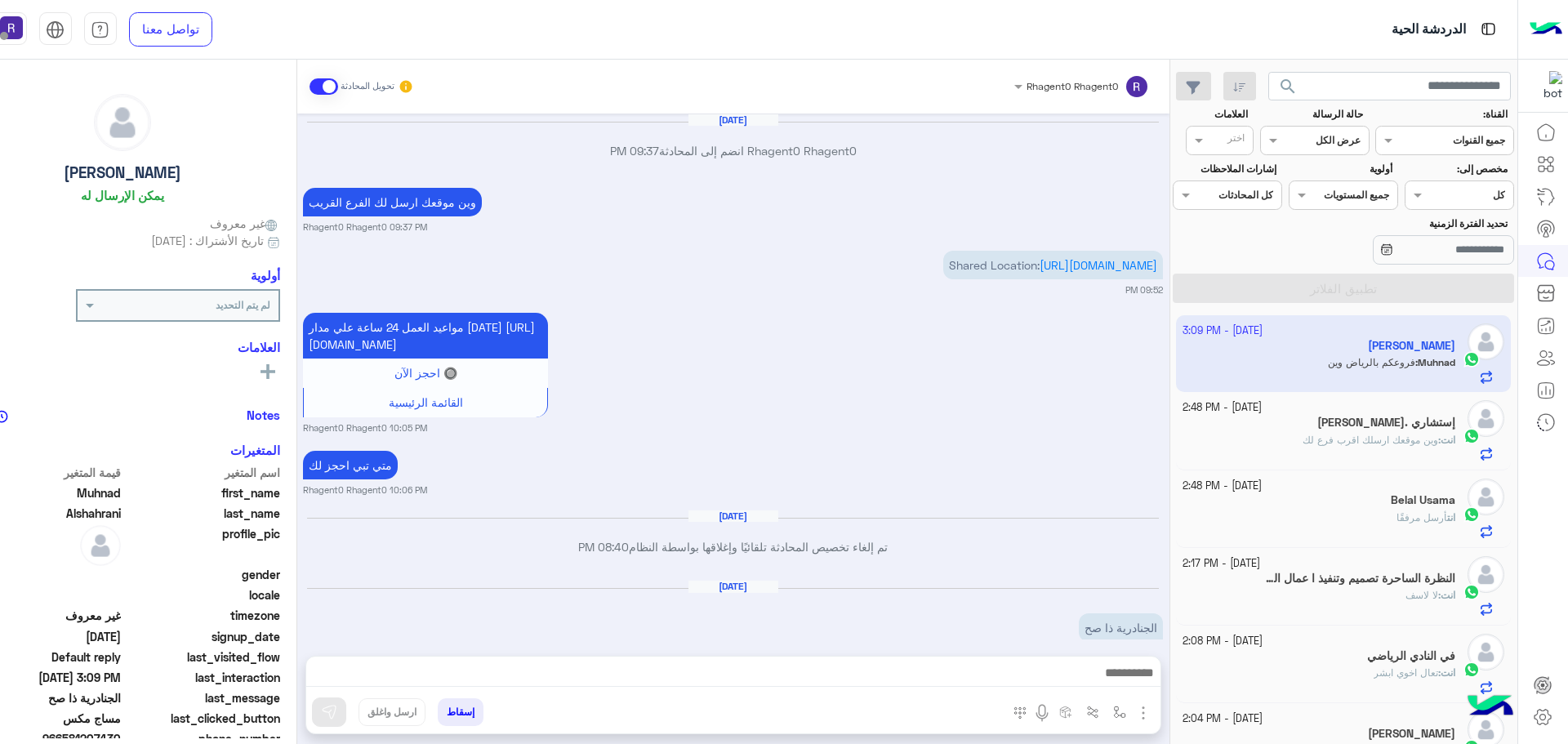
scroll to position [2306, 0]
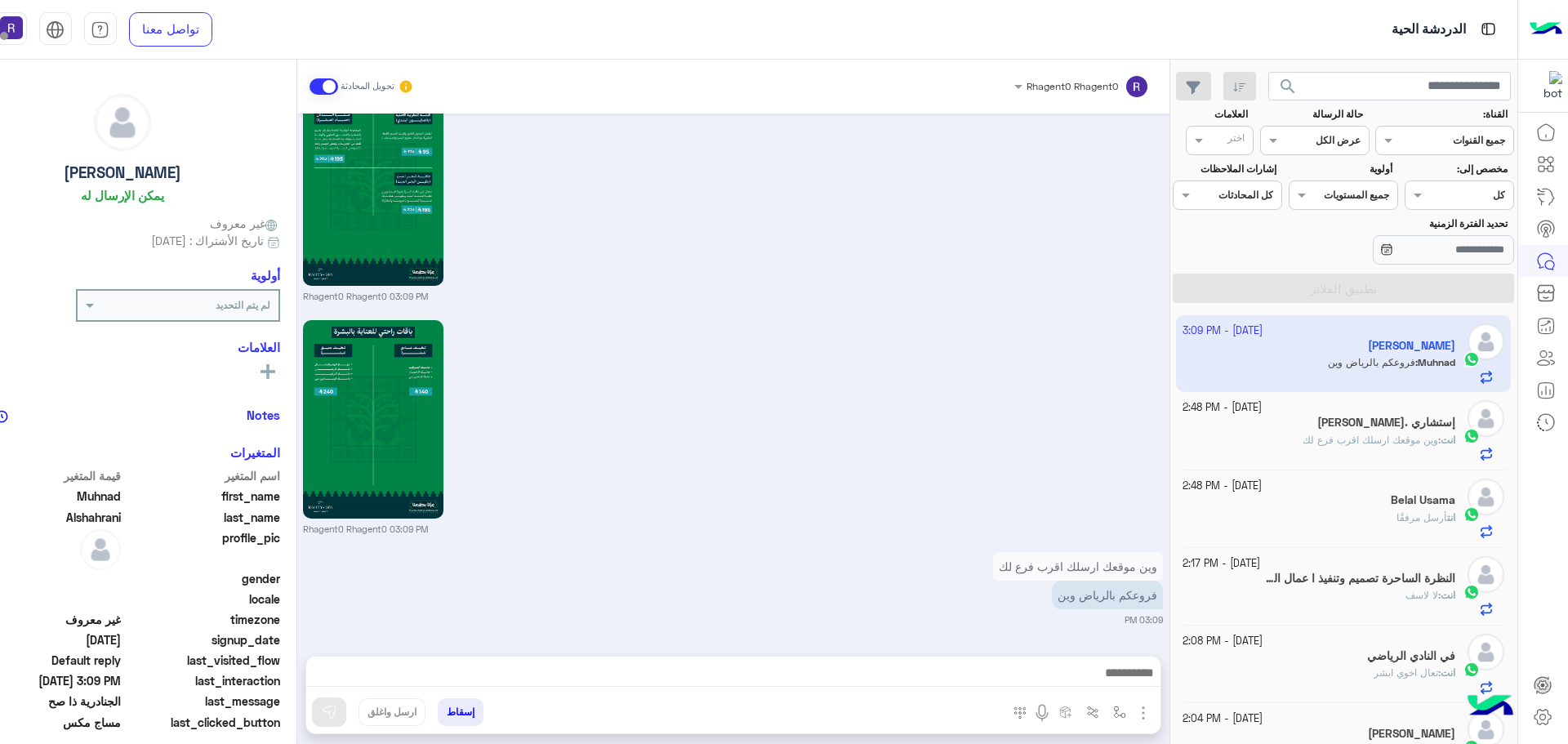
click at [607, 417] on div "Rhagent0 Rhagent0 03:09 PM" at bounding box center [732, 425] width 860 height 219
click at [1115, 705] on img "button" at bounding box center [1120, 712] width 13 height 13
click at [1109, 683] on div "أدخل اسم مجموعة الرسائل" at bounding box center [1068, 676] width 112 height 15
click at [1094, 596] on span "الجنادرية" at bounding box center [1101, 595] width 44 height 15
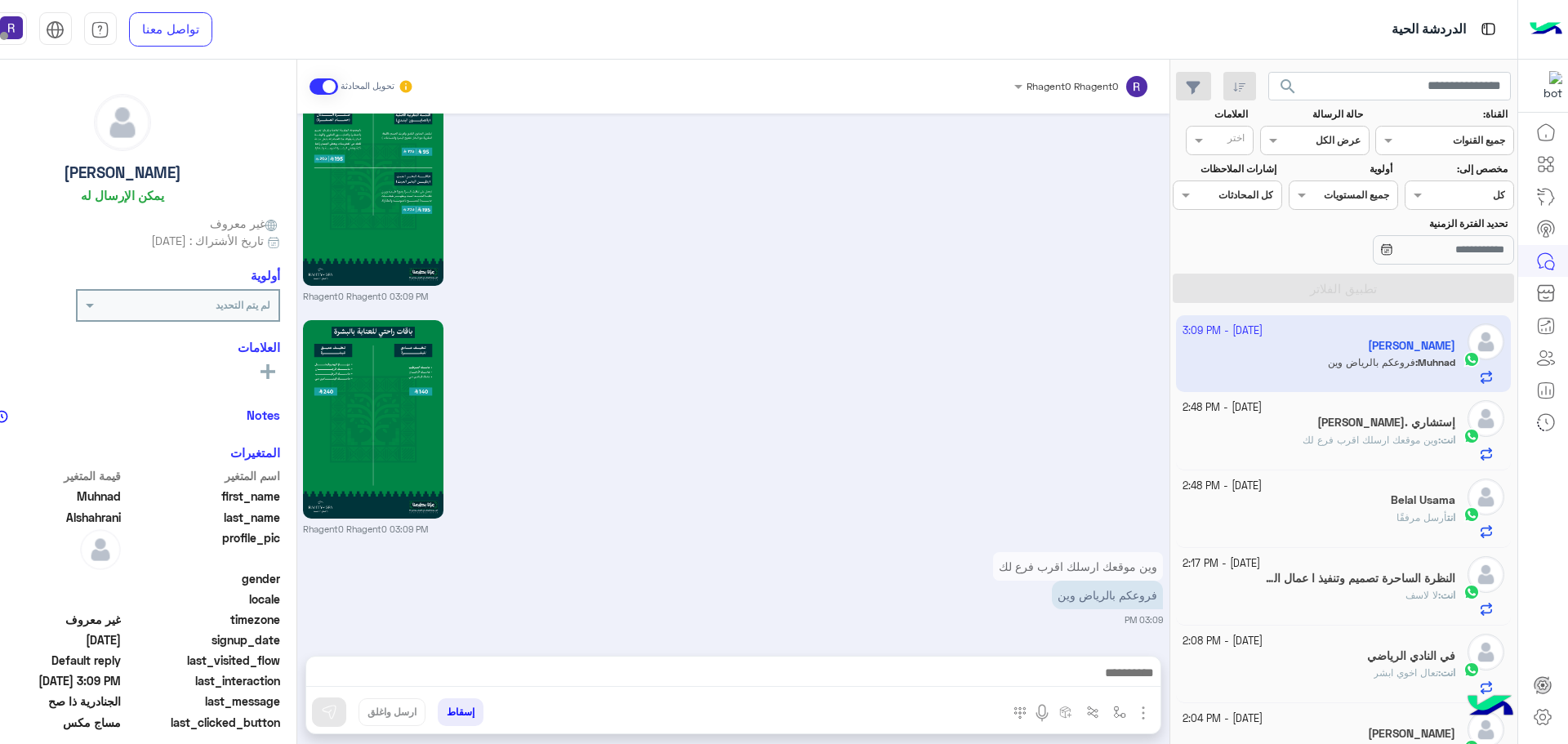
type textarea "*********"
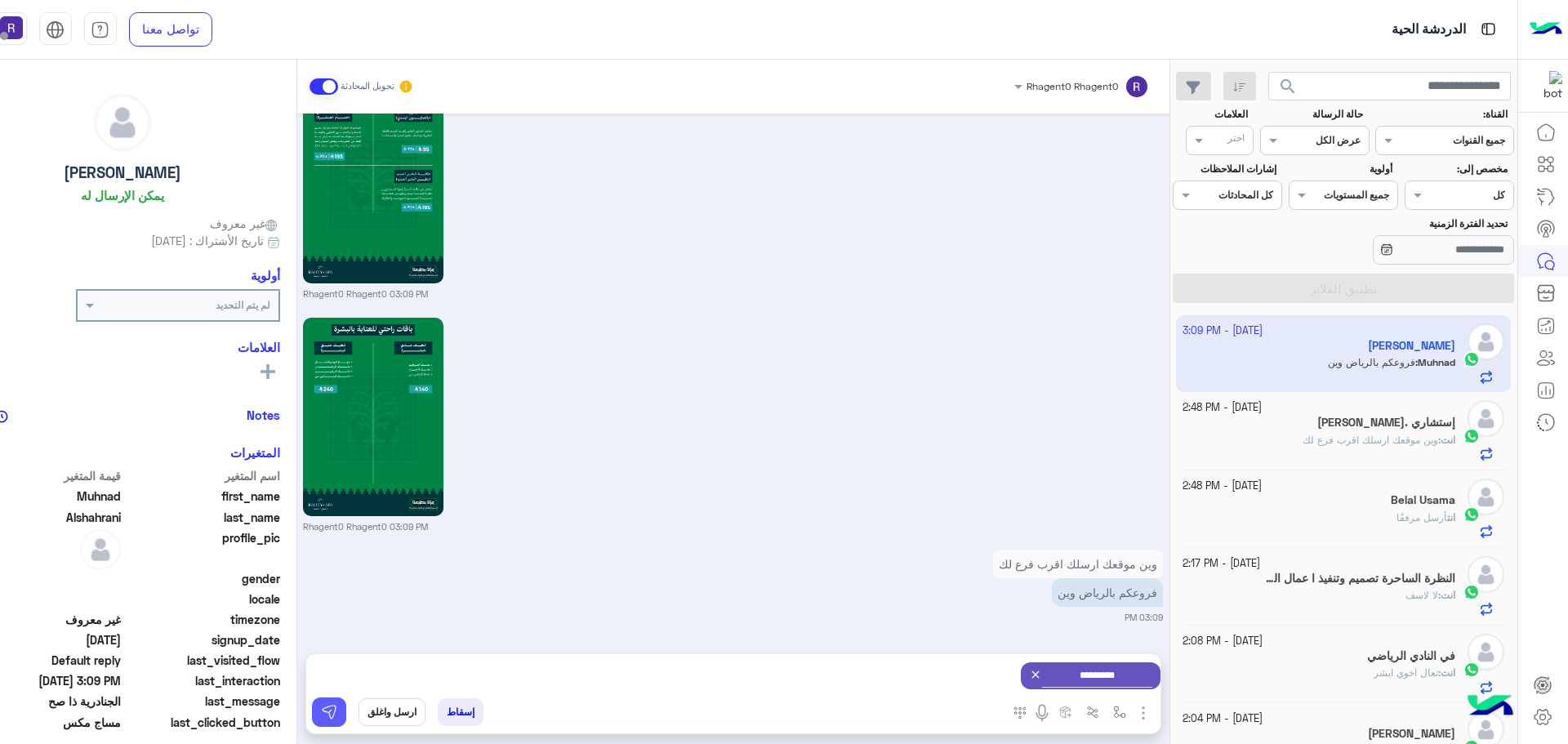
click at [336, 711] on img at bounding box center [328, 711] width 16 height 16
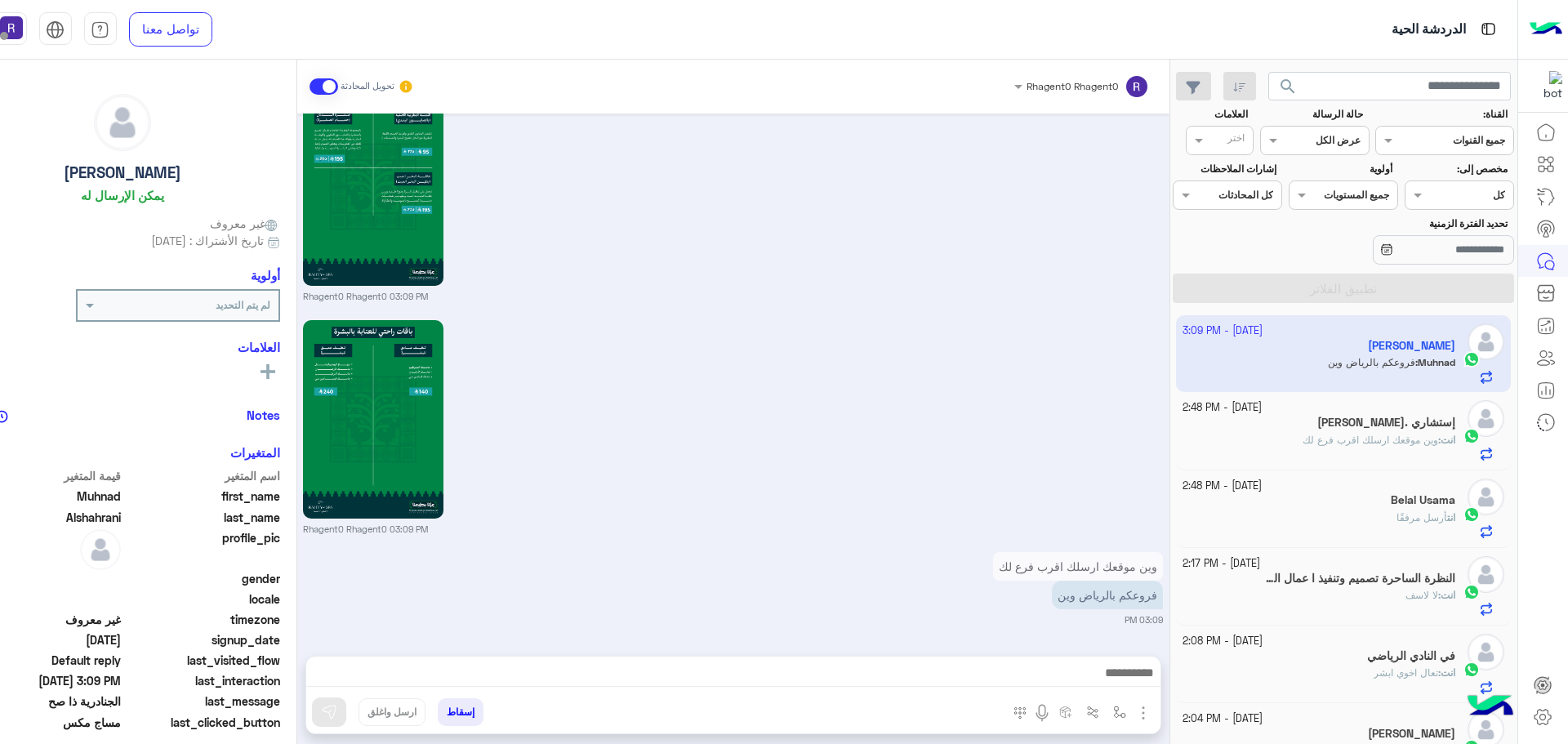
scroll to position [2306, 0]
click at [1114, 713] on img "button" at bounding box center [1120, 712] width 13 height 13
click at [1100, 680] on input "text" at bounding box center [1082, 674] width 82 height 15
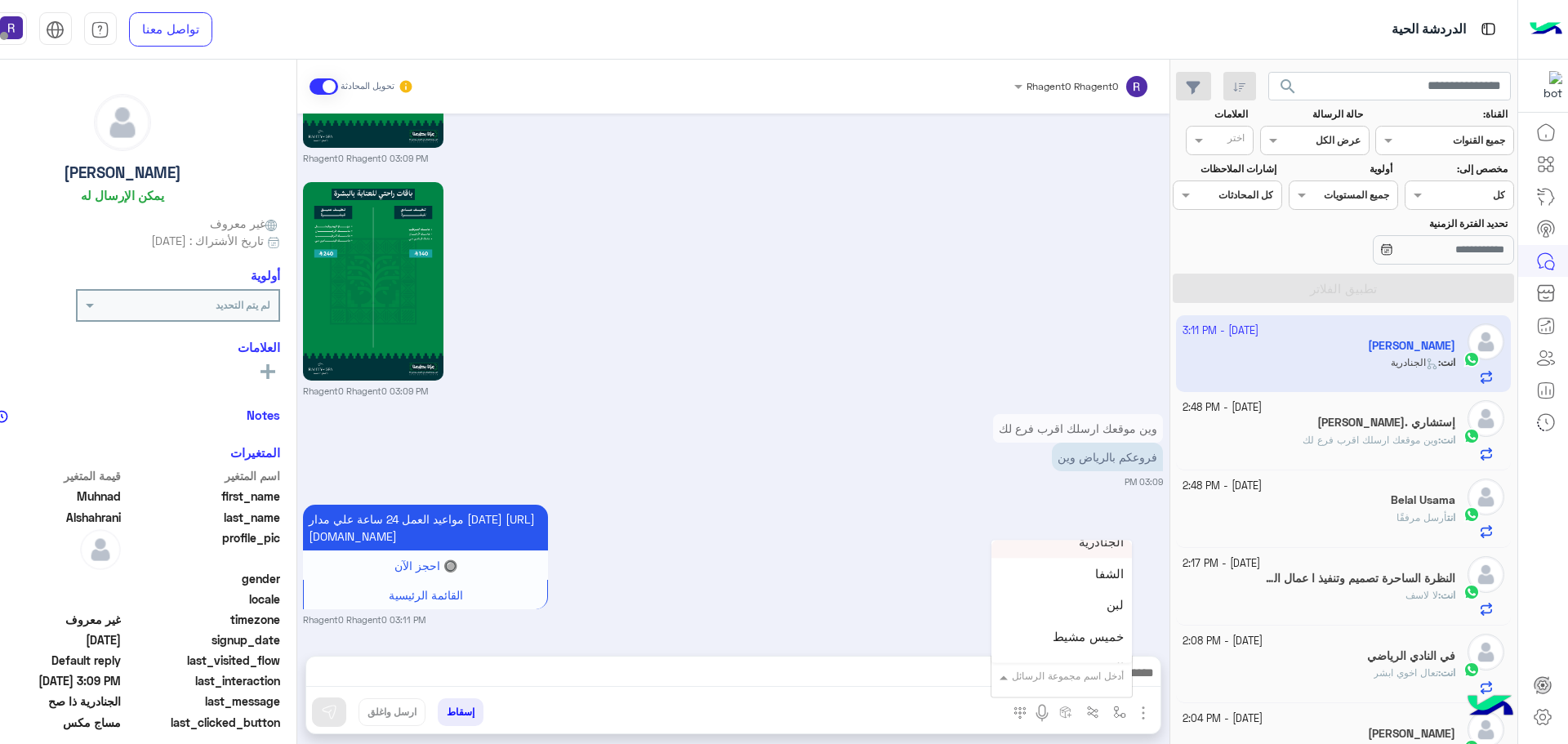
scroll to position [1143, 0]
click at [1084, 580] on div "لبن" at bounding box center [1061, 576] width 141 height 32
type textarea "***"
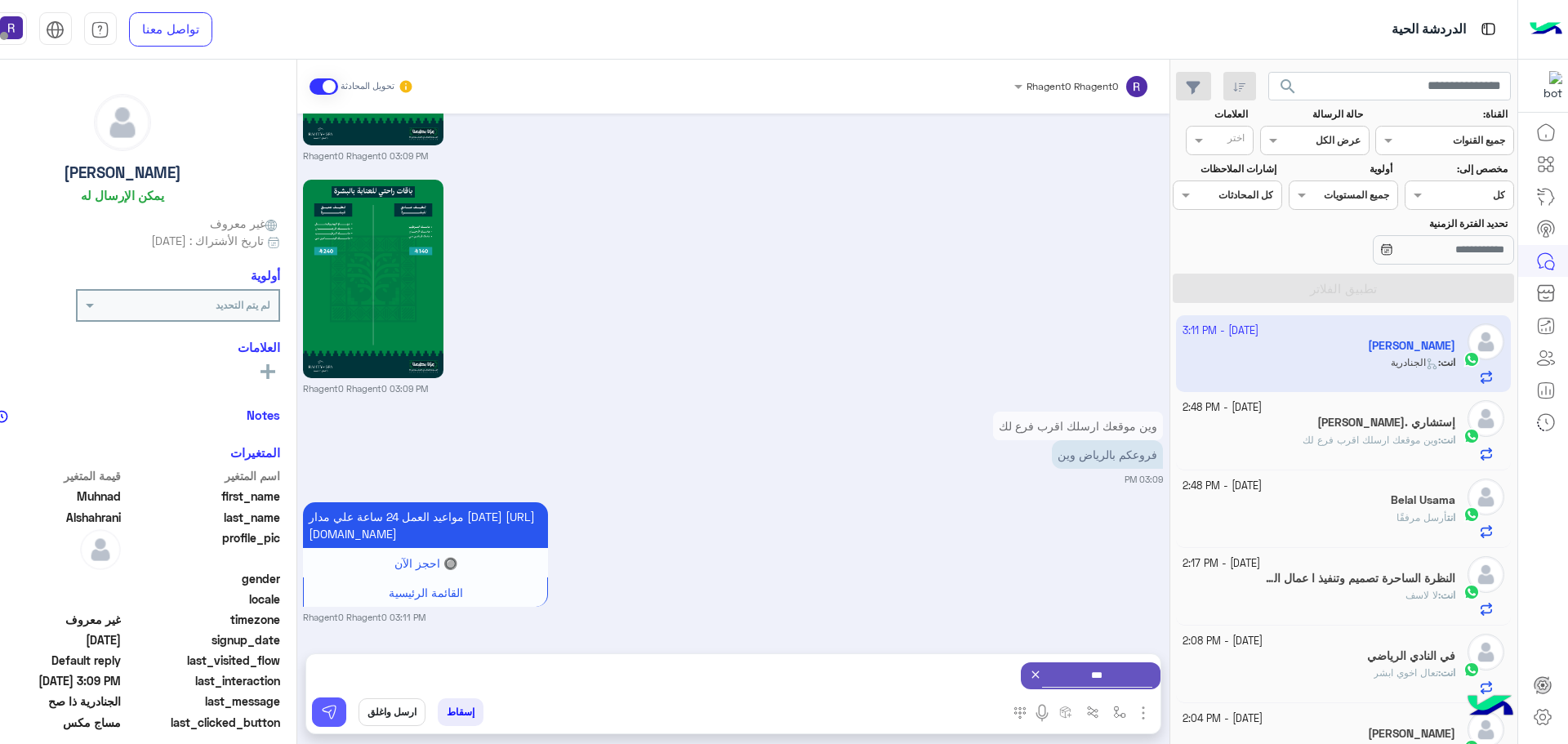
click at [343, 706] on button at bounding box center [329, 711] width 34 height 29
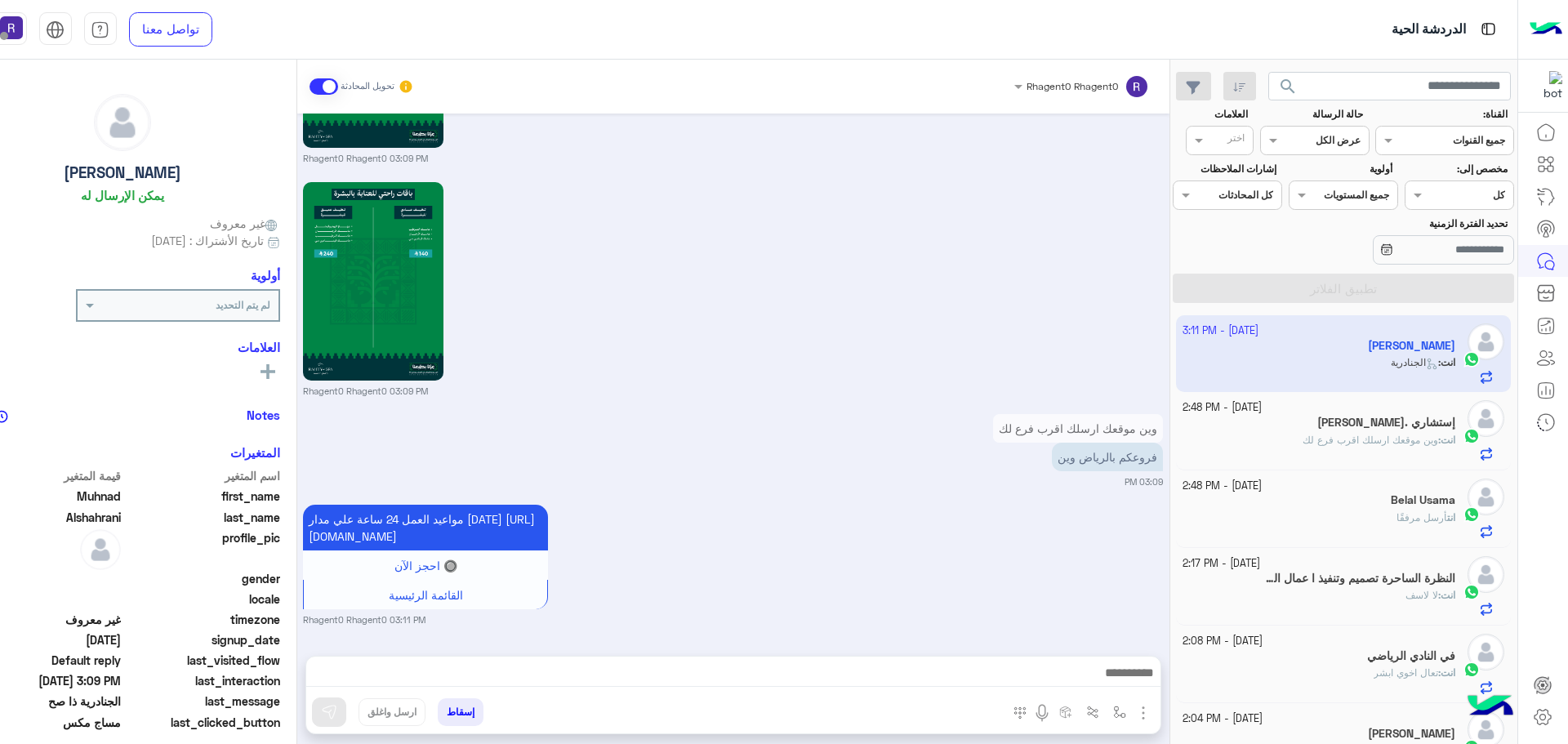
scroll to position [2461, 0]
click at [1115, 709] on img "button" at bounding box center [1120, 712] width 13 height 13
click at [1108, 676] on input "text" at bounding box center [1082, 674] width 82 height 15
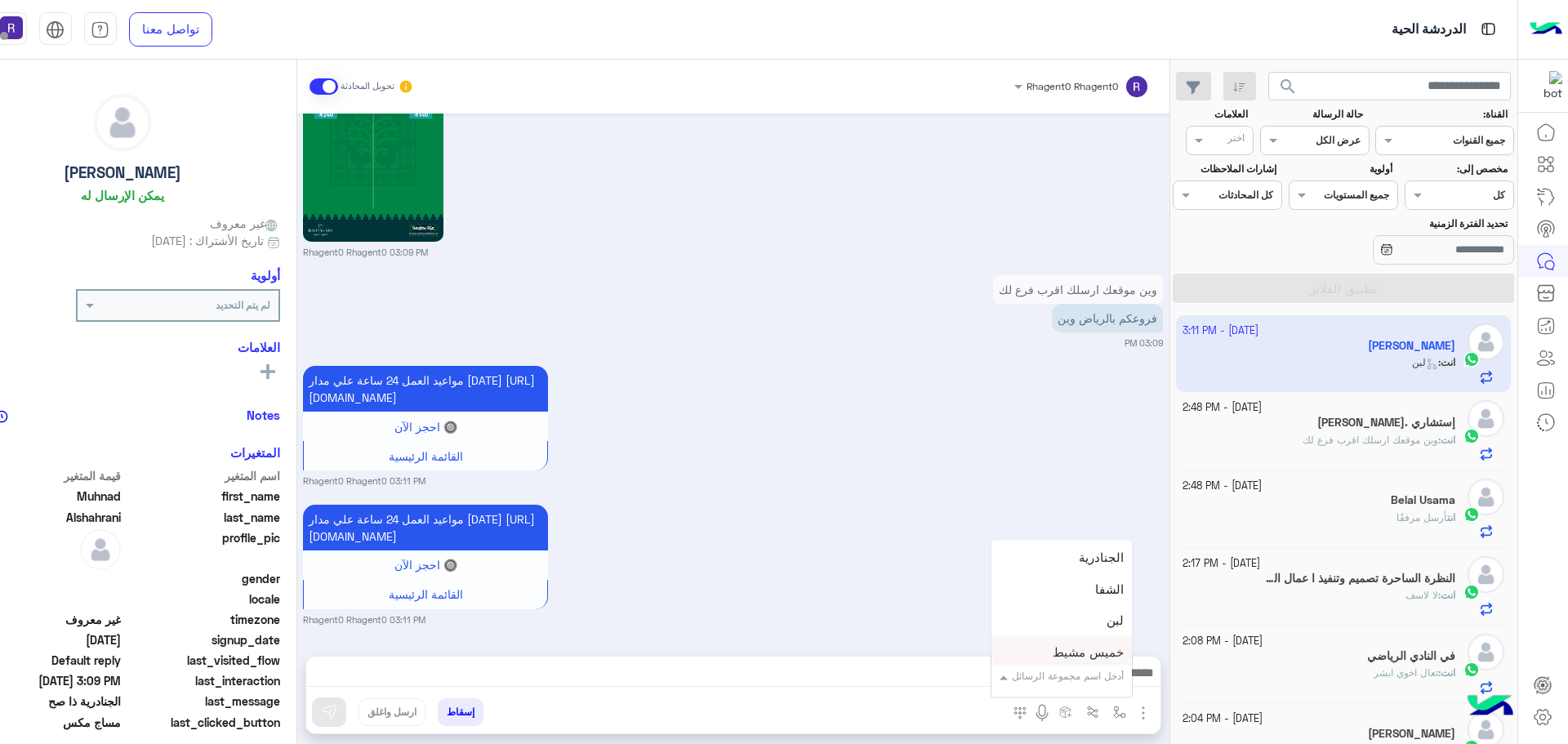
scroll to position [1061, 0]
click at [812, 527] on div "مواعيد العمل 24 ساعة علي مدار اليوم https://maps.app.goo.gl/H7tsGYEmp6EGsZ938 🔘…" at bounding box center [732, 562] width 860 height 126
click at [1385, 443] on span "وين موقعك ارسلك اقرب فرع لك" at bounding box center [1369, 439] width 135 height 12
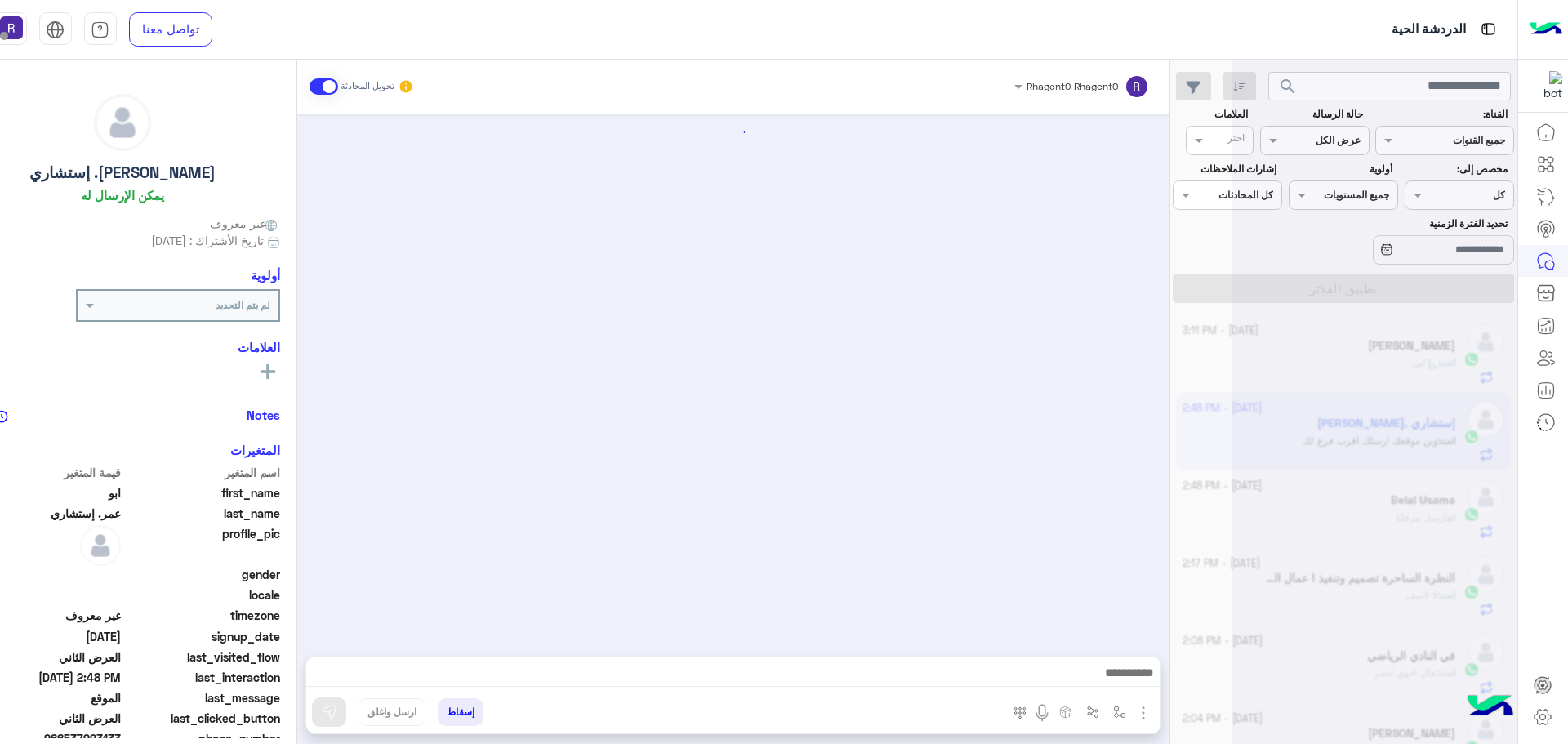
scroll to position [3372, 0]
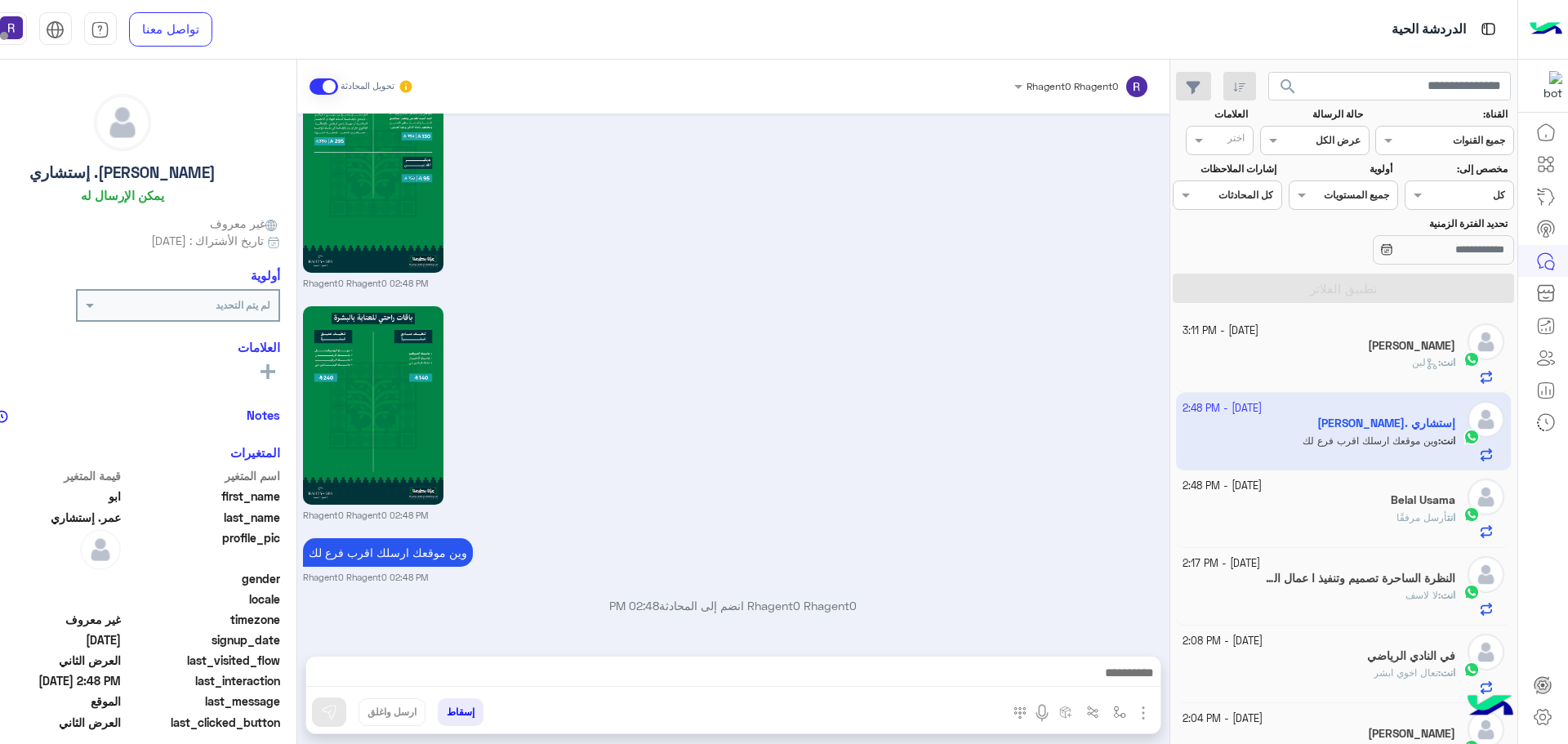
click at [1295, 351] on div "Muhnad Alshahrani" at bounding box center [1318, 347] width 272 height 17
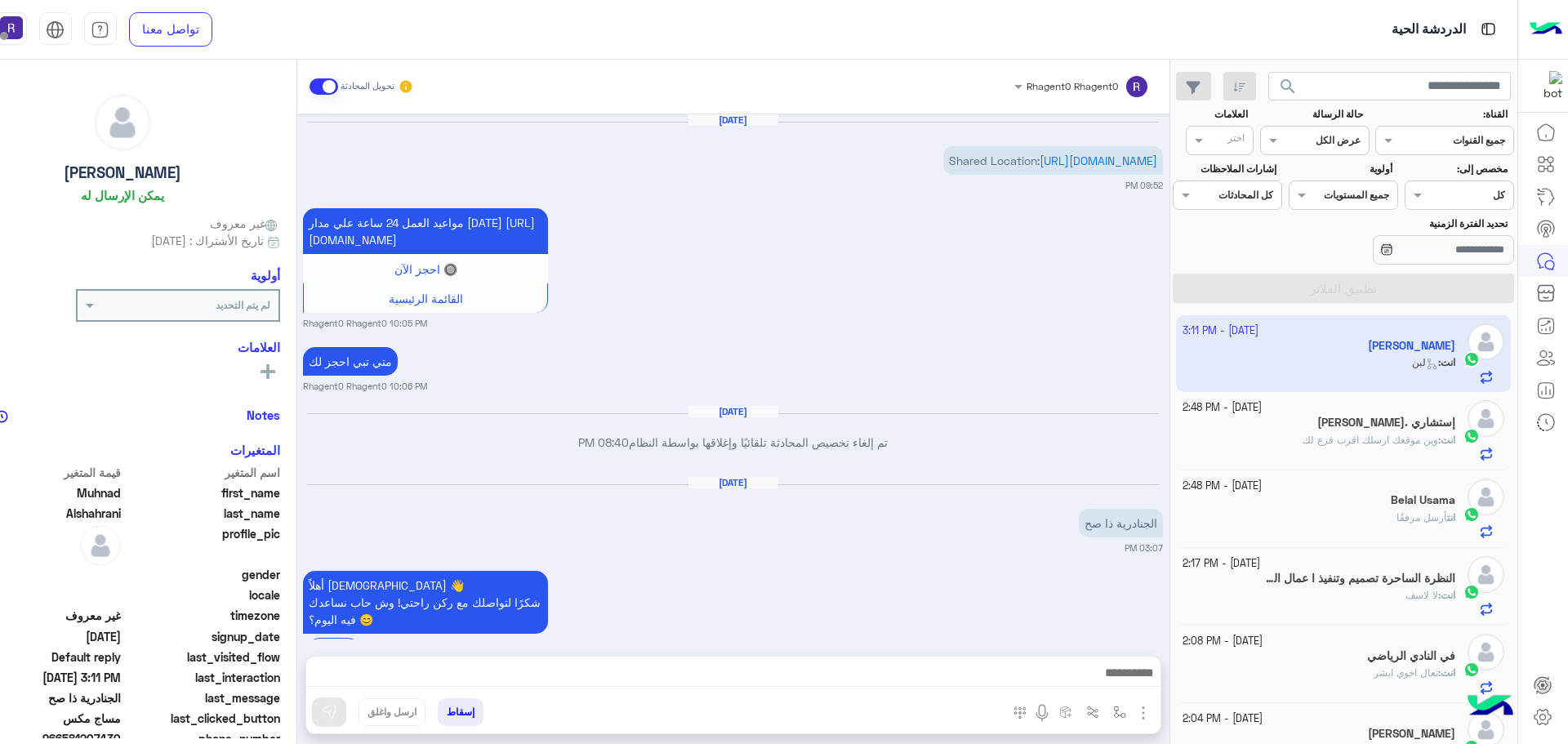
scroll to position [2513, 0]
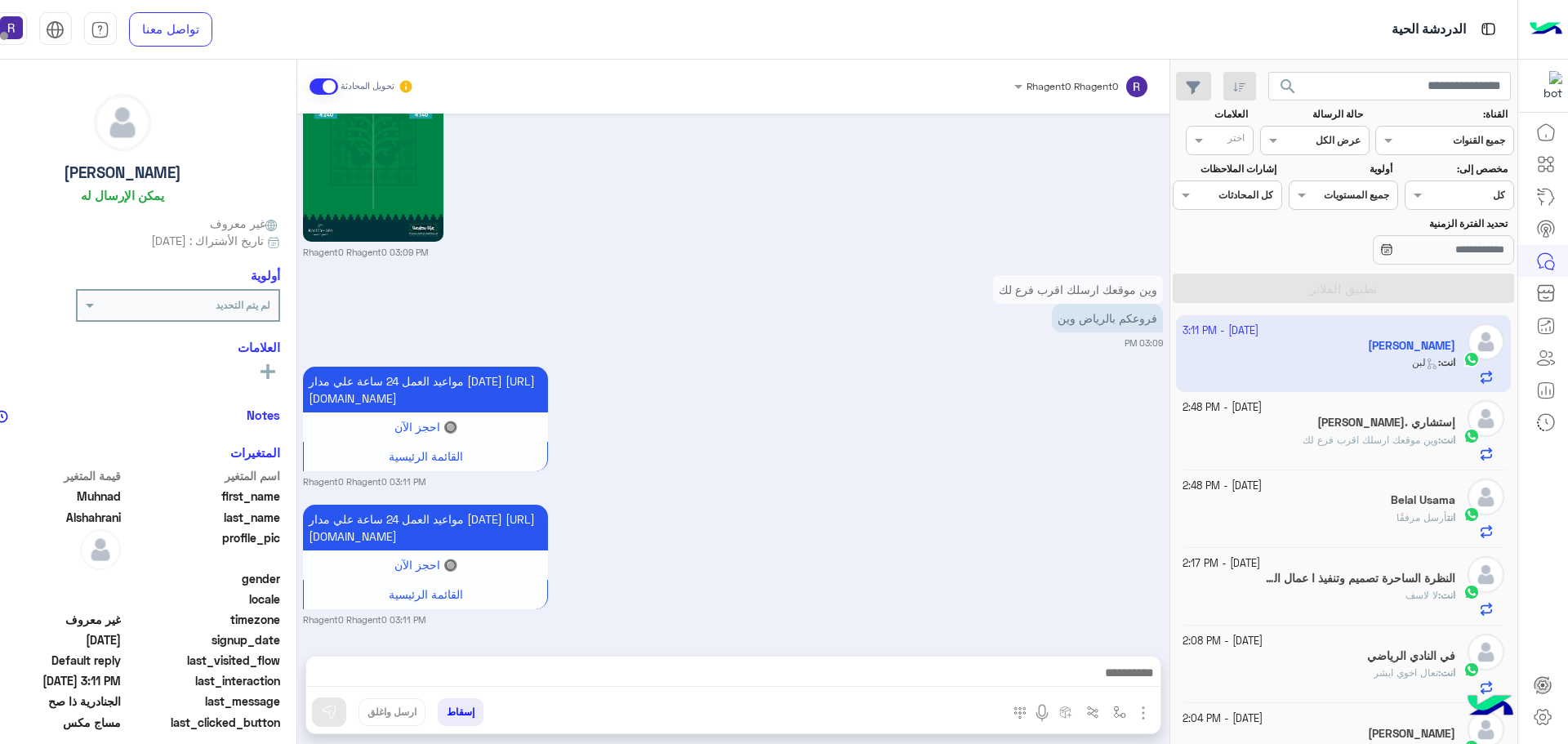
click at [1298, 436] on div "انت : وين موقعك ارسلك اقرب فرع لك" at bounding box center [1318, 447] width 272 height 28
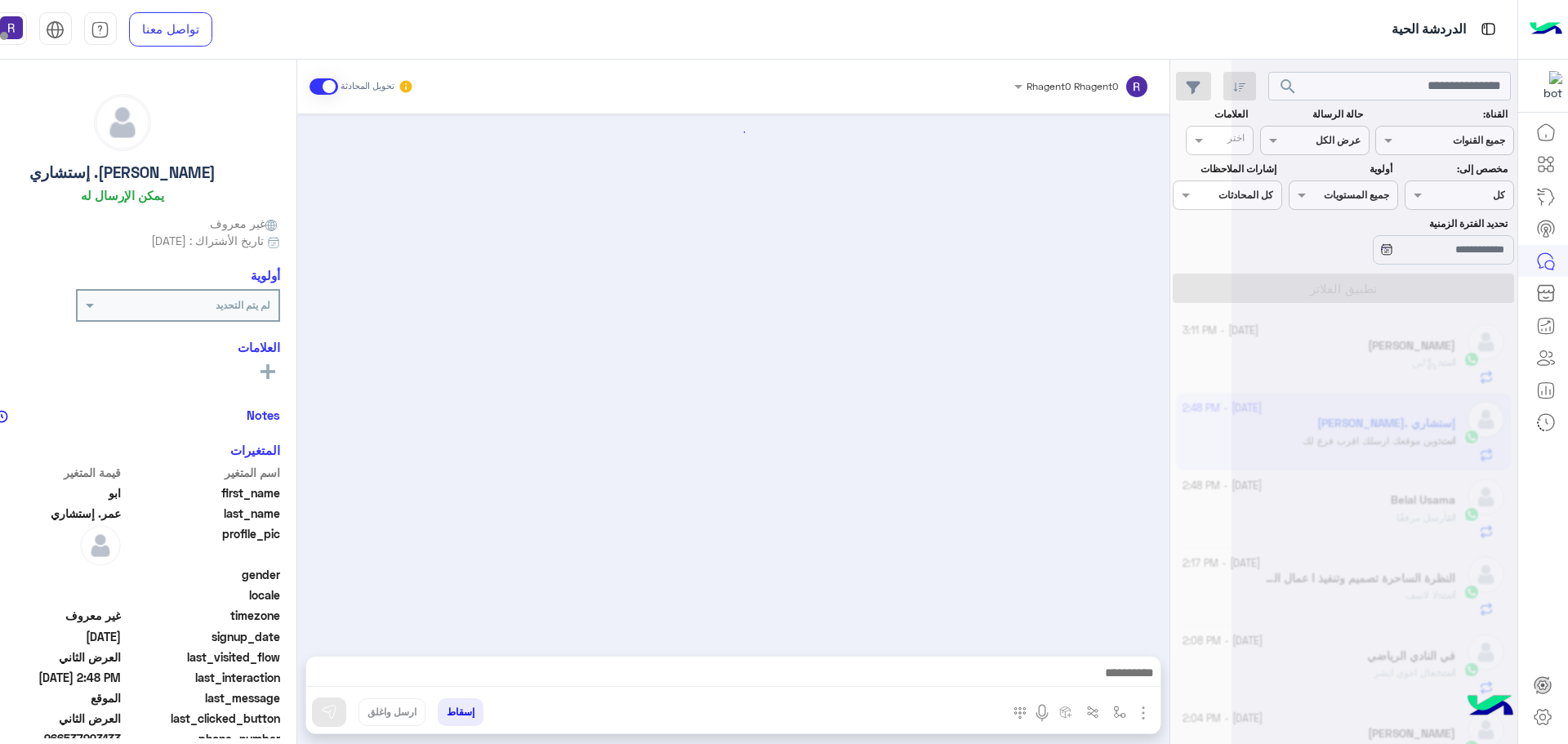
scroll to position [3372, 0]
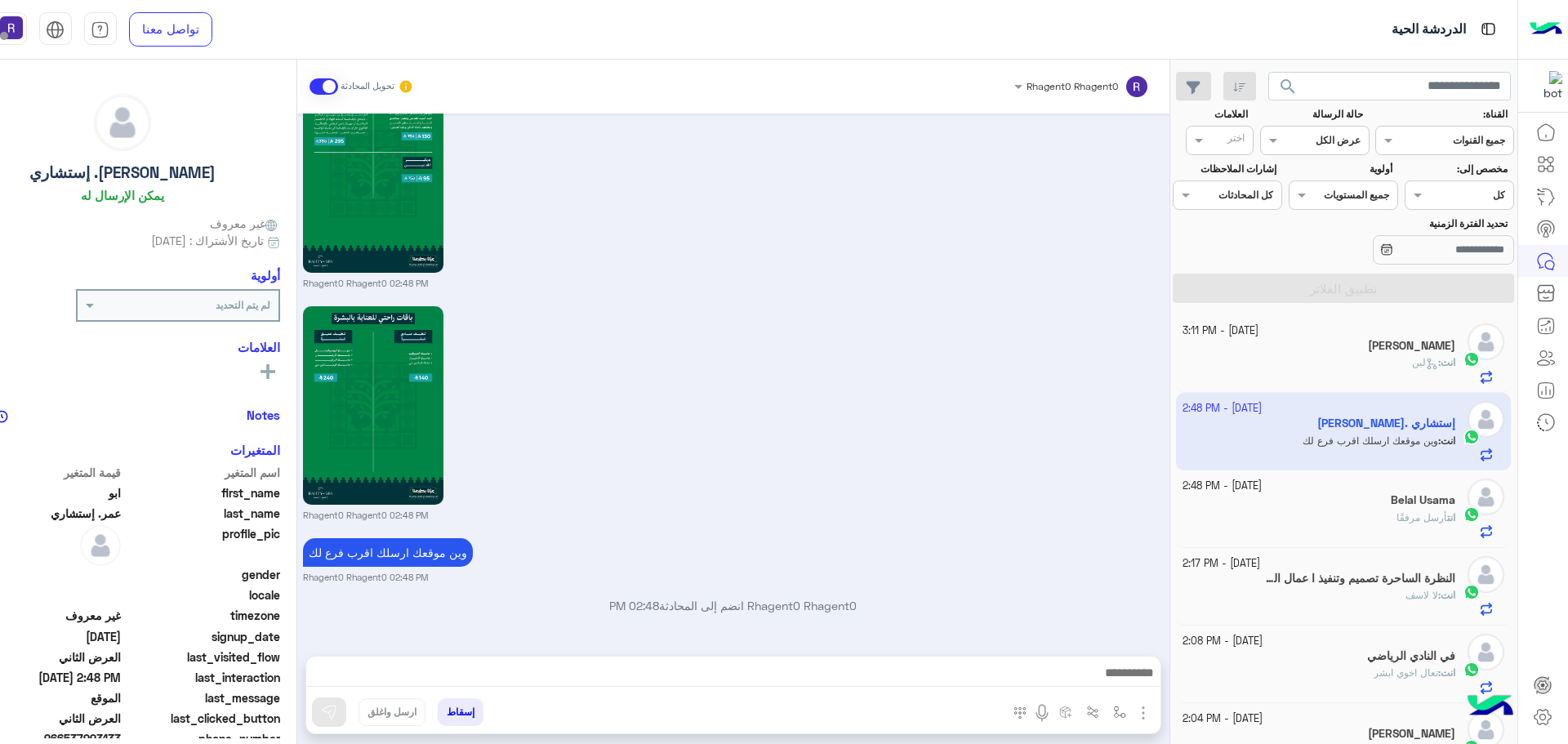
click at [1311, 377] on div "انت : لبن" at bounding box center [1318, 370] width 272 height 28
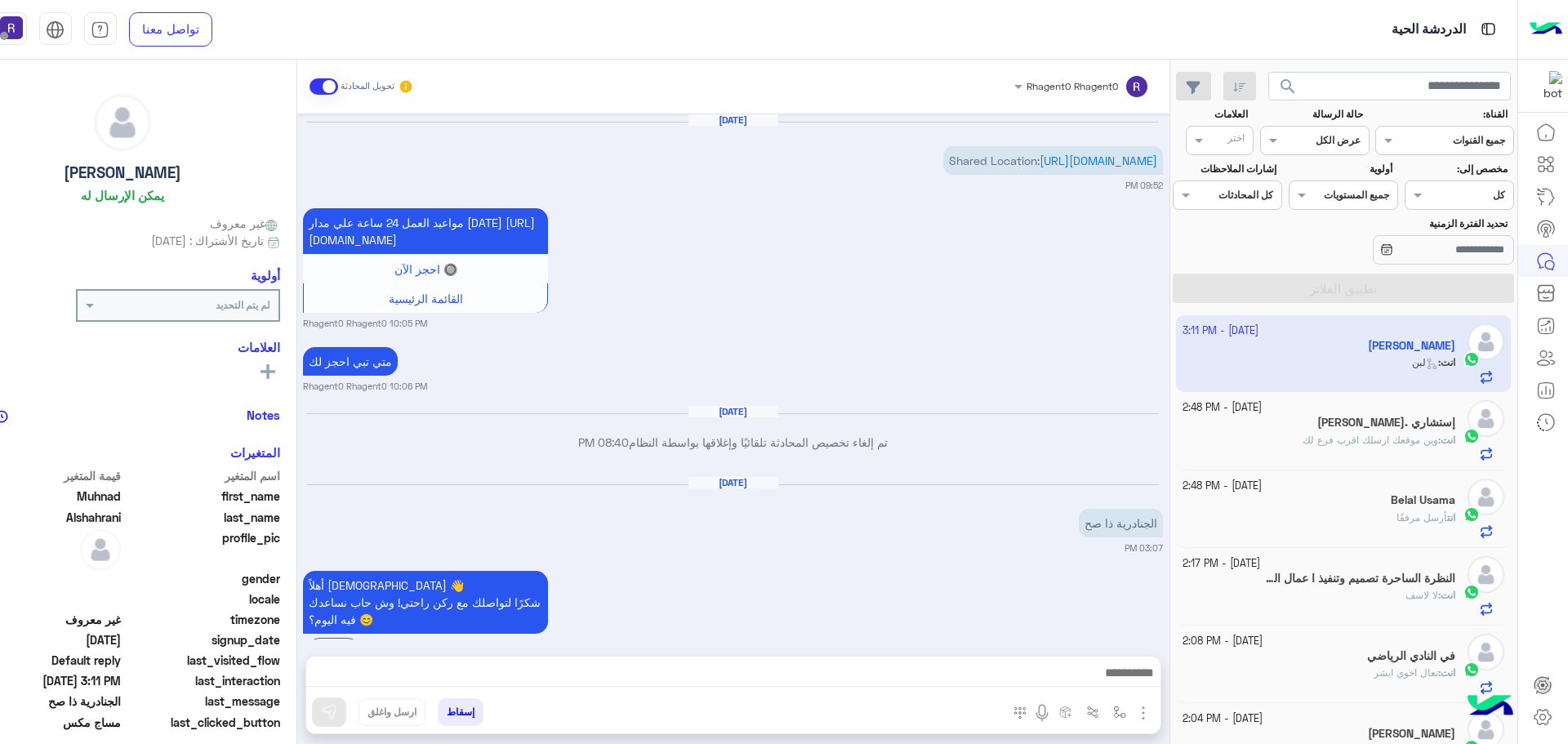
scroll to position [2513, 0]
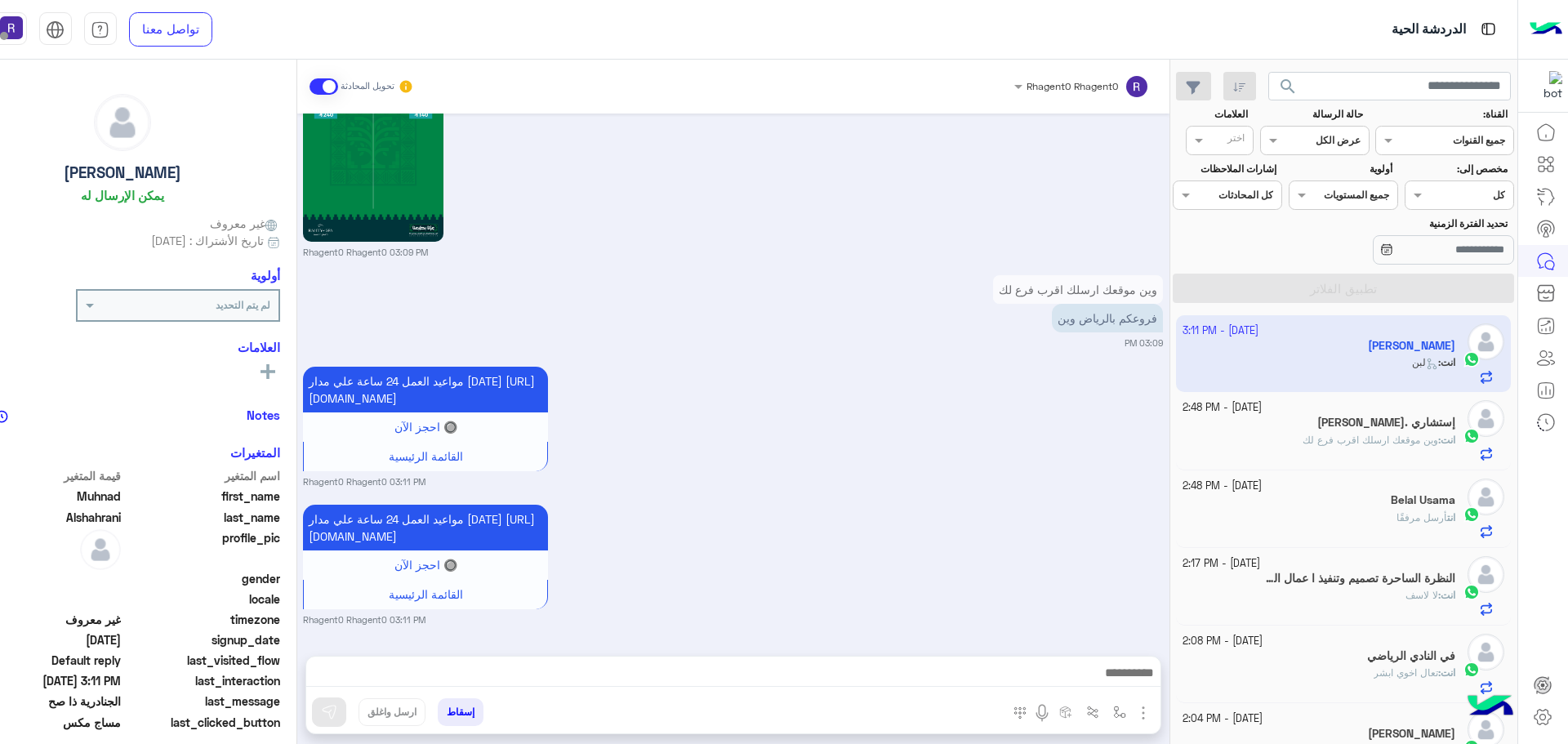
click at [1301, 427] on div "ابو عمر. إستشاري" at bounding box center [1318, 424] width 272 height 17
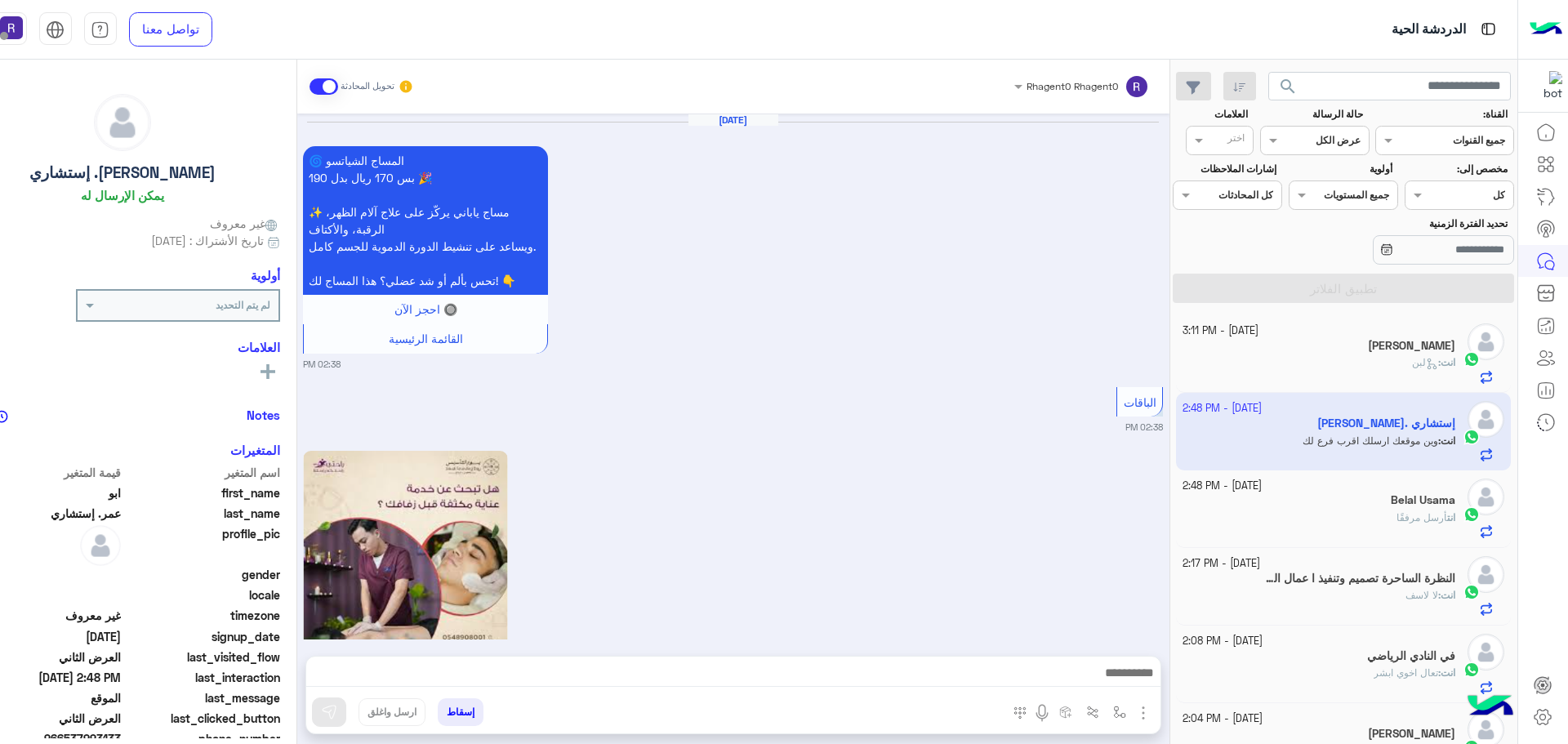
scroll to position [3372, 0]
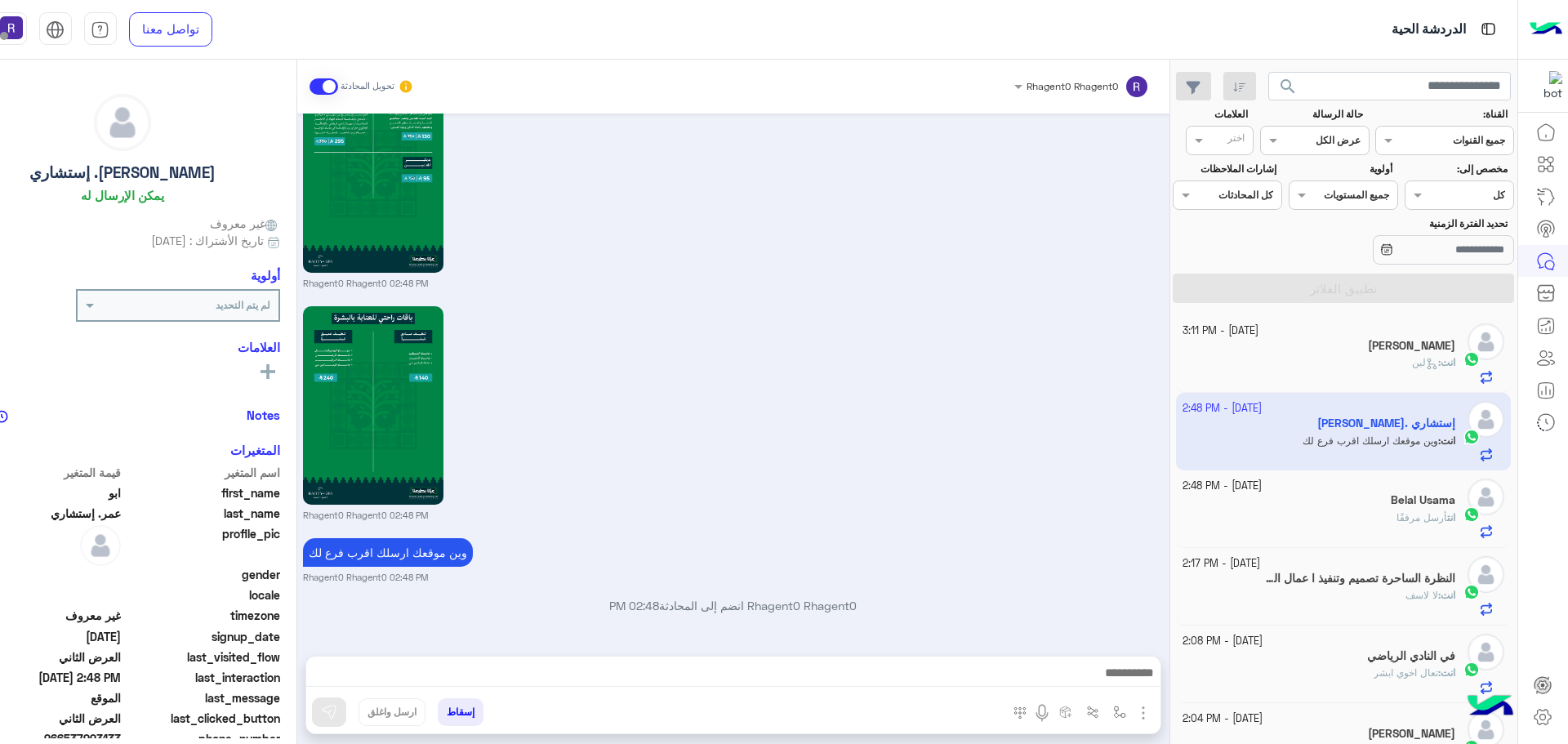
click at [1362, 357] on div "انت : لبن" at bounding box center [1318, 370] width 272 height 28
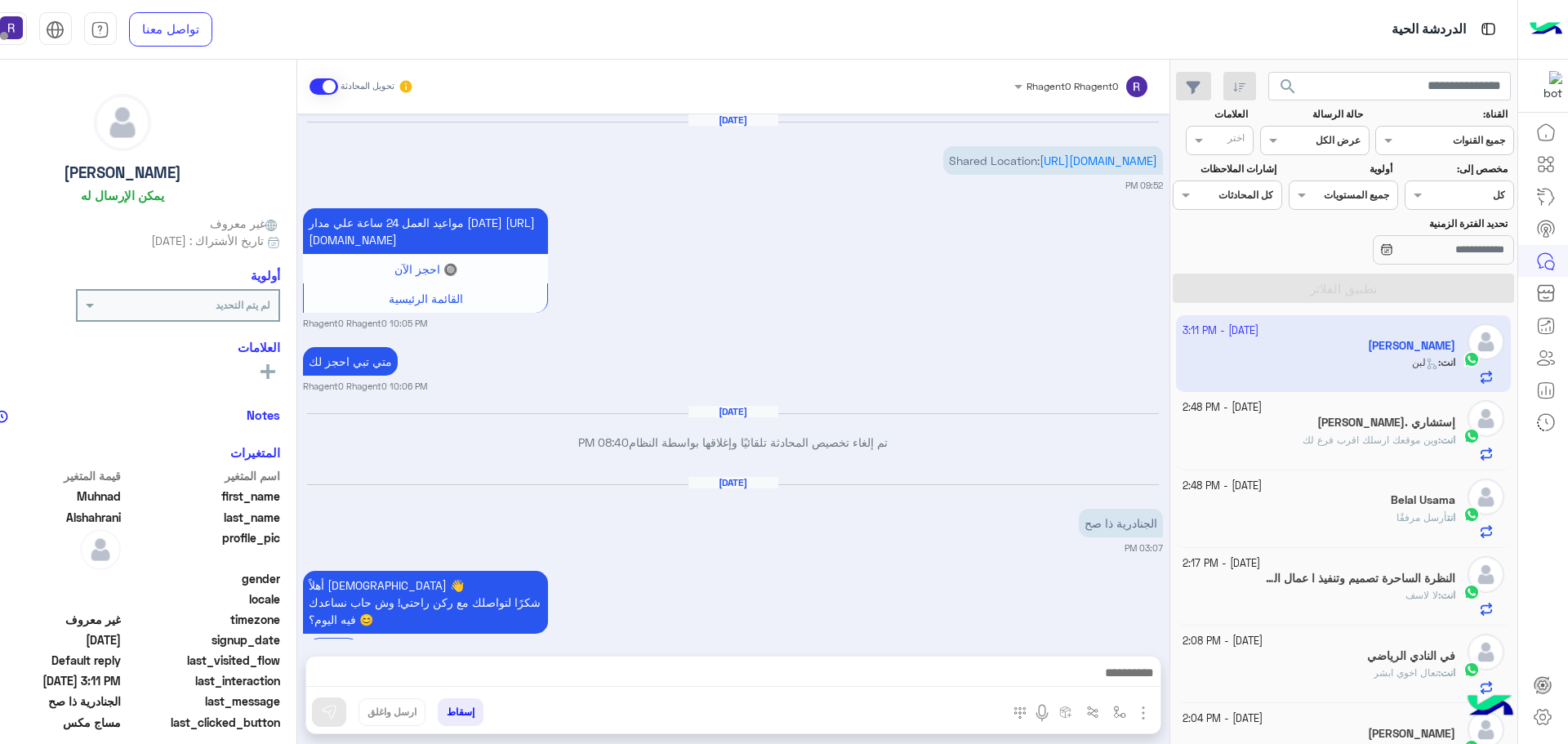
scroll to position [2513, 0]
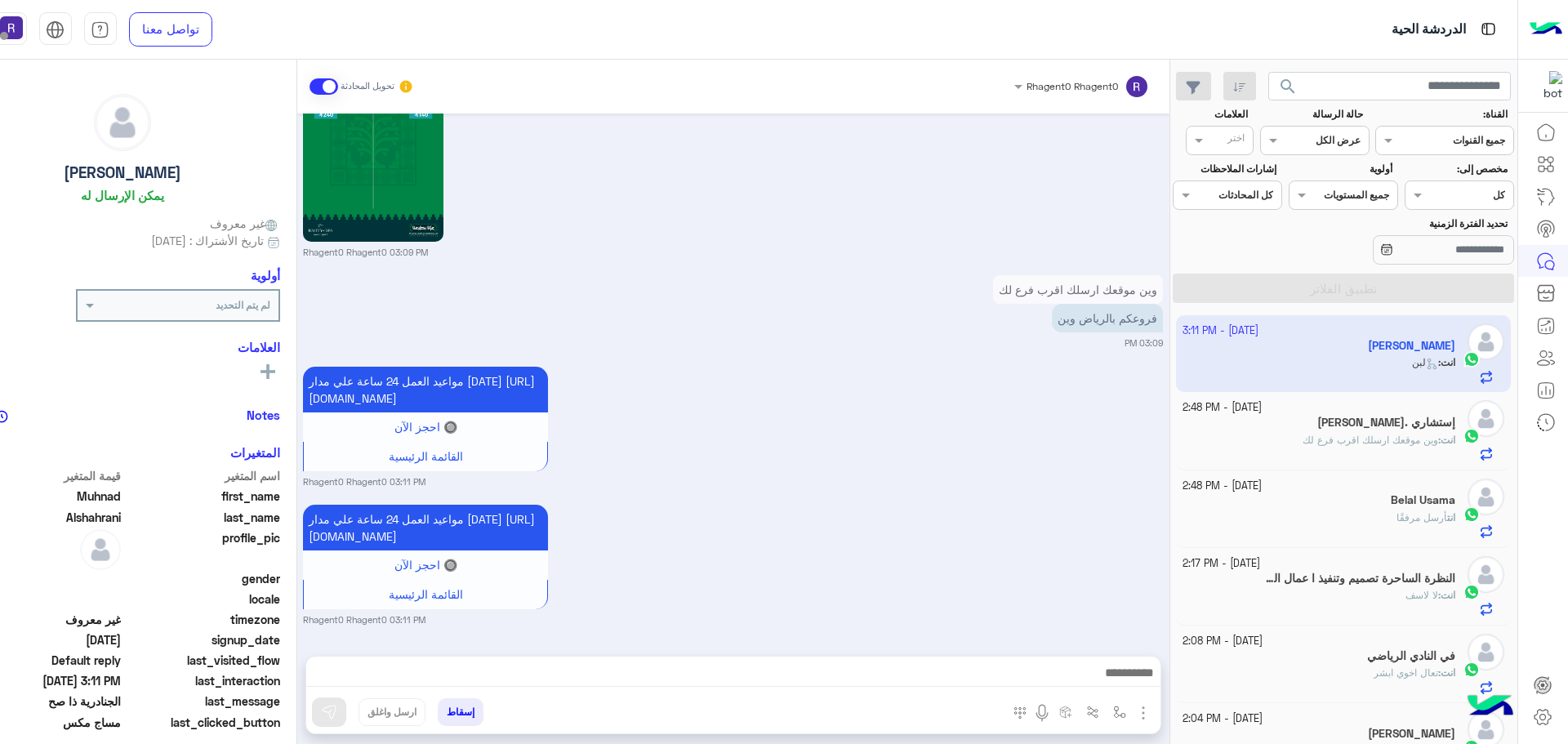
click at [1370, 436] on span "وين موقعك ارسلك اقرب فرع لك" at bounding box center [1369, 439] width 135 height 12
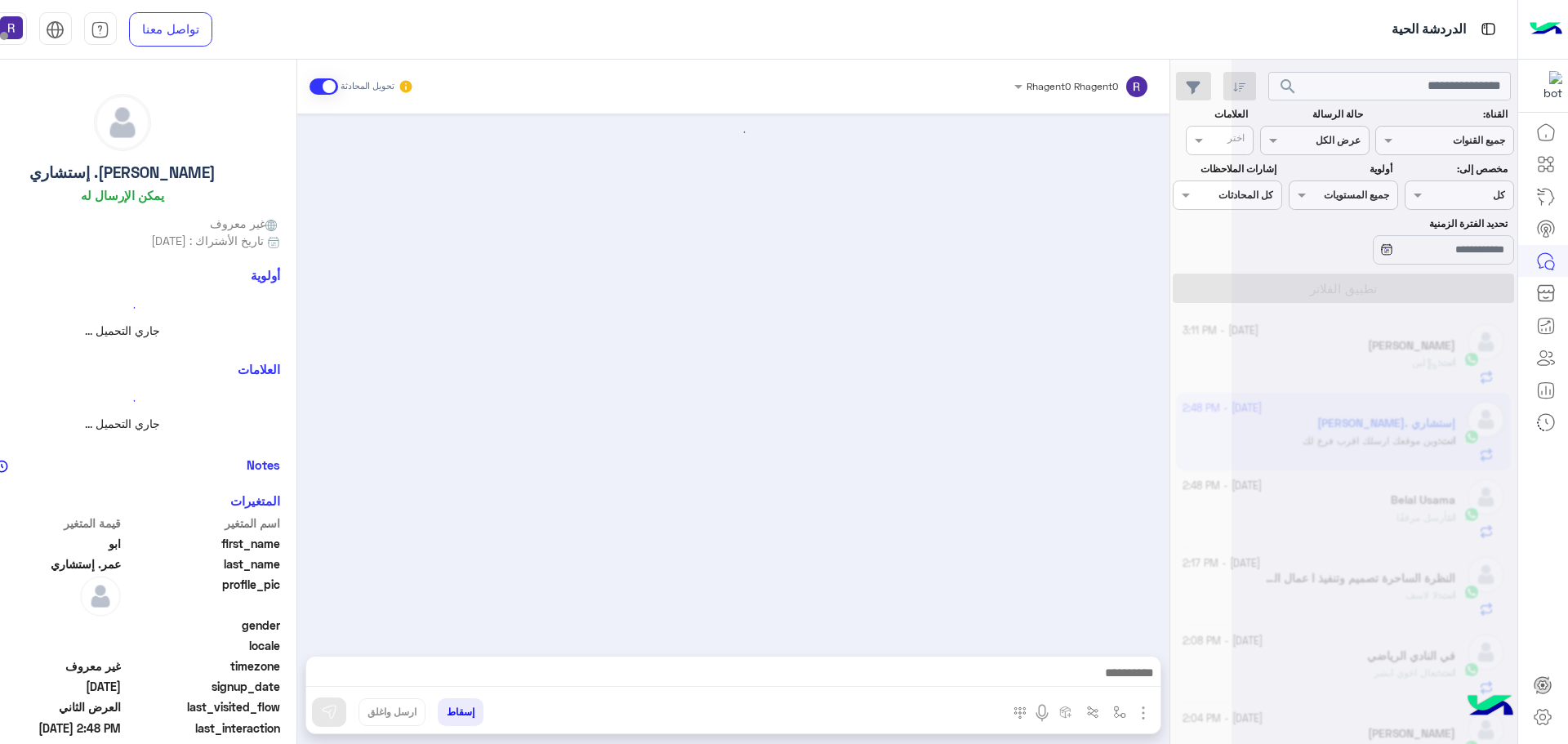
click at [1382, 365] on div at bounding box center [1374, 378] width 286 height 744
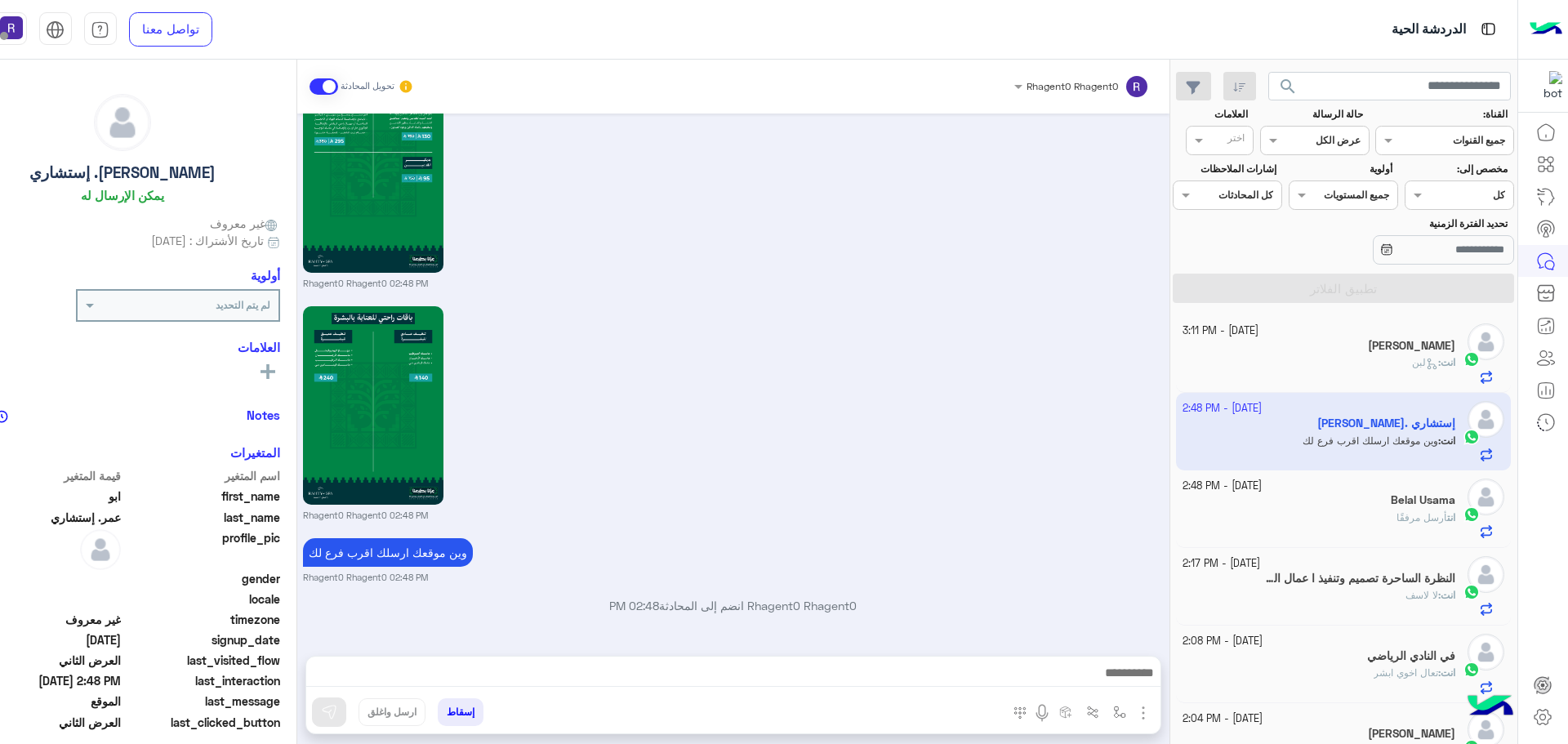
click at [1342, 364] on div "انت : لبن" at bounding box center [1318, 370] width 272 height 28
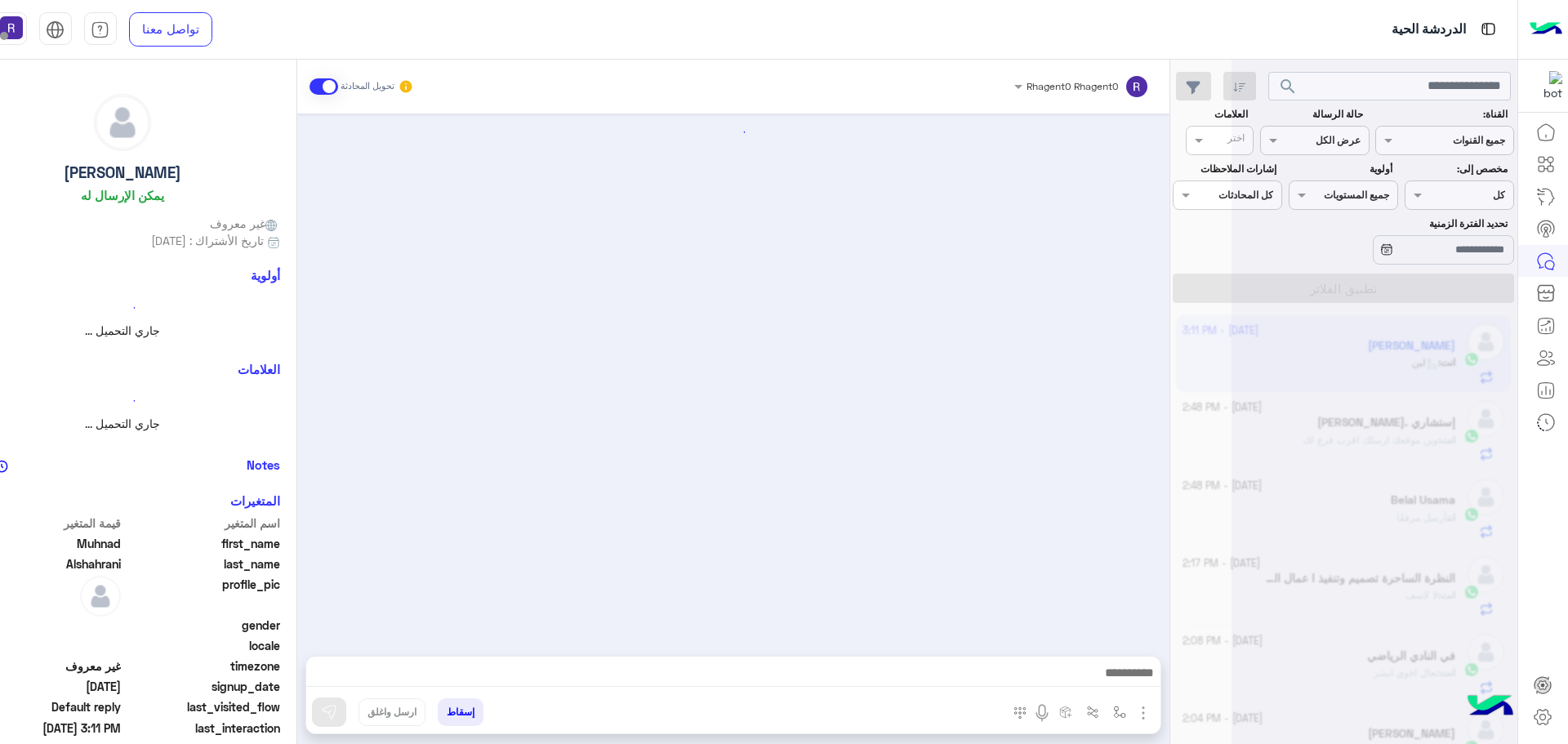
scroll to position [2513, 0]
